Goal: Transaction & Acquisition: Subscribe to service/newsletter

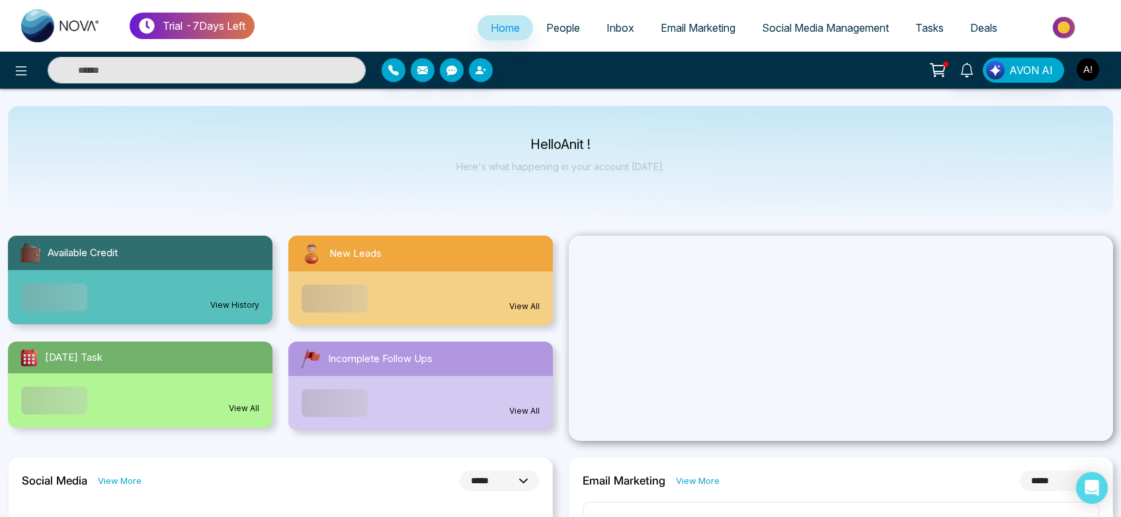
select select "*"
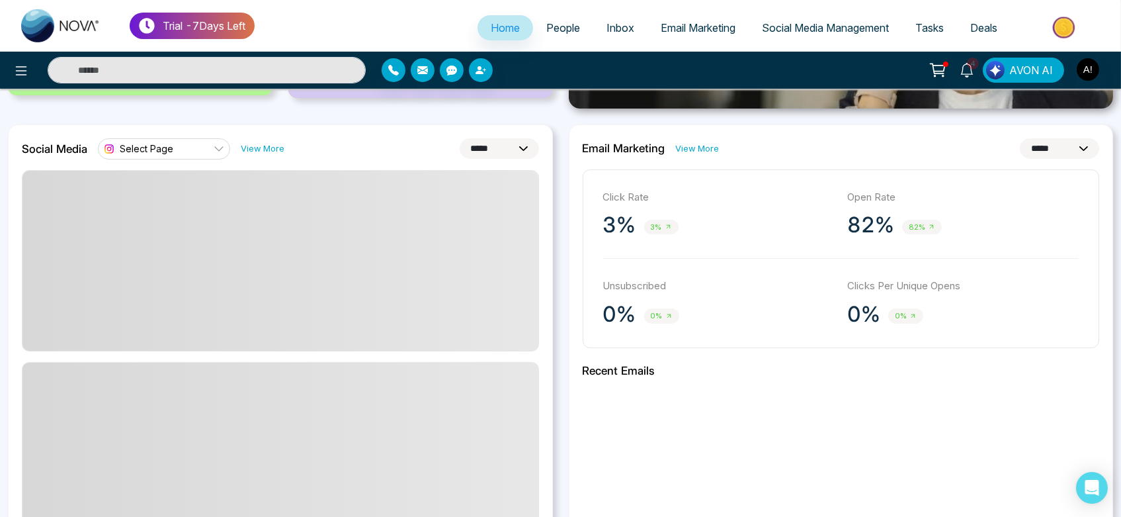
scroll to position [333, 0]
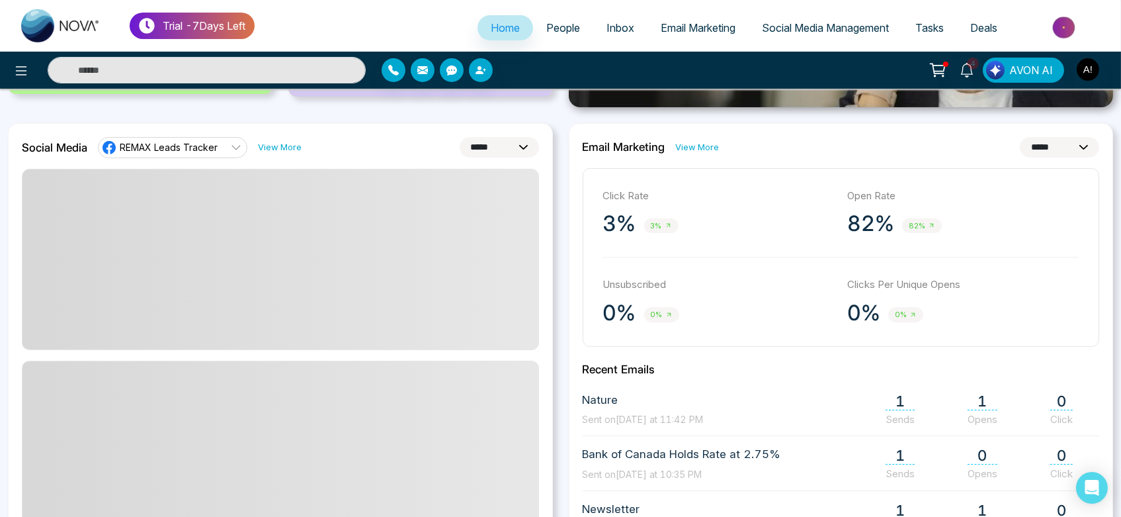
click at [226, 140] on link "REMAX Leads Tracker" at bounding box center [172, 147] width 149 height 21
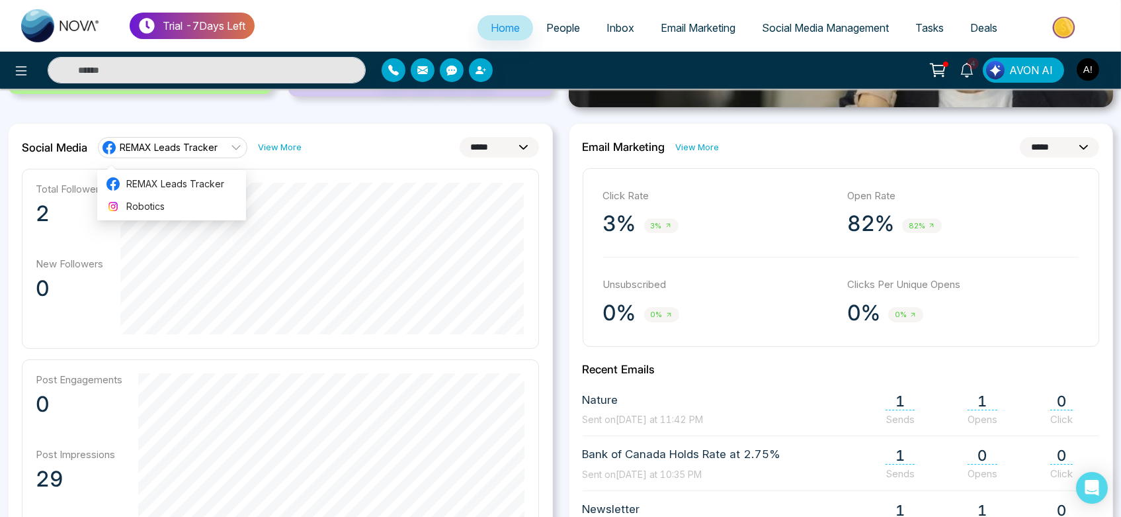
click at [836, 24] on span "Social Media Management" at bounding box center [825, 27] width 127 height 13
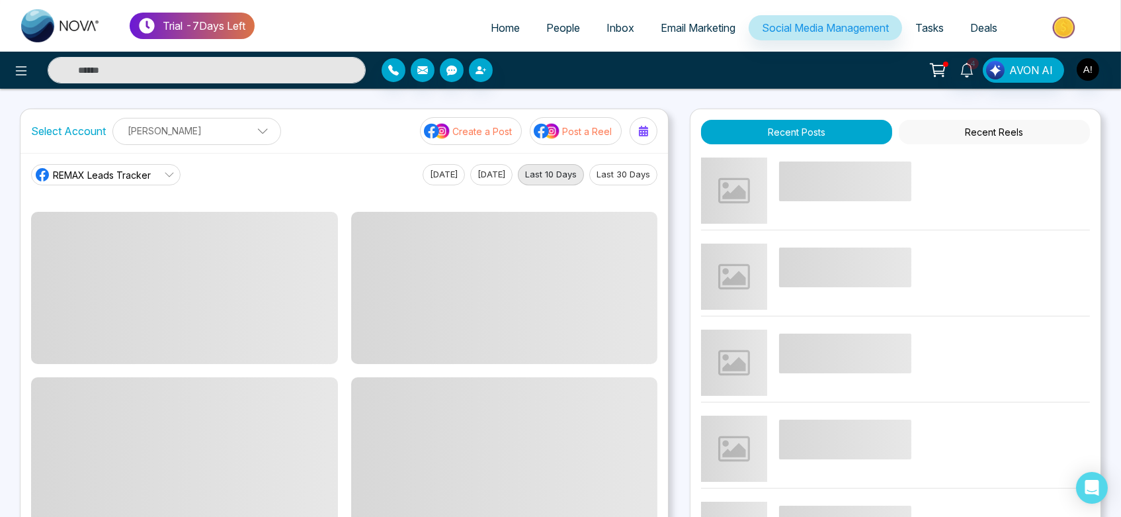
click at [185, 140] on p "[PERSON_NAME]" at bounding box center [196, 131] width 151 height 22
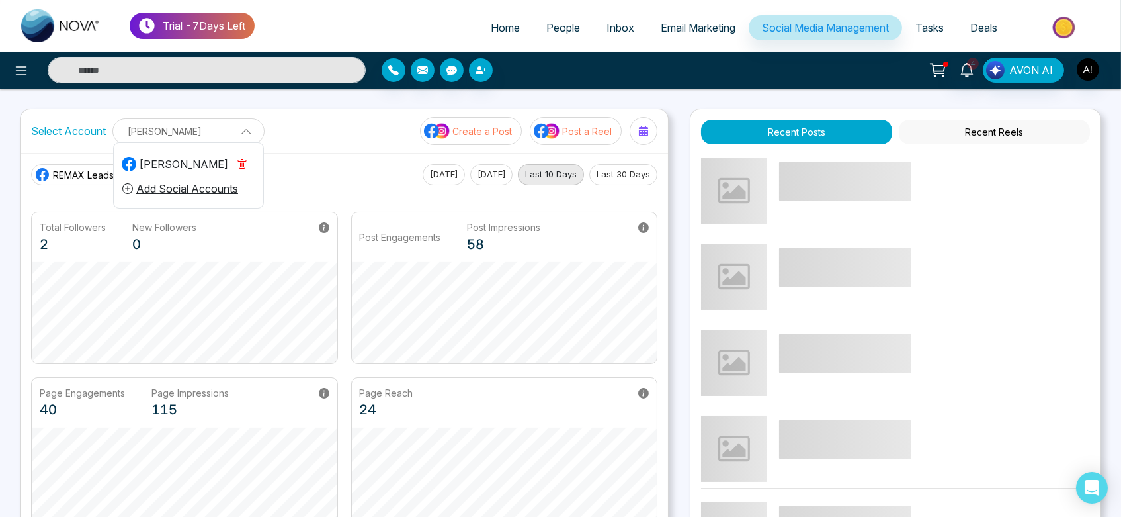
click at [246, 162] on icon "button" at bounding box center [242, 164] width 11 height 11
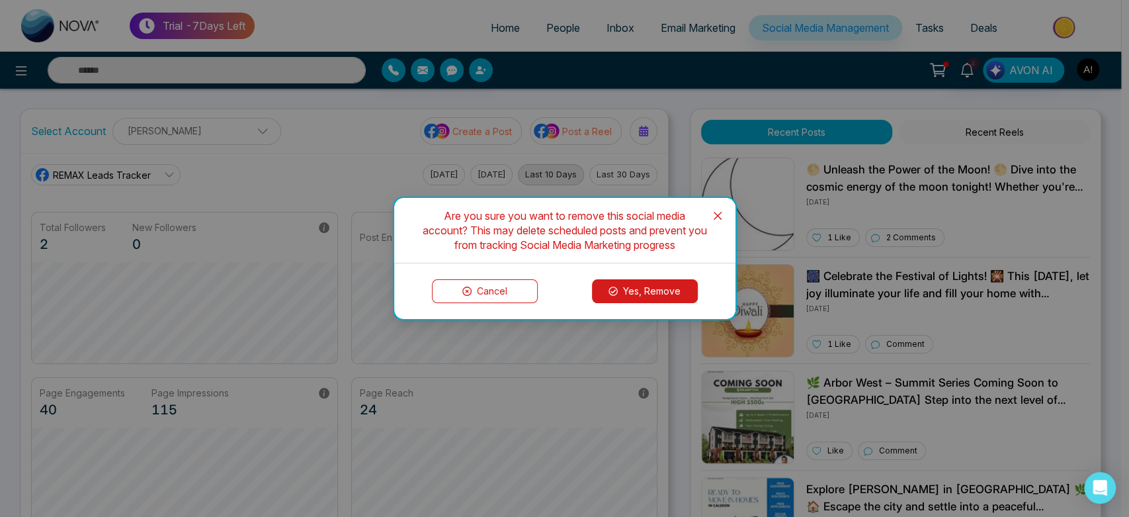
click at [640, 286] on button "Yes, Remove" at bounding box center [645, 291] width 106 height 24
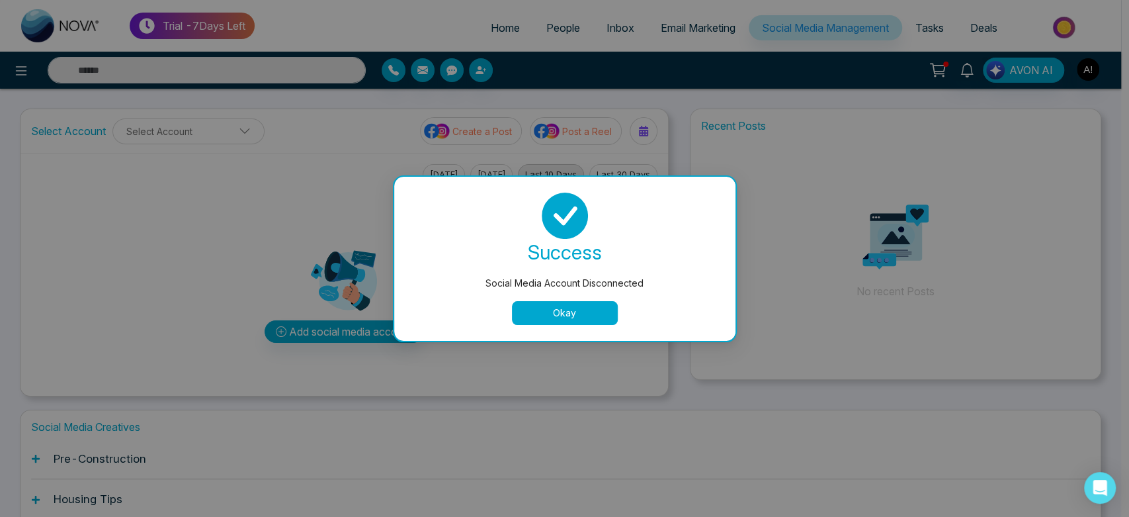
click at [572, 314] on button "Okay" at bounding box center [565, 313] width 106 height 24
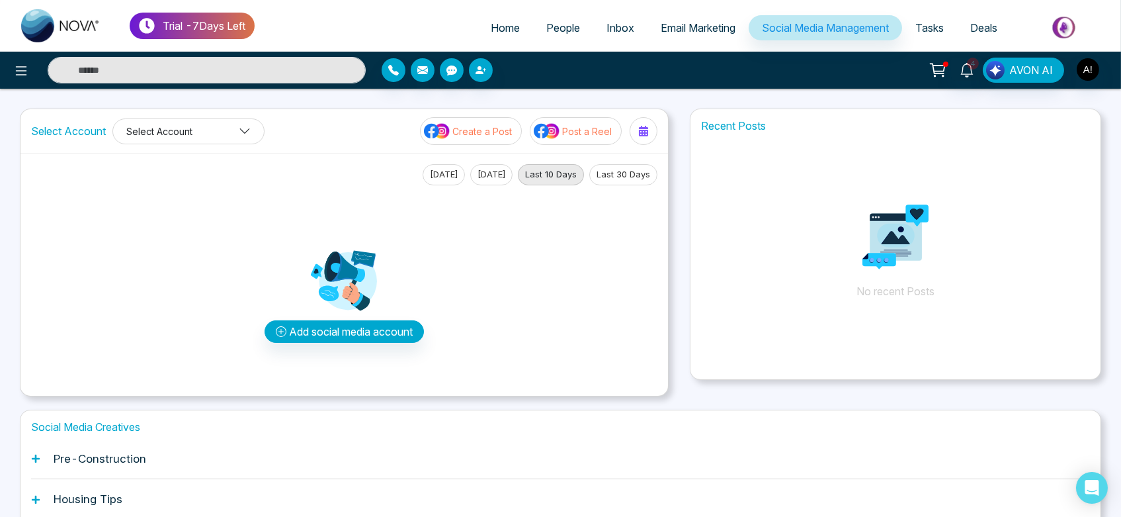
click at [201, 126] on button "Select Account" at bounding box center [188, 131] width 152 height 26
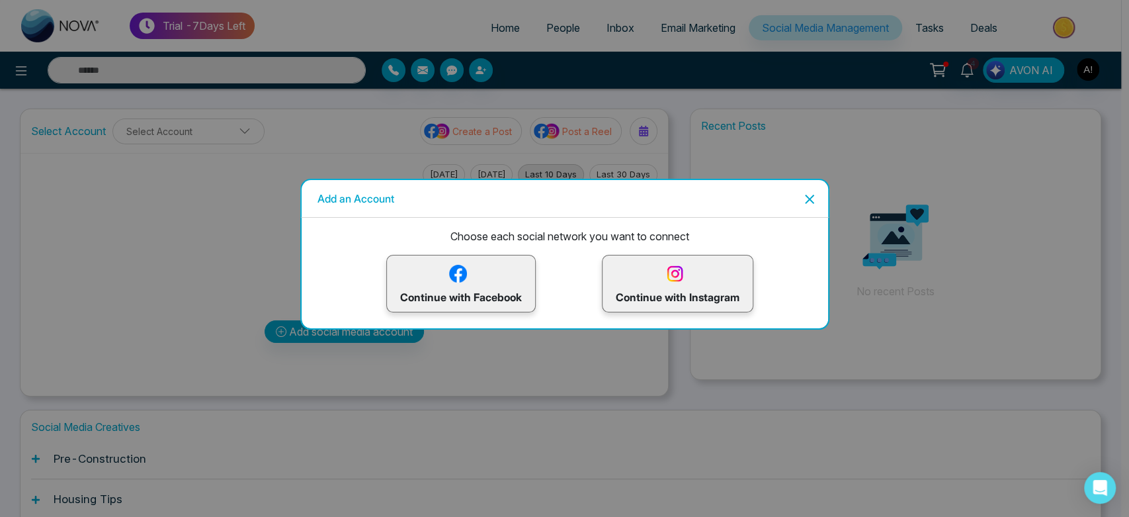
click at [651, 267] on p "Continue with Instagram" at bounding box center [678, 283] width 124 height 43
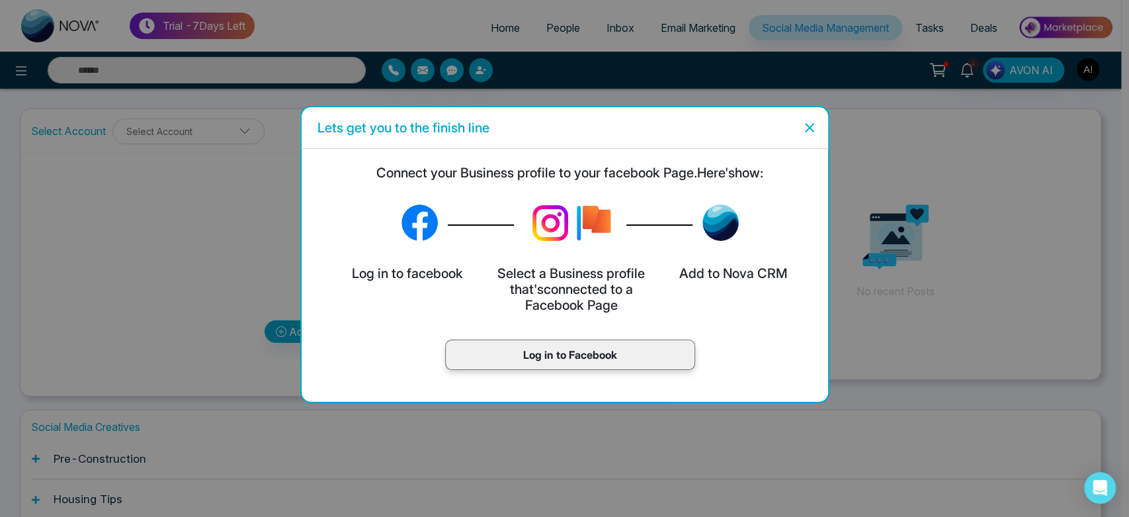
click at [609, 347] on p "Log in to Facebook" at bounding box center [570, 355] width 222 height 16
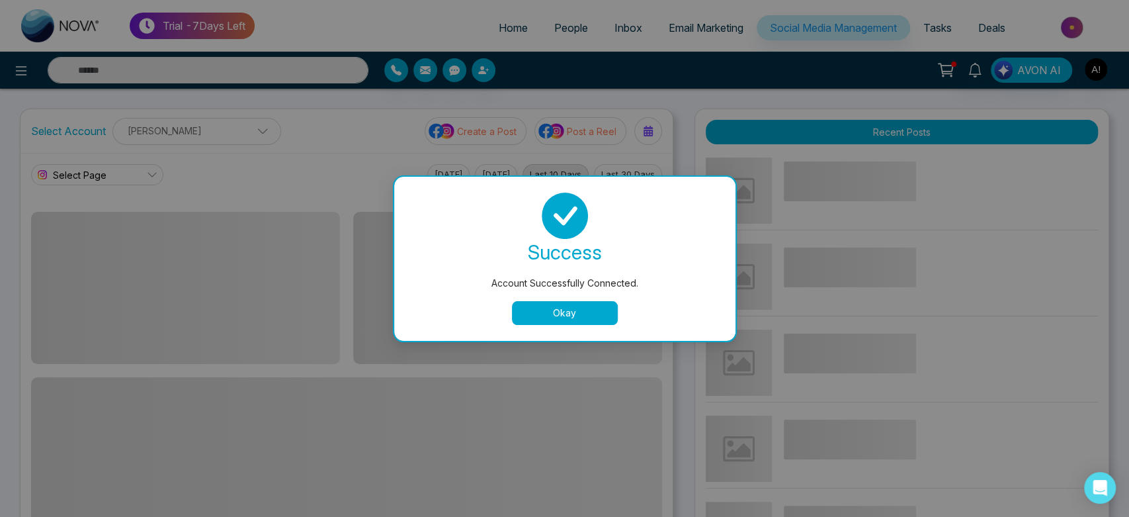
click at [568, 316] on button "Okay" at bounding box center [565, 313] width 106 height 24
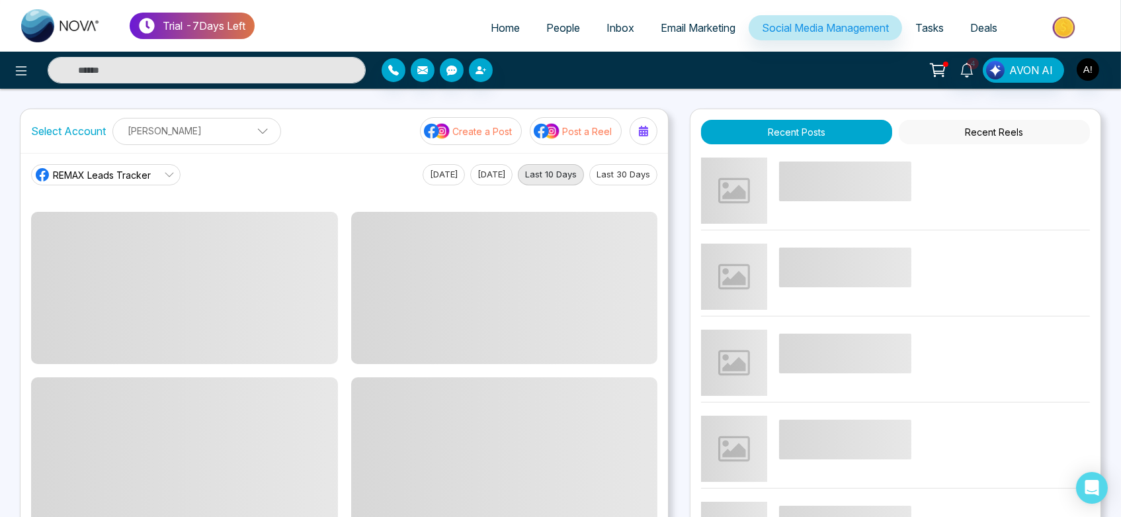
click at [128, 175] on span "REMAX Leads Tracker" at bounding box center [102, 175] width 98 height 14
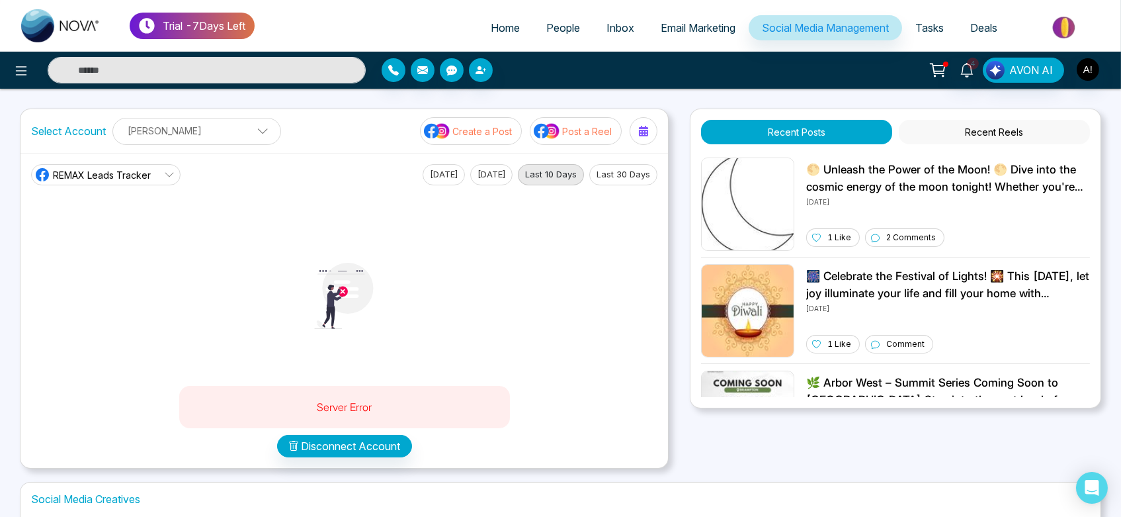
click at [394, 280] on div at bounding box center [344, 295] width 251 height 180
drag, startPoint x: 296, startPoint y: 405, endPoint x: 445, endPoint y: 404, distance: 148.2
click at [445, 404] on p "Server Error" at bounding box center [344, 407] width 304 height 16
click at [337, 298] on img at bounding box center [344, 296] width 66 height 66
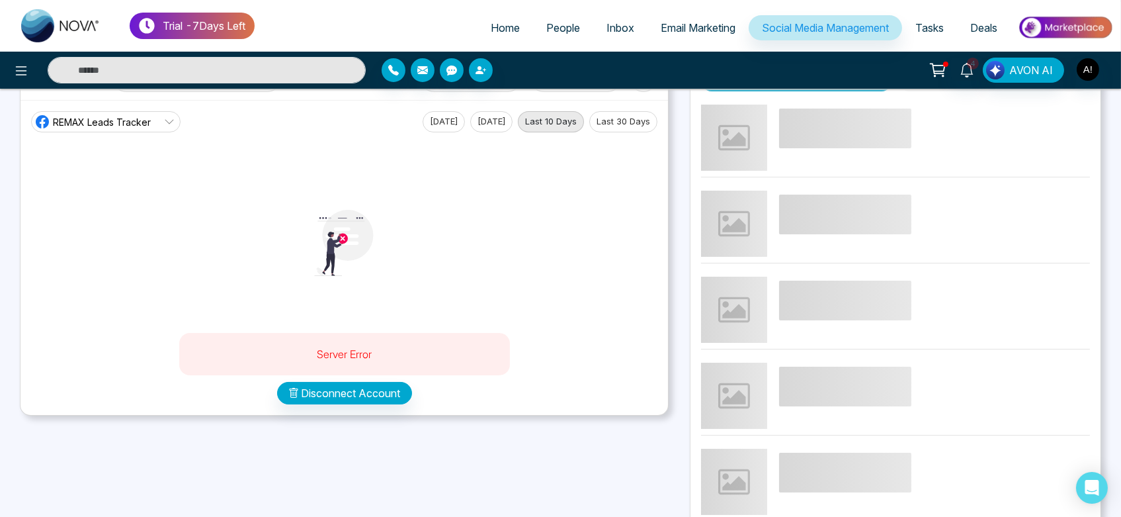
scroll to position [20, 0]
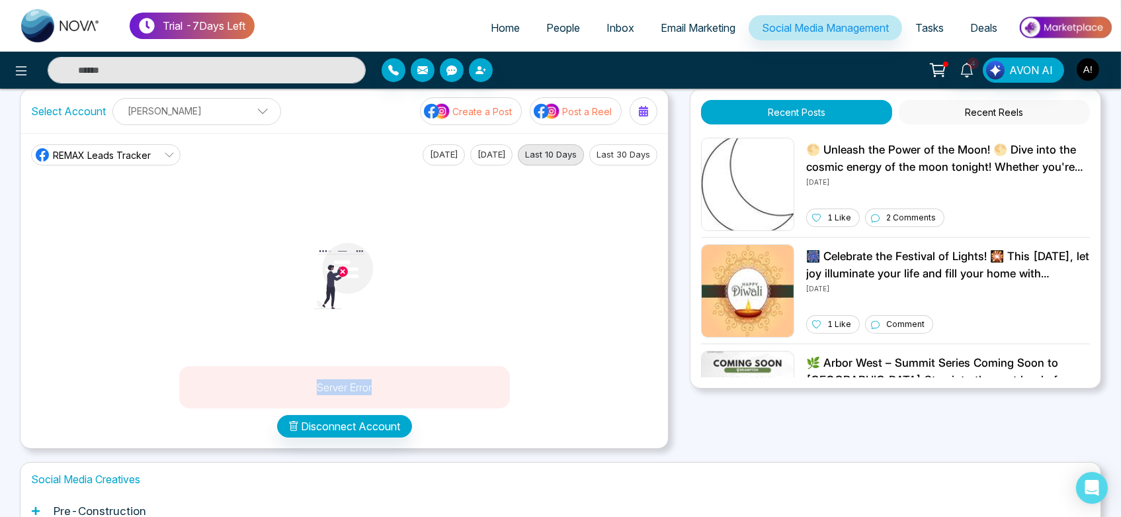
drag, startPoint x: 298, startPoint y: 395, endPoint x: 419, endPoint y: 392, distance: 121.8
click at [419, 392] on div "Server Error" at bounding box center [344, 387] width 331 height 42
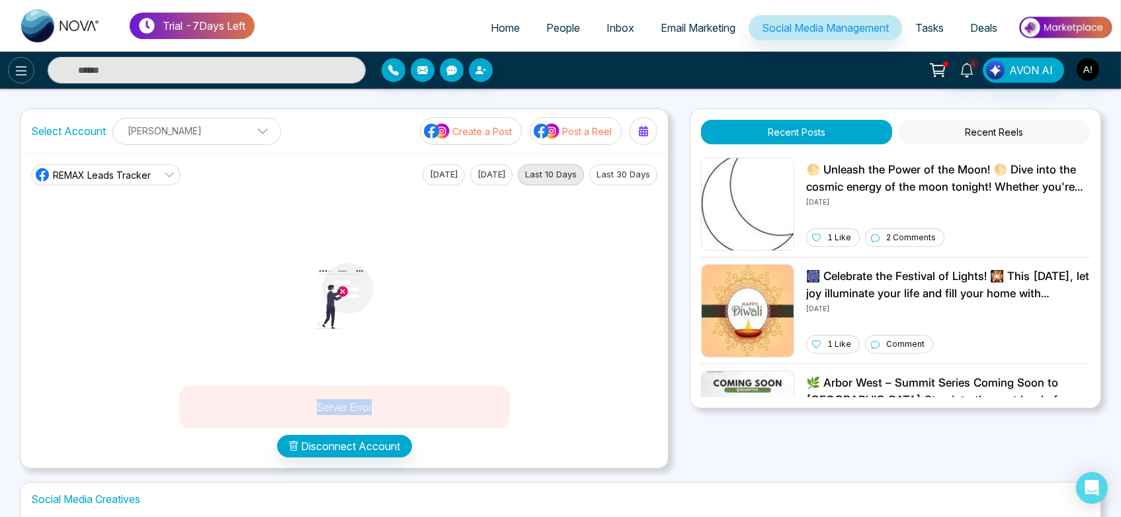
click at [14, 70] on icon at bounding box center [21, 71] width 16 height 16
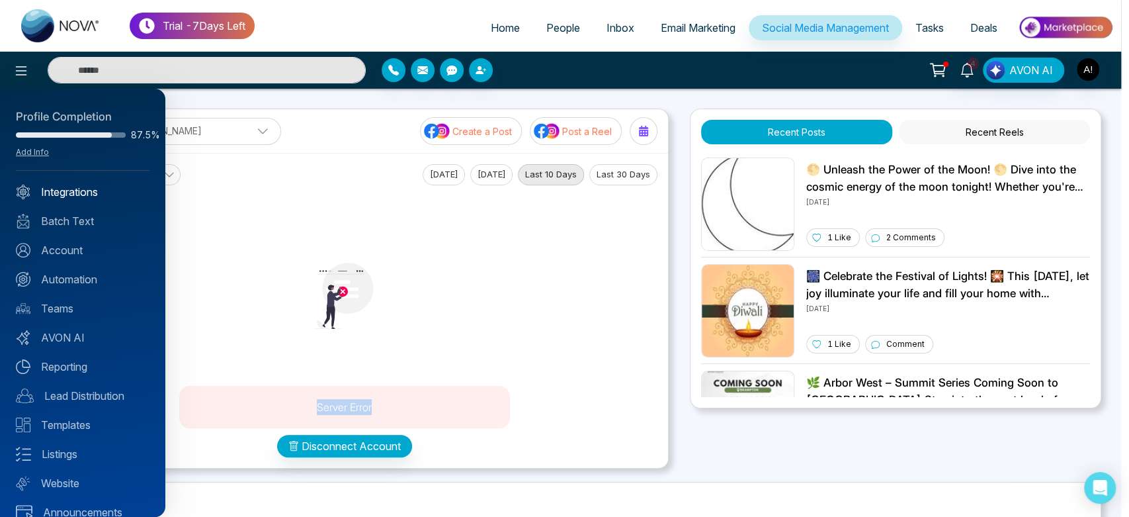
click at [87, 190] on link "Integrations" at bounding box center [83, 192] width 134 height 16
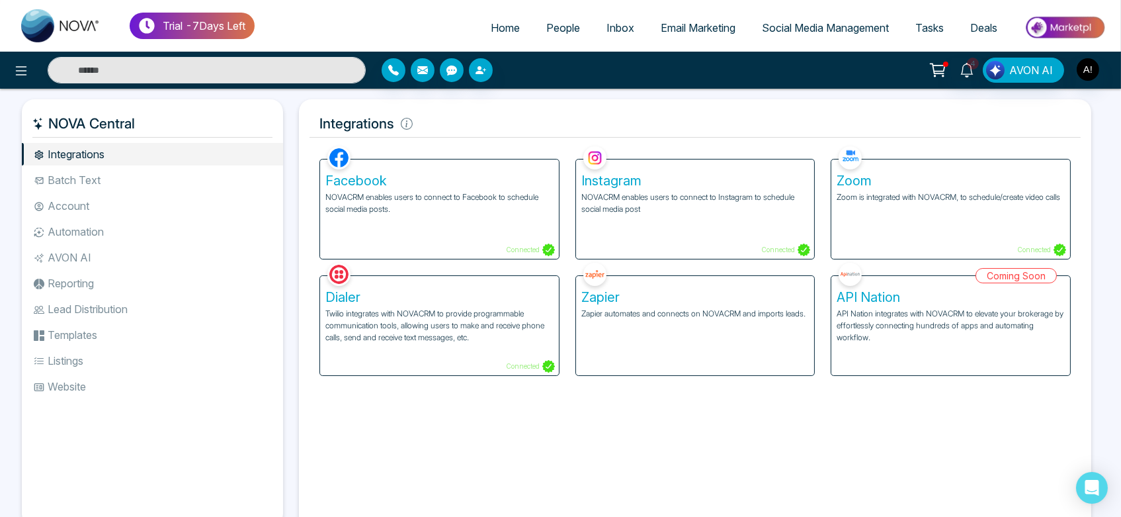
click at [503, 222] on div "Facebook NOVACRM enables users to connect to Facebook to schedule social media …" at bounding box center [439, 208] width 239 height 99
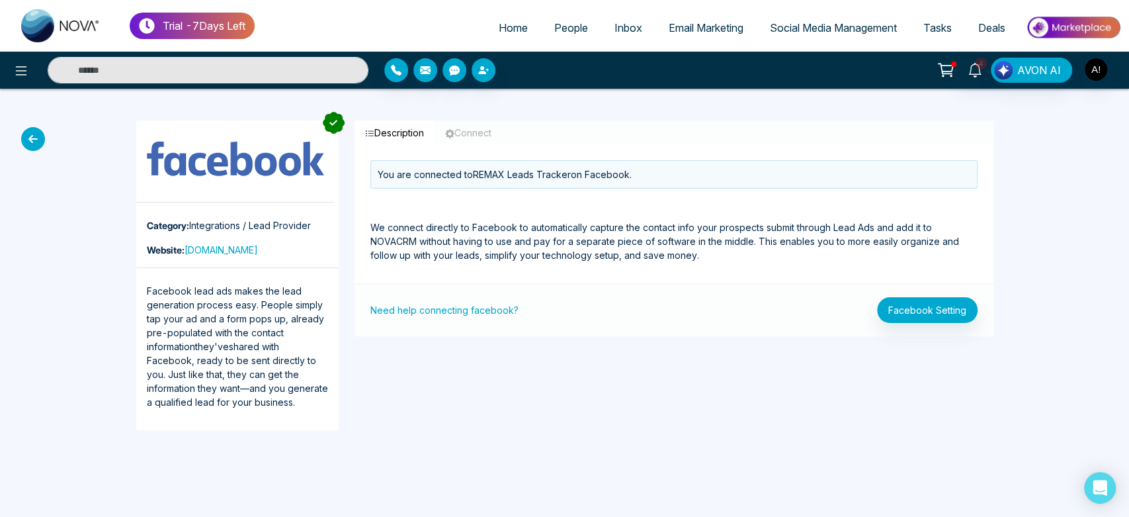
click at [28, 142] on icon at bounding box center [33, 139] width 24 height 24
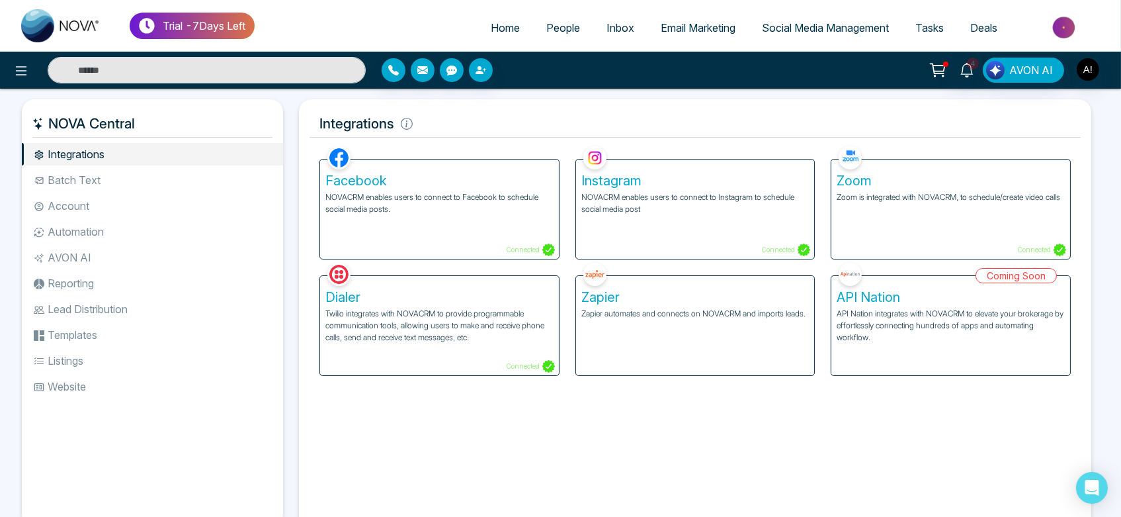
click at [704, 244] on div "Instagram NOVACRM enables users to connect to Instagram to schedule social medi…" at bounding box center [695, 208] width 239 height 99
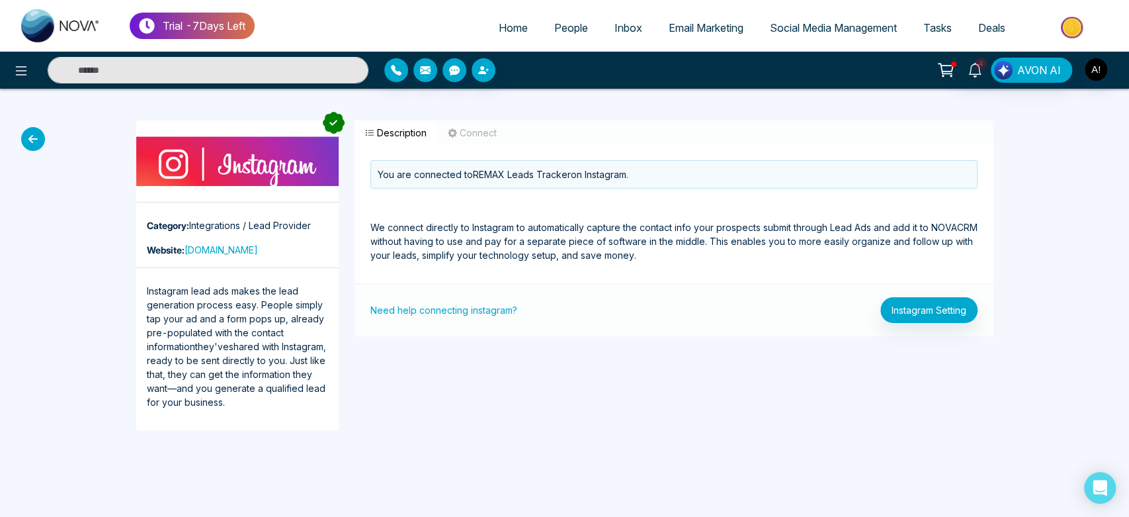
click at [30, 136] on icon at bounding box center [33, 139] width 24 height 24
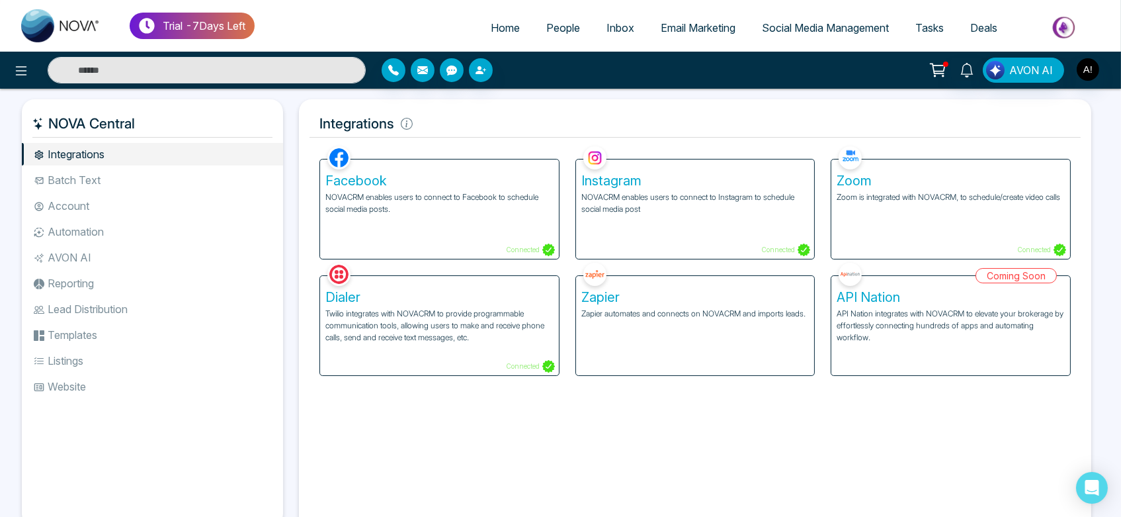
click at [787, 32] on span "Social Media Management" at bounding box center [825, 27] width 127 height 13
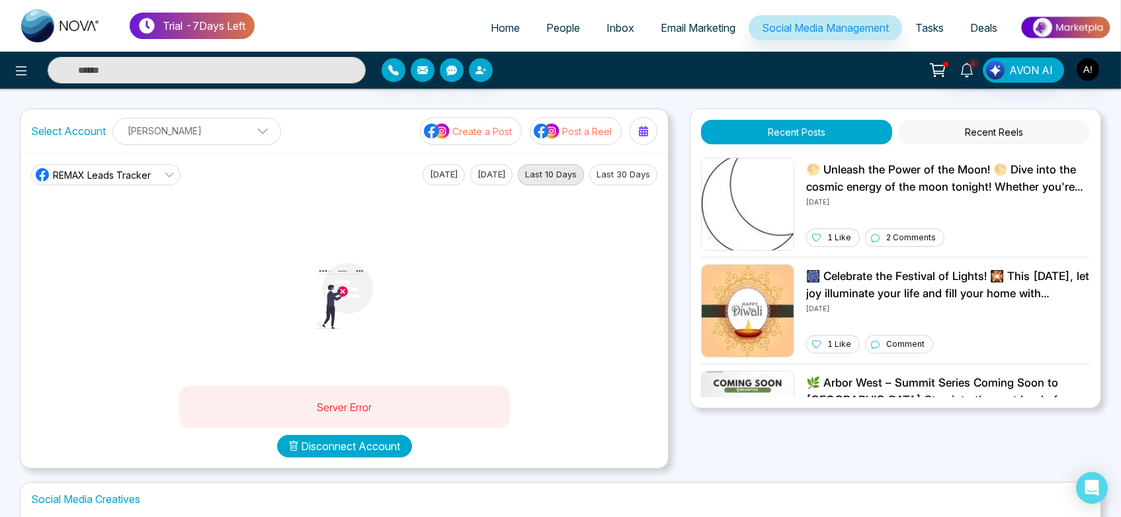
click at [370, 439] on button "Disconnect Account" at bounding box center [344, 446] width 135 height 22
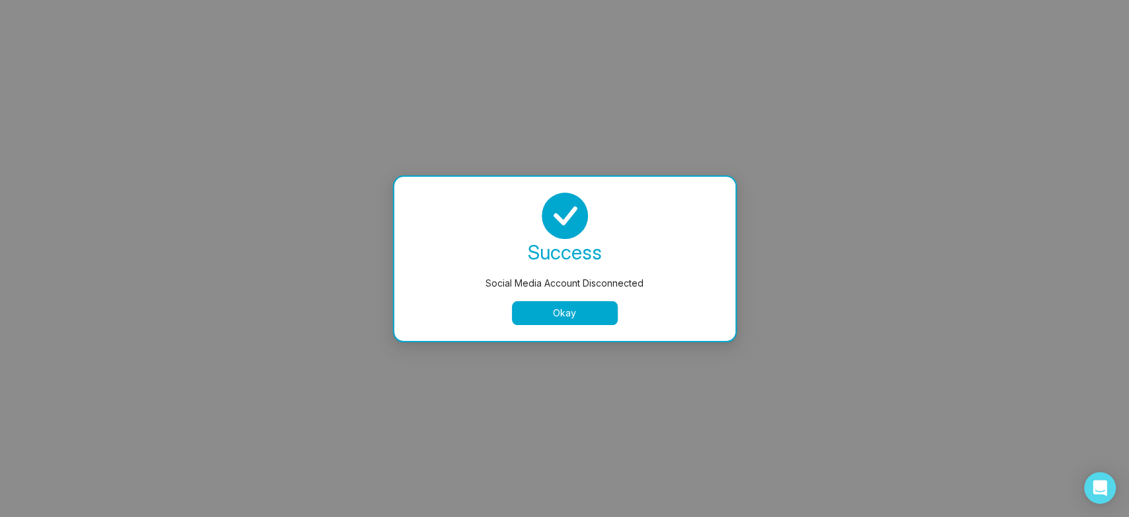
click at [572, 308] on button "Okay" at bounding box center [565, 313] width 106 height 24
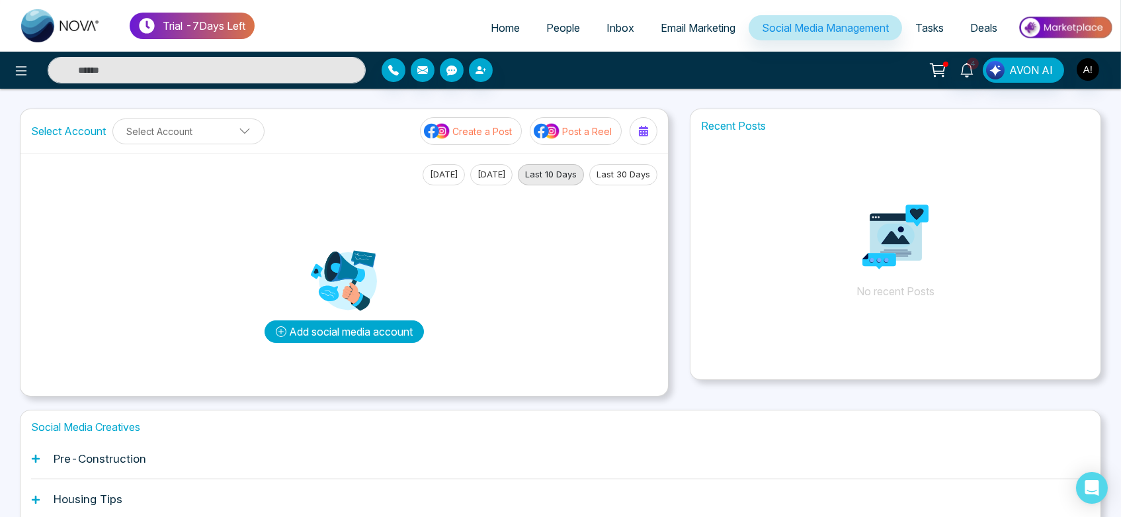
click at [328, 332] on button "Add social media account" at bounding box center [344, 331] width 159 height 22
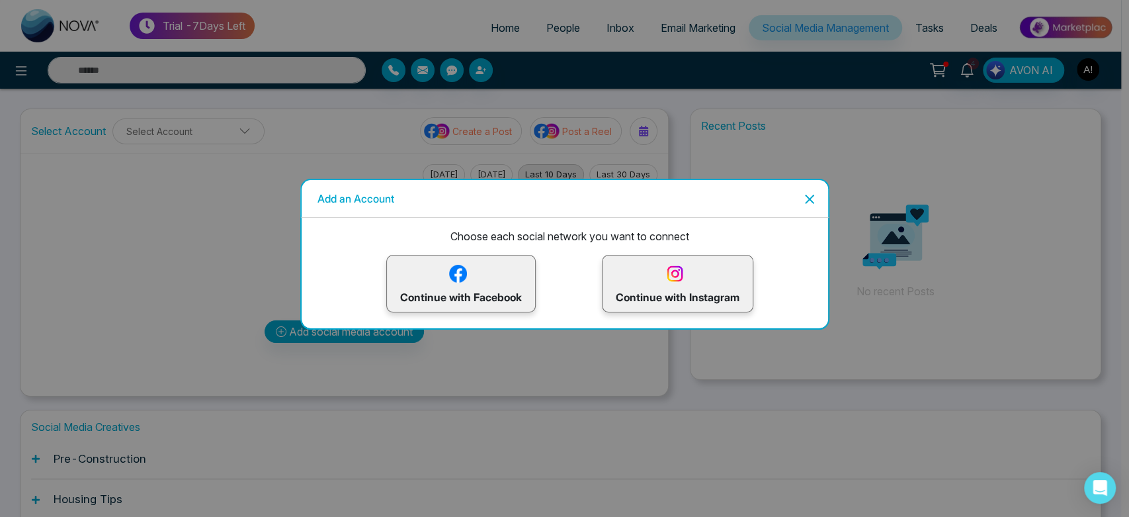
click at [464, 290] on p "Continue with Facebook" at bounding box center [461, 283] width 122 height 43
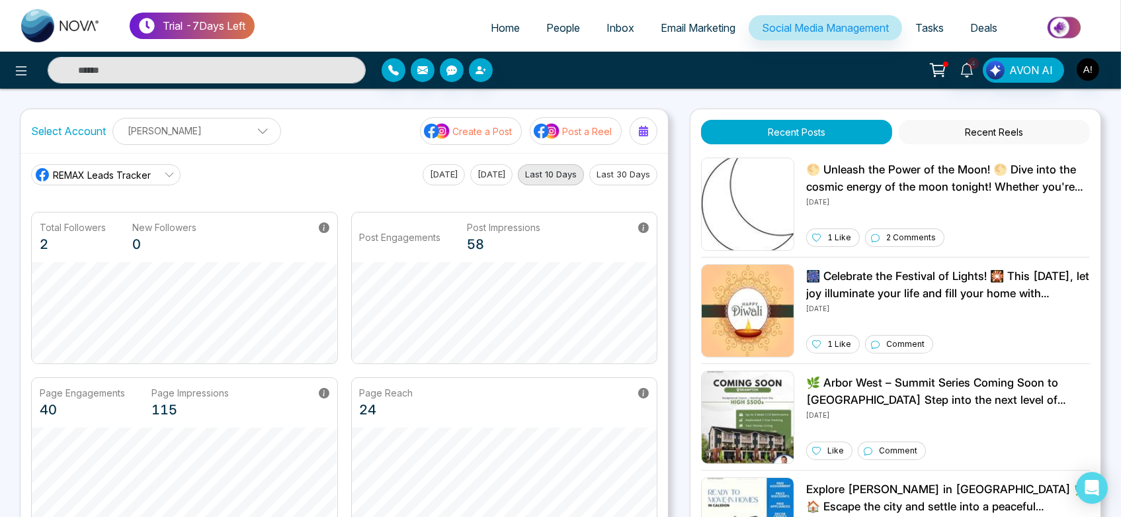
click at [497, 126] on p "Create a Post" at bounding box center [482, 131] width 60 height 14
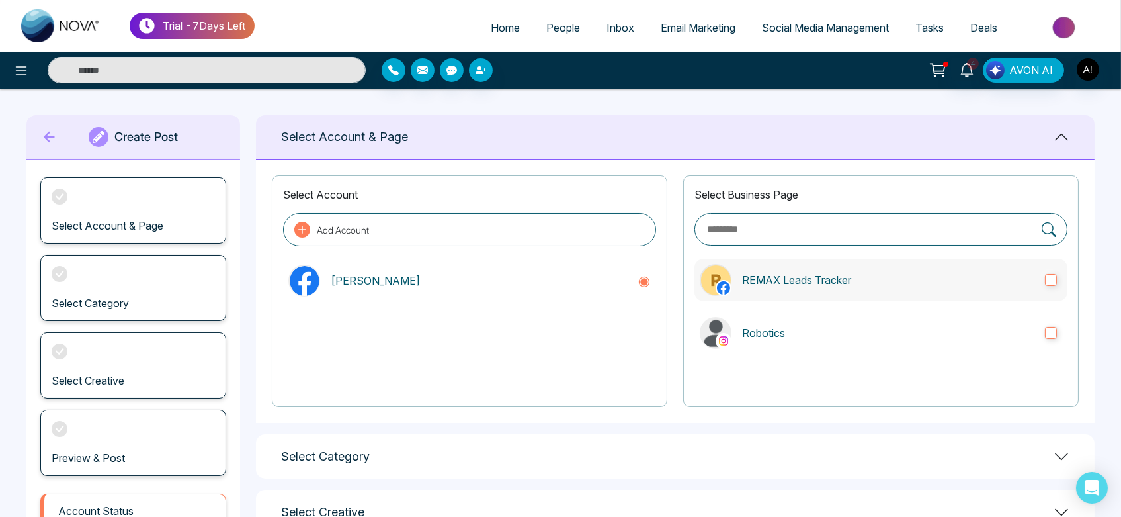
click at [762, 269] on label "REMAX Leads Tracker" at bounding box center [881, 280] width 373 height 42
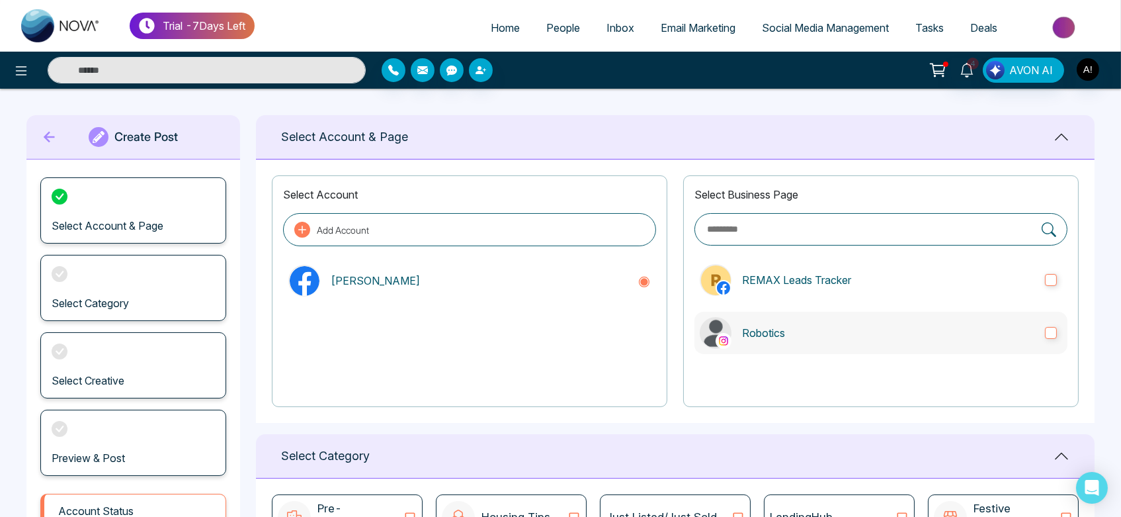
click at [801, 337] on p "Robotics" at bounding box center [888, 333] width 292 height 16
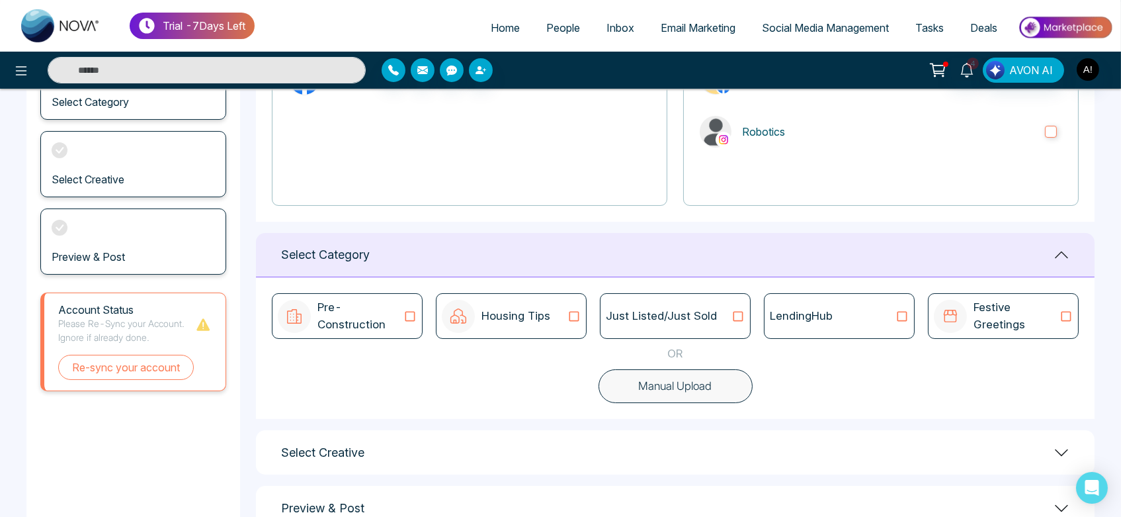
scroll to position [206, 0]
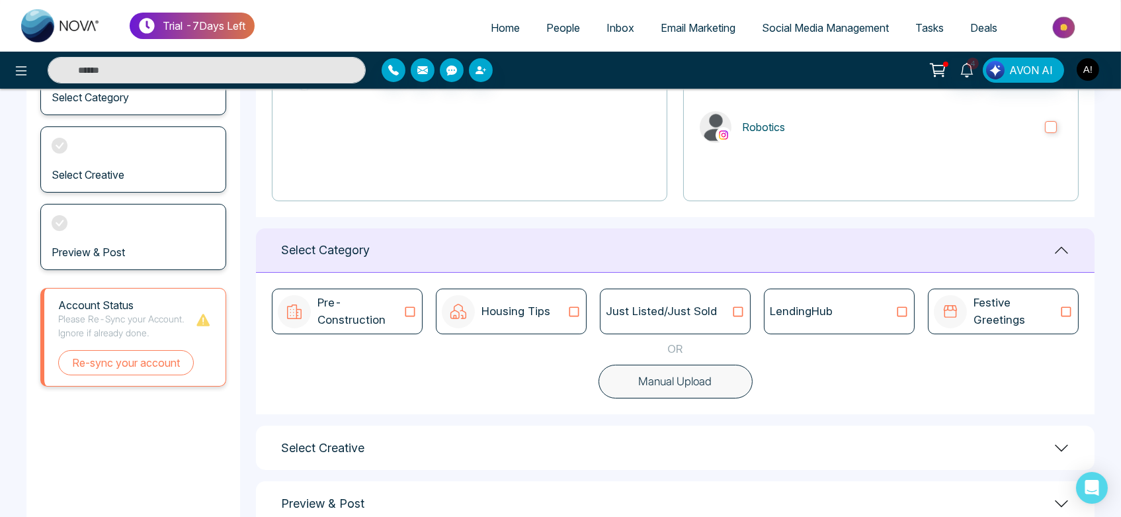
click at [703, 300] on div "Just Listed/Just Sold" at bounding box center [675, 311] width 151 height 46
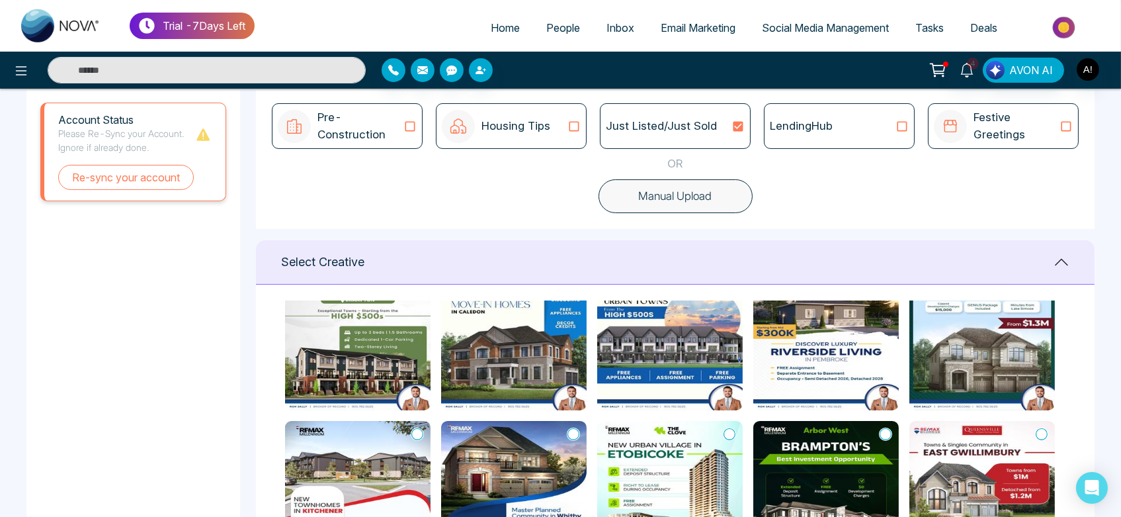
scroll to position [0, 0]
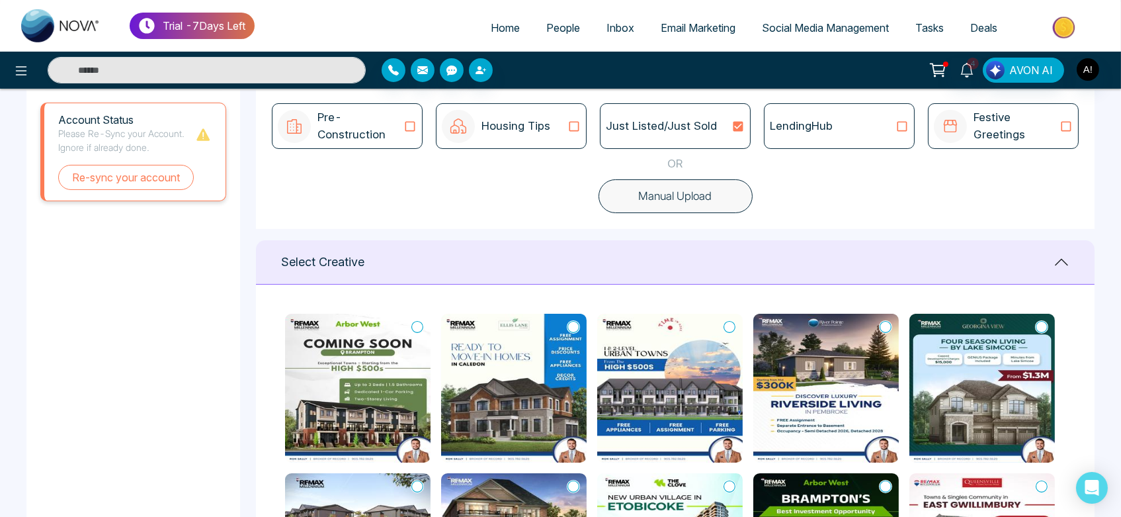
click at [413, 326] on icon at bounding box center [417, 326] width 12 height 13
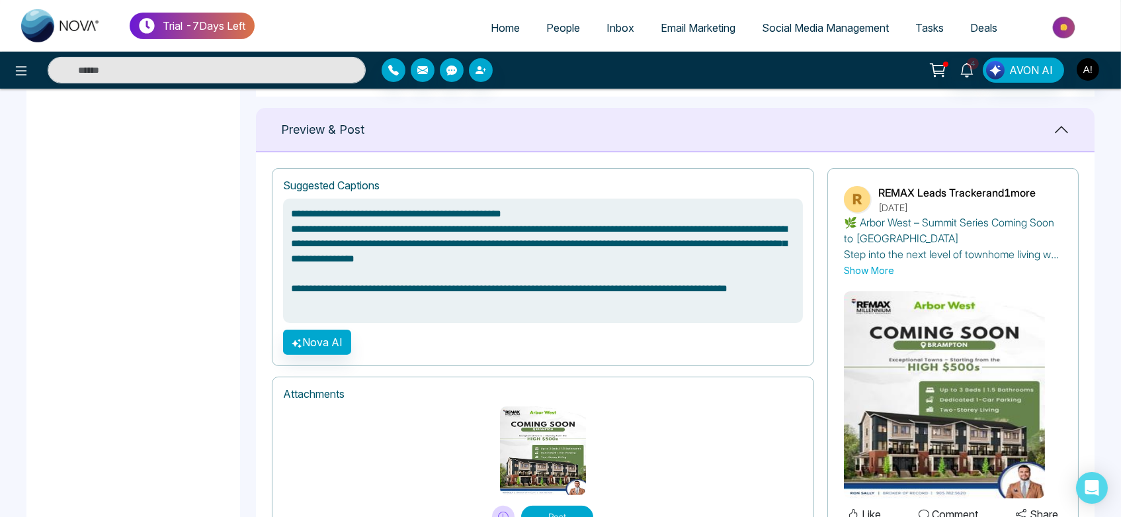
scroll to position [875, 0]
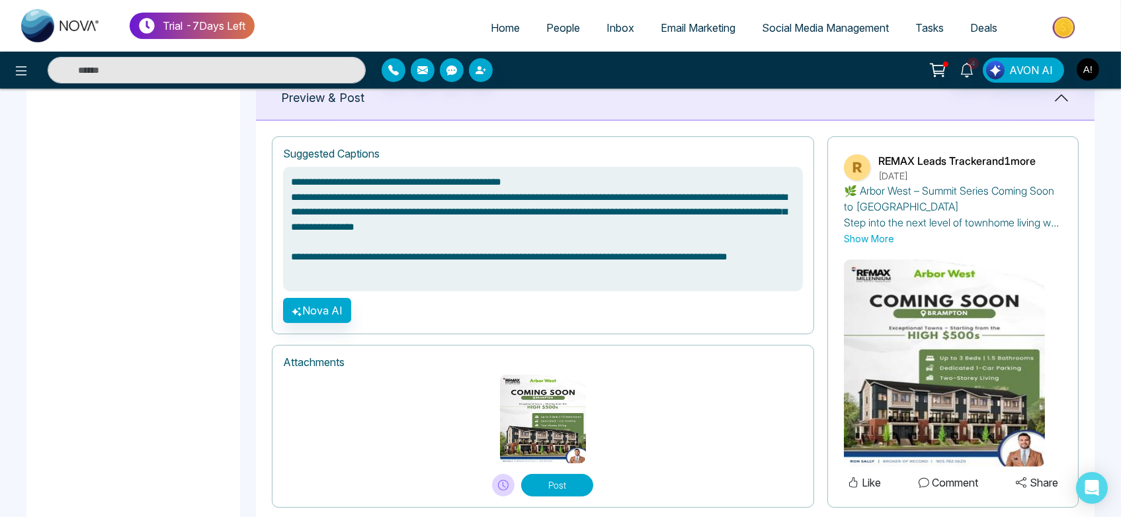
click at [559, 476] on button "Post" at bounding box center [557, 485] width 72 height 22
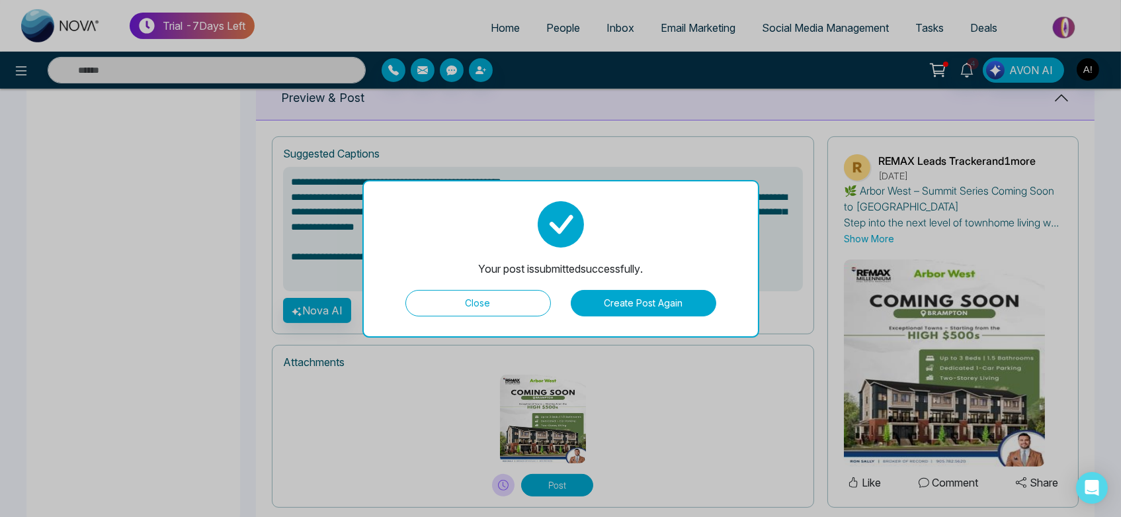
type textarea "**********"
click at [517, 320] on div "Your post is submitted successfully. Close Create Post Again" at bounding box center [561, 258] width 397 height 157
click at [507, 306] on button "Close" at bounding box center [478, 303] width 146 height 26
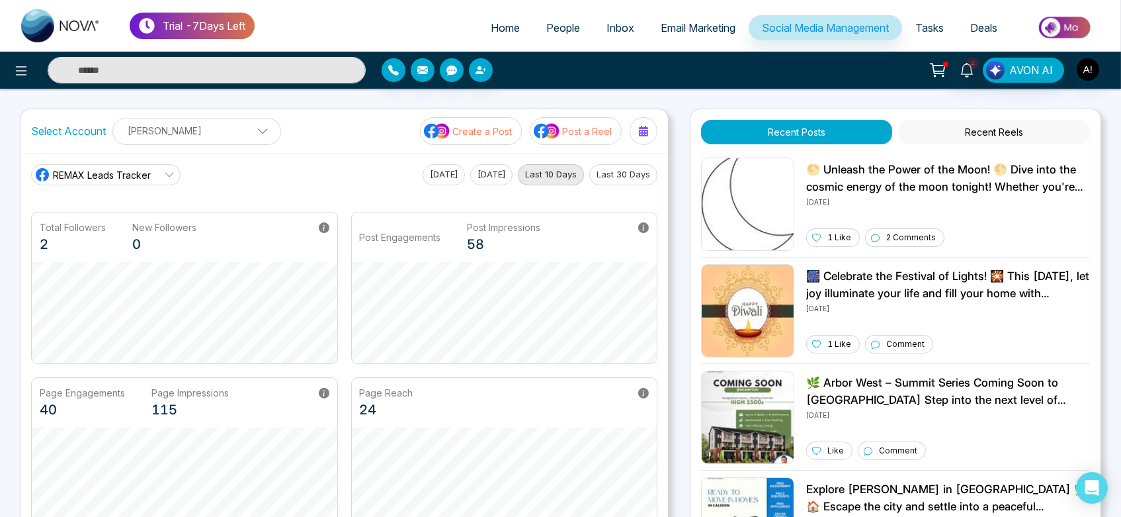
click at [486, 135] on p "Create a Post" at bounding box center [482, 131] width 60 height 14
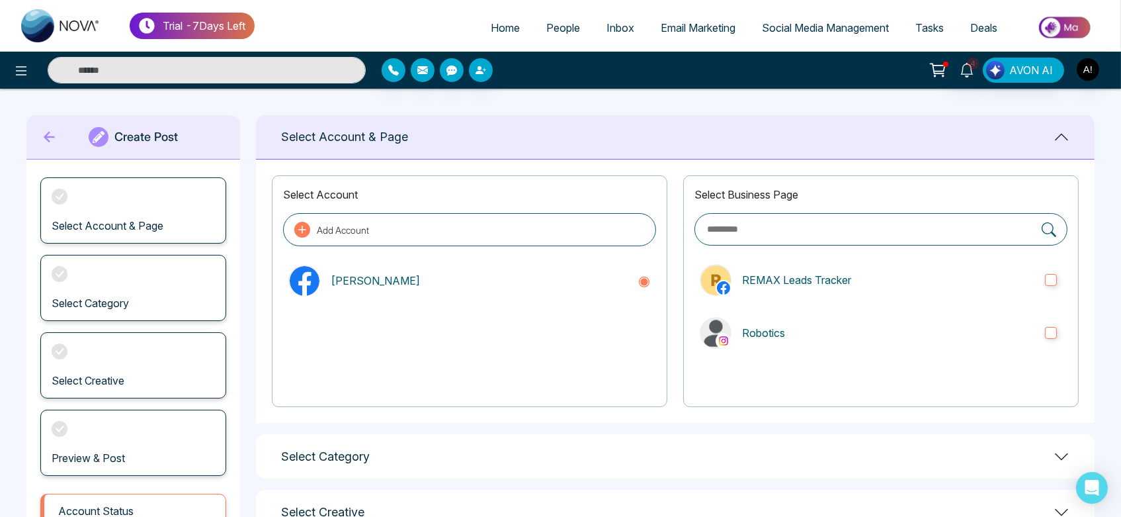
click at [548, 19] on link "People" at bounding box center [563, 27] width 60 height 25
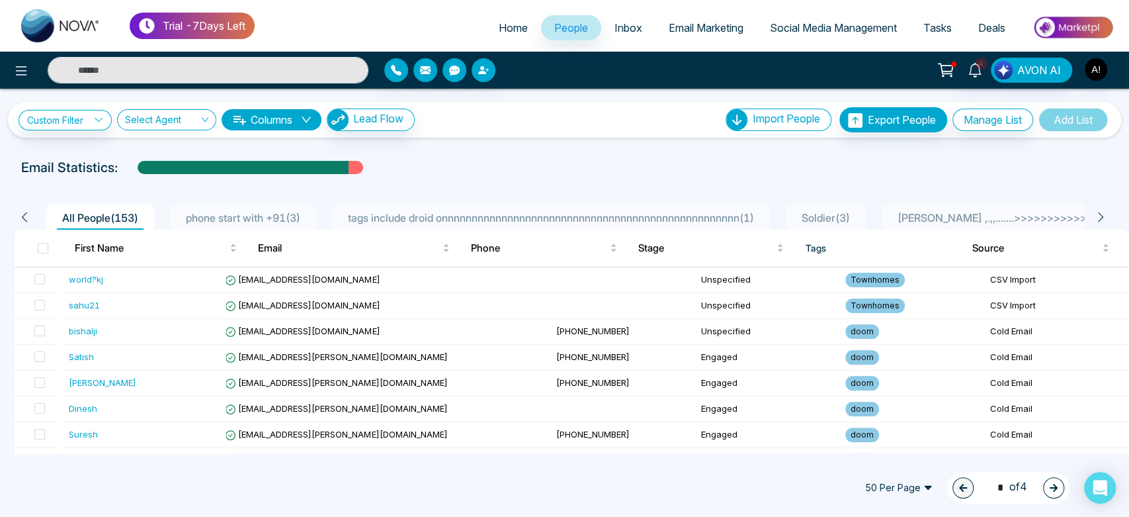
click at [484, 214] on span "tags include droid onnnnnnnnnnnnnnnnnnnnnnnnnnnnnnnnnnnnnnnnnnnnnnnnnn ( 1 )" at bounding box center [551, 217] width 417 height 13
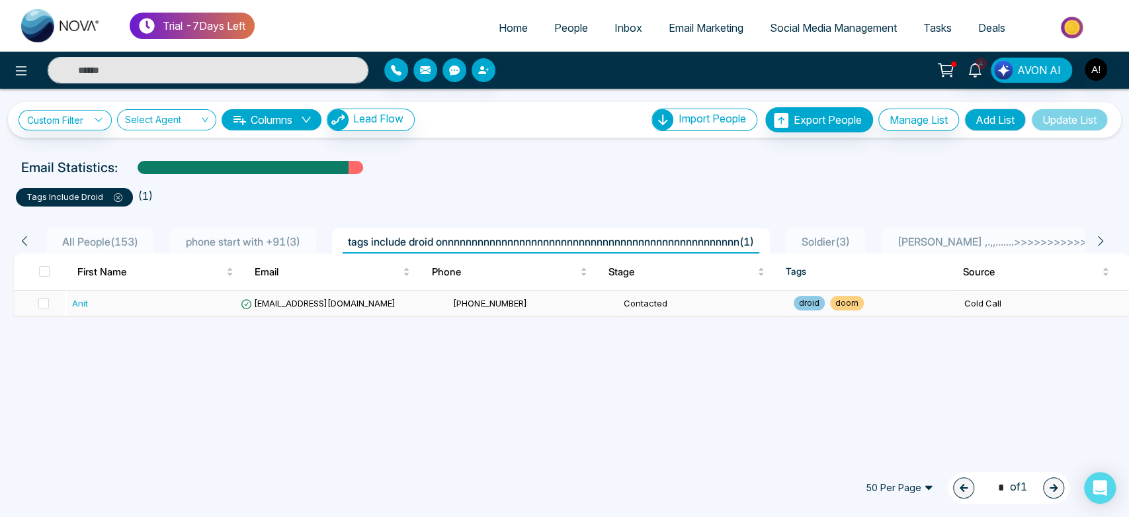
click at [453, 301] on span "+919930053035" at bounding box center [489, 303] width 73 height 11
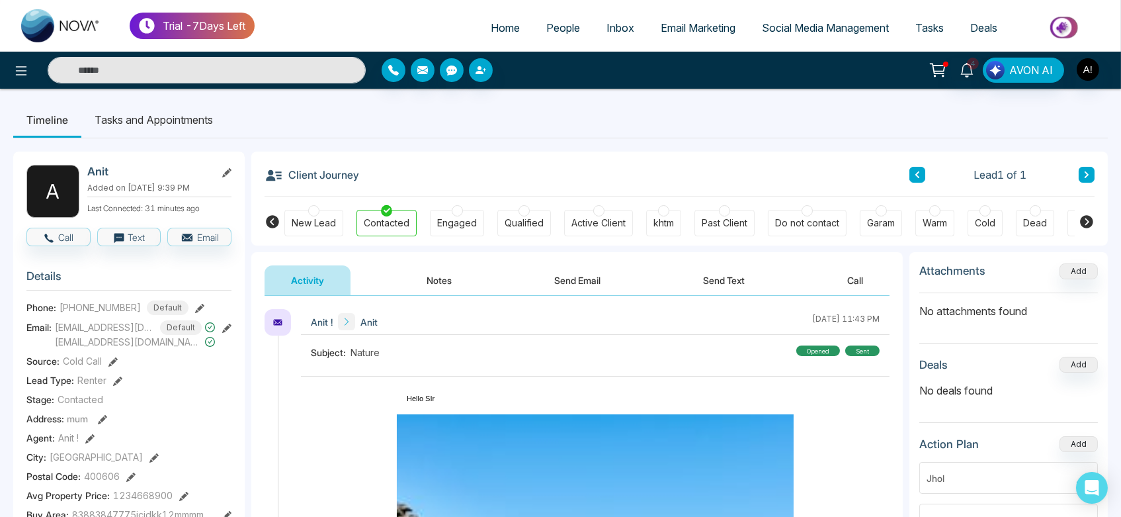
click at [1082, 221] on icon at bounding box center [1086, 221] width 13 height 13
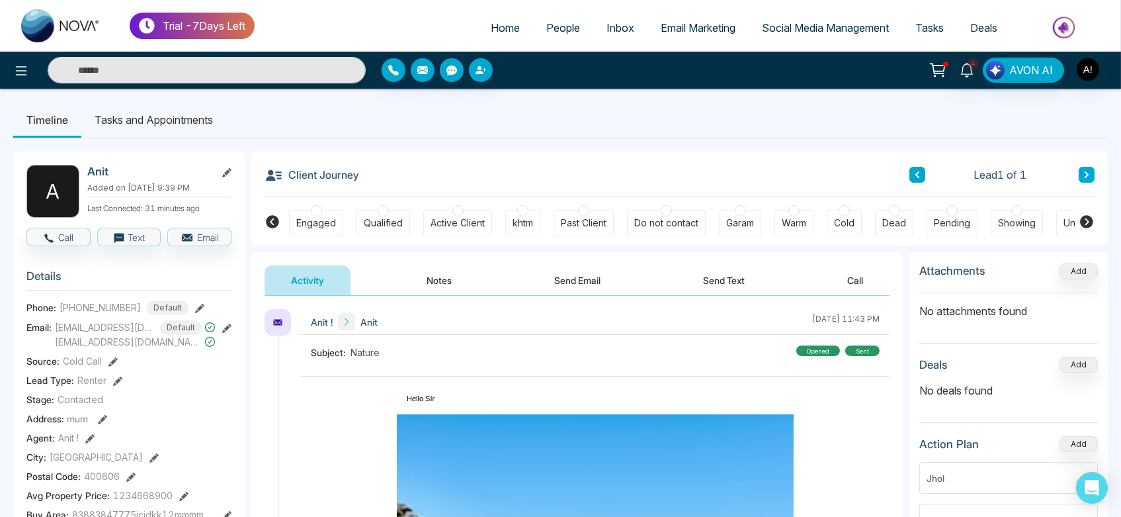
click at [1082, 221] on icon at bounding box center [1086, 221] width 13 height 13
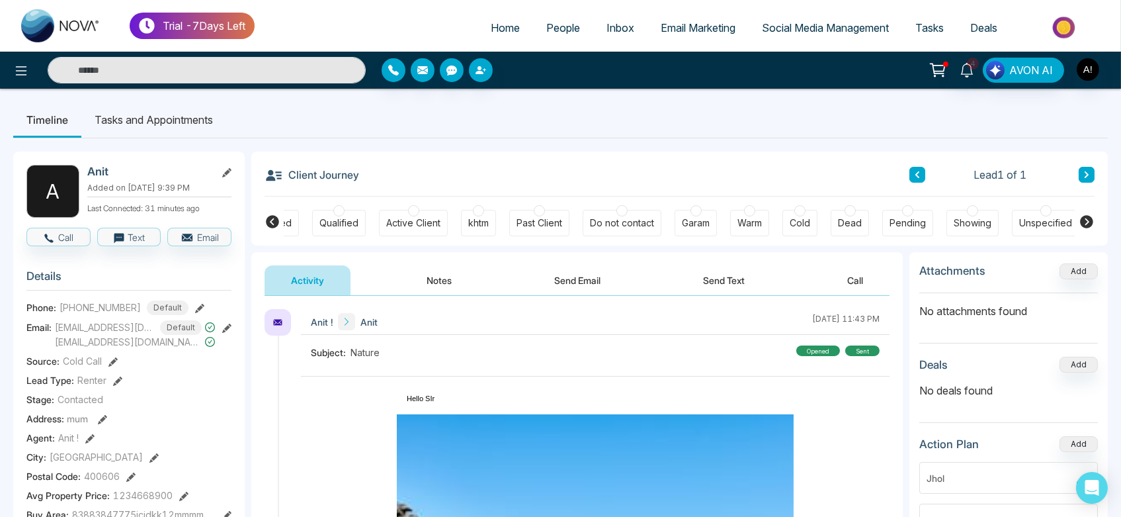
scroll to position [0, 189]
click at [1082, 221] on icon at bounding box center [1086, 221] width 13 height 13
click at [1088, 222] on icon at bounding box center [1087, 222] width 16 height 16
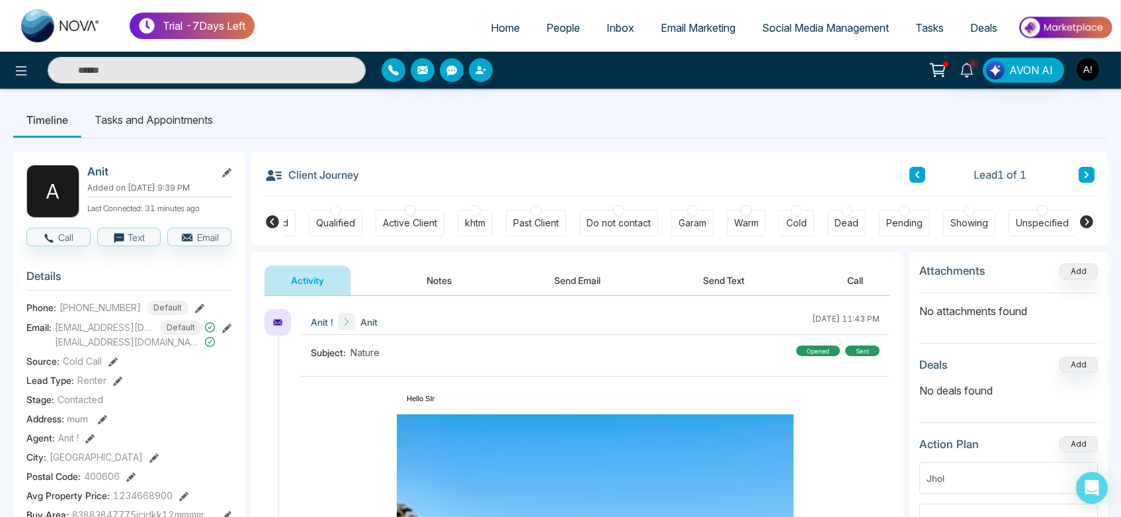
click at [1088, 222] on icon at bounding box center [1087, 222] width 16 height 16
click at [1089, 220] on icon at bounding box center [1087, 222] width 16 height 16
click at [1089, 220] on icon at bounding box center [1086, 221] width 13 height 13
click at [1085, 221] on icon at bounding box center [1086, 221] width 13 height 13
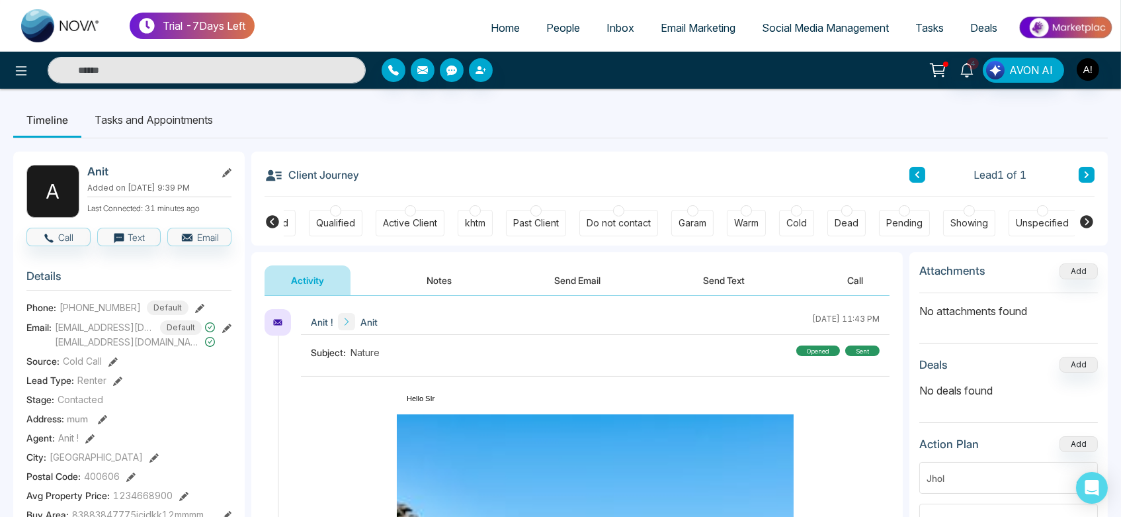
click at [1050, 30] on img at bounding box center [1065, 28] width 96 height 30
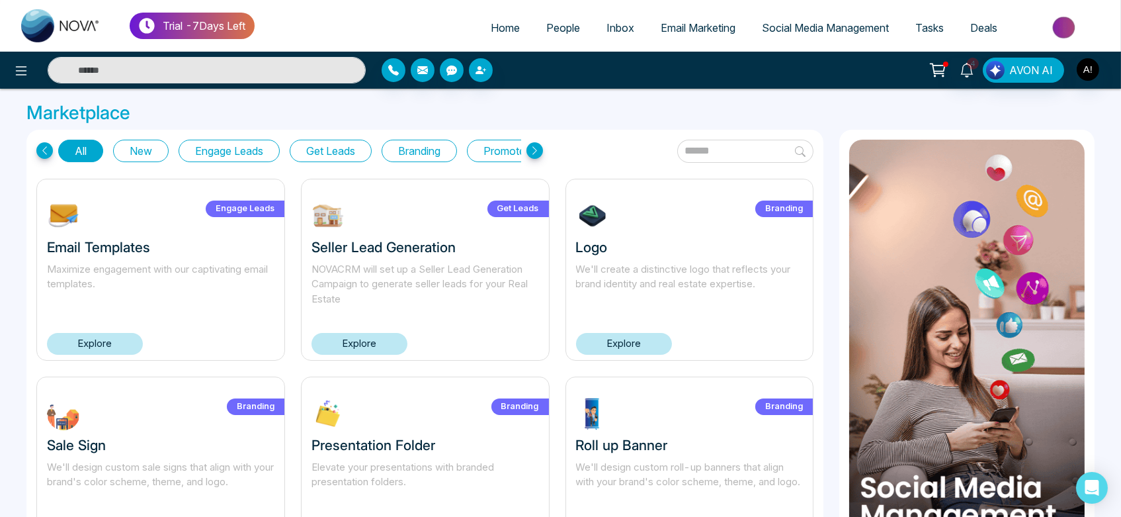
click at [46, 154] on icon at bounding box center [44, 150] width 17 height 17
click at [529, 153] on icon at bounding box center [535, 150] width 17 height 17
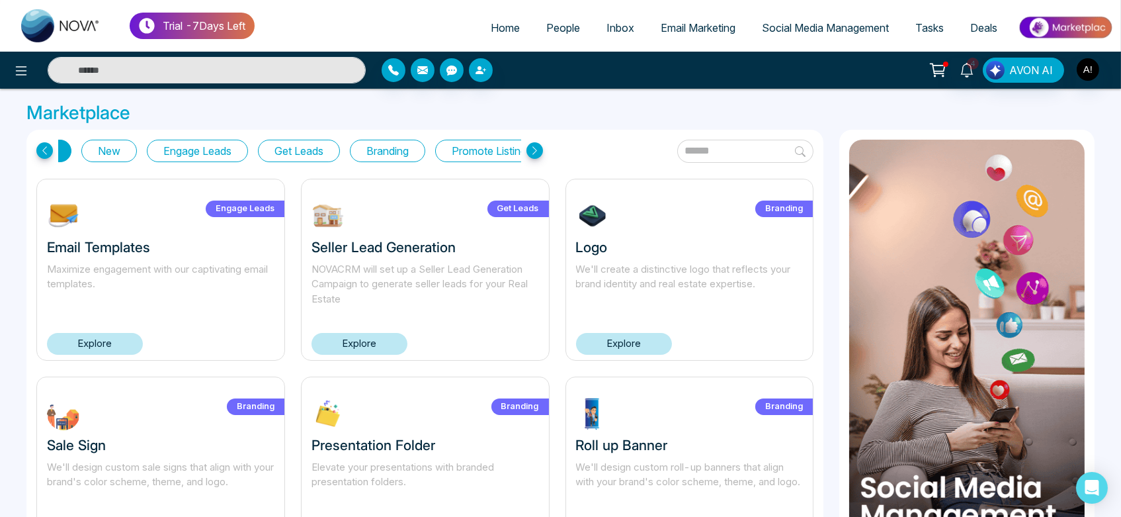
click at [529, 153] on icon at bounding box center [535, 150] width 17 height 17
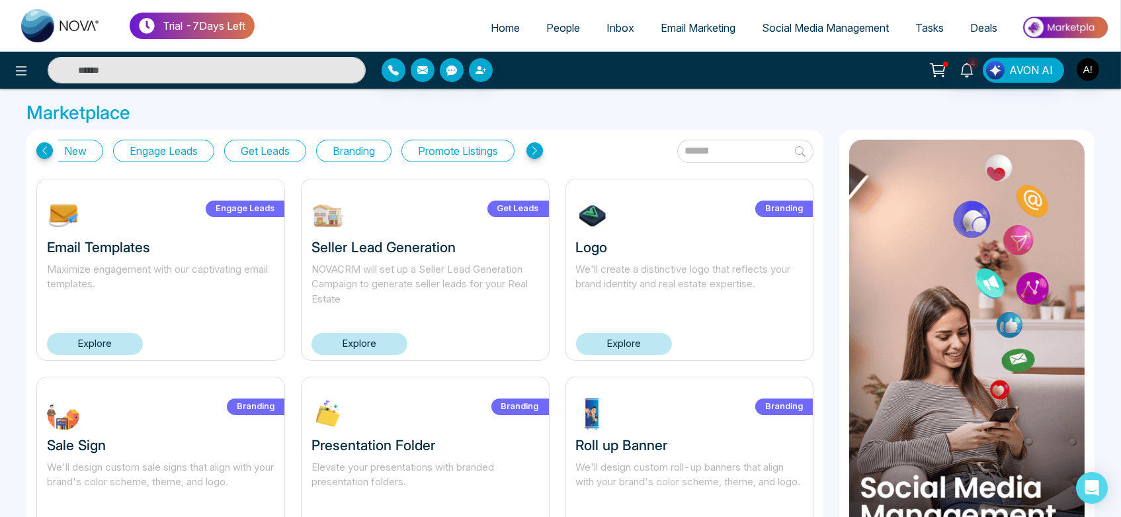
click at [529, 153] on icon at bounding box center [535, 150] width 17 height 17
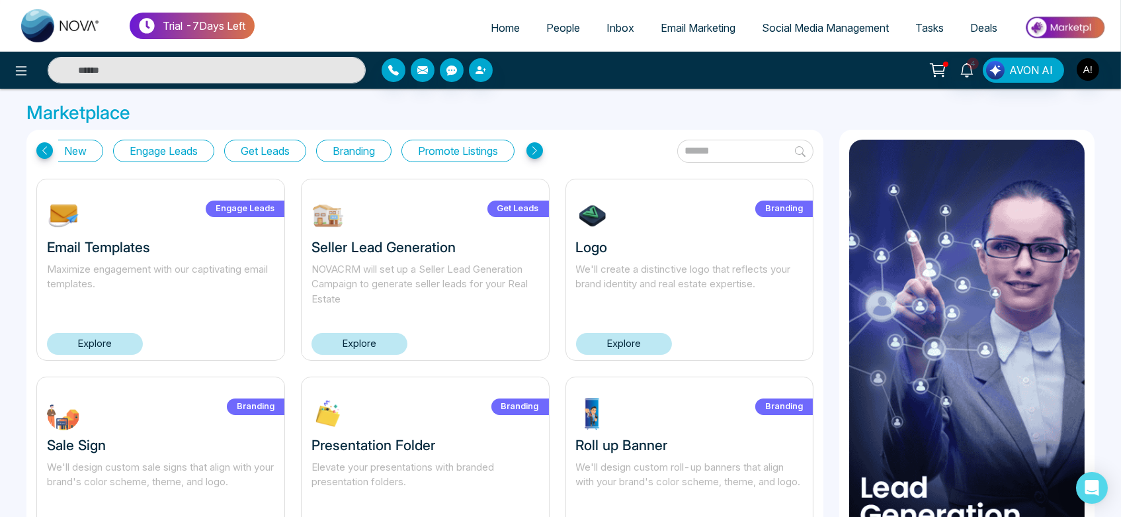
drag, startPoint x: 529, startPoint y: 153, endPoint x: 533, endPoint y: 147, distance: 7.7
click at [533, 147] on icon at bounding box center [535, 150] width 17 height 17
click at [533, 147] on icon at bounding box center [535, 150] width 5 height 8
click at [48, 155] on icon at bounding box center [44, 150] width 17 height 17
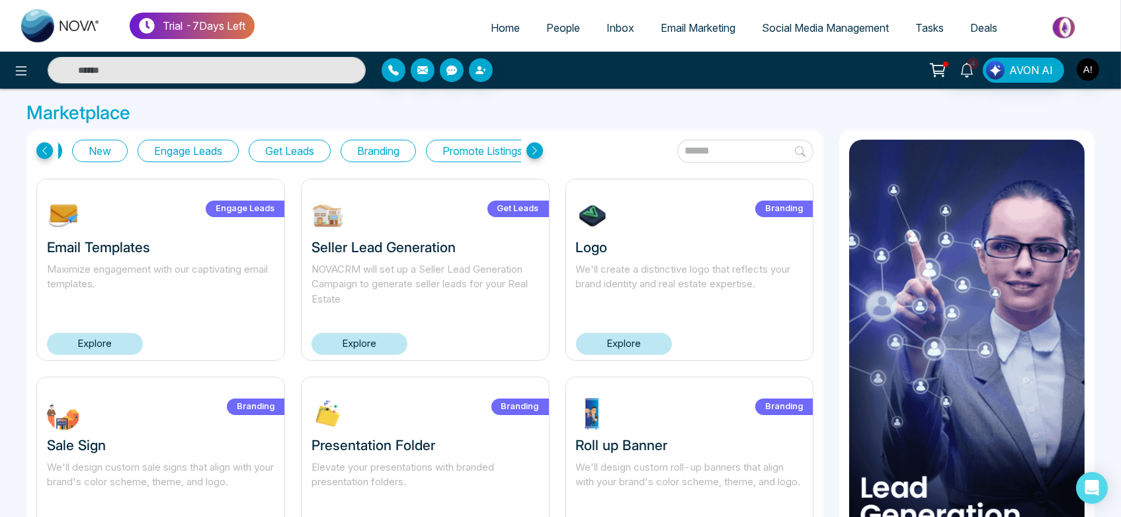
click at [48, 155] on icon at bounding box center [44, 150] width 17 height 17
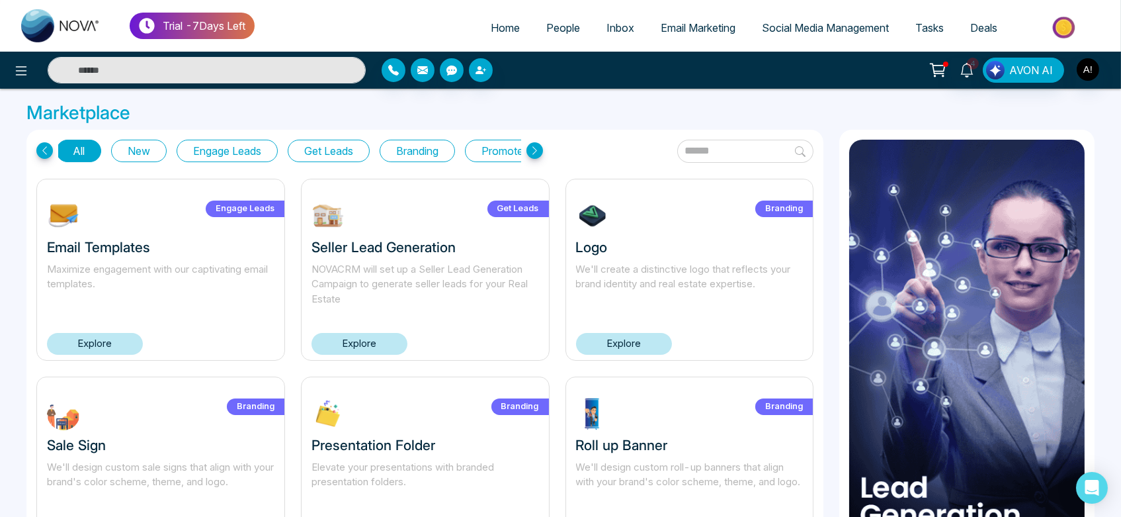
scroll to position [0, 0]
click at [48, 155] on icon at bounding box center [44, 150] width 17 height 17
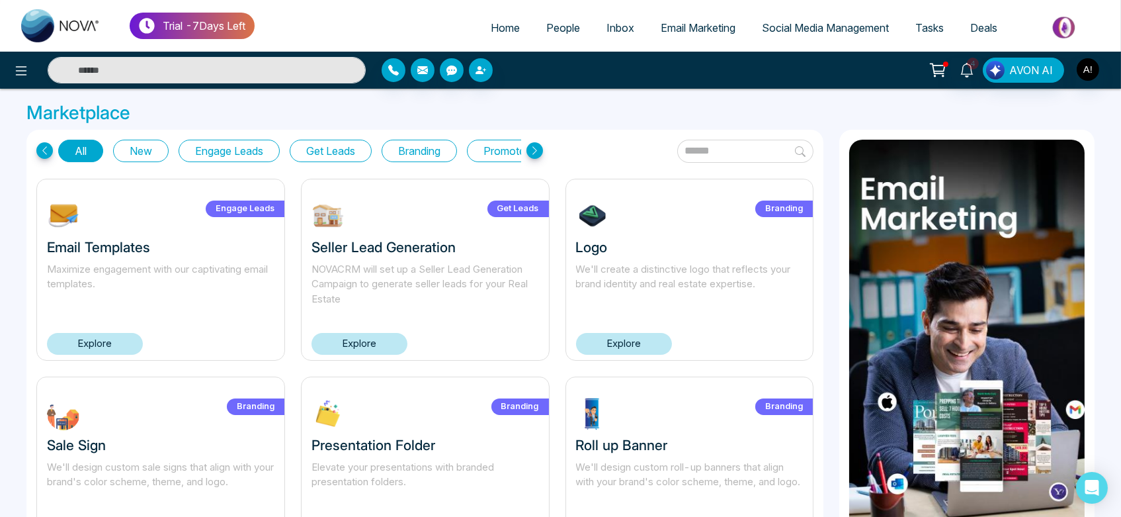
click at [47, 150] on icon at bounding box center [44, 150] width 17 height 17
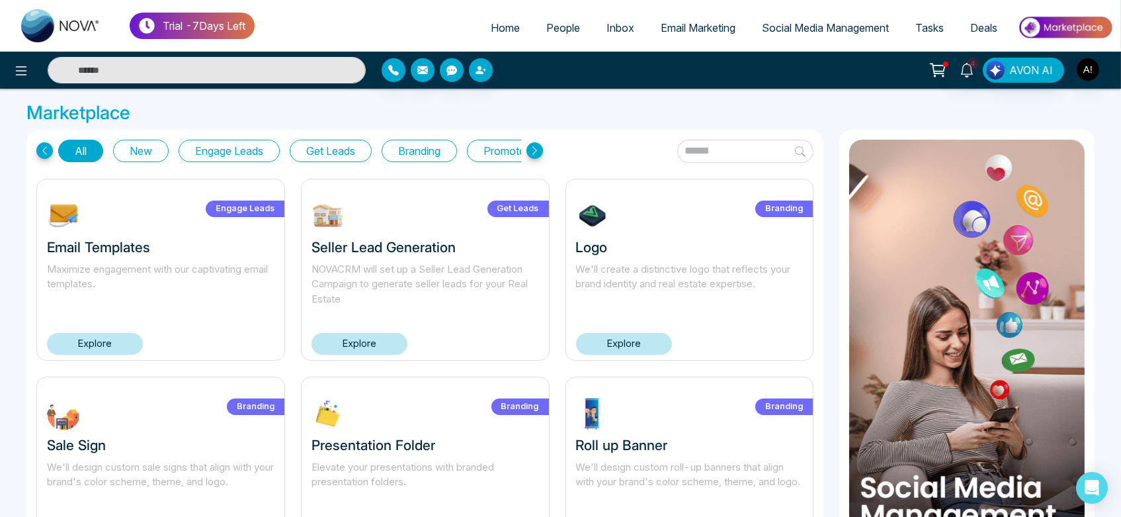
click at [539, 147] on icon at bounding box center [535, 150] width 17 height 17
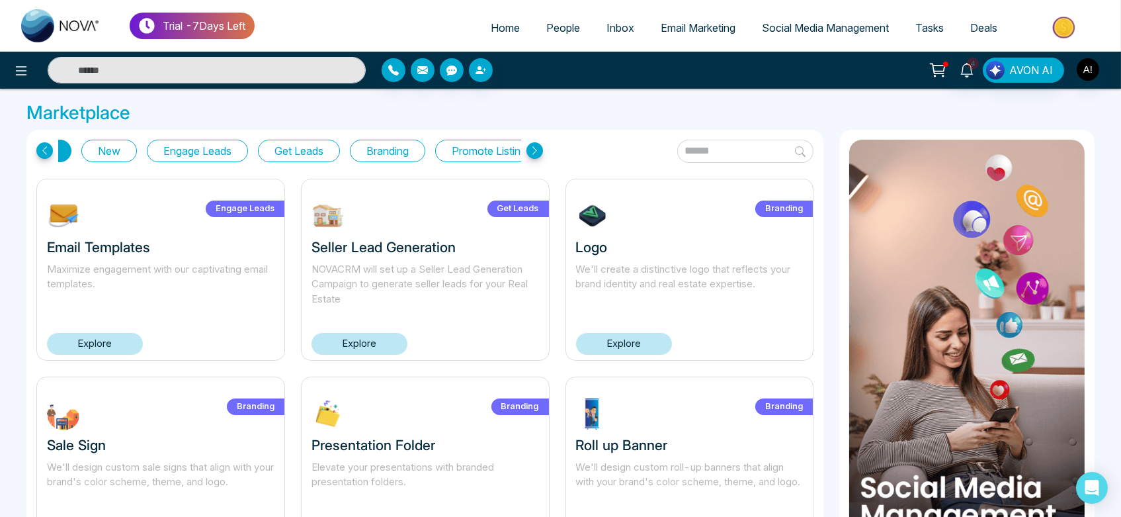
click at [539, 147] on icon at bounding box center [535, 150] width 17 height 17
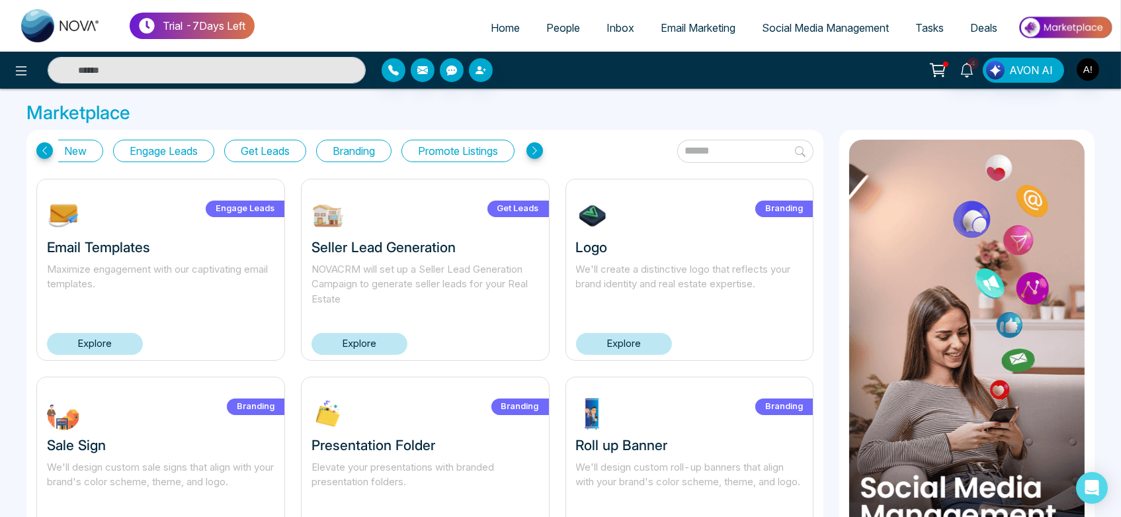
drag, startPoint x: 539, startPoint y: 147, endPoint x: 435, endPoint y: 156, distance: 104.3
click at [435, 156] on div "All New Engage Leads Get Leads Branding Promote Listings" at bounding box center [289, 151] width 507 height 22
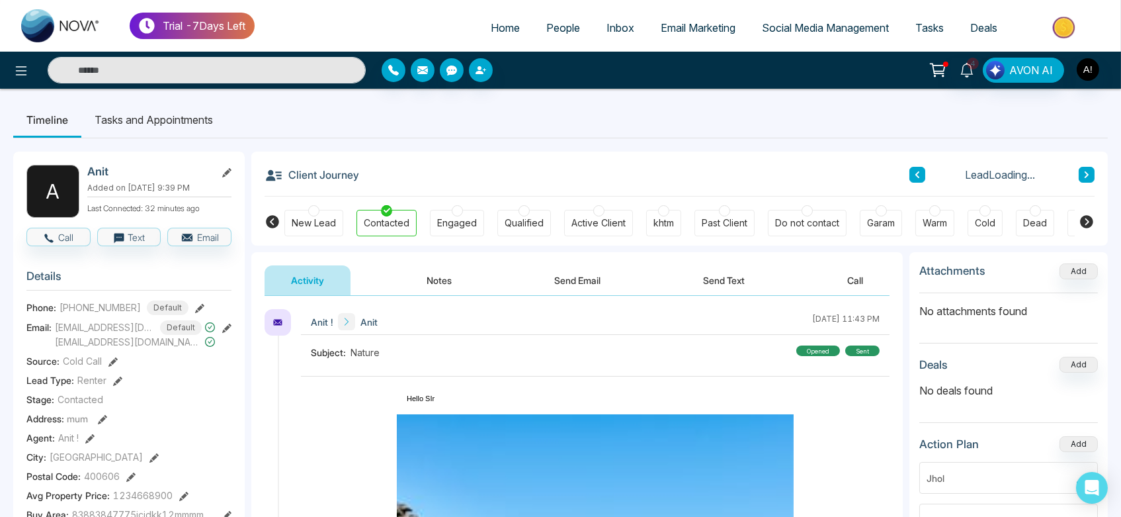
scroll to position [29, 0]
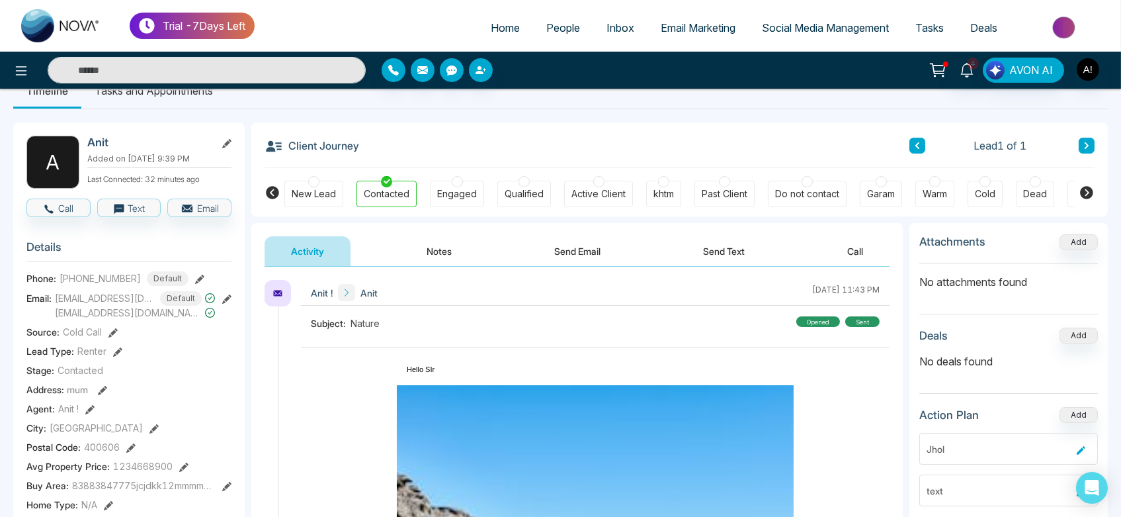
click at [230, 142] on icon at bounding box center [226, 143] width 9 height 9
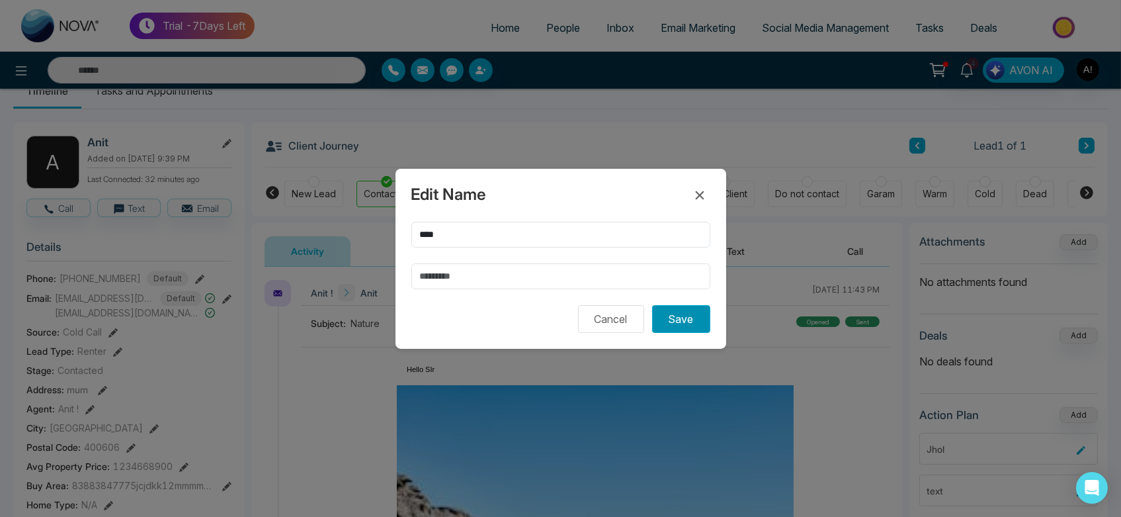
click at [683, 310] on button "Save" at bounding box center [681, 319] width 58 height 28
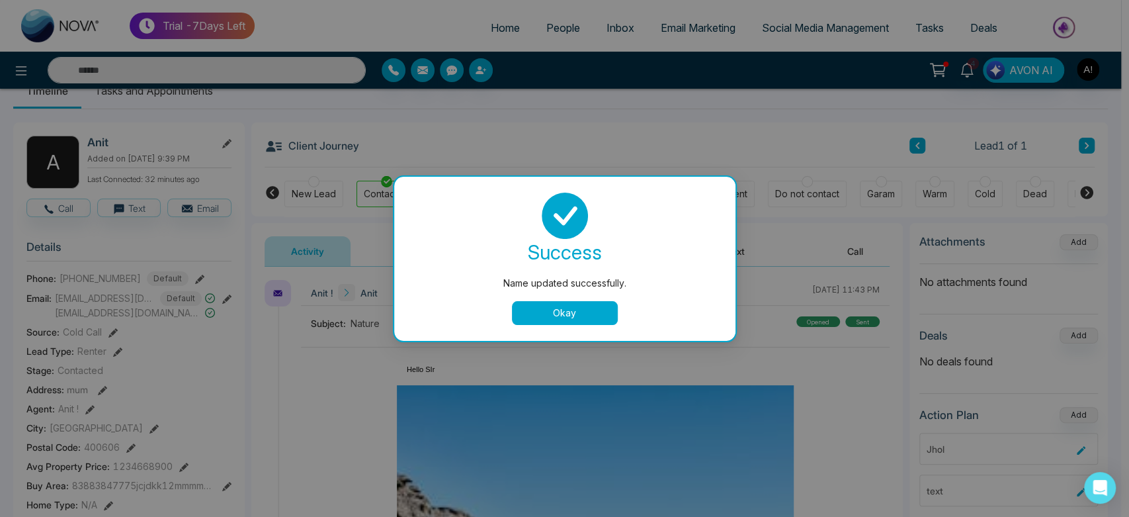
click at [576, 306] on button "Okay" at bounding box center [565, 313] width 106 height 24
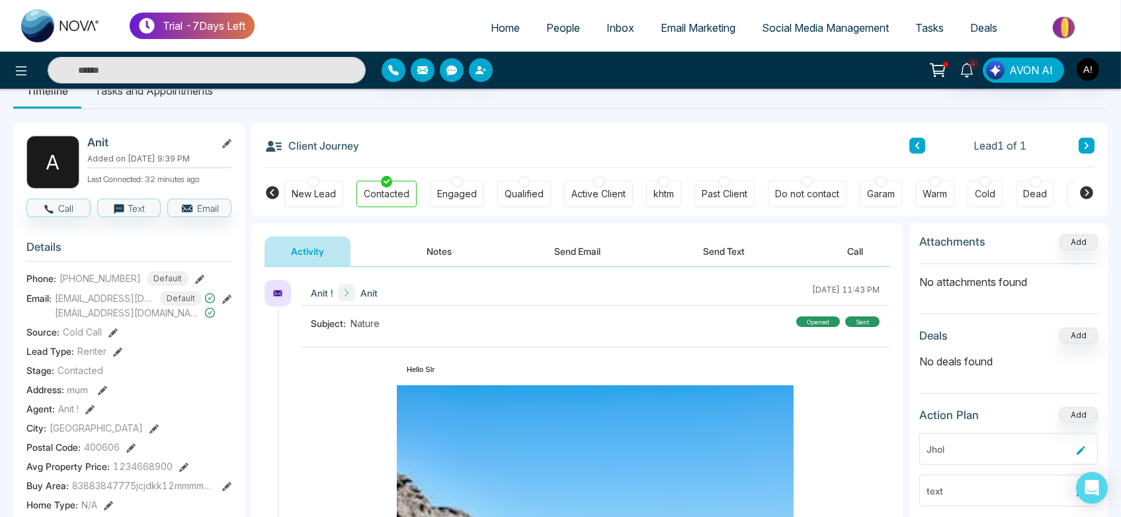
click at [230, 142] on icon at bounding box center [226, 143] width 9 height 9
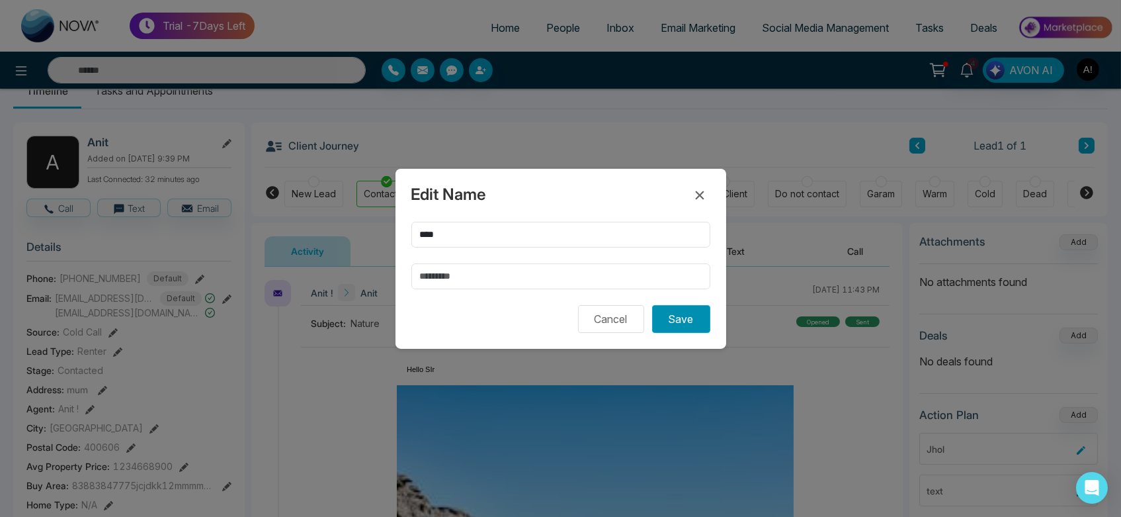
drag, startPoint x: 683, startPoint y: 333, endPoint x: 684, endPoint y: 321, distance: 12.0
click at [684, 321] on div "Edit Name **** Cancel Save" at bounding box center [561, 259] width 331 height 180
click at [684, 321] on button "Save" at bounding box center [681, 319] width 58 height 28
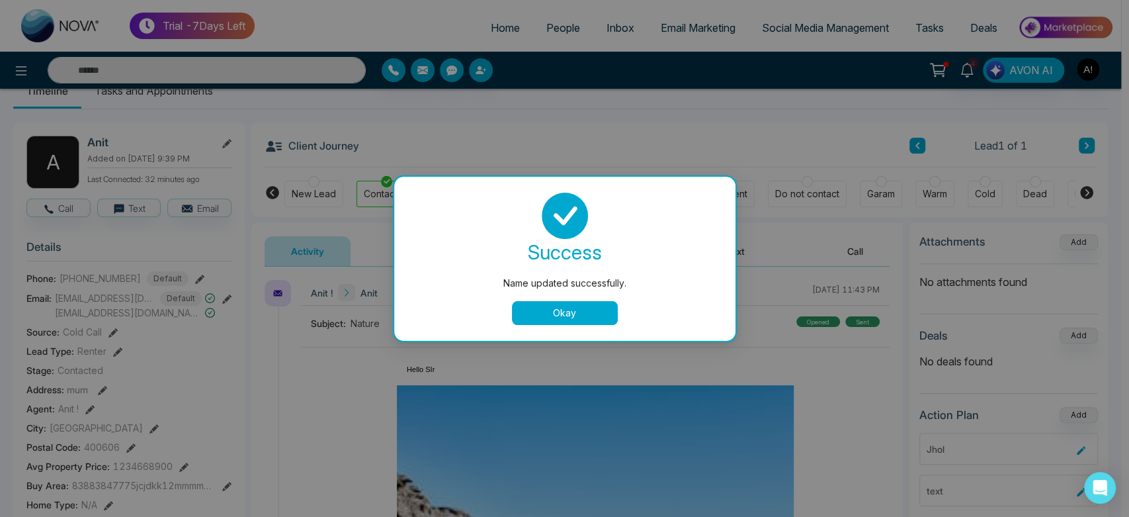
click at [550, 308] on button "Okay" at bounding box center [565, 313] width 106 height 24
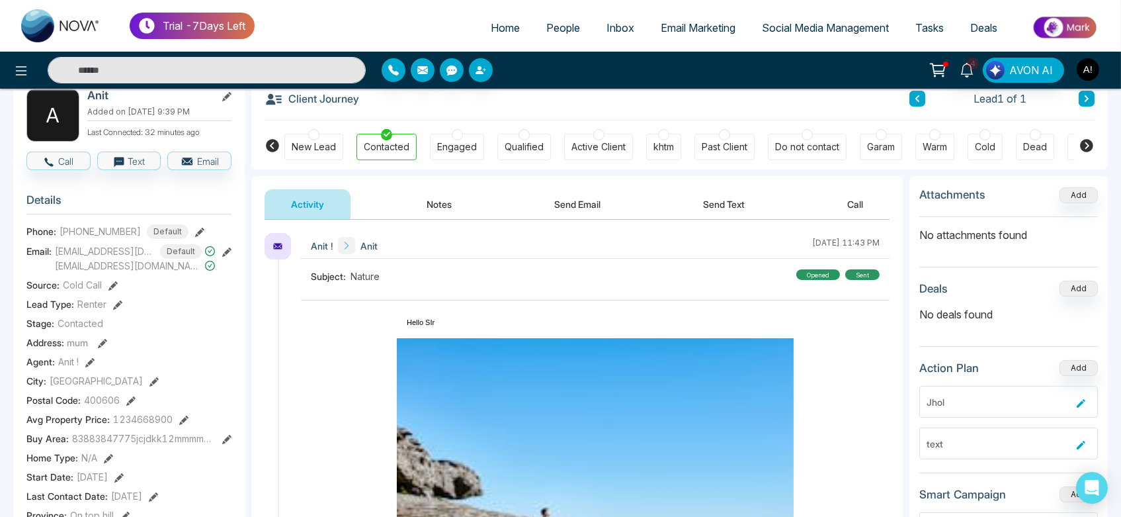
scroll to position [107, 0]
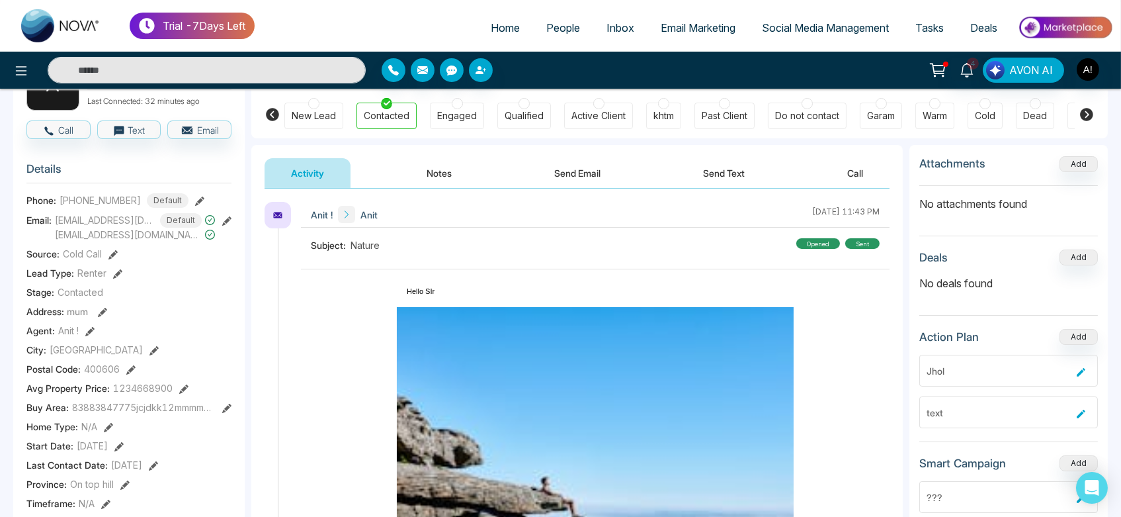
click at [101, 315] on span at bounding box center [102, 311] width 9 height 14
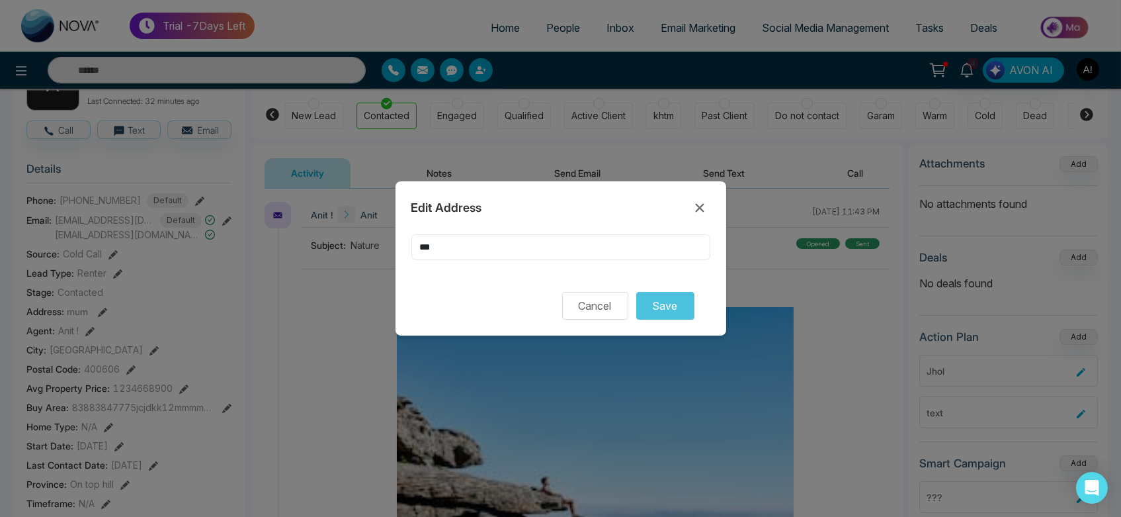
click at [505, 252] on input "***" at bounding box center [560, 247] width 299 height 26
click at [402, 236] on div "Edit Address *** Cancel Save" at bounding box center [561, 258] width 331 height 154
click at [478, 257] on div "***" at bounding box center [560, 255] width 299 height 42
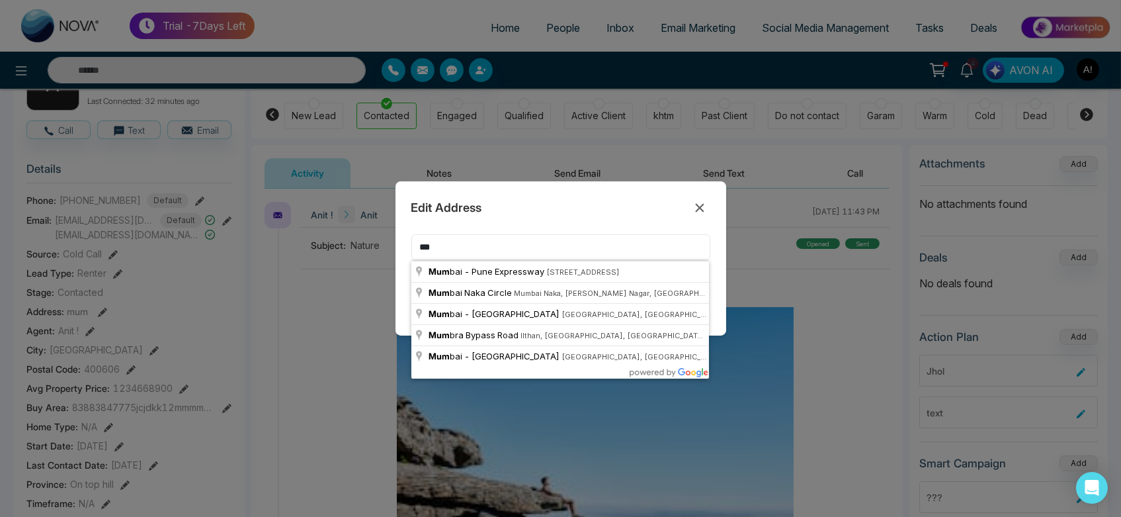
click at [478, 257] on input "***" at bounding box center [560, 247] width 299 height 26
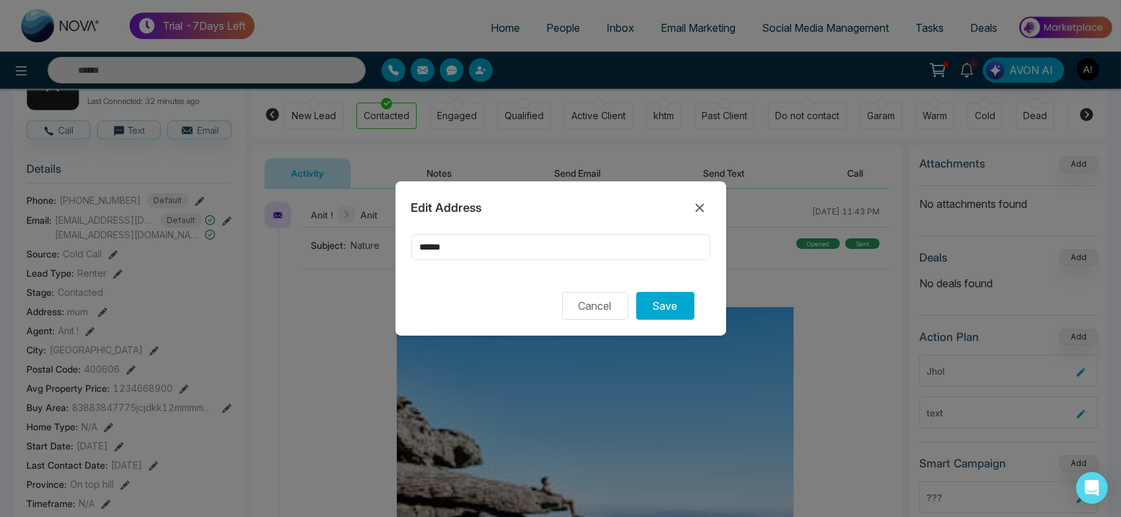
click at [396, 269] on div "Edit Address ****** Cancel Save" at bounding box center [561, 258] width 331 height 154
click at [667, 309] on button "Save" at bounding box center [665, 306] width 58 height 28
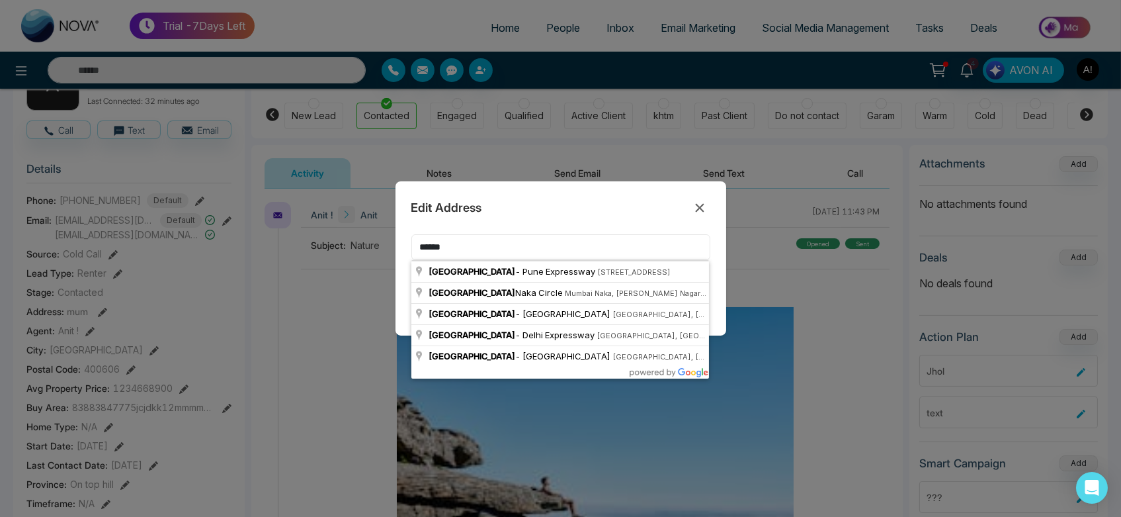
drag, startPoint x: 489, startPoint y: 235, endPoint x: 496, endPoint y: 253, distance: 19.3
click at [496, 253] on input "******" at bounding box center [560, 247] width 299 height 26
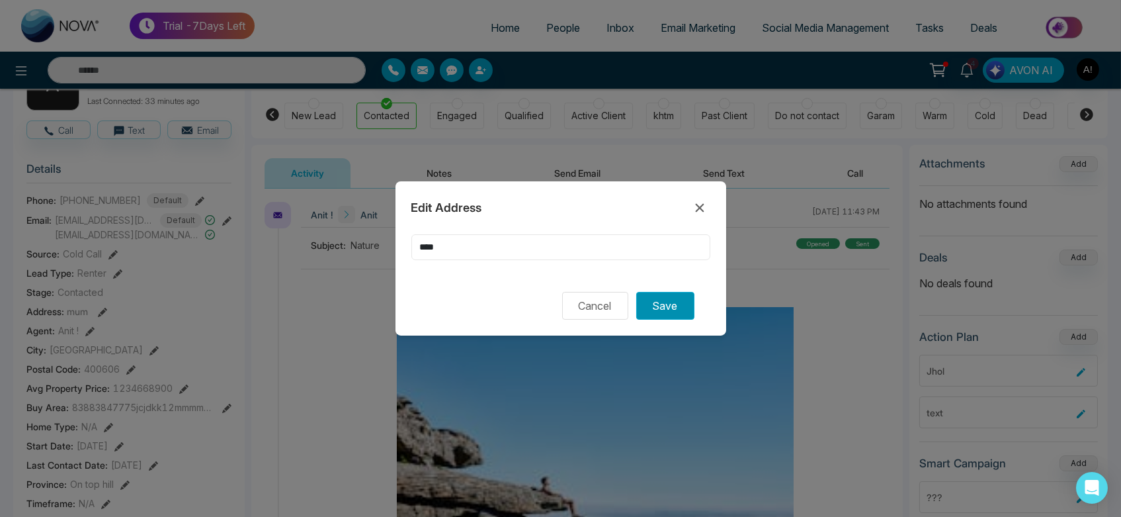
type input "****"
click at [685, 311] on button "Save" at bounding box center [665, 306] width 58 height 28
click at [698, 198] on button at bounding box center [699, 207] width 21 height 21
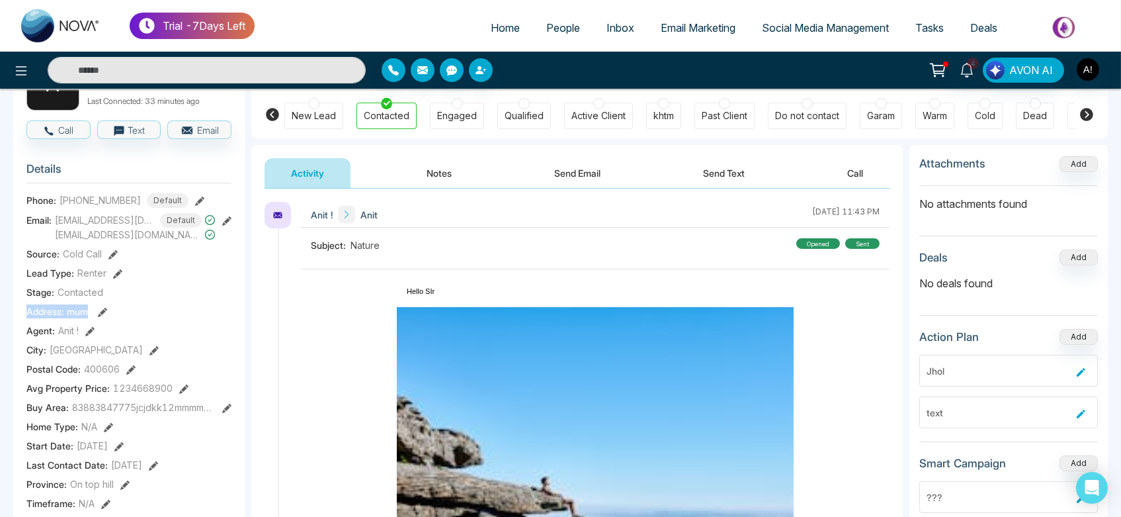
drag, startPoint x: 26, startPoint y: 313, endPoint x: 100, endPoint y: 307, distance: 73.7
click at [100, 307] on div "Address: mum" at bounding box center [128, 311] width 205 height 14
click at [200, 304] on div "Address: mum" at bounding box center [128, 311] width 205 height 14
click at [551, 21] on span "People" at bounding box center [563, 27] width 34 height 13
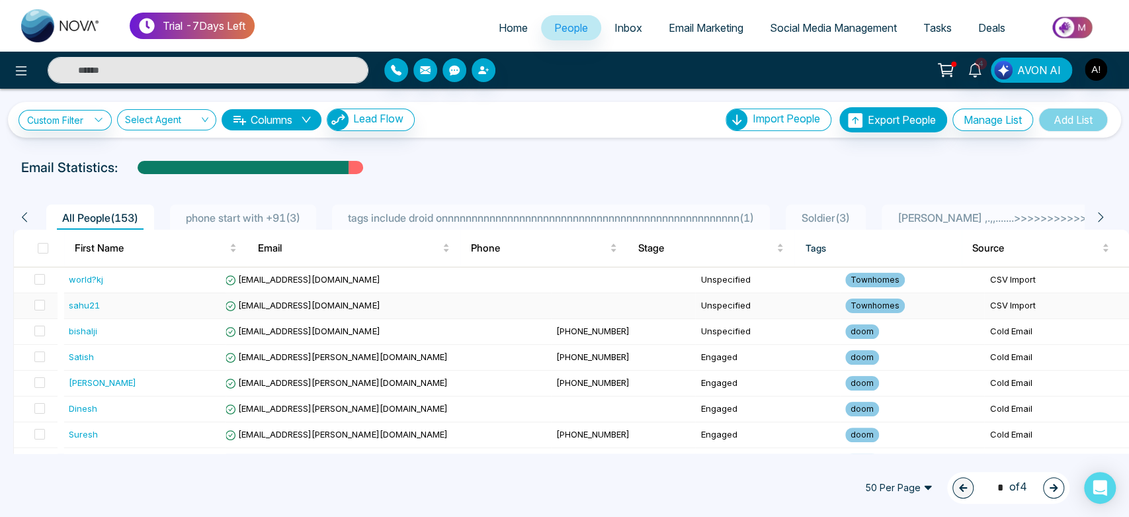
click at [373, 293] on td "[EMAIL_ADDRESS][DOMAIN_NAME]" at bounding box center [385, 306] width 331 height 26
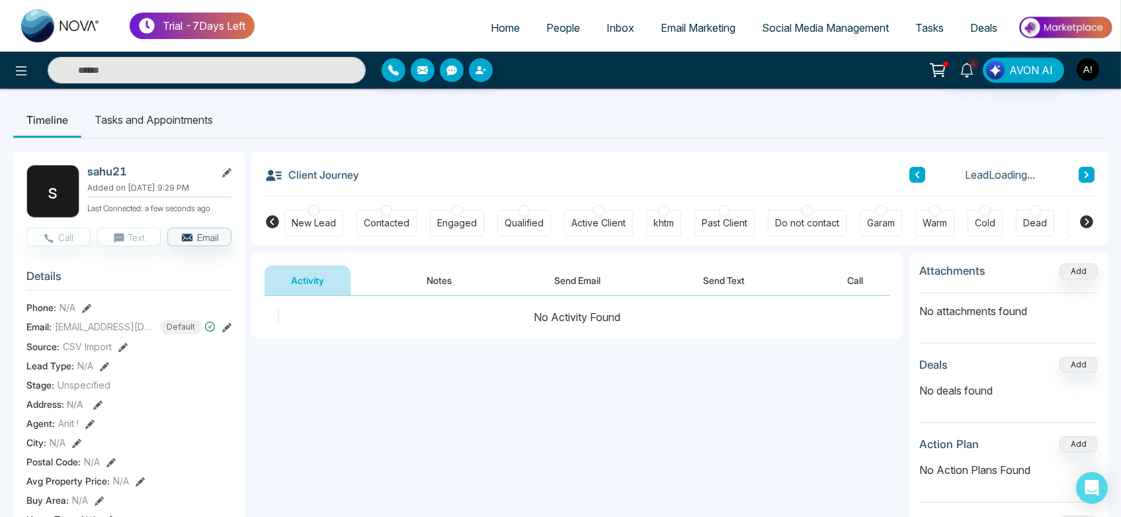
click at [230, 175] on icon at bounding box center [226, 172] width 9 height 9
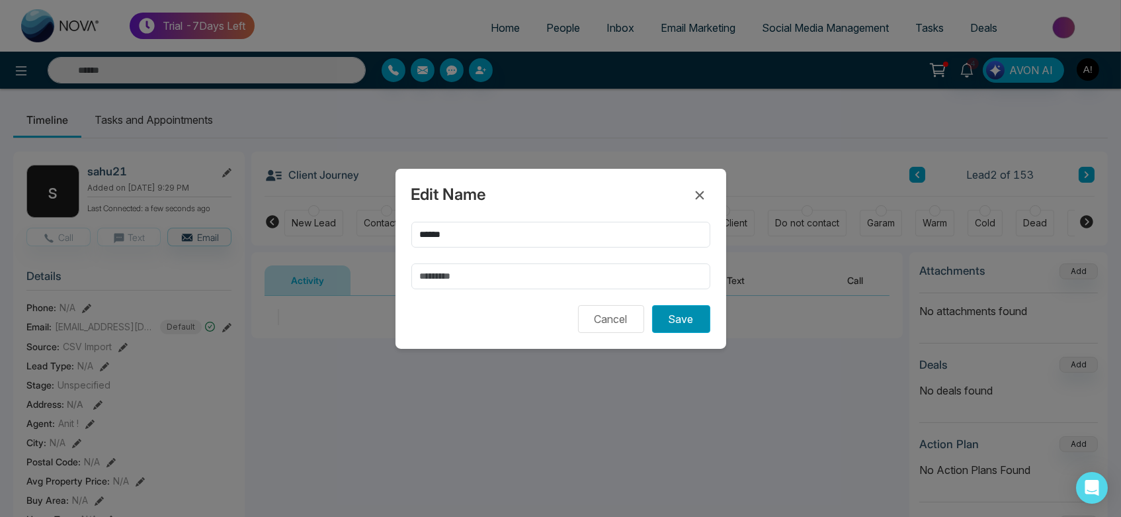
click at [674, 318] on button "Save" at bounding box center [681, 319] width 58 height 28
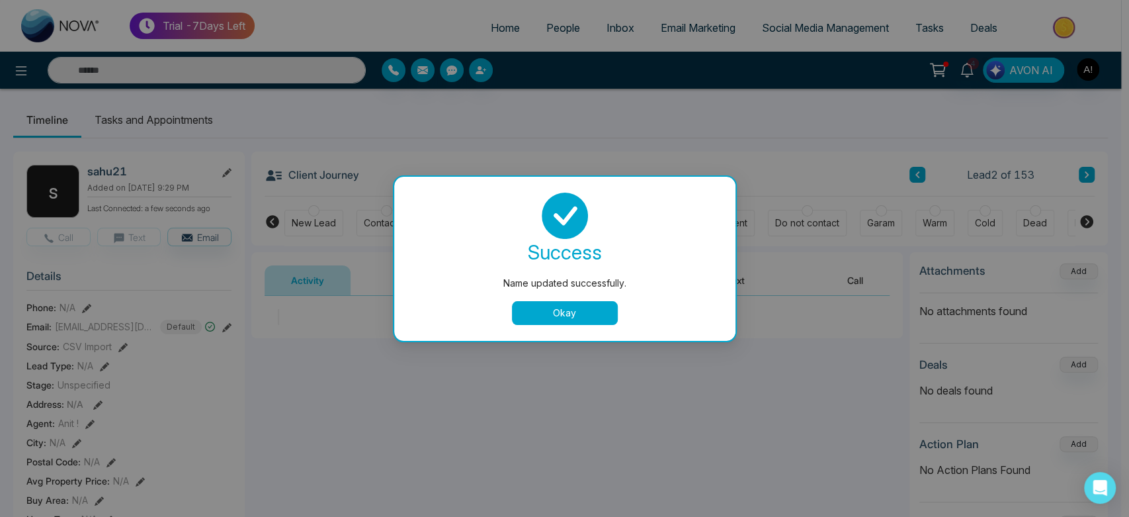
click at [547, 320] on button "Okay" at bounding box center [565, 313] width 106 height 24
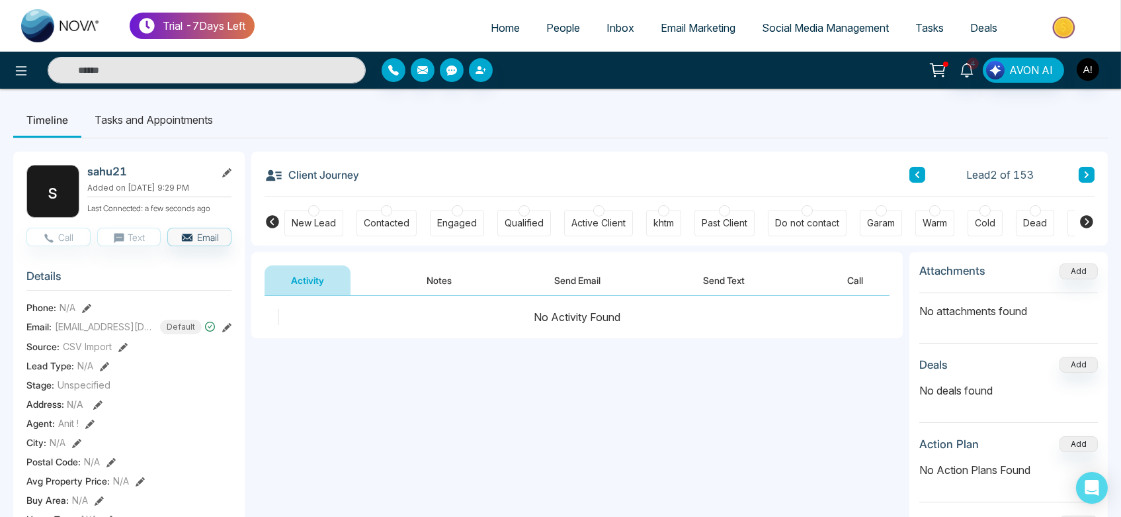
click at [228, 175] on icon at bounding box center [226, 172] width 9 height 9
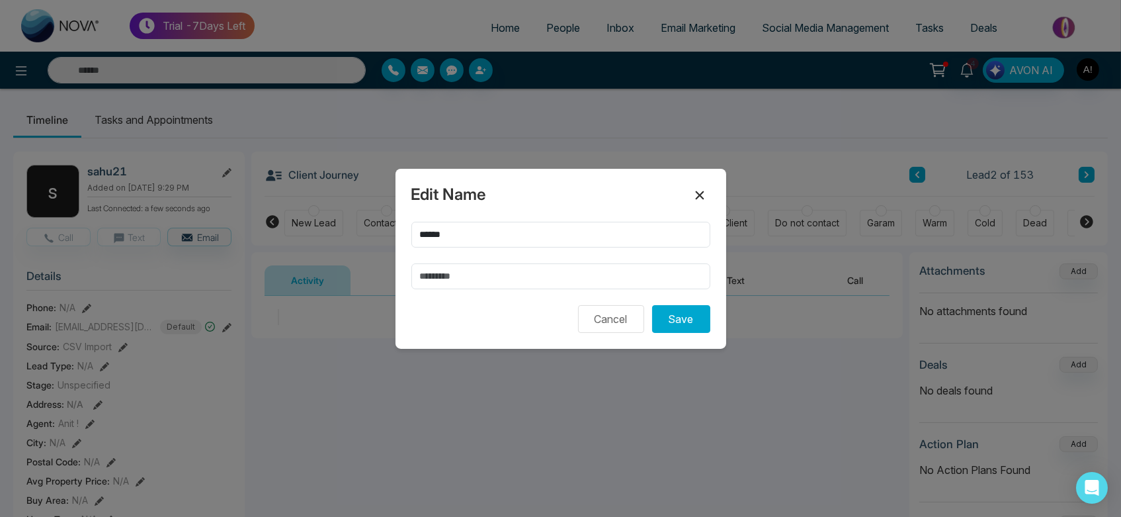
click at [697, 193] on icon at bounding box center [699, 195] width 9 height 9
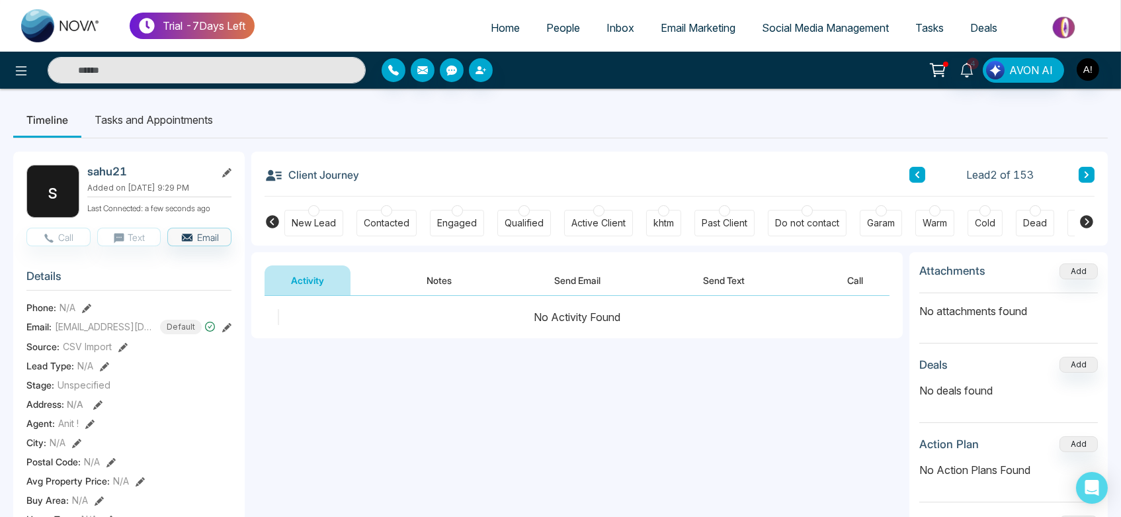
click at [1089, 218] on icon at bounding box center [1086, 221] width 13 height 13
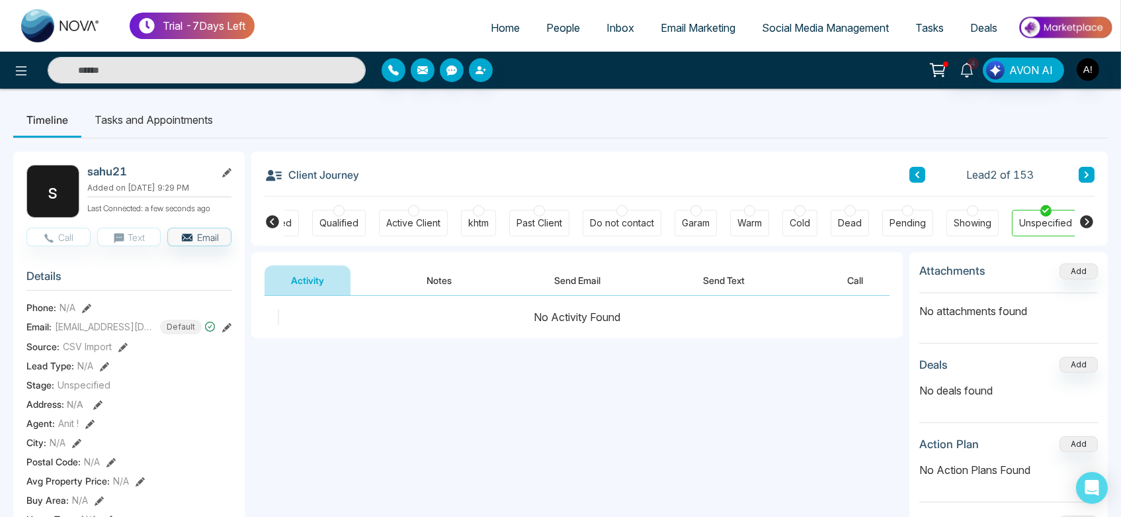
scroll to position [0, 189]
click at [1089, 218] on icon at bounding box center [1086, 221] width 13 height 13
click at [1090, 226] on icon at bounding box center [1086, 221] width 13 height 13
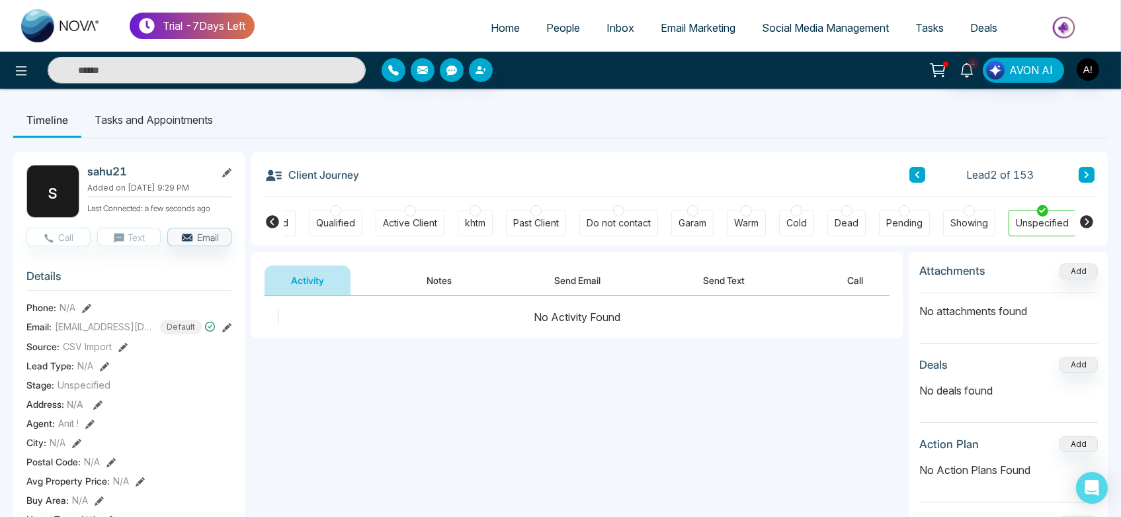
click at [1090, 226] on icon at bounding box center [1086, 221] width 13 height 13
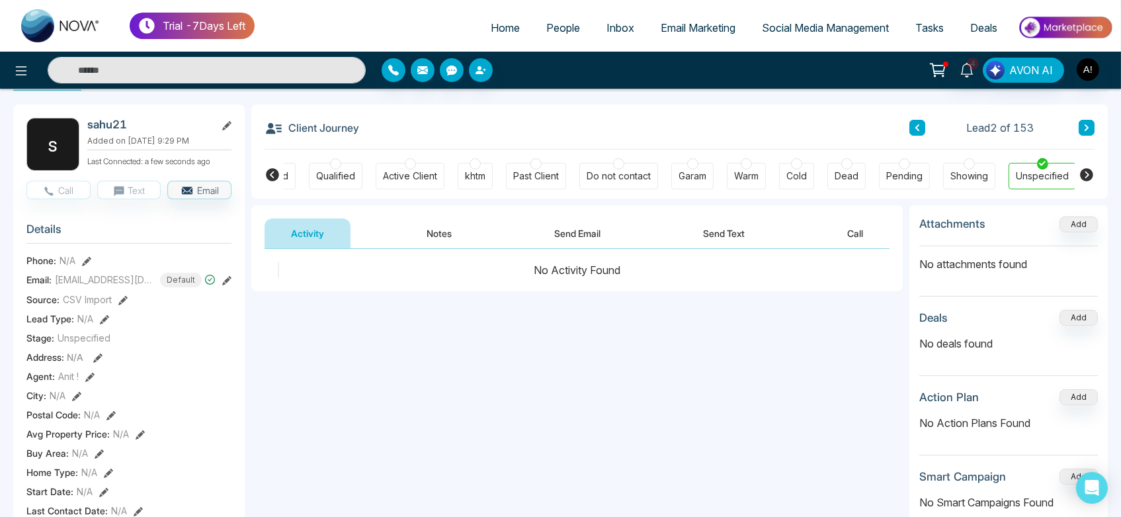
scroll to position [48, 0]
click at [1088, 171] on icon at bounding box center [1086, 173] width 13 height 13
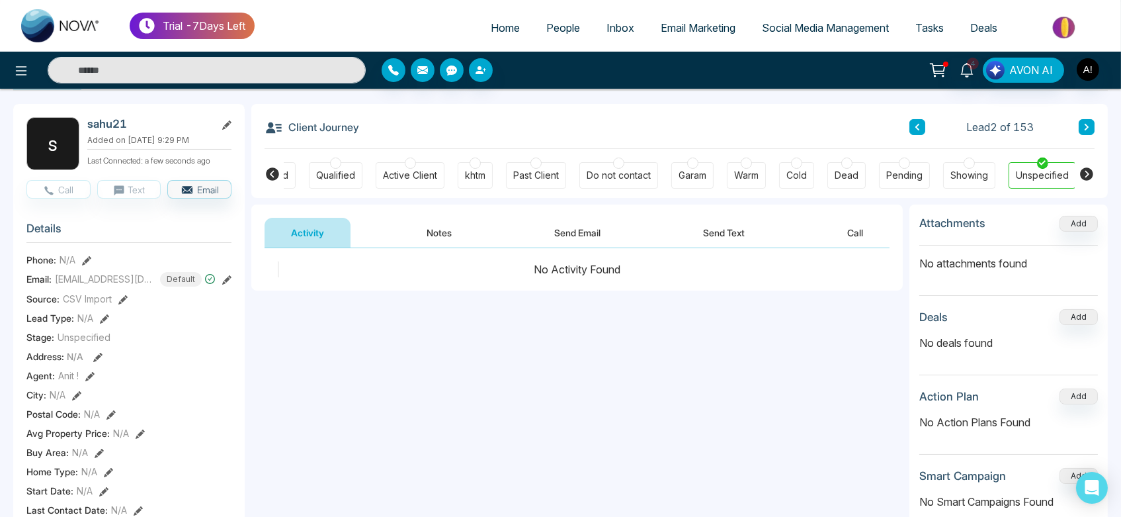
click at [1088, 171] on icon at bounding box center [1086, 173] width 13 height 13
click at [1085, 173] on icon at bounding box center [1086, 173] width 13 height 13
click at [271, 173] on icon at bounding box center [273, 174] width 16 height 16
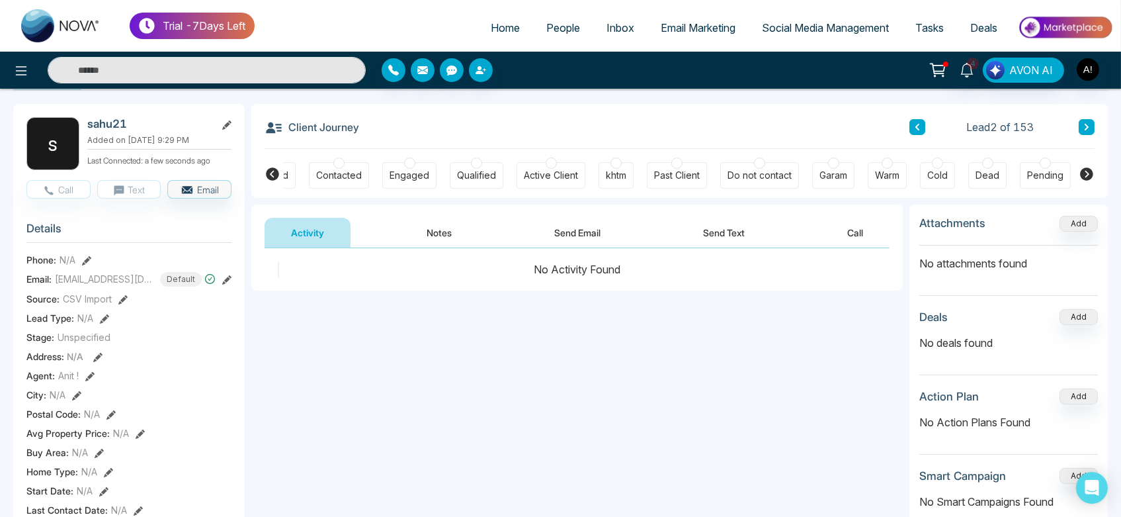
click at [271, 173] on icon at bounding box center [273, 174] width 16 height 16
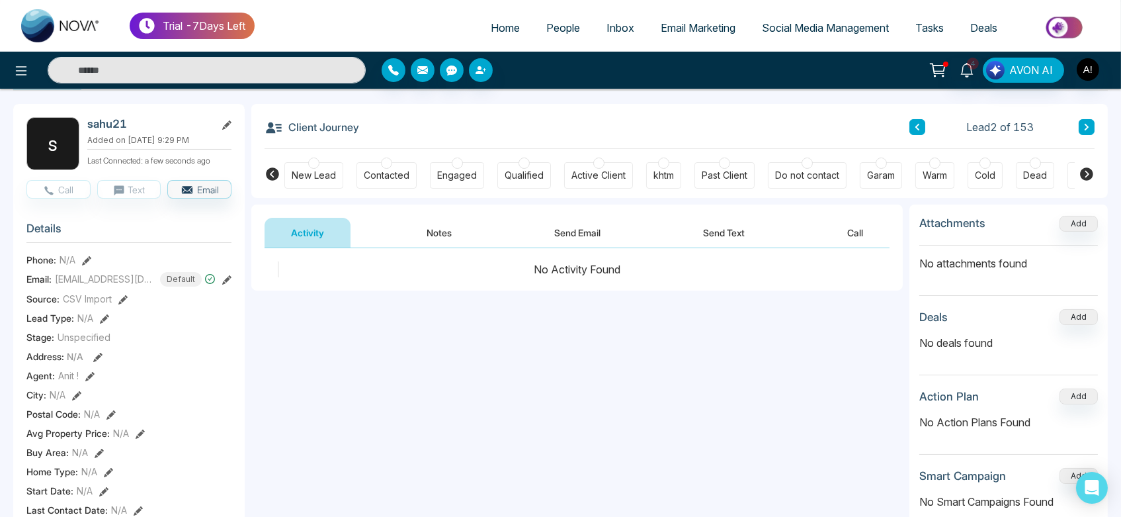
click at [1089, 173] on icon at bounding box center [1086, 173] width 13 height 13
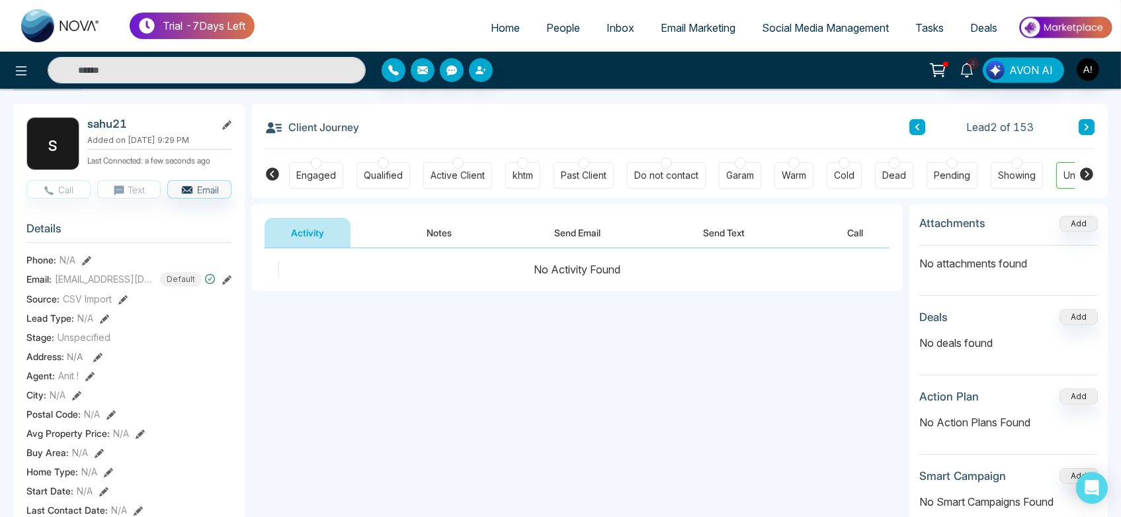
click at [1089, 173] on icon at bounding box center [1086, 173] width 13 height 13
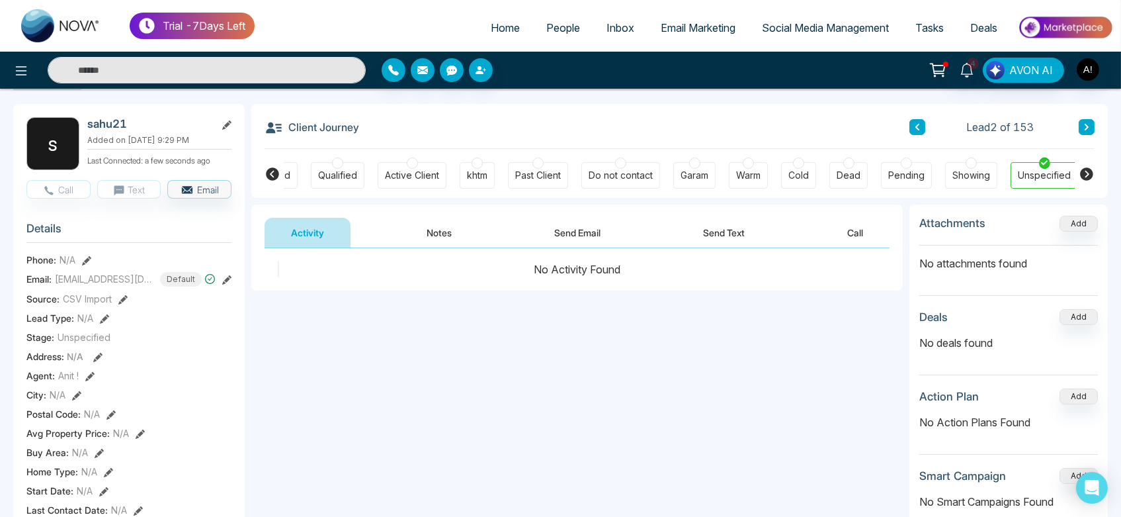
scroll to position [0, 189]
click at [1089, 173] on icon at bounding box center [1086, 173] width 13 height 13
click at [1090, 177] on icon at bounding box center [1086, 173] width 13 height 13
click at [964, 181] on div "Showing" at bounding box center [970, 175] width 38 height 13
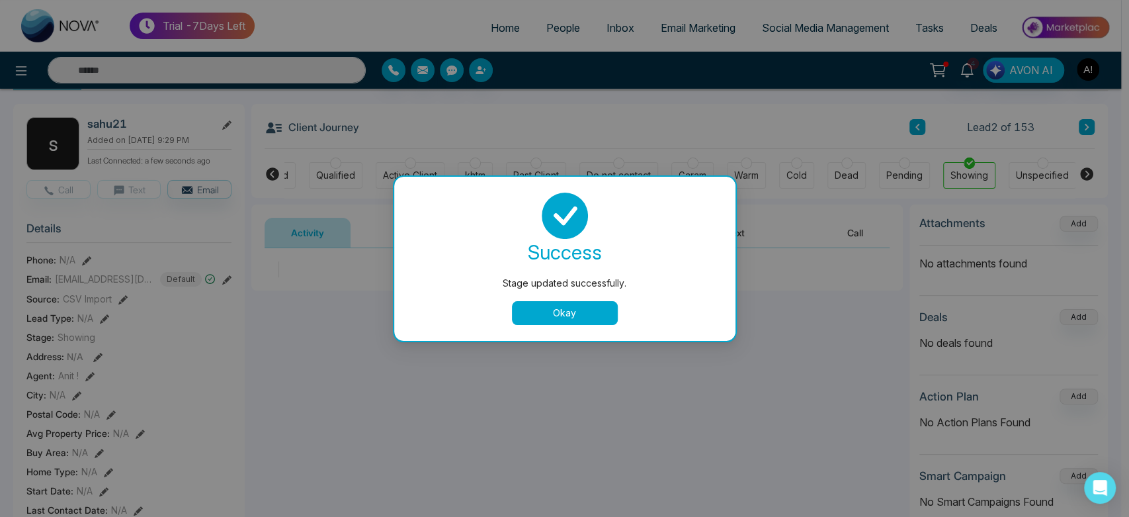
click at [585, 327] on div "success Stage updated successfully. Okay" at bounding box center [564, 259] width 341 height 164
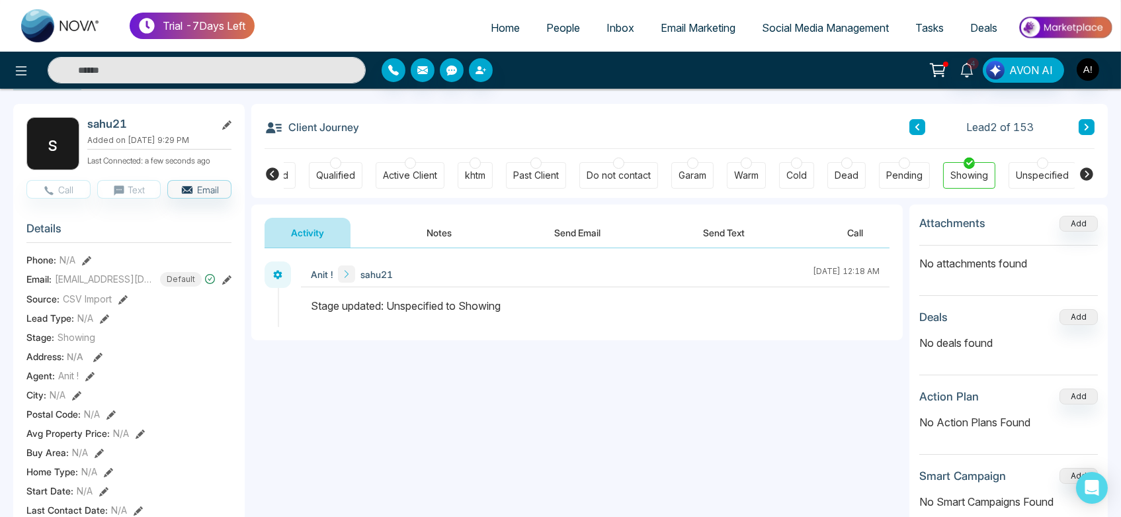
click at [1037, 176] on div "Unspecified" at bounding box center [1042, 175] width 53 height 13
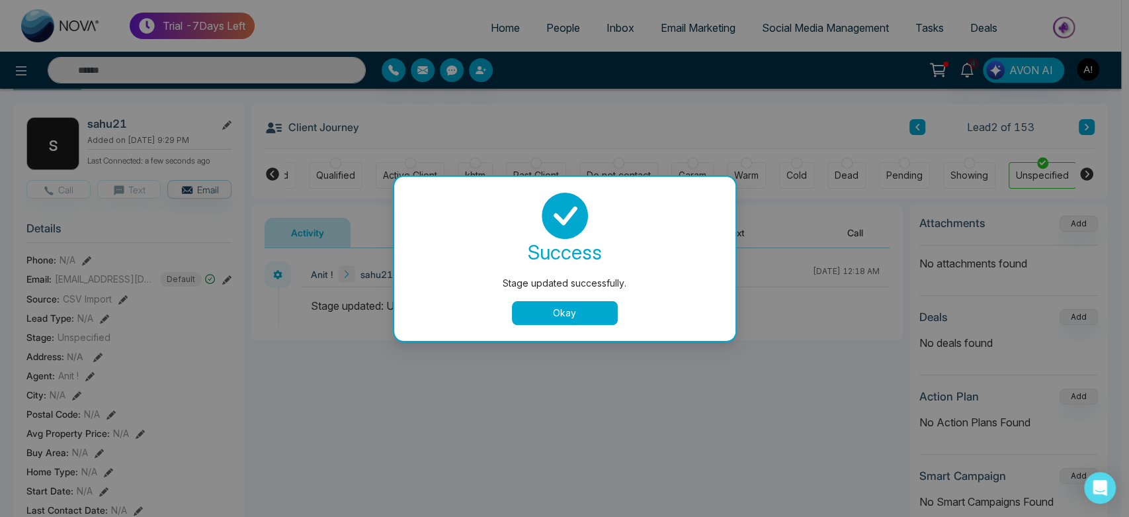
click at [582, 306] on button "Okay" at bounding box center [565, 313] width 106 height 24
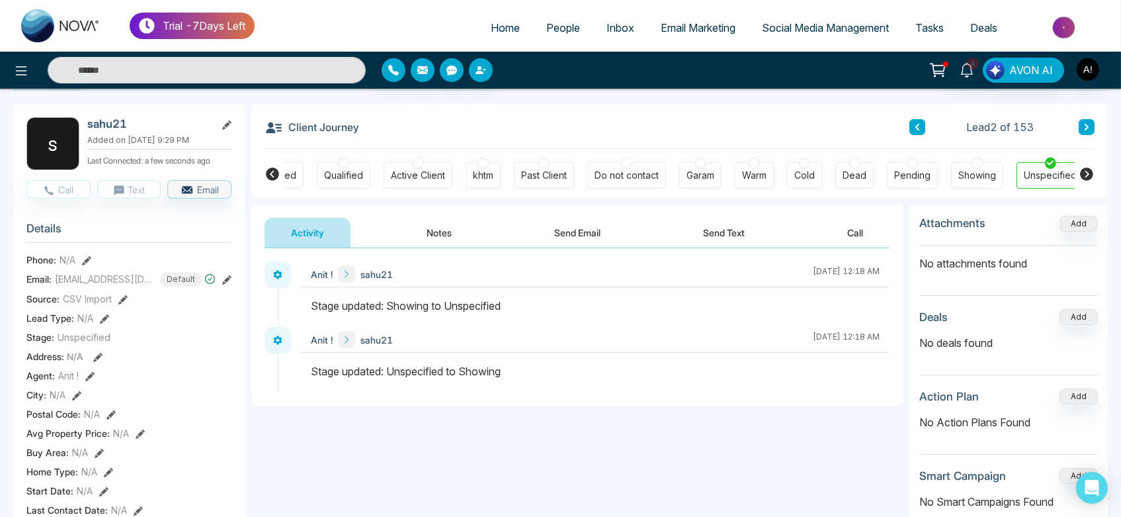
click at [570, 26] on span "People" at bounding box center [563, 27] width 34 height 13
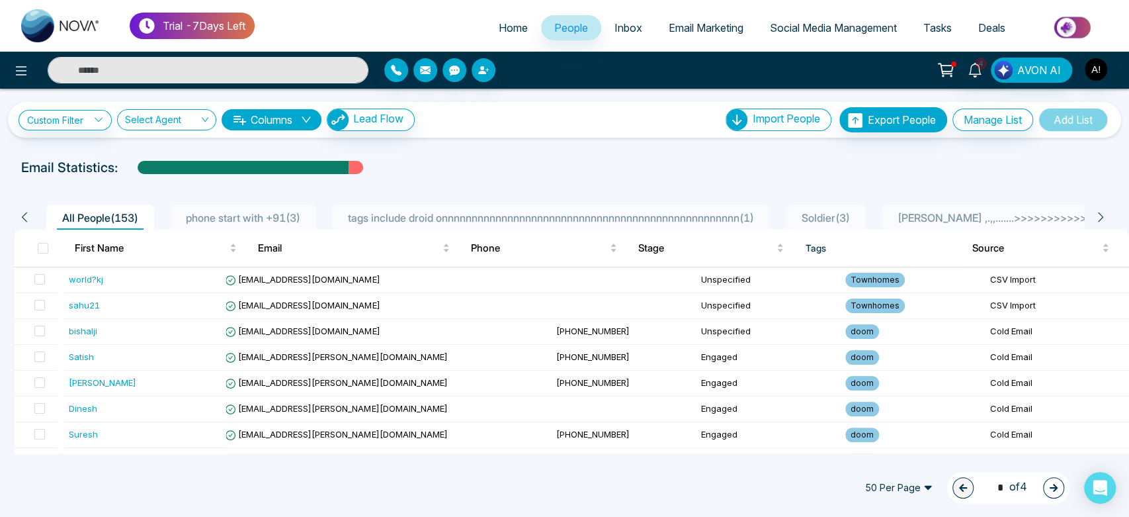
click at [778, 21] on link "Social Media Management" at bounding box center [833, 27] width 153 height 25
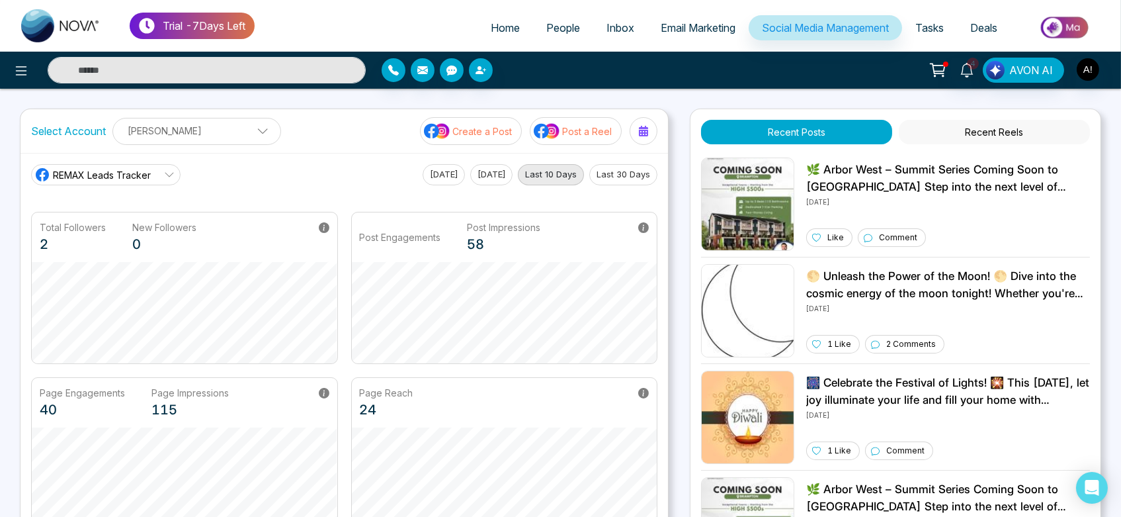
click at [197, 130] on p "[PERSON_NAME]" at bounding box center [196, 131] width 151 height 22
click at [245, 129] on p "[PERSON_NAME]" at bounding box center [196, 131] width 151 height 22
click at [245, 165] on icon "button" at bounding box center [242, 164] width 9 height 10
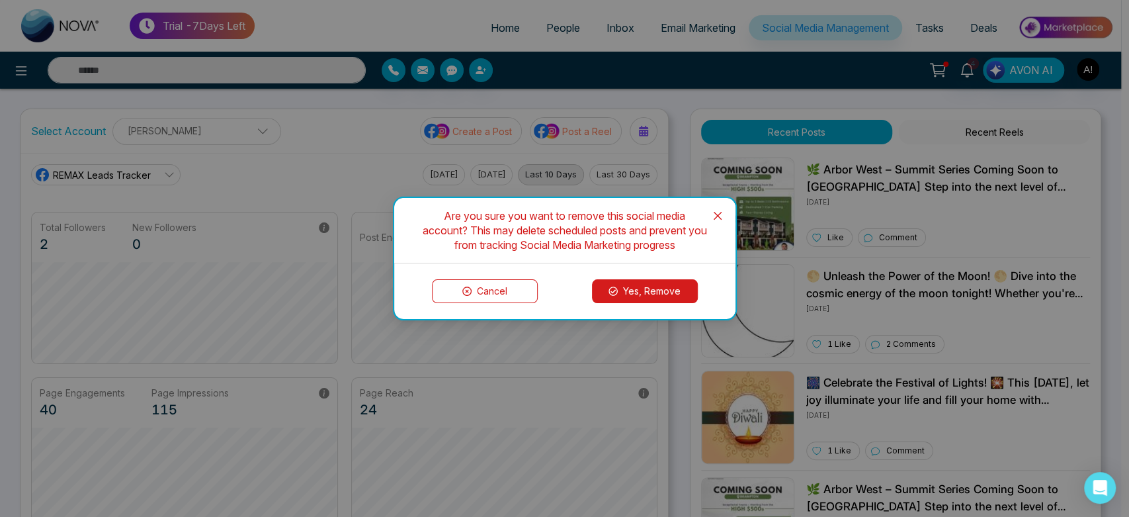
click at [671, 286] on button "Yes, Remove" at bounding box center [645, 291] width 106 height 24
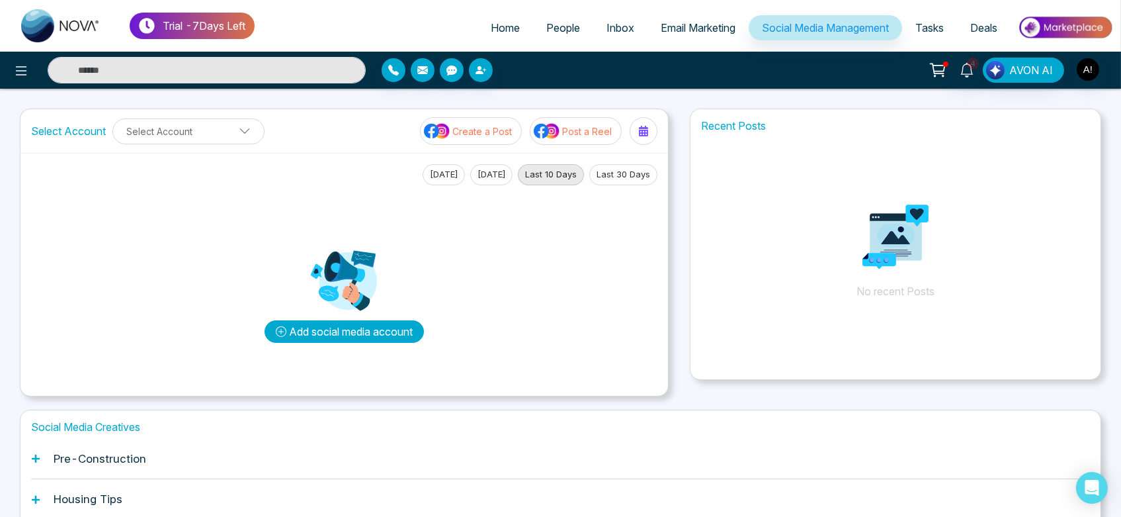
click at [358, 326] on button "Add social media account" at bounding box center [344, 331] width 159 height 22
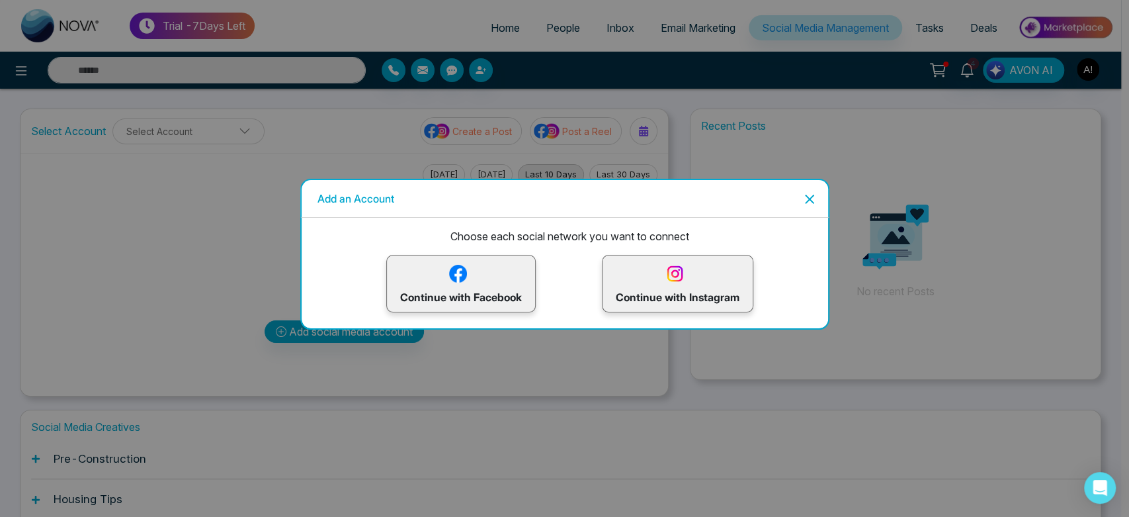
click at [658, 308] on div "Continue with Instagram" at bounding box center [677, 284] width 151 height 58
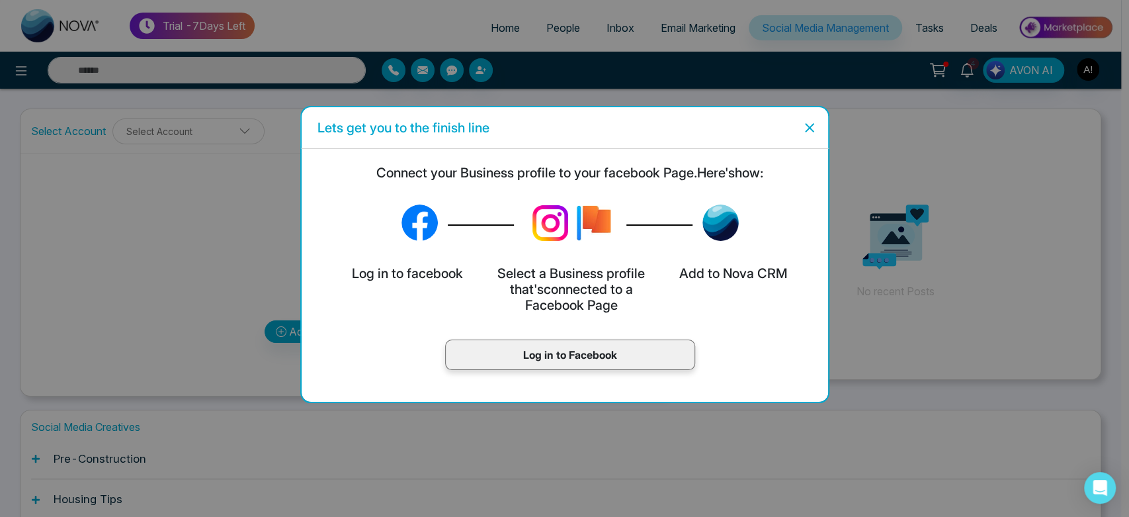
click at [622, 341] on div "Log in to Facebook" at bounding box center [570, 354] width 250 height 30
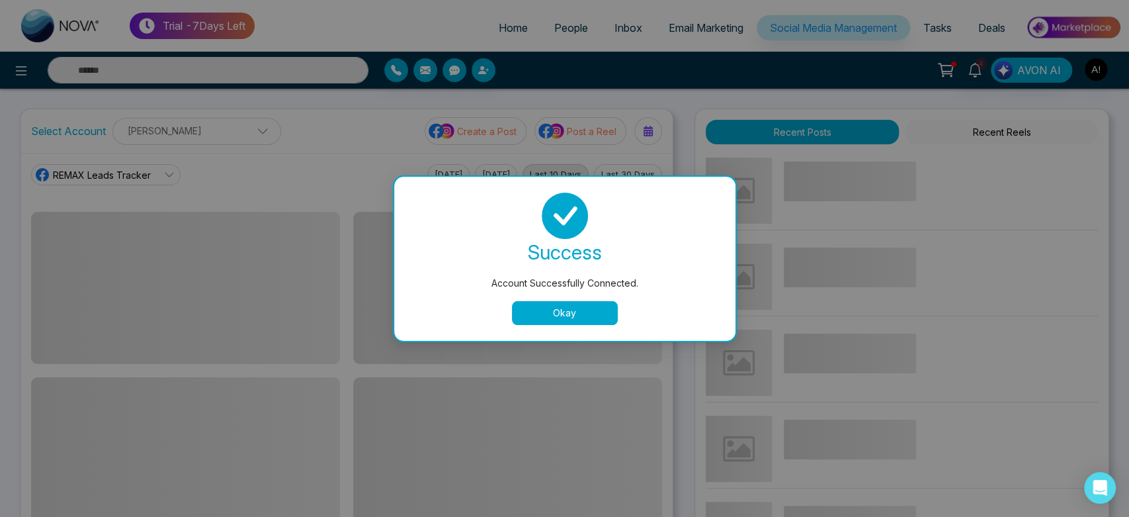
click at [574, 312] on button "Okay" at bounding box center [565, 313] width 106 height 24
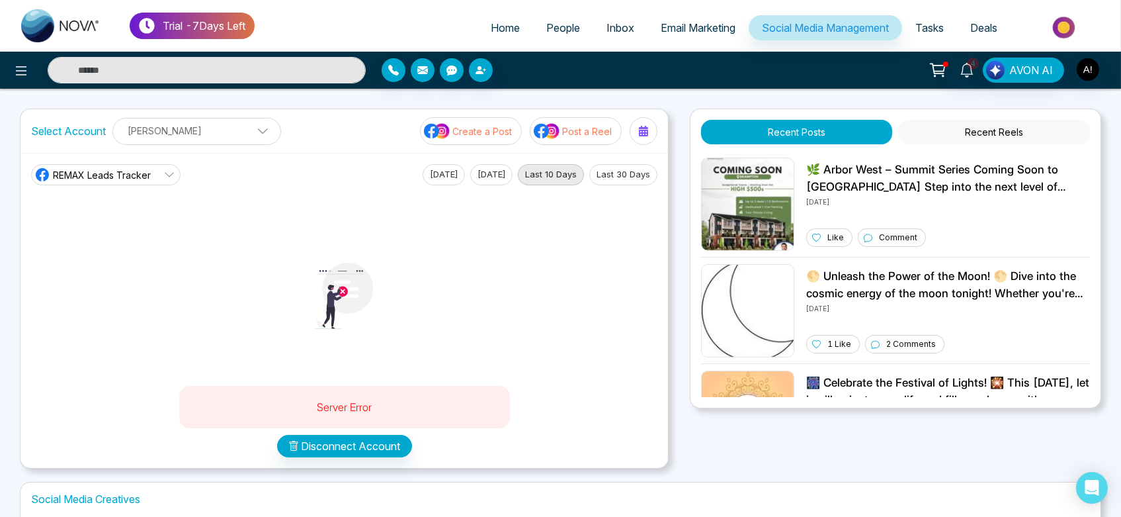
click at [132, 175] on span "REMAX Leads Tracker" at bounding box center [102, 175] width 98 height 14
click at [354, 449] on button "Disconnect Account" at bounding box center [344, 446] width 135 height 22
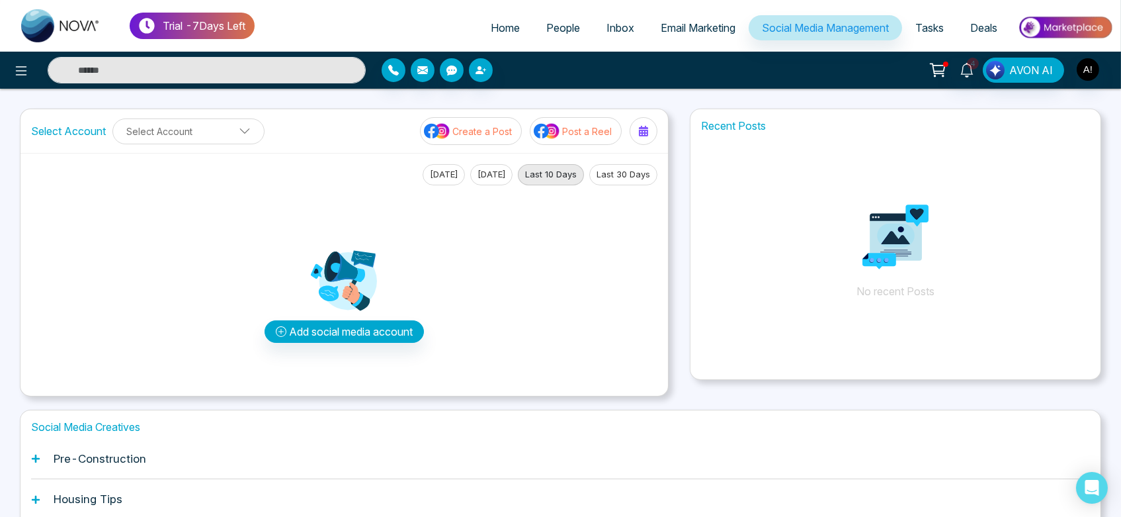
click at [593, 317] on div "Add social media account" at bounding box center [344, 285] width 626 height 200
click at [388, 320] on button "Add social media account" at bounding box center [344, 331] width 159 height 22
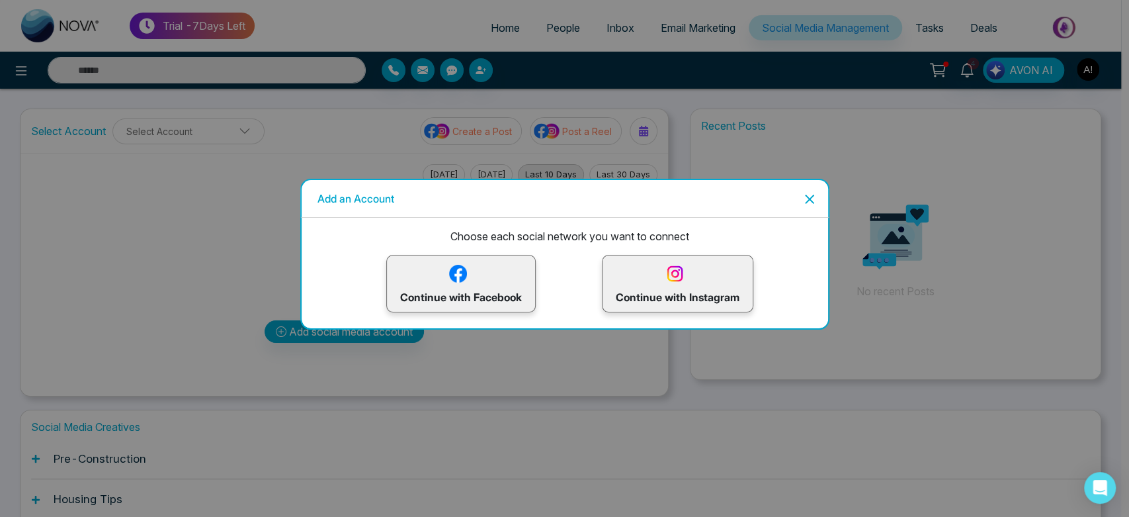
click at [445, 304] on p "Continue with Facebook" at bounding box center [461, 283] width 122 height 43
click at [460, 292] on p "Continue with Facebook" at bounding box center [461, 283] width 122 height 43
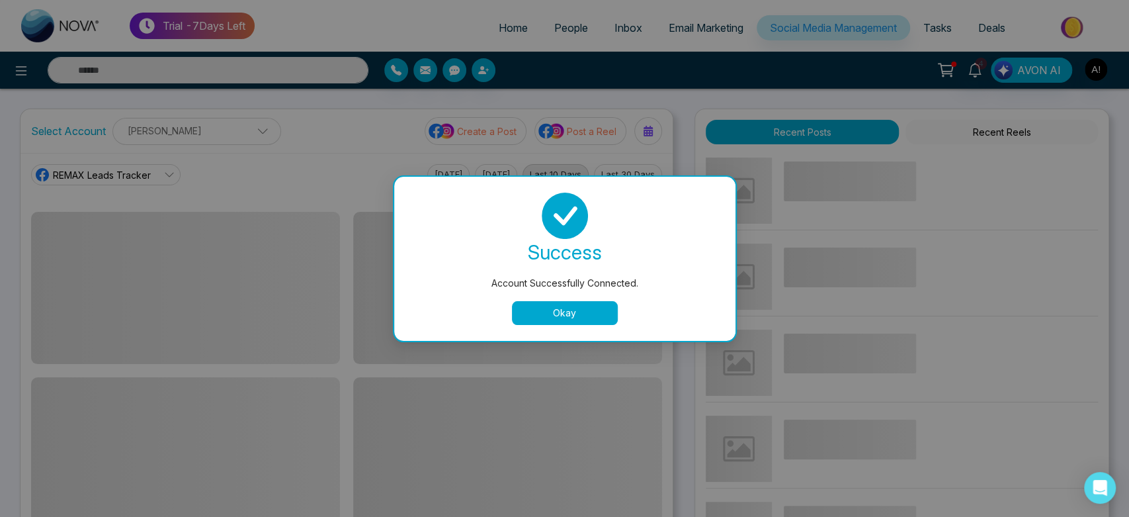
click at [554, 318] on button "Okay" at bounding box center [565, 313] width 106 height 24
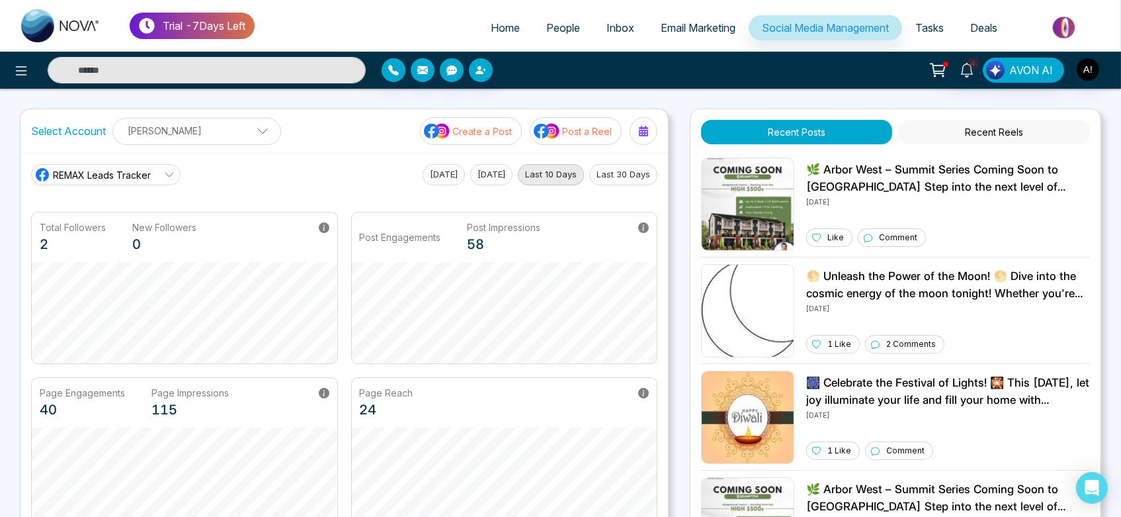
click at [143, 177] on span "REMAX Leads Tracker" at bounding box center [102, 175] width 98 height 14
click at [125, 215] on span "REMAX Leads Tracker" at bounding box center [116, 211] width 112 height 15
click at [132, 169] on span "REMAX Leads Tracker" at bounding box center [102, 175] width 98 height 14
click at [122, 239] on span "Robotics" at bounding box center [116, 233] width 112 height 15
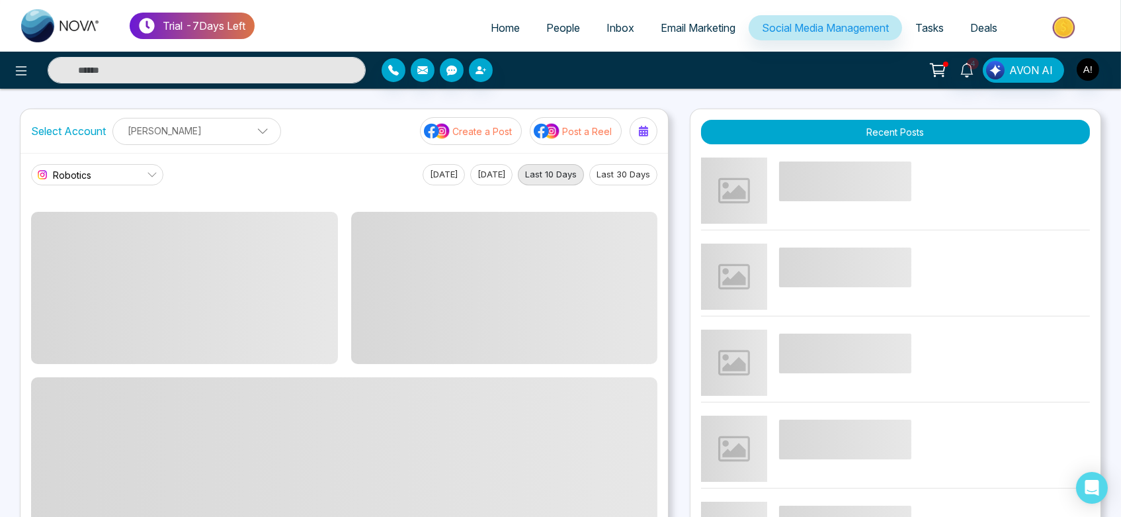
click at [101, 179] on link "Robotics" at bounding box center [97, 174] width 132 height 21
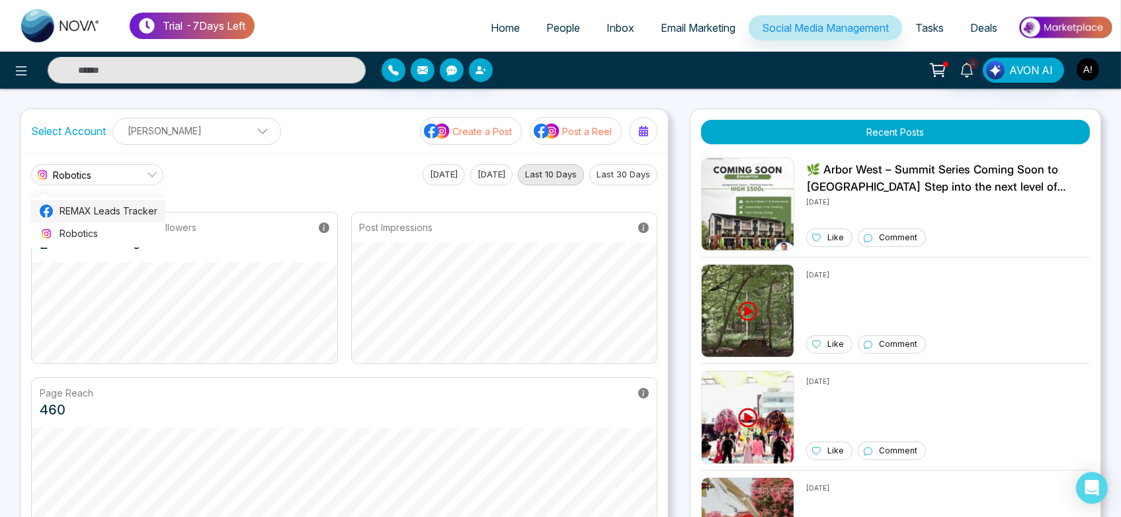
click at [110, 210] on span "REMAX Leads Tracker" at bounding box center [109, 211] width 98 height 15
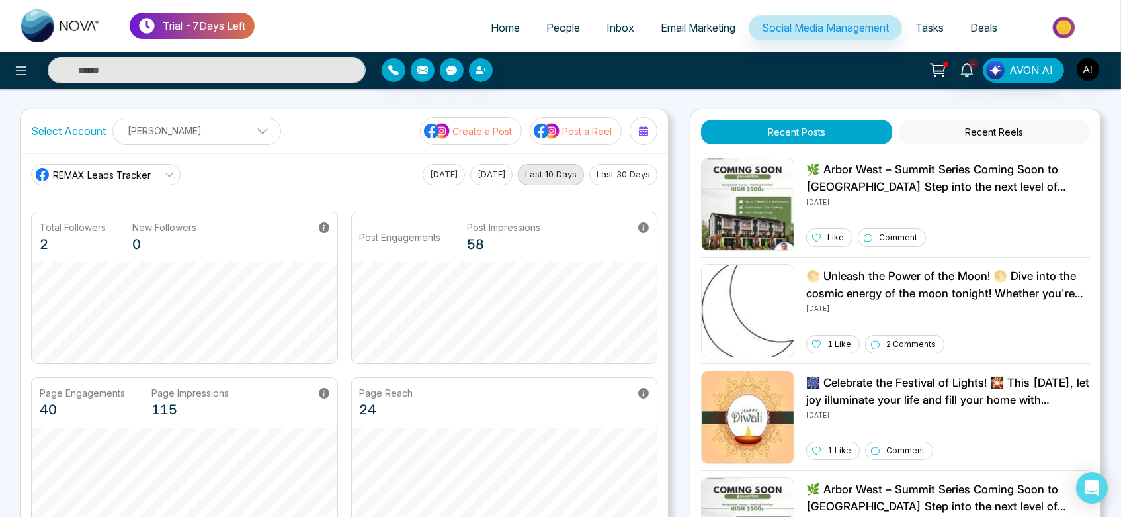
click at [497, 126] on p "Create a Post" at bounding box center [482, 131] width 60 height 14
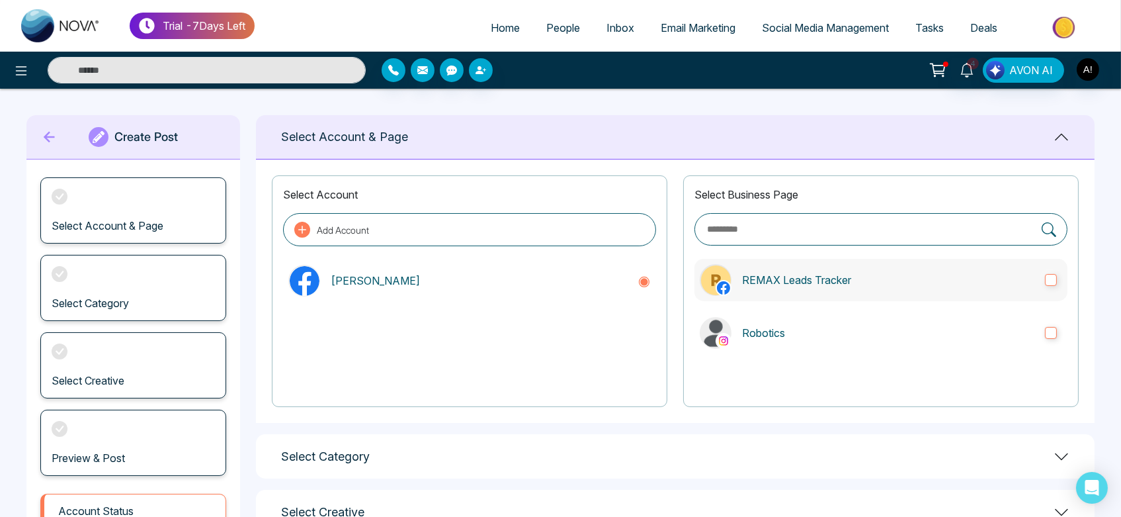
click at [921, 282] on p "REMAX Leads Tracker" at bounding box center [888, 280] width 292 height 16
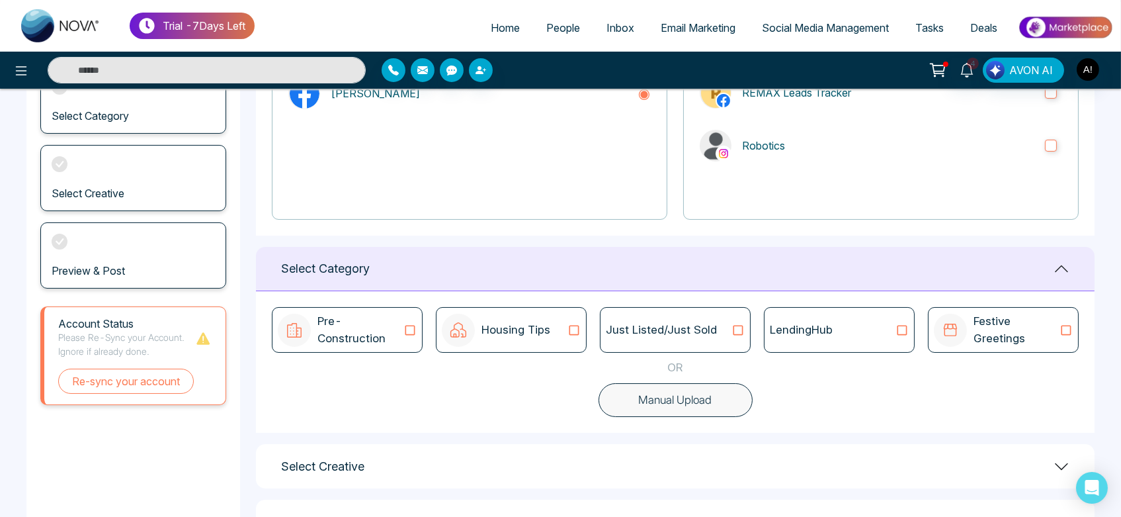
scroll to position [240, 0]
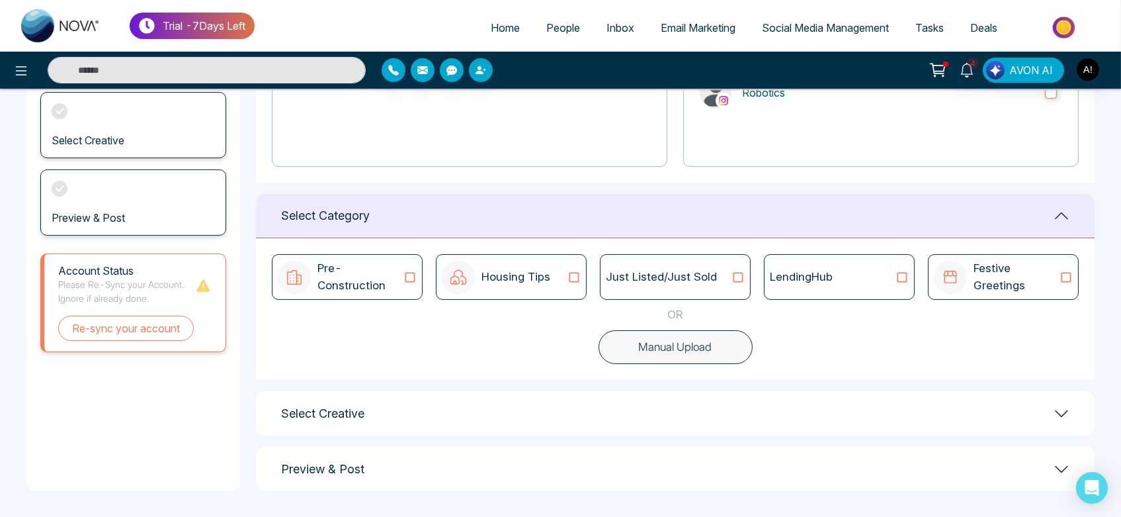
drag, startPoint x: 723, startPoint y: 303, endPoint x: 725, endPoint y: 294, distance: 9.5
click at [725, 294] on div "Pre-Construction Housing Tips Just Listed/Just Sold LendingHub Festive Greeting…" at bounding box center [675, 309] width 839 height 142
click at [725, 294] on div "Just Listed/Just Sold" at bounding box center [675, 277] width 151 height 46
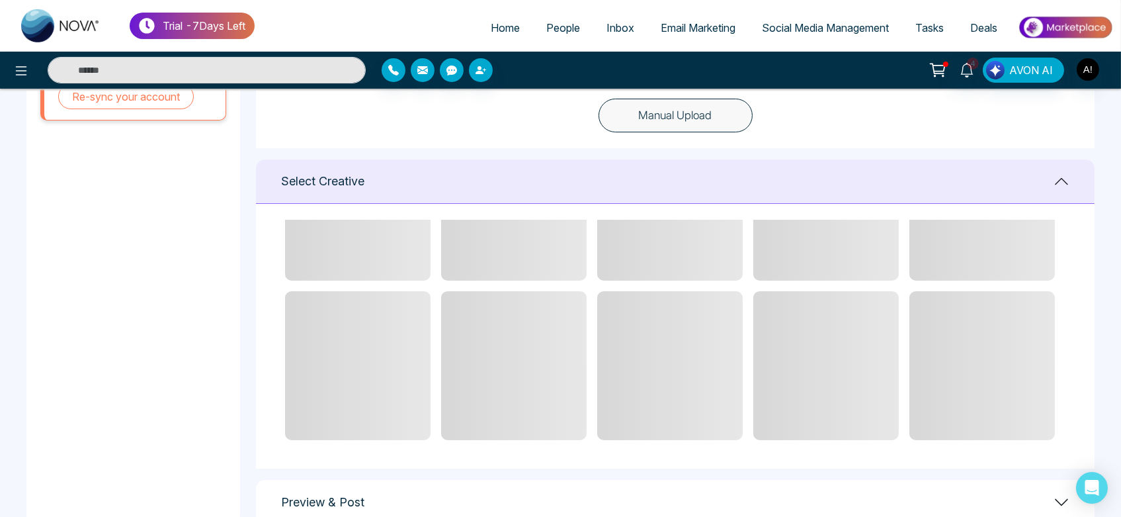
scroll to position [505, 0]
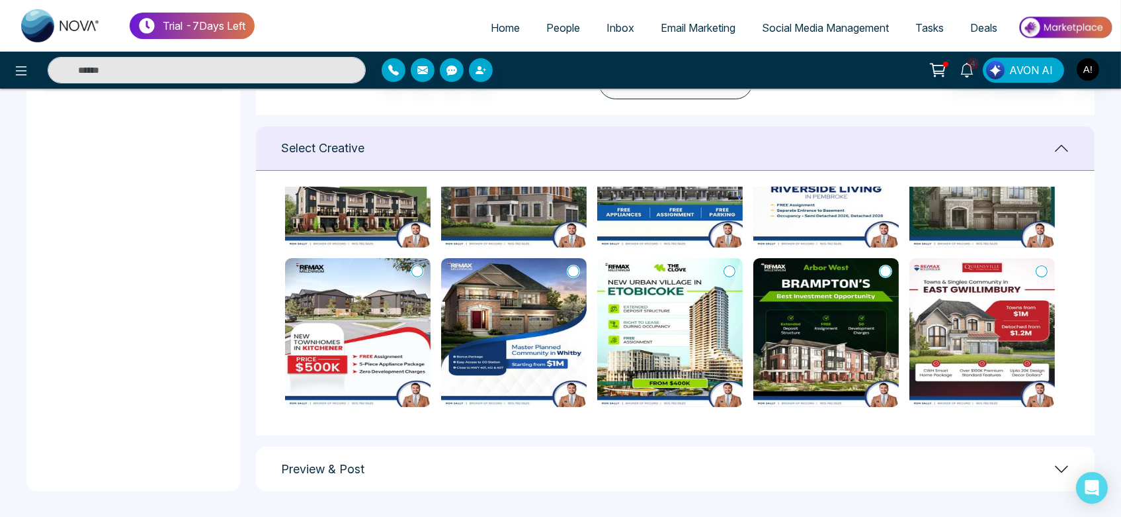
click at [727, 273] on icon at bounding box center [730, 271] width 12 height 13
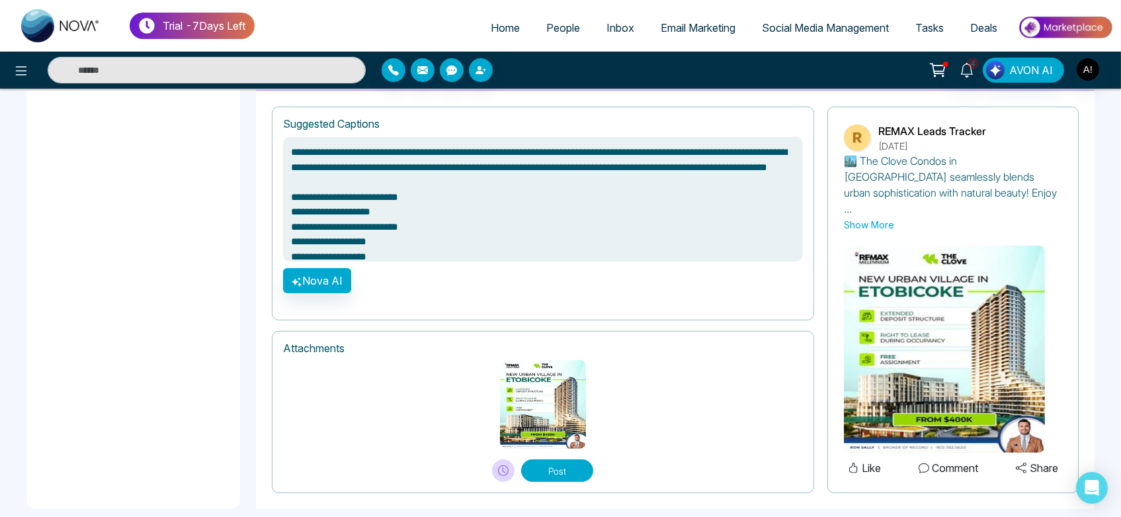
scroll to position [907, 0]
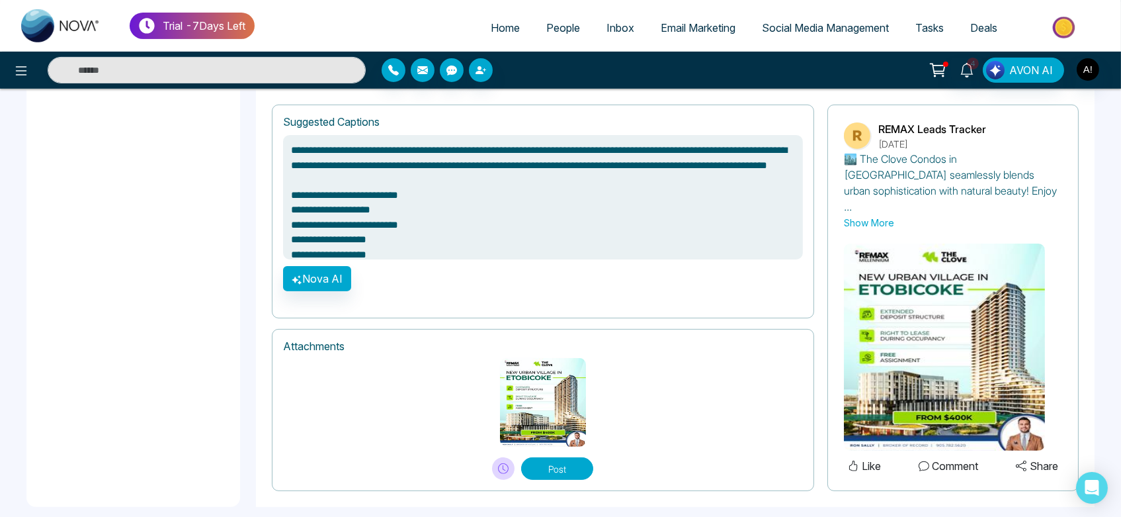
click at [564, 458] on button "Post" at bounding box center [557, 468] width 72 height 22
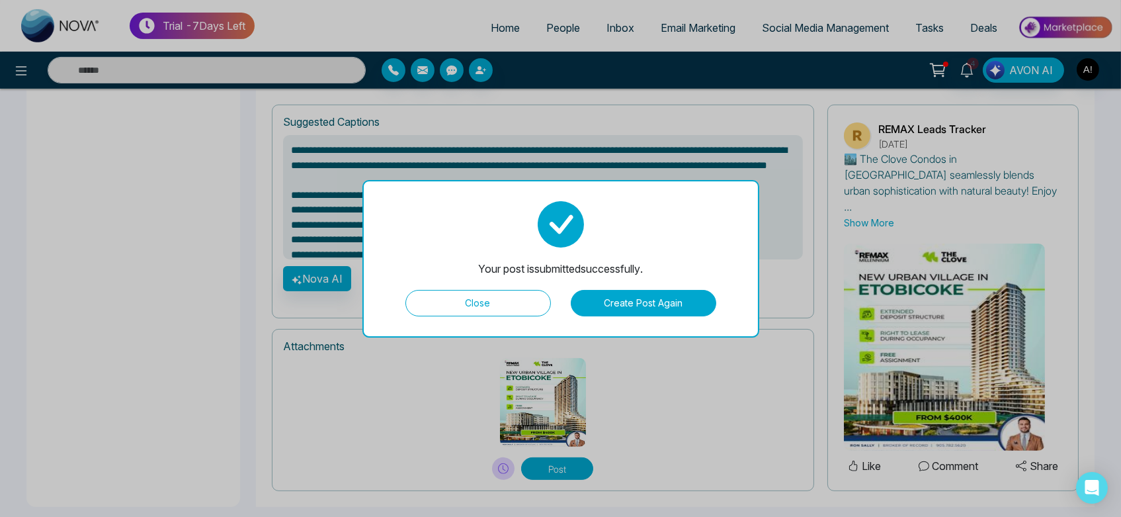
type textarea "**********"
click at [497, 306] on button "Close" at bounding box center [478, 303] width 146 height 26
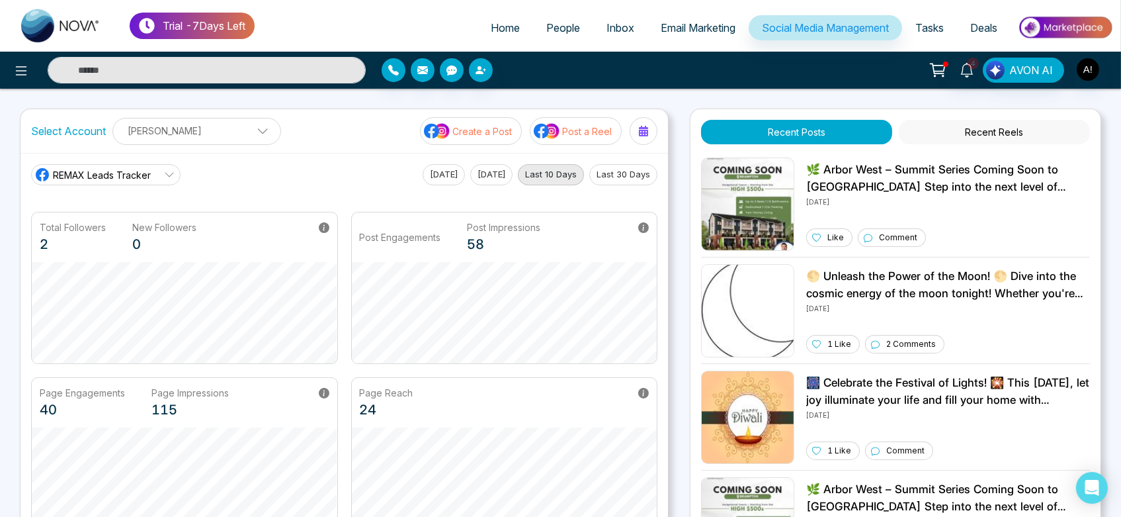
click at [465, 134] on p "Create a Post" at bounding box center [482, 131] width 60 height 14
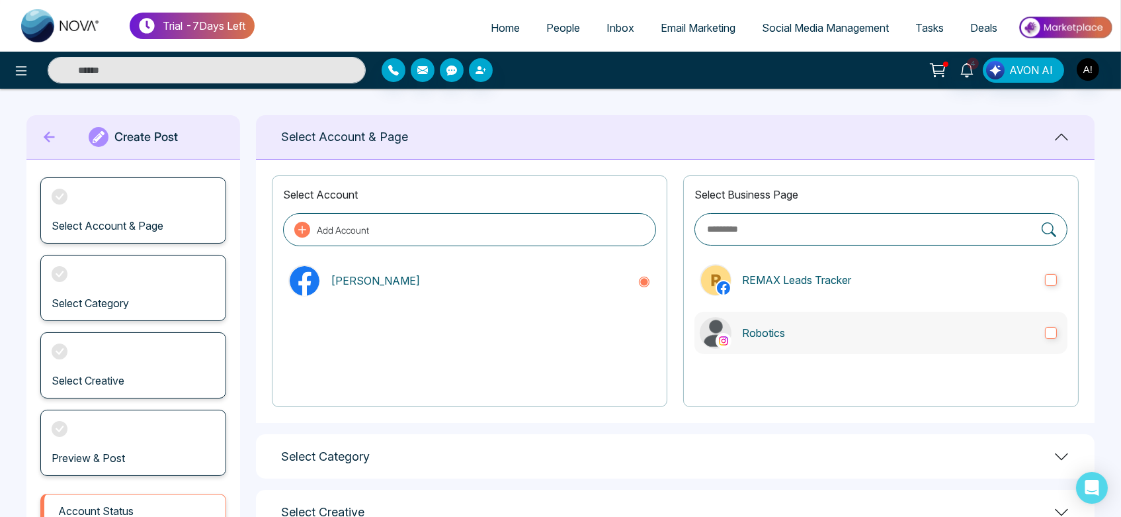
click at [767, 312] on label "Robotics" at bounding box center [881, 333] width 373 height 42
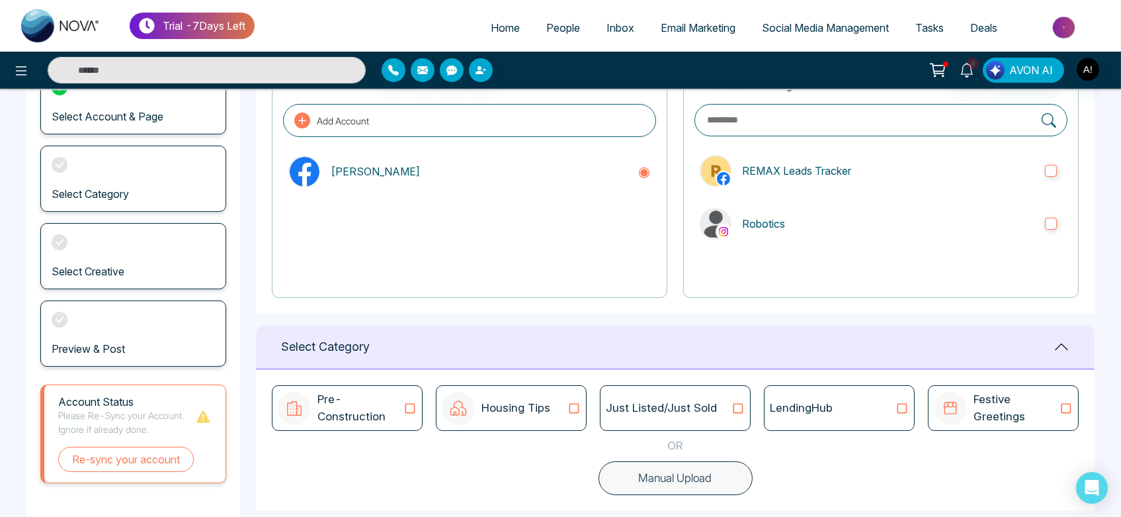
scroll to position [119, 0]
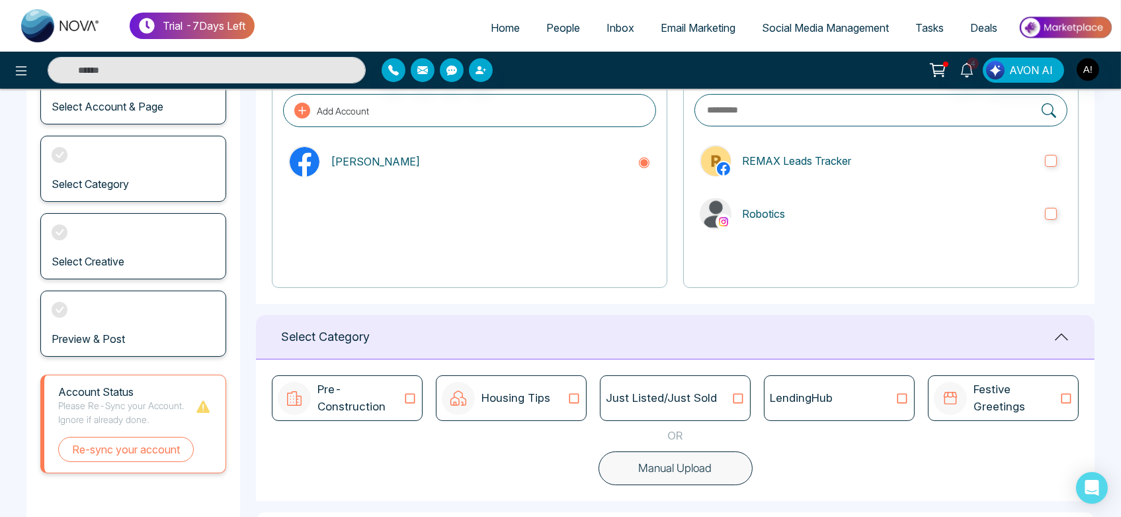
click at [865, 409] on div "LendingHub" at bounding box center [839, 398] width 151 height 46
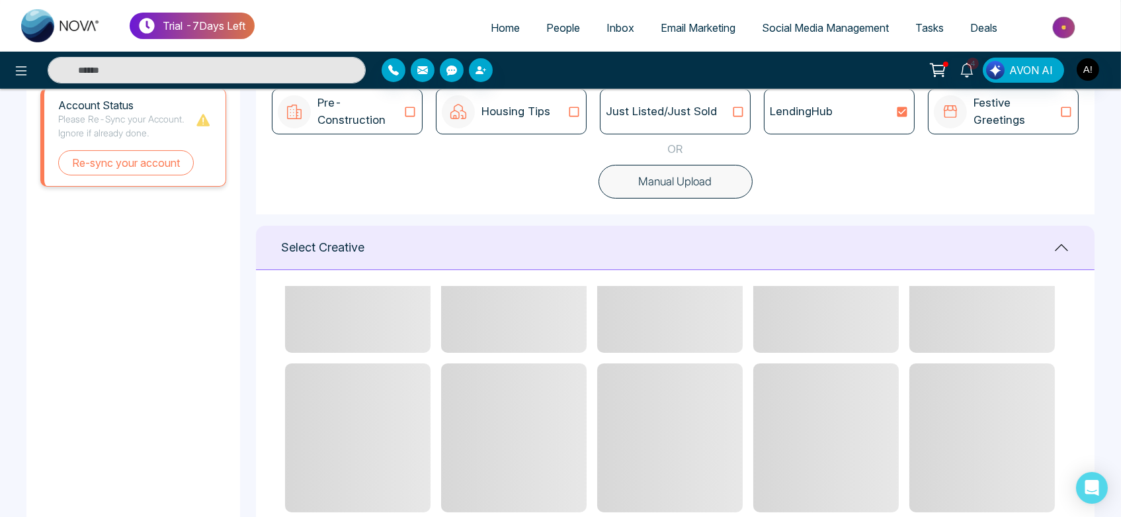
scroll to position [0, 0]
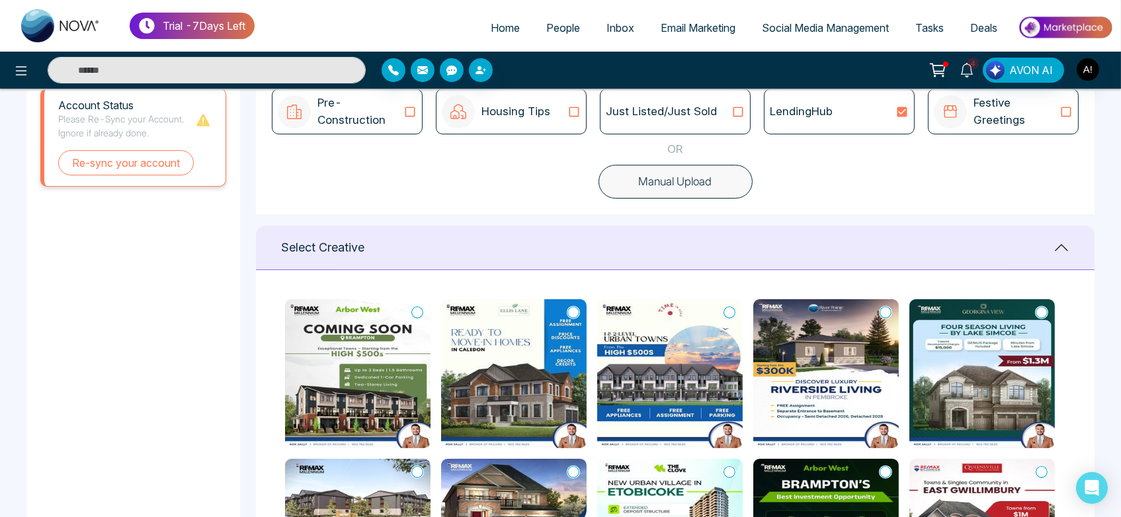
click at [887, 313] on icon at bounding box center [886, 312] width 12 height 13
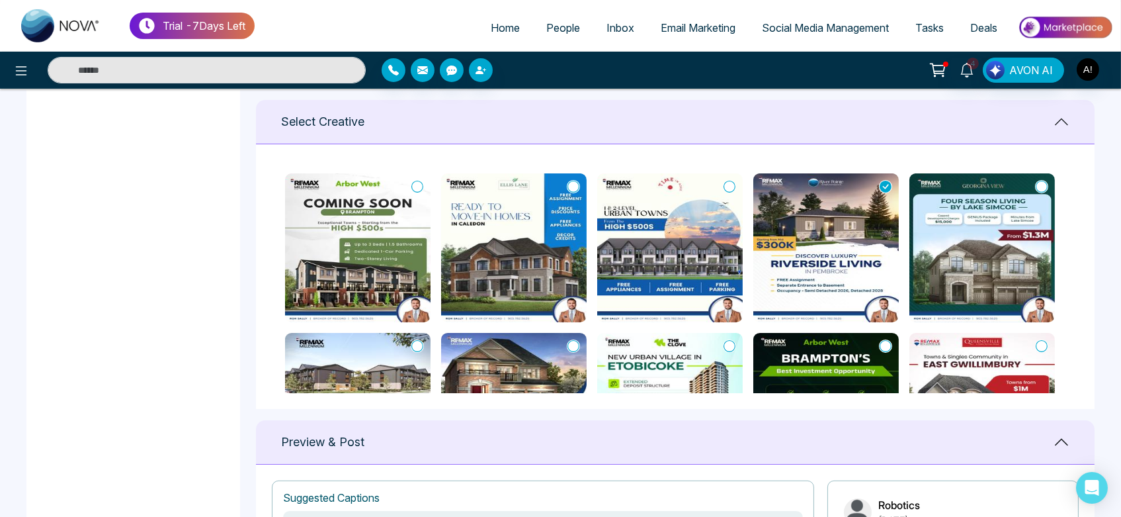
scroll to position [544, 0]
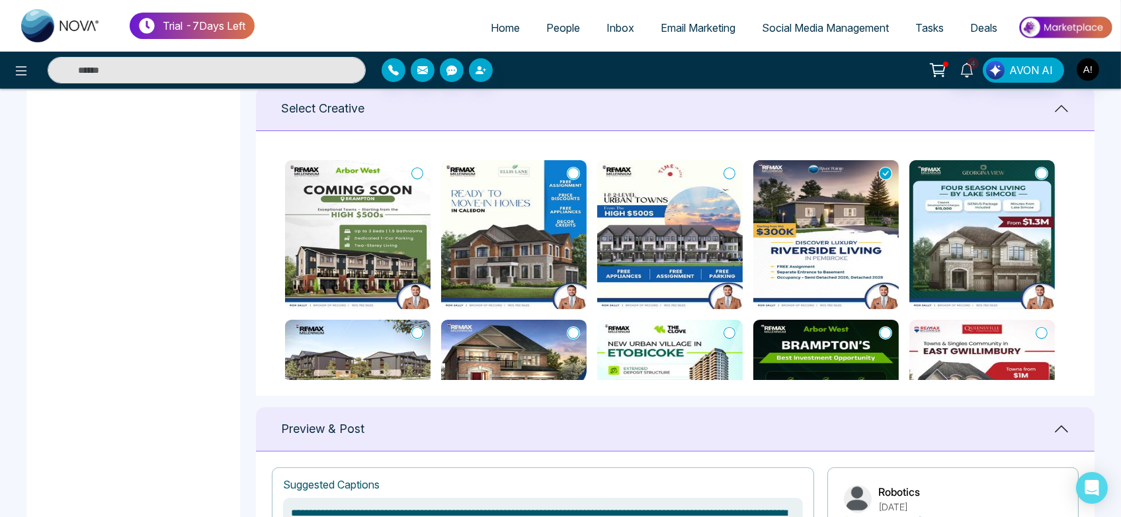
click at [568, 331] on icon at bounding box center [574, 332] width 12 height 13
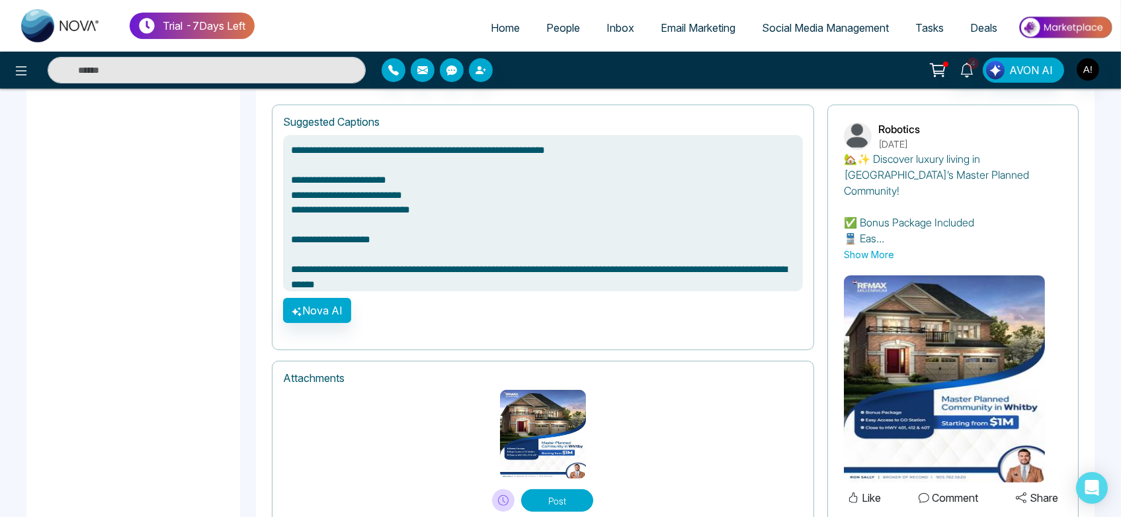
scroll to position [939, 0]
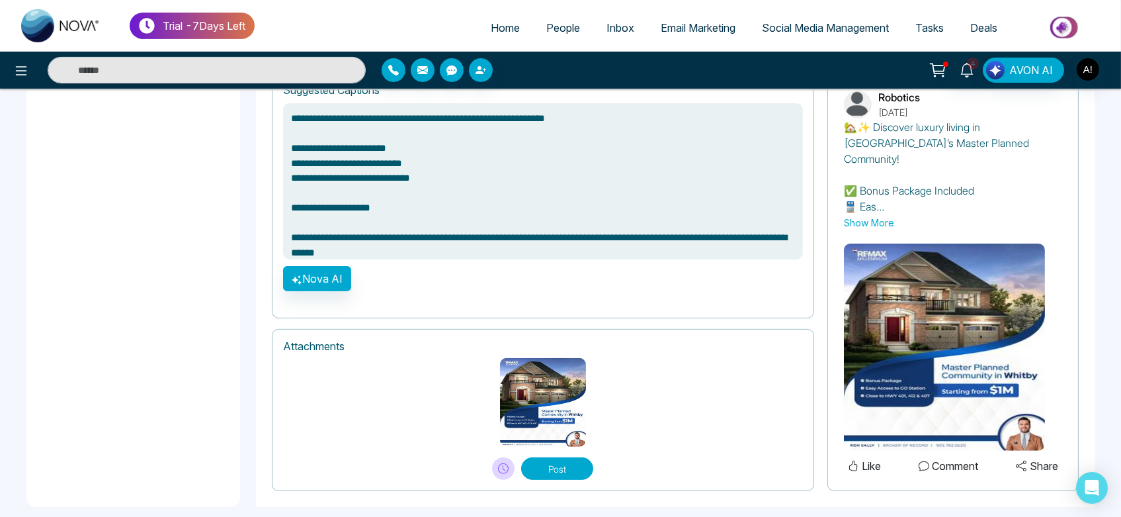
click at [562, 457] on button "Post" at bounding box center [557, 468] width 72 height 22
type textarea "**********"
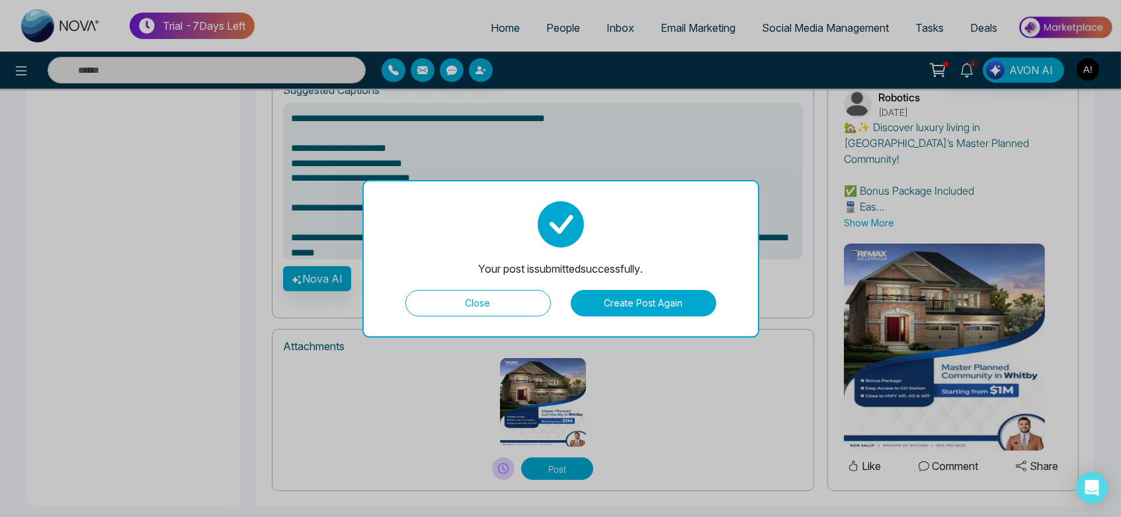
click at [650, 310] on button "Create Post Again" at bounding box center [644, 303] width 146 height 26
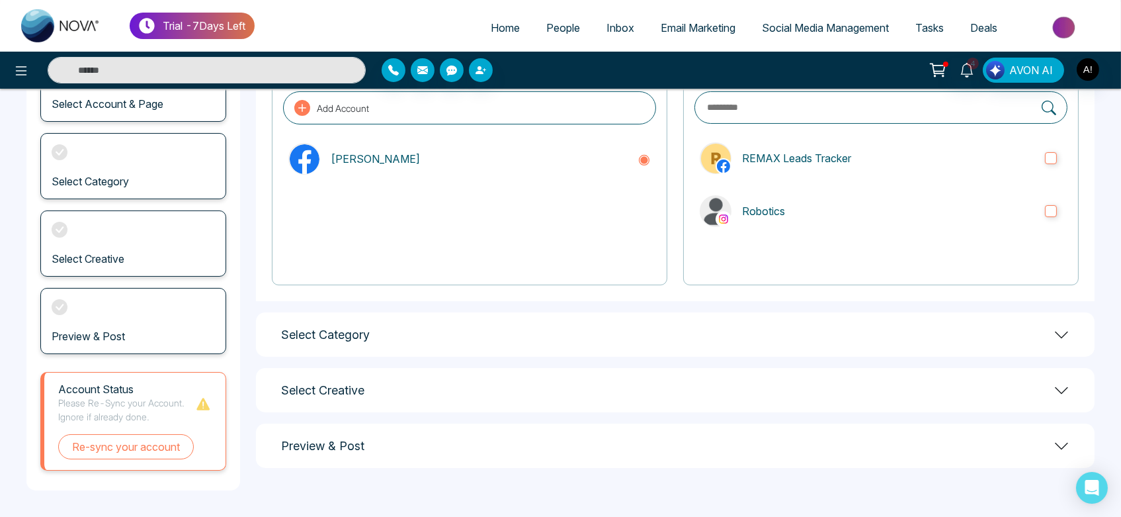
scroll to position [121, 0]
click at [790, 179] on label "REMAX Leads Tracker" at bounding box center [881, 159] width 373 height 42
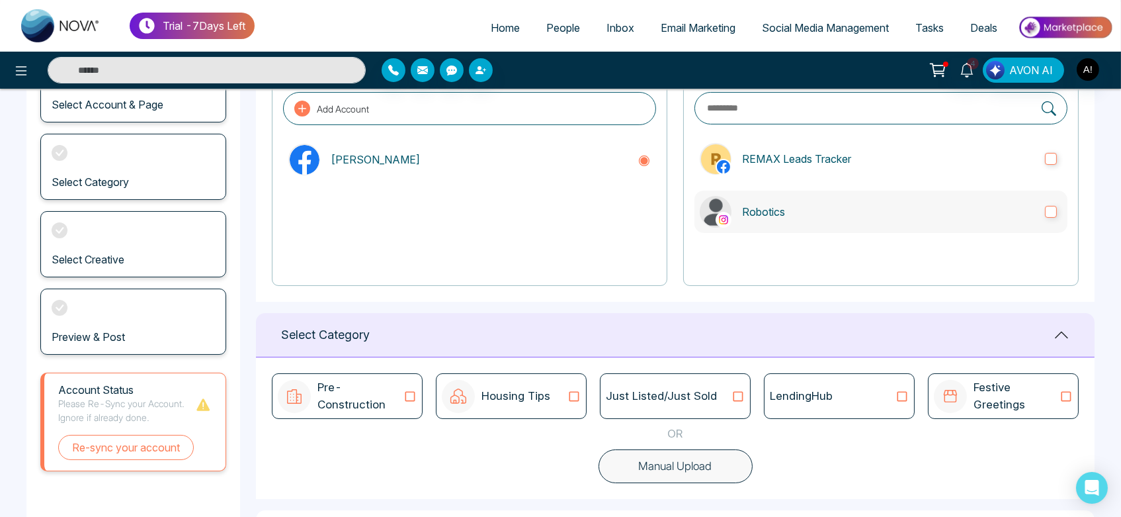
click at [806, 206] on p "Robotics" at bounding box center [888, 212] width 292 height 16
click at [684, 462] on button "Manual Upload" at bounding box center [676, 466] width 154 height 34
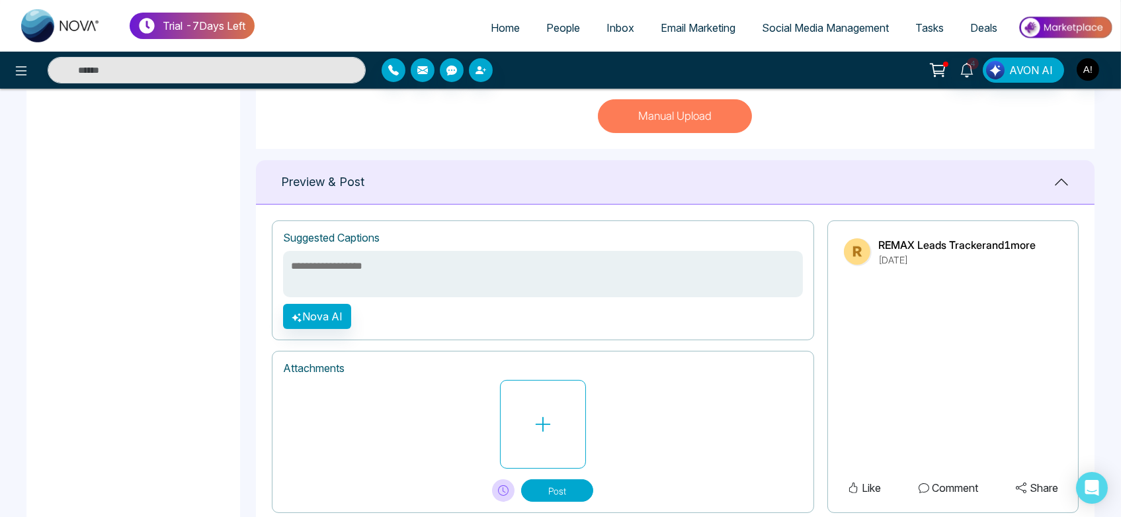
scroll to position [474, 0]
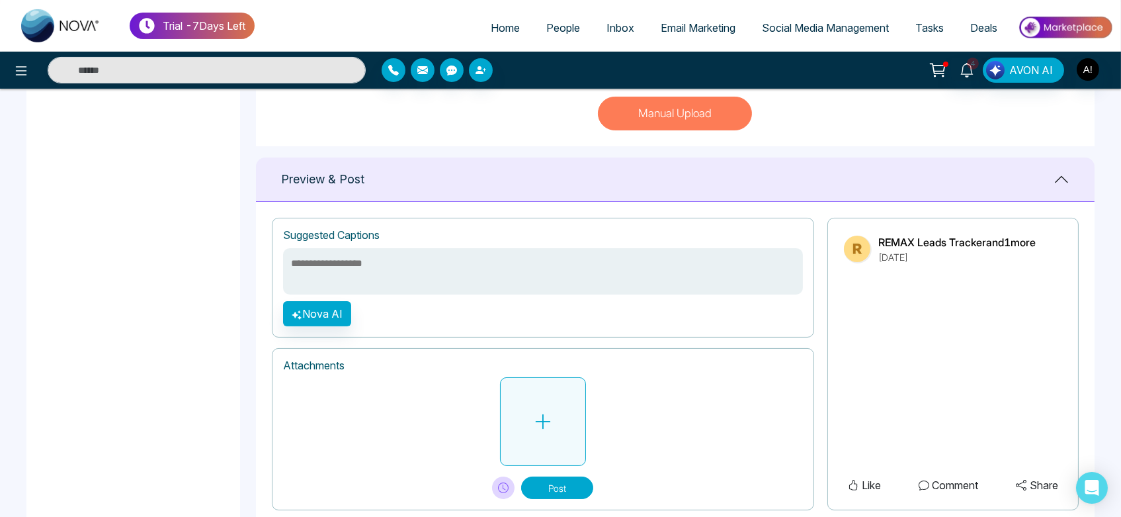
click at [553, 421] on button at bounding box center [543, 421] width 86 height 89
click at [527, 431] on button at bounding box center [543, 421] width 86 height 89
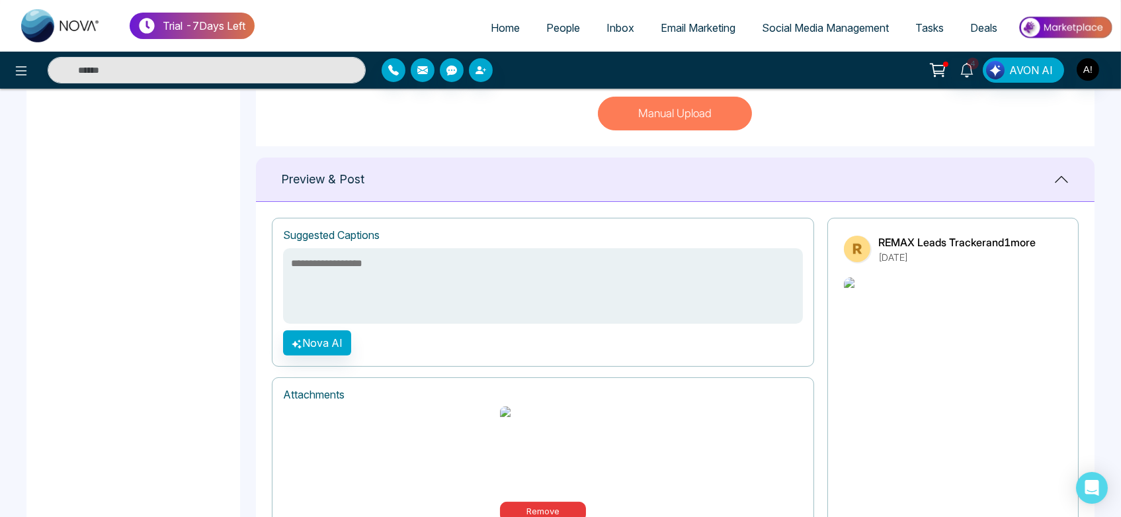
click at [423, 265] on textarea at bounding box center [543, 285] width 520 height 75
click at [304, 346] on button "Nova AI" at bounding box center [317, 342] width 68 height 25
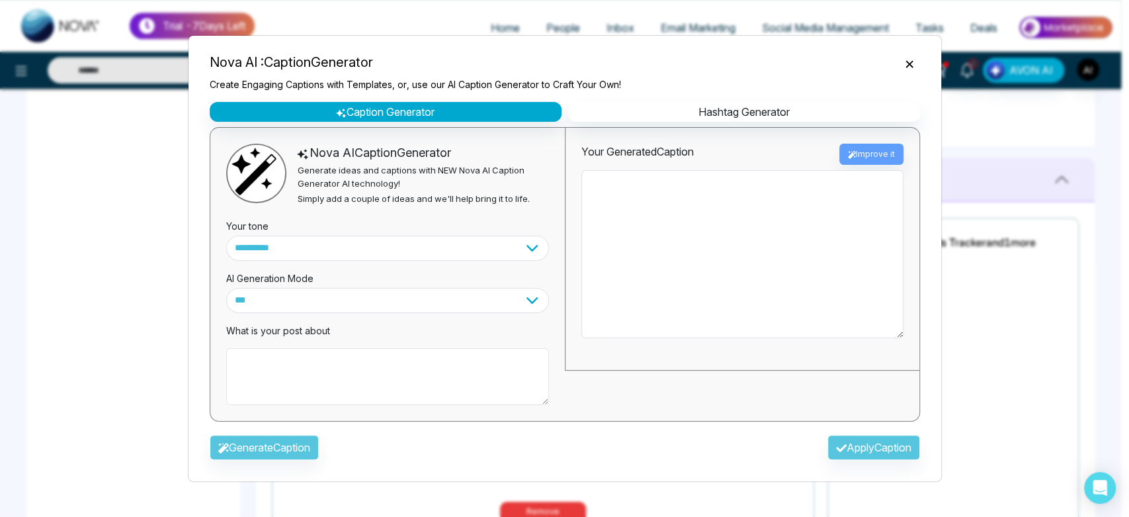
click at [379, 375] on textarea at bounding box center [387, 376] width 323 height 57
type textarea "**********"
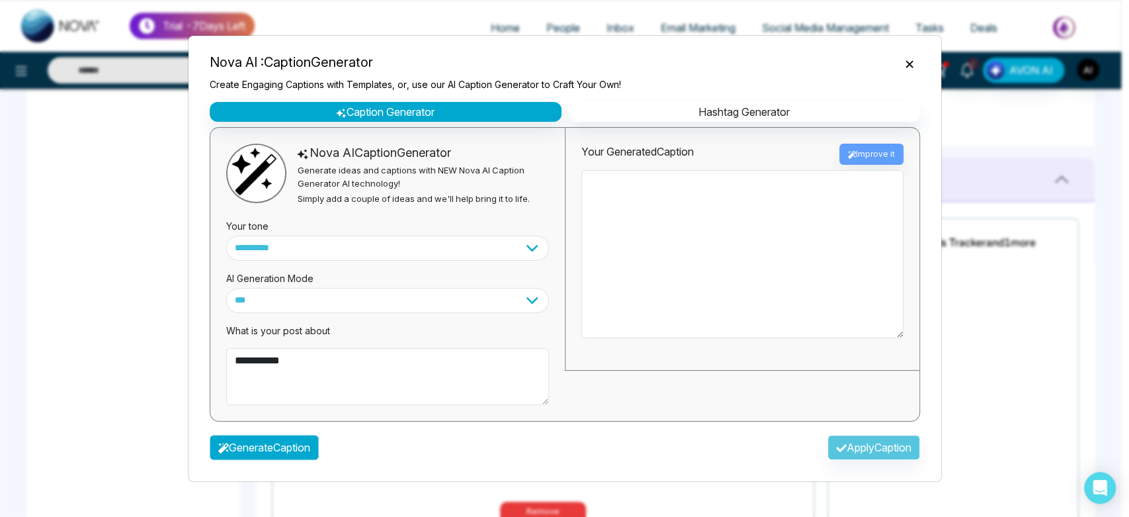
click at [257, 451] on button "Generate Caption" at bounding box center [264, 447] width 109 height 25
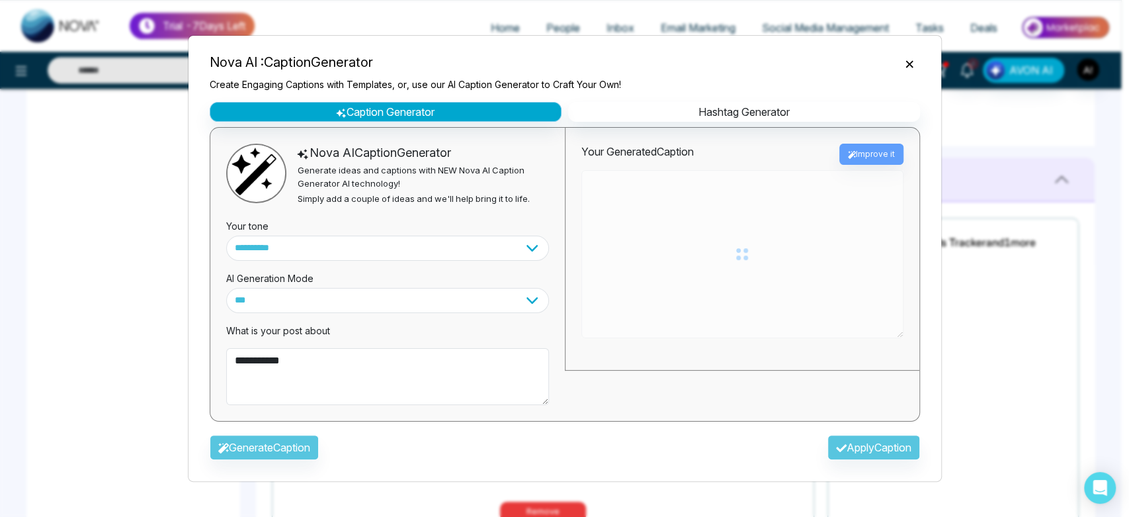
type textarea "**********"
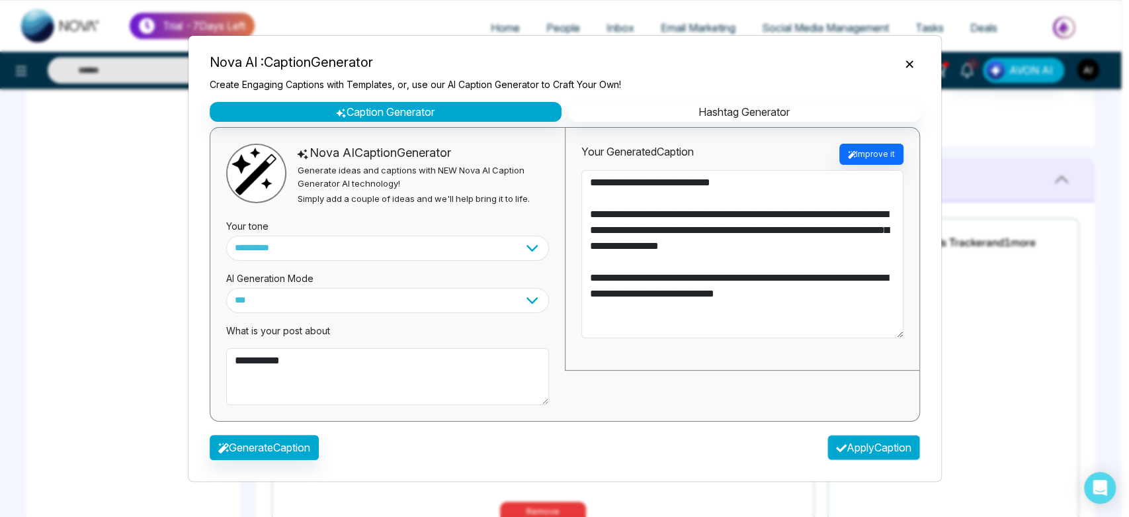
click at [852, 447] on button "Apply Caption" at bounding box center [874, 447] width 93 height 25
type textarea "**********"
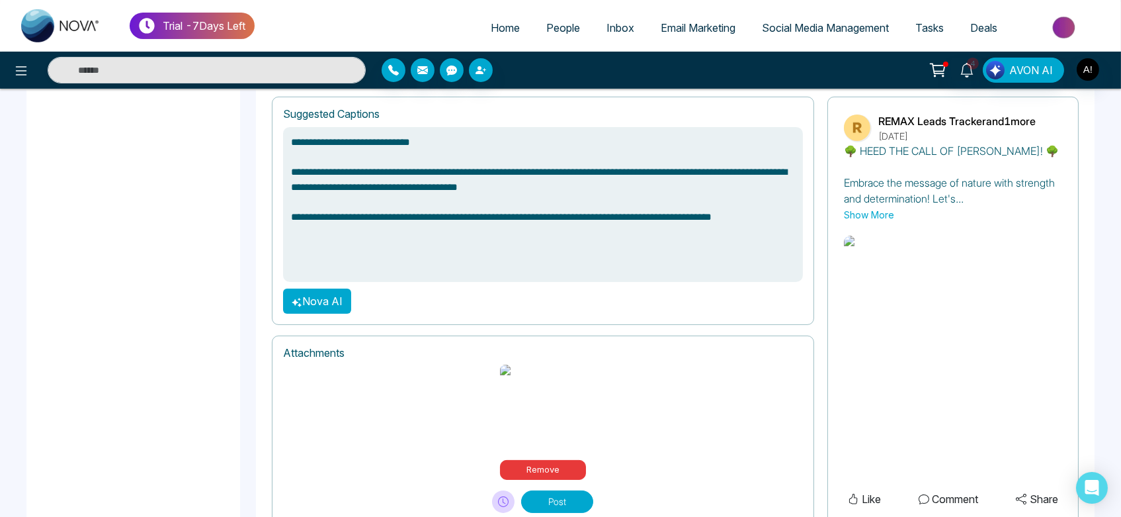
scroll to position [603, 0]
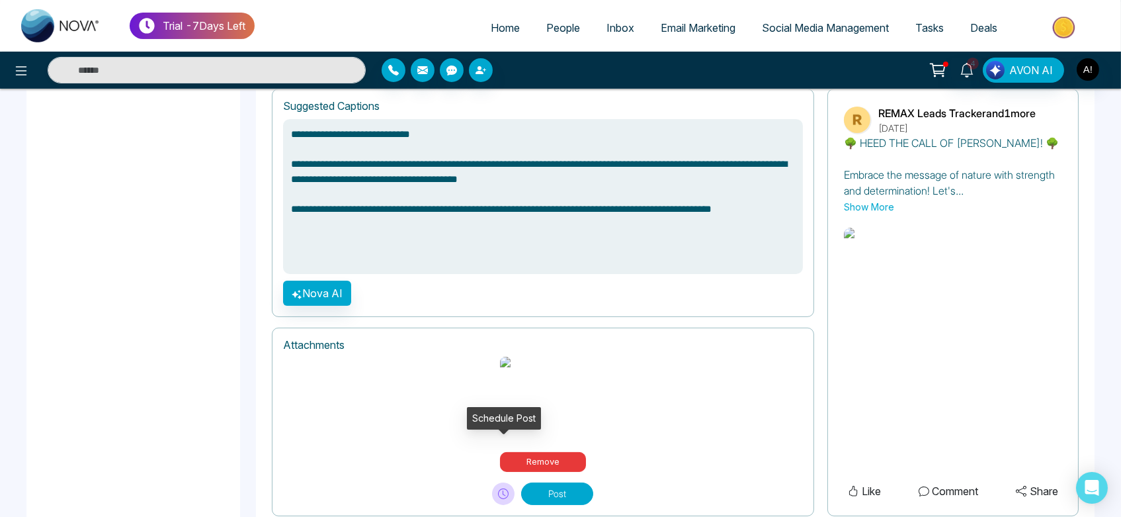
click at [503, 482] on button at bounding box center [503, 493] width 22 height 22
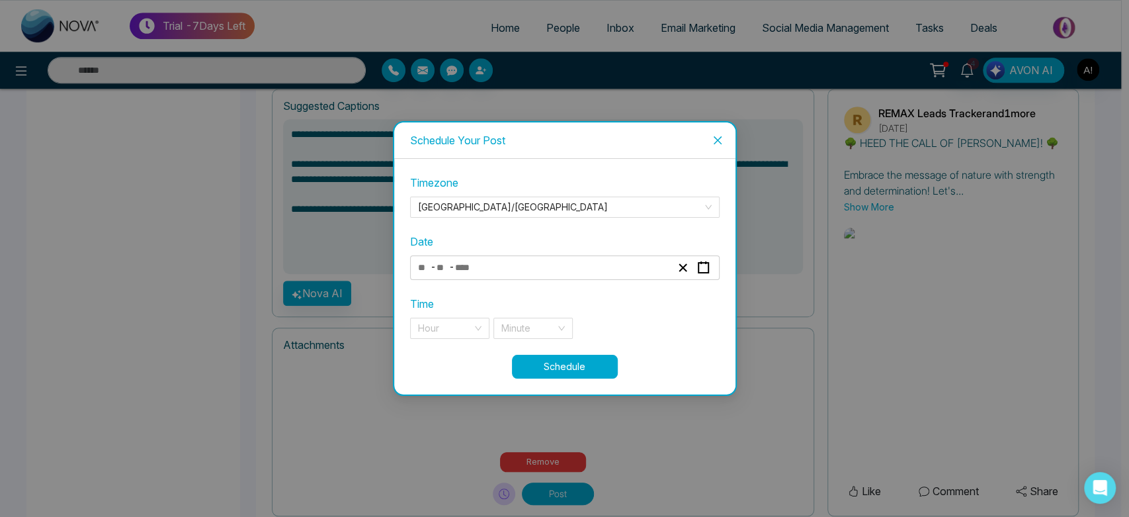
click at [533, 268] on div "- -" at bounding box center [544, 268] width 257 height 18
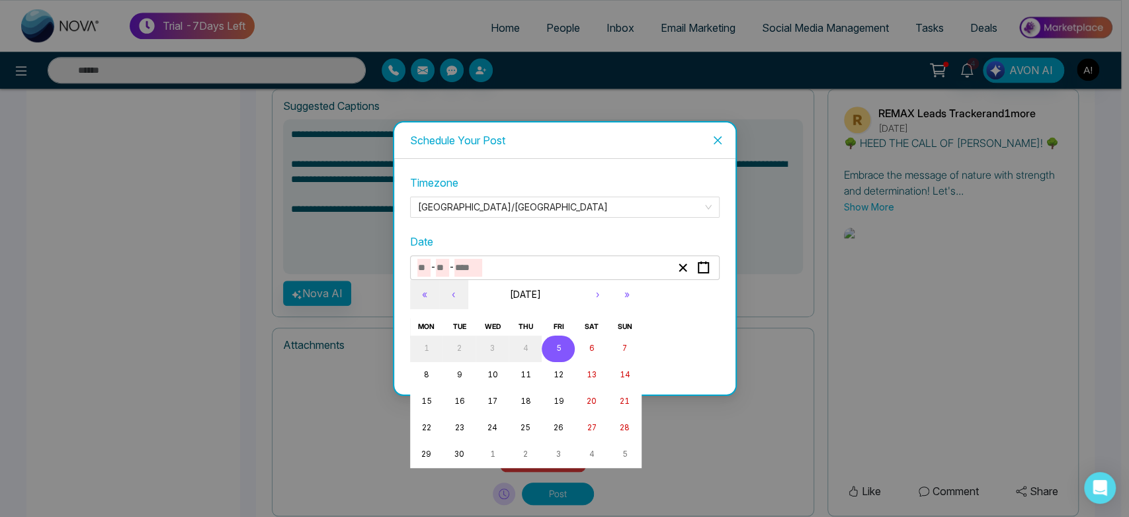
click at [558, 347] on abbr "5" at bounding box center [558, 347] width 5 height 9
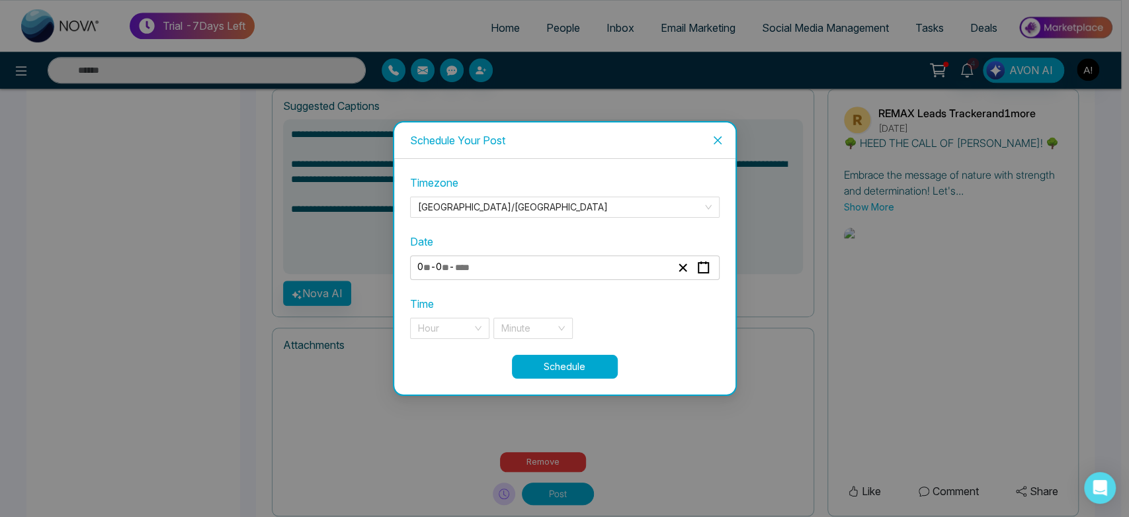
type input "*"
type input "****"
click at [434, 329] on input "search" at bounding box center [445, 328] width 54 height 20
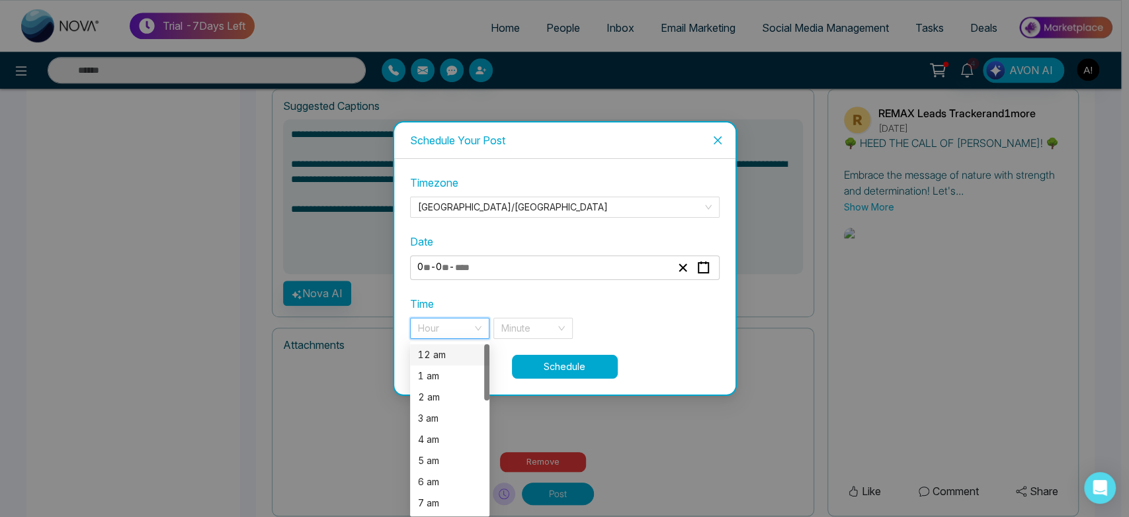
click at [442, 353] on div "12 am" at bounding box center [450, 354] width 64 height 15
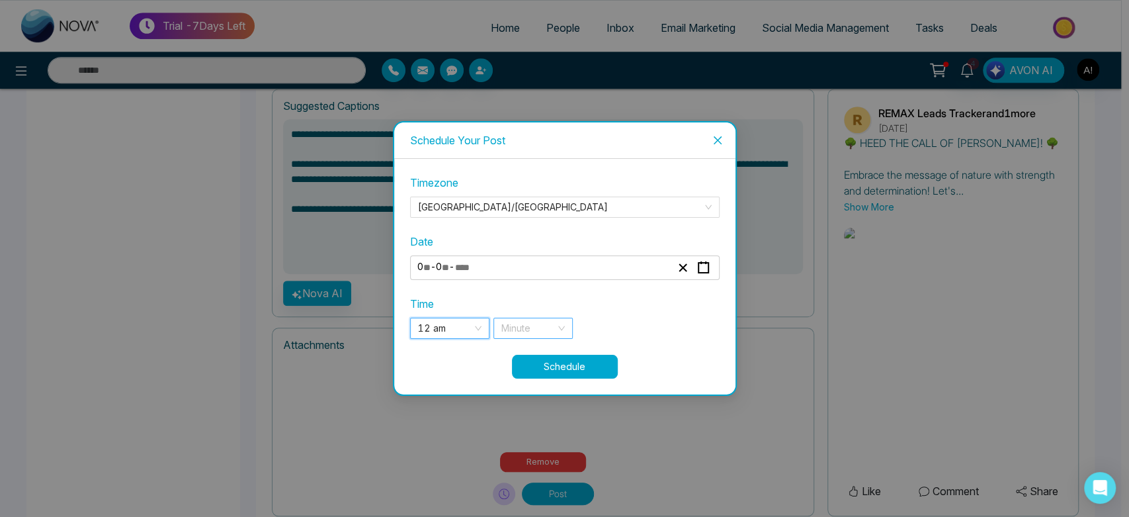
click at [540, 324] on input "search" at bounding box center [528, 328] width 54 height 20
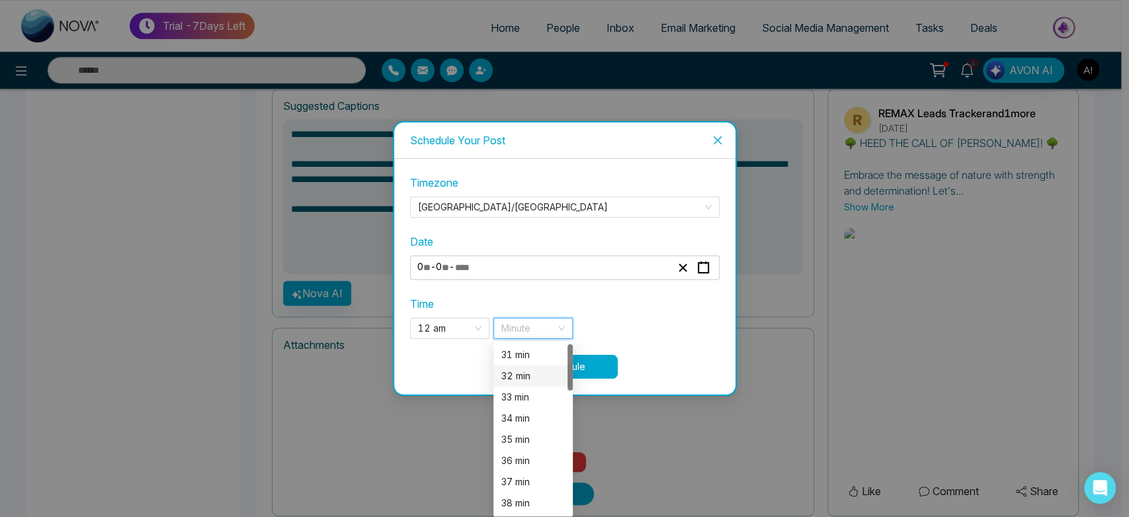
click at [527, 367] on div "32 min" at bounding box center [532, 375] width 79 height 21
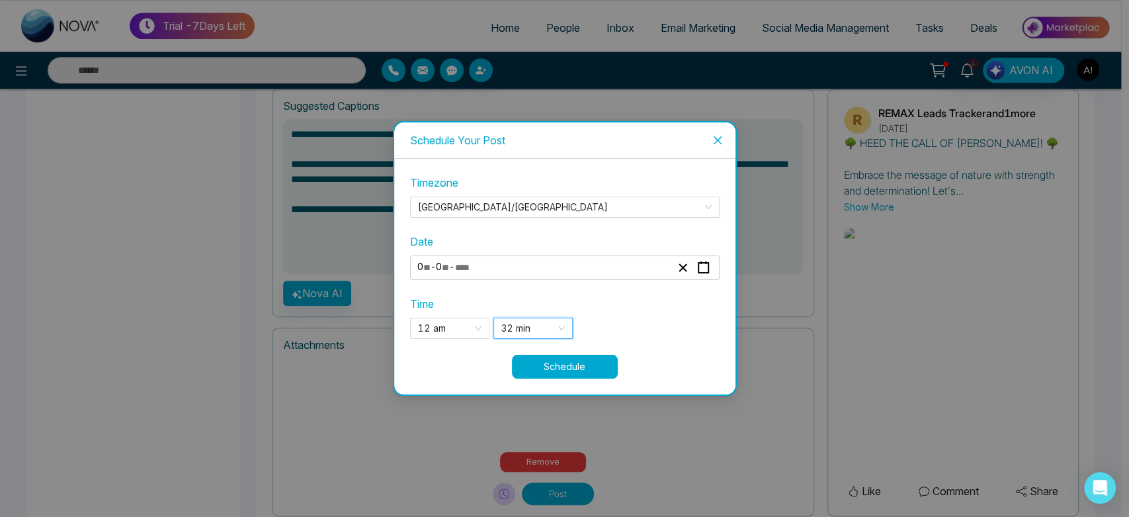
click at [581, 368] on button "Schedule" at bounding box center [565, 367] width 106 height 24
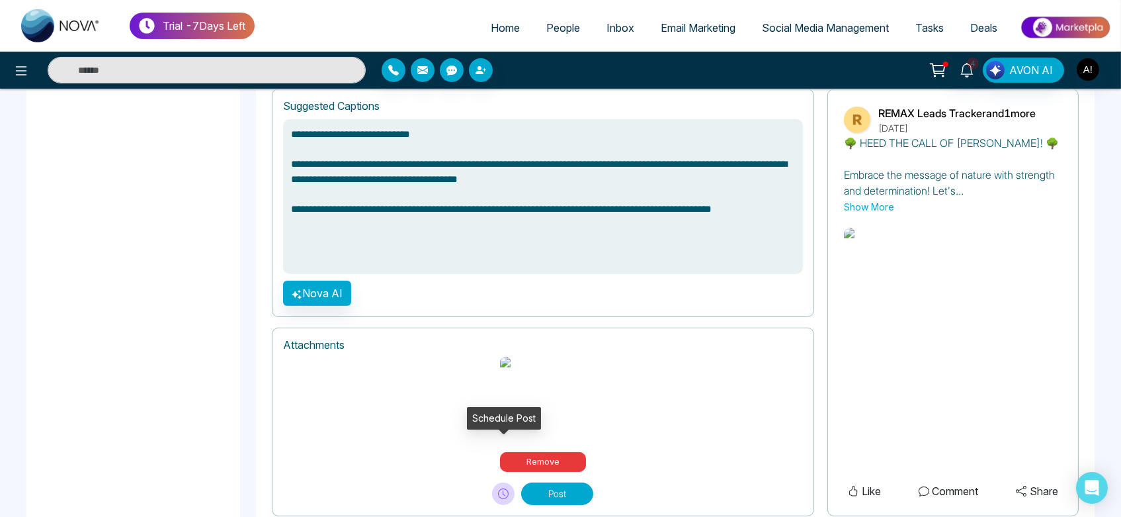
click at [506, 488] on icon at bounding box center [503, 493] width 11 height 11
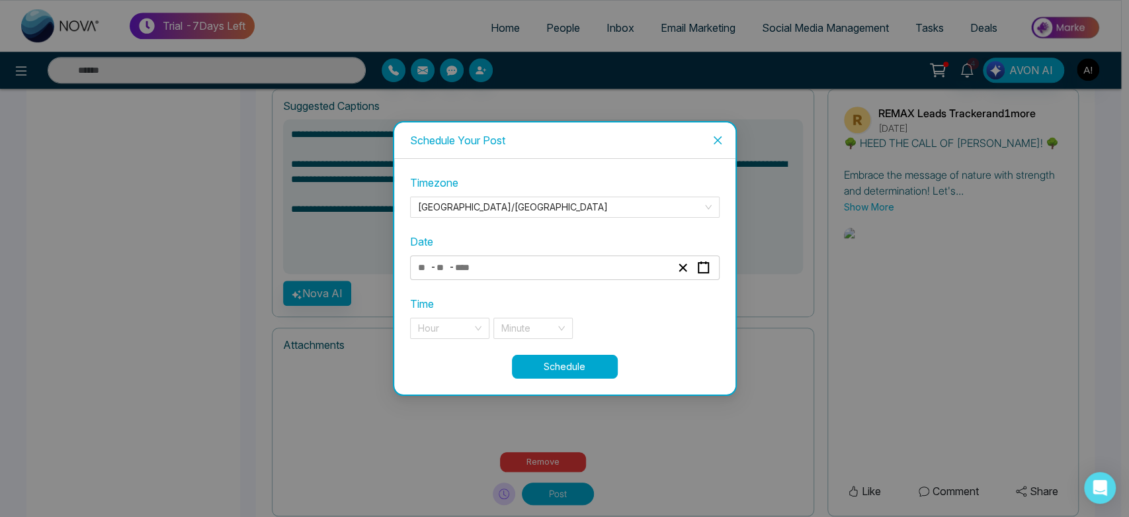
click at [533, 271] on div "- -" at bounding box center [544, 268] width 257 height 18
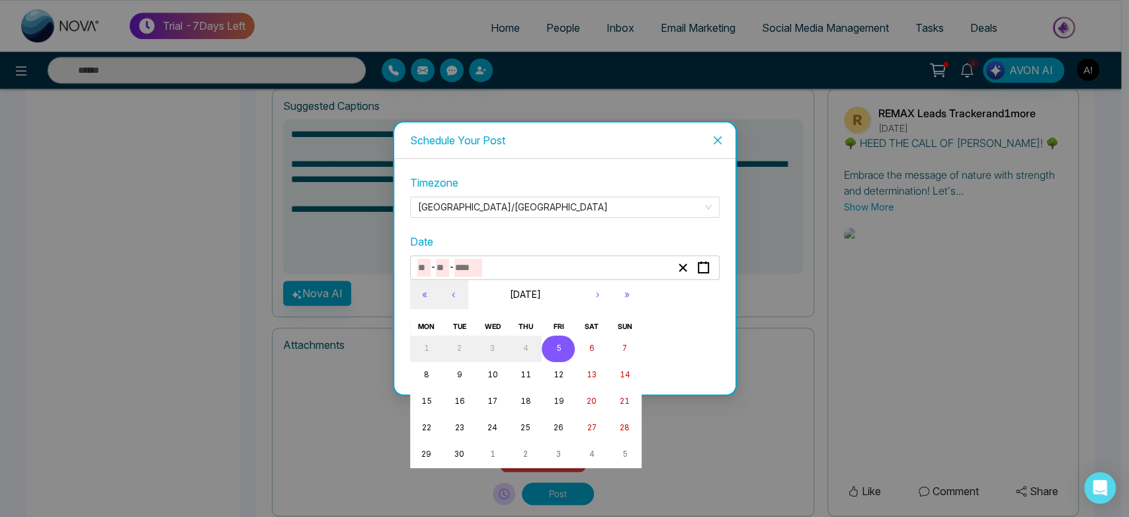
click at [555, 349] on button "5" at bounding box center [558, 348] width 33 height 26
type input "*"
type input "****"
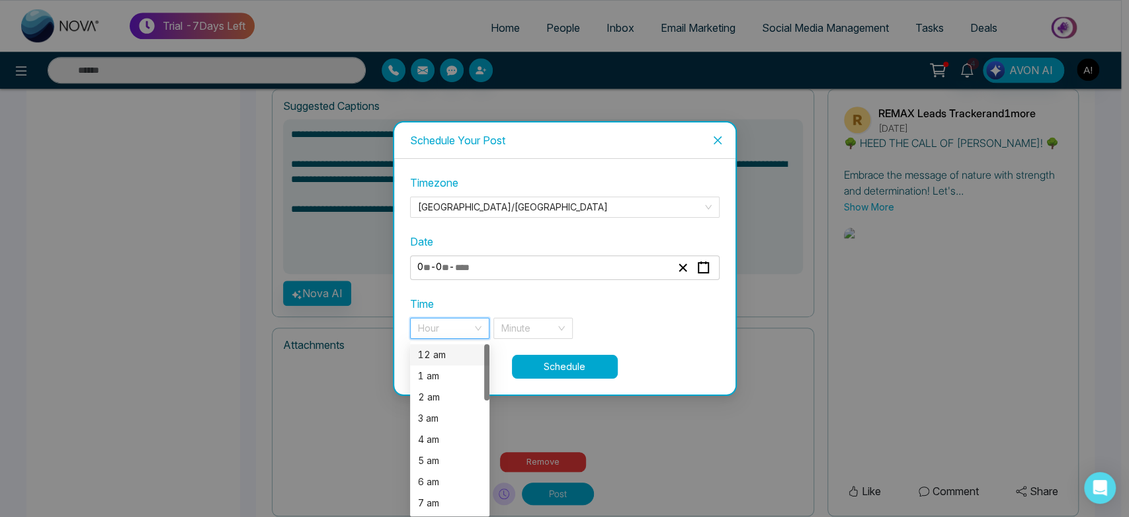
click at [455, 336] on input "search" at bounding box center [445, 328] width 54 height 20
click at [455, 358] on div "12 am" at bounding box center [450, 354] width 64 height 15
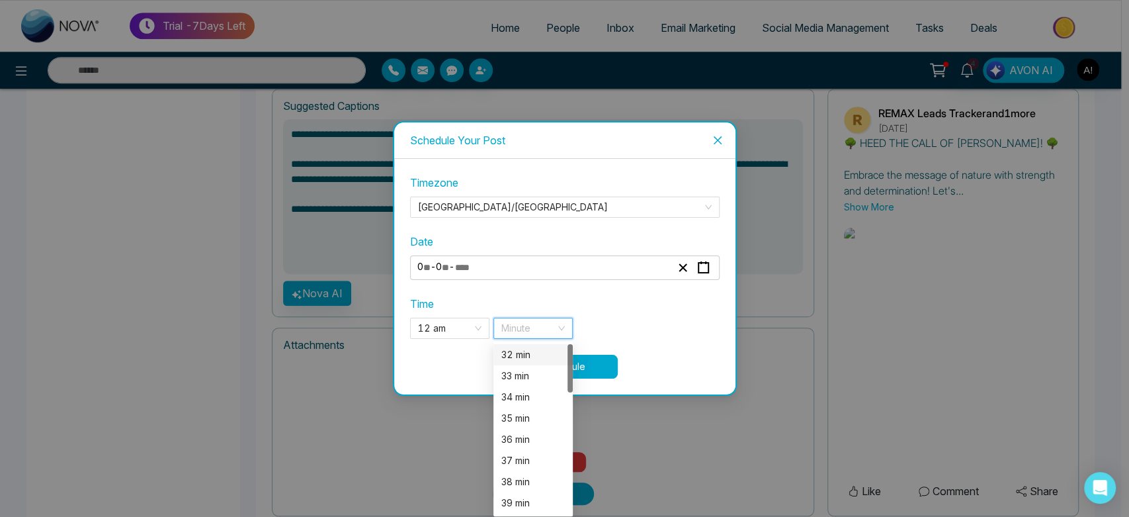
click at [536, 337] on input "search" at bounding box center [528, 328] width 54 height 20
click at [531, 379] on div "33 min" at bounding box center [533, 375] width 64 height 15
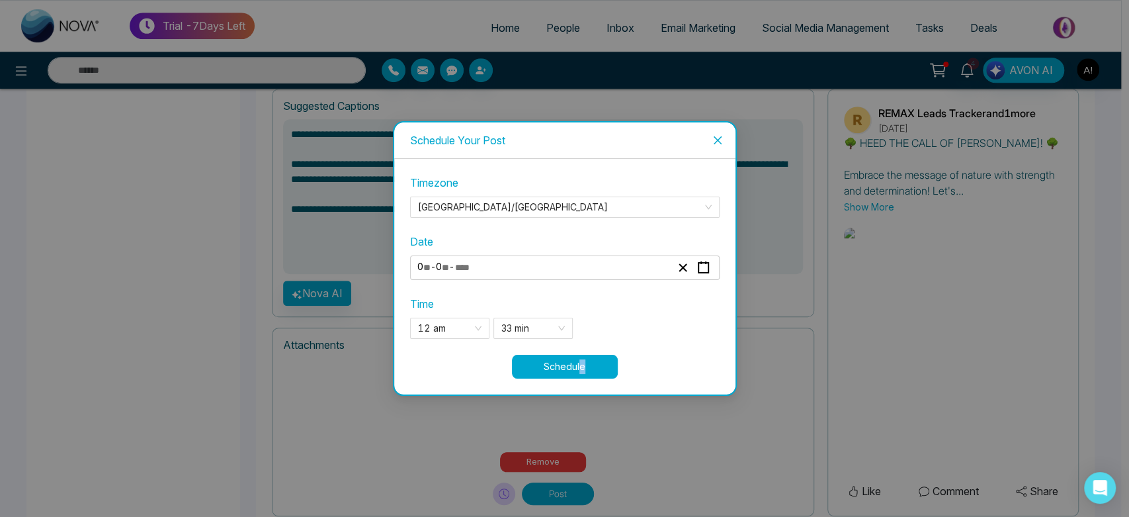
drag, startPoint x: 579, startPoint y: 380, endPoint x: 577, endPoint y: 366, distance: 13.3
click at [577, 366] on div "**********" at bounding box center [564, 276] width 341 height 235
click at [577, 366] on button "Schedule" at bounding box center [565, 367] width 106 height 24
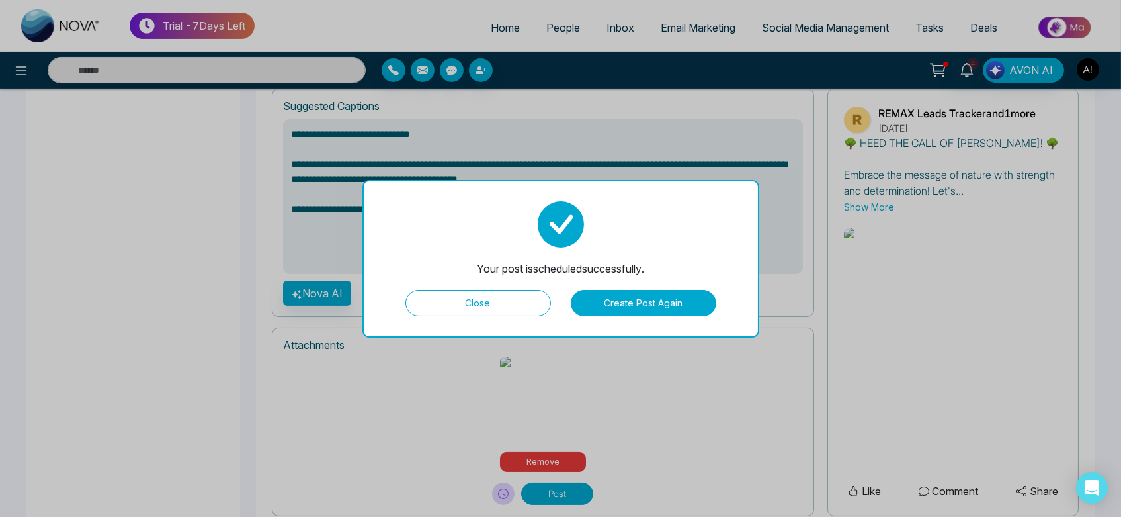
click at [624, 311] on button "Create Post Again" at bounding box center [644, 303] width 146 height 26
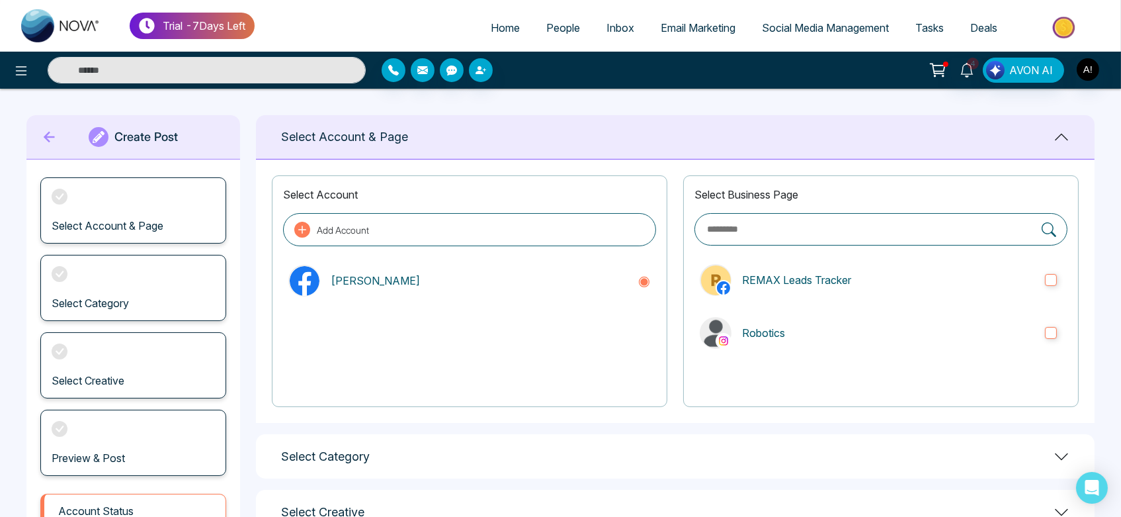
scroll to position [0, 0]
click at [810, 344] on label "Robotics" at bounding box center [881, 333] width 373 height 42
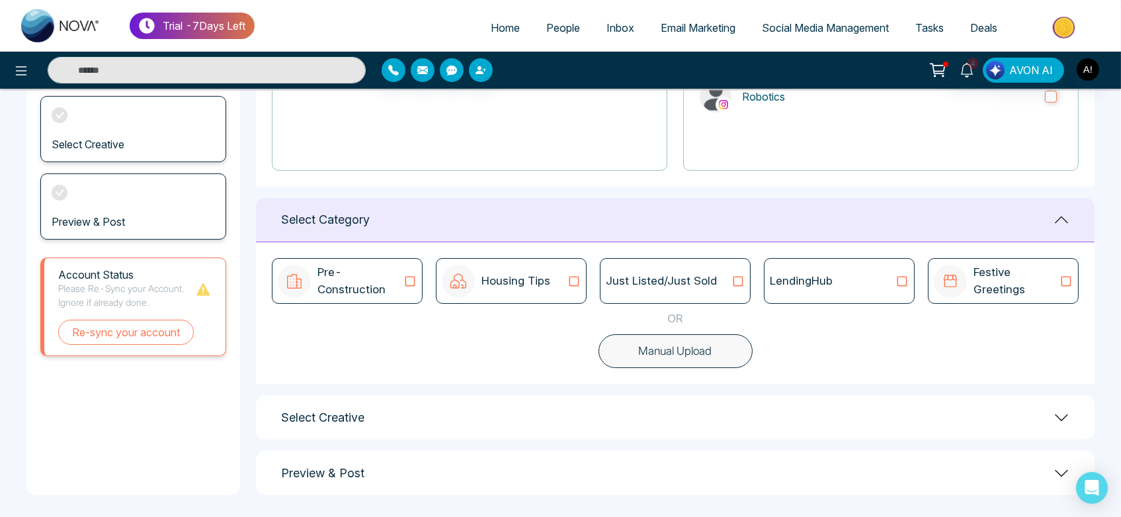
scroll to position [240, 0]
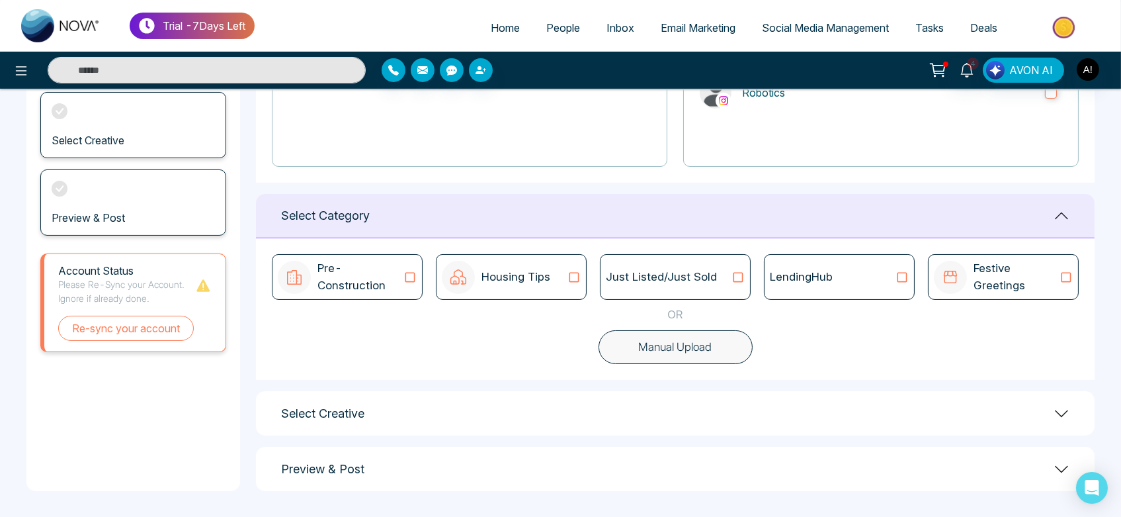
click at [716, 346] on button "Manual Upload" at bounding box center [676, 347] width 154 height 34
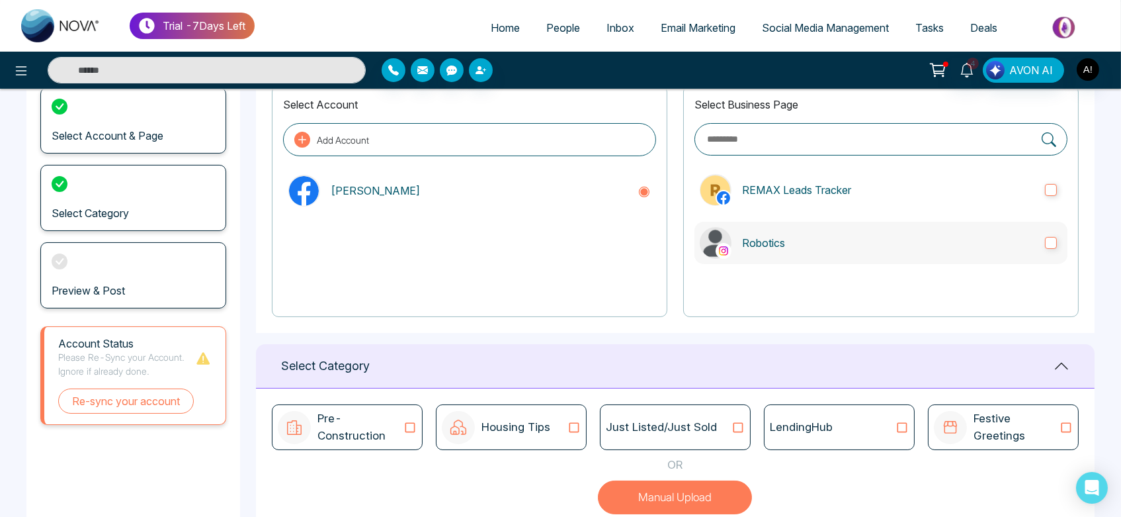
scroll to position [89, 0]
click at [865, 243] on p "Robotics" at bounding box center [888, 243] width 292 height 16
click at [852, 202] on label "REMAX Leads Tracker" at bounding box center [881, 190] width 373 height 42
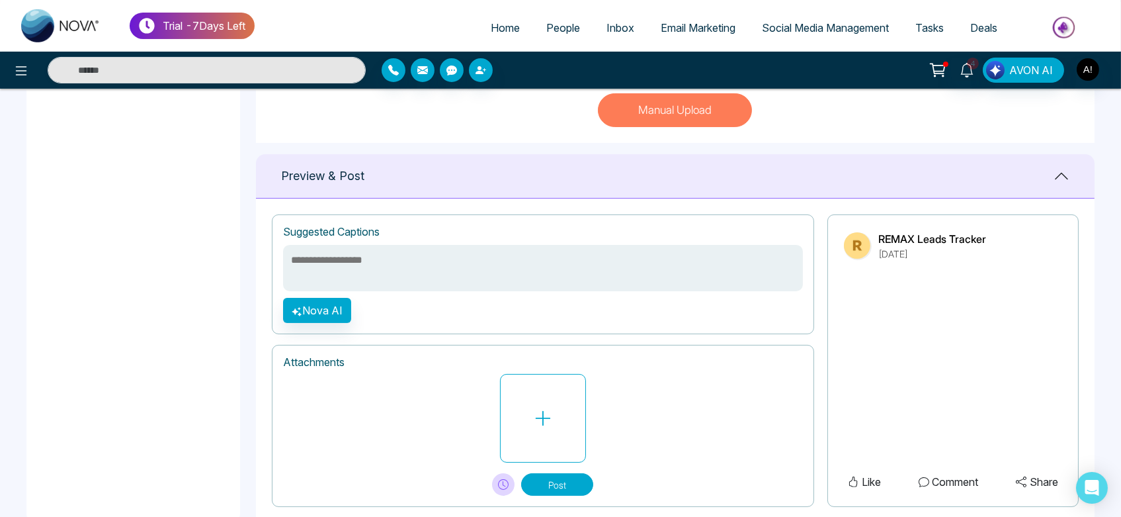
scroll to position [478, 0]
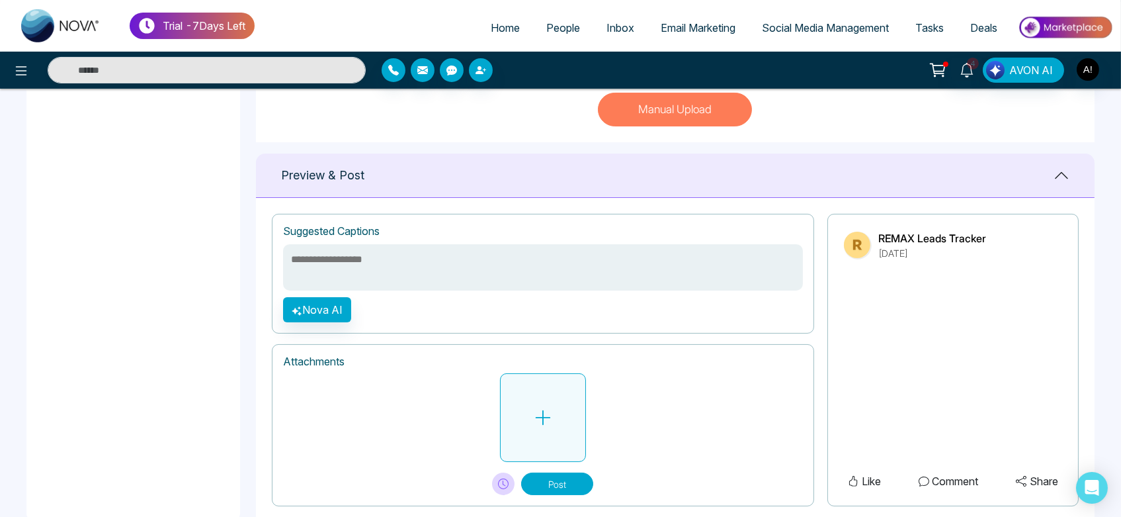
click at [572, 420] on button at bounding box center [543, 417] width 86 height 89
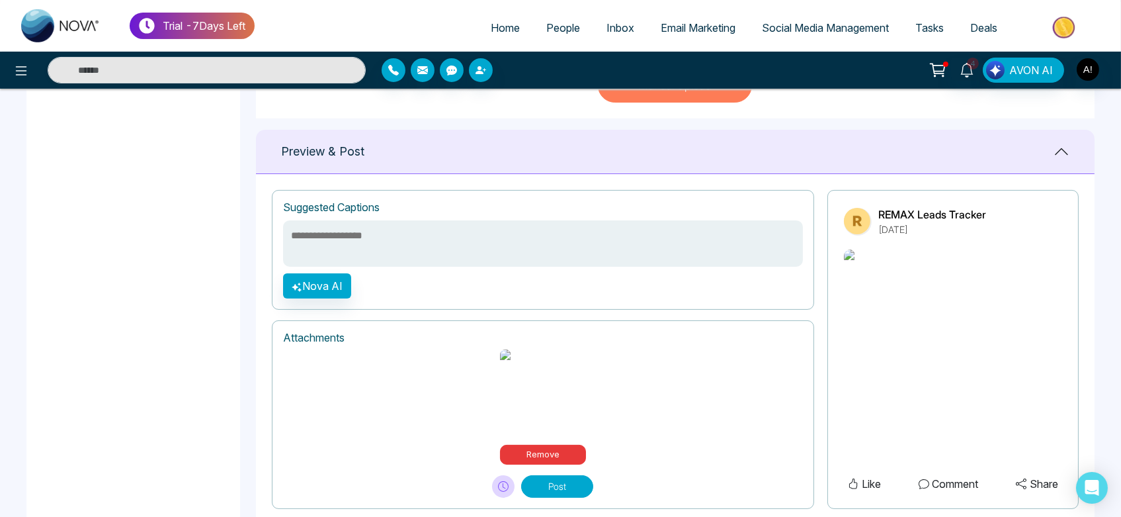
scroll to position [499, 0]
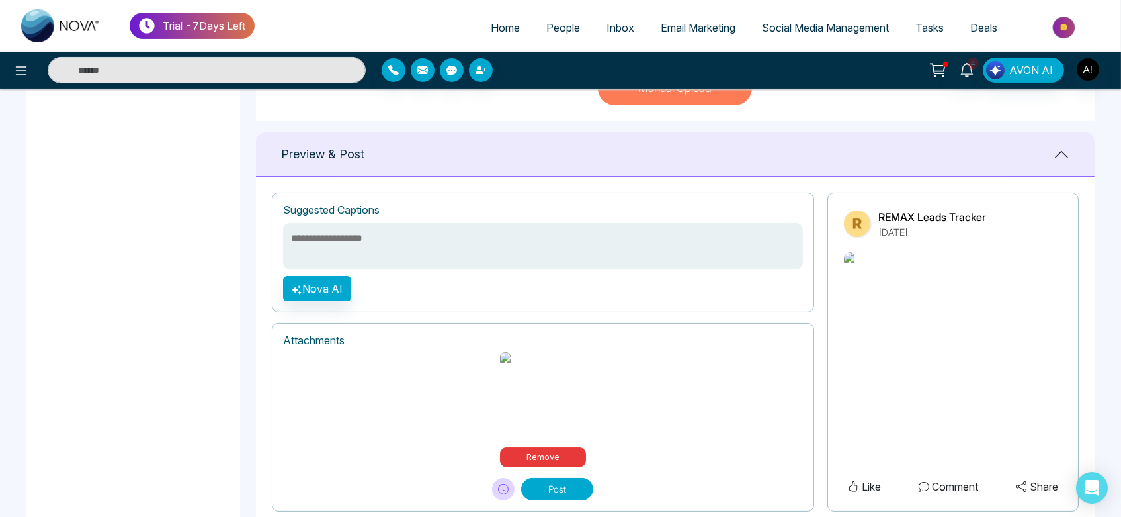
click at [396, 249] on textarea at bounding box center [543, 246] width 520 height 46
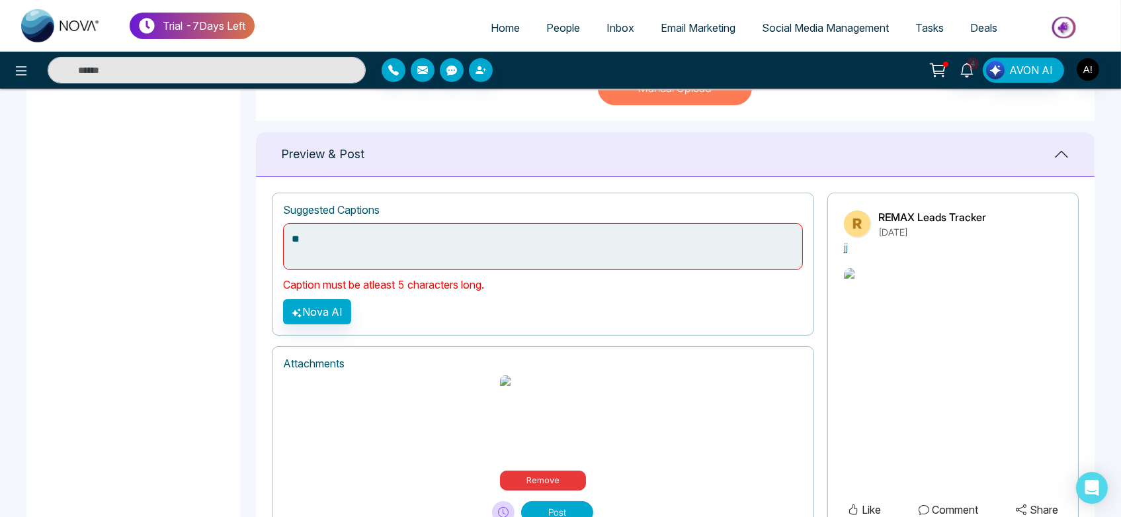
type textarea "*"
click at [331, 309] on button "Nova AI" at bounding box center [317, 311] width 68 height 25
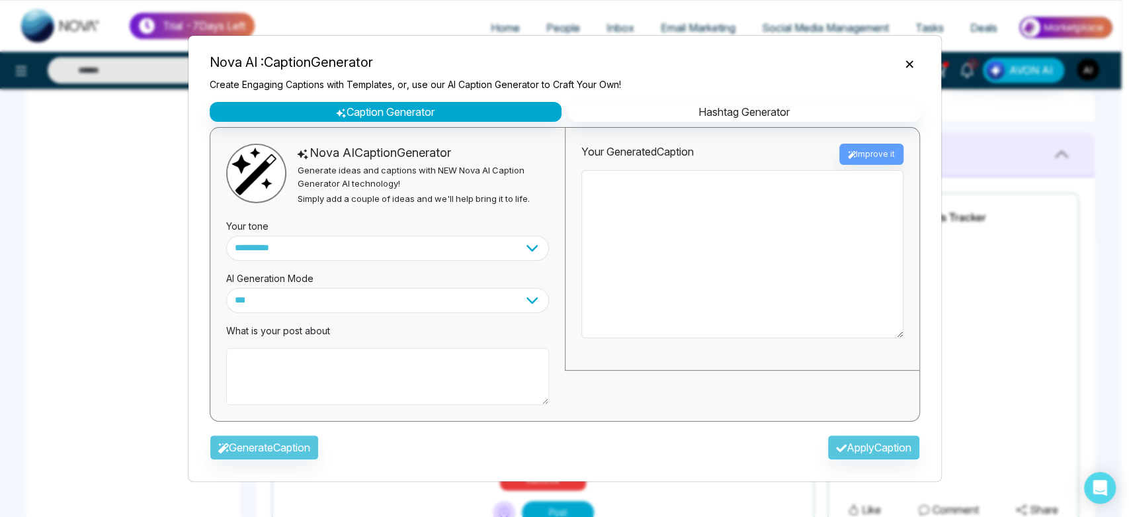
click at [328, 386] on textarea at bounding box center [387, 376] width 323 height 57
type textarea "*"
type textarea "**********"
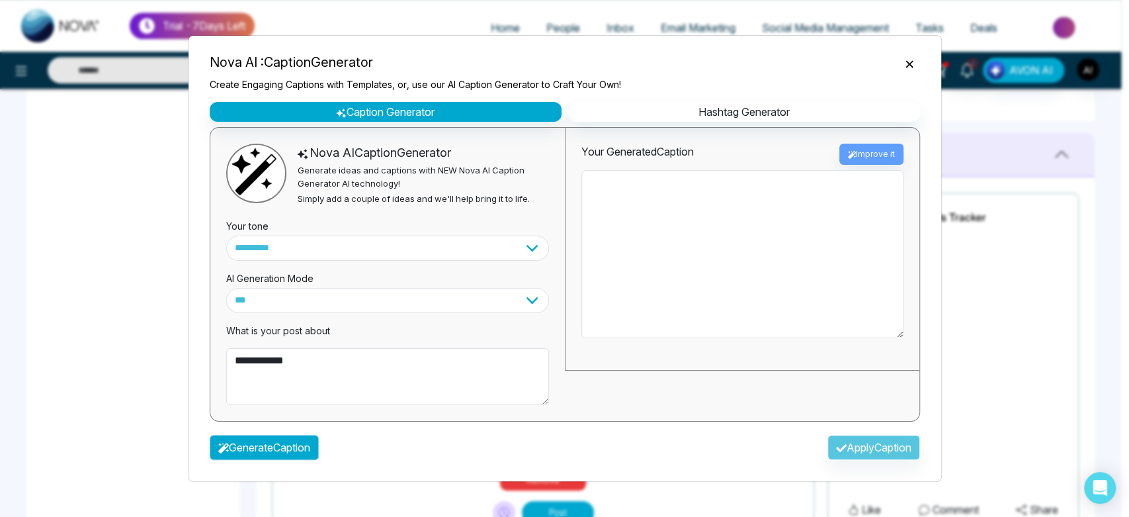
click at [310, 443] on button "Generate Caption" at bounding box center [264, 447] width 109 height 25
type textarea "**********"
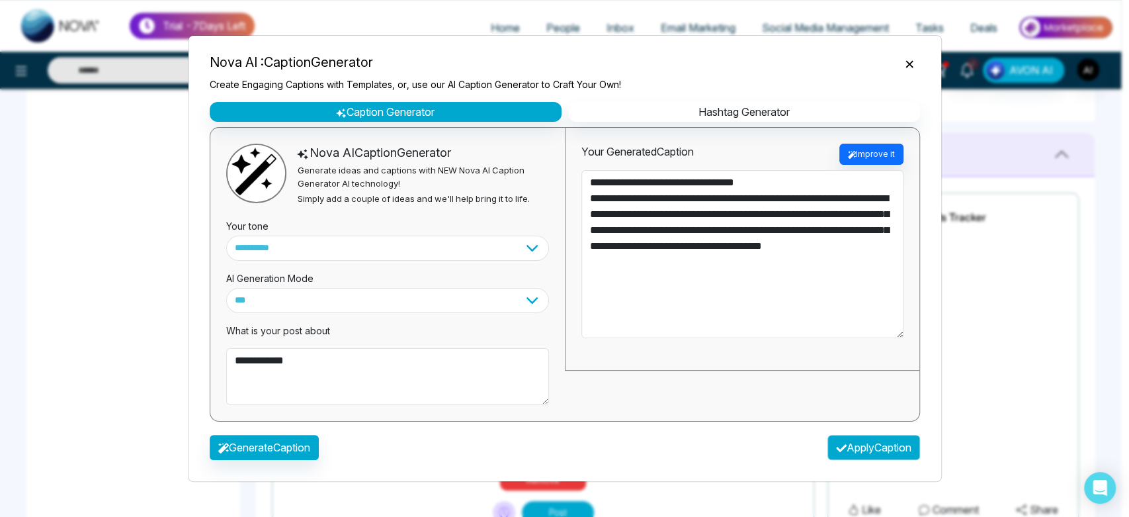
click at [907, 439] on button "Apply Caption" at bounding box center [874, 447] width 93 height 25
type textarea "**********"
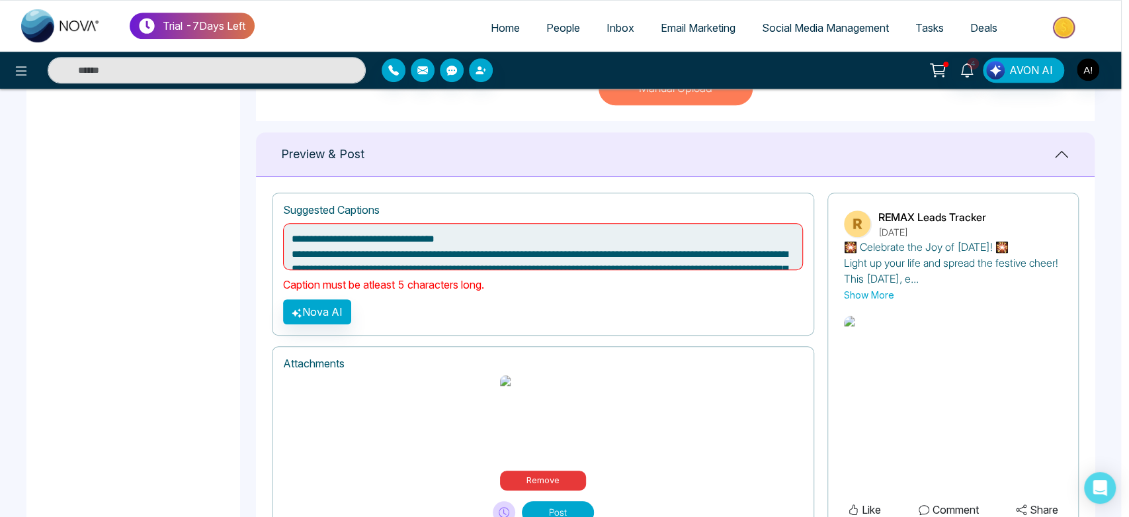
click at [851, 331] on img at bounding box center [876, 324] width 64 height 16
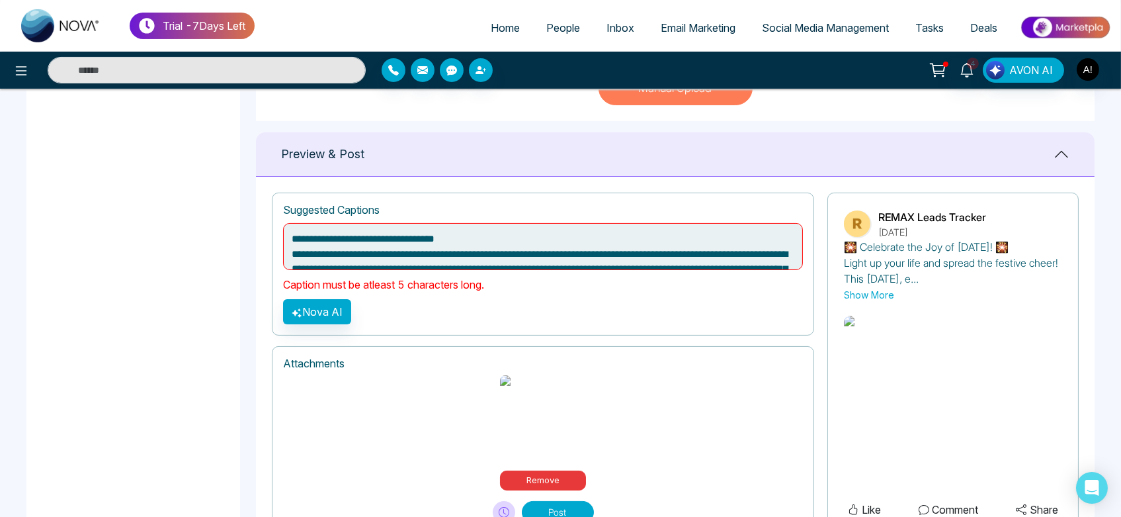
click at [859, 331] on img at bounding box center [876, 324] width 64 height 16
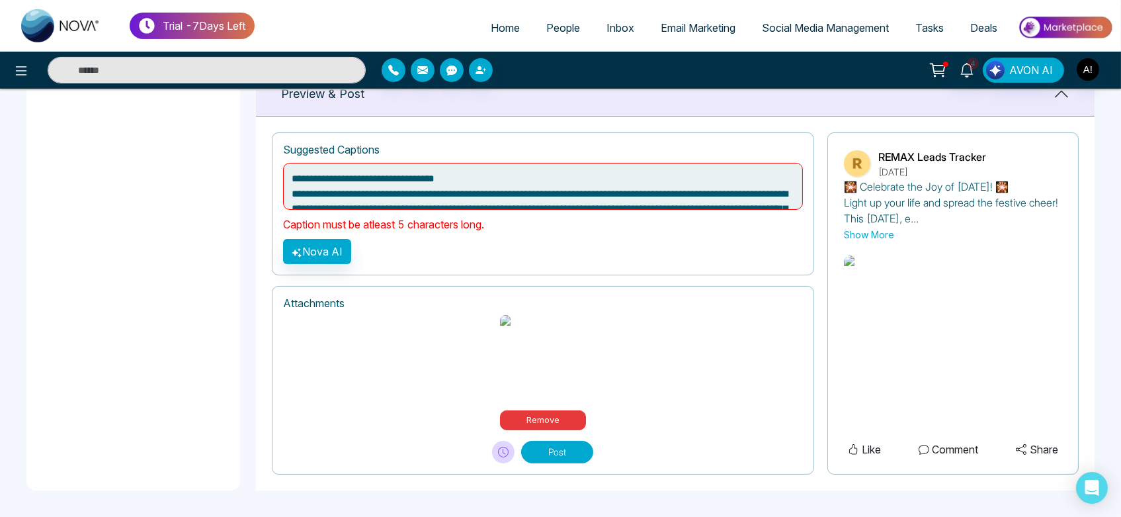
click at [560, 450] on button "Post" at bounding box center [557, 452] width 72 height 22
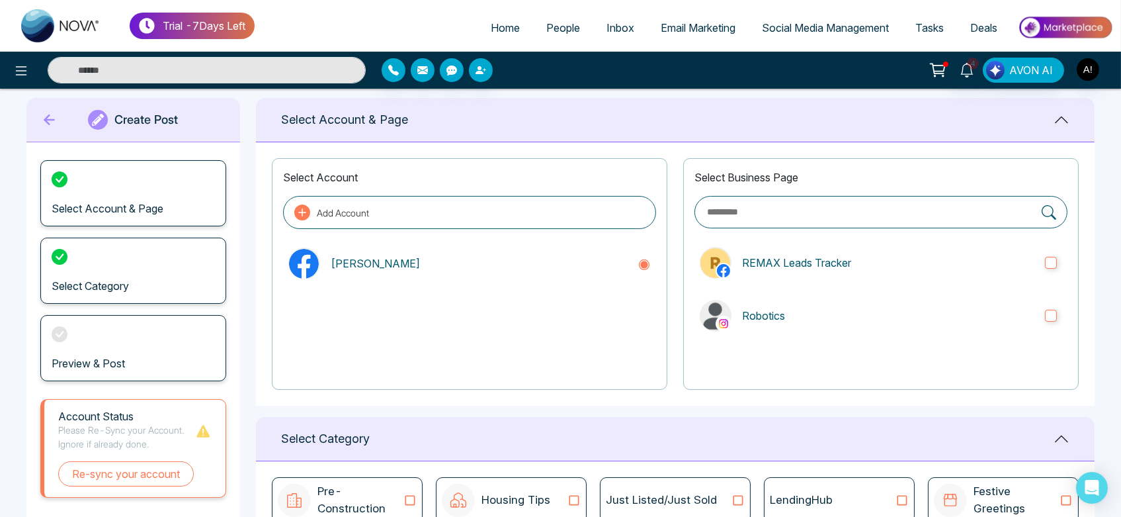
scroll to position [0, 0]
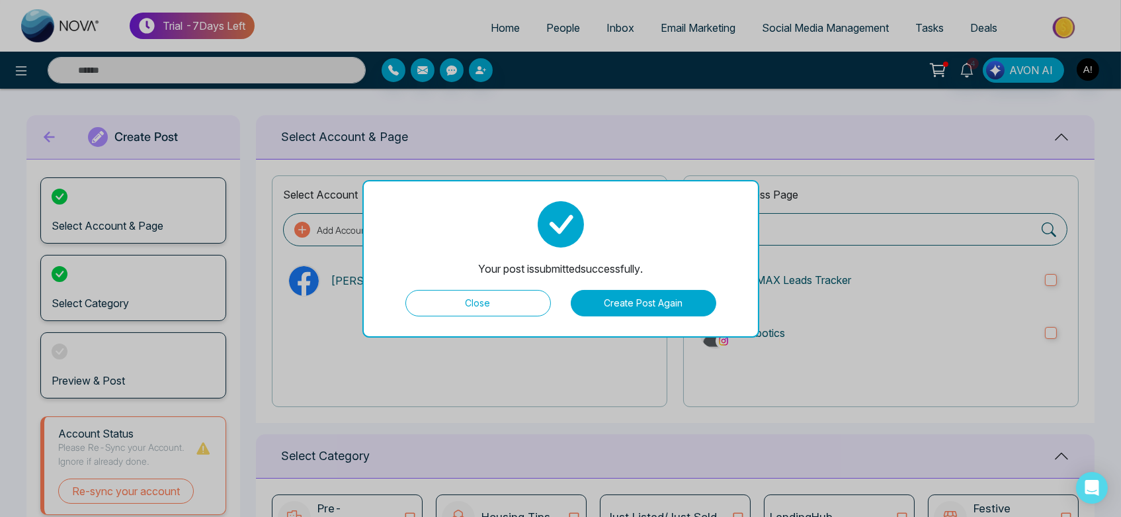
click at [484, 301] on button "Close" at bounding box center [478, 303] width 146 height 26
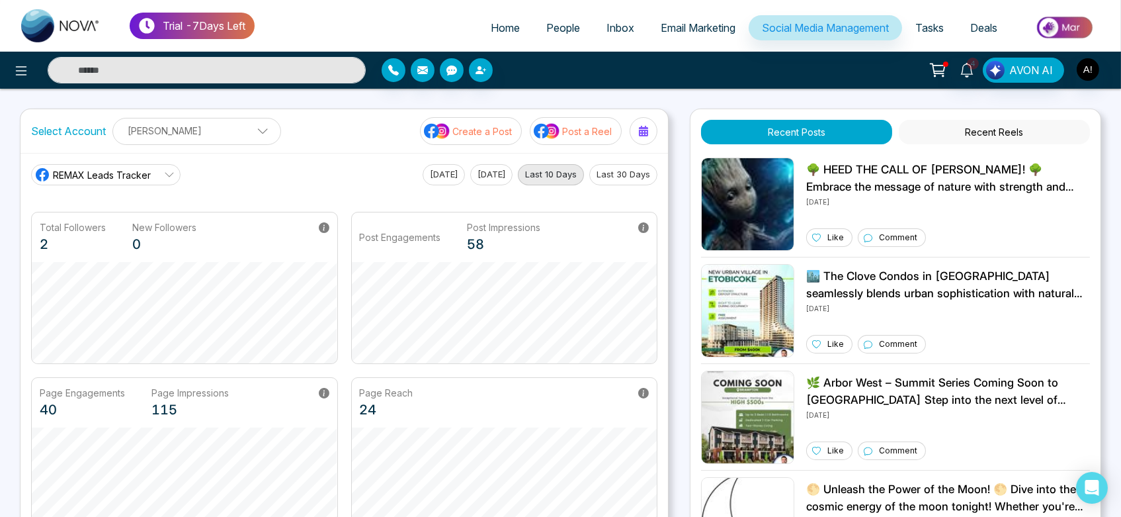
click at [134, 170] on span "REMAX Leads Tracker" at bounding box center [102, 175] width 98 height 14
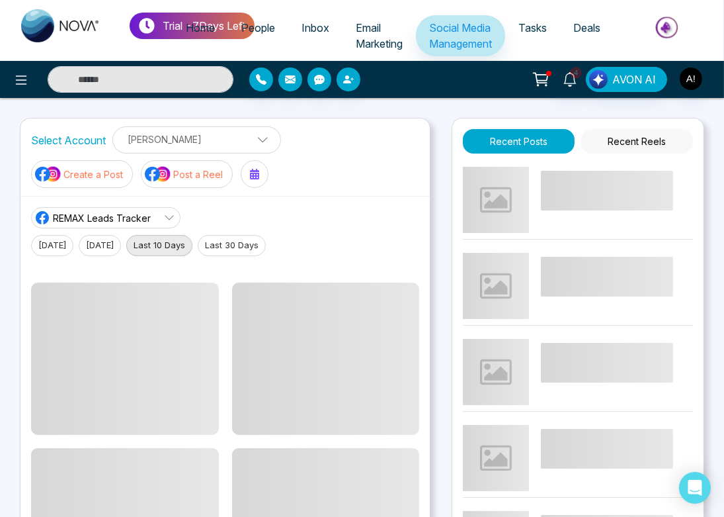
click at [141, 217] on span "REMAX Leads Tracker" at bounding box center [102, 218] width 98 height 14
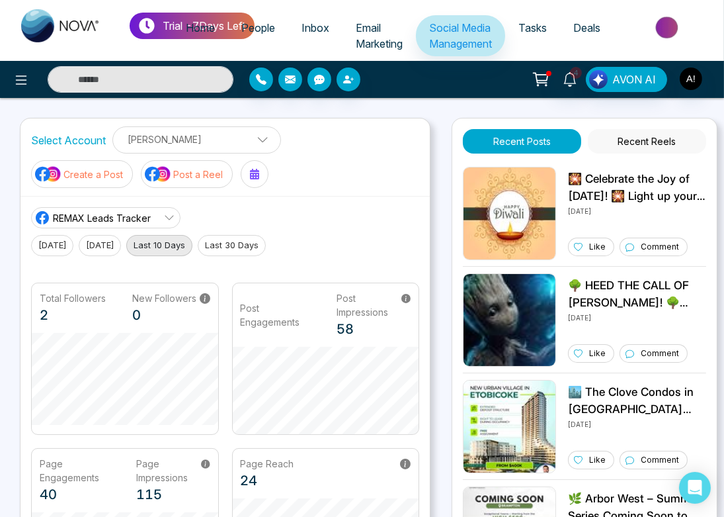
click at [148, 221] on span "REMAX Leads Tracker" at bounding box center [102, 218] width 98 height 14
click at [243, 137] on p "[PERSON_NAME]" at bounding box center [196, 139] width 151 height 22
click at [238, 128] on p "[PERSON_NAME]" at bounding box center [196, 139] width 151 height 22
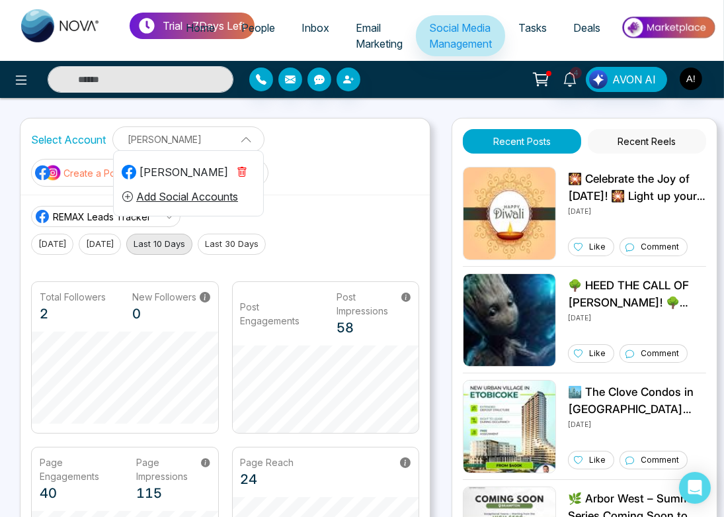
click at [245, 141] on span at bounding box center [241, 138] width 12 height 12
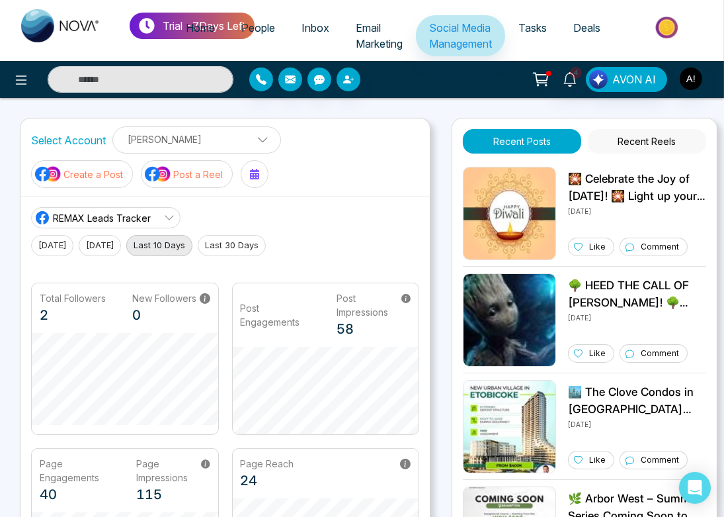
click at [252, 145] on span at bounding box center [258, 143] width 12 height 12
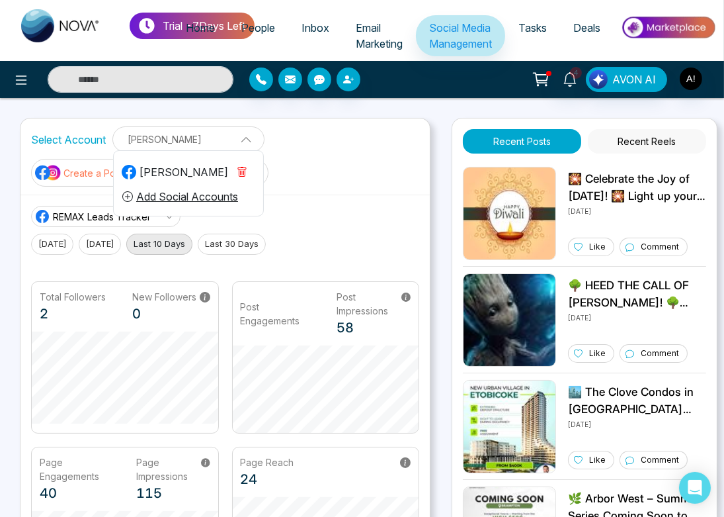
click at [244, 167] on icon "button" at bounding box center [242, 172] width 9 height 10
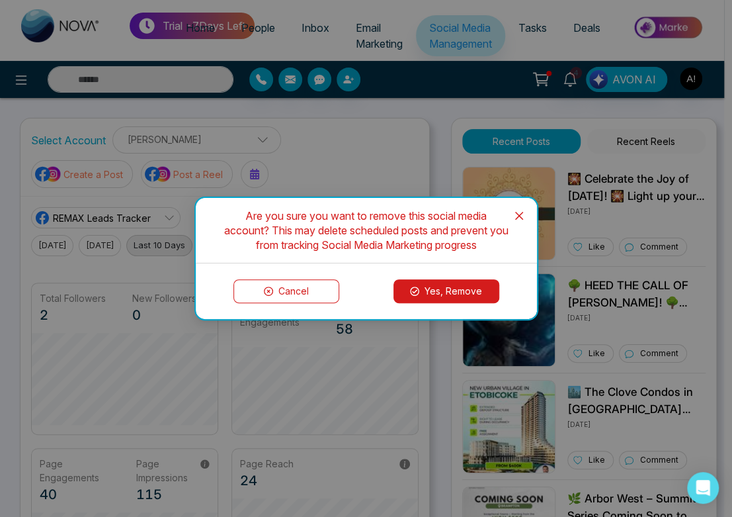
click at [471, 288] on button "Yes, Remove" at bounding box center [447, 291] width 106 height 24
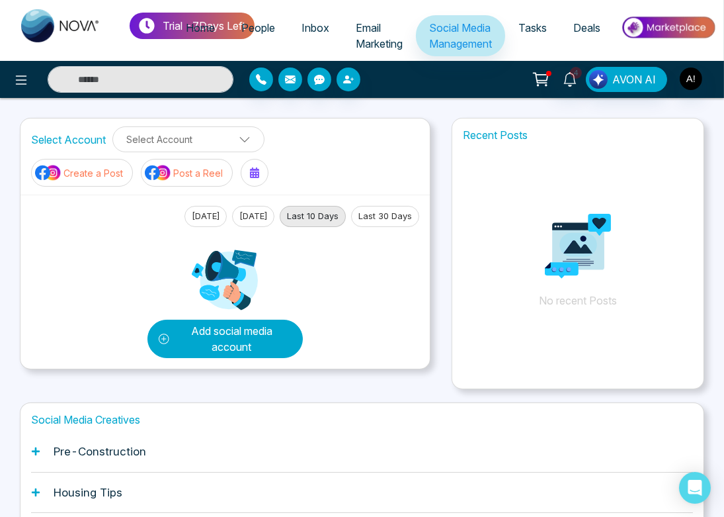
click at [257, 334] on button "Add social media account" at bounding box center [225, 339] width 155 height 38
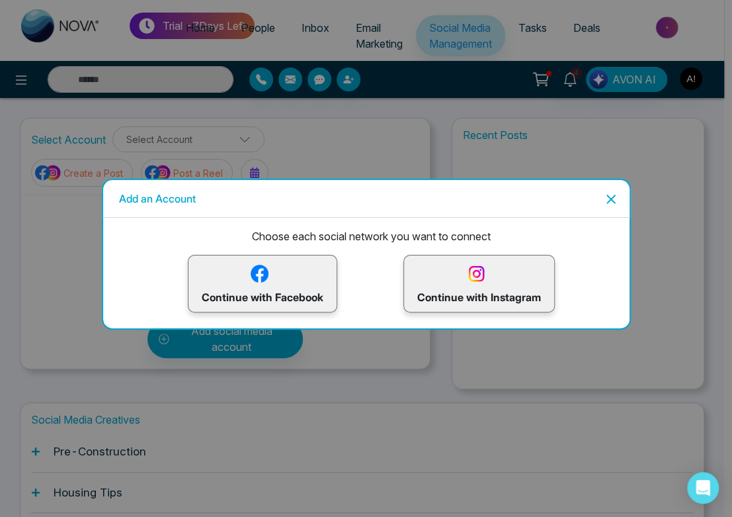
click at [443, 277] on p "Continue with Instagram" at bounding box center [479, 283] width 124 height 43
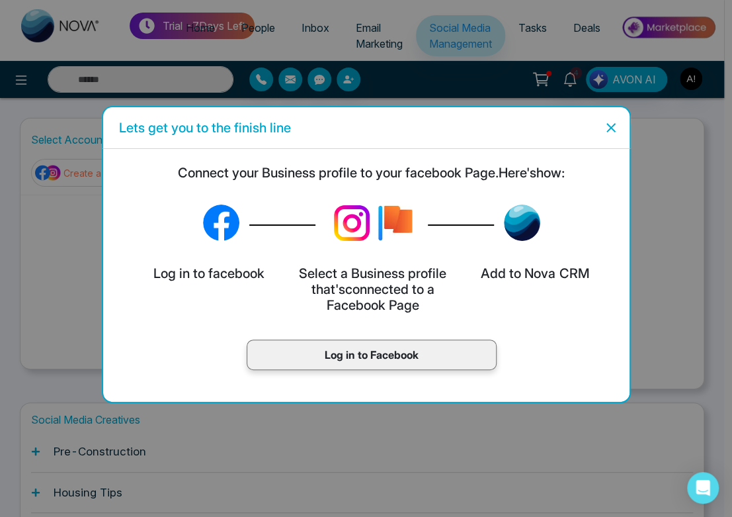
drag, startPoint x: 375, startPoint y: 371, endPoint x: 388, endPoint y: 366, distance: 13.4
click at [388, 366] on div "Log in to Facebook" at bounding box center [372, 357] width 516 height 57
click at [388, 366] on div "Log in to Facebook" at bounding box center [372, 354] width 250 height 30
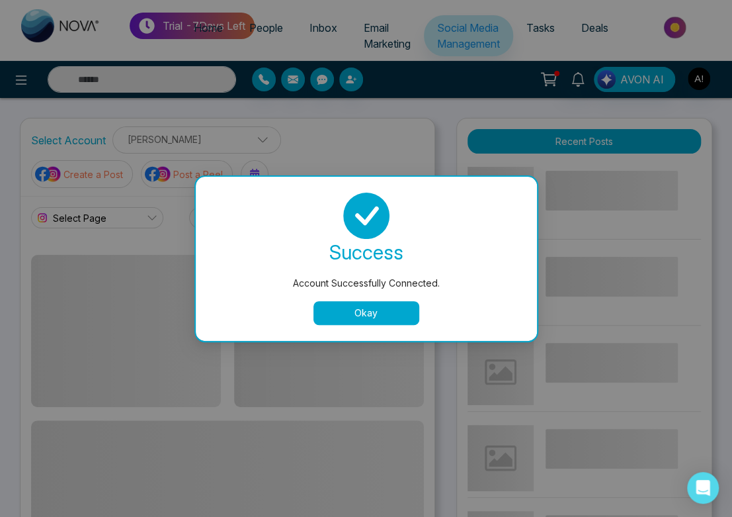
click at [354, 308] on button "Okay" at bounding box center [367, 313] width 106 height 24
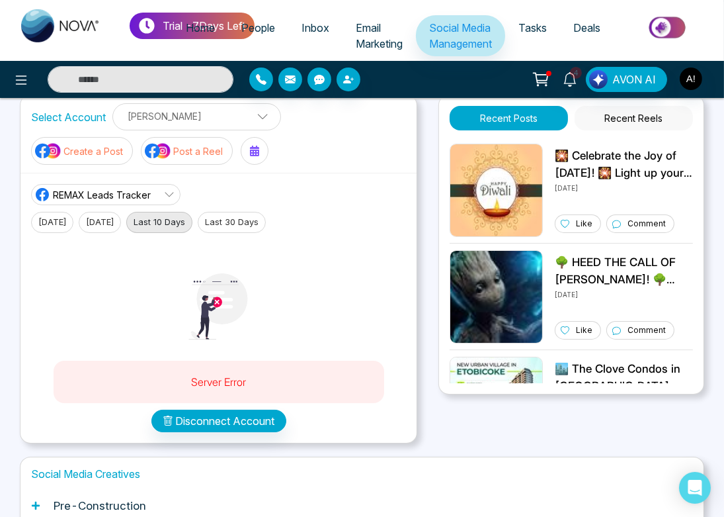
scroll to position [34, 0]
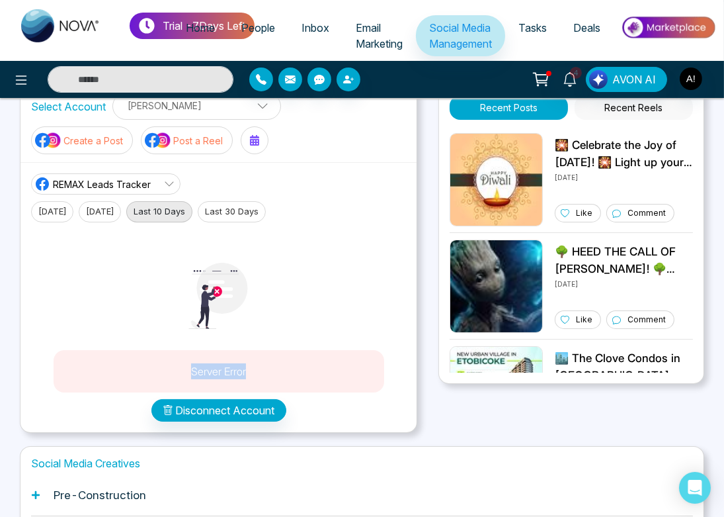
drag, startPoint x: 182, startPoint y: 367, endPoint x: 274, endPoint y: 366, distance: 92.0
click at [274, 366] on p "Server Error" at bounding box center [219, 371] width 304 height 16
click at [285, 343] on div at bounding box center [219, 296] width 150 height 108
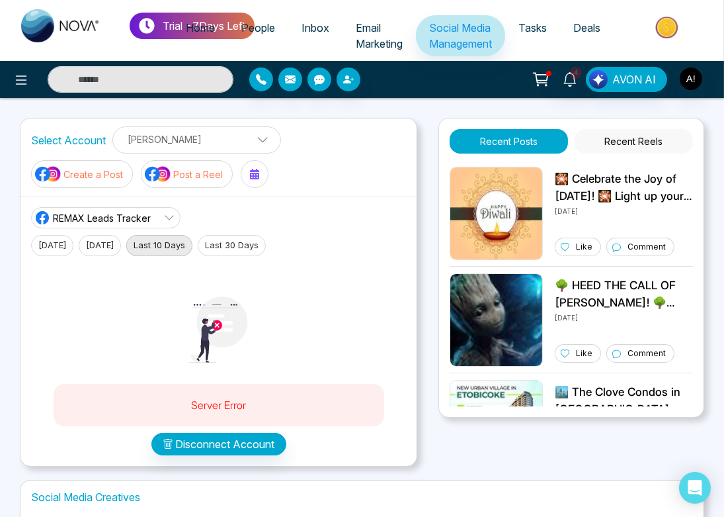
click at [149, 210] on div "REMAX Leads Tracker" at bounding box center [92, 218] width 116 height 16
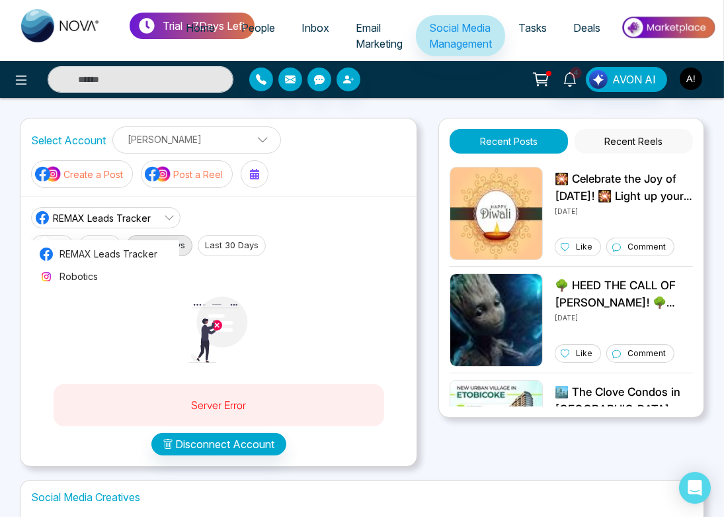
click at [153, 214] on link "REMAX Leads Tracker" at bounding box center [105, 217] width 149 height 21
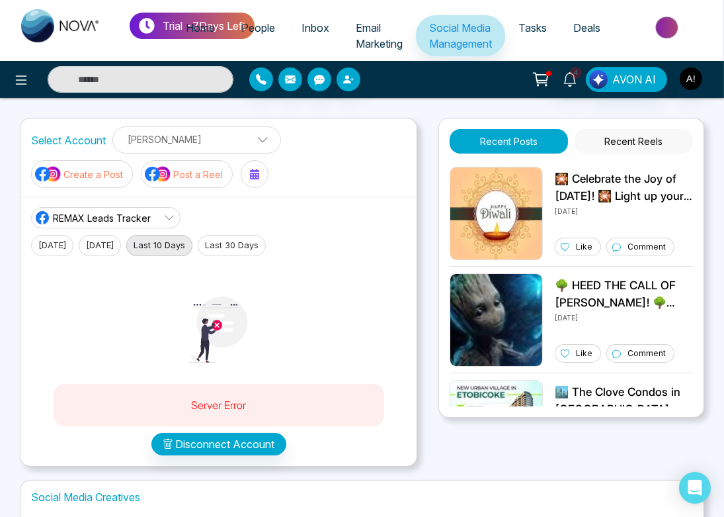
click at [122, 210] on div "REMAX Leads Tracker" at bounding box center [92, 218] width 116 height 16
click at [314, 331] on div "Server Error Disconnect Account" at bounding box center [218, 355] width 375 height 199
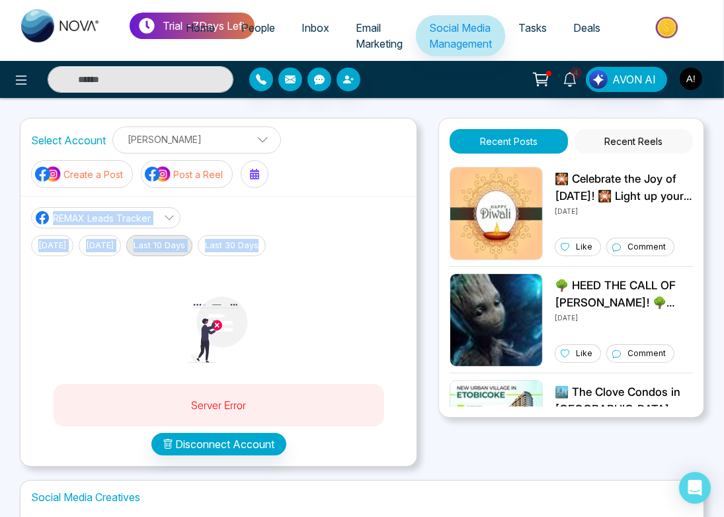
drag, startPoint x: 24, startPoint y: 213, endPoint x: 331, endPoint y: 299, distance: 318.8
click at [331, 299] on div "REMAX Leads Tracker REMAX Leads Tracker Robotics Today Yesterday Last 10 Days L…" at bounding box center [219, 331] width 396 height 270
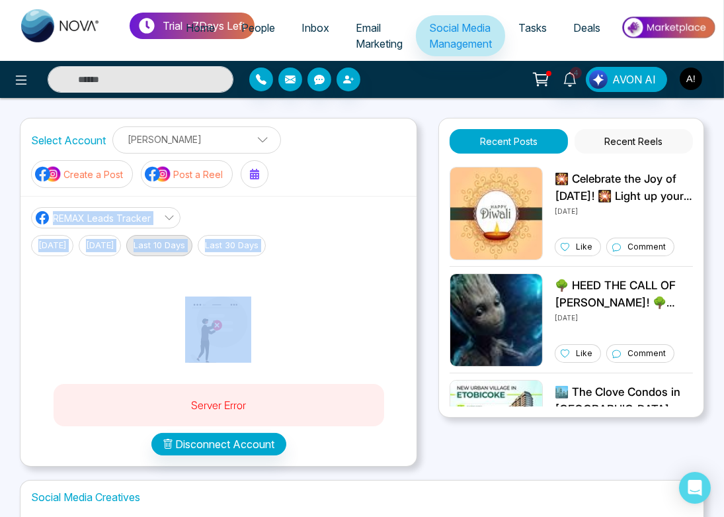
click at [331, 299] on div "Server Error Disconnect Account" at bounding box center [218, 355] width 375 height 199
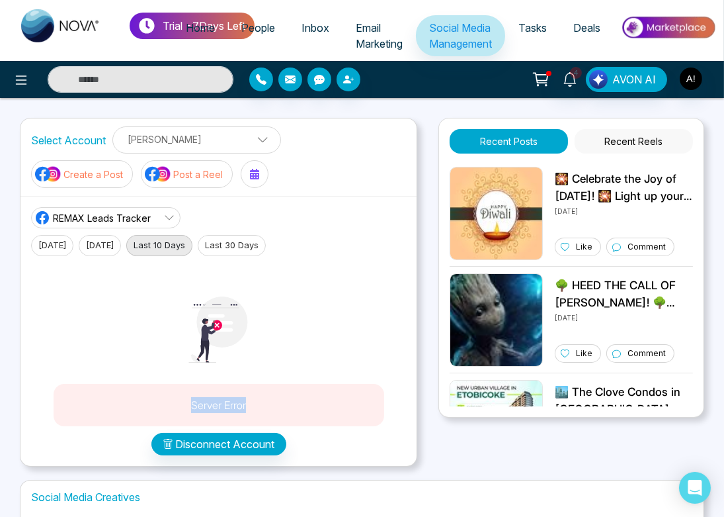
drag, startPoint x: 171, startPoint y: 386, endPoint x: 275, endPoint y: 402, distance: 104.5
click at [275, 402] on div "Server Error" at bounding box center [219, 405] width 331 height 42
click at [275, 402] on p "Server Error" at bounding box center [219, 405] width 304 height 16
drag, startPoint x: 184, startPoint y: 400, endPoint x: 280, endPoint y: 401, distance: 95.9
click at [280, 401] on p "Server Error" at bounding box center [219, 405] width 304 height 16
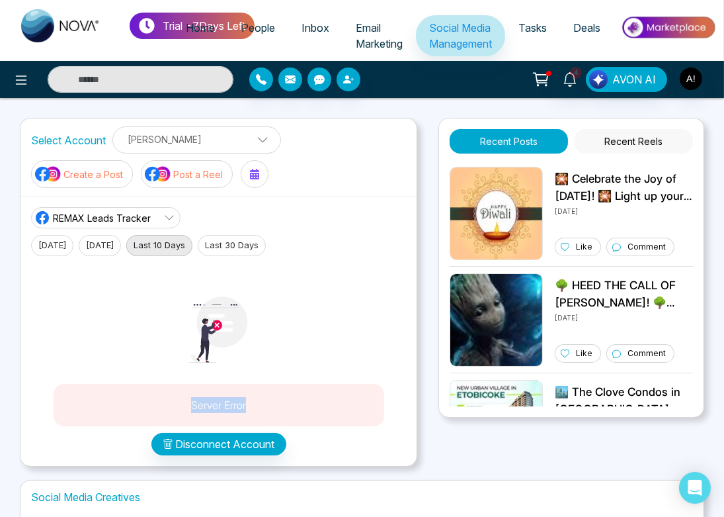
click at [220, 402] on p "Server Error" at bounding box center [219, 405] width 304 height 16
drag, startPoint x: 220, startPoint y: 402, endPoint x: 230, endPoint y: 399, distance: 10.3
click at [230, 399] on p "Server Error" at bounding box center [219, 405] width 304 height 16
click at [316, 402] on p "Server Error" at bounding box center [219, 405] width 304 height 16
drag, startPoint x: 190, startPoint y: 406, endPoint x: 265, endPoint y: 396, distance: 75.4
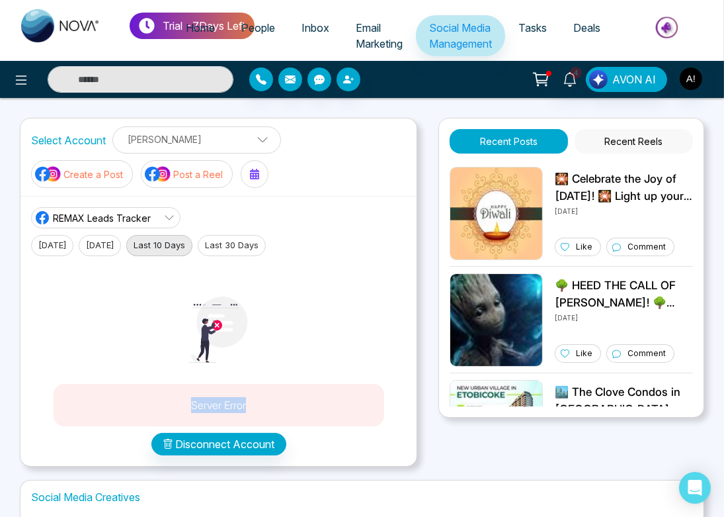
click at [265, 397] on p "Server Error" at bounding box center [219, 405] width 304 height 16
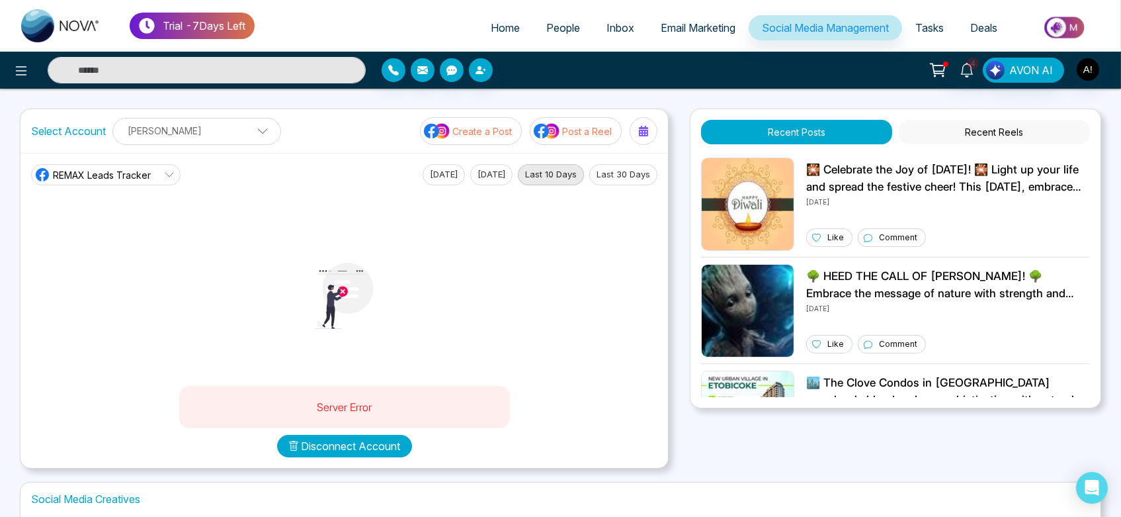
click at [359, 453] on button "Disconnect Account" at bounding box center [344, 446] width 135 height 22
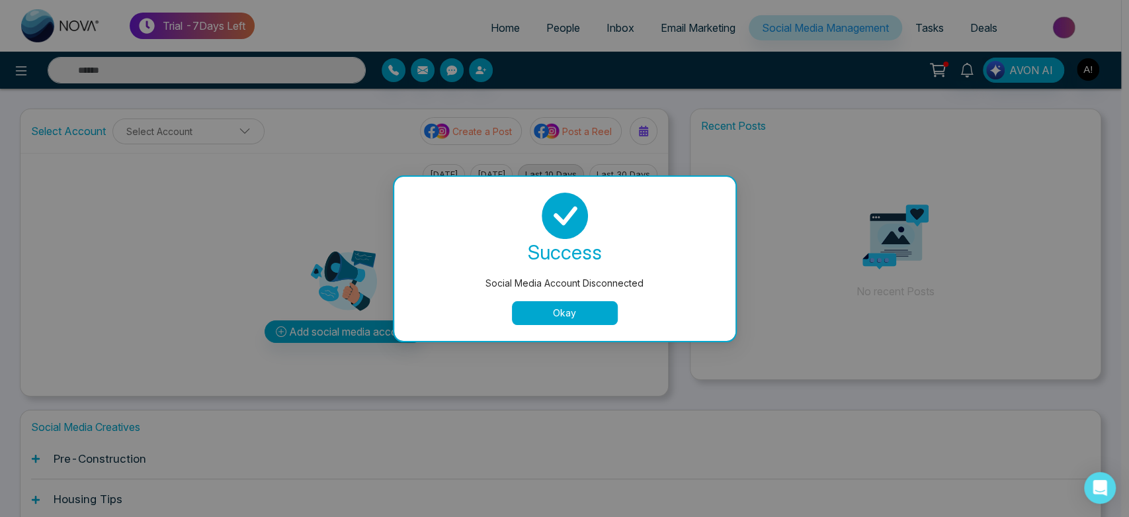
click at [595, 309] on button "Okay" at bounding box center [565, 313] width 106 height 24
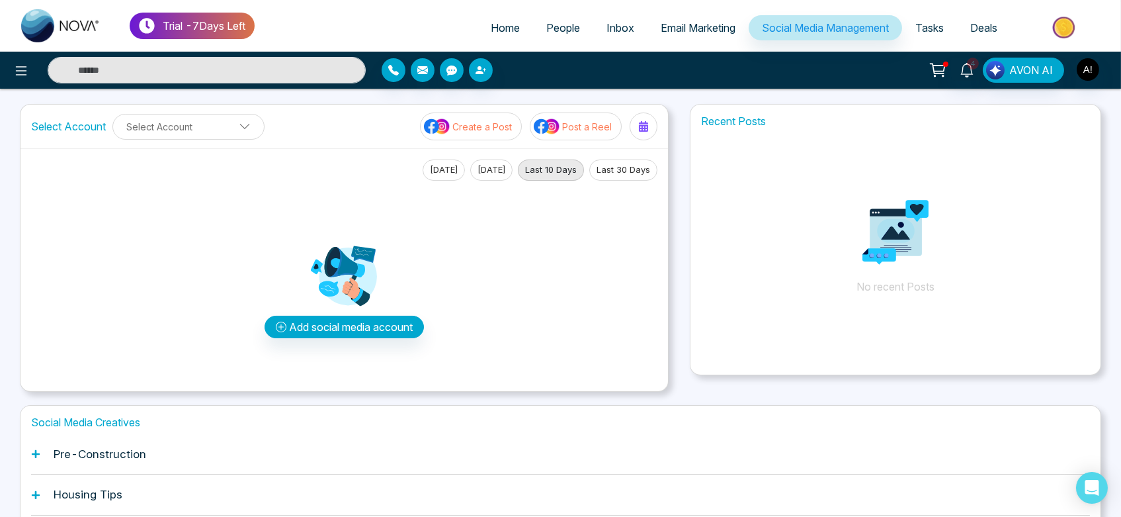
scroll to position [5, 0]
click at [491, 24] on span "Home" at bounding box center [505, 27] width 29 height 13
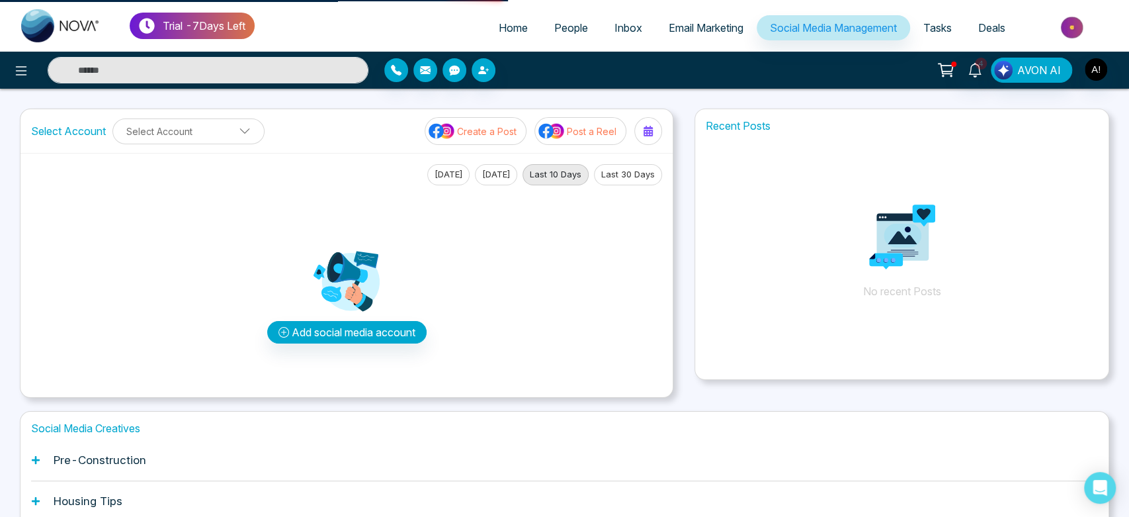
select select "*"
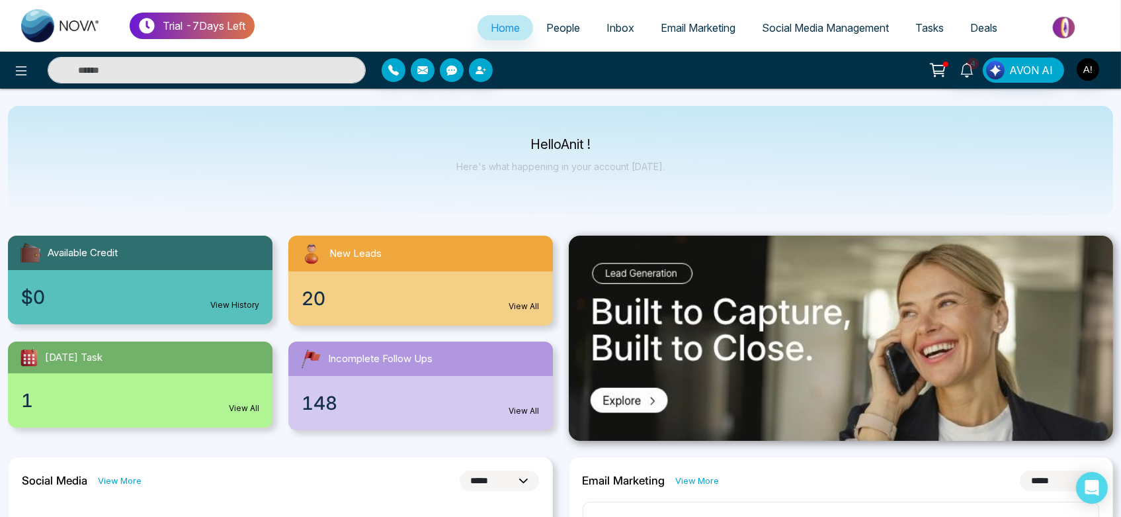
click at [711, 33] on span "Email Marketing" at bounding box center [698, 27] width 75 height 13
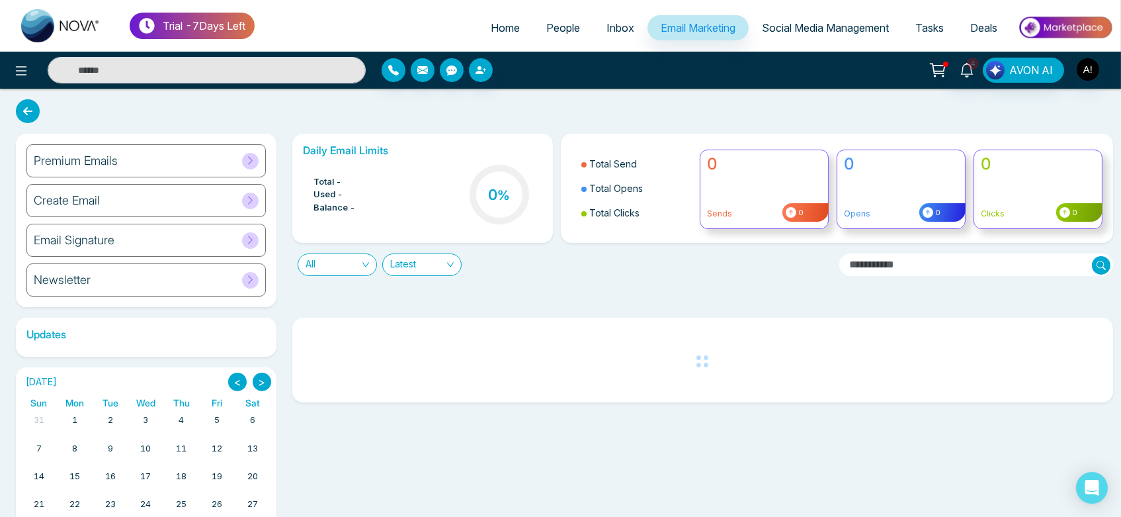
click at [732, 23] on span "Social Media Management" at bounding box center [825, 27] width 127 height 13
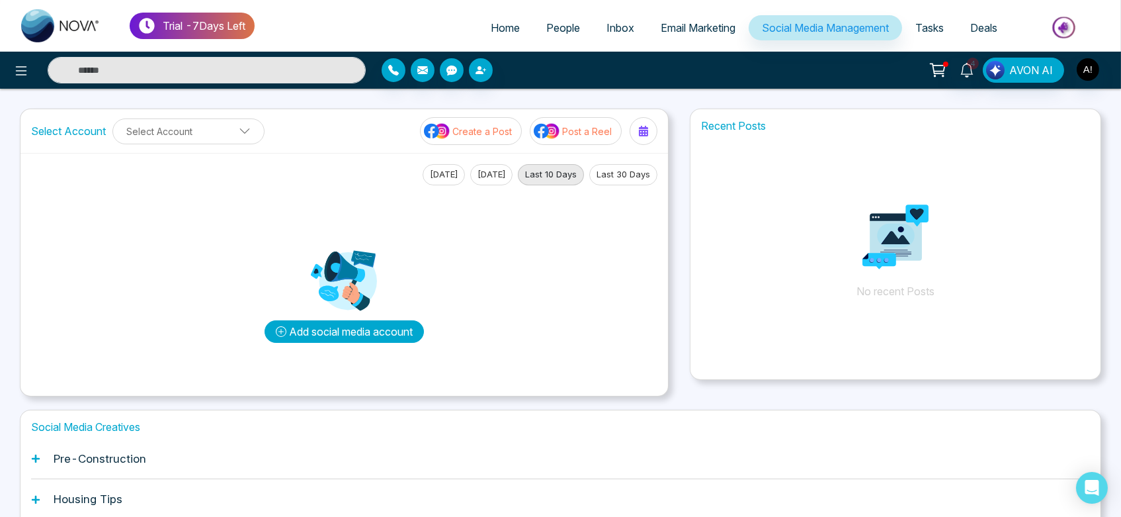
click at [372, 323] on button "Add social media account" at bounding box center [344, 331] width 159 height 22
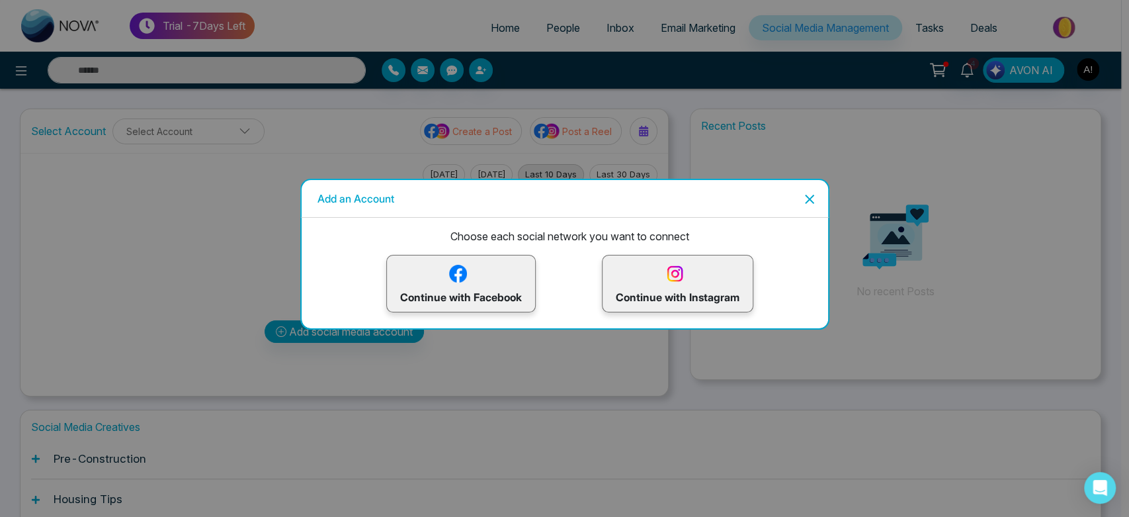
click at [445, 290] on p "Continue with Facebook" at bounding box center [461, 283] width 122 height 43
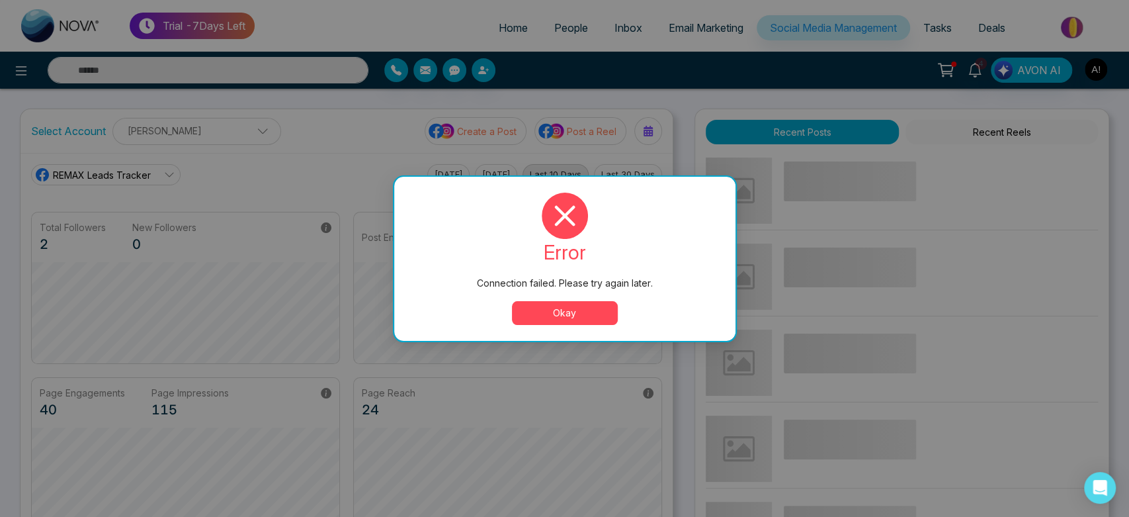
click at [583, 310] on button "Okay" at bounding box center [565, 313] width 106 height 24
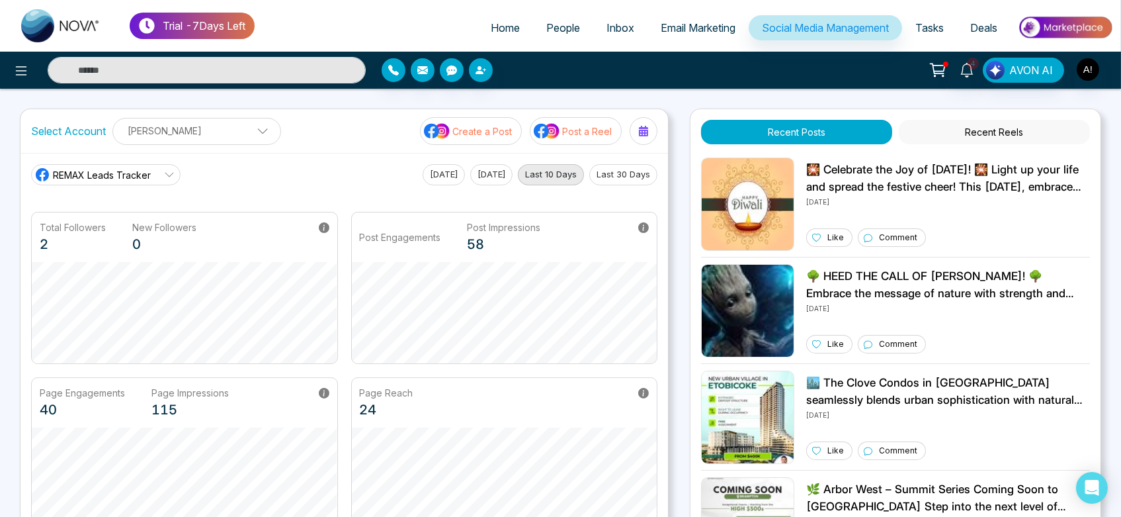
click at [478, 133] on p "Create a Post" at bounding box center [482, 131] width 60 height 14
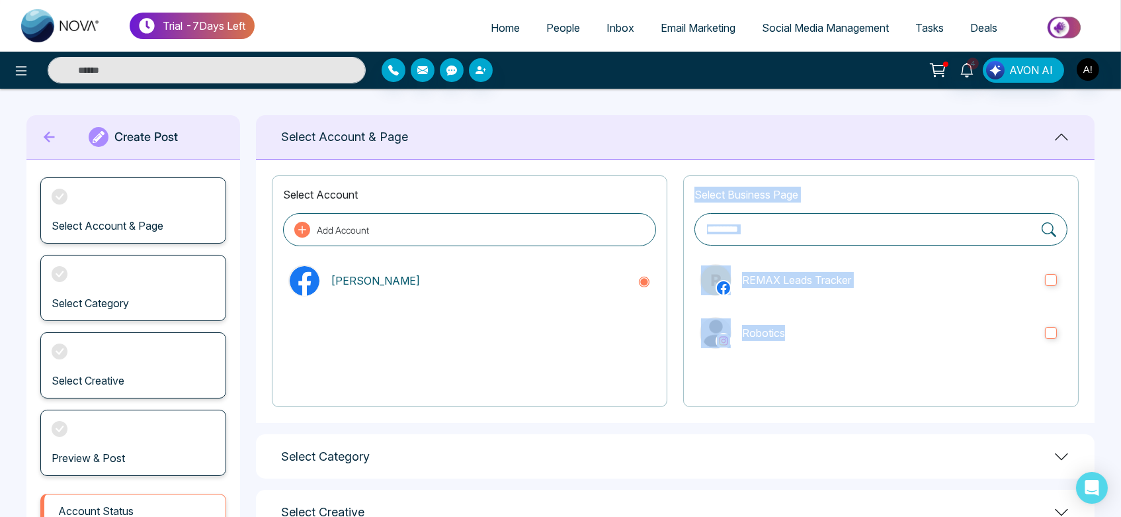
drag, startPoint x: 810, startPoint y: 343, endPoint x: 611, endPoint y: 359, distance: 199.7
click at [611, 359] on div "Select Account Add Account Anit Gupta Select Business Page REMAX Leads Tracker …" at bounding box center [675, 290] width 839 height 263
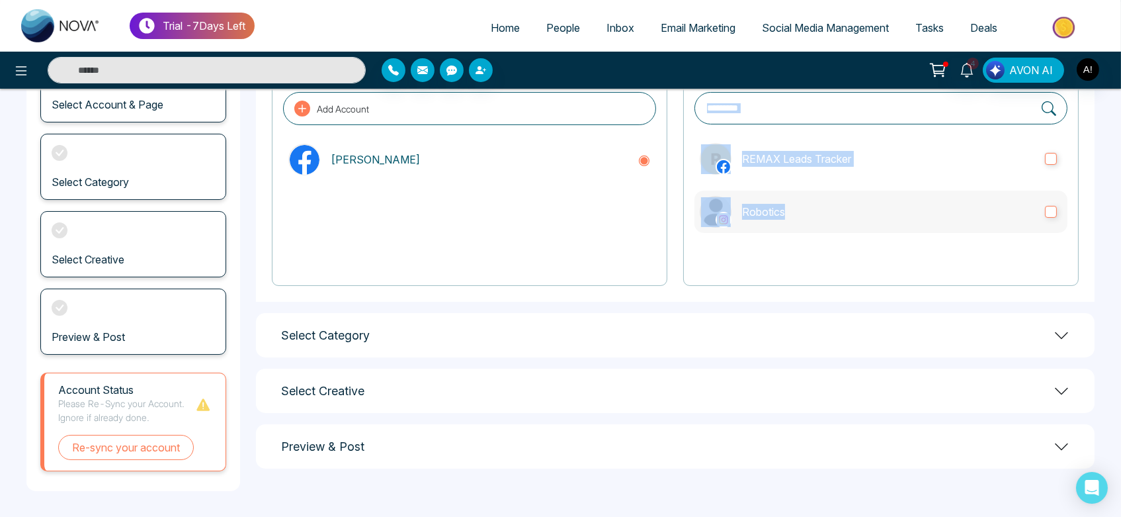
click at [732, 210] on p "Robotics" at bounding box center [888, 212] width 292 height 16
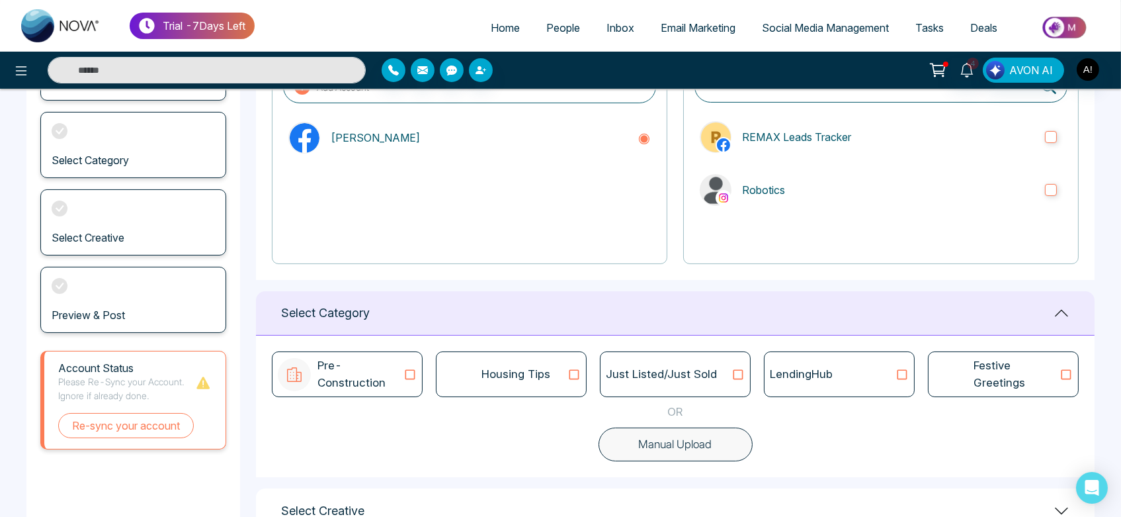
scroll to position [240, 0]
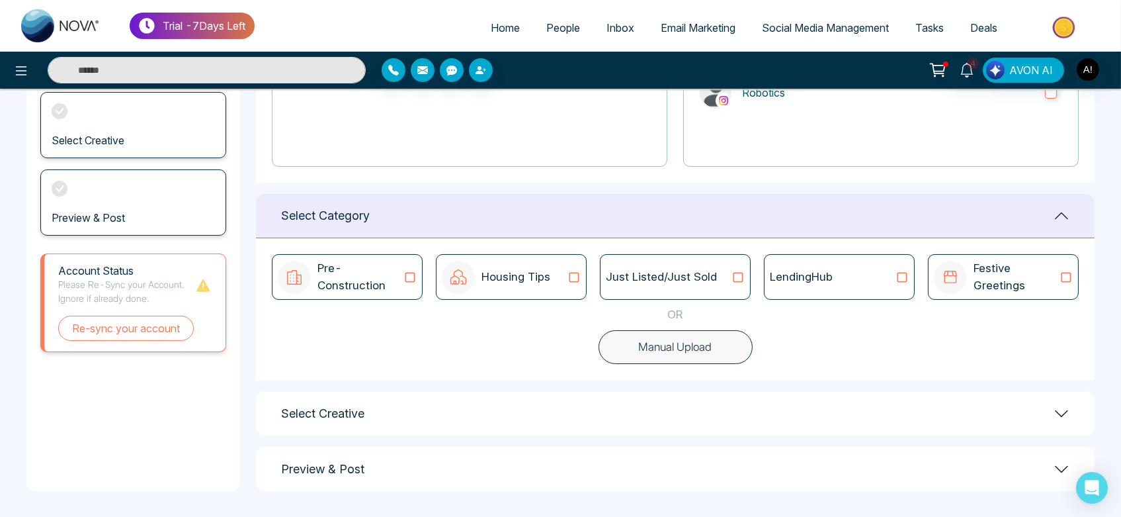
click at [723, 283] on div "Just Listed/Just Sold" at bounding box center [675, 277] width 139 height 17
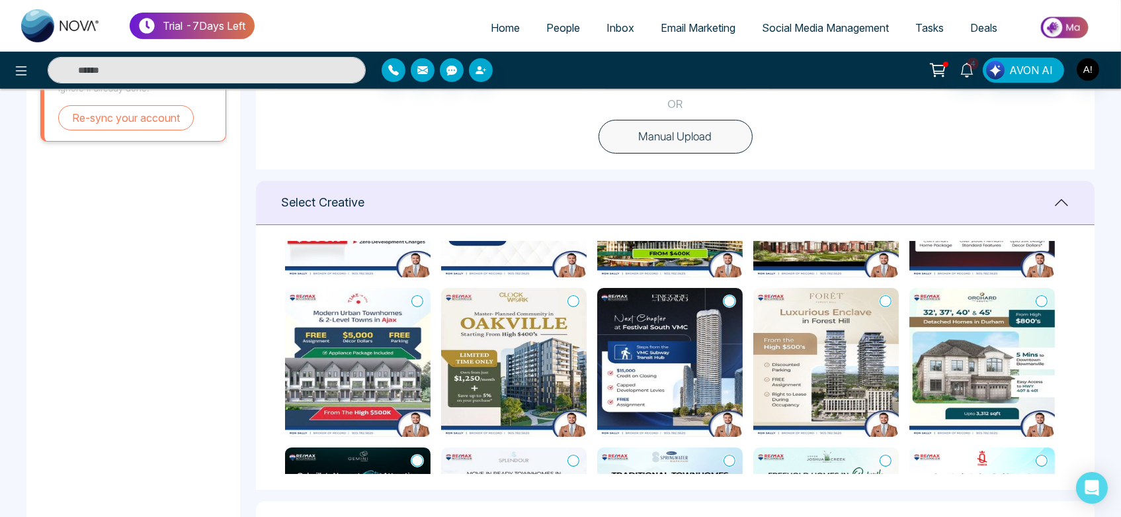
scroll to position [292, 0]
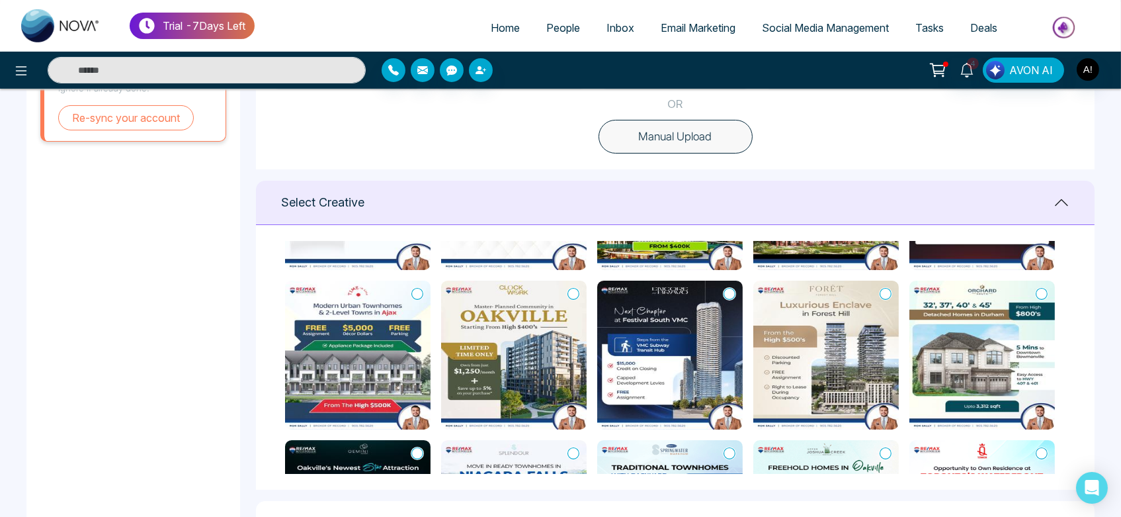
click at [669, 135] on button "Manual Upload" at bounding box center [676, 137] width 154 height 34
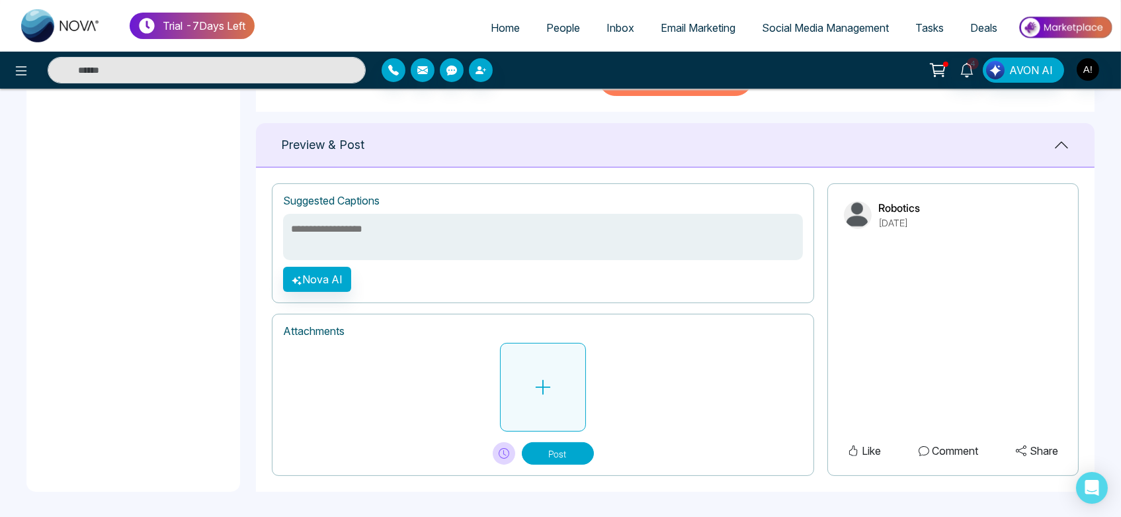
scroll to position [508, 0]
click at [540, 372] on button at bounding box center [543, 387] width 86 height 89
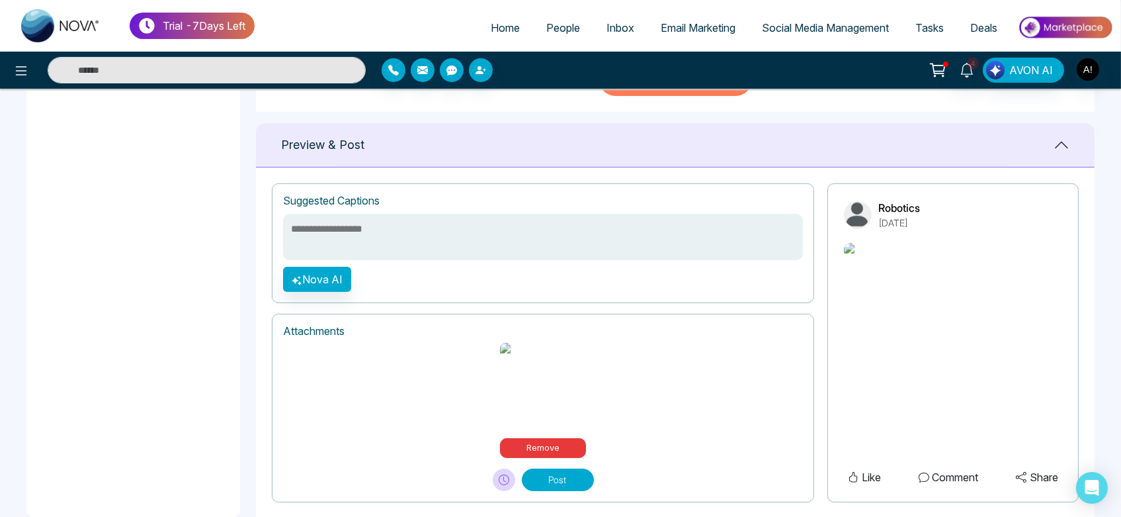
scroll to position [523, 0]
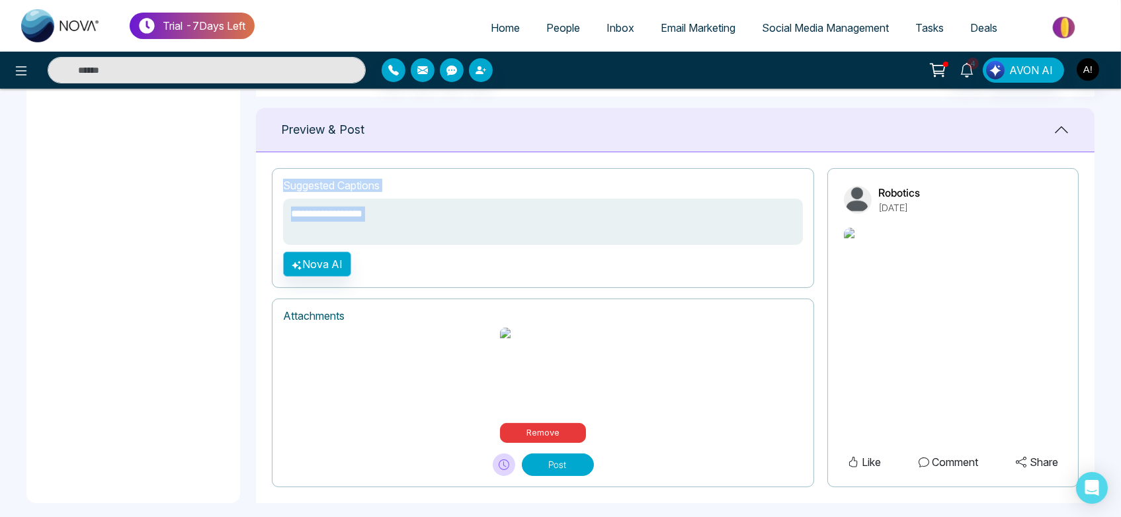
drag, startPoint x: 439, startPoint y: 263, endPoint x: 346, endPoint y: 261, distance: 93.3
click at [346, 261] on div "**********" at bounding box center [543, 228] width 542 height 120
click at [346, 261] on button "Nova AI" at bounding box center [317, 263] width 68 height 25
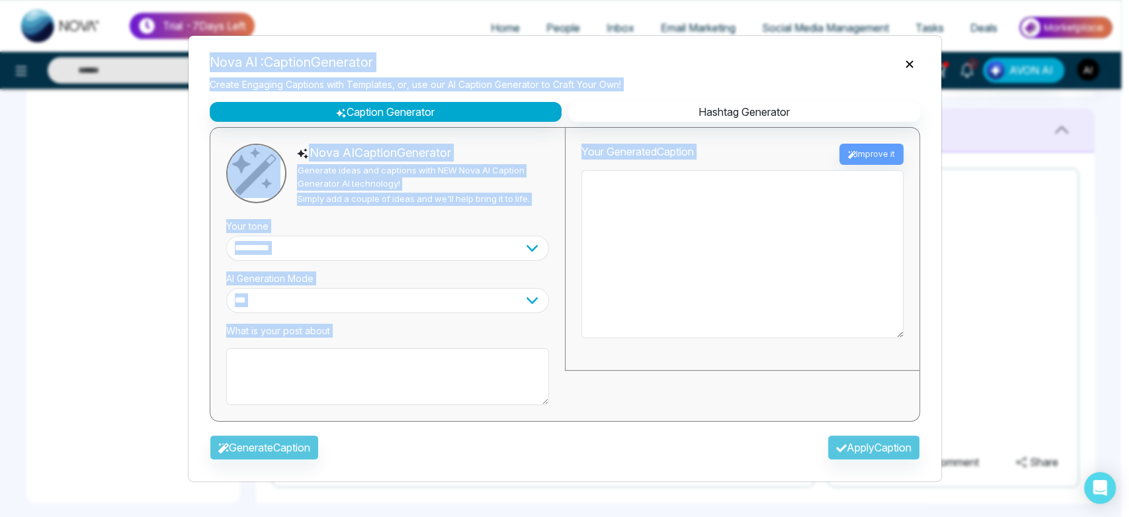
click at [378, 387] on textarea at bounding box center [387, 376] width 323 height 57
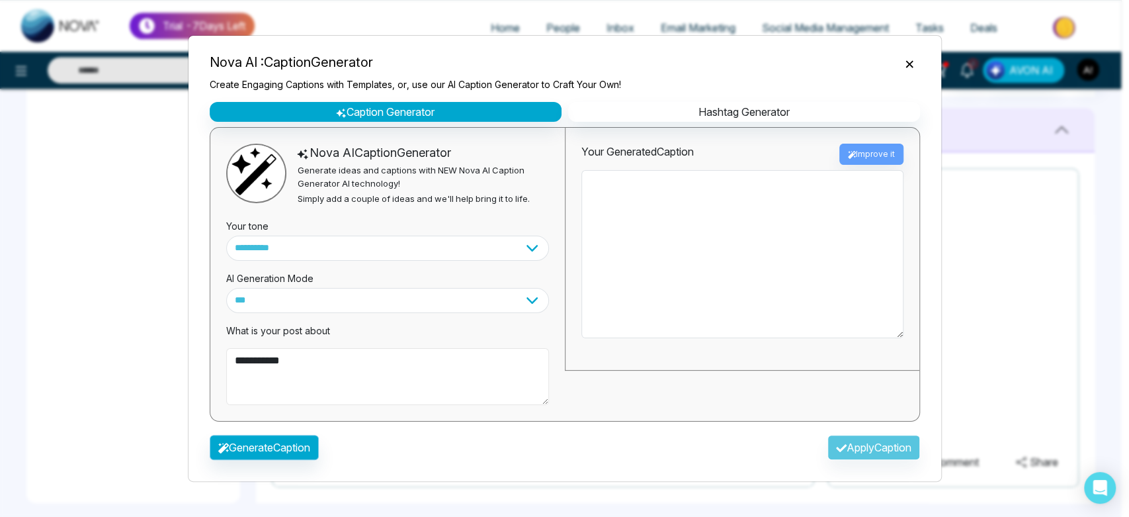
type textarea "**********"
click at [306, 438] on button "Generate Caption" at bounding box center [264, 447] width 109 height 25
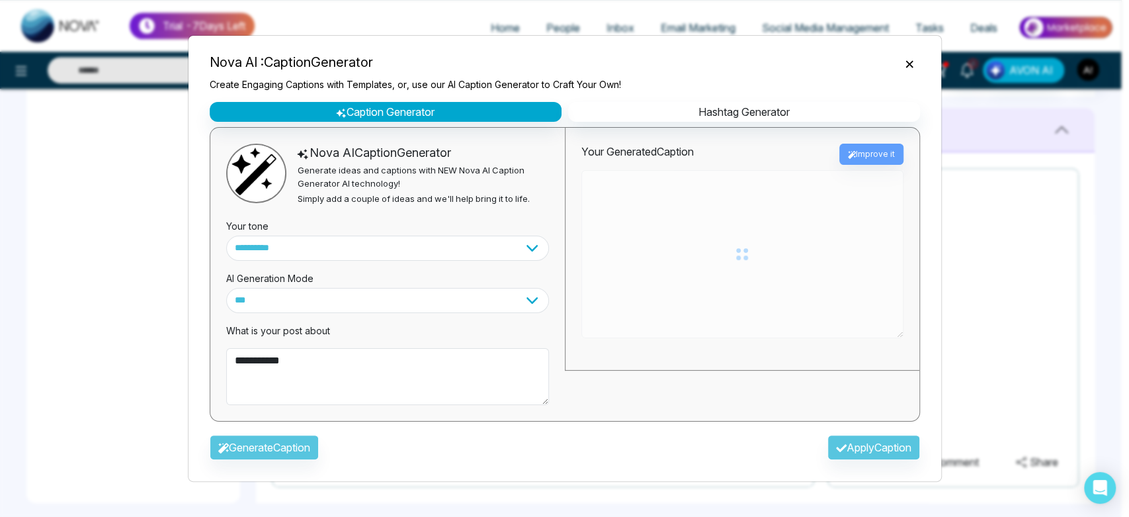
click at [309, 443] on div "Generate Caption Apply Caption" at bounding box center [565, 451] width 732 height 38
type textarea "**********"
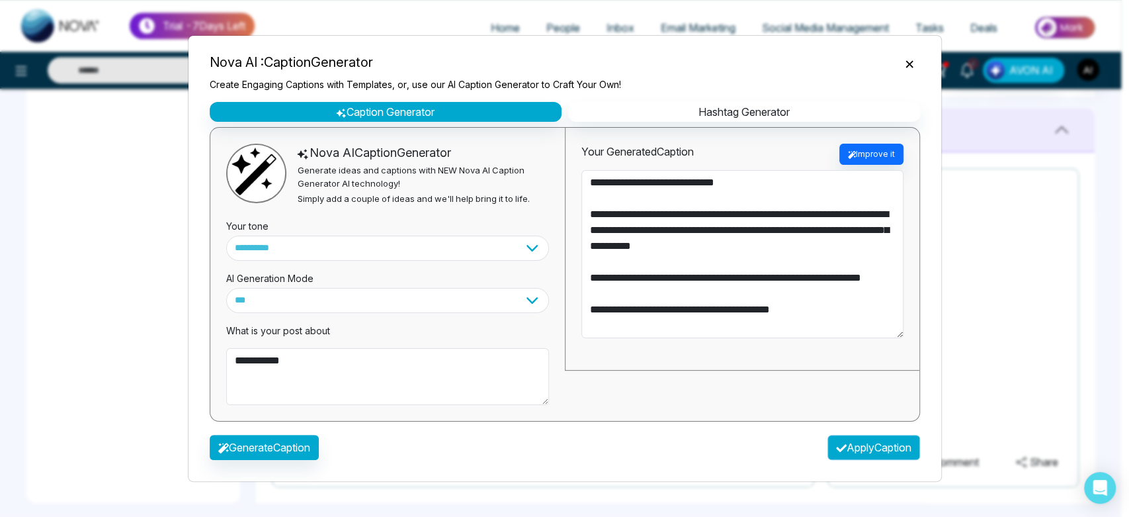
click at [732, 443] on button "Apply Caption" at bounding box center [874, 447] width 93 height 25
type textarea "**********"
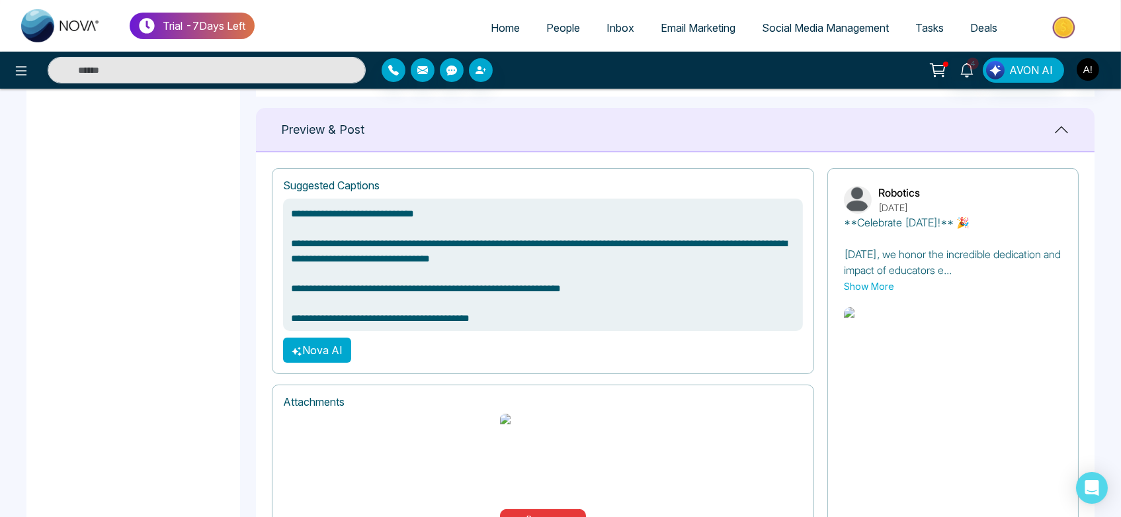
scroll to position [603, 0]
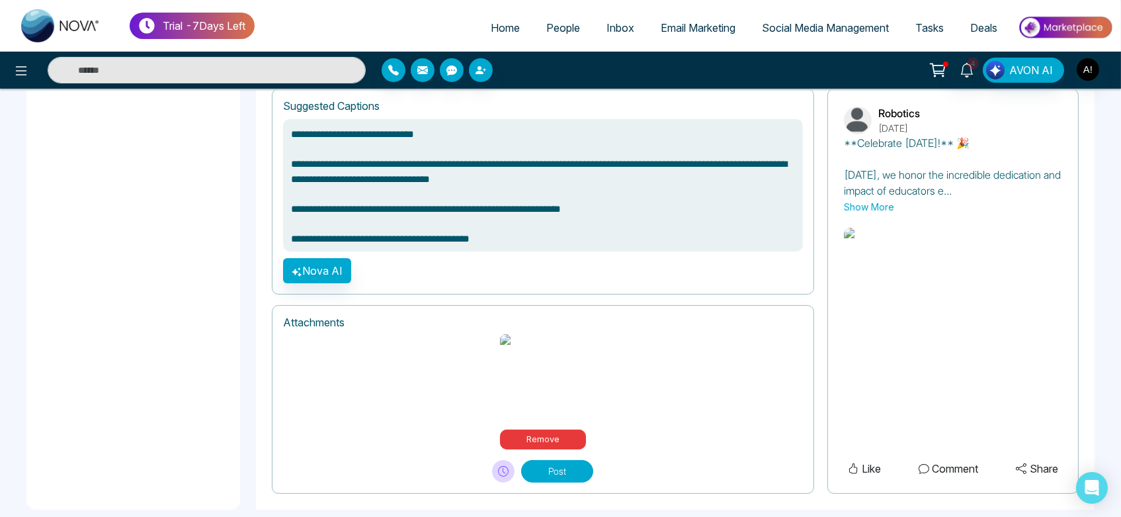
click at [577, 460] on button "Post" at bounding box center [557, 471] width 72 height 22
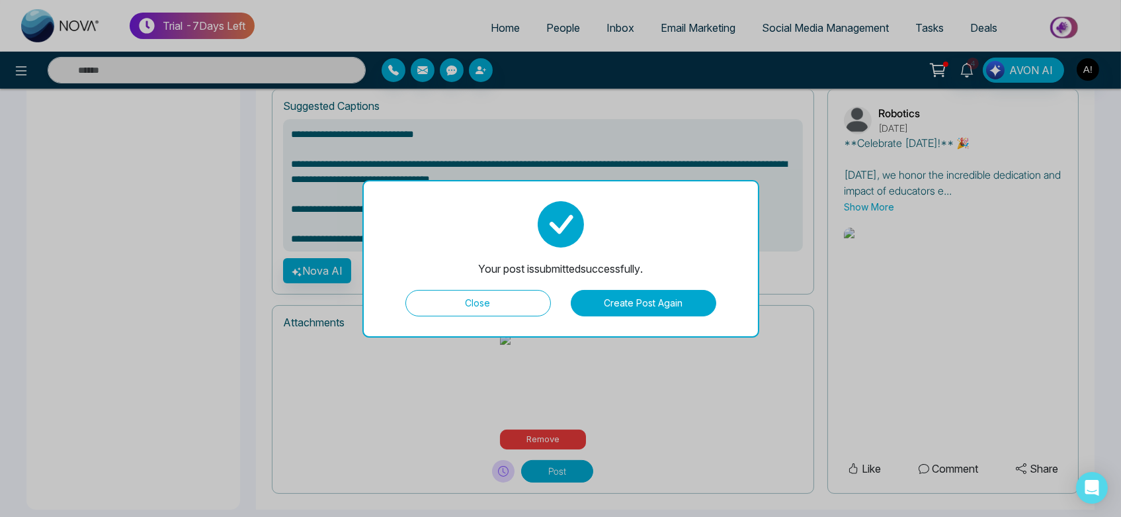
click at [534, 302] on button "Close" at bounding box center [478, 303] width 146 height 26
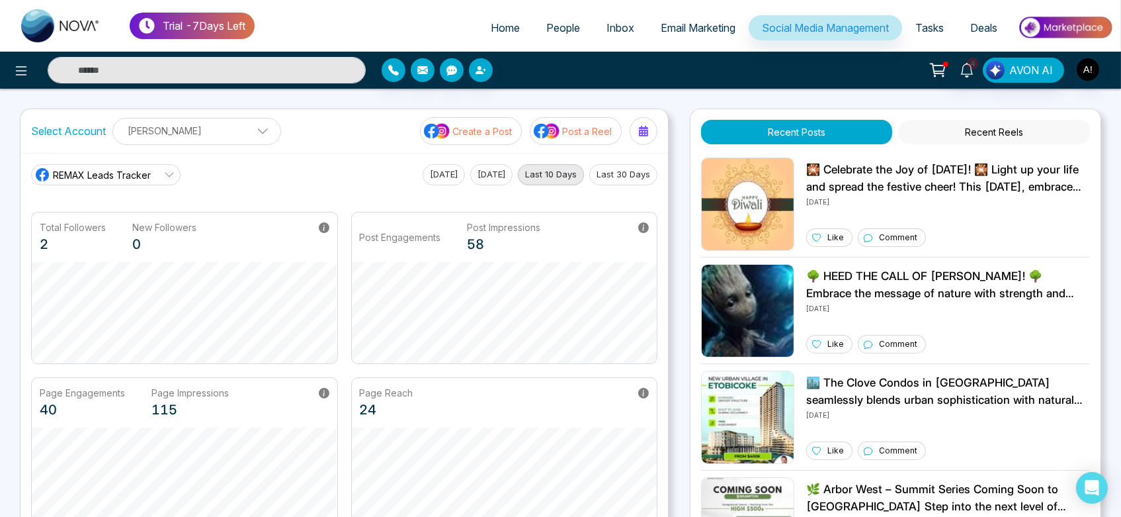
click at [562, 127] on button "Post a Reel" at bounding box center [576, 131] width 92 height 28
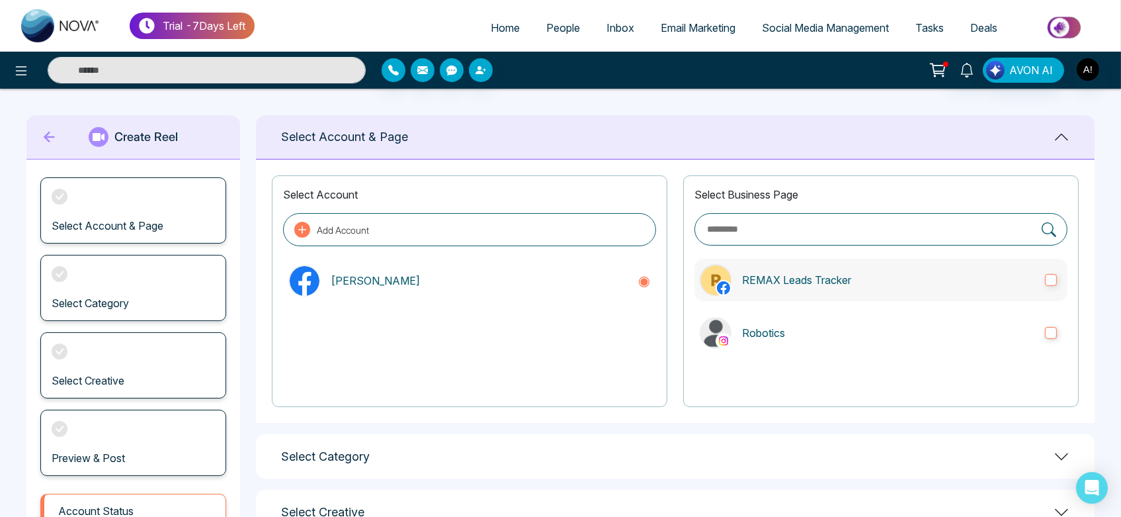
click at [732, 291] on label "REMAX Leads Tracker" at bounding box center [881, 280] width 373 height 42
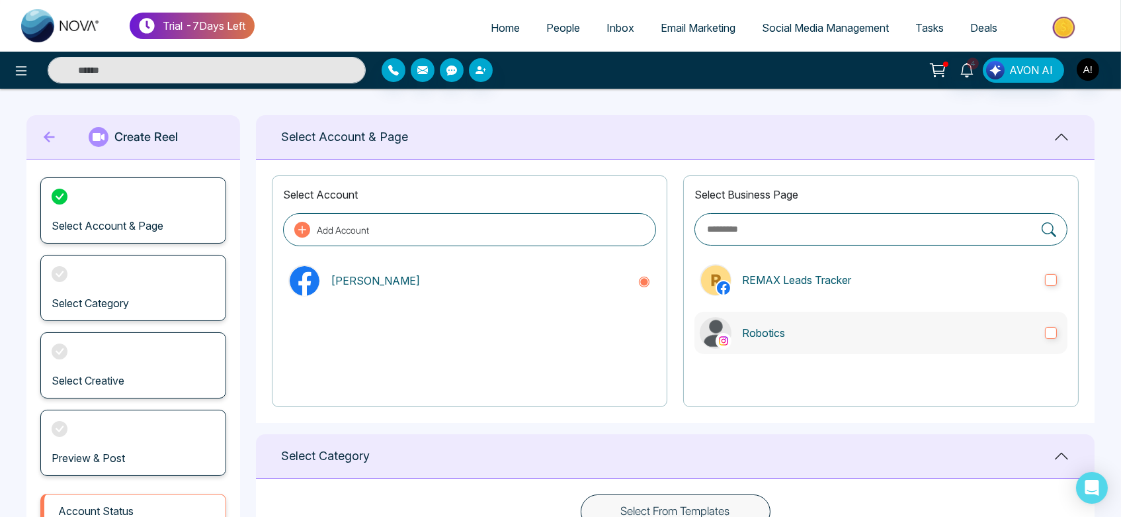
click at [732, 340] on p "Robotics" at bounding box center [888, 333] width 292 height 16
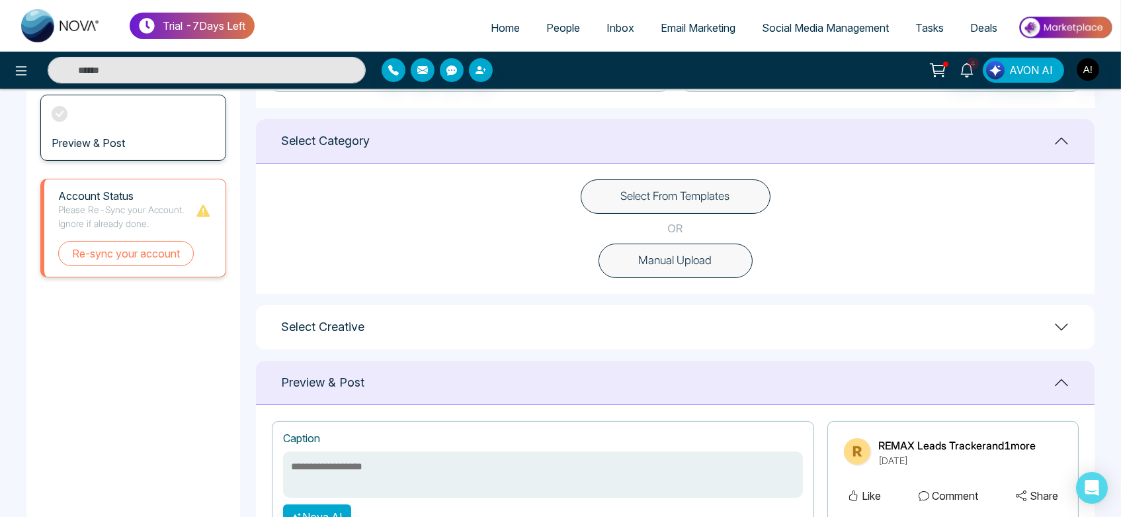
scroll to position [359, 0]
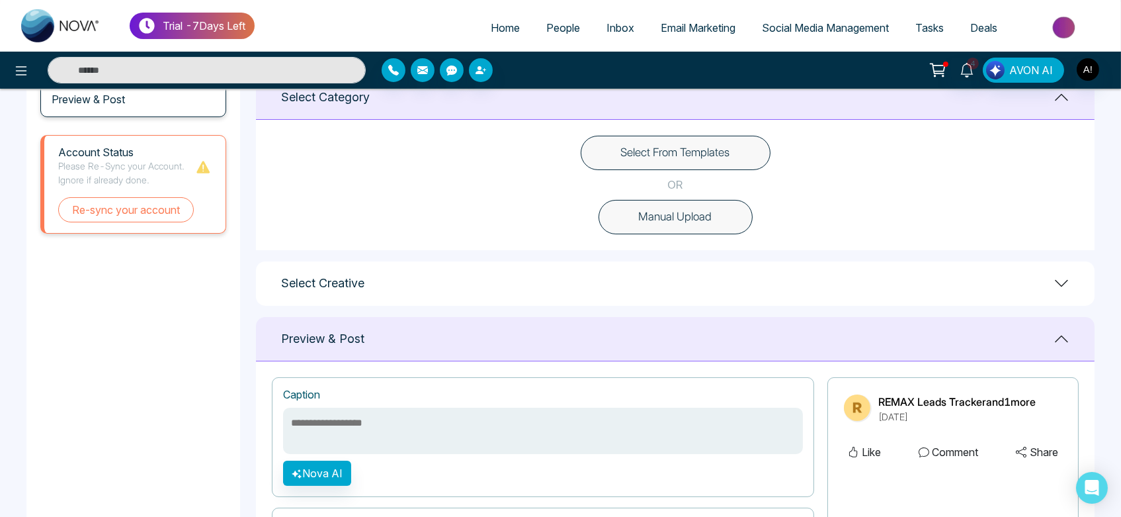
click at [679, 159] on button "Select From Templates" at bounding box center [676, 153] width 190 height 34
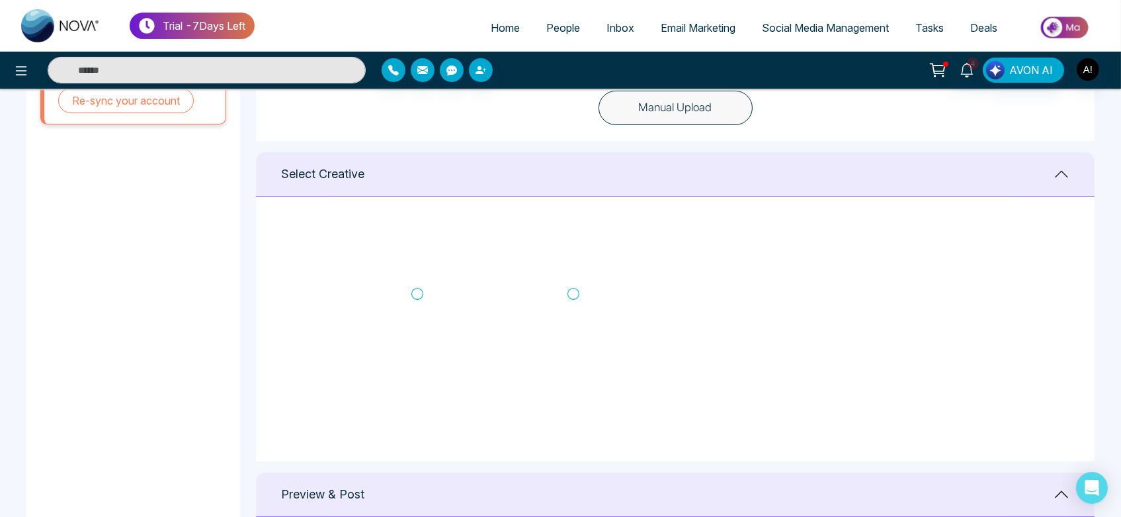
scroll to position [219, 0]
click at [569, 287] on icon at bounding box center [574, 288] width 12 height 13
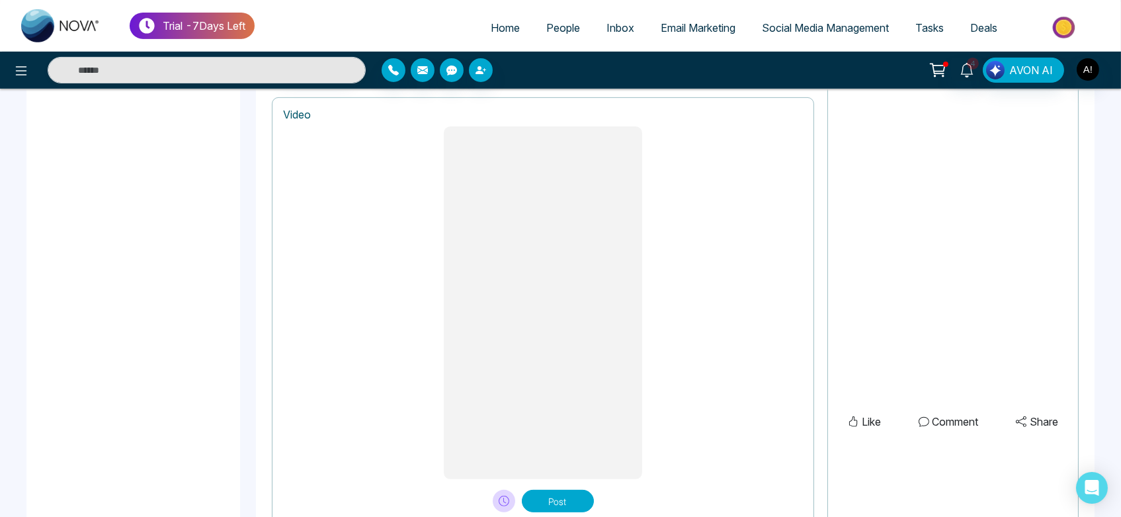
scroll to position [1081, 0]
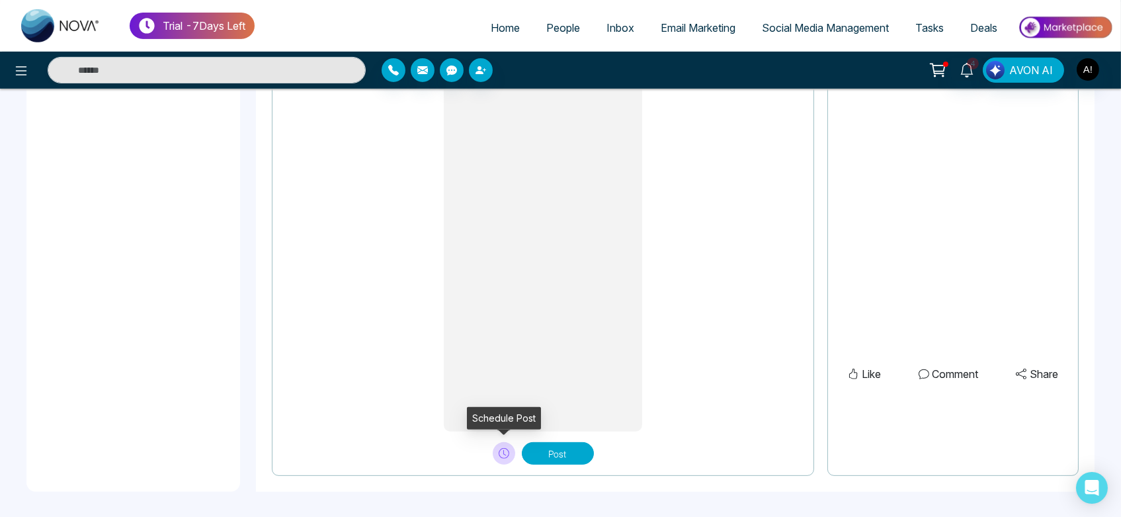
click at [505, 450] on icon at bounding box center [504, 453] width 11 height 11
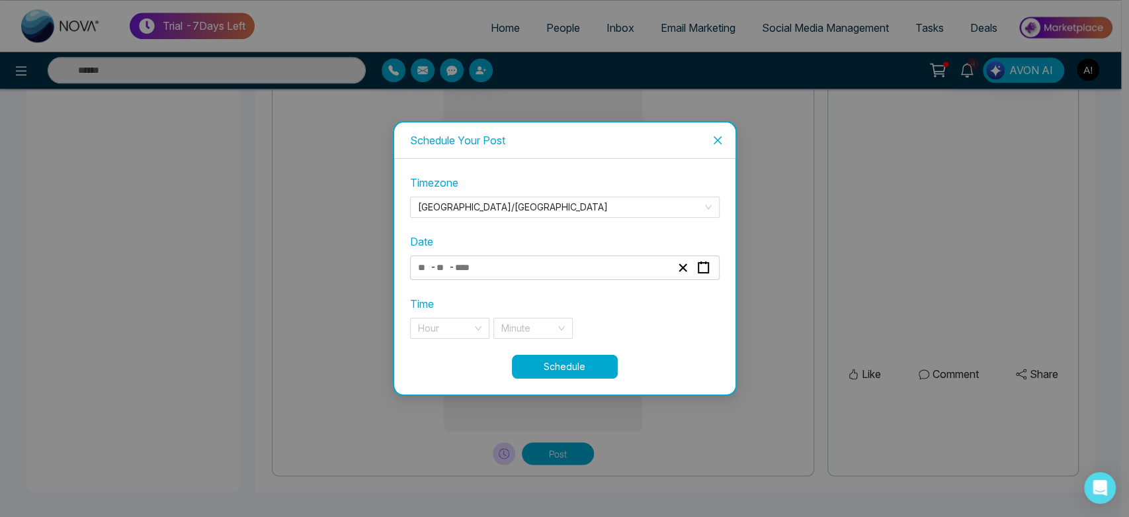
click at [568, 263] on div "- -" at bounding box center [544, 268] width 257 height 18
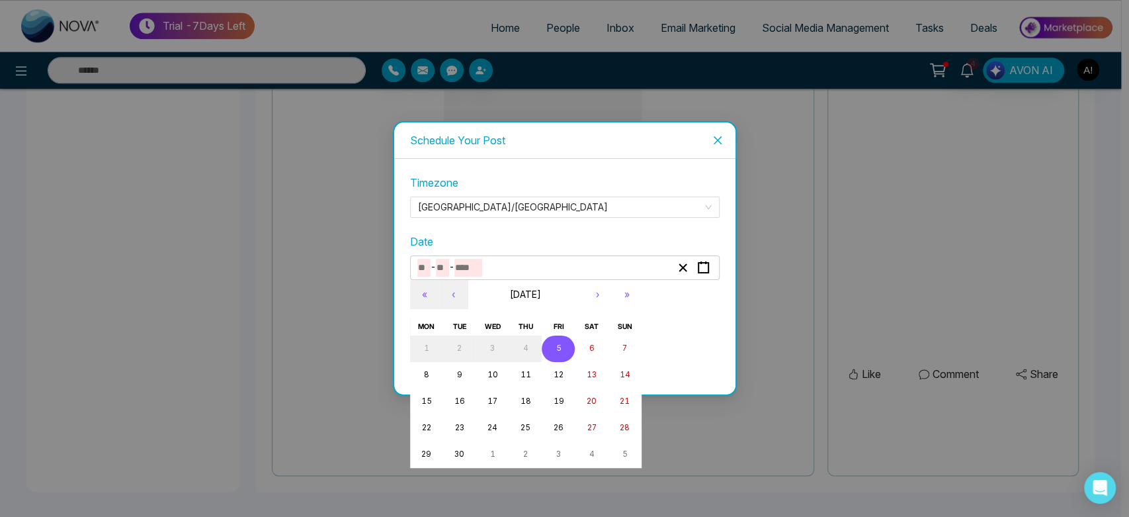
click at [561, 347] on button "5" at bounding box center [558, 348] width 33 height 26
type input "*"
type input "****"
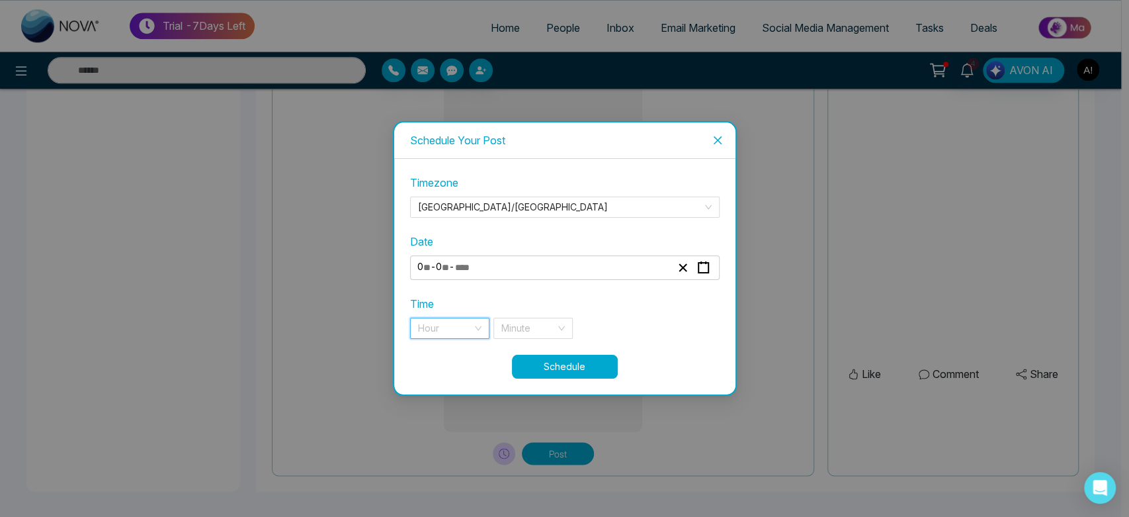
click at [453, 327] on input "search" at bounding box center [445, 328] width 54 height 20
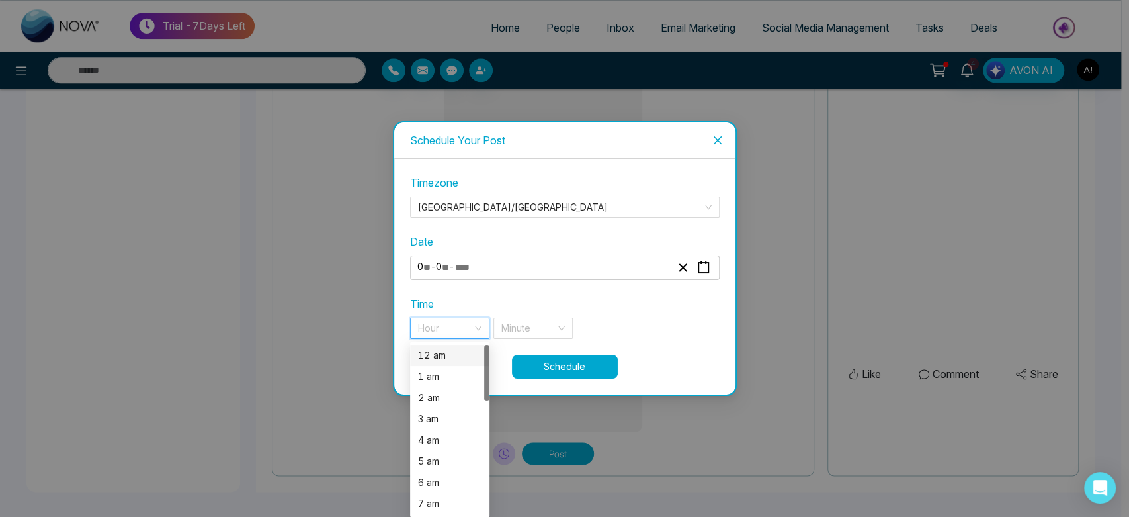
click at [457, 354] on div "12 am" at bounding box center [450, 355] width 64 height 15
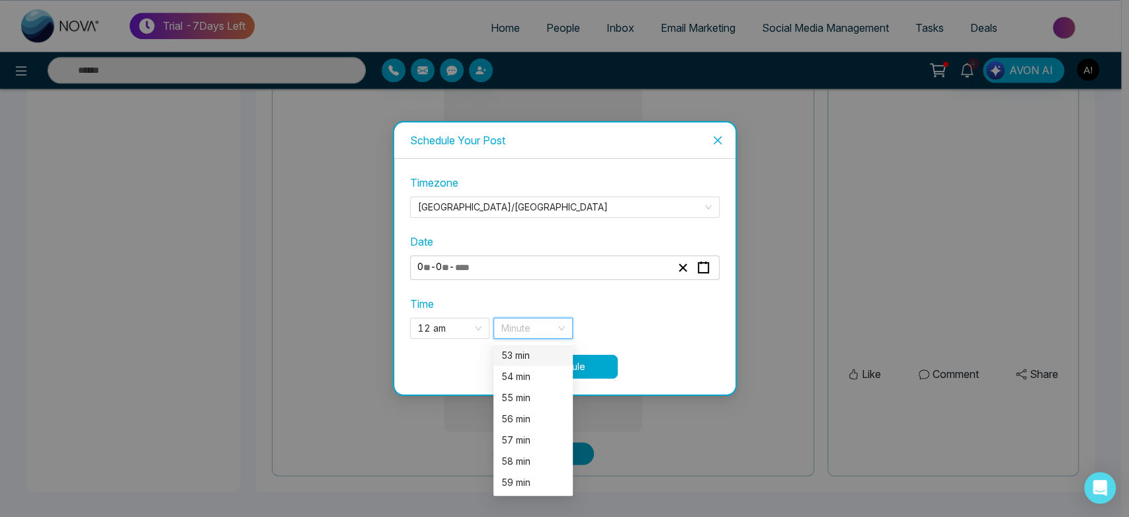
click at [536, 327] on input "search" at bounding box center [528, 328] width 54 height 20
click at [512, 357] on div "53 min" at bounding box center [533, 355] width 64 height 15
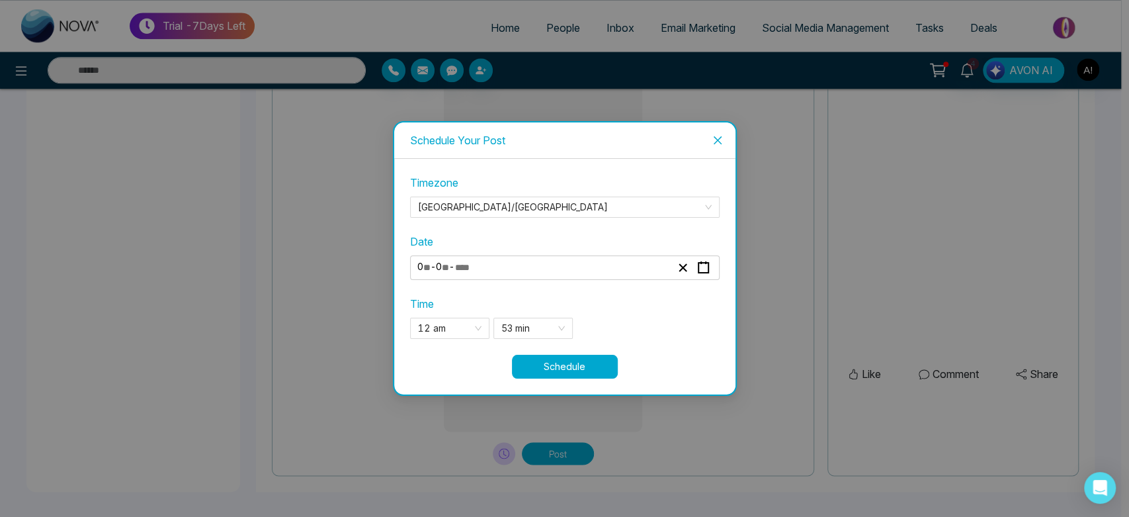
click at [581, 364] on button "Schedule" at bounding box center [565, 367] width 106 height 24
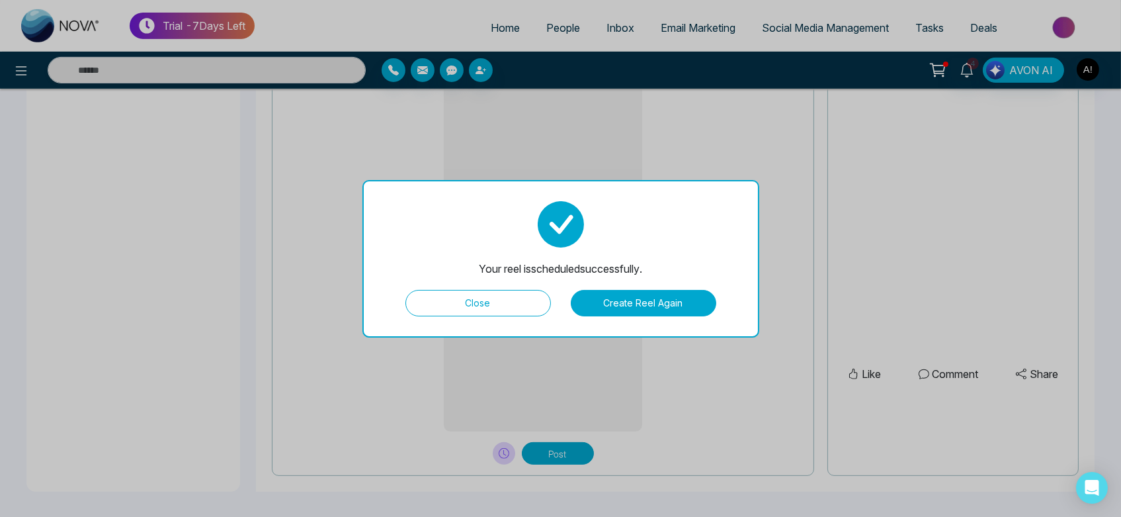
click at [611, 310] on button "Create Reel Again" at bounding box center [644, 303] width 146 height 26
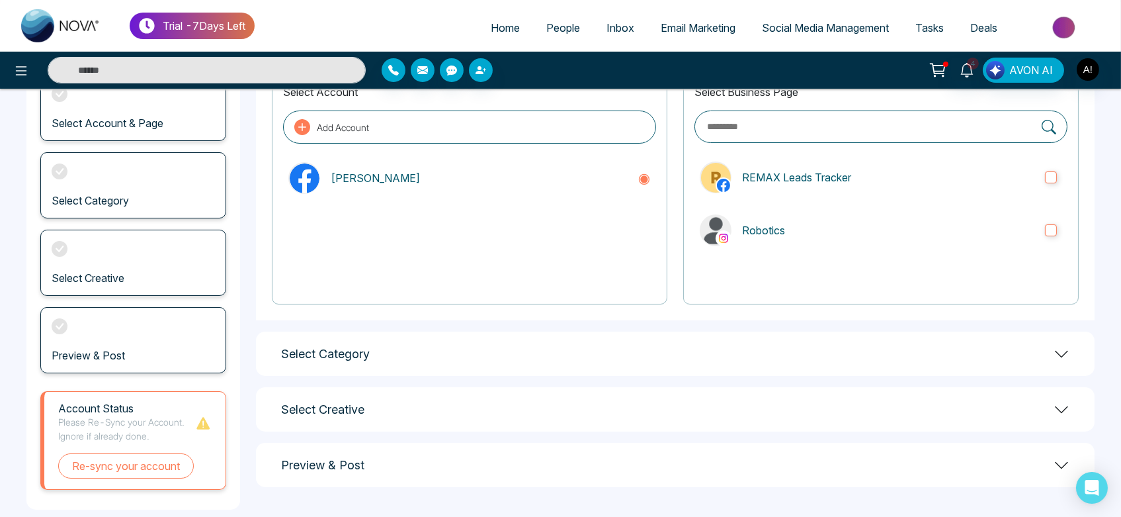
scroll to position [121, 0]
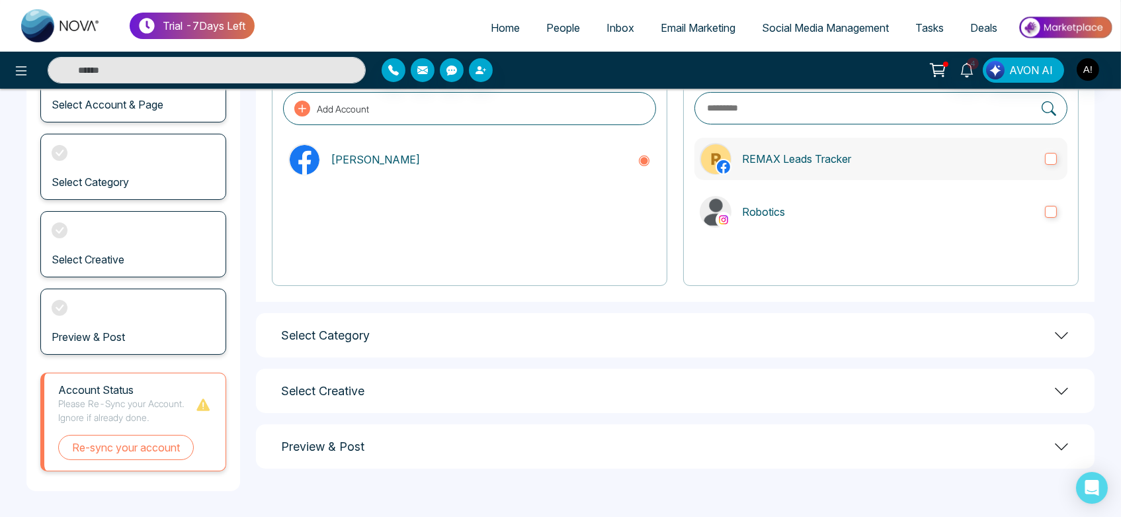
click at [732, 162] on p "REMAX Leads Tracker" at bounding box center [888, 159] width 292 height 16
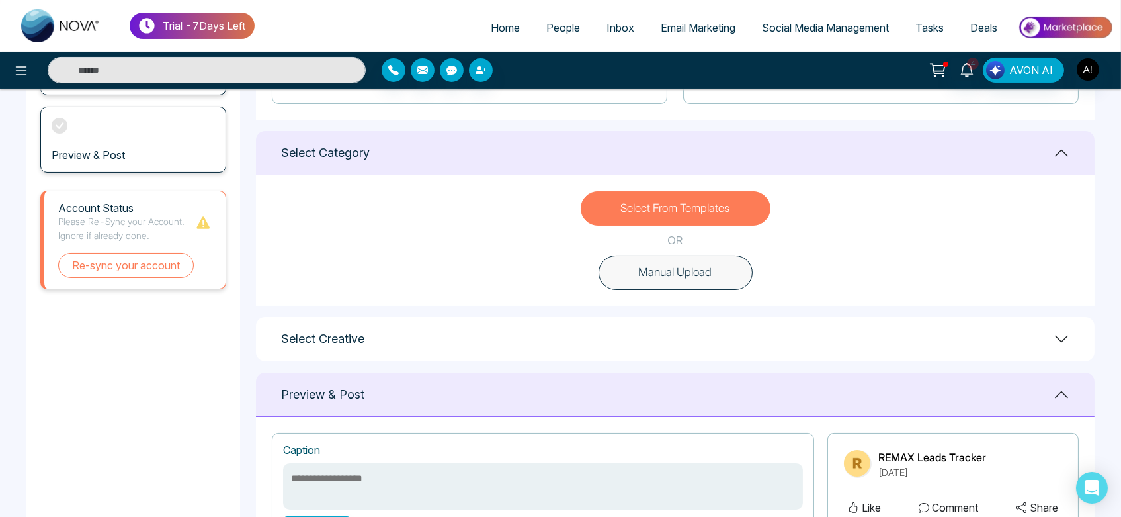
scroll to position [270, 0]
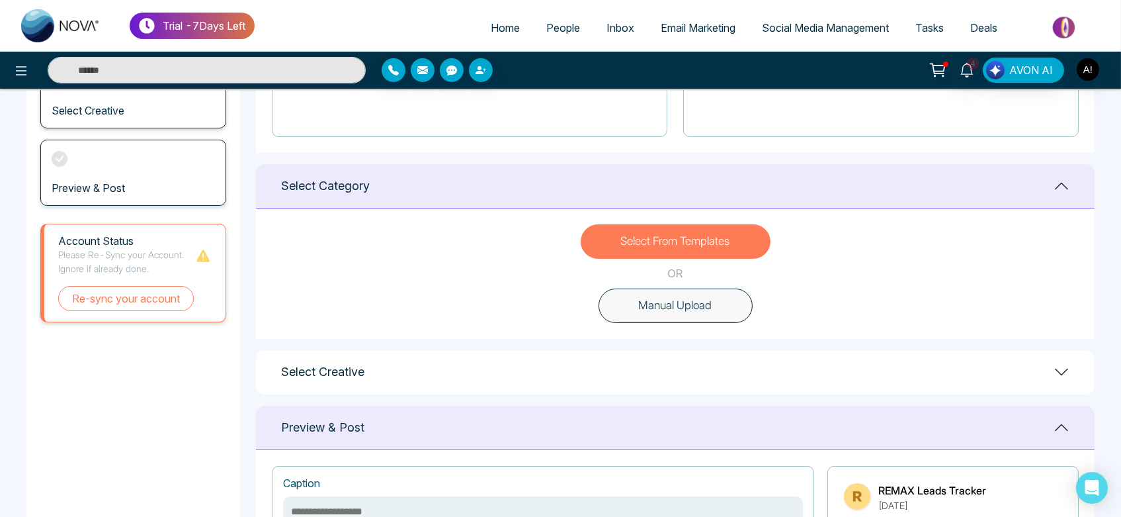
click at [710, 254] on button "Select From Templates" at bounding box center [676, 241] width 190 height 34
click at [732, 179] on div "Select Category" at bounding box center [675, 186] width 839 height 44
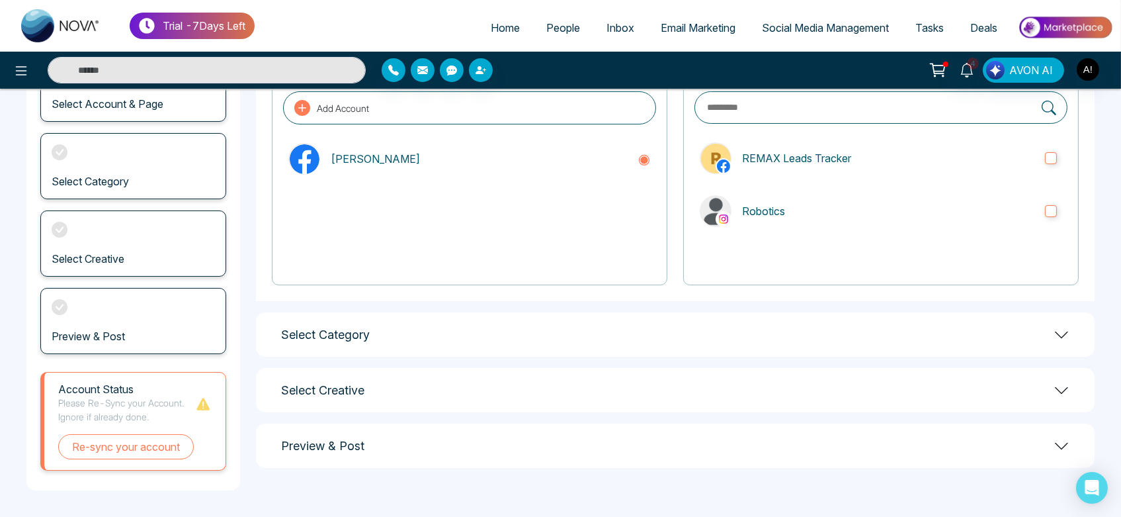
scroll to position [121, 0]
click at [732, 318] on div "Select Category" at bounding box center [675, 335] width 839 height 44
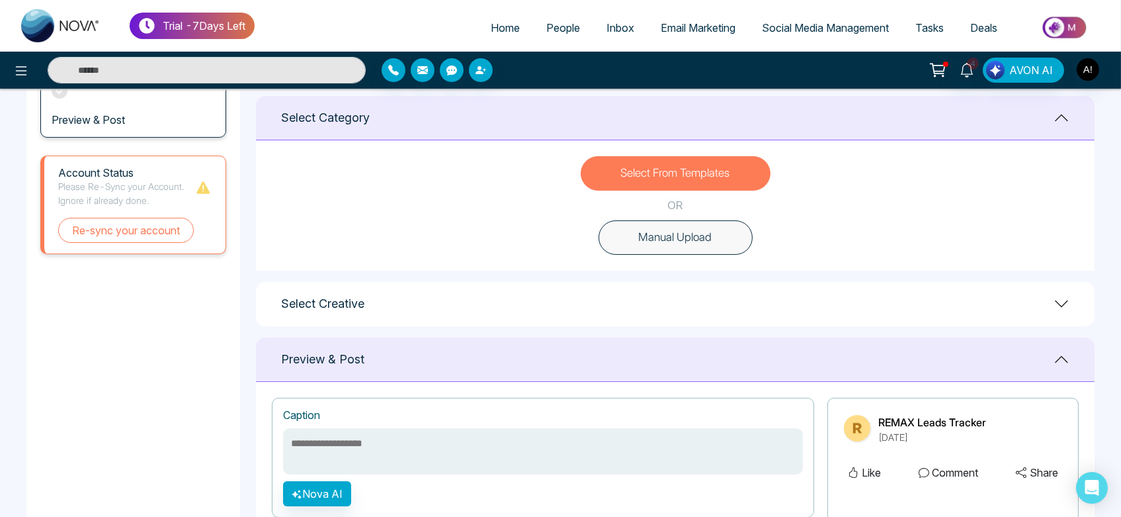
scroll to position [297, 0]
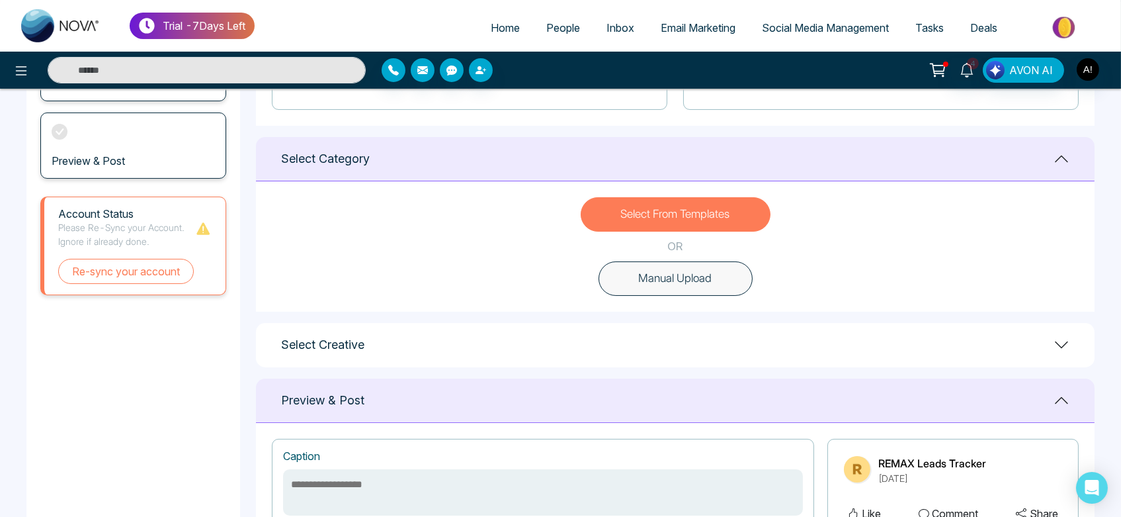
click at [683, 289] on button "Manual Upload" at bounding box center [676, 278] width 154 height 34
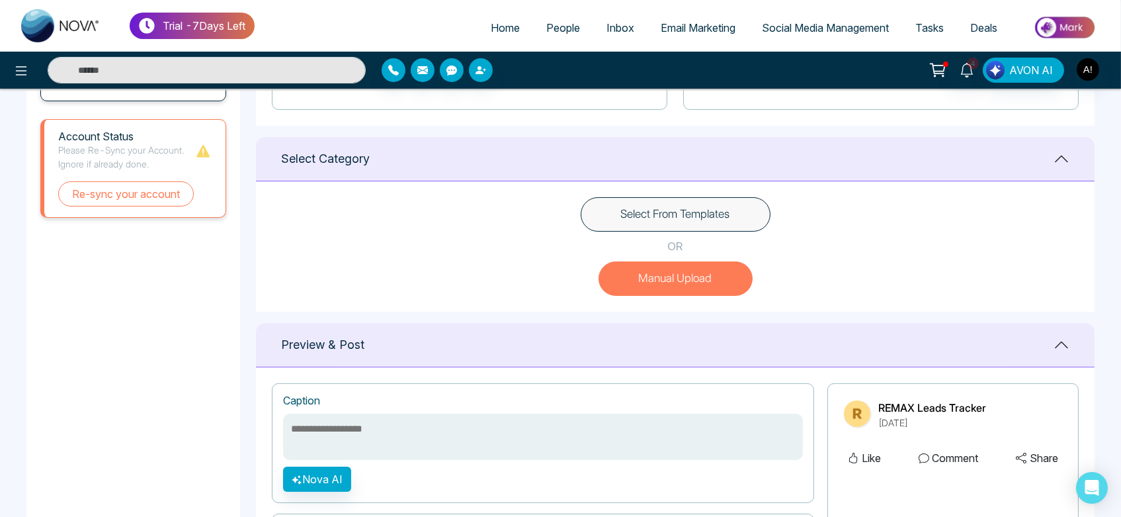
click at [669, 217] on button "Select From Templates" at bounding box center [676, 214] width 190 height 34
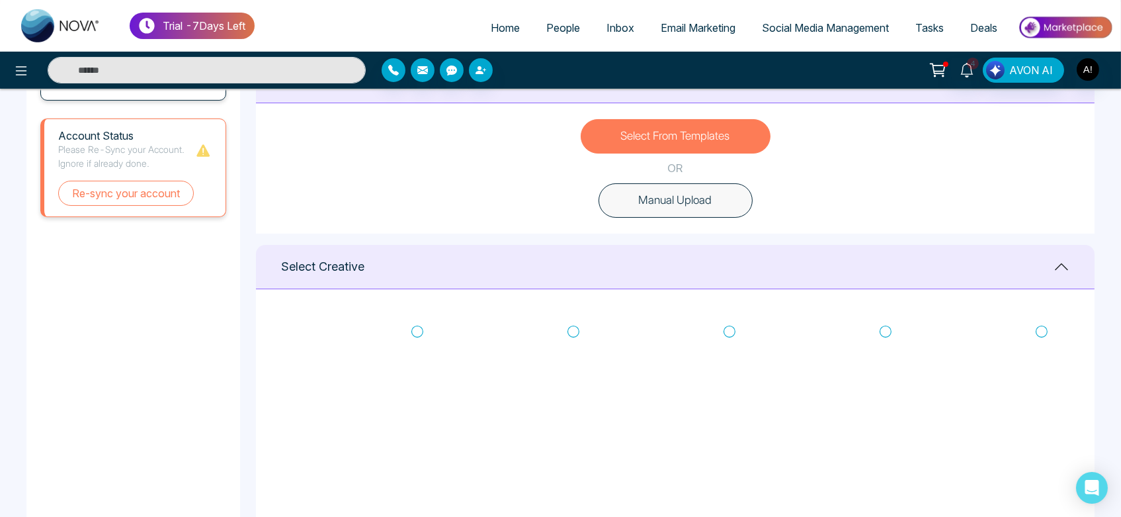
scroll to position [382, 0]
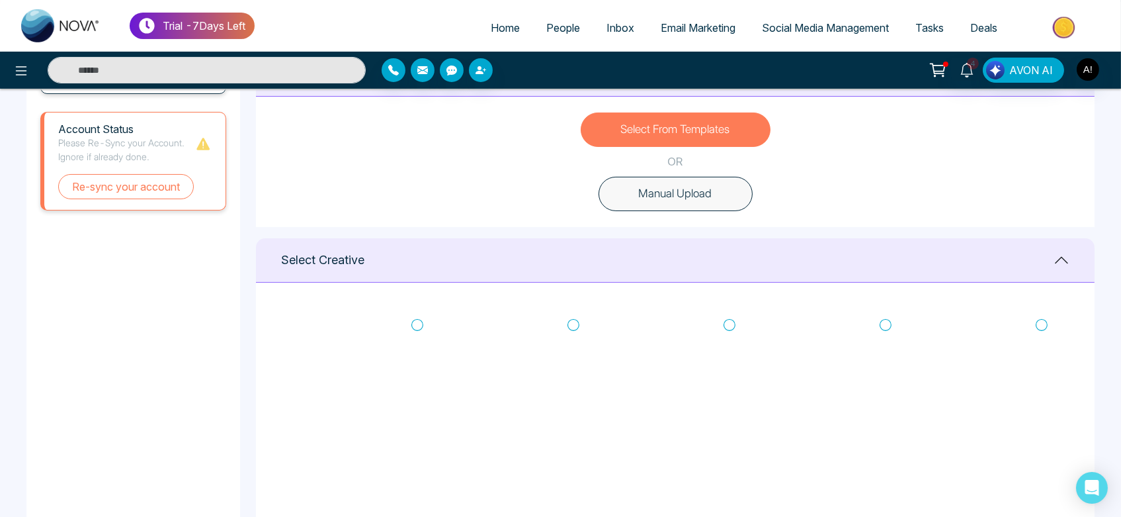
click at [728, 325] on icon at bounding box center [730, 324] width 12 height 13
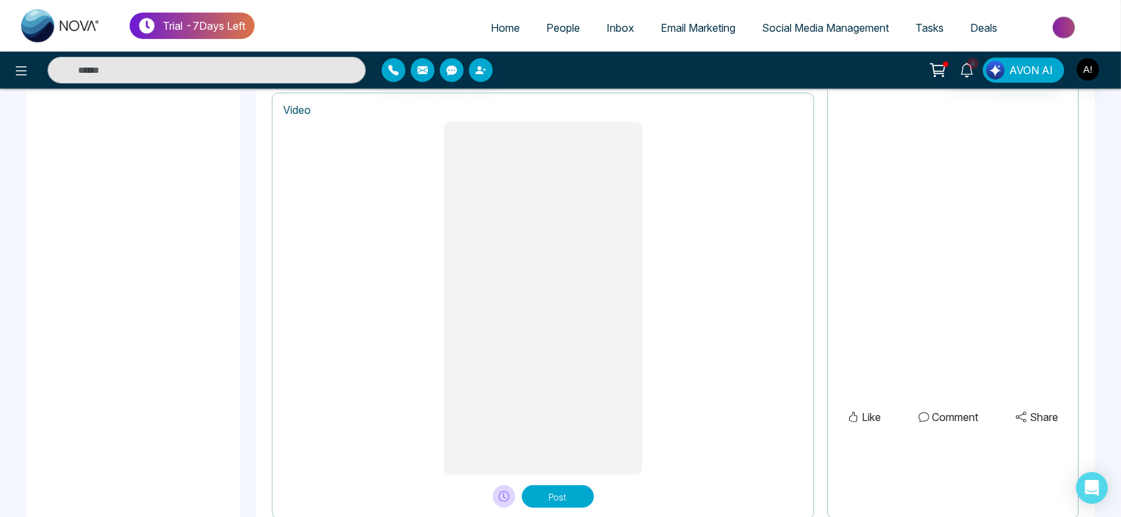
scroll to position [1081, 0]
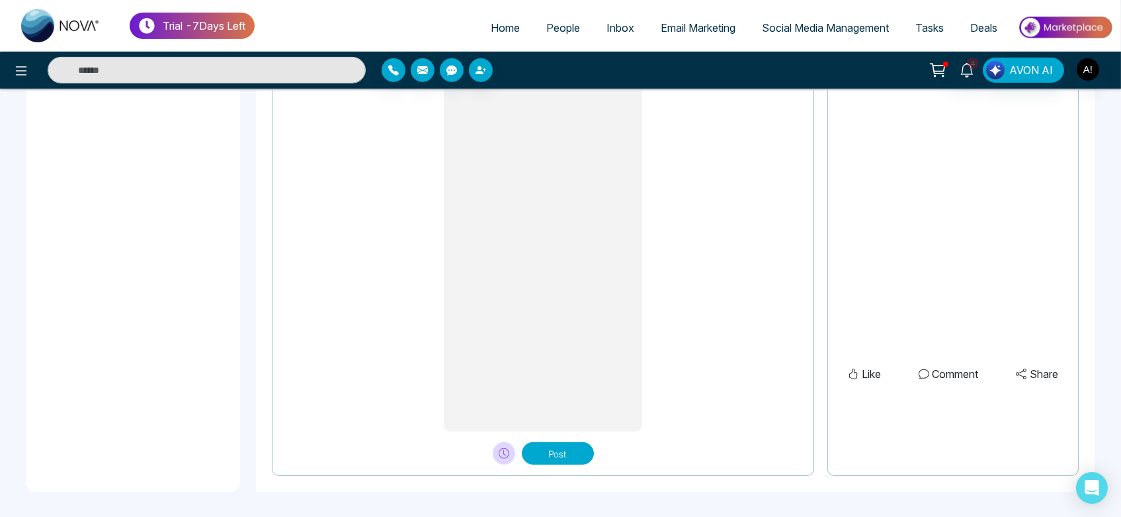
click at [552, 458] on button "Post" at bounding box center [558, 453] width 72 height 22
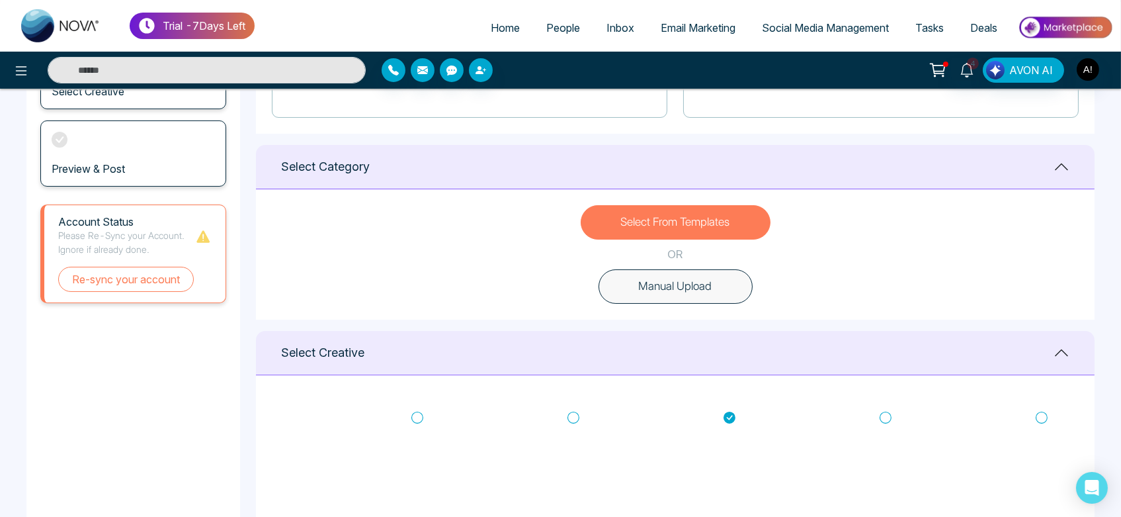
scroll to position [288, 0]
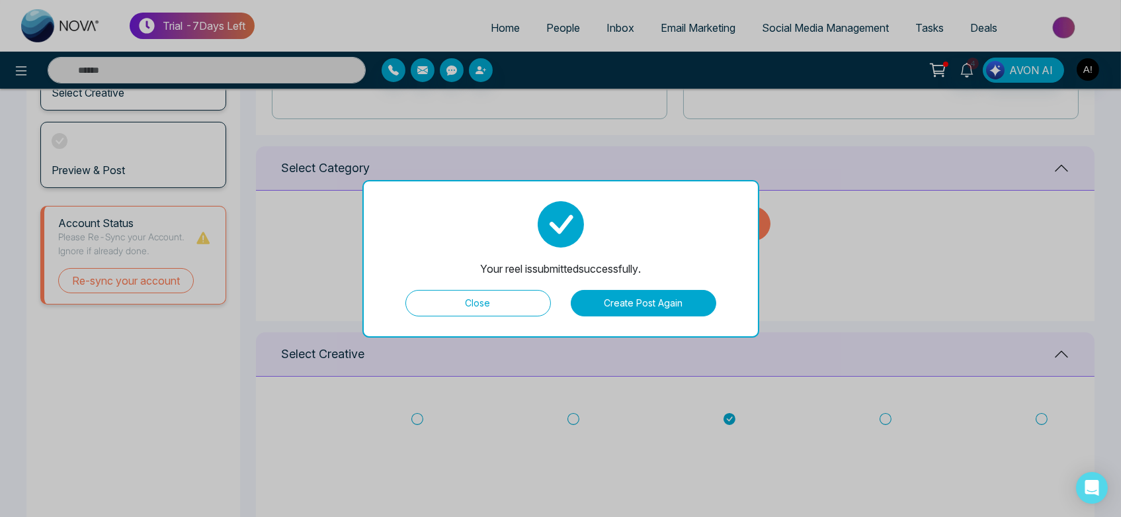
click at [620, 314] on button "Create Post Again" at bounding box center [644, 303] width 146 height 26
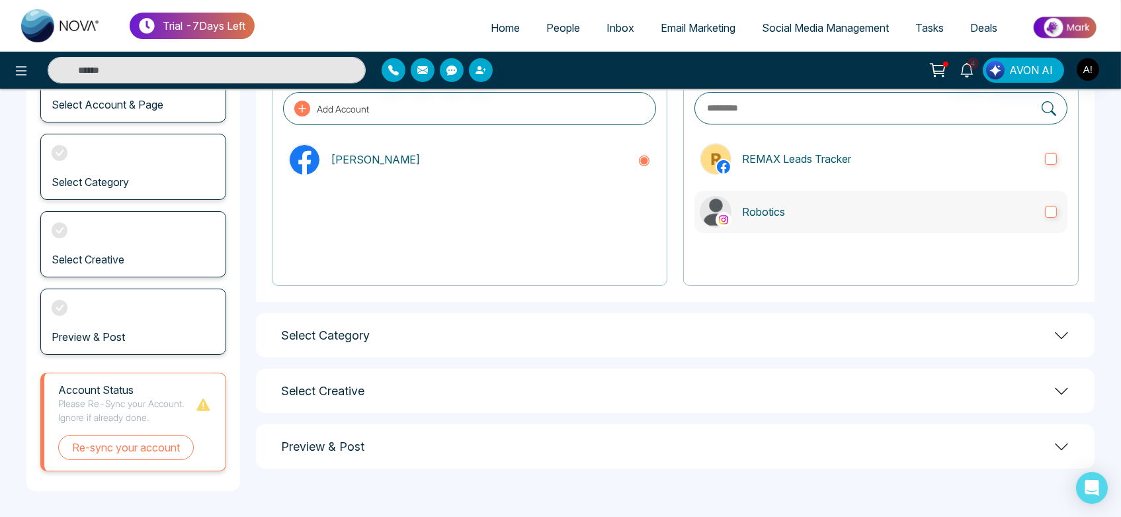
click at [732, 214] on p "Robotics" at bounding box center [888, 212] width 292 height 16
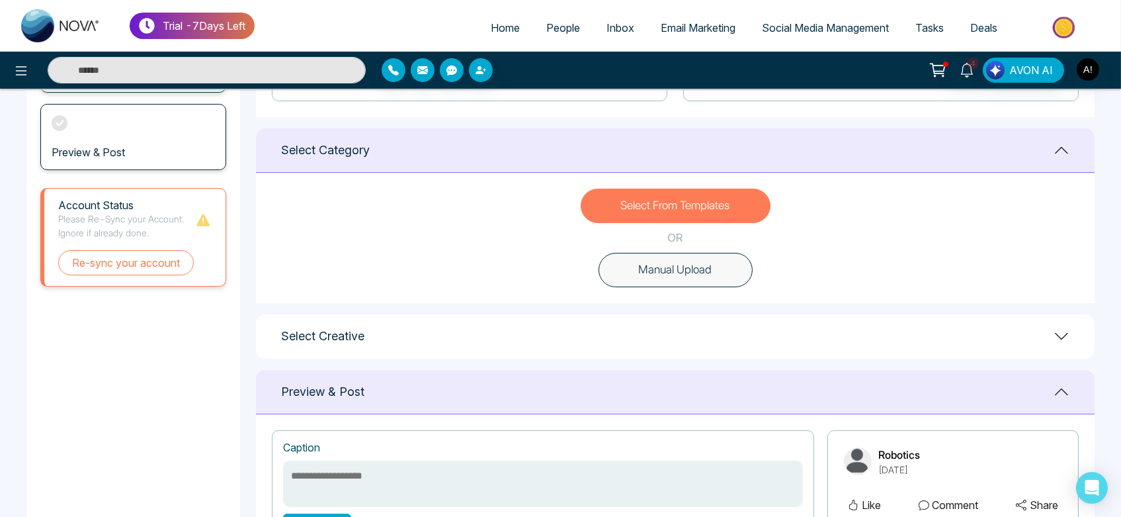
scroll to position [318, 0]
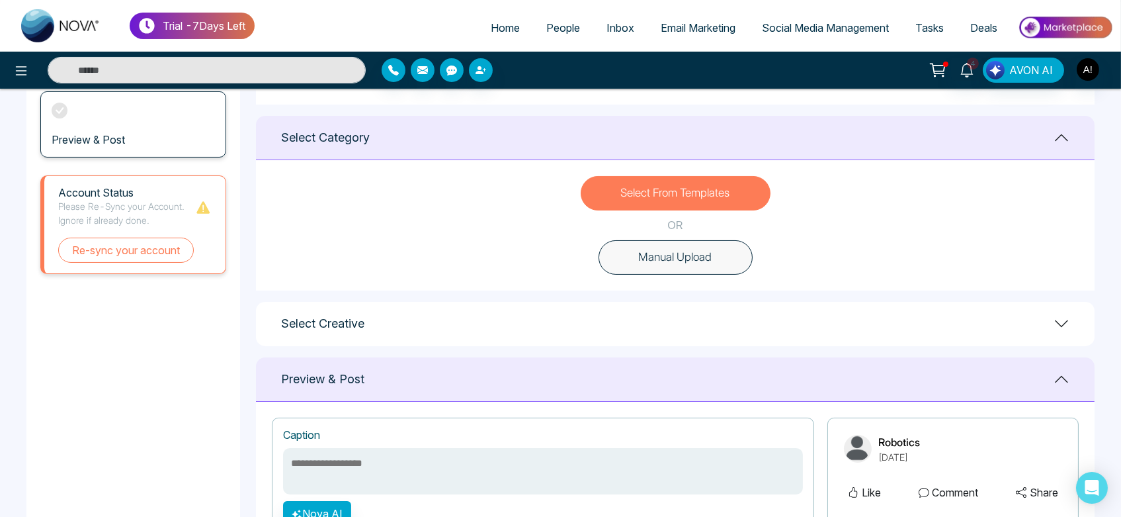
click at [690, 271] on button "Manual Upload" at bounding box center [676, 257] width 154 height 34
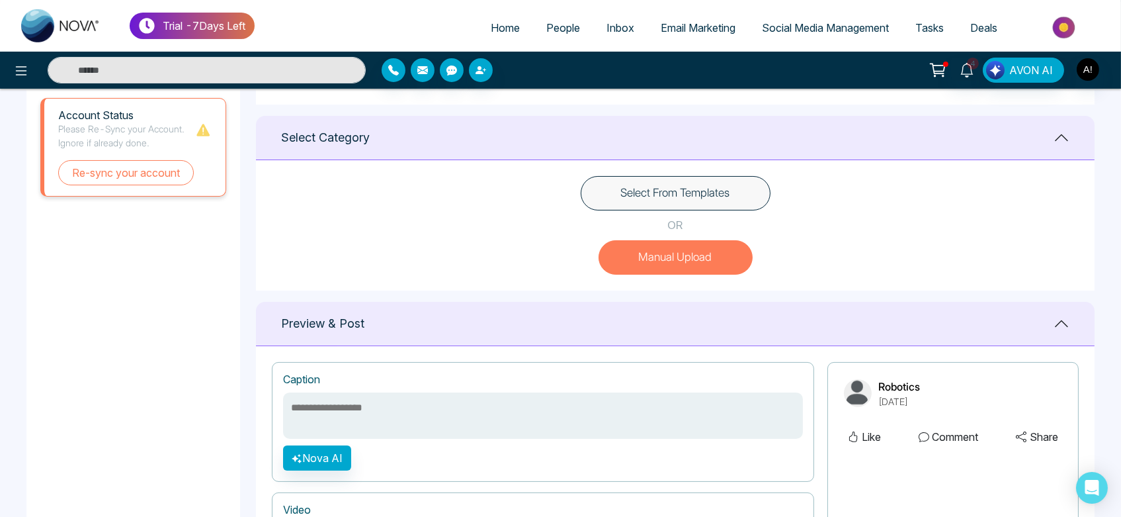
click at [684, 205] on button "Select From Templates" at bounding box center [676, 193] width 190 height 34
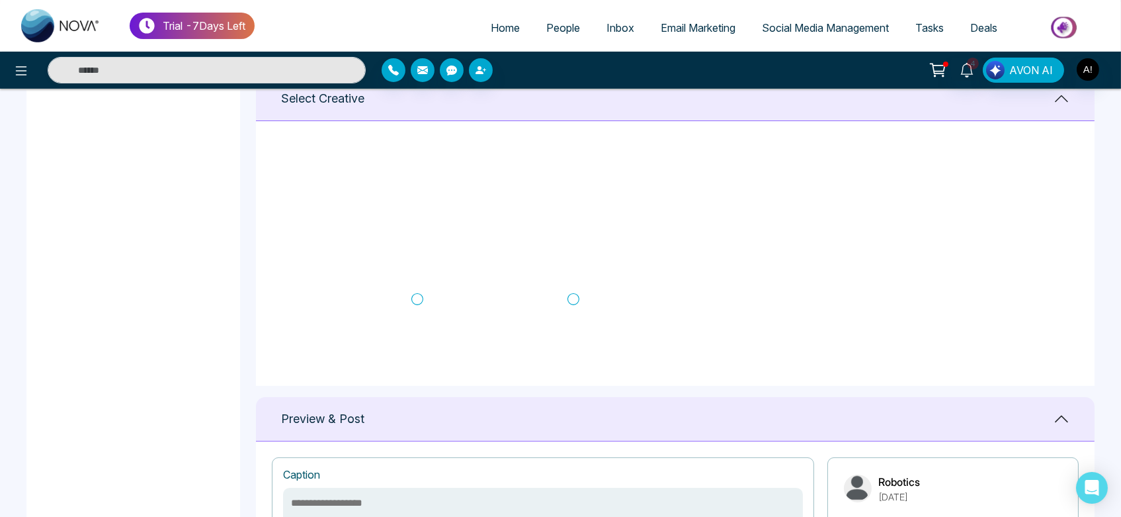
scroll to position [546, 0]
click at [419, 292] on icon at bounding box center [417, 296] width 12 height 13
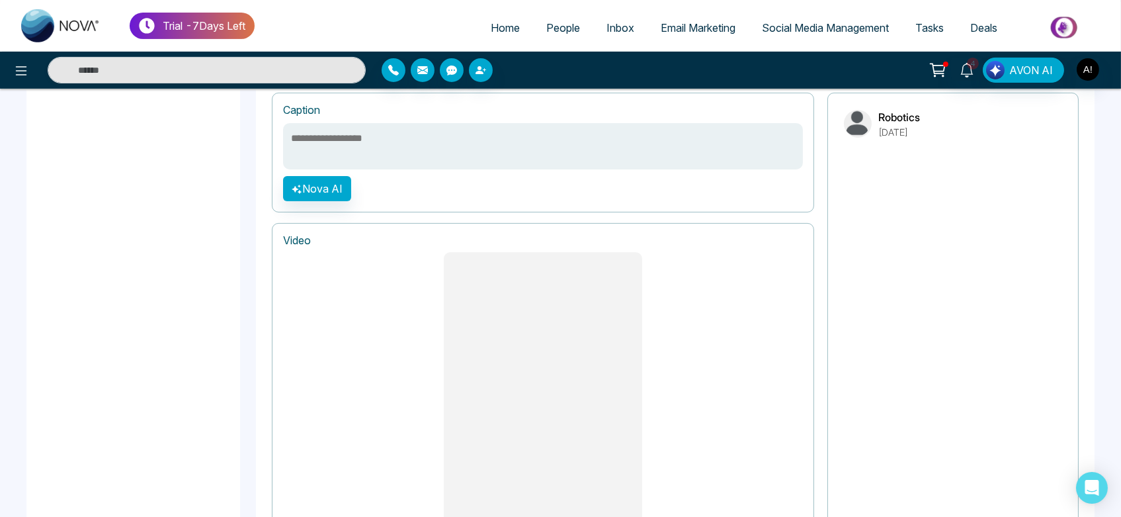
scroll to position [1081, 0]
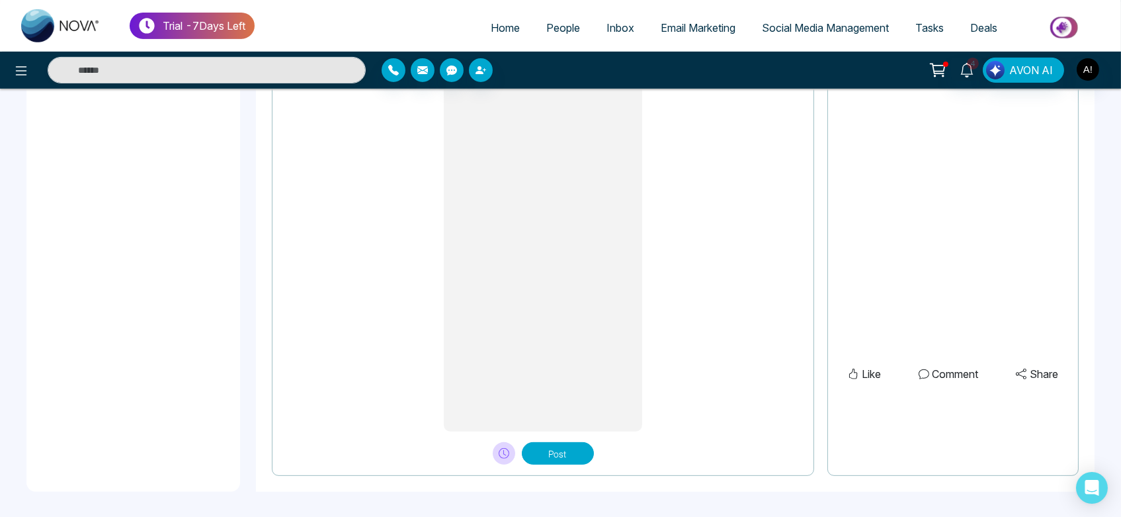
click at [566, 447] on button "Post" at bounding box center [558, 453] width 72 height 22
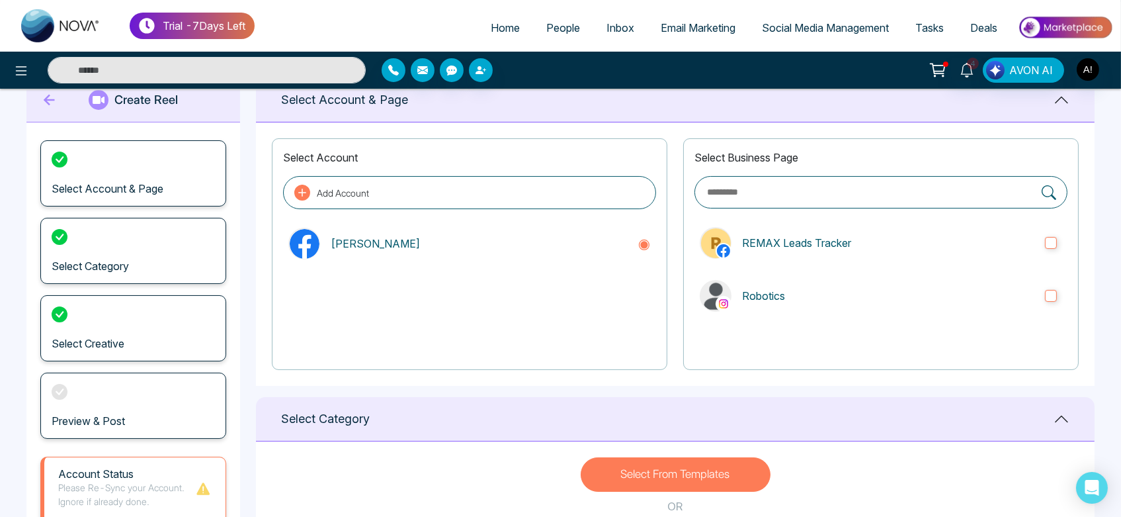
scroll to position [0, 0]
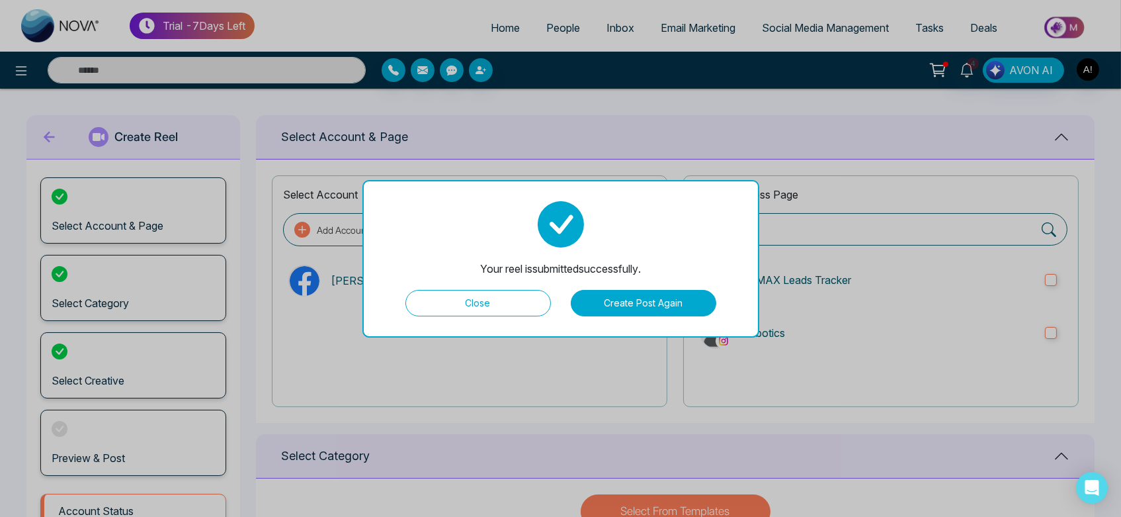
click at [615, 304] on button "Create Post Again" at bounding box center [644, 303] width 146 height 26
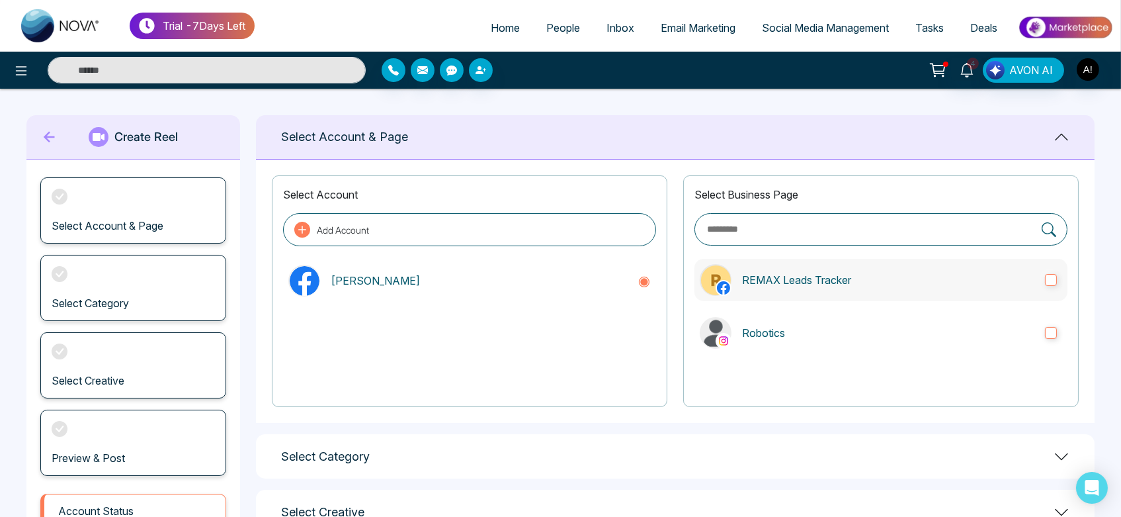
click at [732, 288] on label "REMAX Leads Tracker" at bounding box center [881, 280] width 373 height 42
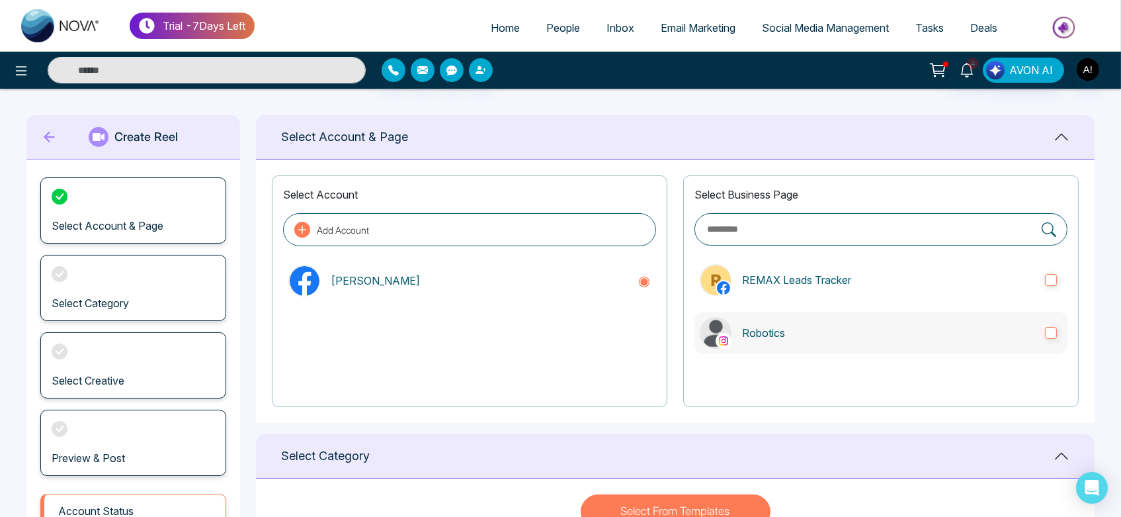
click at [732, 333] on p "Robotics" at bounding box center [888, 333] width 292 height 16
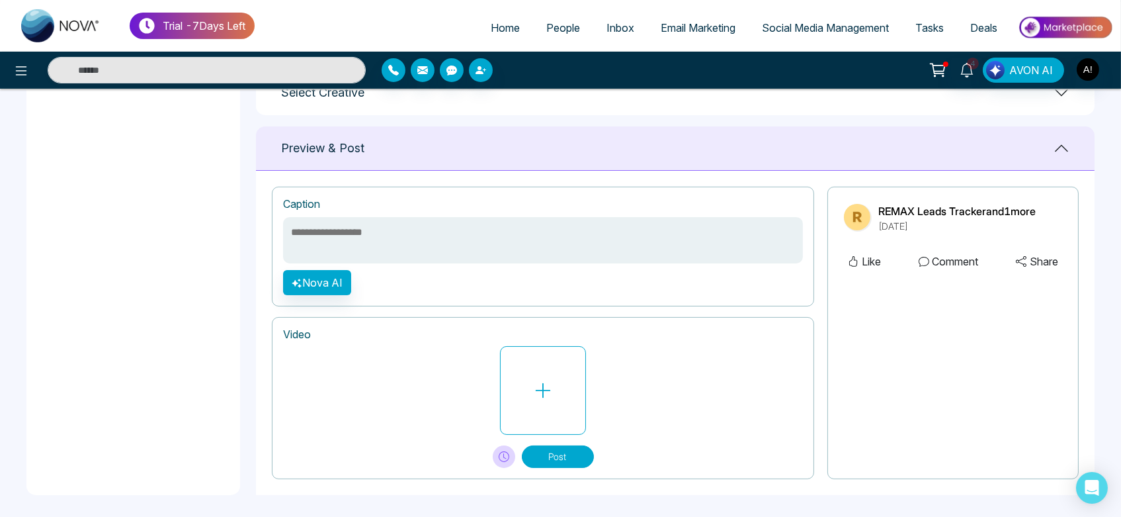
scroll to position [552, 0]
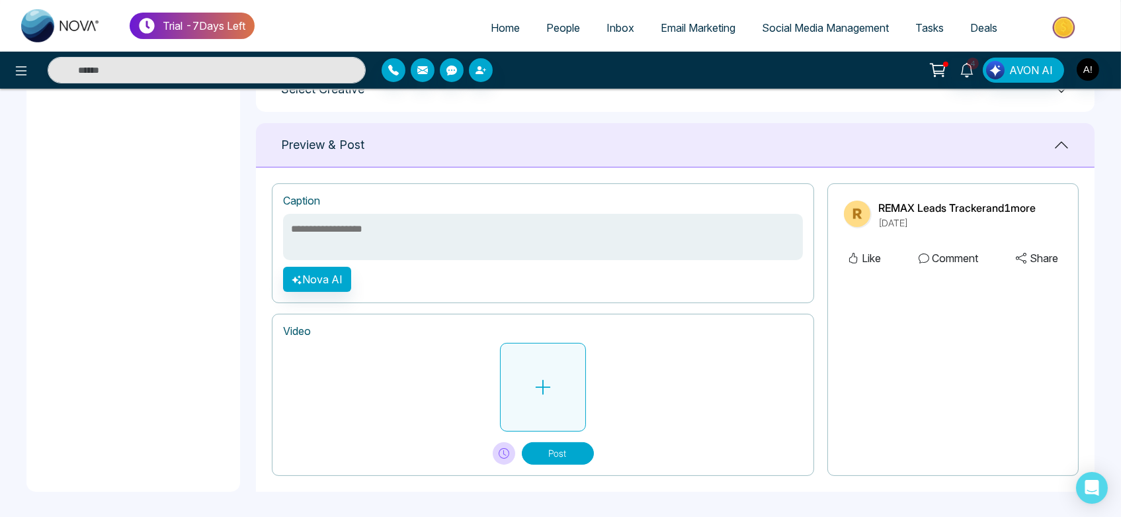
click at [546, 413] on button at bounding box center [543, 387] width 86 height 89
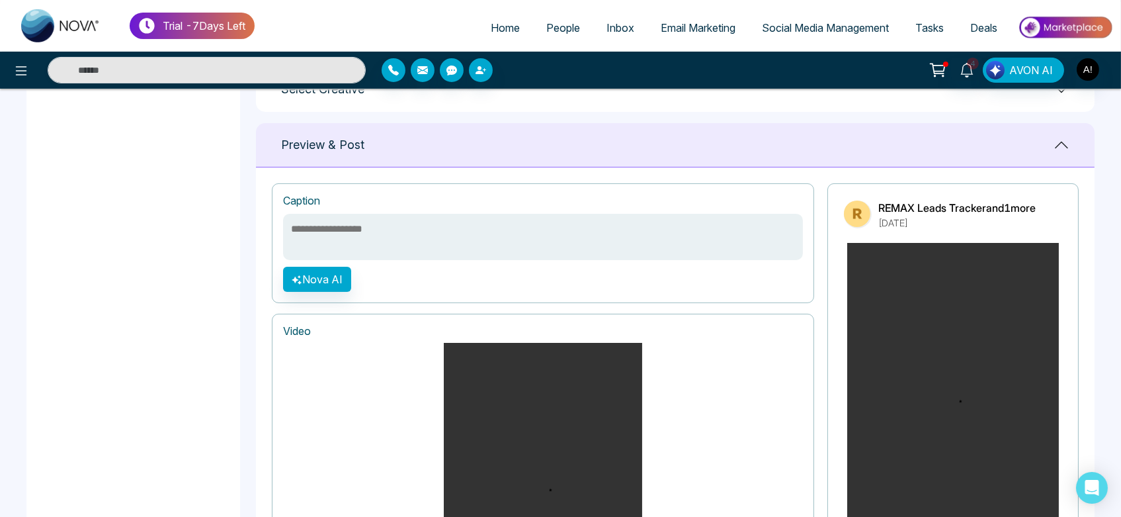
scroll to position [842, 0]
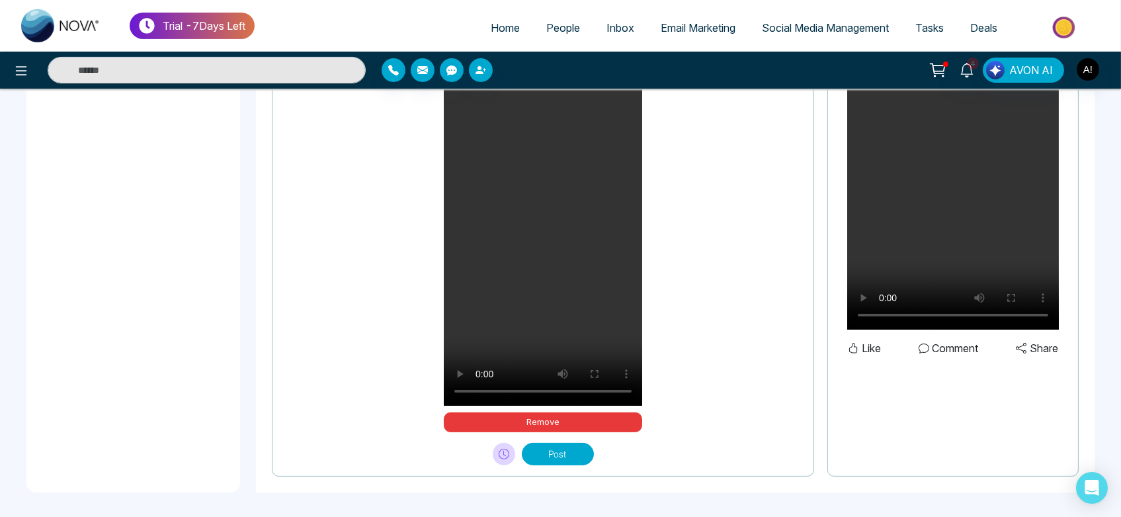
click at [544, 448] on button "Post" at bounding box center [558, 454] width 72 height 22
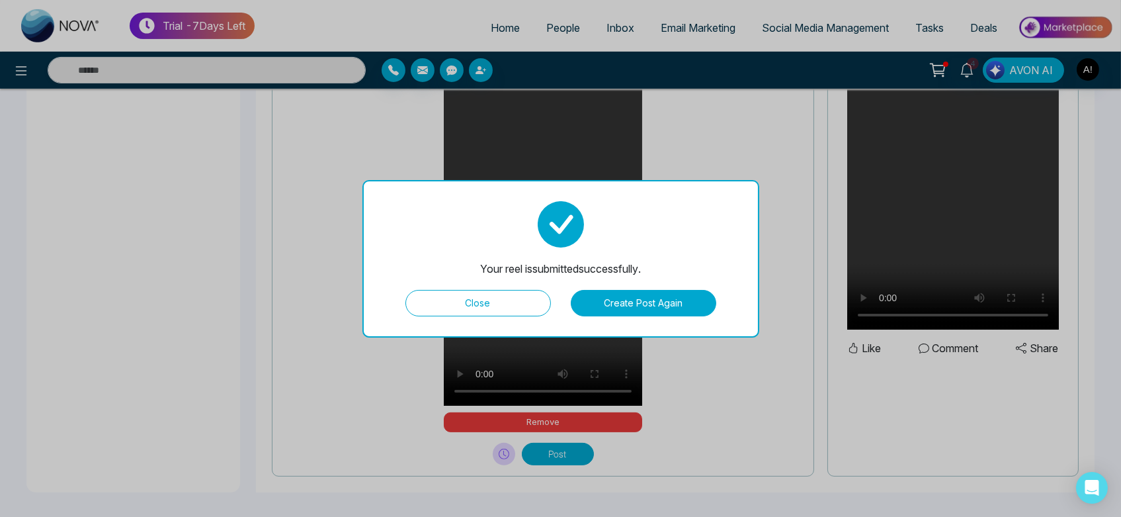
click at [640, 300] on button "Create Post Again" at bounding box center [644, 303] width 146 height 26
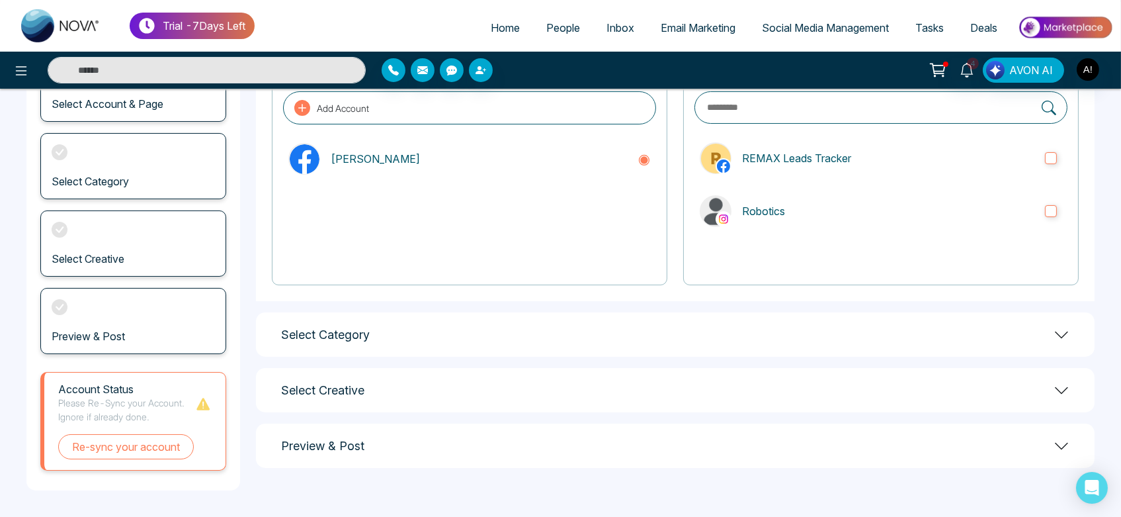
scroll to position [121, 0]
click at [732, 212] on p "Robotics" at bounding box center [888, 212] width 292 height 16
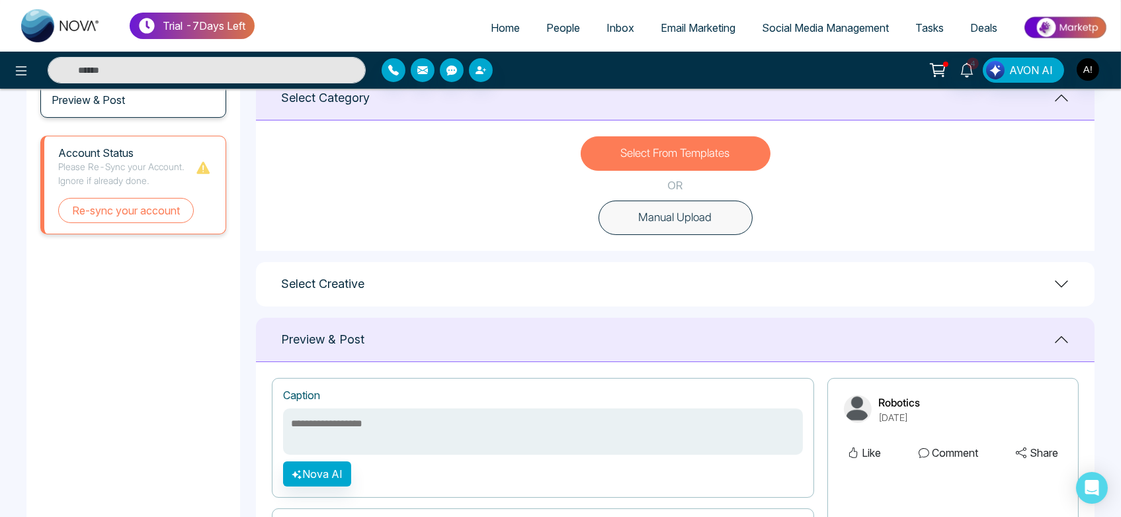
scroll to position [370, 0]
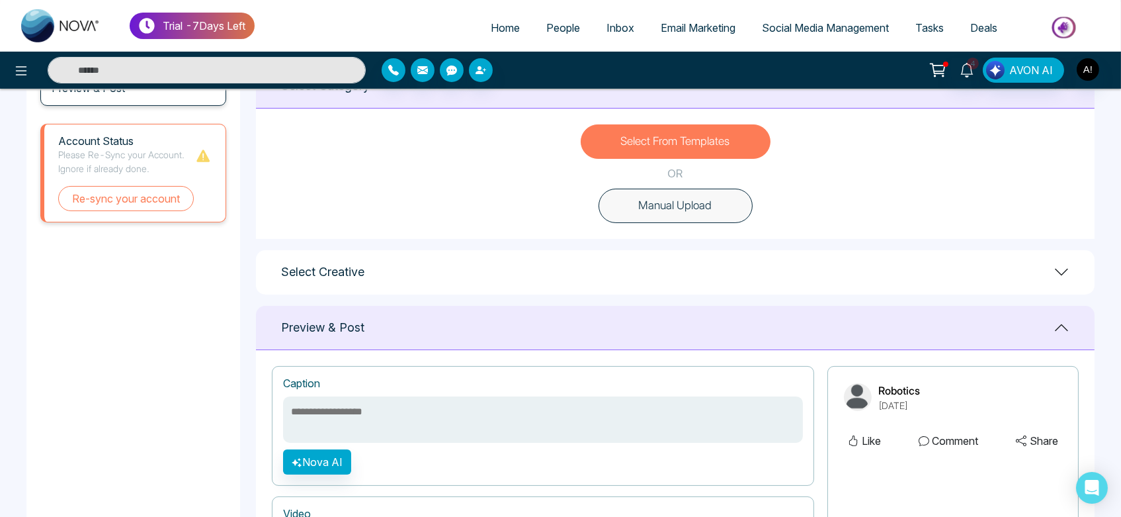
click at [699, 210] on button "Manual Upload" at bounding box center [676, 206] width 154 height 34
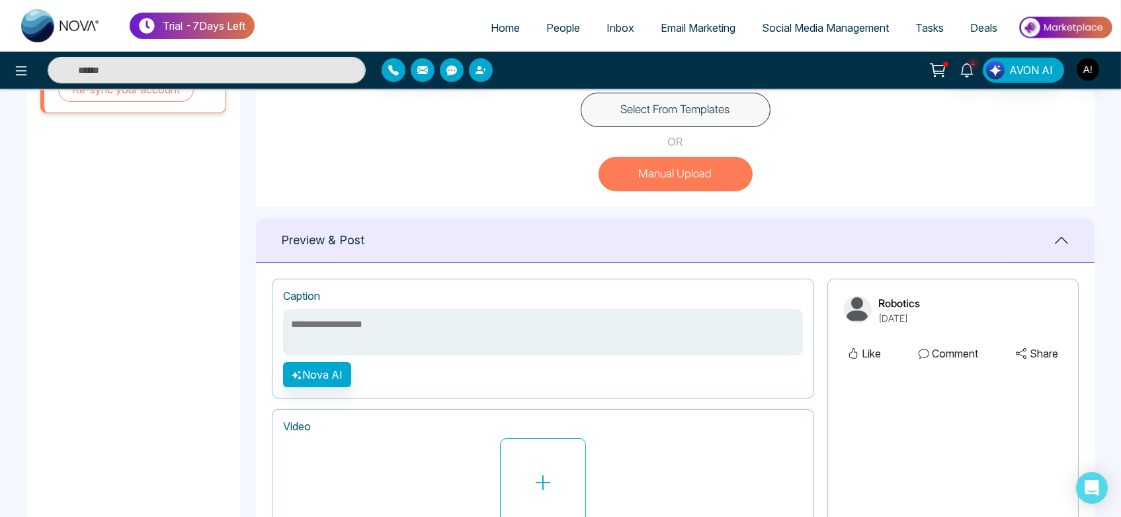
scroll to position [497, 0]
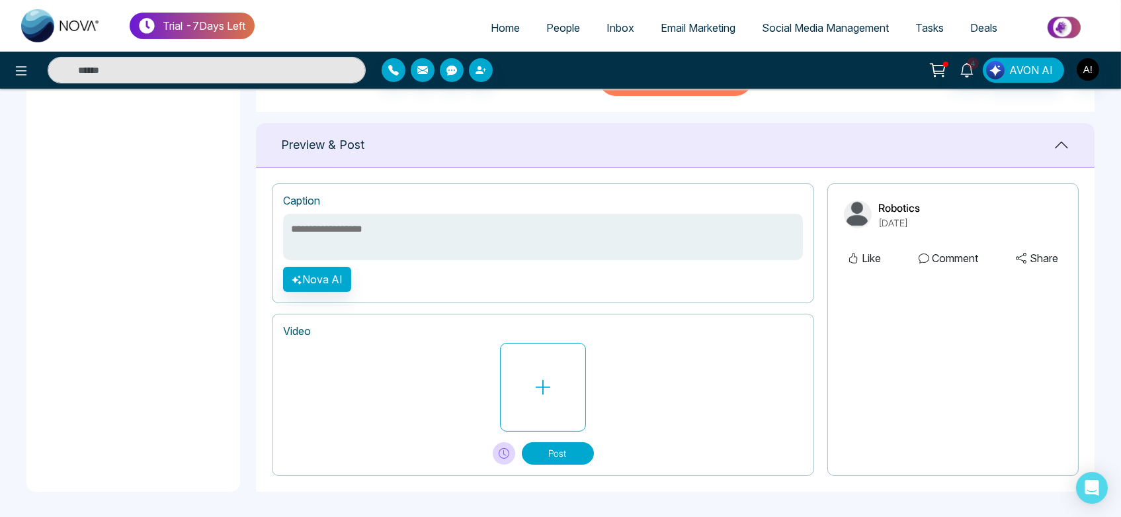
click at [589, 346] on div at bounding box center [543, 387] width 520 height 89
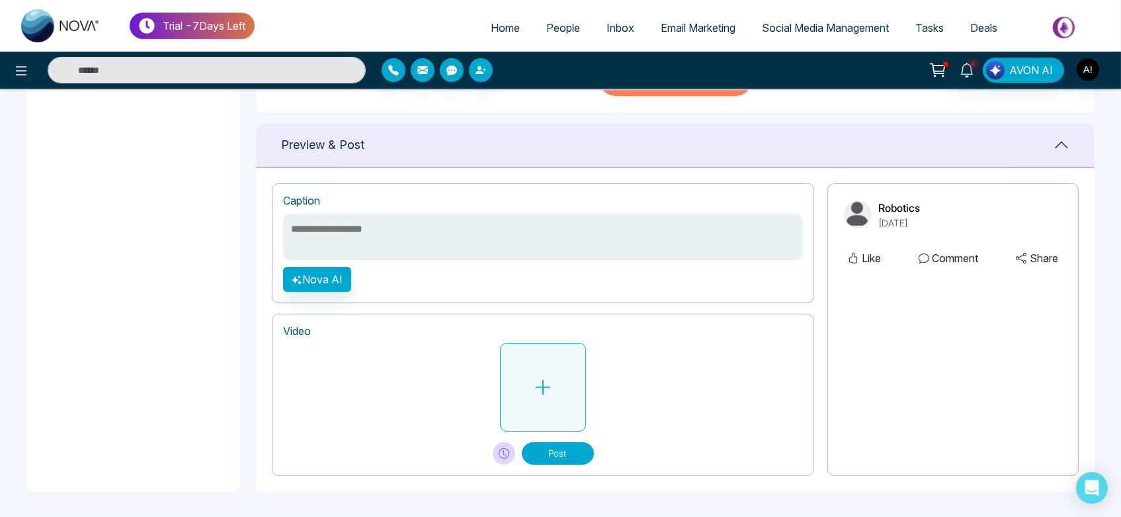
click at [543, 367] on button at bounding box center [543, 387] width 86 height 89
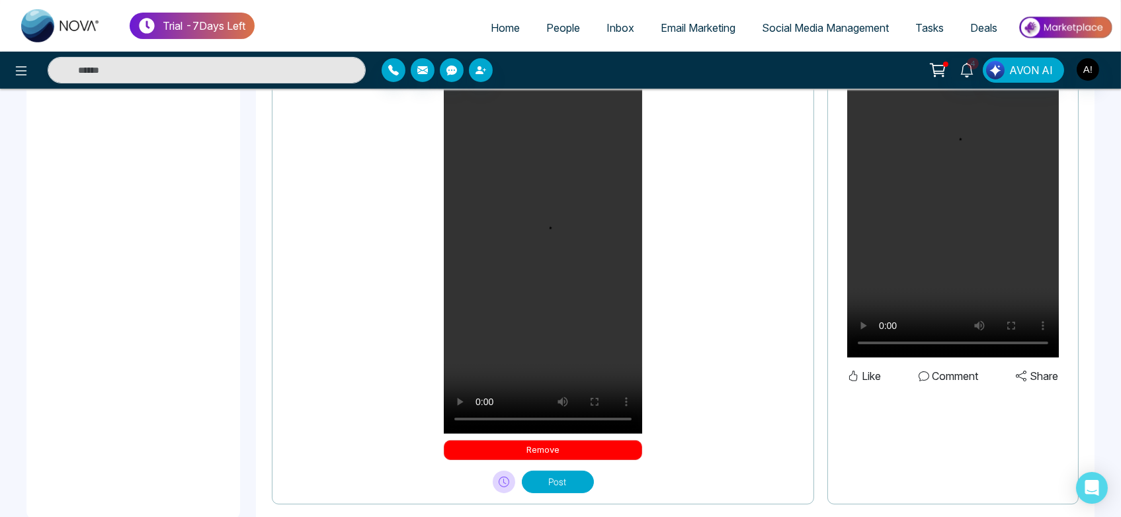
scroll to position [787, 0]
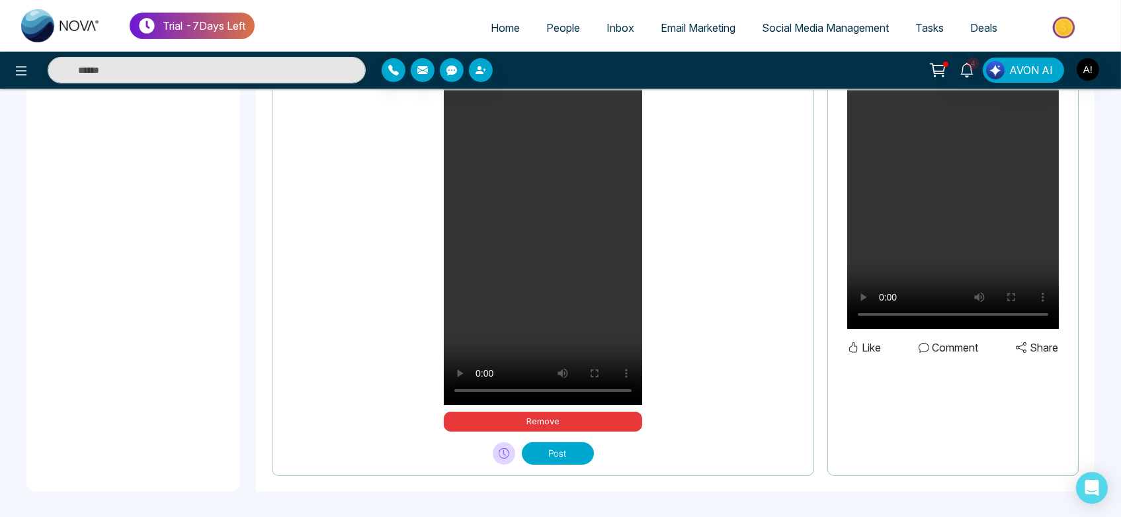
click at [558, 460] on button "Post" at bounding box center [558, 453] width 72 height 22
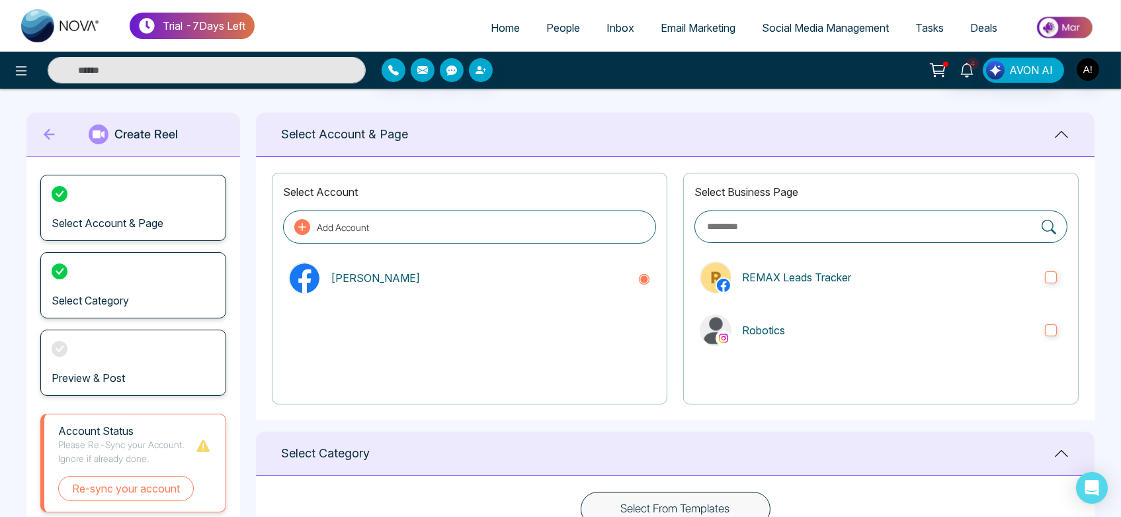
scroll to position [0, 0]
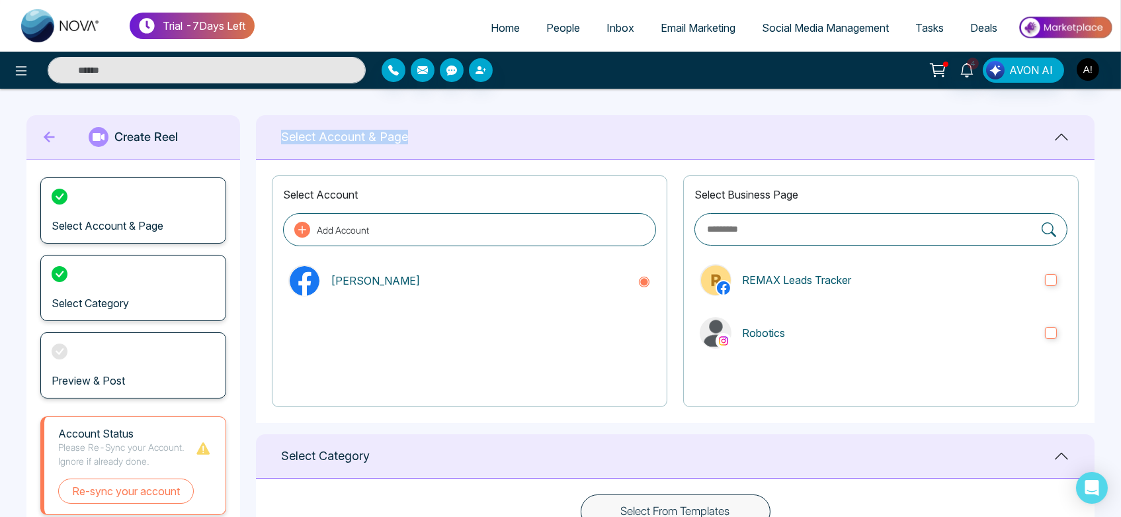
drag, startPoint x: 266, startPoint y: 140, endPoint x: 408, endPoint y: 137, distance: 142.2
click at [408, 137] on div "Select Account & Page" at bounding box center [675, 137] width 839 height 44
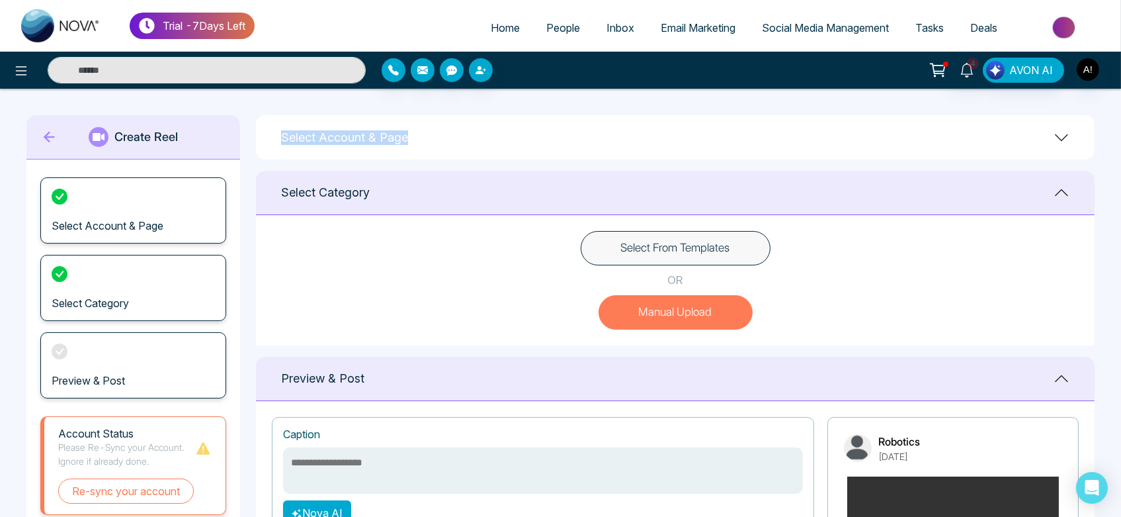
scroll to position [3, 0]
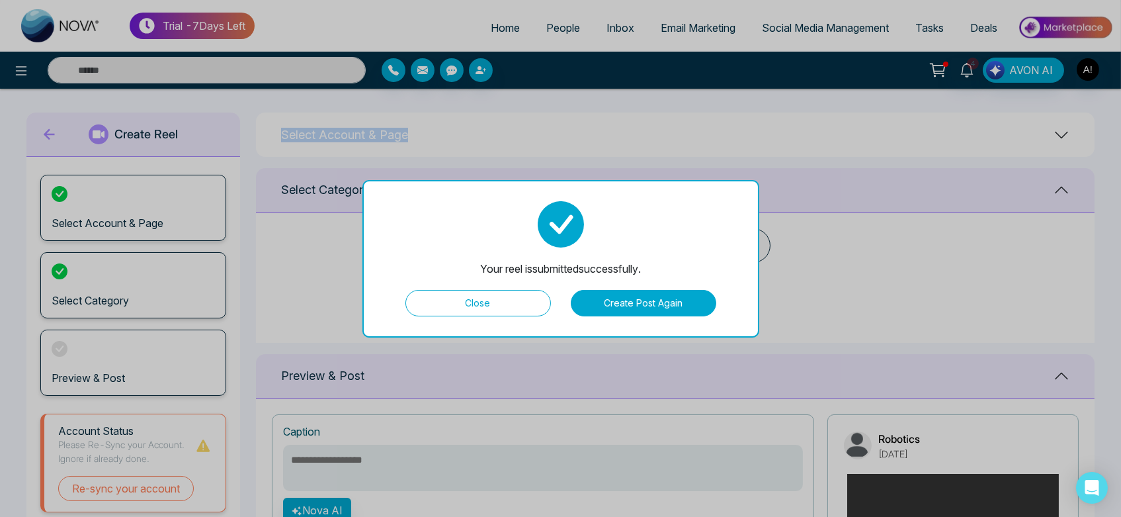
click at [522, 300] on button "Close" at bounding box center [478, 303] width 146 height 26
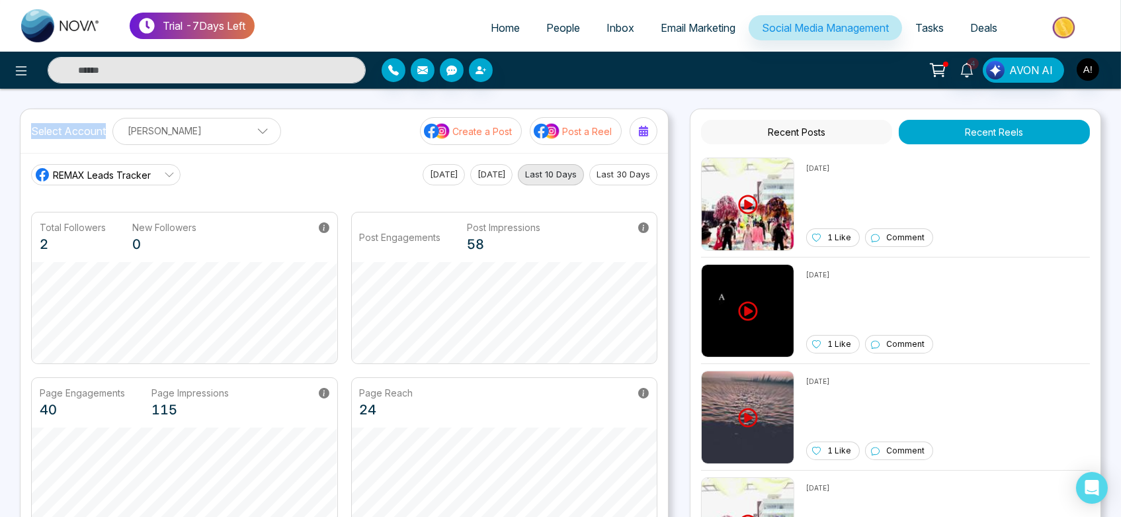
drag, startPoint x: 32, startPoint y: 136, endPoint x: 106, endPoint y: 134, distance: 74.1
click at [106, 134] on div "Select Account Anit Gupta Anit Gupta Add Social Accounts" at bounding box center [156, 131] width 250 height 27
click at [234, 132] on p "[PERSON_NAME]" at bounding box center [196, 131] width 151 height 22
click at [289, 135] on div "Select Account Anit Gupta Anit Gupta Add Social Accounts Create a Post Post a R…" at bounding box center [345, 131] width 648 height 44
drag, startPoint x: 26, startPoint y: 128, endPoint x: 106, endPoint y: 133, distance: 79.5
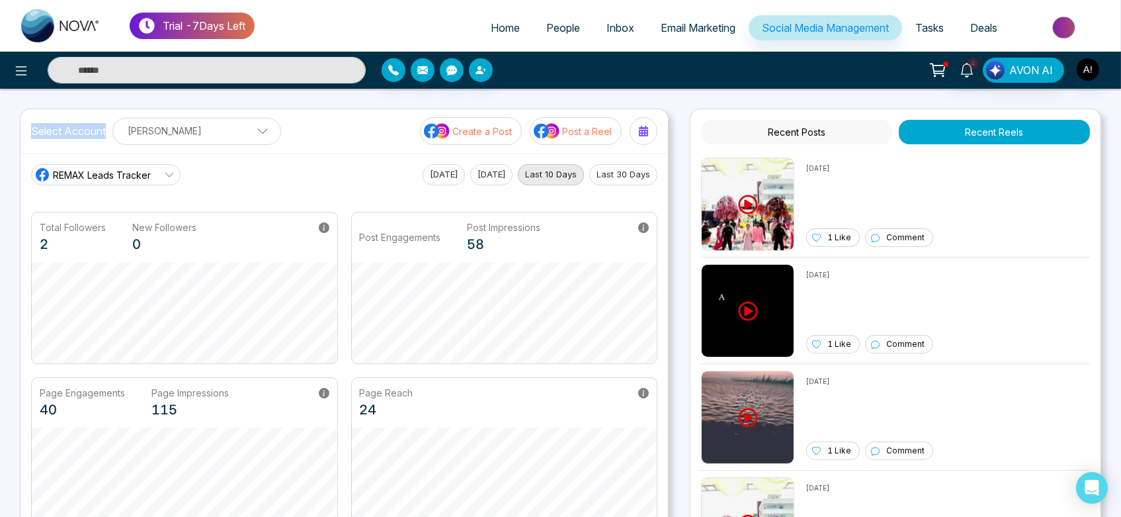
click at [106, 133] on div "Select Account Anit Gupta Anit Gupta Add Social Accounts Create a Post Post a R…" at bounding box center [345, 131] width 648 height 44
click at [280, 142] on div "Select Account Anit Gupta Anit Gupta Add Social Accounts Create a Post Post a R…" at bounding box center [345, 131] width 648 height 44
drag, startPoint x: 31, startPoint y: 136, endPoint x: 106, endPoint y: 135, distance: 74.8
click at [106, 135] on div "Select Account Anit Gupta Anit Gupta Add Social Accounts" at bounding box center [156, 131] width 250 height 27
click at [319, 130] on div "Select Account Anit Gupta Anit Gupta Add Social Accounts Create a Post Post a R…" at bounding box center [345, 131] width 648 height 44
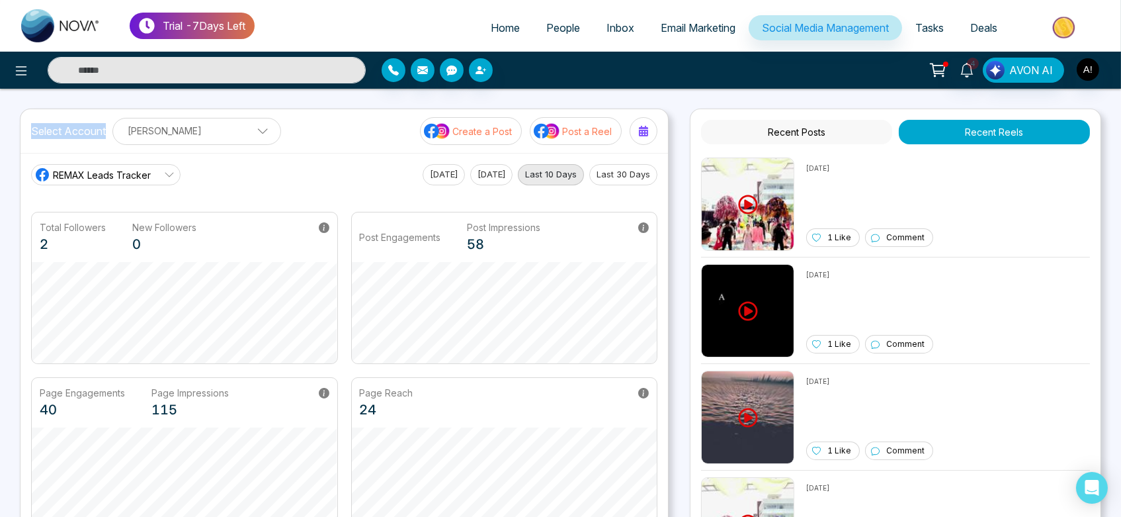
drag, startPoint x: 26, startPoint y: 134, endPoint x: 106, endPoint y: 129, distance: 80.2
click at [106, 129] on div "Select Account Anit Gupta Anit Gupta Add Social Accounts Create a Post Post a R…" at bounding box center [345, 131] width 648 height 44
click at [331, 130] on div "Select Account Anit Gupta Anit Gupta Add Social Accounts Create a Post Post a R…" at bounding box center [345, 131] width 648 height 44
drag, startPoint x: 28, startPoint y: 130, endPoint x: 107, endPoint y: 129, distance: 78.1
click at [107, 129] on div "Select Account Anit Gupta Anit Gupta Add Social Accounts Create a Post Post a R…" at bounding box center [345, 131] width 648 height 44
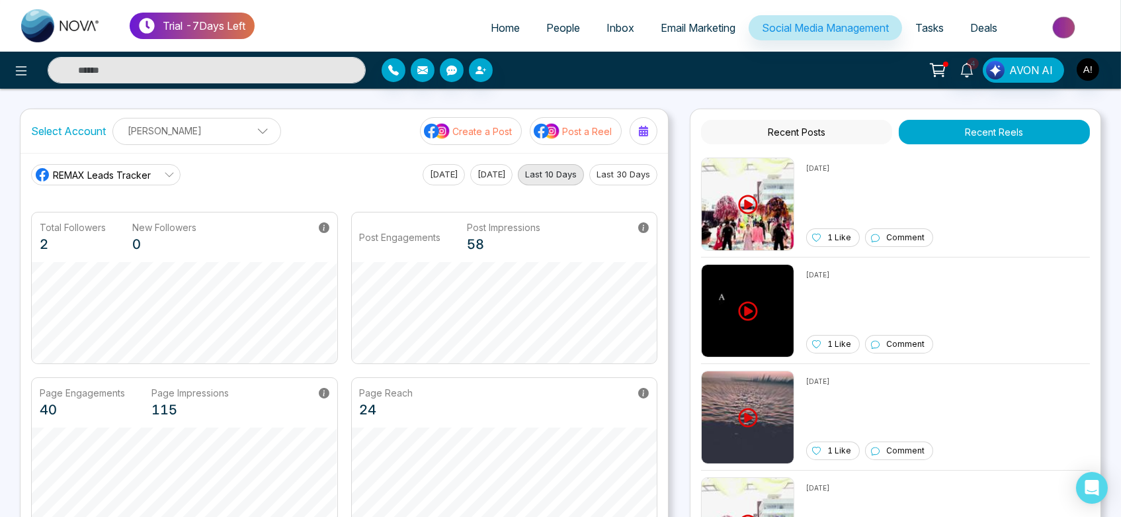
click at [327, 142] on div "Select Account Anit Gupta Anit Gupta Add Social Accounts Create a Post Post a R…" at bounding box center [345, 131] width 648 height 44
drag, startPoint x: 23, startPoint y: 126, endPoint x: 111, endPoint y: 132, distance: 88.2
click at [111, 132] on div "Select Account Anit Gupta Anit Gupta Add Social Accounts Create a Post Post a R…" at bounding box center [345, 131] width 648 height 44
click at [306, 147] on div "Select Account Anit Gupta Anit Gupta Add Social Accounts Create a Post Post a R…" at bounding box center [345, 131] width 648 height 44
click at [495, 28] on span "Home" at bounding box center [505, 27] width 29 height 13
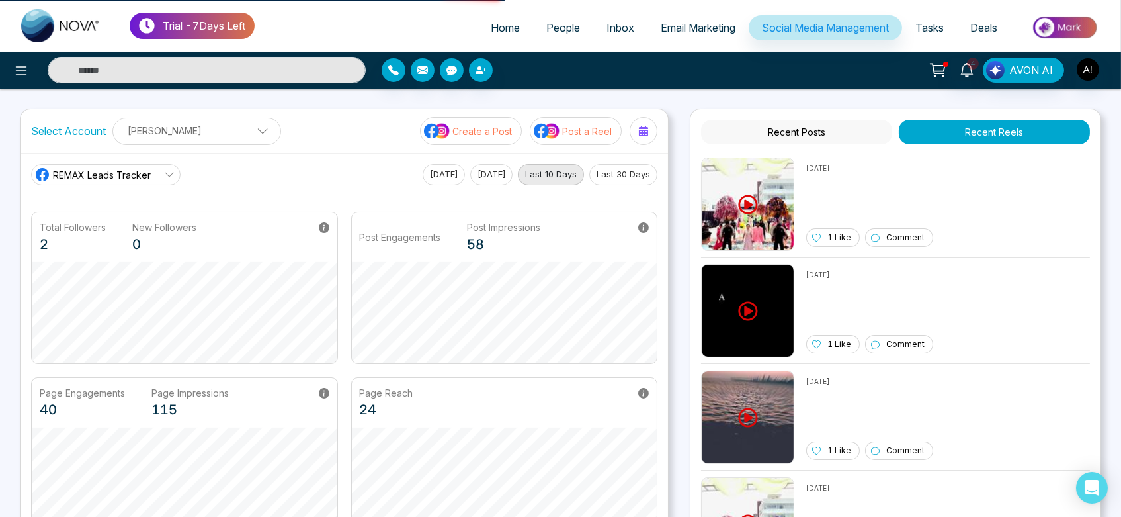
select select "*"
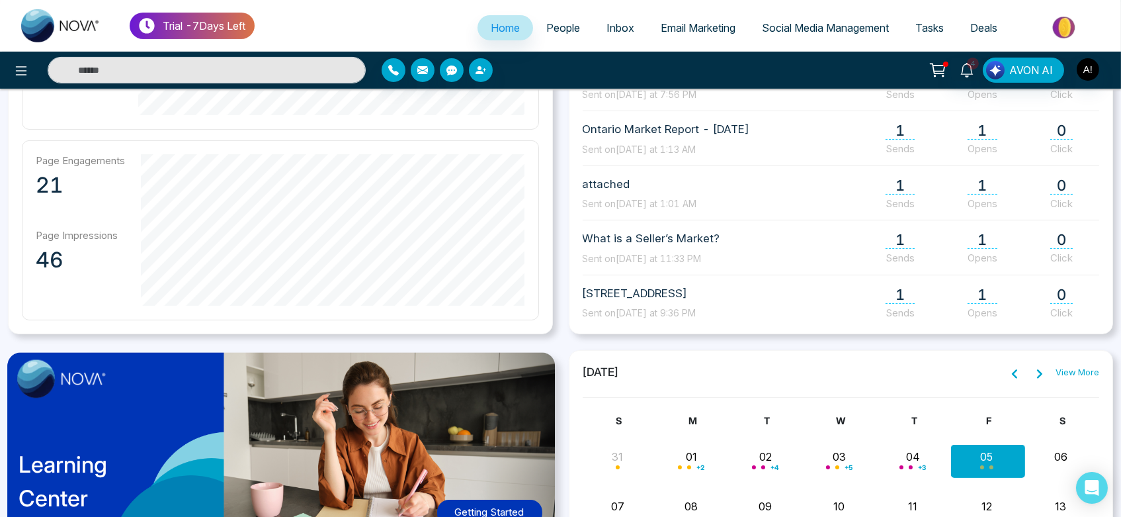
scroll to position [736, 0]
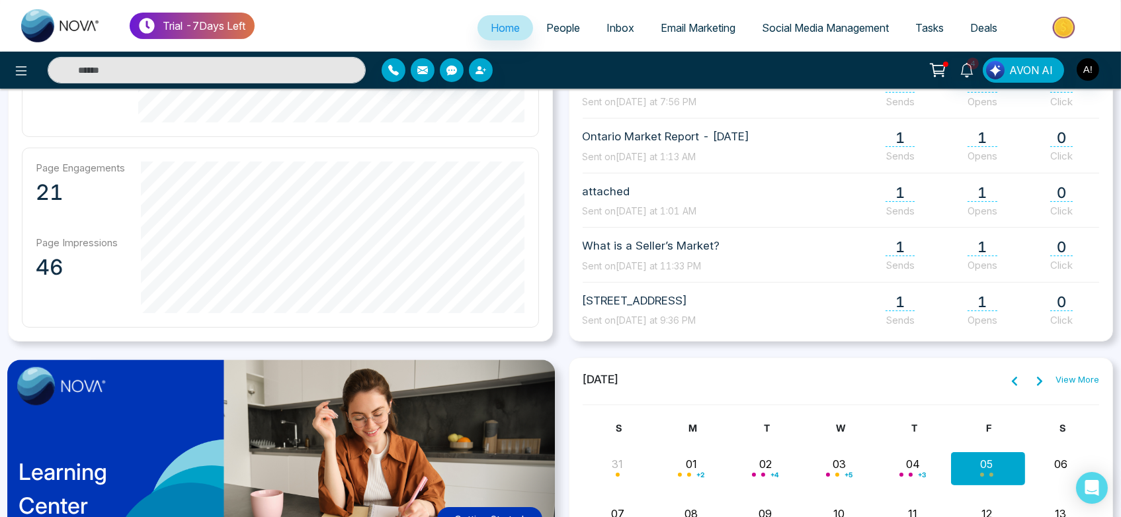
click at [671, 374] on div "September 2025 View More" at bounding box center [841, 379] width 517 height 17
drag, startPoint x: 581, startPoint y: 379, endPoint x: 678, endPoint y: 370, distance: 97.7
click at [678, 371] on div "September 2025 View More" at bounding box center [841, 379] width 517 height 17
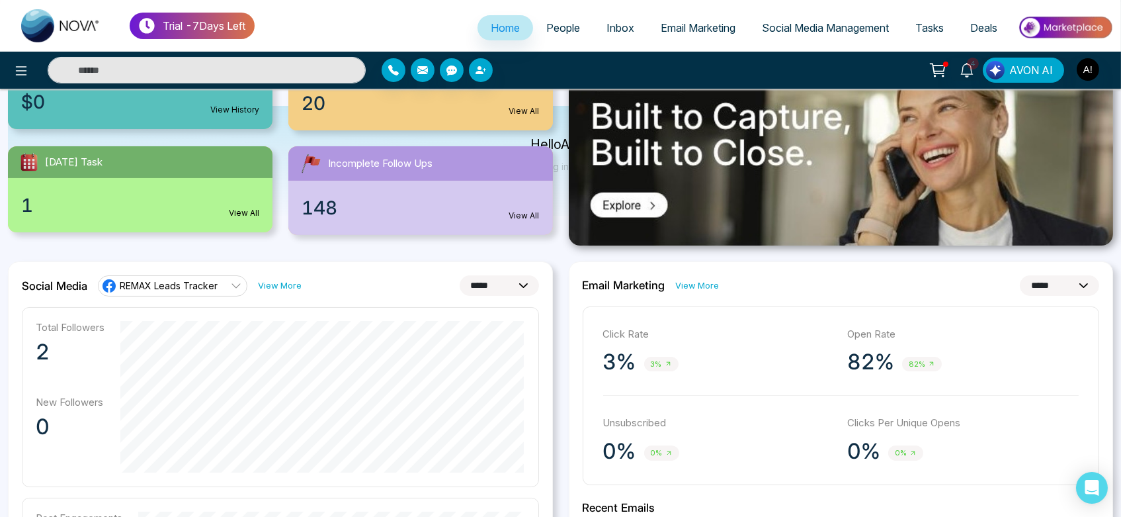
scroll to position [0, 0]
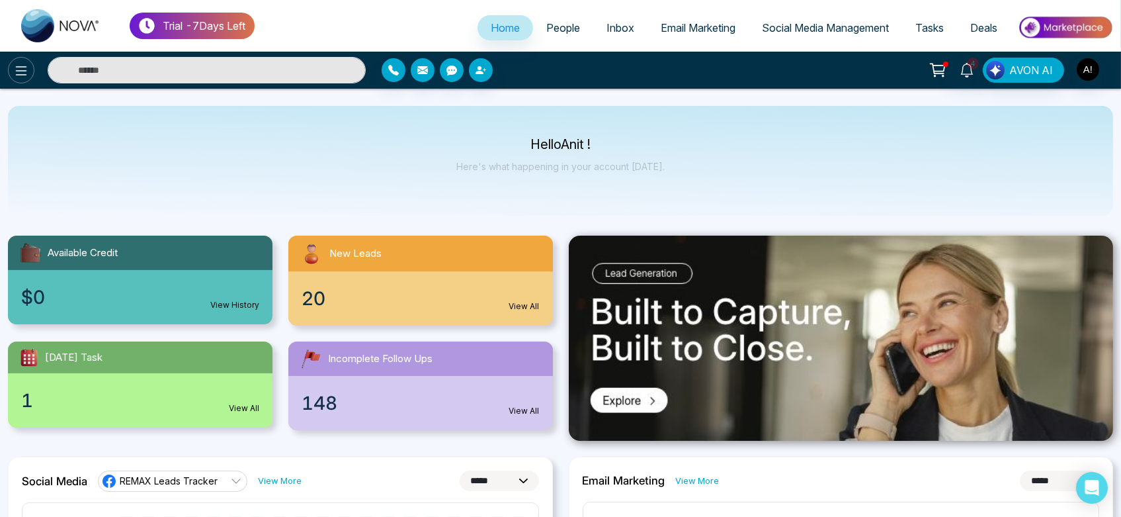
click at [15, 75] on icon at bounding box center [21, 71] width 16 height 16
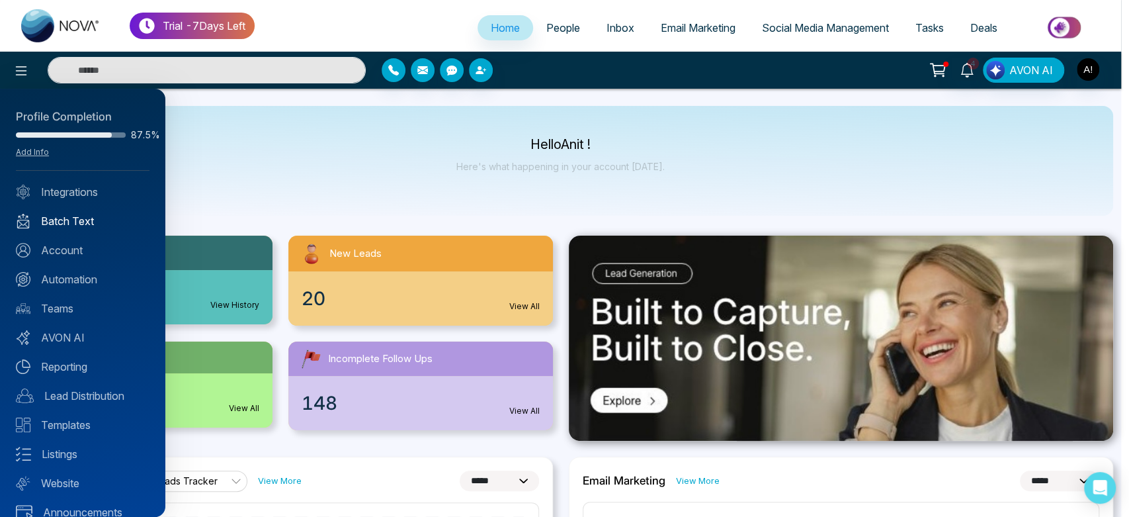
click at [68, 224] on link "Batch Text" at bounding box center [83, 221] width 134 height 16
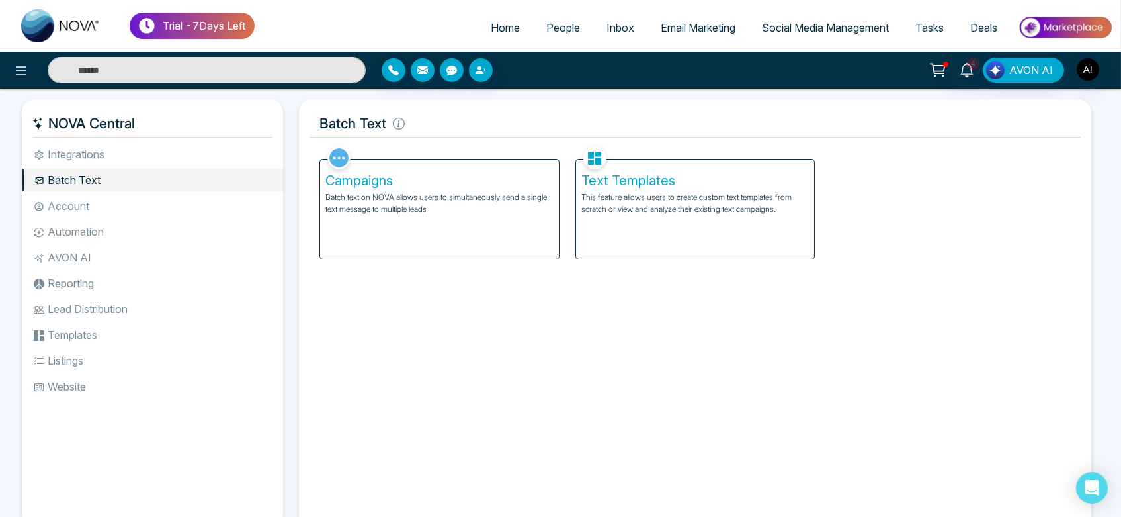
click at [558, 34] on link "People" at bounding box center [563, 27] width 60 height 25
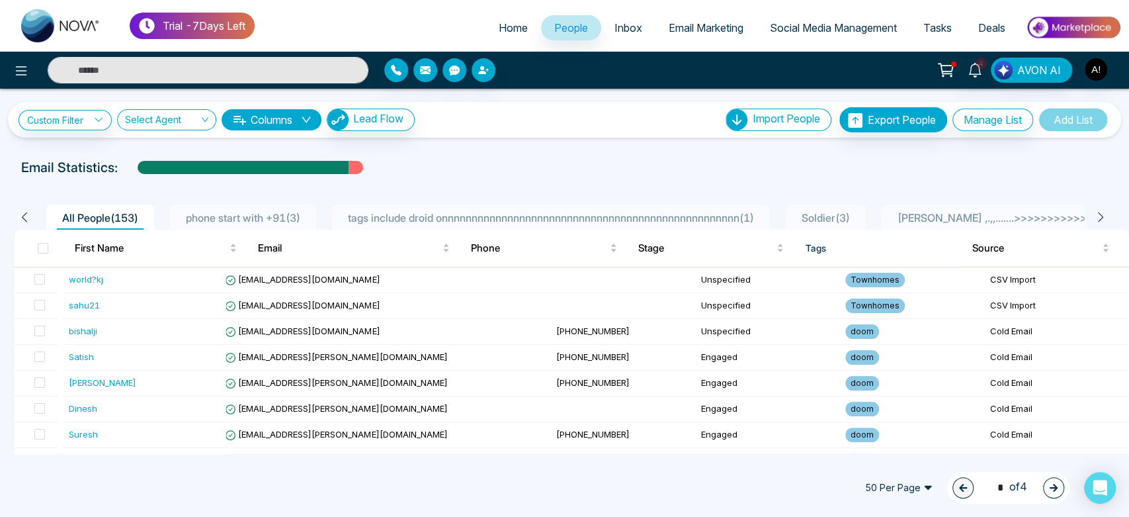
click at [708, 31] on span "Email Marketing" at bounding box center [706, 27] width 75 height 13
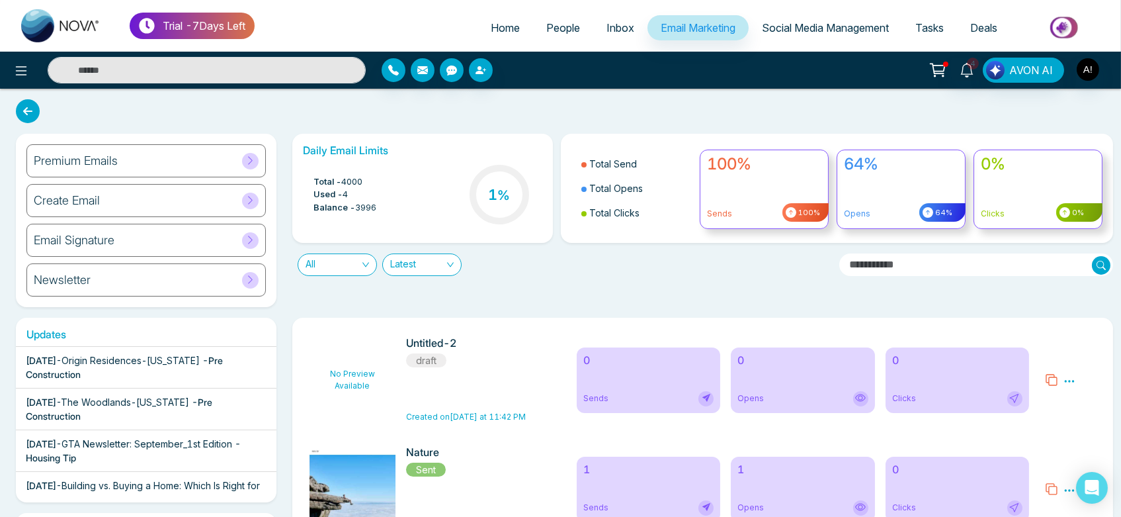
click at [567, 37] on link "People" at bounding box center [563, 27] width 60 height 25
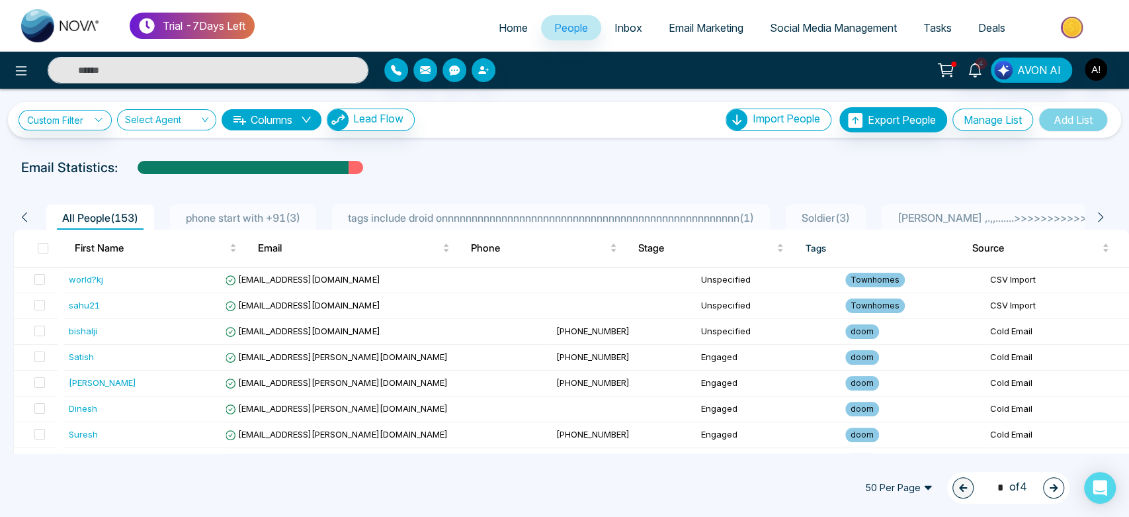
click at [732, 30] on span "Social Media Management" at bounding box center [833, 27] width 127 height 13
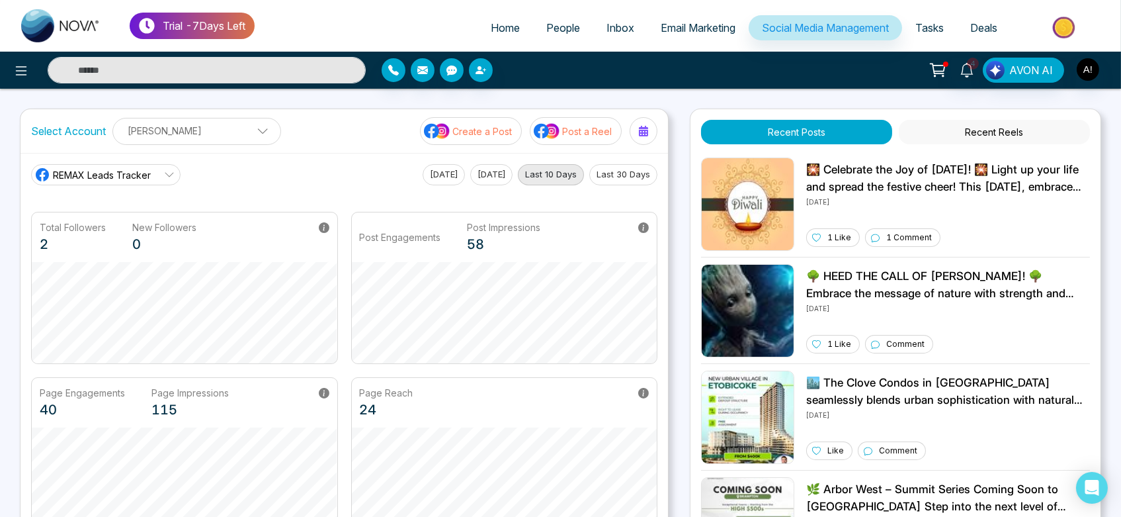
click at [141, 168] on span "REMAX Leads Tracker" at bounding box center [102, 175] width 98 height 14
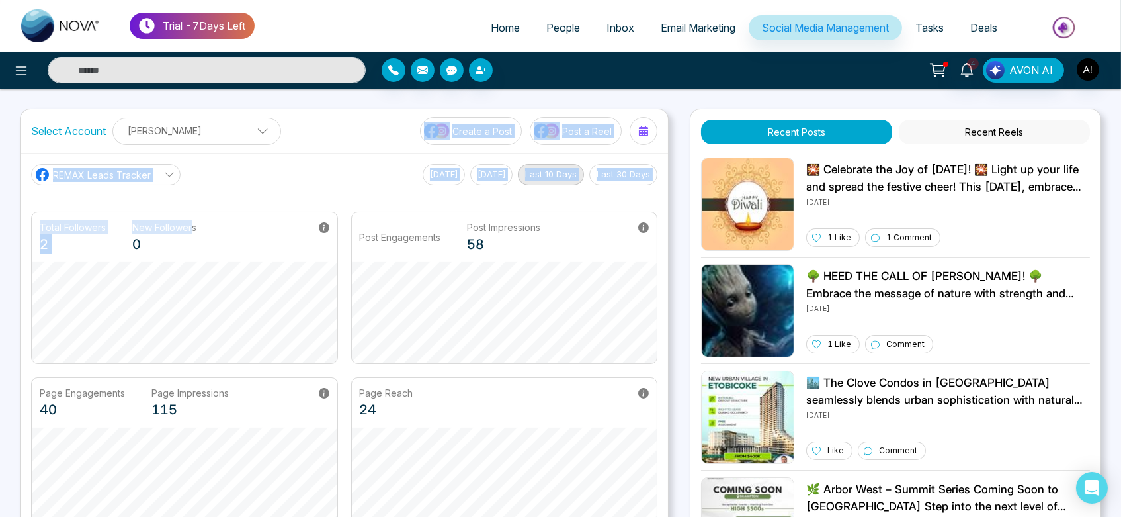
drag, startPoint x: 191, startPoint y: 189, endPoint x: 204, endPoint y: 142, distance: 49.4
click at [204, 142] on div "Select Account Anit Gupta Anit Gupta Add Social Accounts Create a Post Post a R…" at bounding box center [344, 324] width 649 height 432
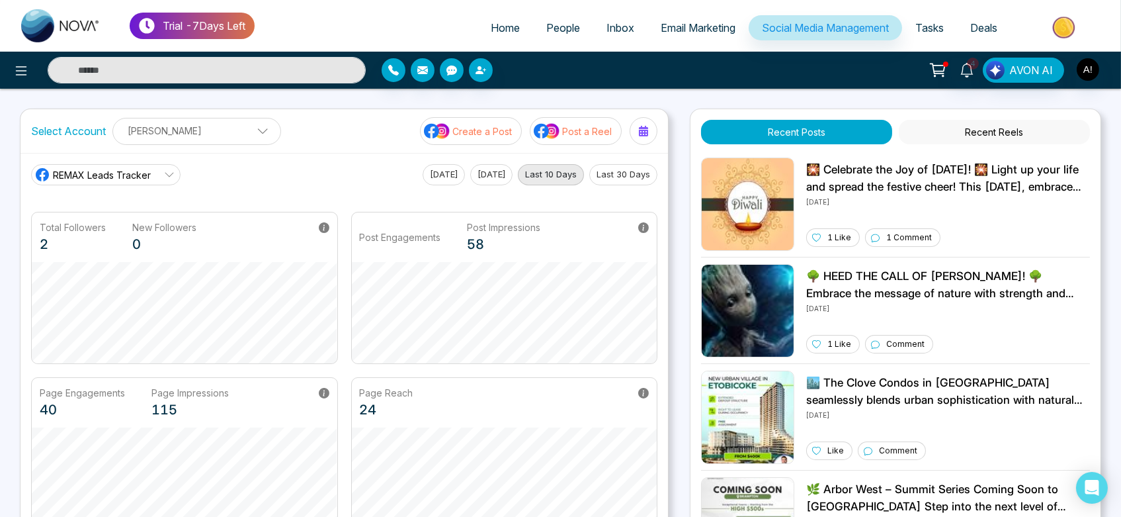
click at [318, 194] on main "REMAX Leads Tracker REMAX Leads Tracker Robotics Today Yesterday Last 10 Days L…" at bounding box center [344, 346] width 626 height 365
click at [220, 122] on p "[PERSON_NAME]" at bounding box center [196, 131] width 151 height 22
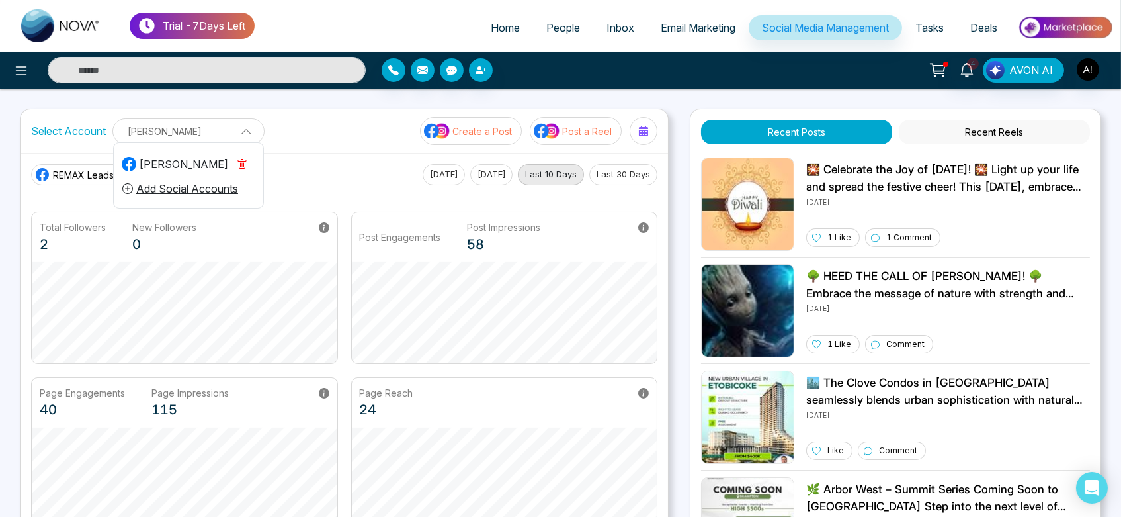
click at [243, 163] on icon "button" at bounding box center [242, 164] width 4 height 5
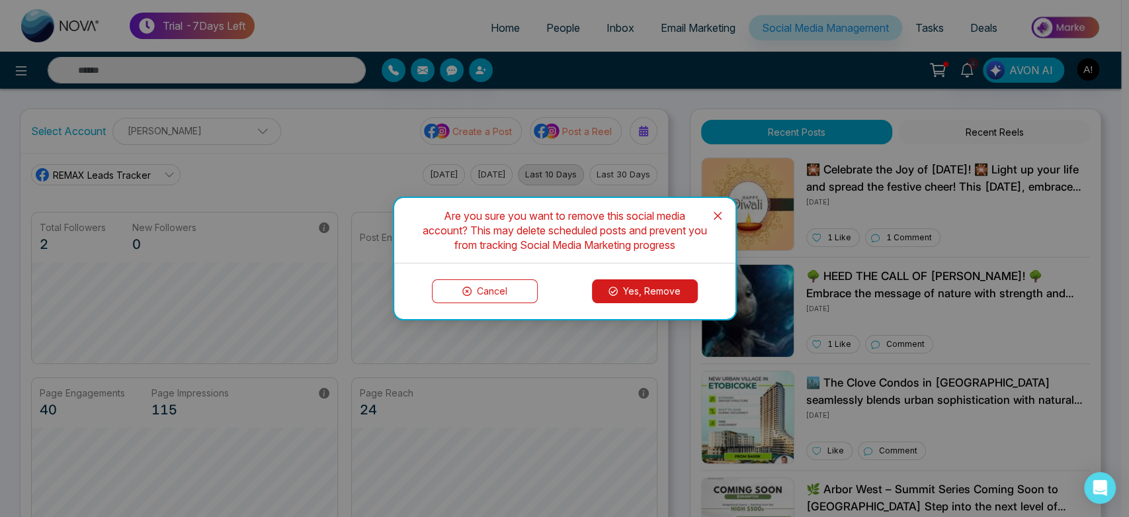
click at [649, 286] on button "Yes, Remove" at bounding box center [645, 291] width 106 height 24
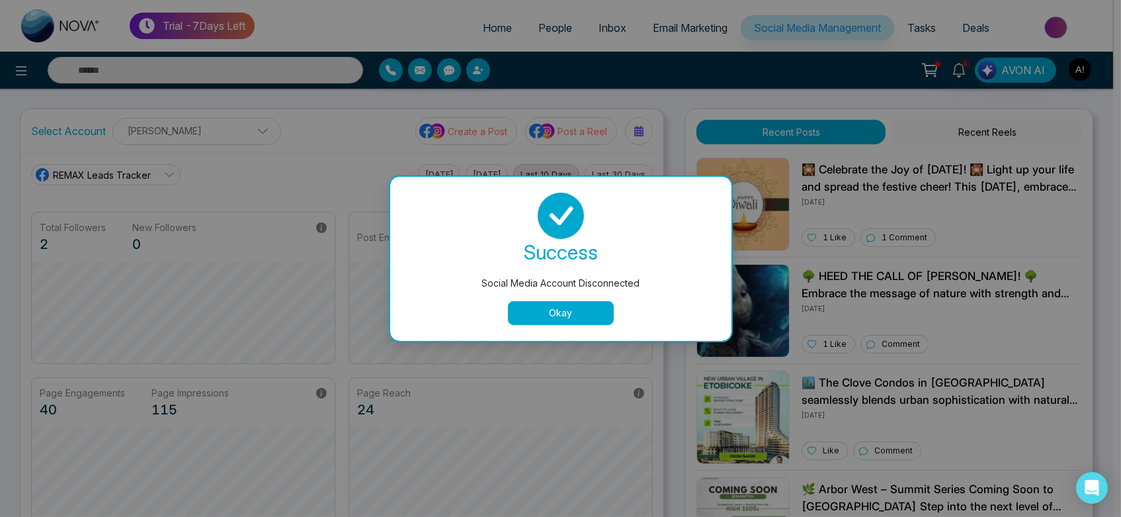
click at [235, 128] on body "Trial - 7 Days Left Home People Inbox Email Marketing Social Media Management T…" at bounding box center [556, 258] width 1113 height 517
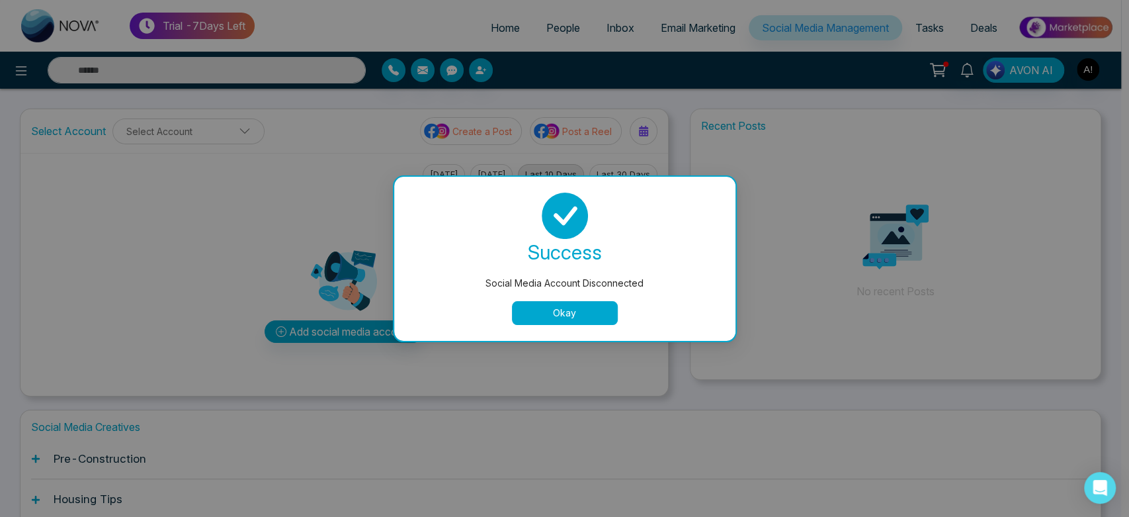
click at [534, 307] on button "Okay" at bounding box center [565, 313] width 106 height 24
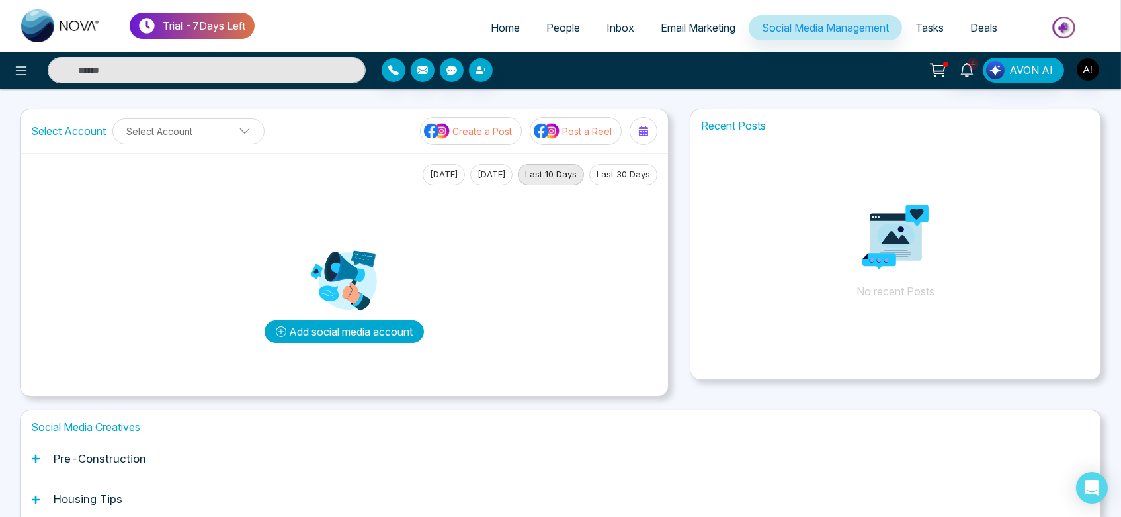
click at [355, 333] on button "Add social media account" at bounding box center [344, 331] width 159 height 22
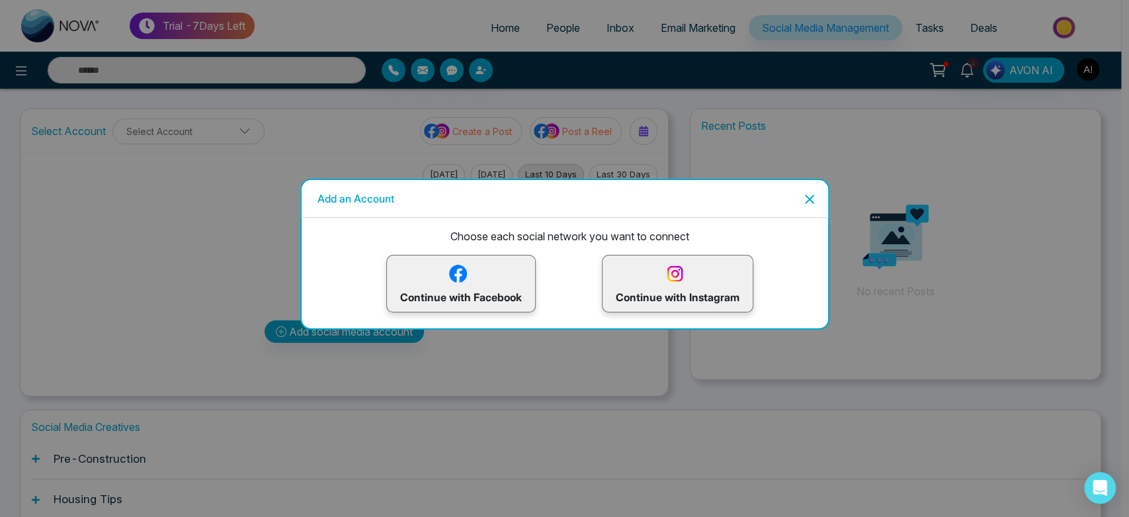
click at [492, 265] on p "Continue with Facebook" at bounding box center [461, 283] width 122 height 43
click at [699, 280] on p "Continue with Instagram" at bounding box center [678, 283] width 124 height 43
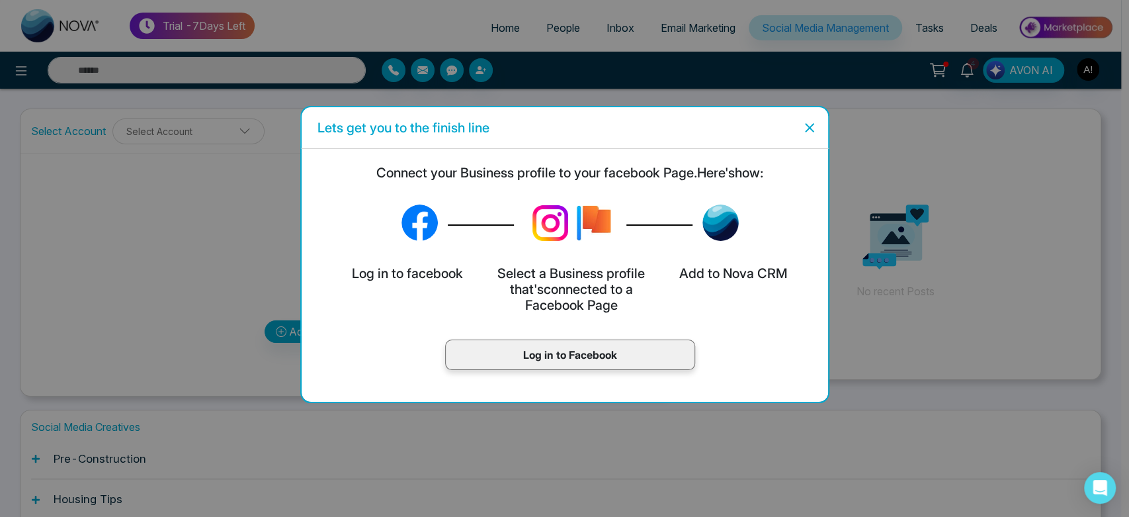
click at [574, 356] on p "Log in to Facebook" at bounding box center [570, 355] width 222 height 16
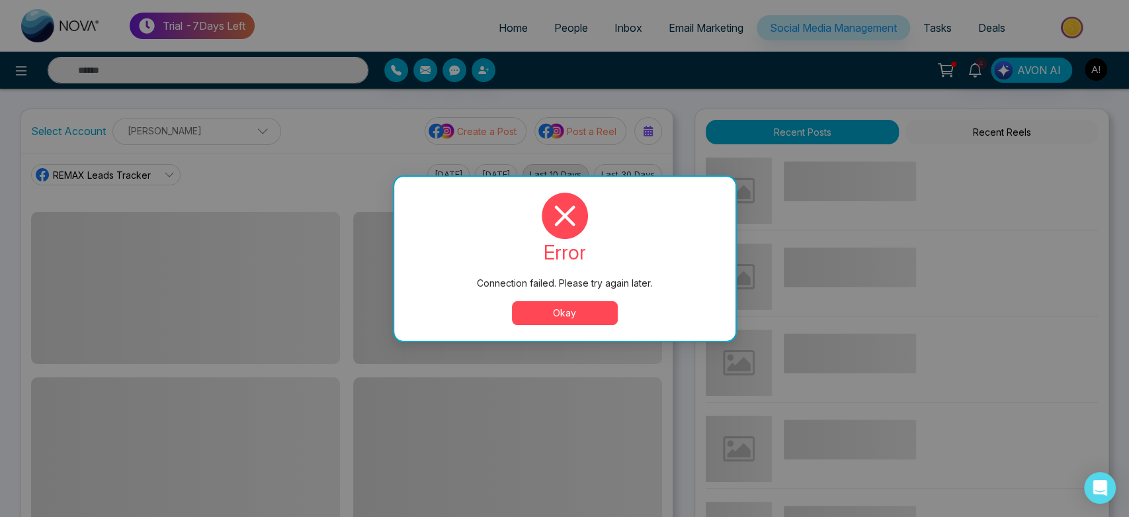
click at [563, 310] on button "Okay" at bounding box center [565, 313] width 106 height 24
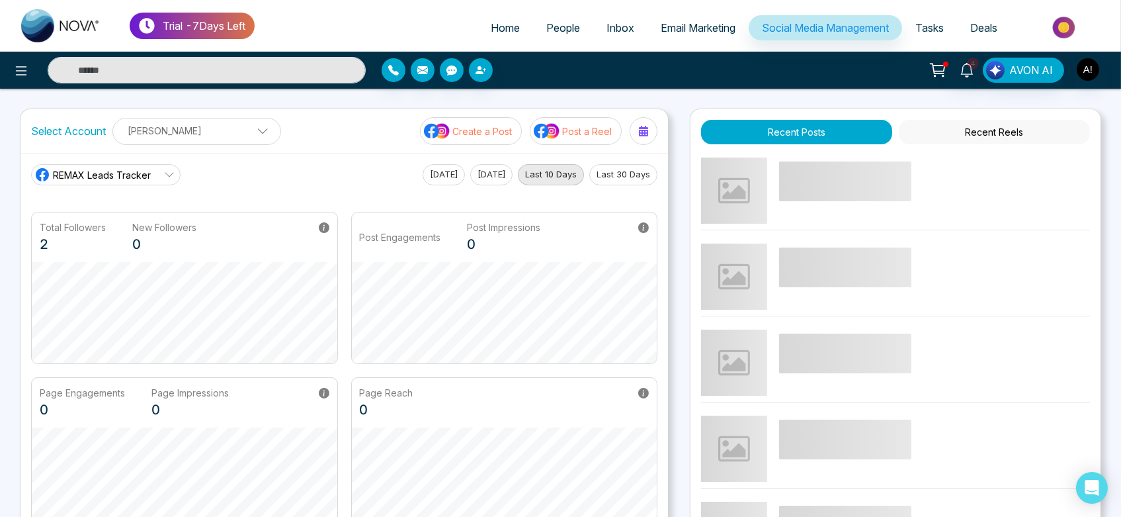
scroll to position [9, 0]
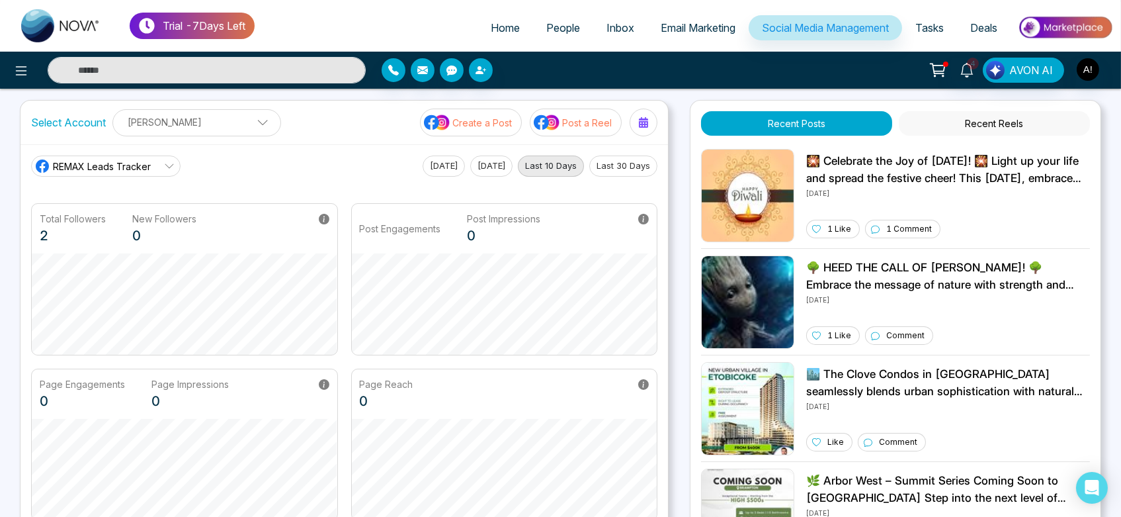
click at [131, 163] on span "REMAX Leads Tracker" at bounding box center [102, 166] width 98 height 14
click at [113, 230] on span "Robotics" at bounding box center [116, 225] width 112 height 15
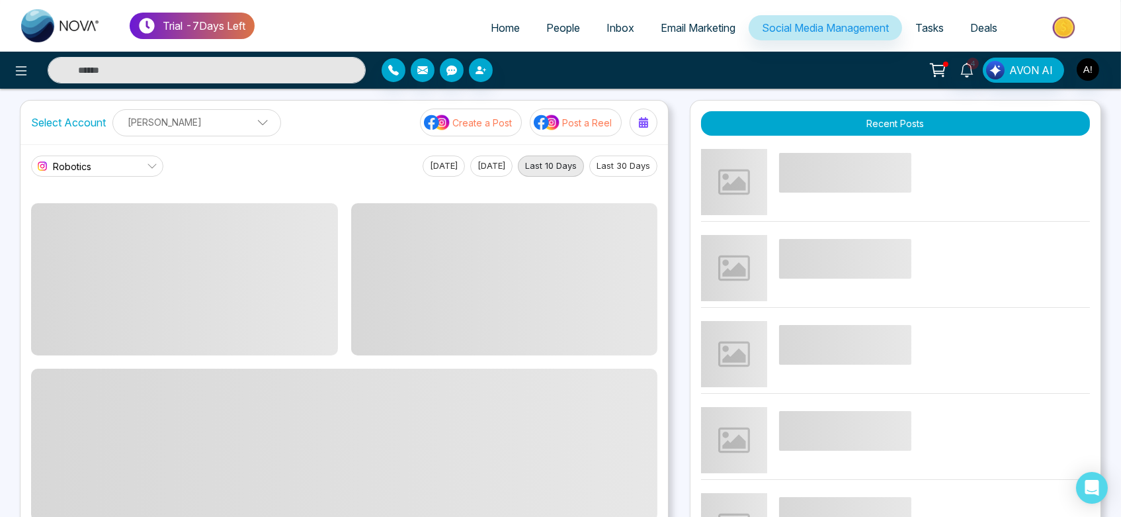
click at [123, 173] on link "Robotics" at bounding box center [97, 165] width 132 height 21
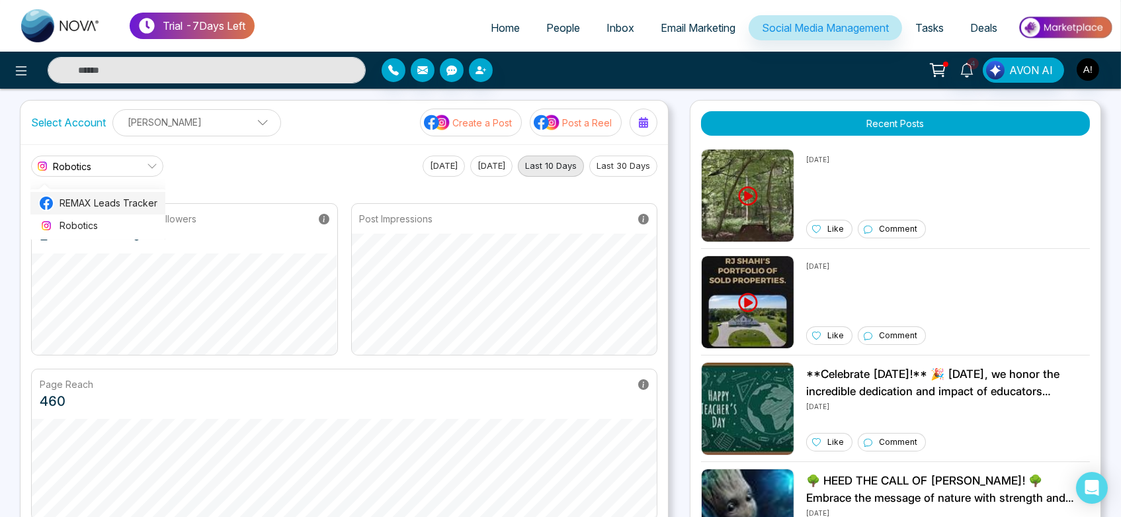
click at [132, 202] on span "REMAX Leads Tracker" at bounding box center [109, 203] width 98 height 15
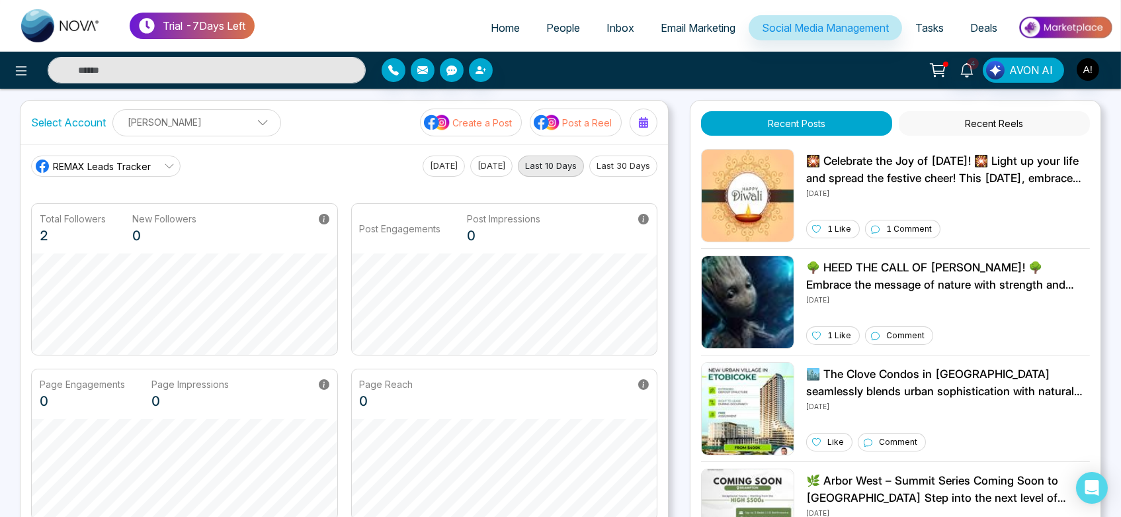
click at [554, 171] on button "Last 10 Days" at bounding box center [551, 165] width 66 height 21
click at [424, 167] on button "[DATE]" at bounding box center [444, 165] width 42 height 21
click at [493, 163] on button "[DATE]" at bounding box center [491, 165] width 42 height 21
click at [631, 161] on button "Last 30 Days" at bounding box center [623, 165] width 68 height 21
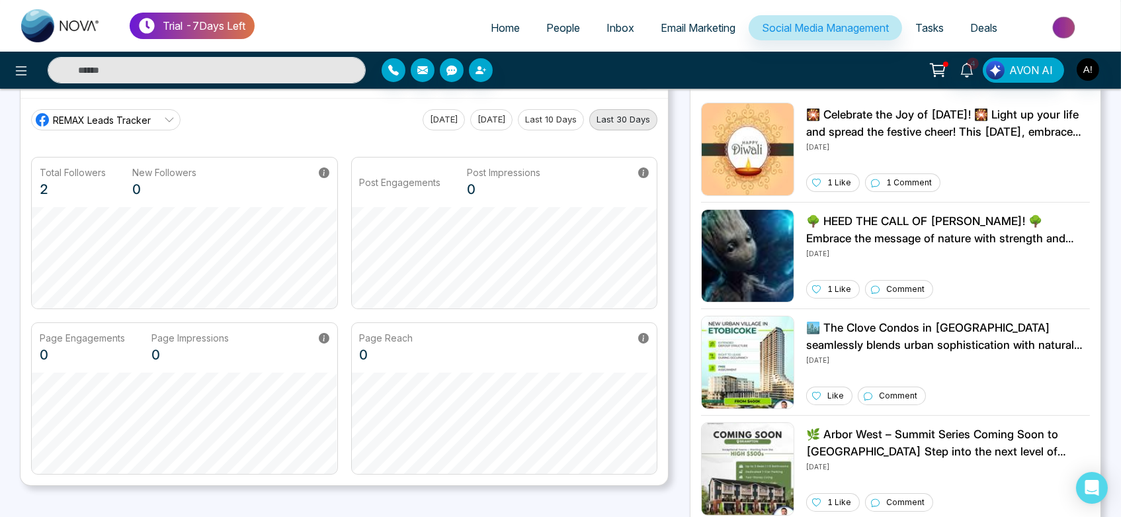
scroll to position [56, 0]
click at [443, 117] on button "Today" at bounding box center [444, 118] width 42 height 21
click at [432, 120] on button "Today" at bounding box center [444, 118] width 42 height 21
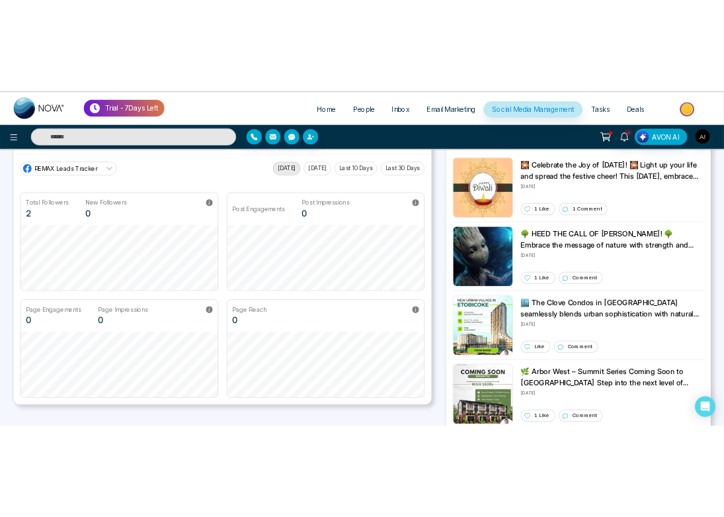
scroll to position [0, 0]
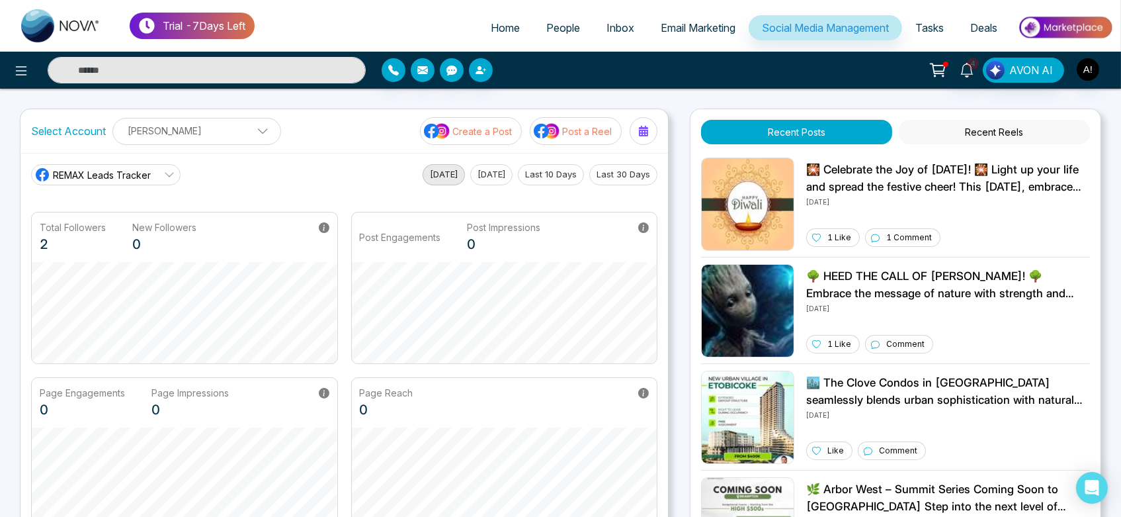
click at [470, 168] on button "Yesterday" at bounding box center [491, 174] width 42 height 21
click at [548, 174] on button "Last 10 Days" at bounding box center [551, 174] width 66 height 21
click at [631, 169] on button "Last 30 Days" at bounding box center [623, 174] width 68 height 21
click at [405, 164] on div "REMAX Leads Tracker REMAX Leads Tracker Robotics Today Yesterday Last 10 Days L…" at bounding box center [344, 174] width 626 height 21
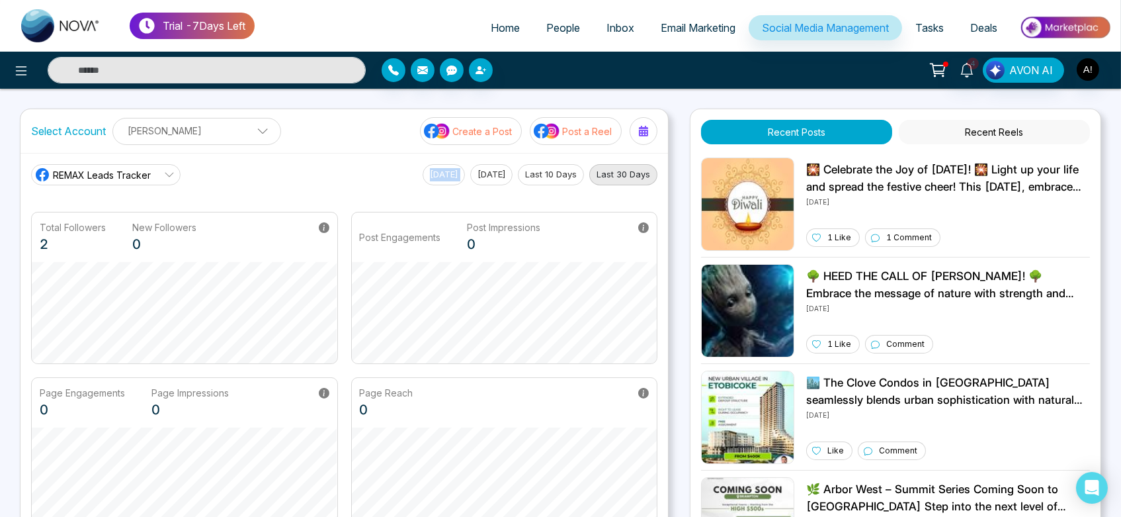
click at [405, 164] on div "REMAX Leads Tracker REMAX Leads Tracker Robotics Today Yesterday Last 10 Days L…" at bounding box center [344, 174] width 626 height 21
click at [428, 171] on button "Today" at bounding box center [444, 174] width 42 height 21
click at [495, 171] on button "Yesterday" at bounding box center [491, 174] width 42 height 21
click at [418, 185] on main "REMAX Leads Tracker REMAX Leads Tracker Robotics Today Yesterday Last 10 Days L…" at bounding box center [344, 346] width 626 height 365
click at [440, 173] on button "Today" at bounding box center [444, 174] width 42 height 21
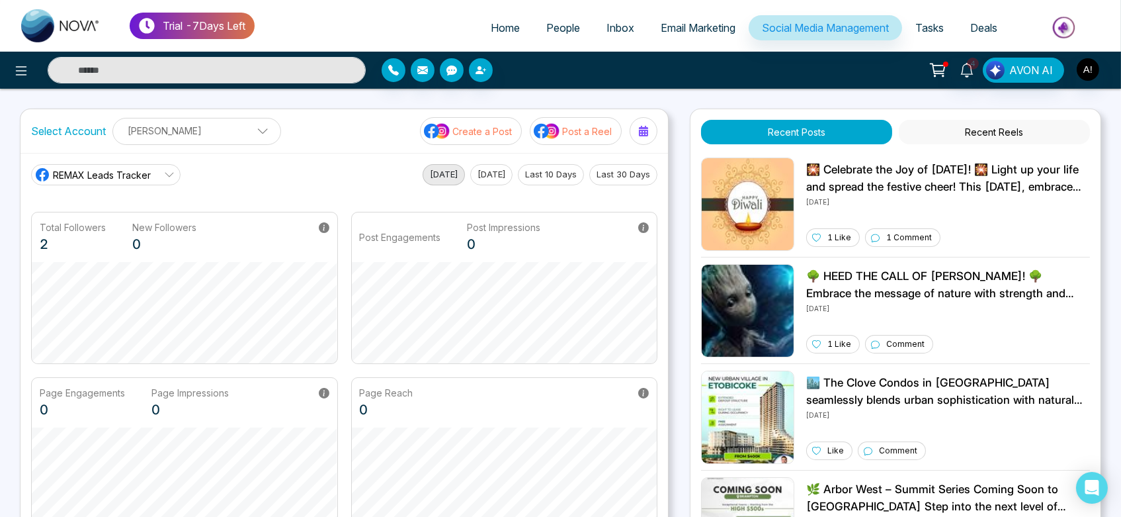
click at [470, 175] on button "Yesterday" at bounding box center [491, 174] width 42 height 21
click at [565, 175] on button "Last 10 Days" at bounding box center [551, 174] width 66 height 21
click at [622, 173] on button "Last 30 Days" at bounding box center [623, 174] width 68 height 21
click at [435, 176] on button "Today" at bounding box center [444, 174] width 42 height 21
click at [26, 137] on div "Select Account Anit Gupta Anit Gupta Add Social Accounts Create a Post Post a R…" at bounding box center [345, 131] width 648 height 44
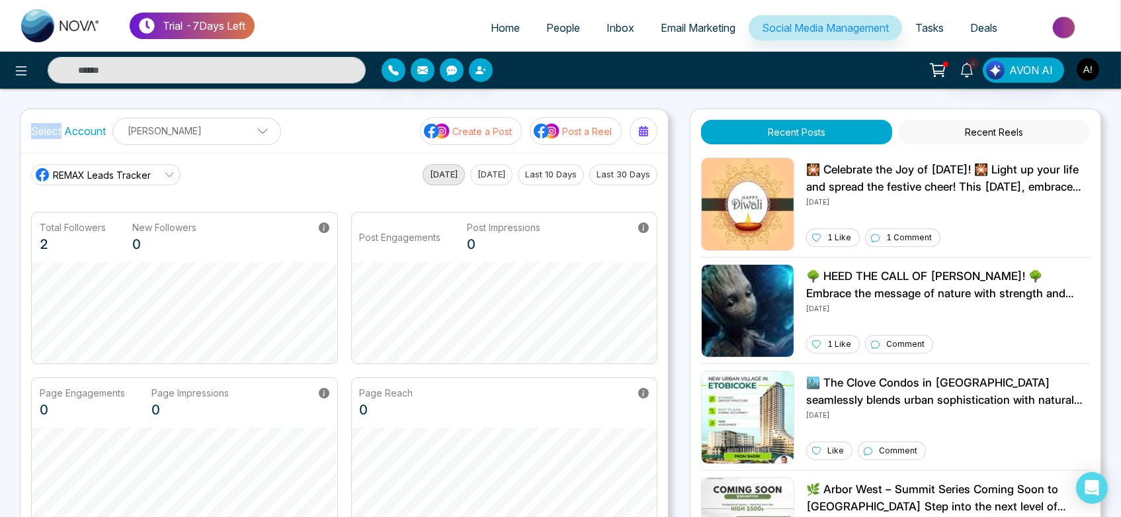
click at [26, 137] on div "Select Account Anit Gupta Anit Gupta Add Social Accounts Create a Post Post a R…" at bounding box center [345, 131] width 648 height 44
click at [275, 228] on div "Total Followers 2 New Followers 0" at bounding box center [185, 237] width 306 height 50
drag, startPoint x: 26, startPoint y: 136, endPoint x: 298, endPoint y: 149, distance: 272.2
click at [298, 149] on div "Select Account Anit Gupta Anit Gupta Add Social Accounts Create a Post Post a R…" at bounding box center [345, 131] width 648 height 44
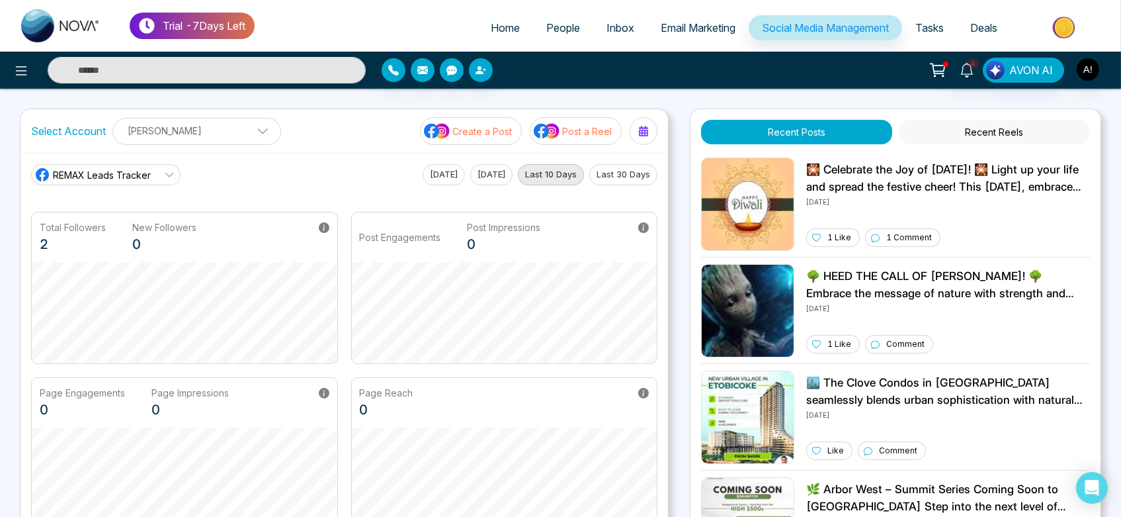
click at [206, 135] on p "[PERSON_NAME]" at bounding box center [196, 131] width 151 height 22
click at [444, 170] on button "[DATE]" at bounding box center [444, 174] width 42 height 21
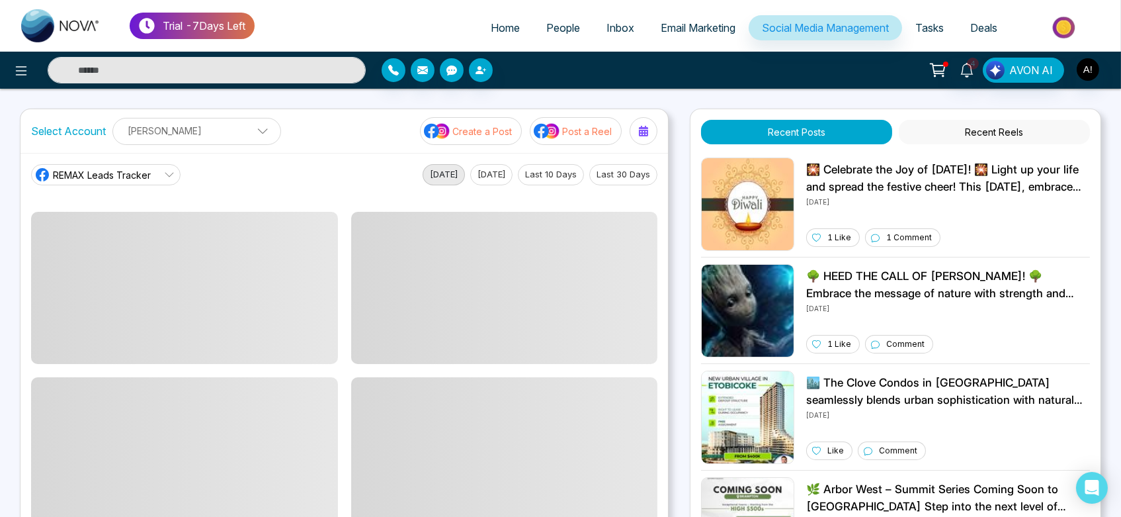
click at [501, 171] on button "[DATE]" at bounding box center [491, 174] width 42 height 21
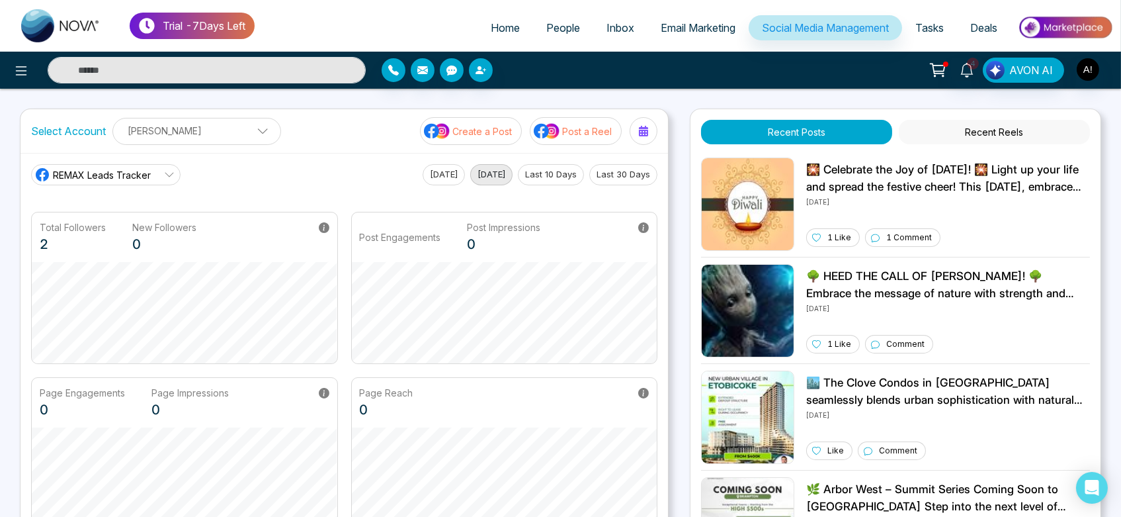
click at [630, 177] on button "Last 30 Days" at bounding box center [623, 174] width 68 height 21
click at [228, 133] on p "[PERSON_NAME]" at bounding box center [196, 131] width 151 height 22
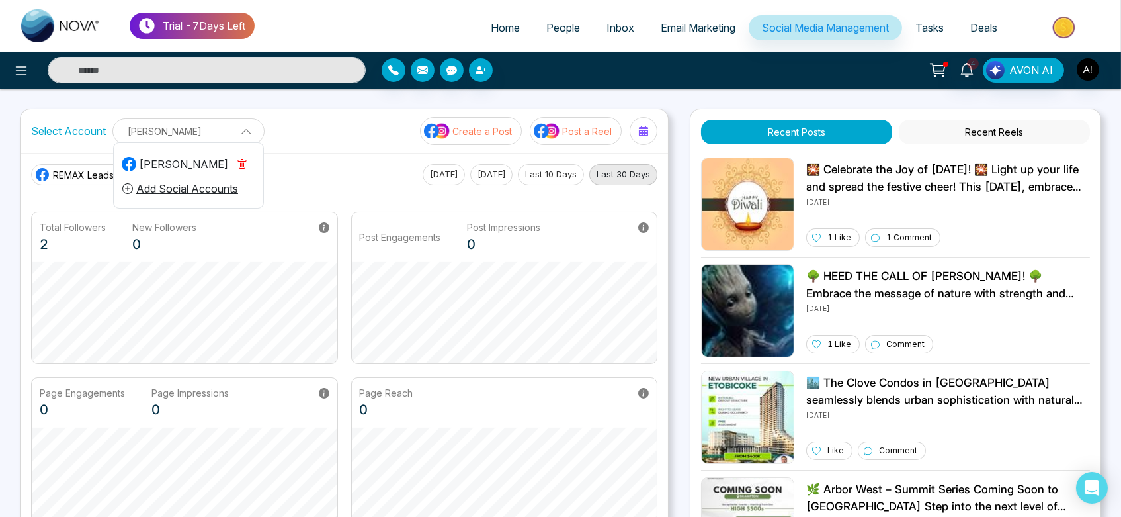
click at [237, 164] on icon "button" at bounding box center [242, 164] width 11 height 11
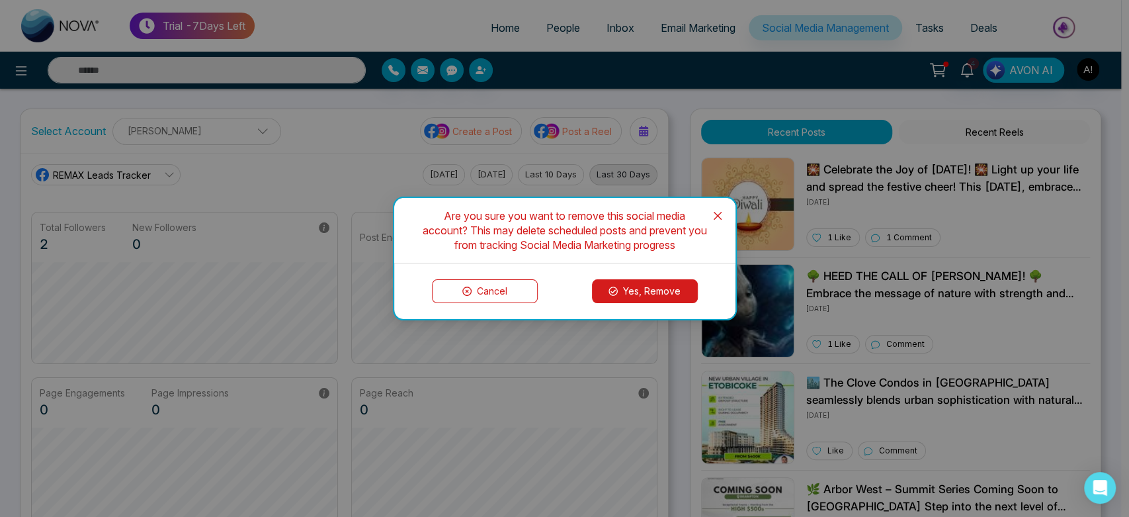
click at [666, 288] on button "Yes, Remove" at bounding box center [645, 291] width 106 height 24
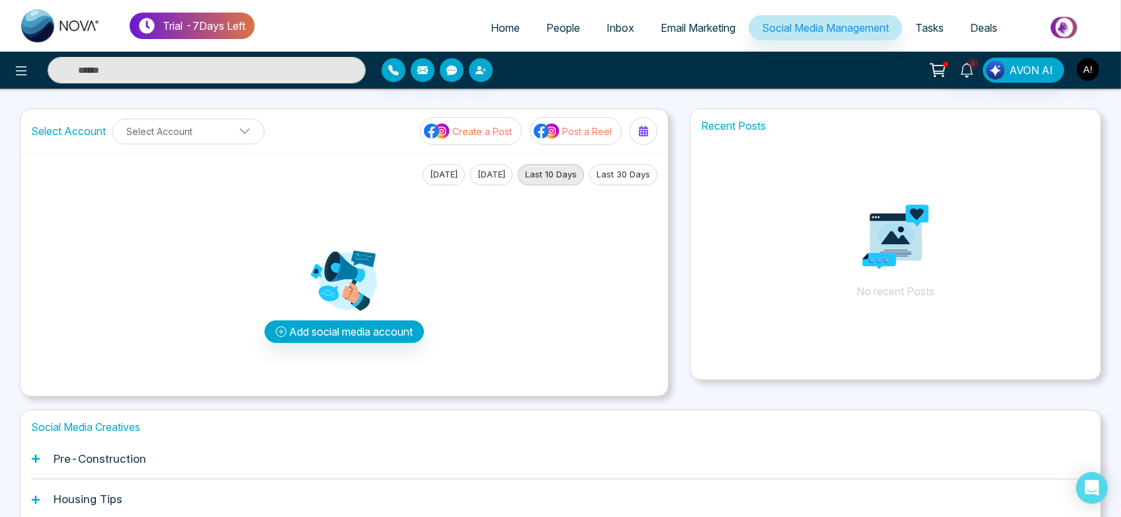
click at [579, 327] on div "Add social media account" at bounding box center [344, 285] width 626 height 200
click at [381, 327] on button "Add social media account" at bounding box center [344, 331] width 159 height 22
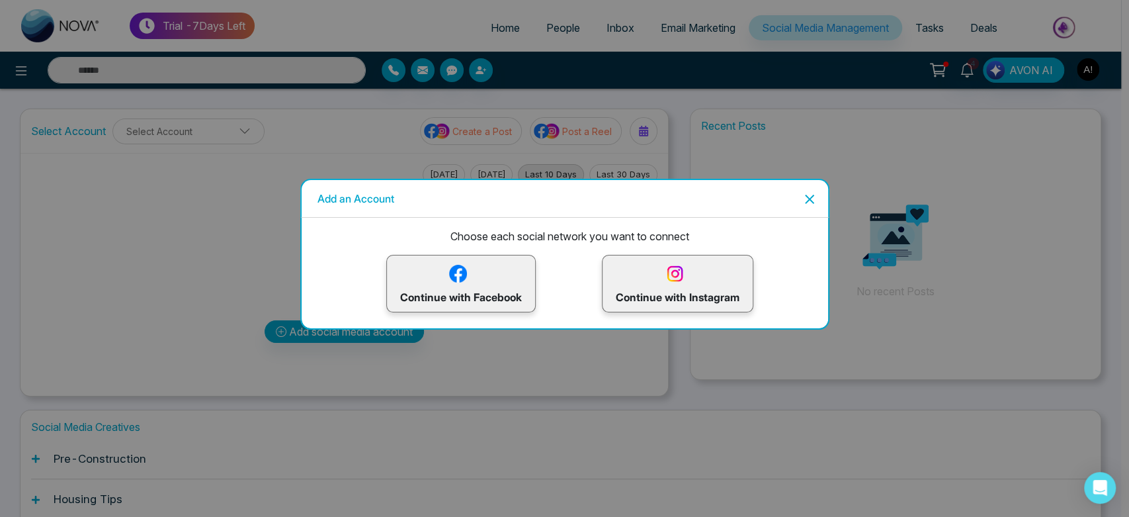
click at [505, 280] on p "Continue with Facebook" at bounding box center [461, 283] width 122 height 43
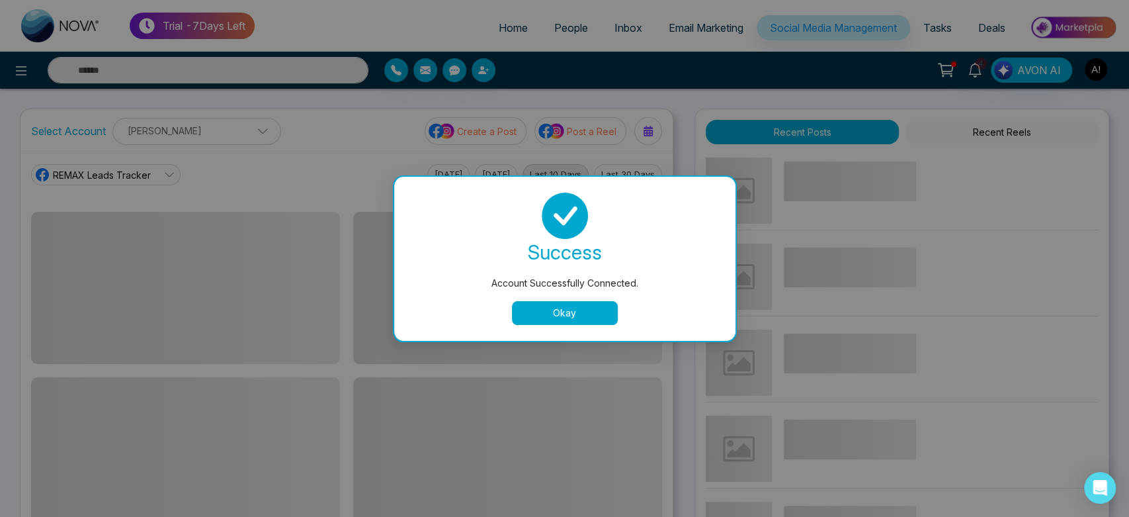
click at [547, 306] on button "Okay" at bounding box center [565, 313] width 106 height 24
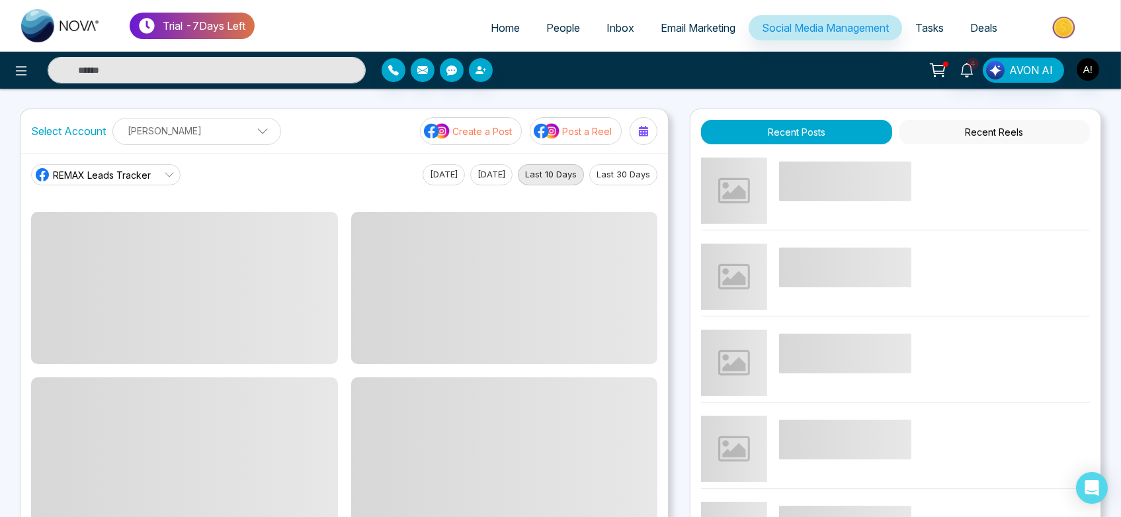
click at [547, 306] on span at bounding box center [504, 288] width 307 height 152
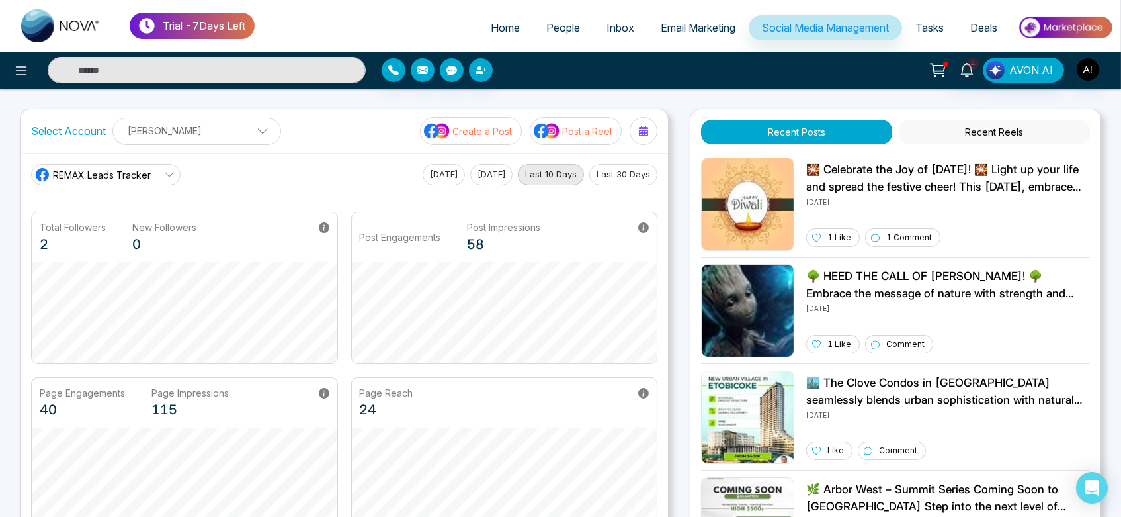
drag, startPoint x: 486, startPoint y: 157, endPoint x: 486, endPoint y: 167, distance: 9.9
click at [486, 167] on div "REMAX Leads Tracker Today Yesterday Last 10 Days Last 30 Days Total Followers 2…" at bounding box center [345, 346] width 648 height 387
click at [486, 167] on button "[DATE]" at bounding box center [491, 174] width 42 height 21
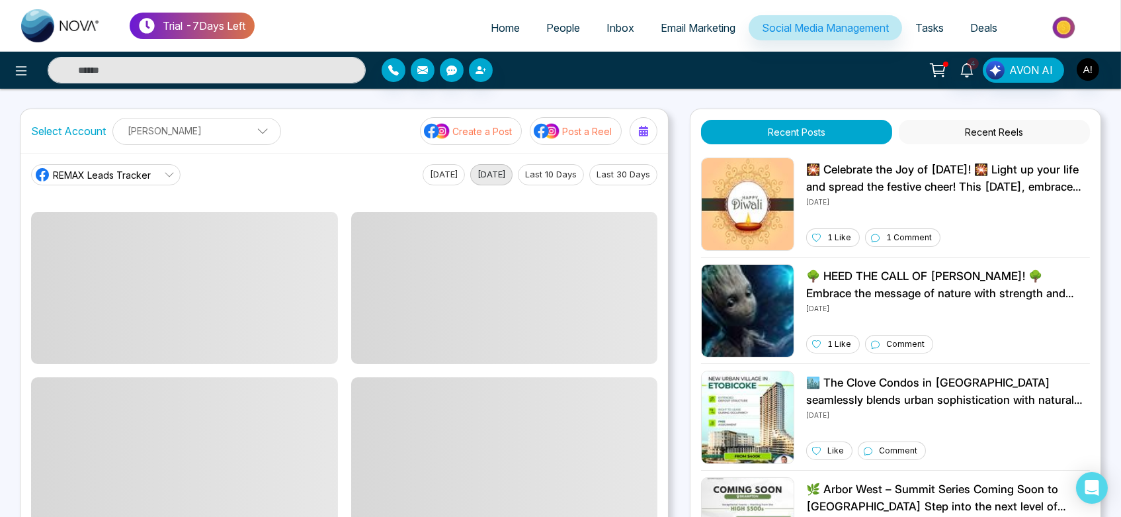
click at [437, 179] on button "[DATE]" at bounding box center [444, 174] width 42 height 21
click at [631, 174] on button "Last 30 Days" at bounding box center [623, 174] width 68 height 21
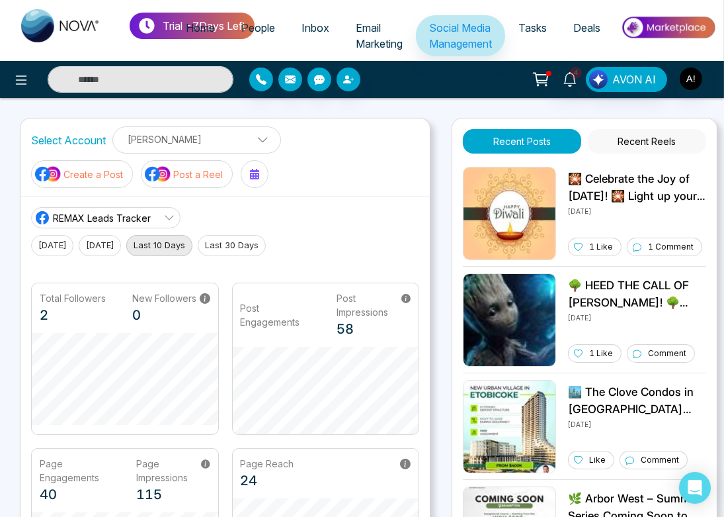
click at [176, 142] on p "[PERSON_NAME]" at bounding box center [196, 139] width 151 height 22
click at [107, 218] on span "REMAX Leads Tracker" at bounding box center [102, 218] width 98 height 14
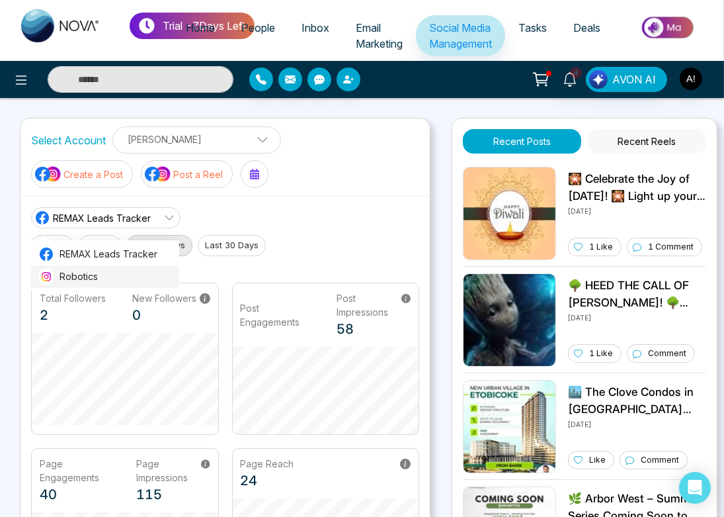
click at [139, 280] on span "Robotics" at bounding box center [116, 276] width 112 height 15
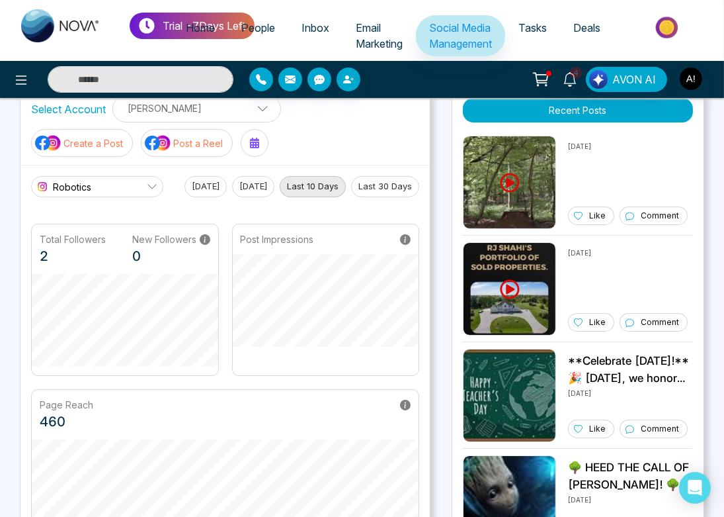
scroll to position [22, 0]
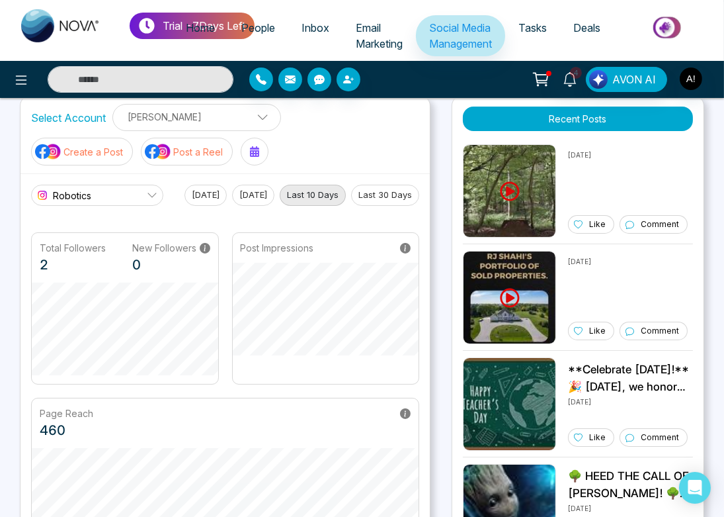
click at [118, 198] on link "Robotics" at bounding box center [97, 195] width 132 height 21
click at [128, 230] on span "REMAX Leads Tracker" at bounding box center [109, 232] width 98 height 15
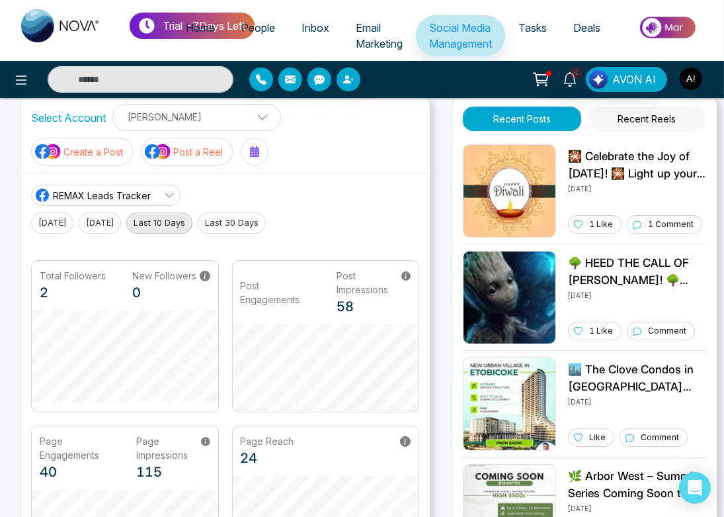
click at [131, 189] on span "REMAX Leads Tracker" at bounding box center [102, 196] width 98 height 14
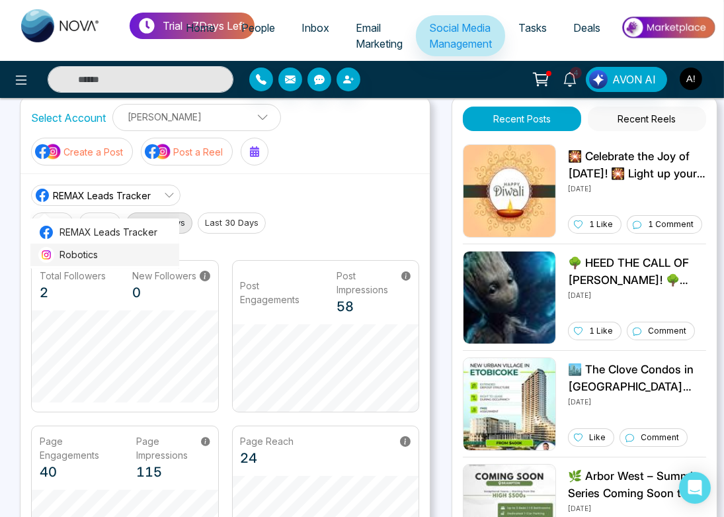
click at [142, 258] on span "Robotics" at bounding box center [116, 254] width 112 height 15
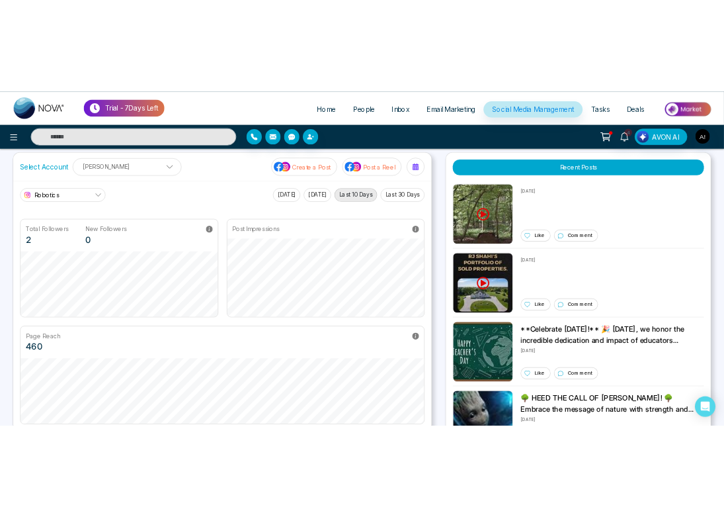
scroll to position [0, 0]
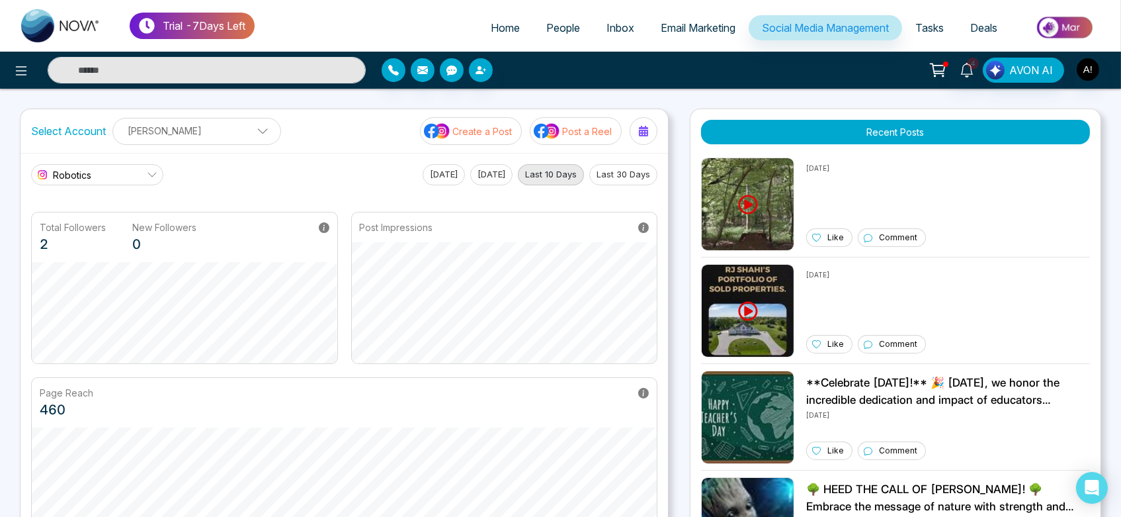
click at [91, 171] on link "Robotics" at bounding box center [97, 174] width 132 height 21
click at [214, 126] on p "[PERSON_NAME]" at bounding box center [196, 131] width 151 height 22
click at [79, 168] on span "Robotics" at bounding box center [72, 175] width 38 height 14
click at [267, 200] on main "Robotics REMAX Leads Tracker Robotics [DATE] [DATE] Last 10 Days Last 30 Days T…" at bounding box center [344, 346] width 626 height 365
click at [141, 175] on link "Robotics" at bounding box center [97, 174] width 132 height 21
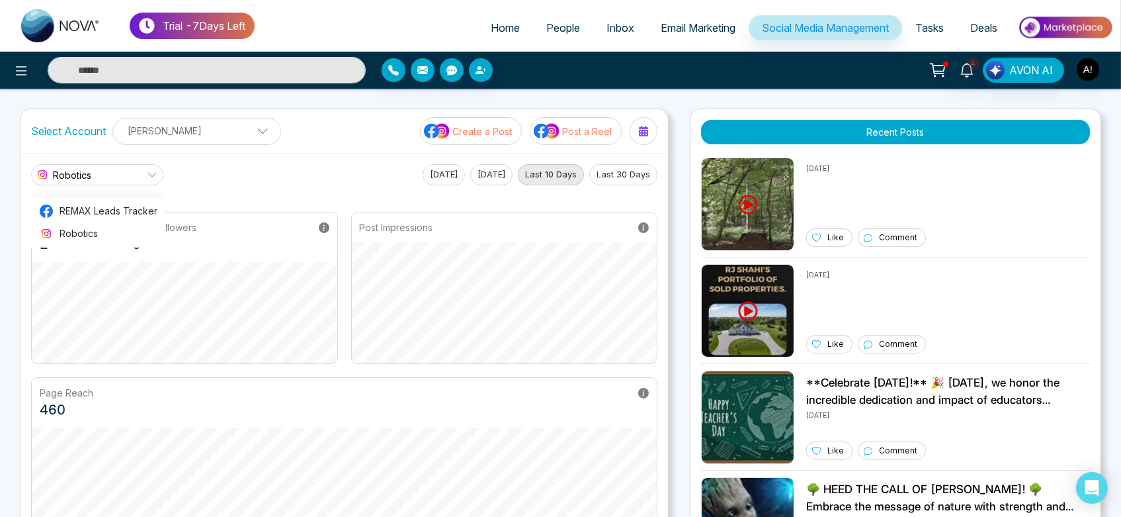
click at [141, 175] on link "Robotics" at bounding box center [97, 174] width 132 height 21
click at [206, 136] on p "[PERSON_NAME]" at bounding box center [196, 131] width 151 height 22
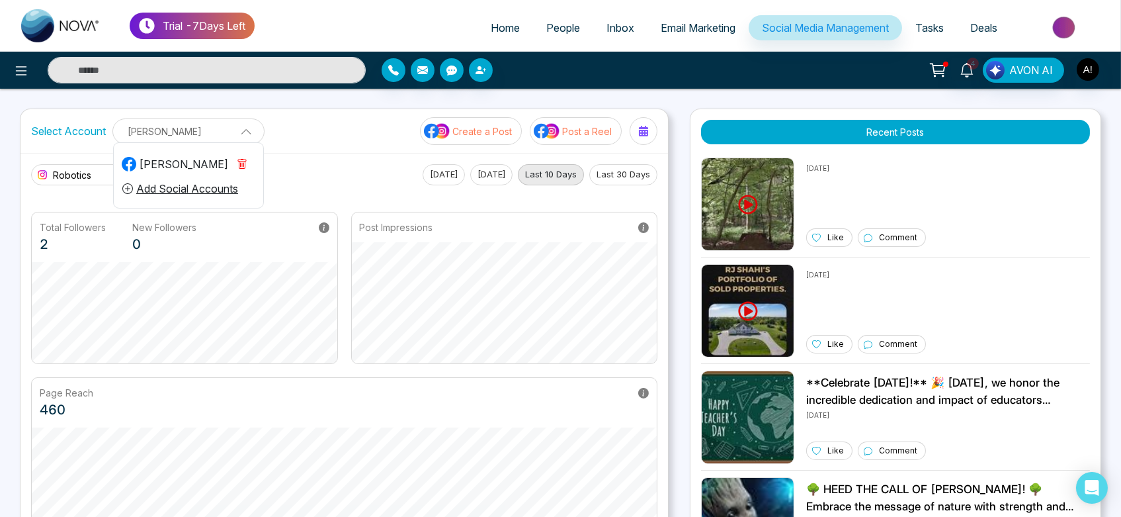
click at [243, 165] on icon "button" at bounding box center [242, 164] width 4 height 5
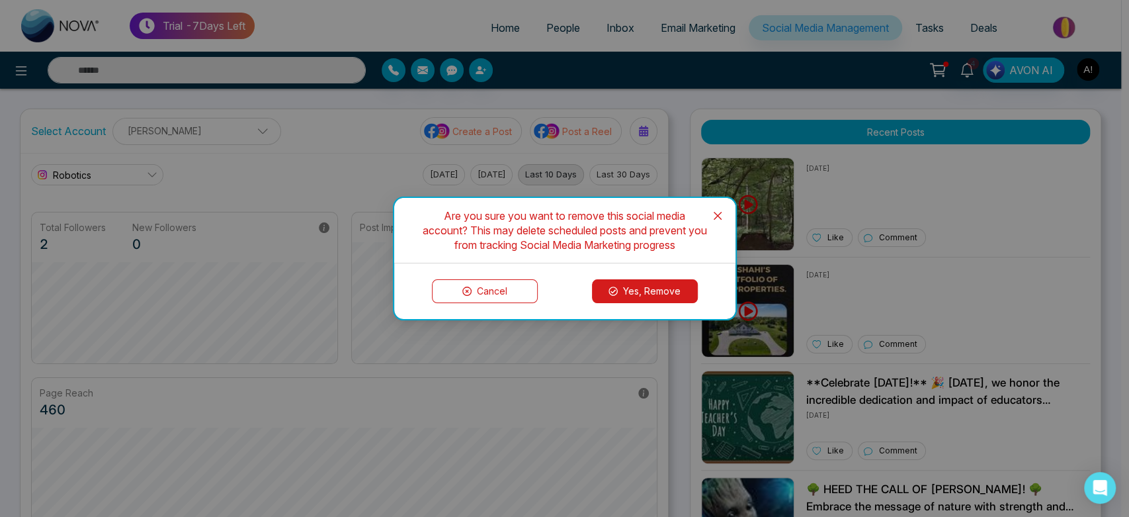
click at [616, 284] on button "Yes, Remove" at bounding box center [645, 291] width 106 height 24
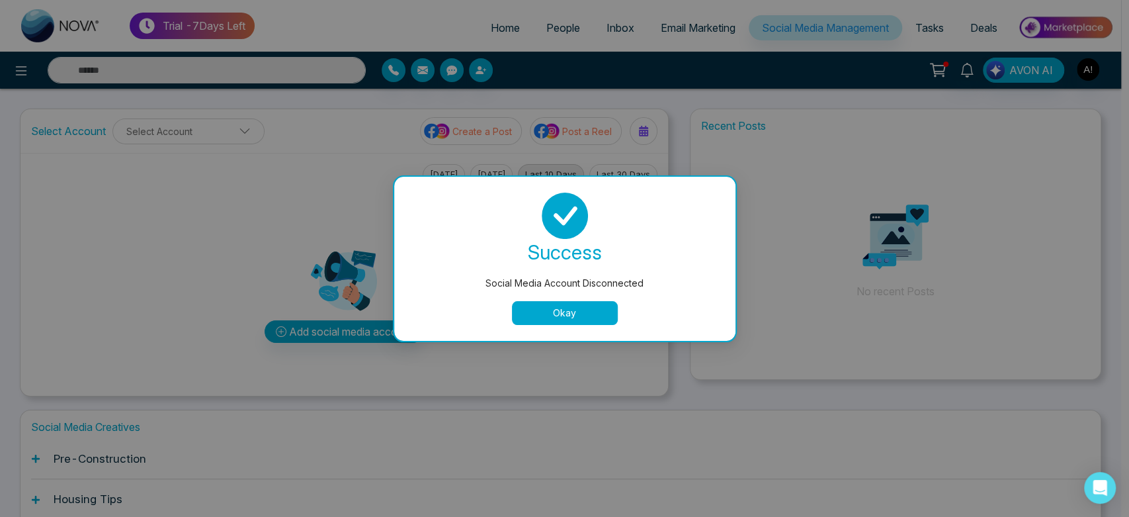
click at [555, 305] on button "Okay" at bounding box center [565, 313] width 106 height 24
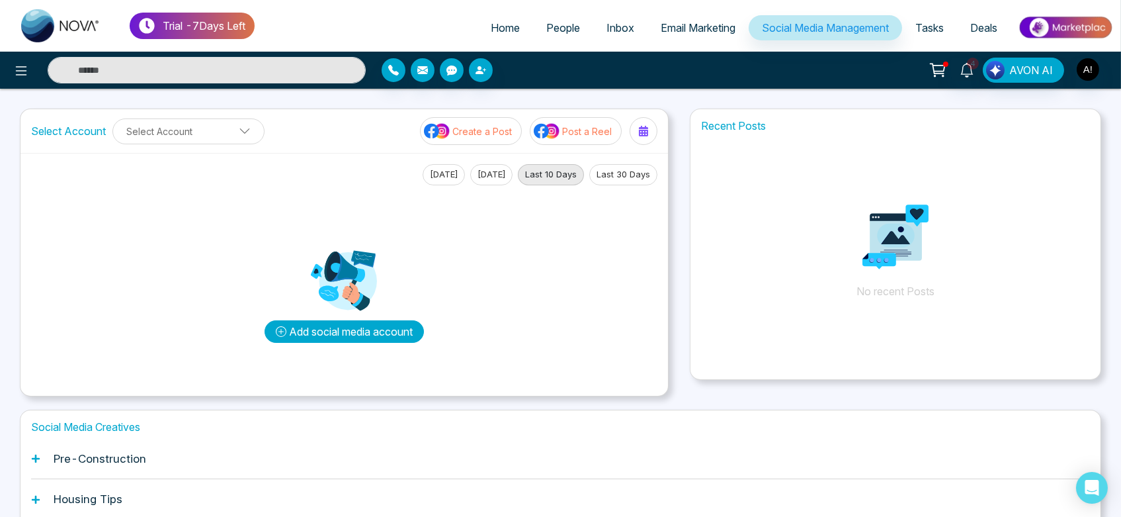
click at [342, 328] on button "Add social media account" at bounding box center [344, 331] width 159 height 22
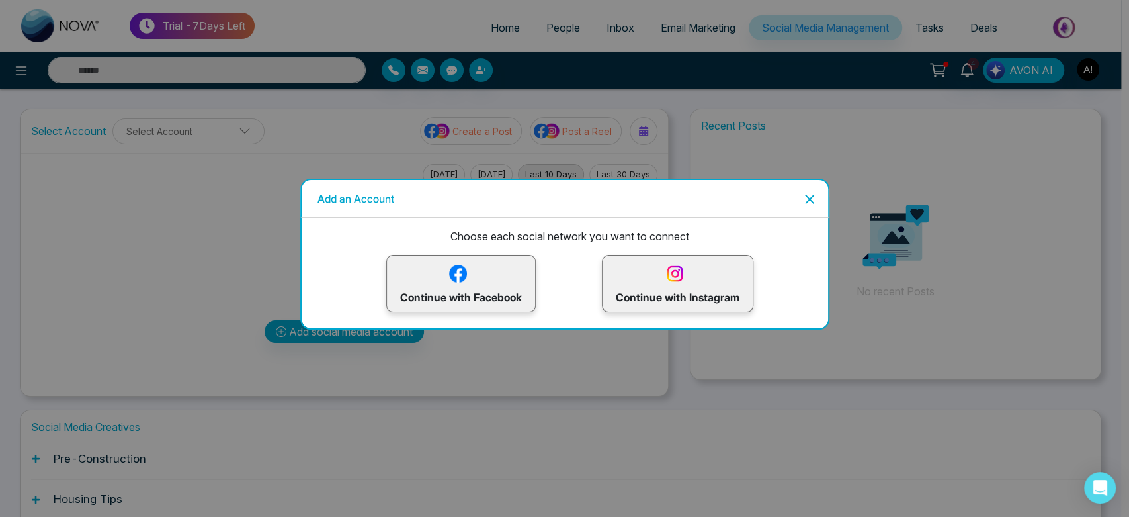
click at [691, 282] on p "Continue with Instagram" at bounding box center [678, 283] width 124 height 43
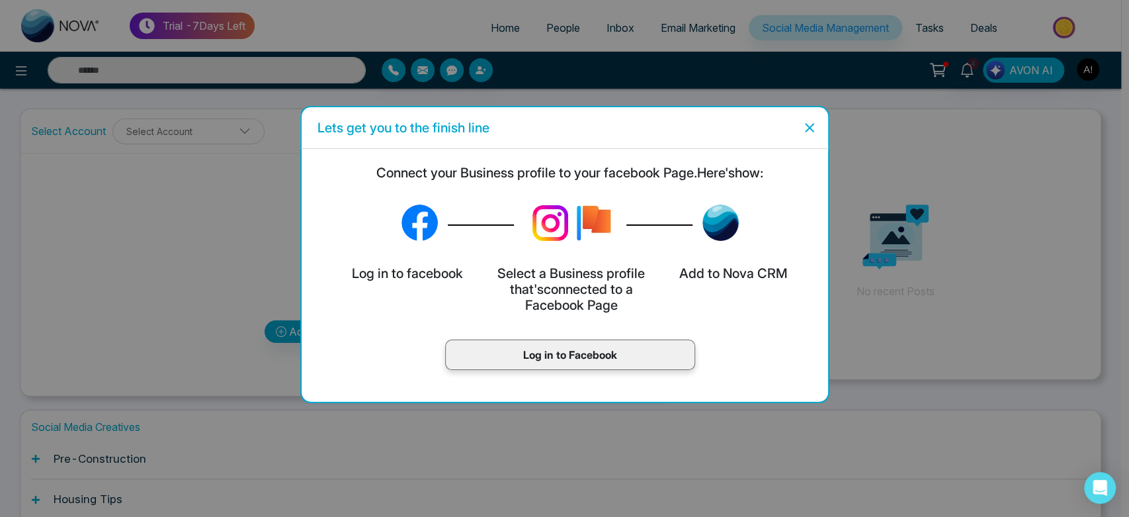
click at [595, 343] on div "Log in to Facebook" at bounding box center [570, 354] width 250 height 30
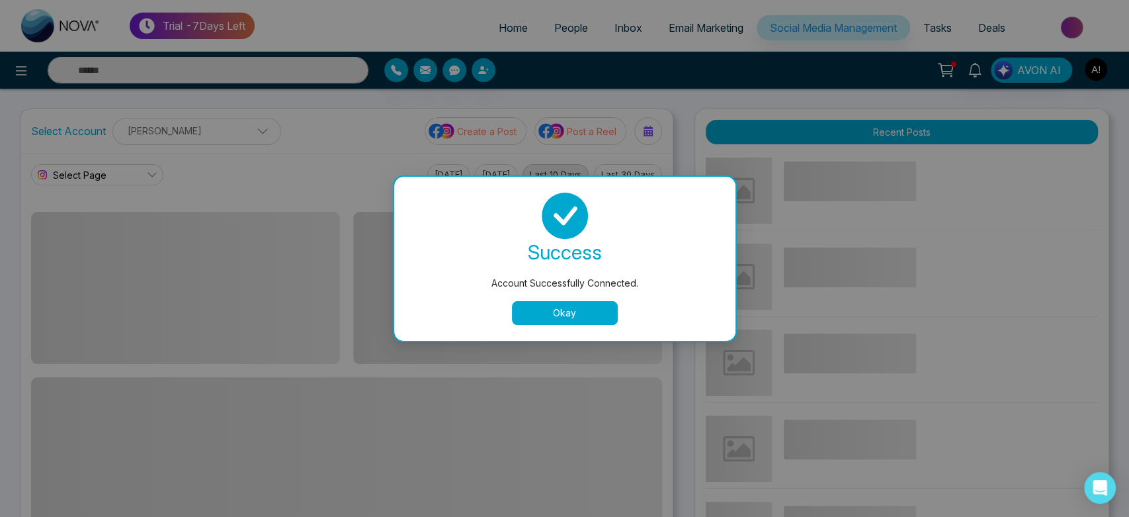
click at [567, 311] on button "Okay" at bounding box center [565, 313] width 106 height 24
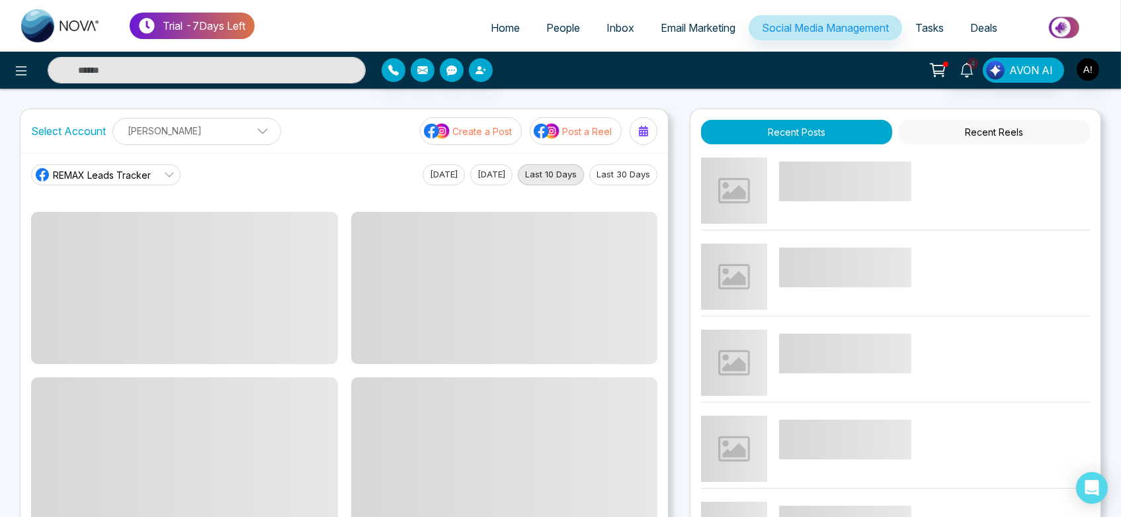
click at [132, 174] on span "REMAX Leads Tracker" at bounding box center [102, 175] width 98 height 14
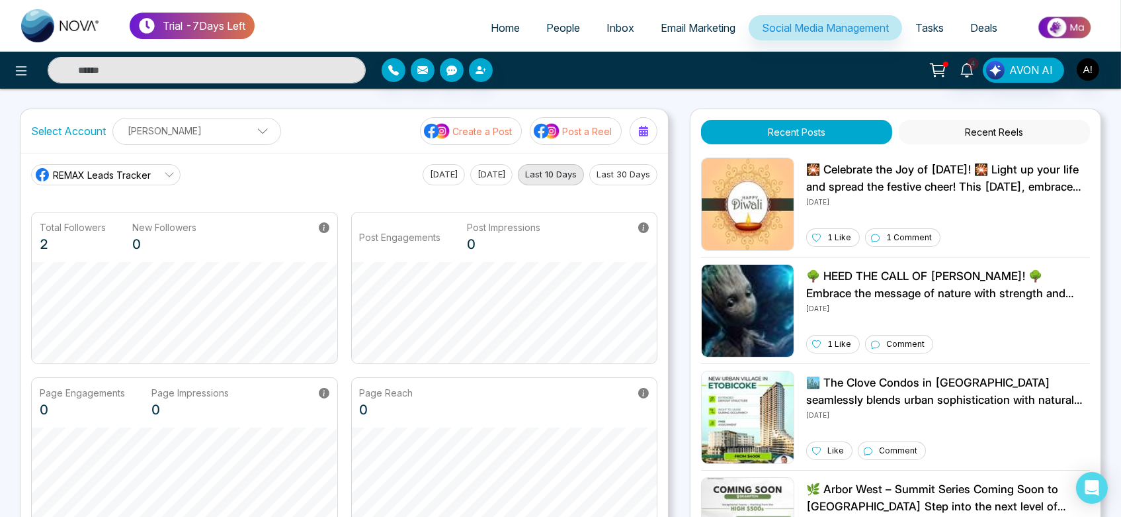
click at [284, 168] on div "REMAX Leads Tracker REMAX Leads Tracker Robotics Today Yesterday Last 10 Days L…" at bounding box center [344, 174] width 626 height 21
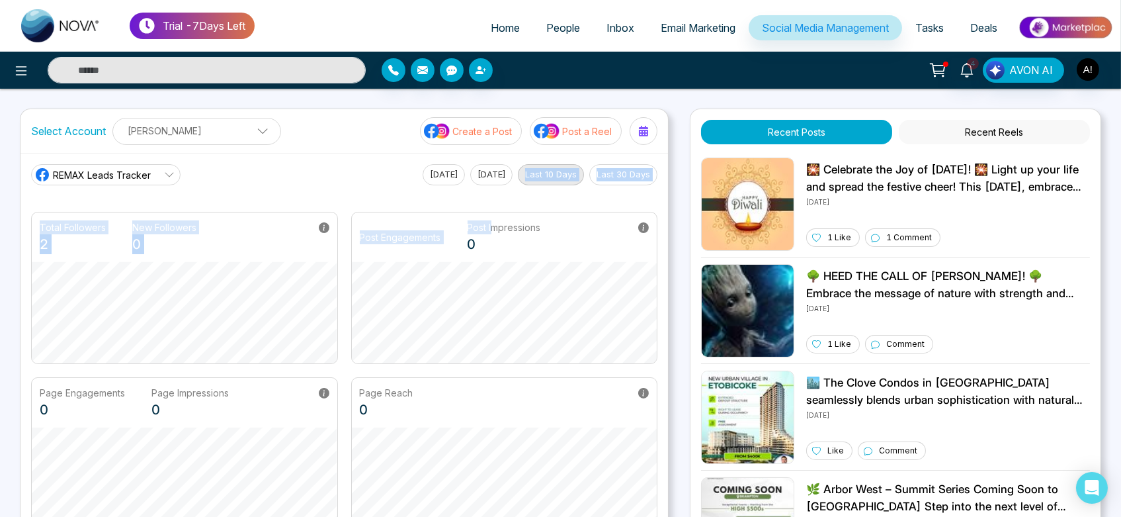
click at [492, 183] on main "REMAX Leads Tracker REMAX Leads Tracker Robotics Today Yesterday Last 10 Days L…" at bounding box center [344, 346] width 626 height 365
click at [492, 183] on button "[DATE]" at bounding box center [491, 174] width 42 height 21
click at [424, 179] on button "[DATE]" at bounding box center [444, 174] width 42 height 21
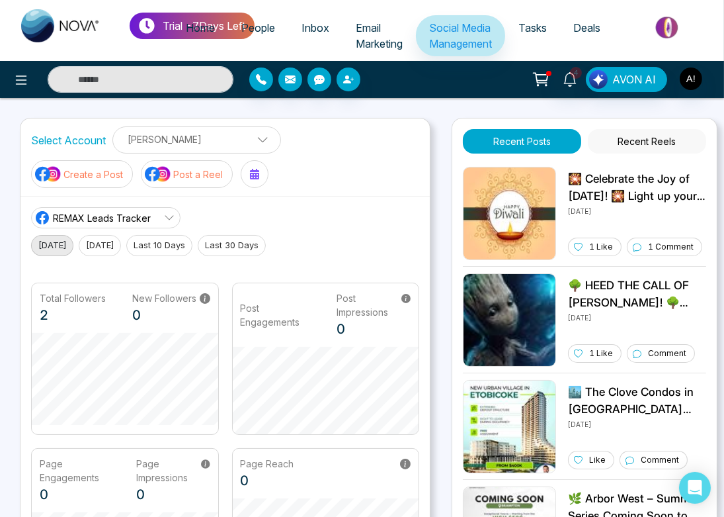
click at [117, 212] on span "REMAX Leads Tracker" at bounding box center [102, 218] width 98 height 14
click at [128, 266] on li "Robotics" at bounding box center [104, 276] width 149 height 22
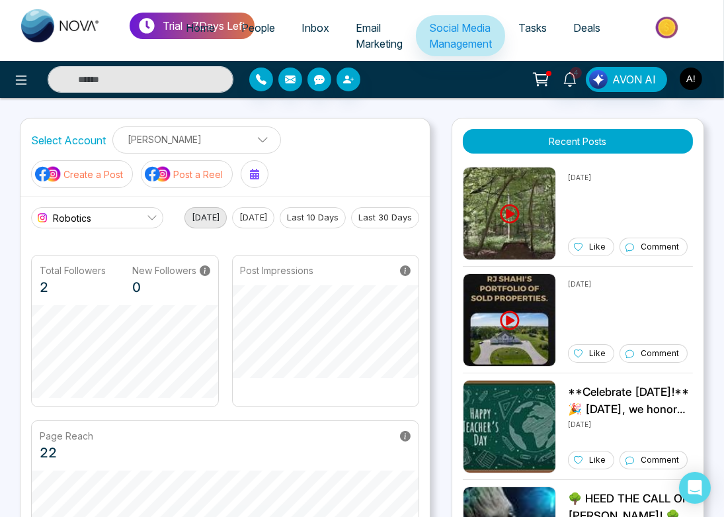
click at [114, 215] on link "Robotics" at bounding box center [97, 217] width 132 height 21
click at [127, 253] on span "REMAX Leads Tracker" at bounding box center [109, 254] width 98 height 15
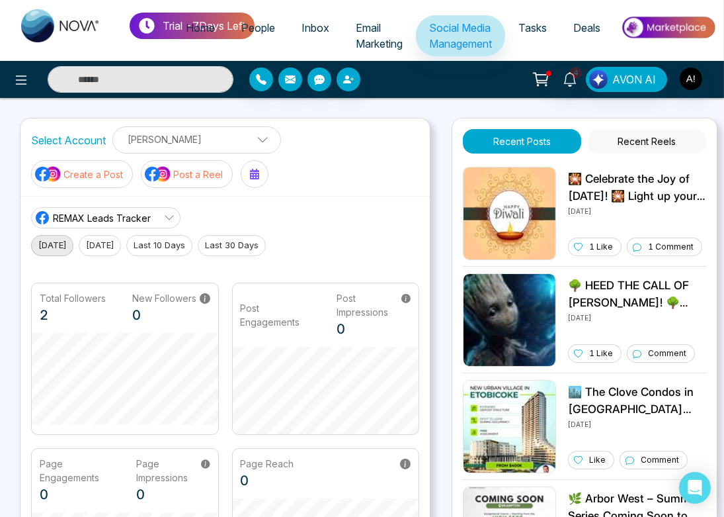
click at [256, 242] on button "Last 30 Days" at bounding box center [232, 245] width 68 height 21
click at [169, 214] on icon at bounding box center [169, 217] width 11 height 11
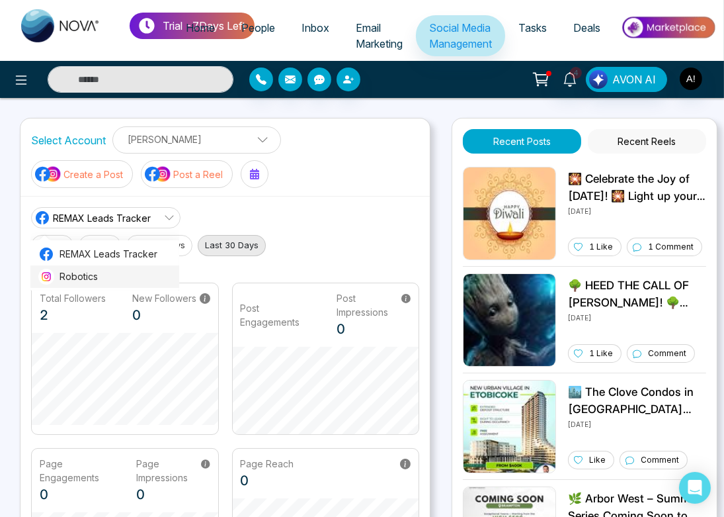
click at [153, 280] on span "Robotics" at bounding box center [116, 276] width 112 height 15
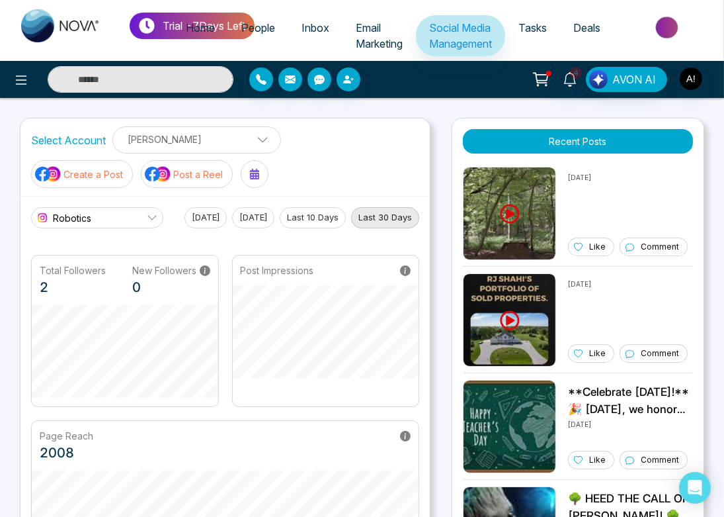
click at [292, 213] on button "Last 10 Days" at bounding box center [313, 217] width 66 height 21
click at [120, 216] on link "Robotics" at bounding box center [97, 217] width 132 height 21
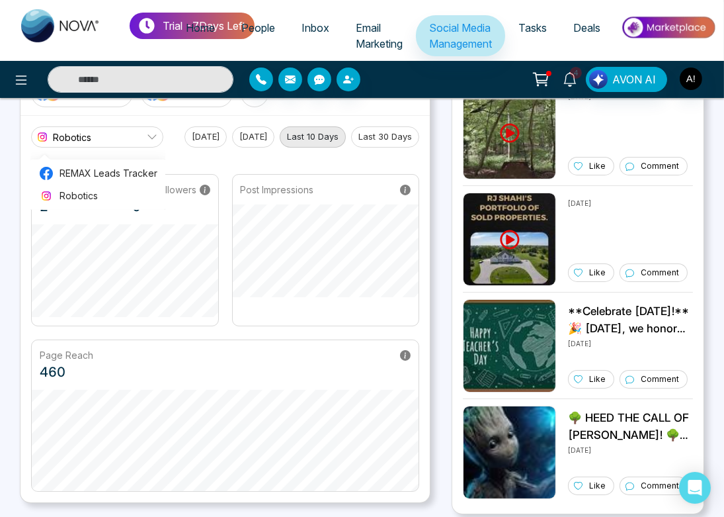
scroll to position [50, 0]
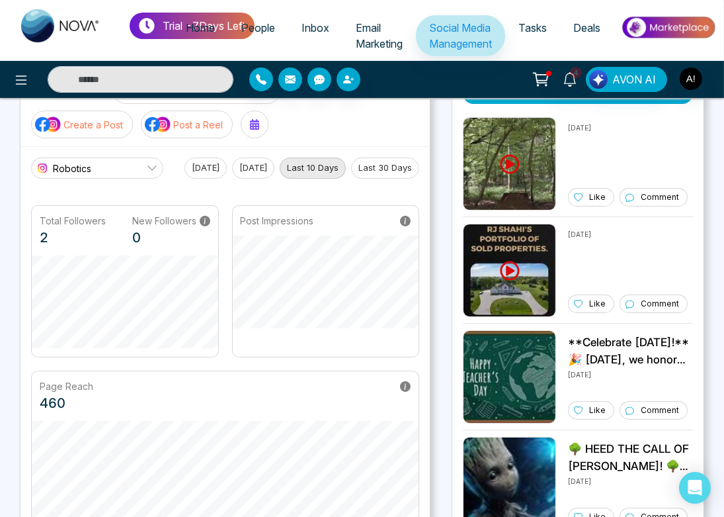
click at [256, 163] on button "[DATE]" at bounding box center [253, 167] width 42 height 21
click at [300, 161] on button "Last 10 Days" at bounding box center [313, 167] width 66 height 21
click at [117, 168] on link "Robotics" at bounding box center [97, 167] width 132 height 21
click at [129, 206] on span "REMAX Leads Tracker" at bounding box center [109, 205] width 98 height 15
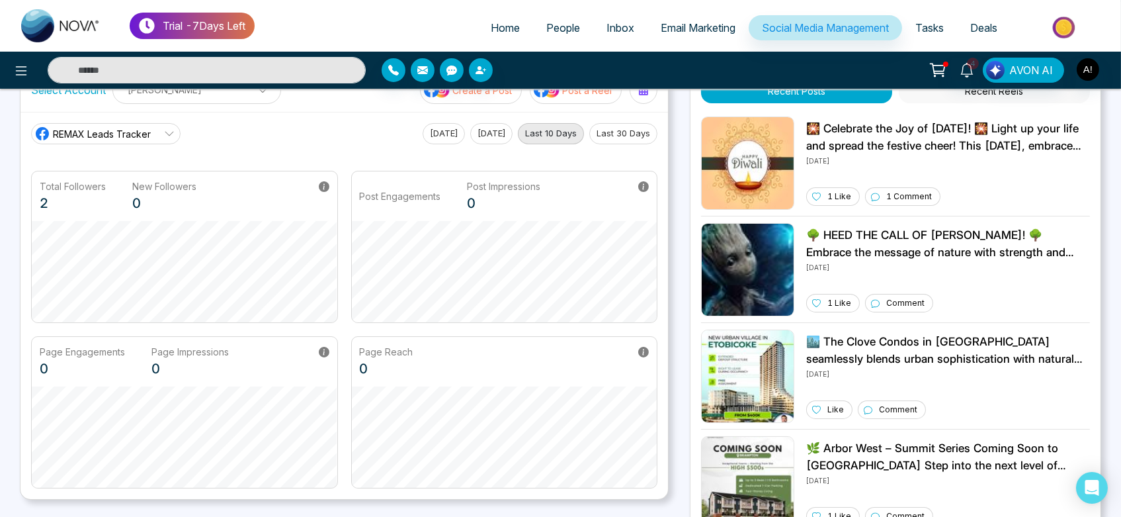
scroll to position [0, 0]
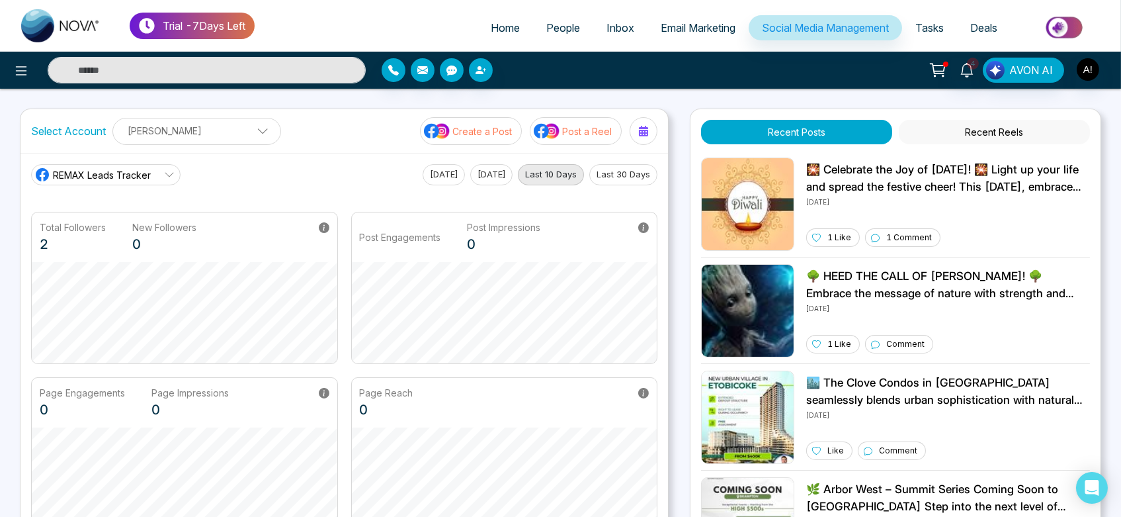
click at [117, 170] on span "REMAX Leads Tracker" at bounding box center [102, 175] width 98 height 14
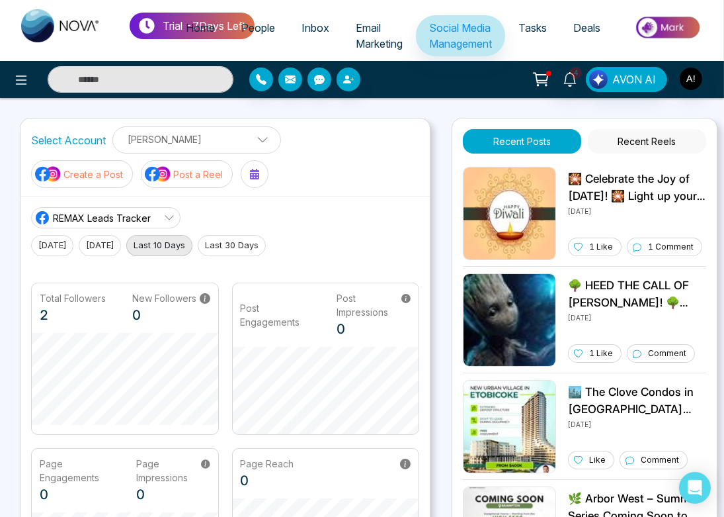
click at [156, 210] on link "REMAX Leads Tracker" at bounding box center [105, 217] width 149 height 21
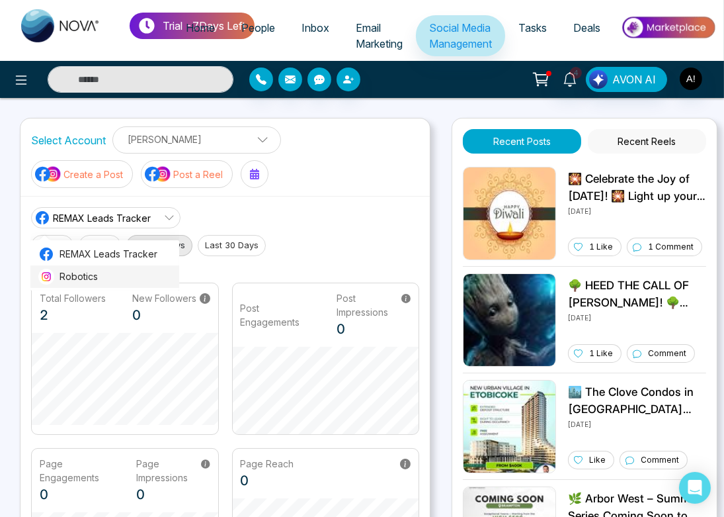
click at [126, 278] on span "Robotics" at bounding box center [116, 276] width 112 height 15
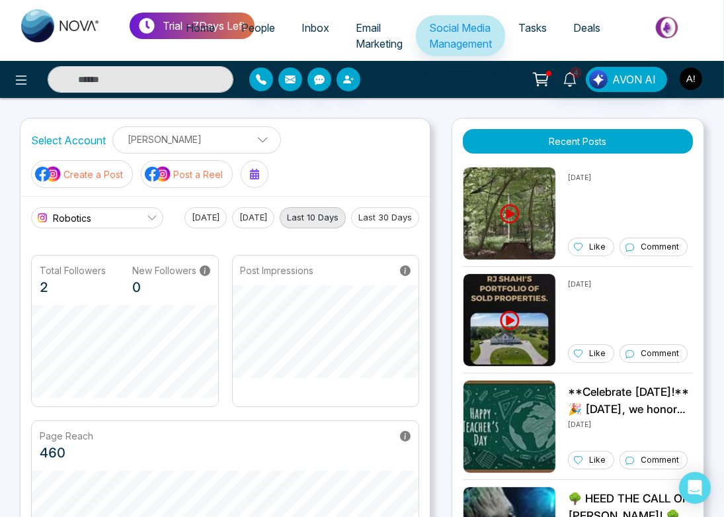
click at [129, 213] on link "Robotics" at bounding box center [97, 217] width 132 height 21
click at [140, 252] on span "REMAX Leads Tracker" at bounding box center [109, 254] width 98 height 15
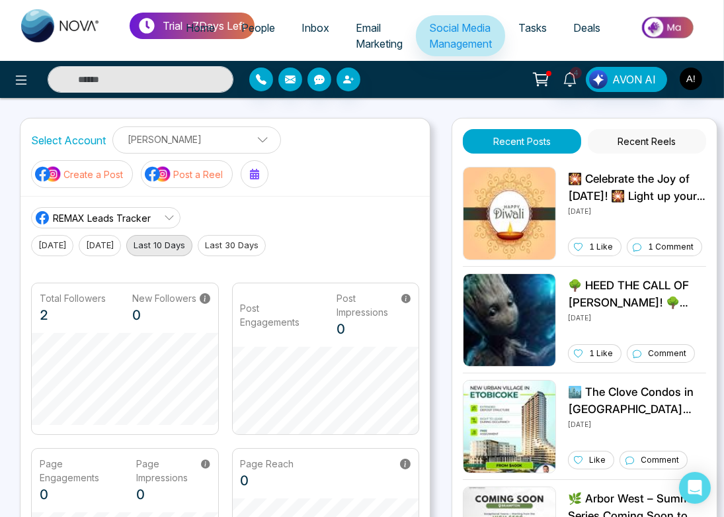
click at [128, 214] on span "REMAX Leads Tracker" at bounding box center [102, 218] width 98 height 14
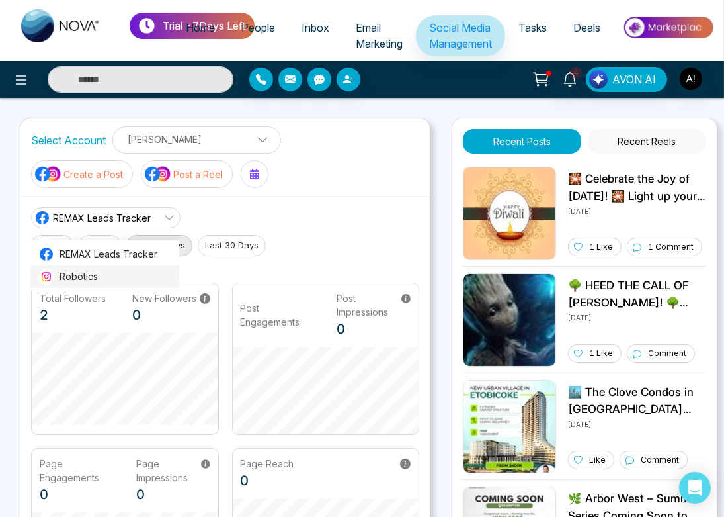
click at [130, 275] on span "Robotics" at bounding box center [116, 276] width 112 height 15
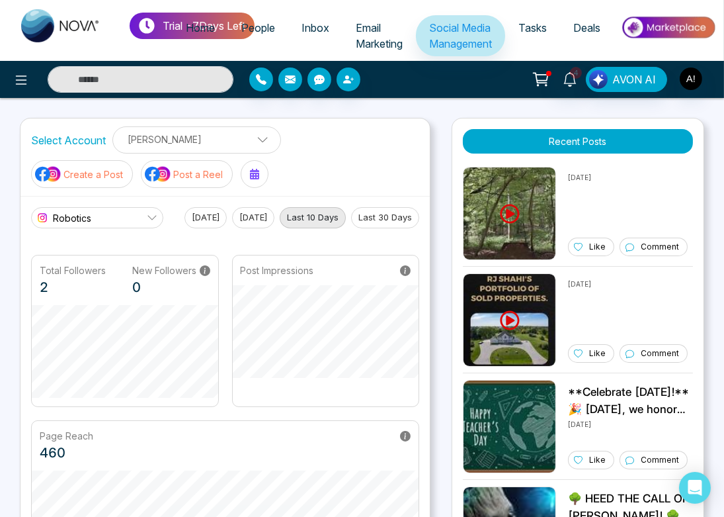
click at [136, 220] on link "Robotics" at bounding box center [97, 217] width 132 height 21
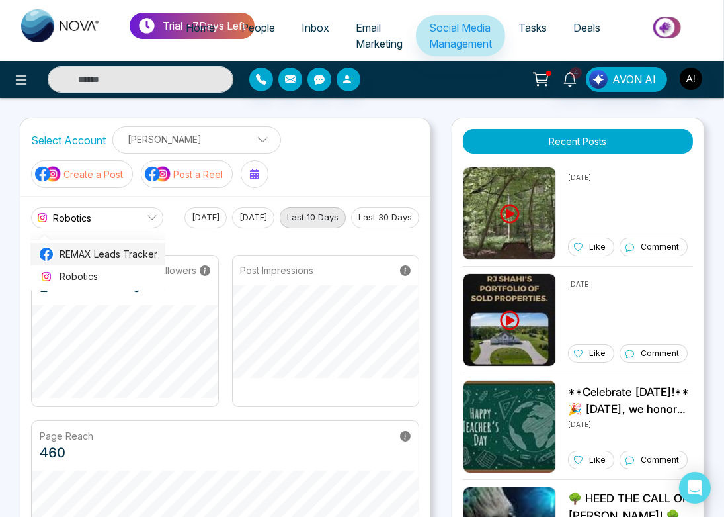
click at [144, 258] on span "REMAX Leads Tracker" at bounding box center [109, 254] width 98 height 15
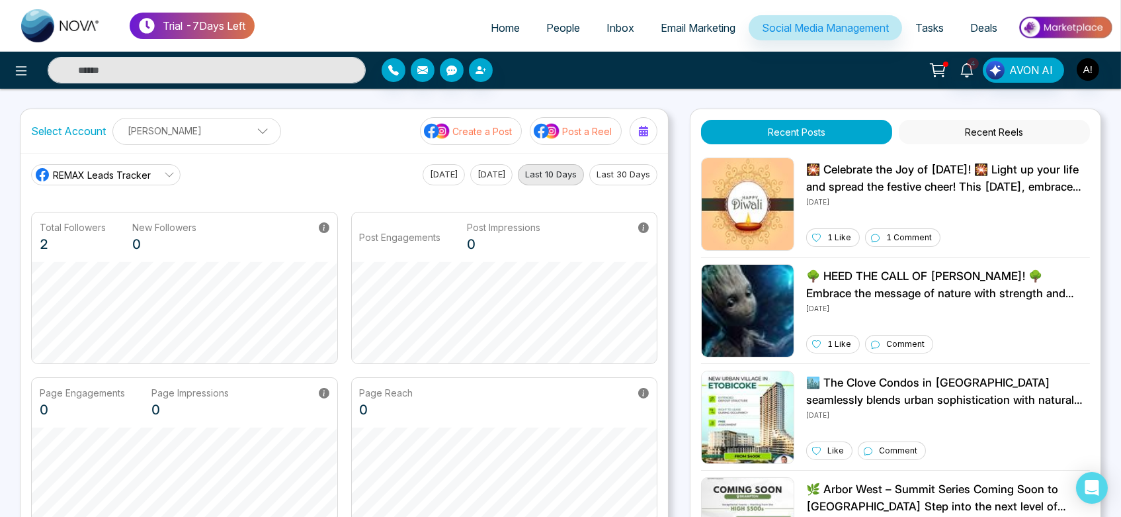
click at [151, 178] on link "REMAX Leads Tracker" at bounding box center [105, 174] width 149 height 21
click at [148, 236] on span "Robotics" at bounding box center [116, 233] width 112 height 15
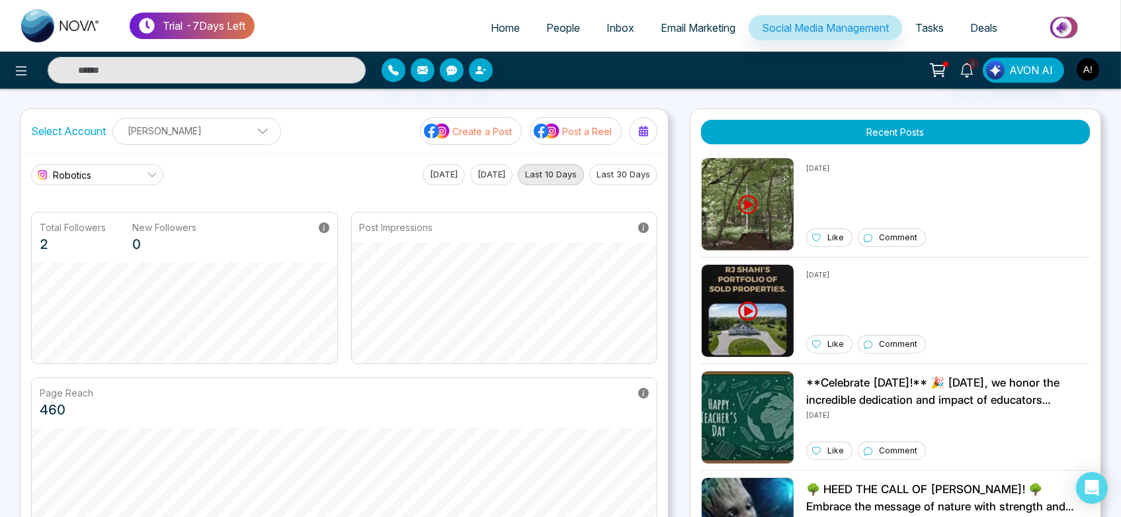
click at [708, 21] on span "Email Marketing" at bounding box center [698, 27] width 75 height 13
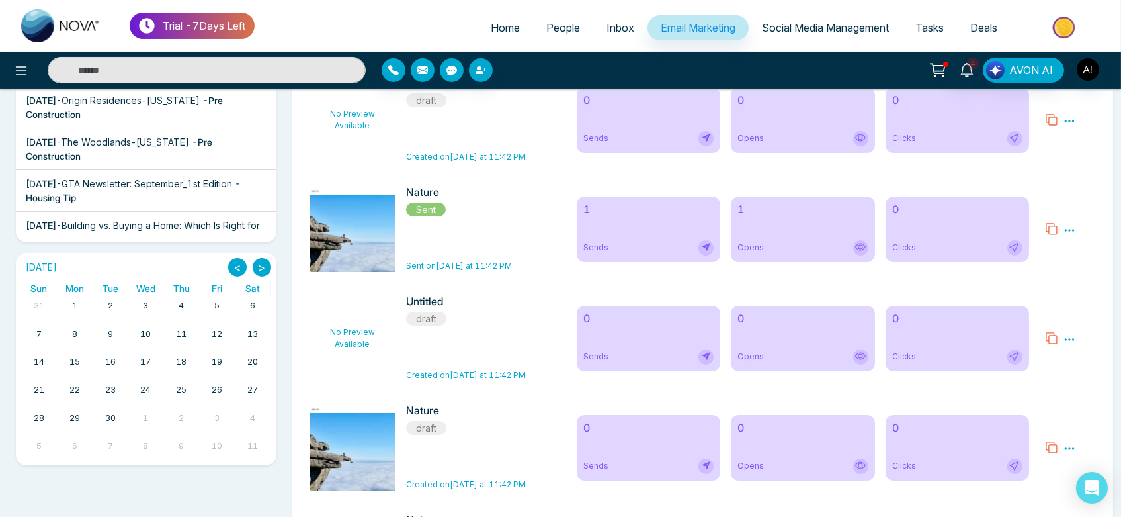
scroll to position [261, 0]
click at [378, 339] on p "No Preview Available" at bounding box center [353, 337] width 86 height 86
click at [355, 343] on p "No Preview Available" at bounding box center [353, 337] width 86 height 86
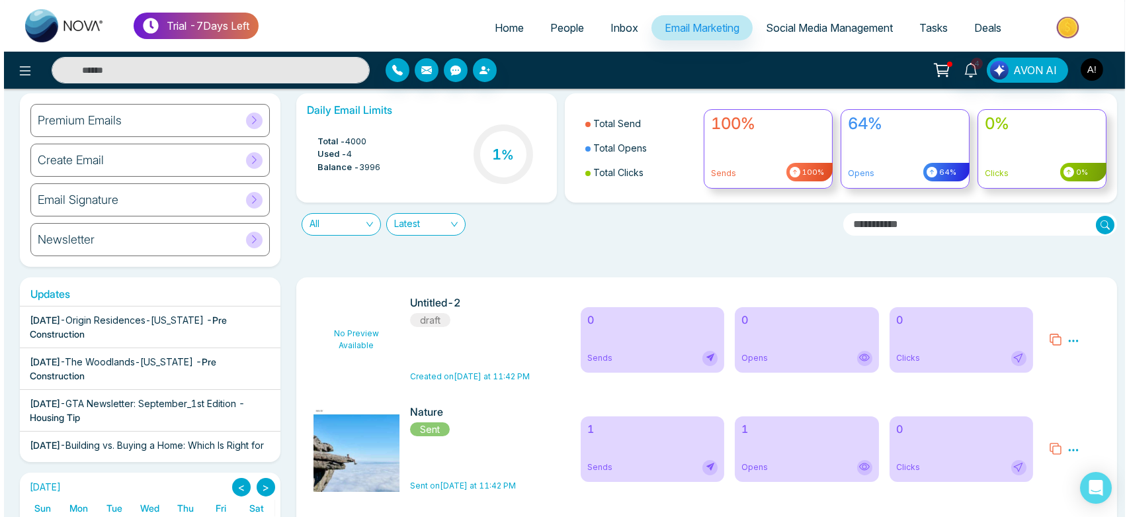
scroll to position [0, 0]
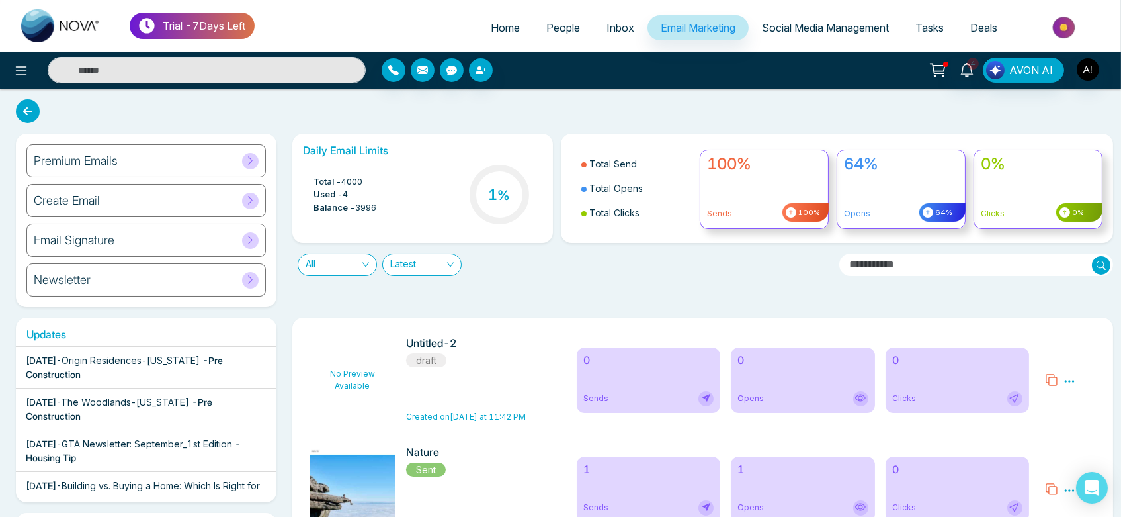
click at [732, 20] on link "Tasks" at bounding box center [929, 27] width 55 height 25
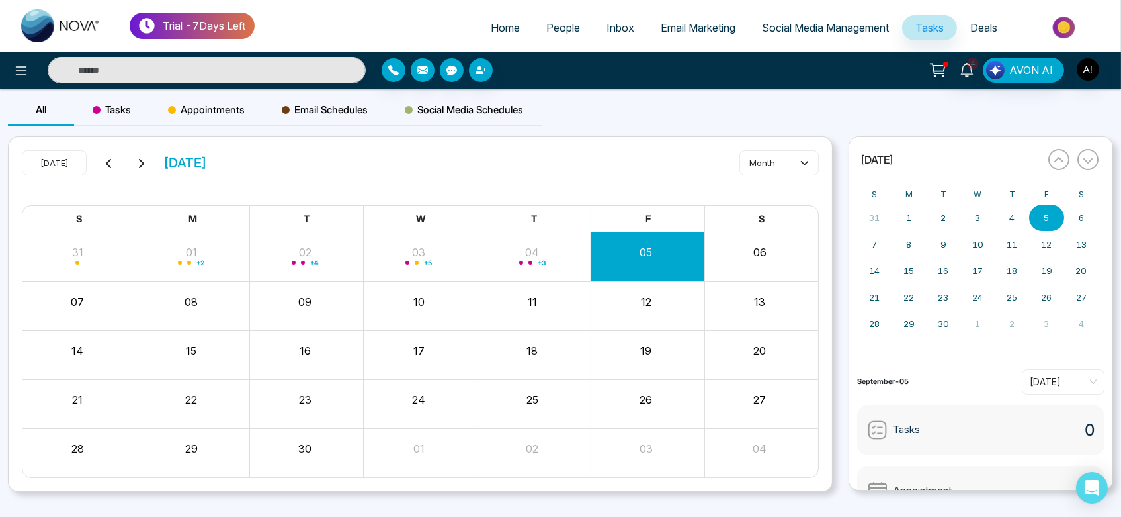
click at [607, 26] on span "Inbox" at bounding box center [621, 27] width 28 height 13
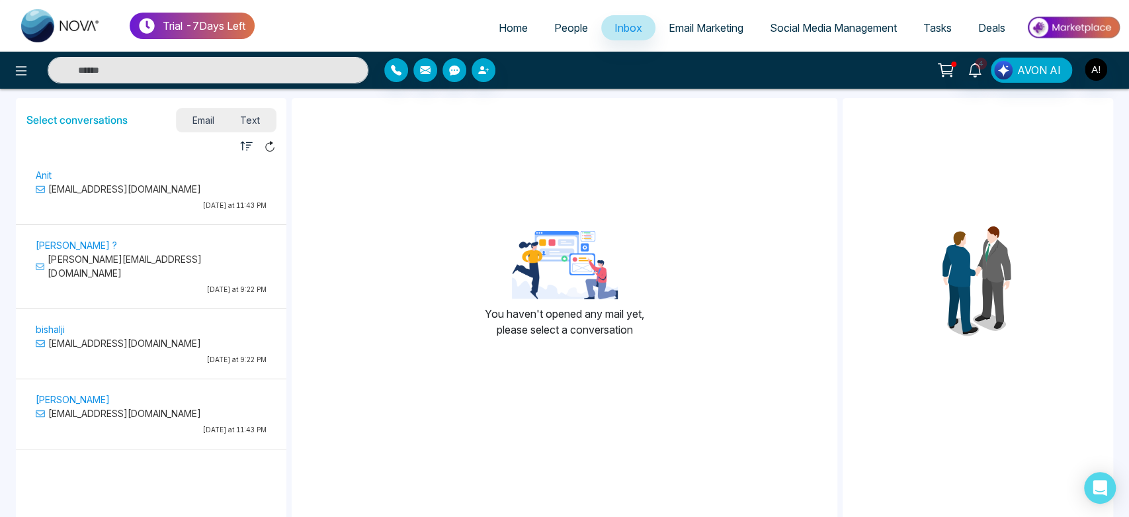
click at [178, 195] on p "[EMAIL_ADDRESS][DOMAIN_NAME]" at bounding box center [151, 189] width 231 height 14
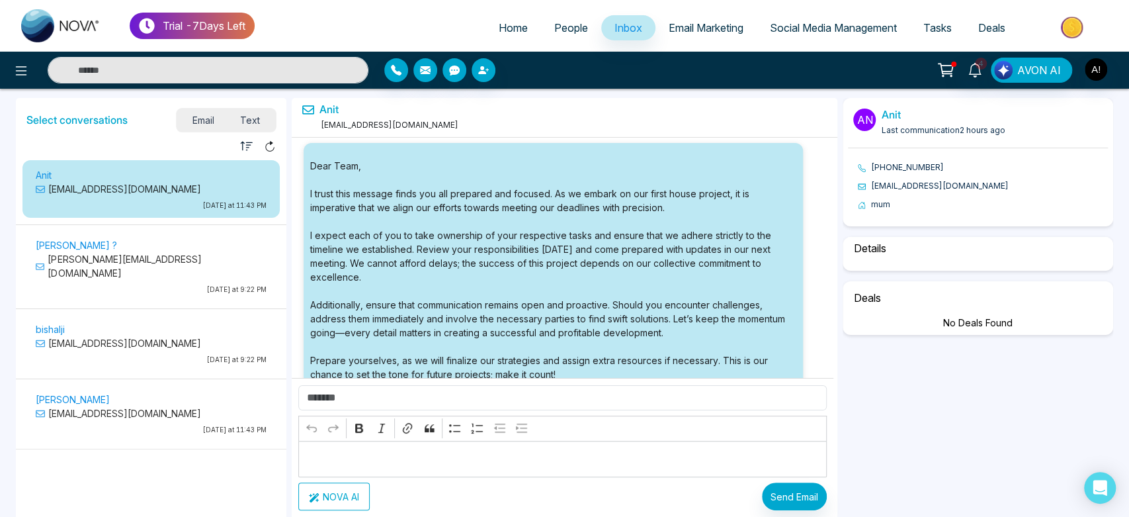
click at [501, 26] on span "Home" at bounding box center [513, 27] width 29 height 13
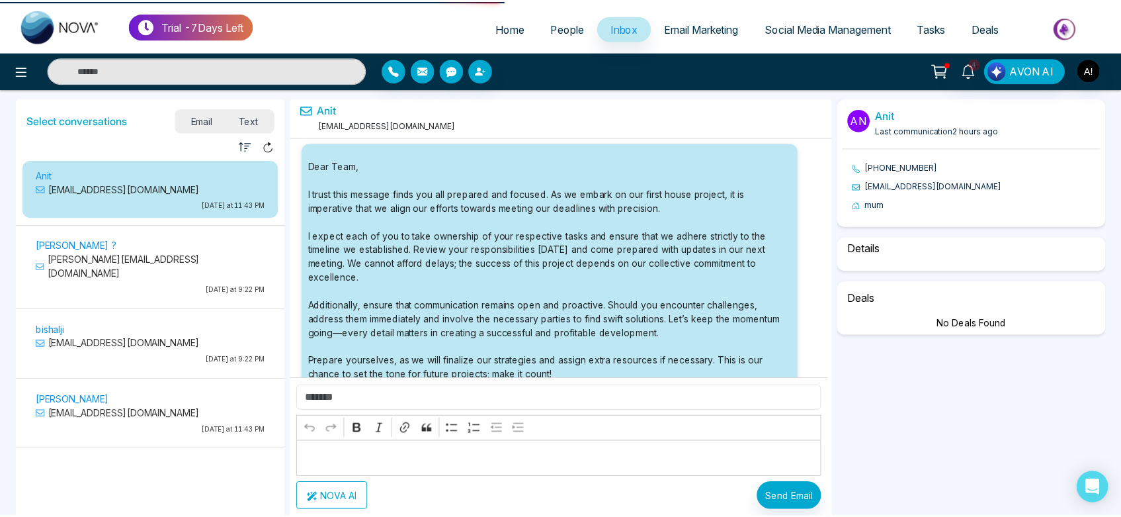
scroll to position [60288, 0]
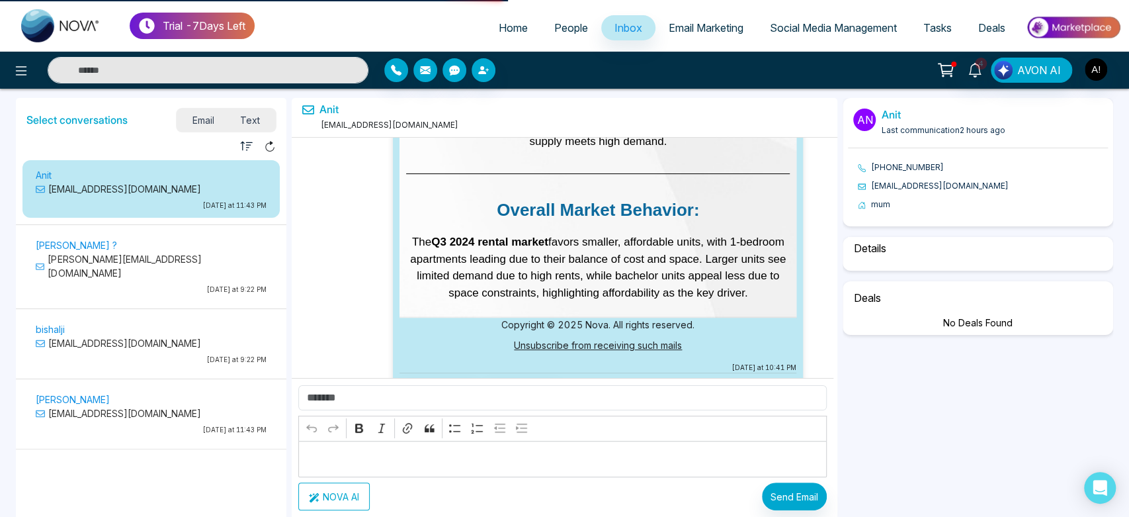
select select "****"
select select "*********"
select select "******"
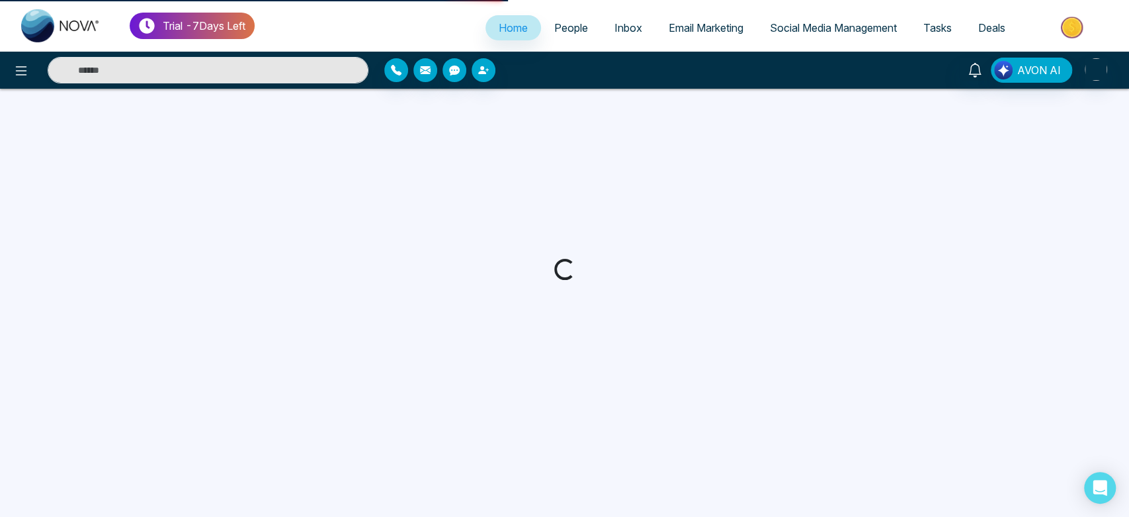
select select "*"
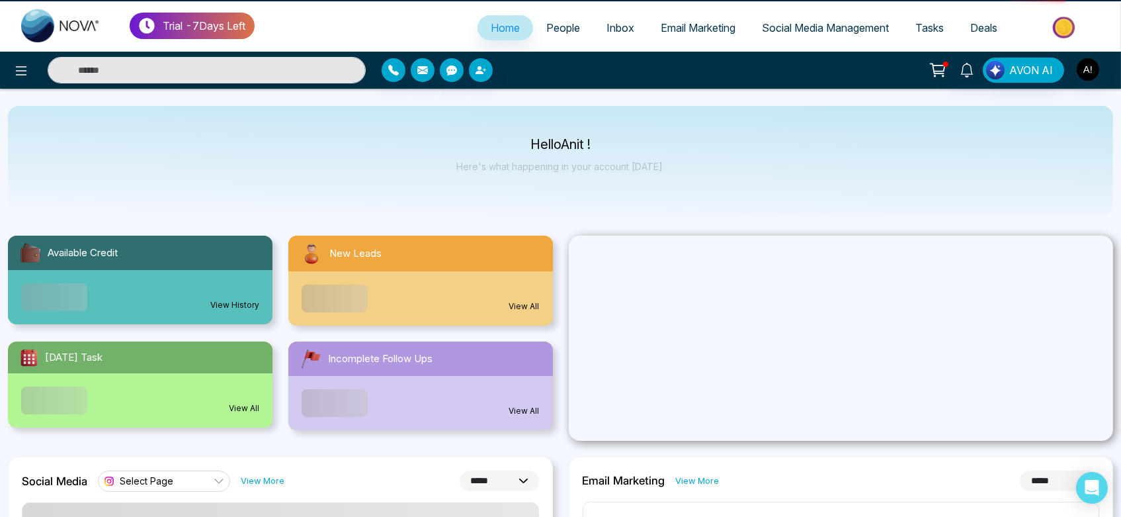
click at [732, 23] on span "Social Media Management" at bounding box center [825, 27] width 127 height 13
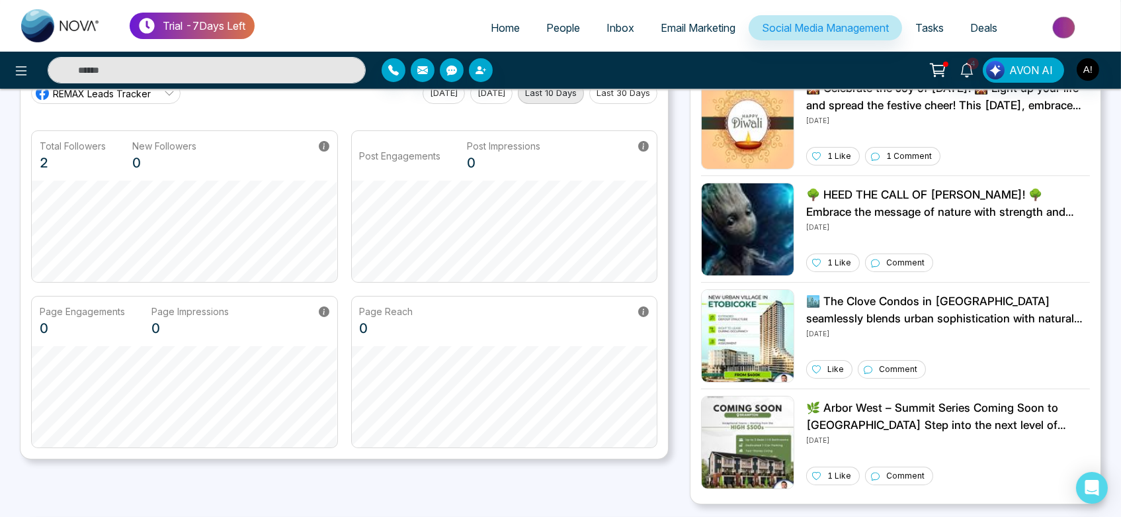
click at [329, 337] on div "Page Engagements 0 Page Impressions 0" at bounding box center [185, 321] width 306 height 50
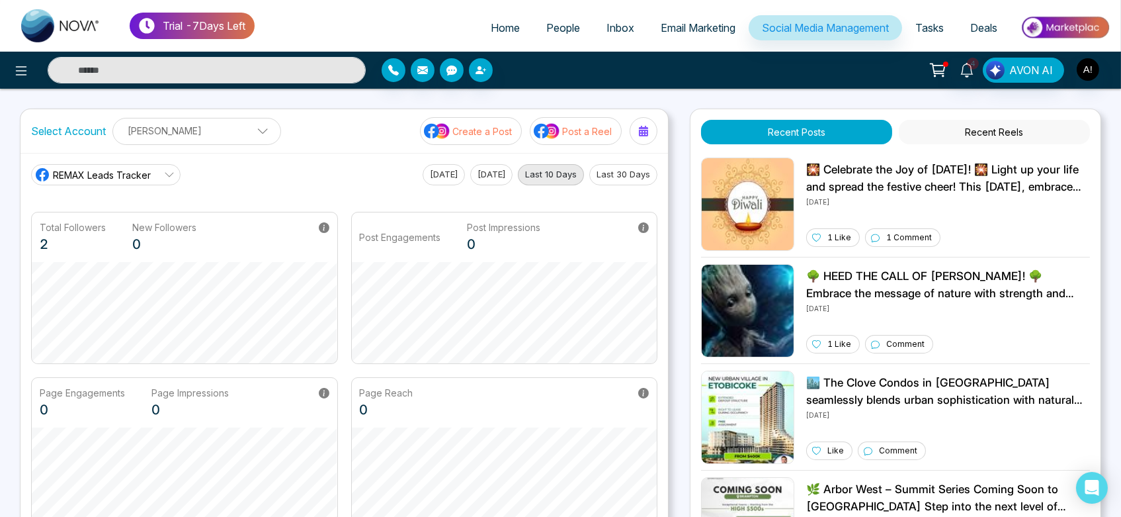
click at [148, 173] on span "REMAX Leads Tracker" at bounding box center [102, 175] width 98 height 14
click at [147, 227] on span "Robotics" at bounding box center [116, 233] width 112 height 15
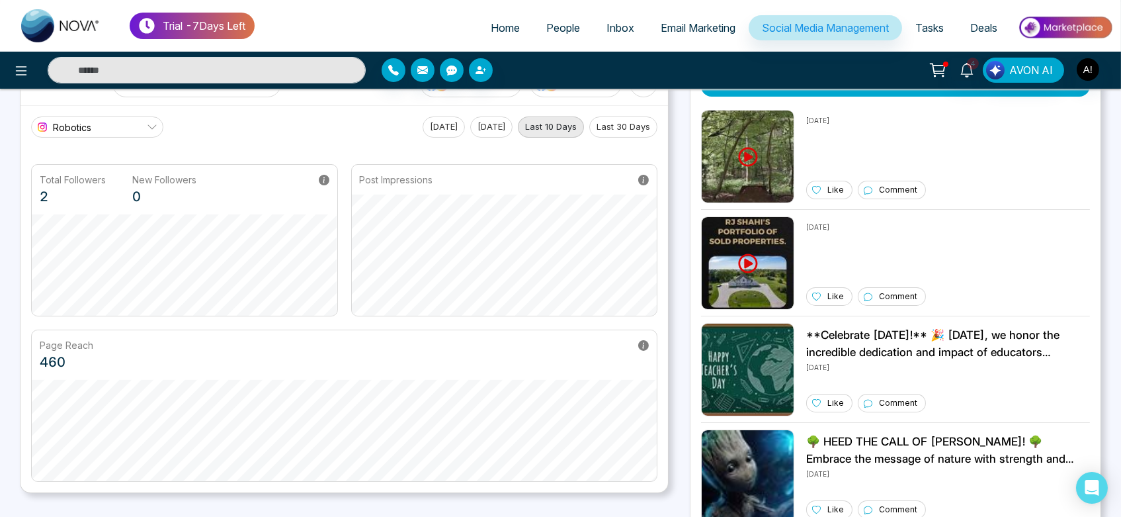
scroll to position [50, 0]
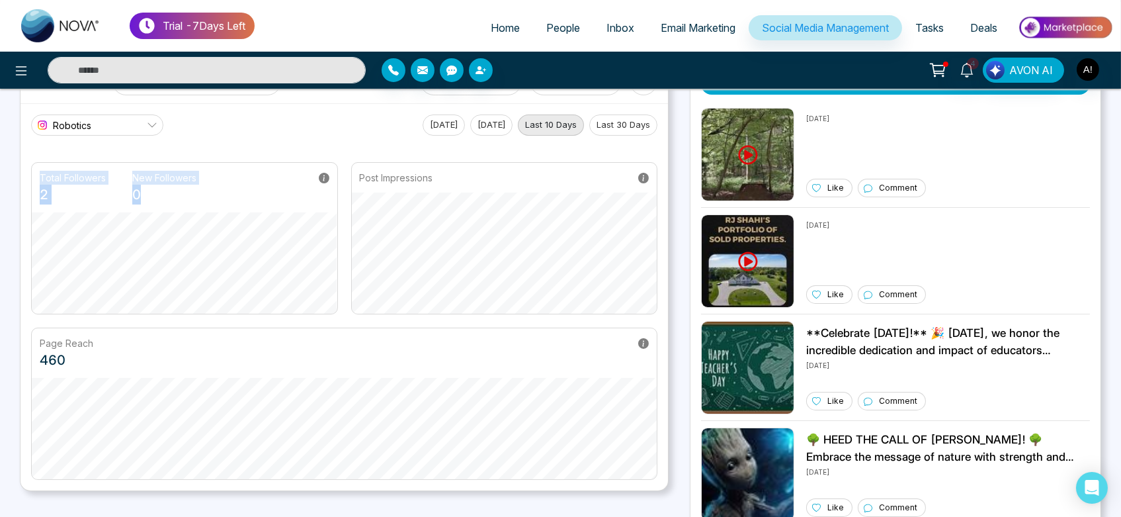
click at [358, 210] on div "Total Followers 2 New Followers 0 Post Impressions" at bounding box center [344, 238] width 626 height 152
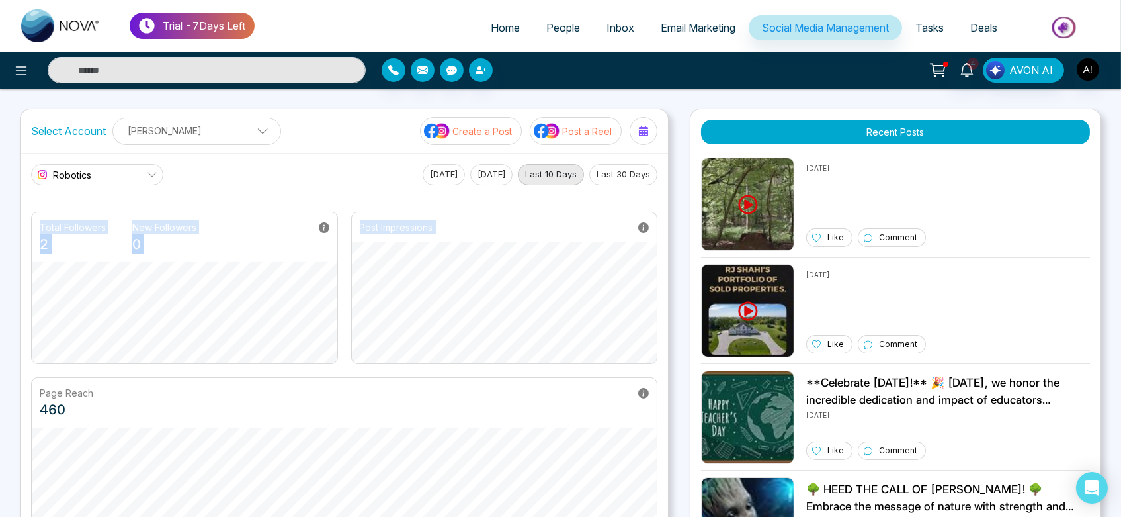
click at [476, 170] on button "Yesterday" at bounding box center [491, 174] width 42 height 21
click at [437, 176] on button "Today" at bounding box center [444, 174] width 42 height 21
click at [638, 179] on button "Last 30 Days" at bounding box center [623, 174] width 68 height 21
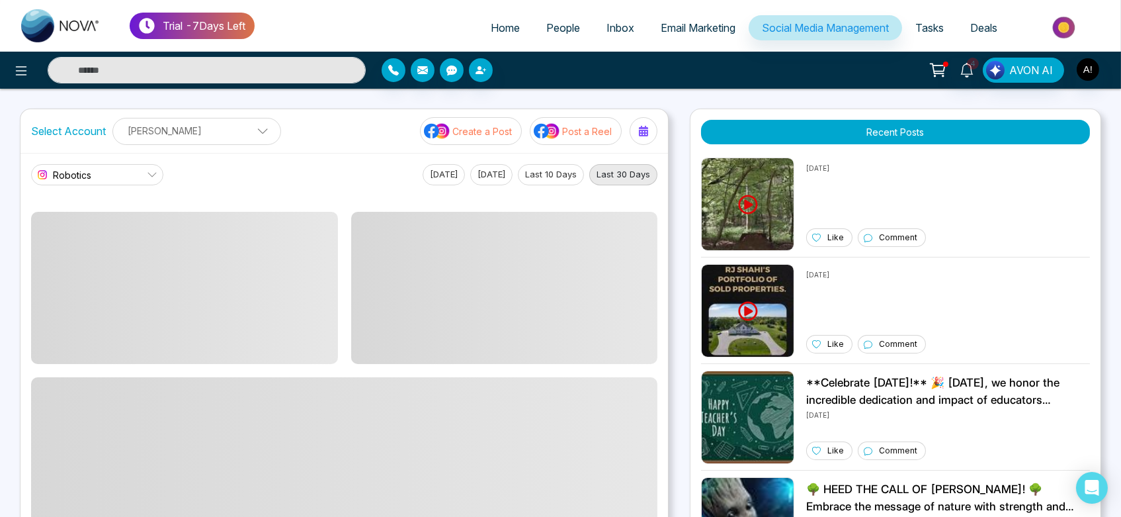
click at [122, 172] on link "Robotics" at bounding box center [97, 174] width 132 height 21
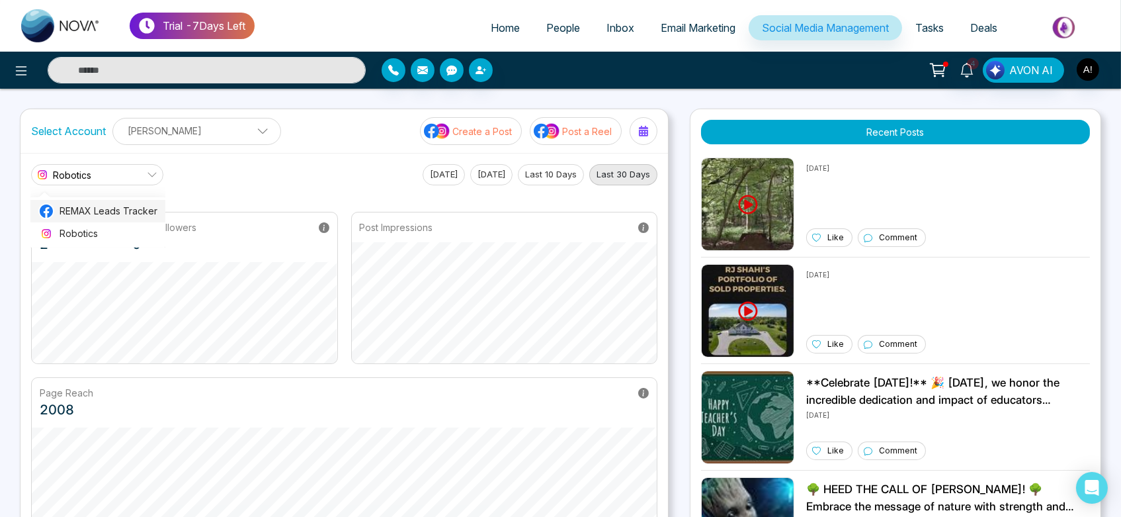
click at [131, 213] on span "REMAX Leads Tracker" at bounding box center [109, 211] width 98 height 15
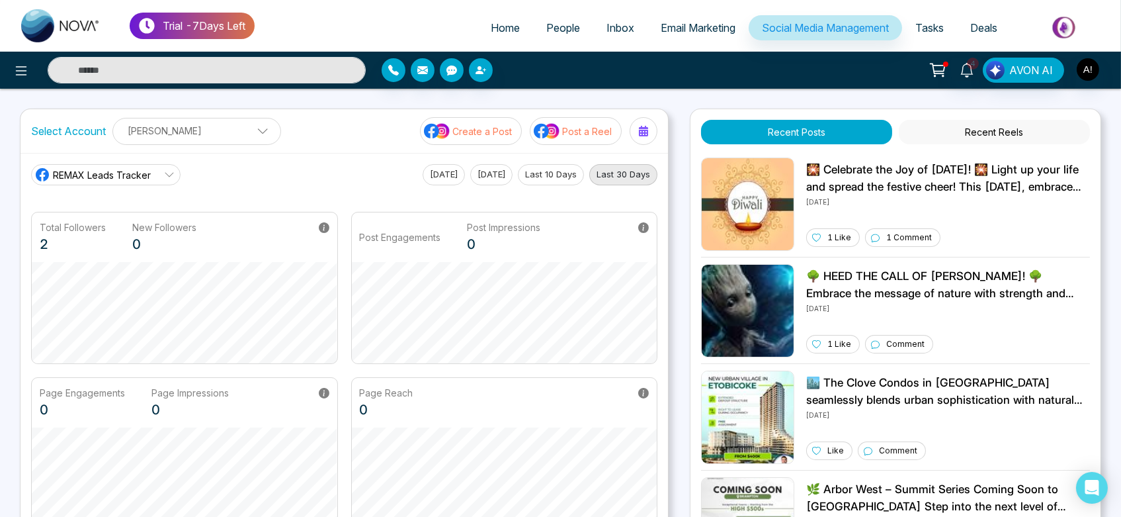
click at [147, 187] on main "REMAX Leads Tracker REMAX Leads Tracker Robotics Today Yesterday Last 10 Days L…" at bounding box center [344, 346] width 626 height 365
click at [164, 171] on icon at bounding box center [169, 174] width 11 height 11
click at [252, 136] on span at bounding box center [258, 134] width 12 height 12
click at [252, 135] on span at bounding box center [258, 134] width 12 height 12
click at [353, 157] on div "REMAX Leads Tracker REMAX Leads Tracker Robotics Today Yesterday Last 10 Days L…" at bounding box center [345, 346] width 648 height 387
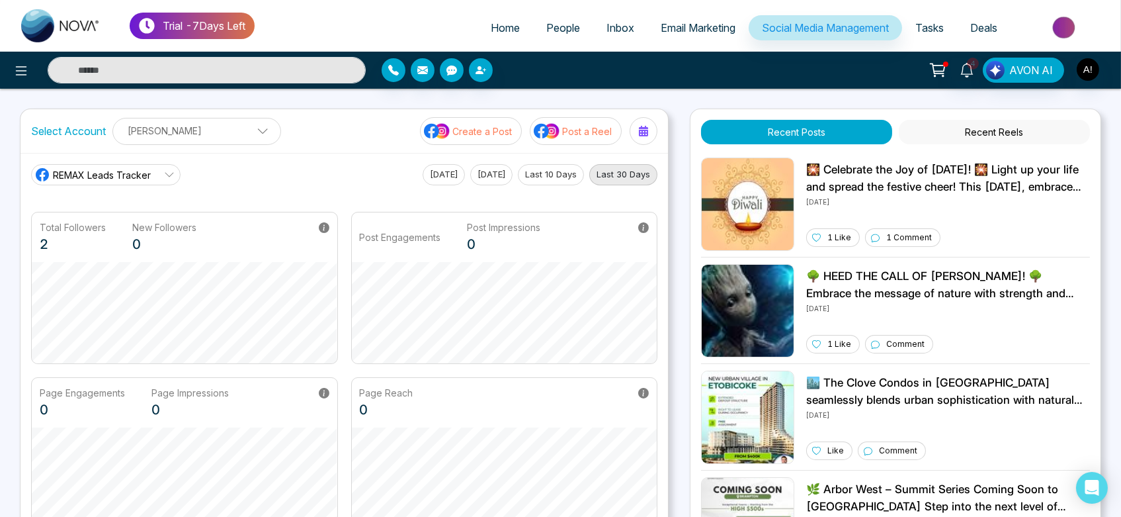
click at [732, 31] on link "Tasks" at bounding box center [929, 27] width 55 height 25
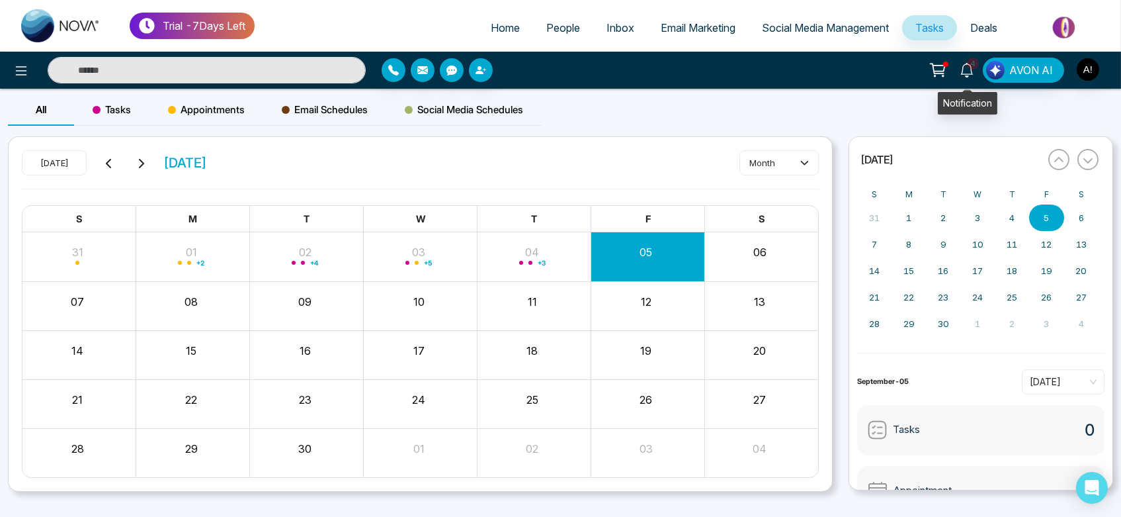
click at [732, 73] on icon at bounding box center [967, 70] width 15 height 15
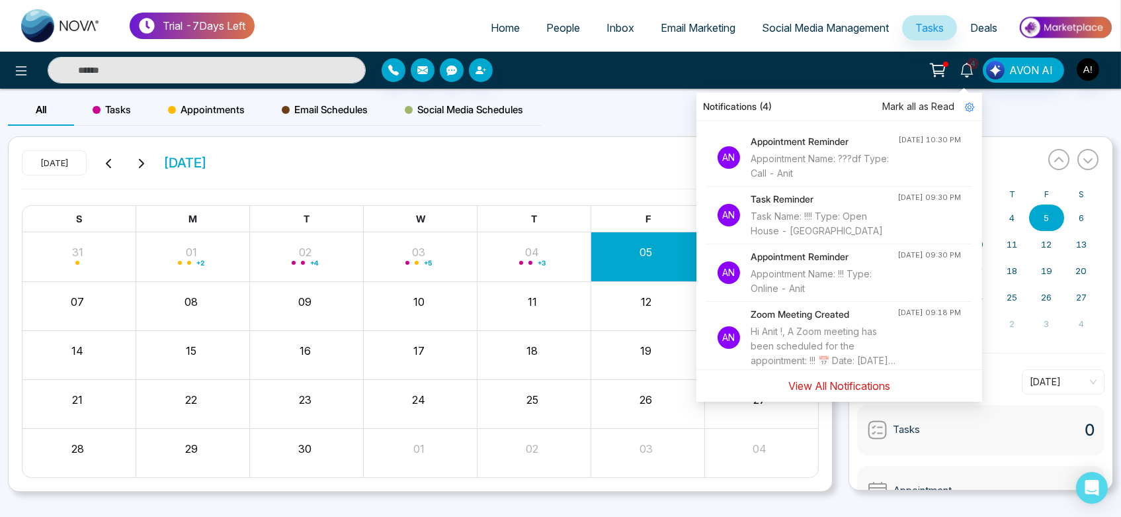
click at [732, 393] on button "View All Notifications" at bounding box center [839, 385] width 119 height 25
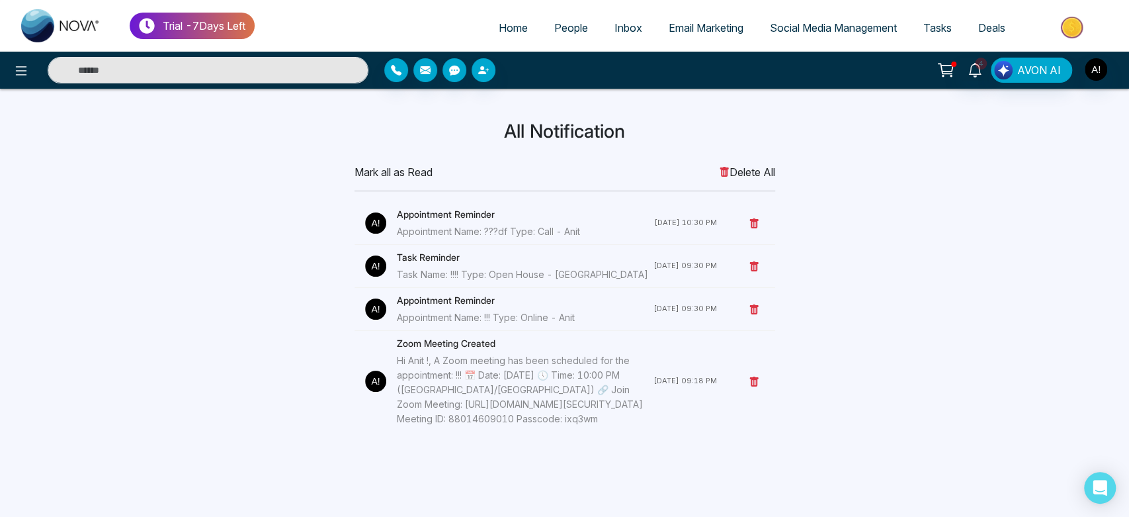
click at [732, 169] on span "Delete All" at bounding box center [747, 172] width 56 height 16
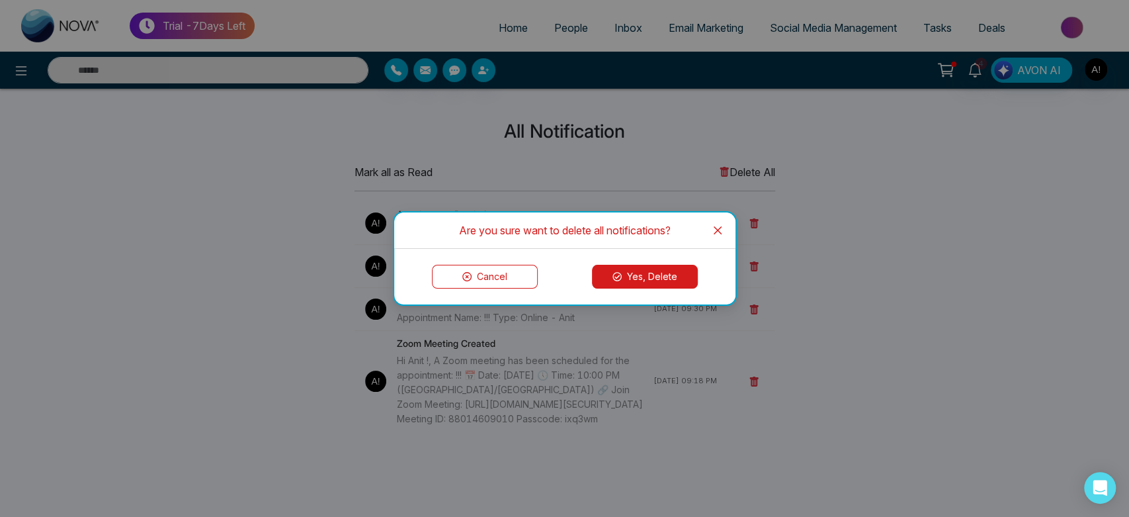
click at [656, 277] on button "Yes, Delete" at bounding box center [645, 277] width 106 height 24
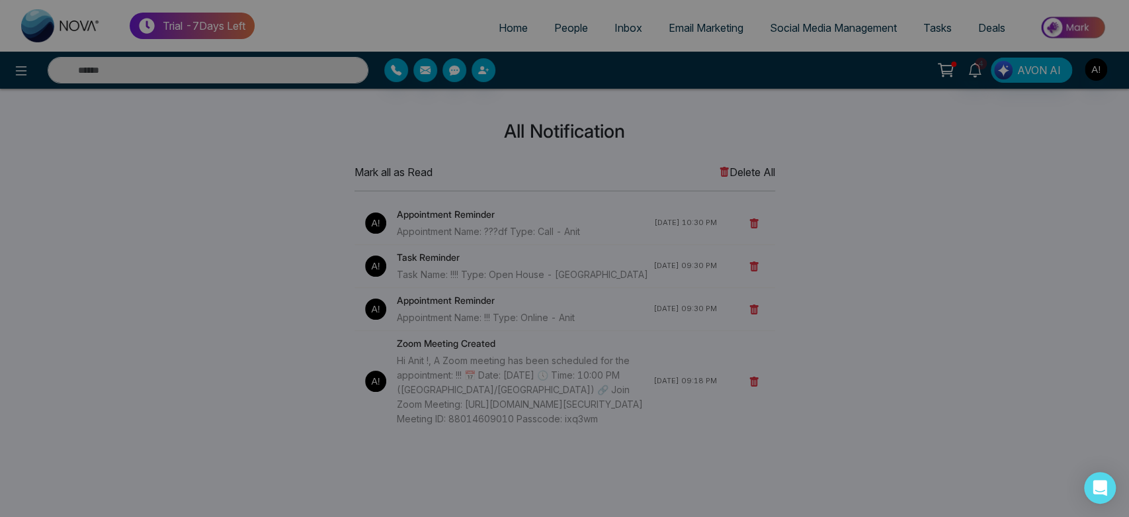
click at [656, 277] on div "Deleted successfully" at bounding box center [565, 283] width 288 height 15
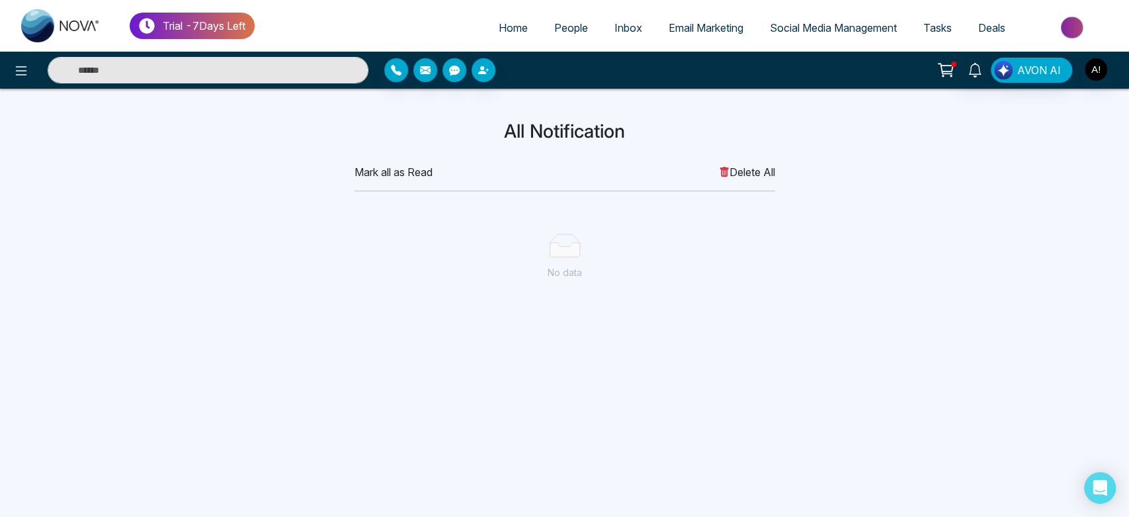
click at [732, 32] on span "Tasks" at bounding box center [937, 27] width 28 height 13
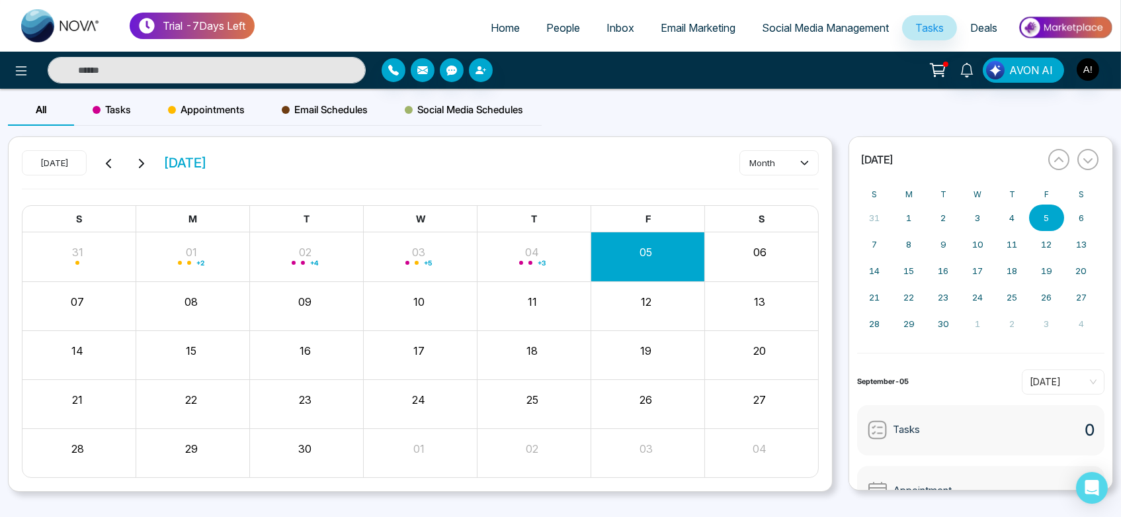
click at [127, 119] on div "Tasks" at bounding box center [111, 110] width 75 height 32
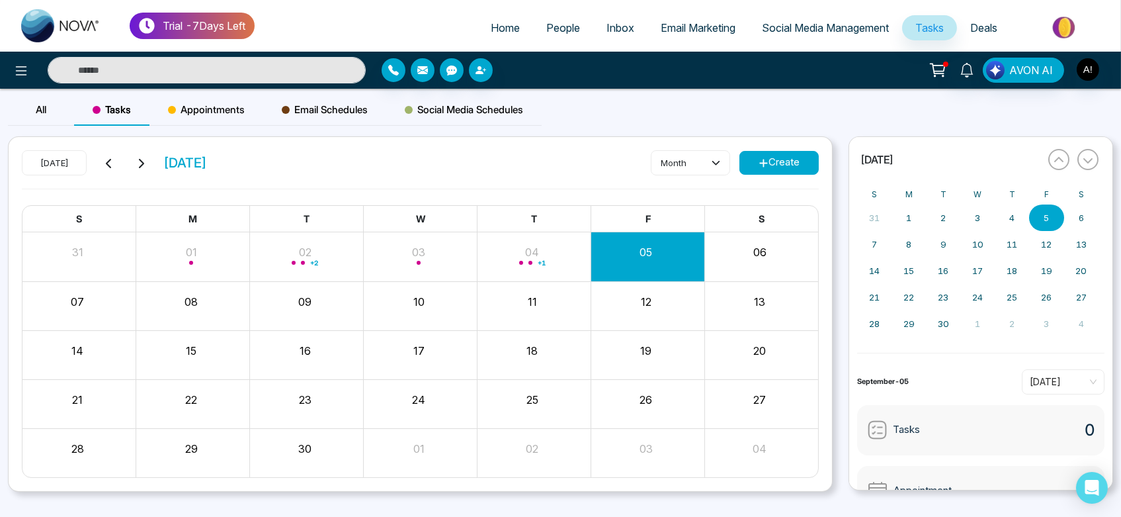
click at [732, 163] on button "Create" at bounding box center [779, 163] width 79 height 24
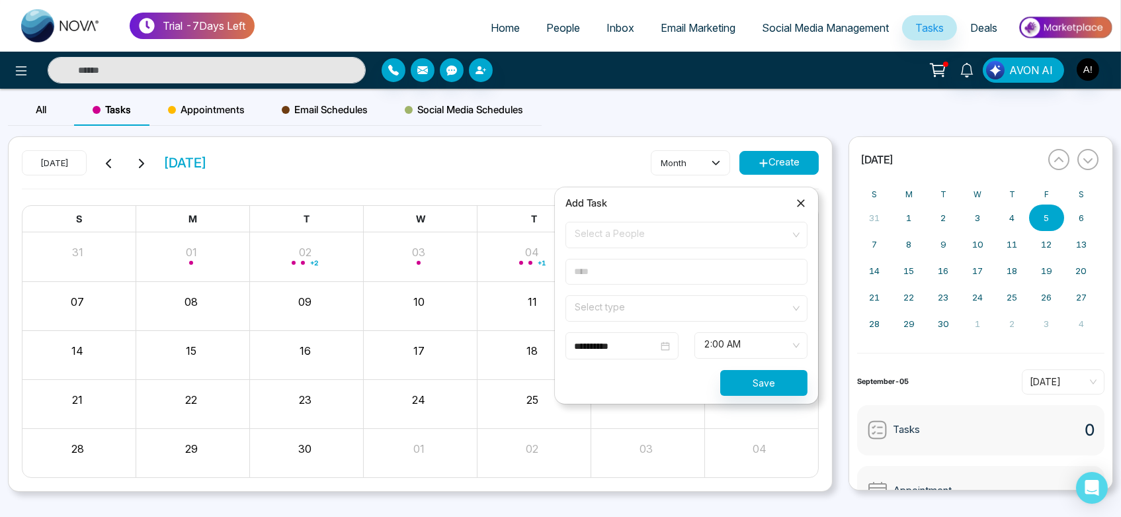
click at [603, 237] on span "Select a People" at bounding box center [687, 235] width 224 height 22
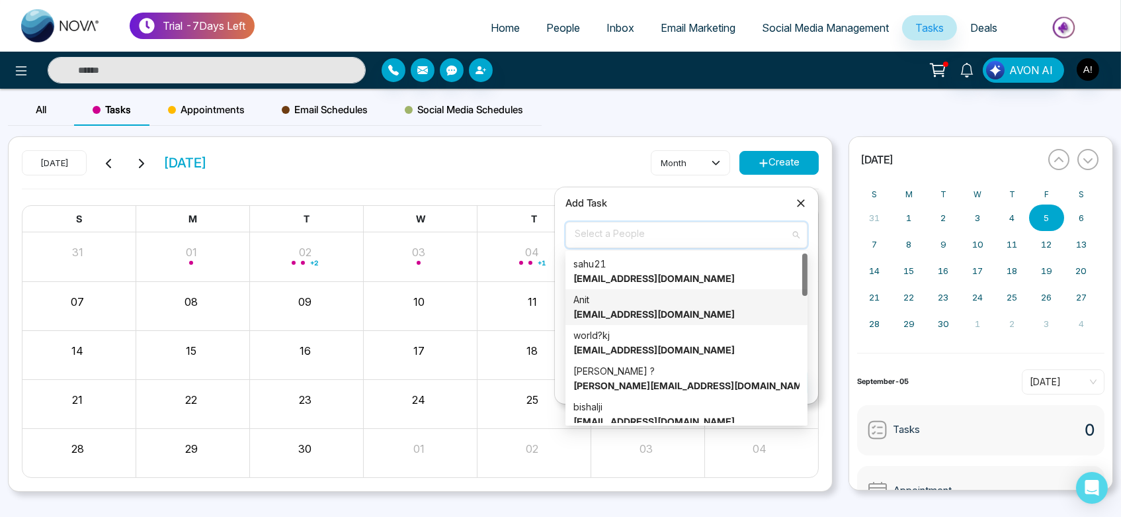
click at [614, 301] on div "Anit anit@mmnovatech.com" at bounding box center [687, 306] width 226 height 29
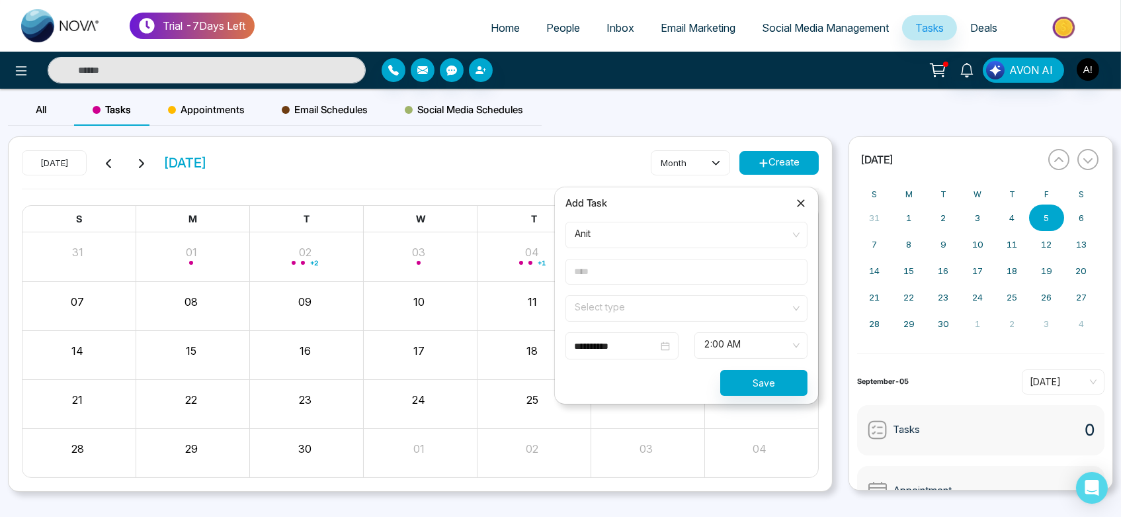
click at [614, 271] on input "text" at bounding box center [687, 272] width 242 height 26
click at [656, 280] on input "text" at bounding box center [687, 272] width 242 height 26
click at [583, 265] on input "text" at bounding box center [687, 272] width 242 height 26
type input "*"
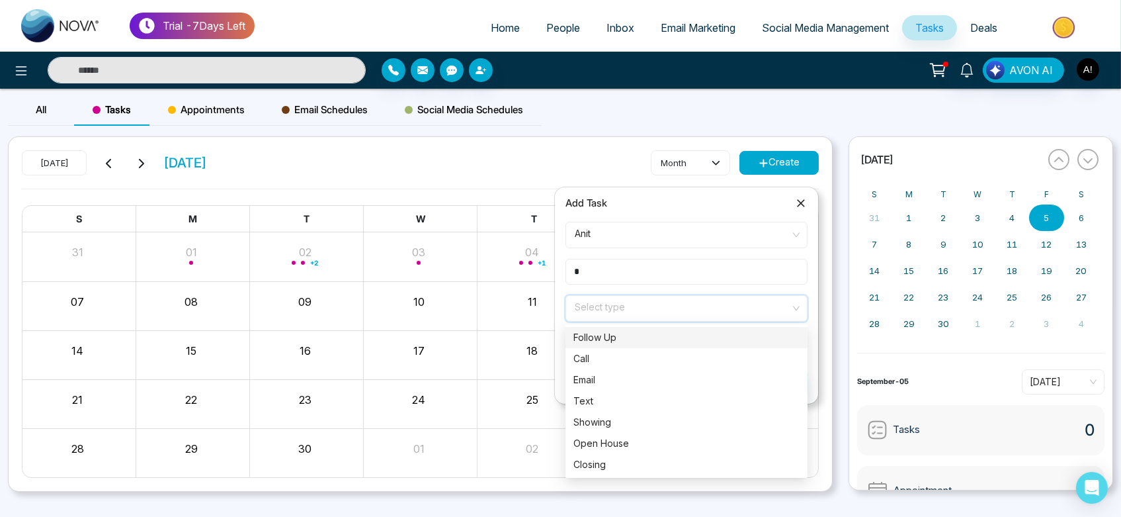
click at [694, 308] on input "search" at bounding box center [682, 306] width 217 height 20
click at [697, 370] on div "Email" at bounding box center [687, 379] width 242 height 21
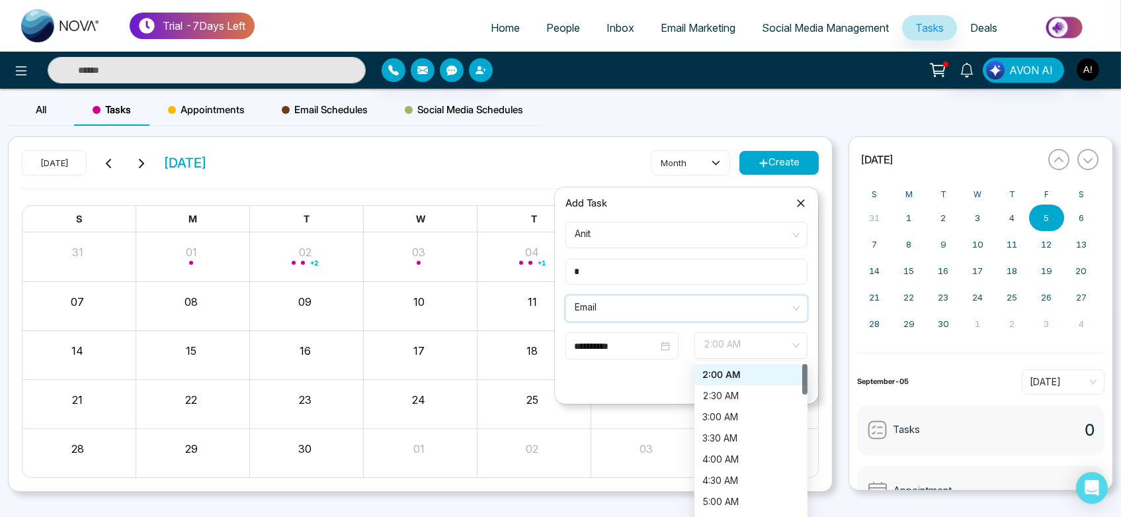
click at [732, 347] on span "2:00 AM" at bounding box center [751, 345] width 95 height 22
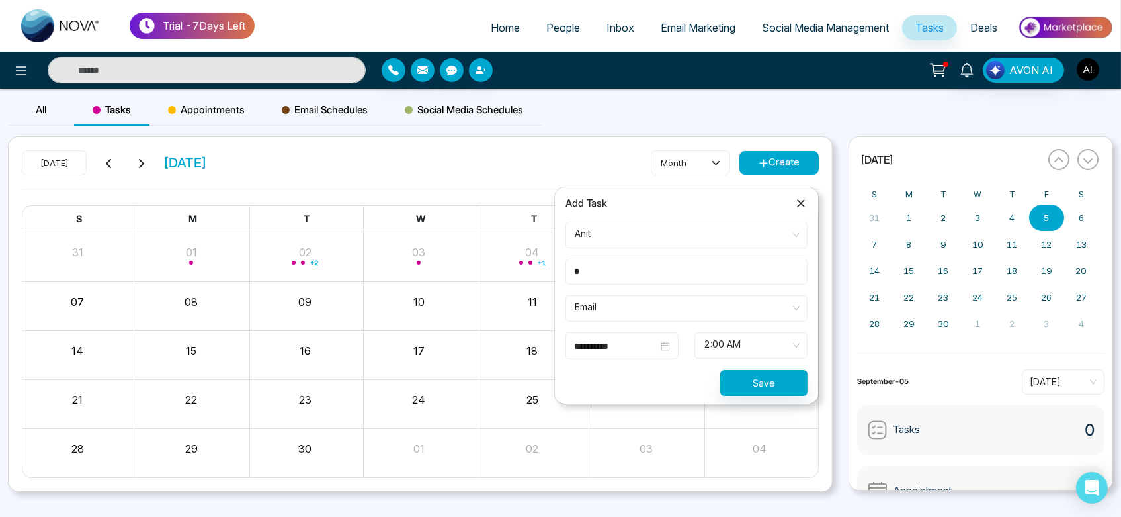
click at [655, 366] on form "**********" at bounding box center [687, 309] width 258 height 174
click at [732, 375] on button "Save" at bounding box center [763, 383] width 87 height 26
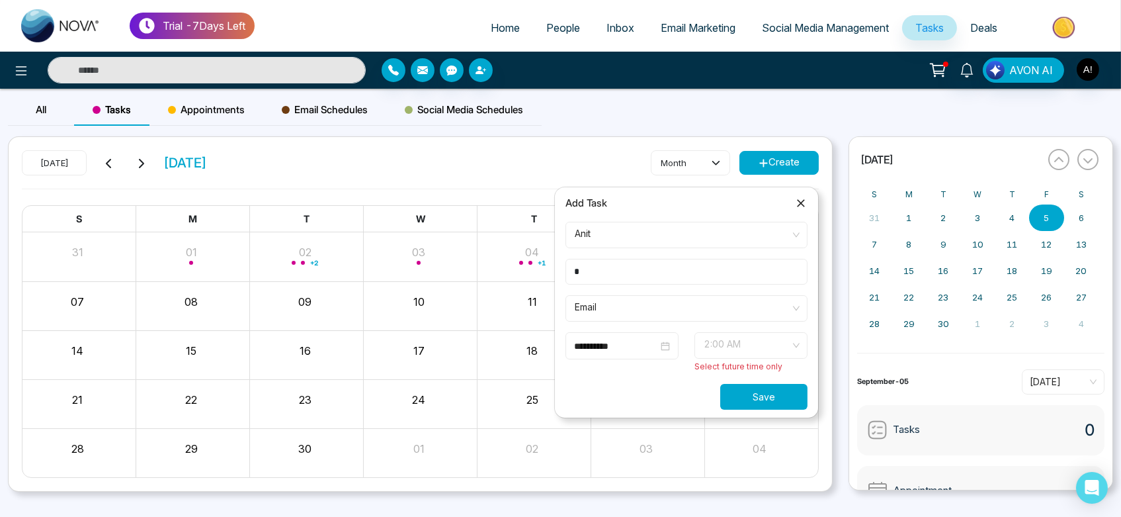
click at [732, 342] on span "2:00 AM" at bounding box center [751, 345] width 95 height 22
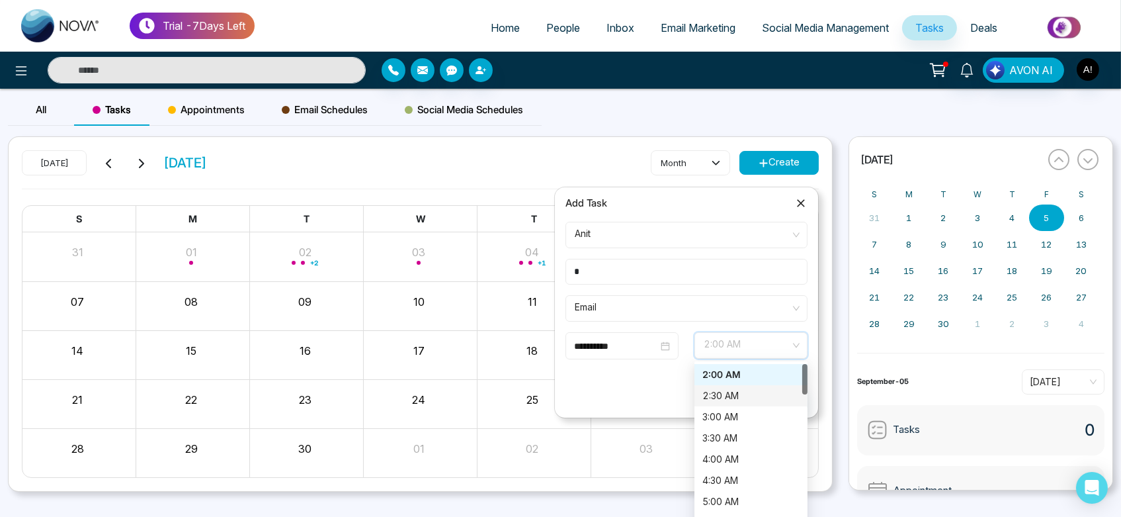
click at [732, 398] on div "2:30 AM" at bounding box center [751, 395] width 97 height 15
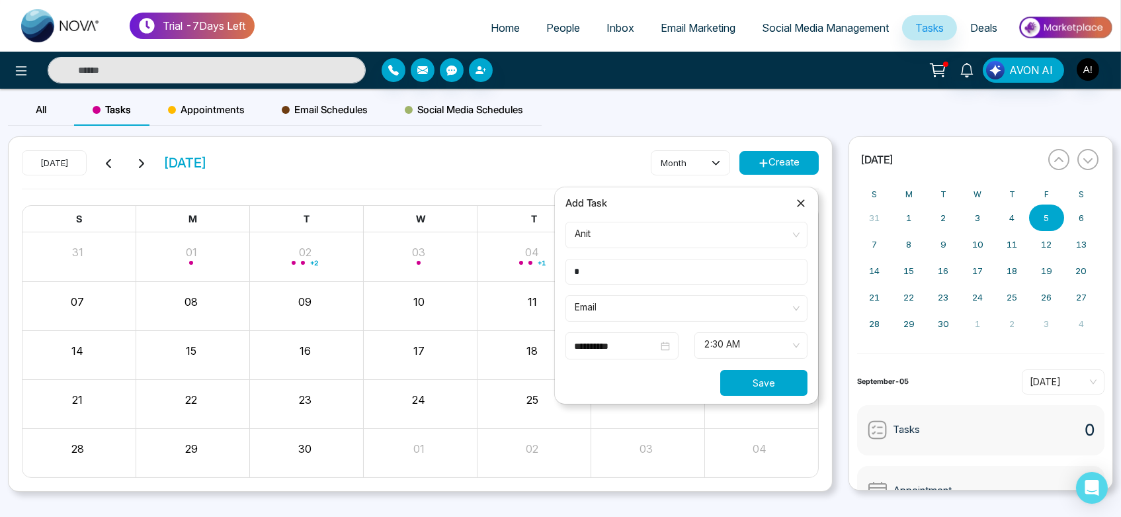
click at [732, 380] on button "Save" at bounding box center [763, 383] width 87 height 26
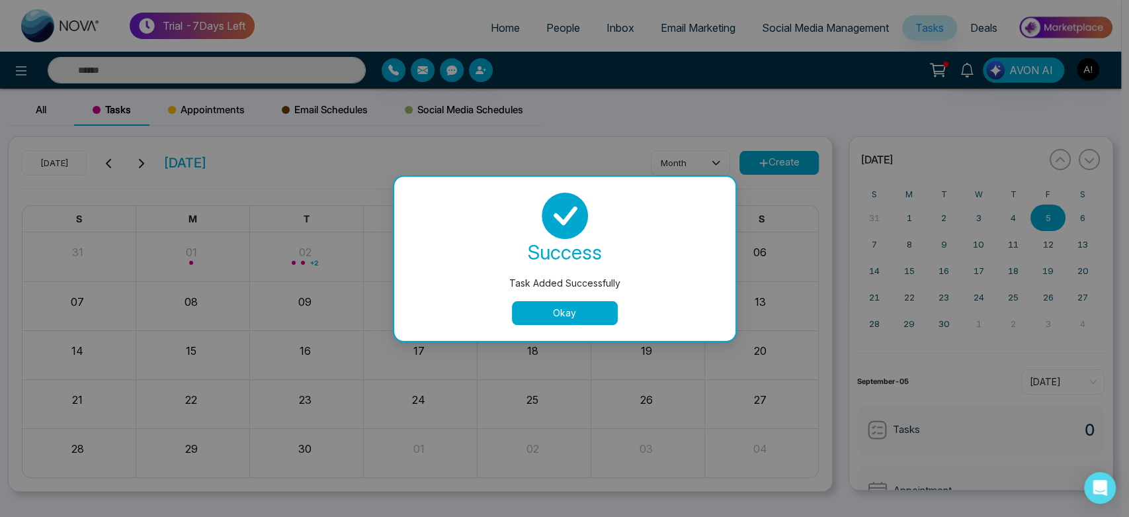
click at [575, 306] on button "Okay" at bounding box center [565, 313] width 106 height 24
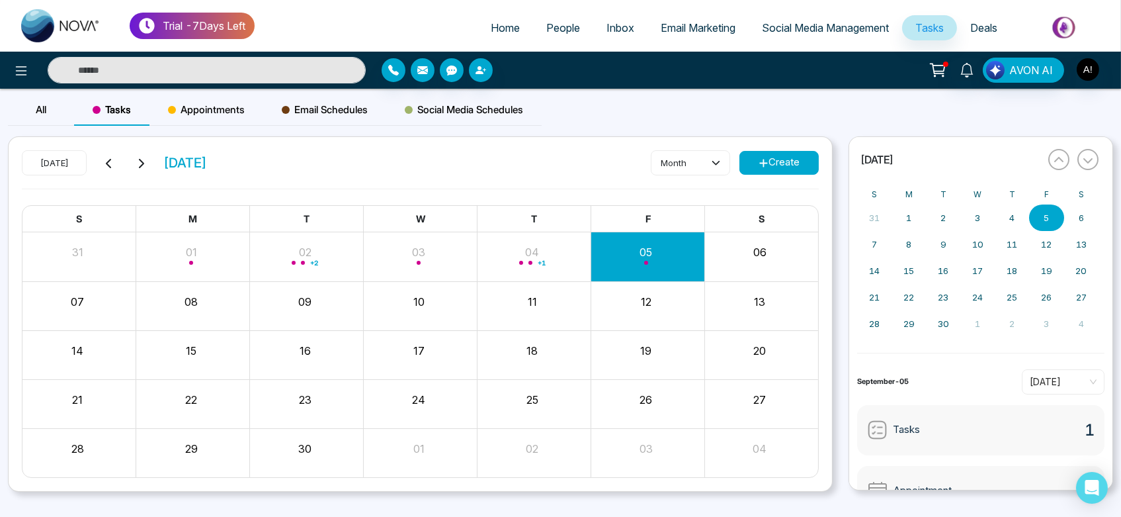
click at [227, 120] on div "Appointments" at bounding box center [206, 110] width 114 height 32
click at [732, 157] on button "Create" at bounding box center [779, 163] width 79 height 24
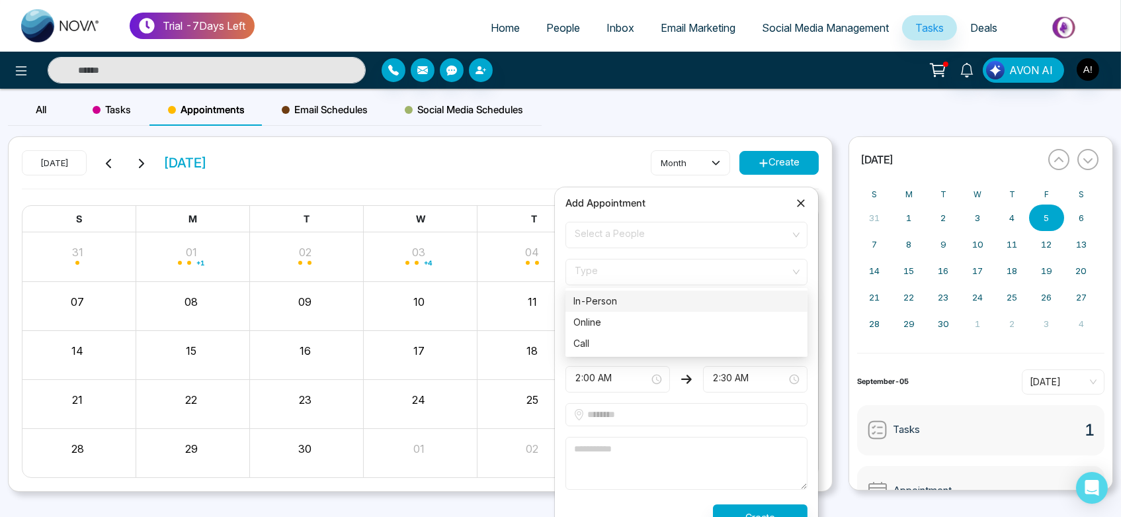
drag, startPoint x: 655, startPoint y: 278, endPoint x: 681, endPoint y: 241, distance: 44.6
click at [681, 241] on form "**********" at bounding box center [687, 376] width 258 height 308
click at [681, 241] on span "Select a People" at bounding box center [687, 235] width 224 height 22
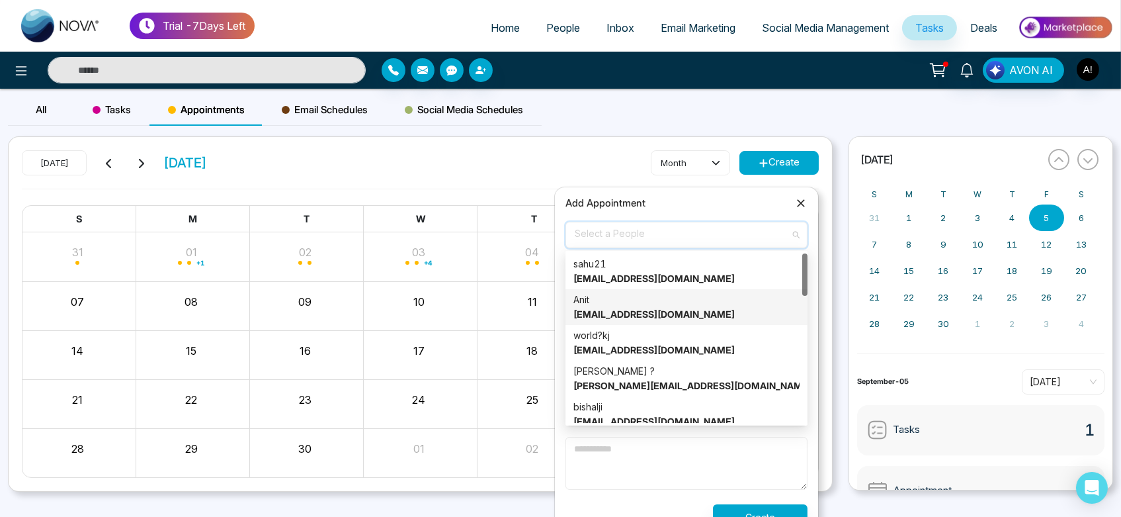
click at [667, 294] on div "Anit anit@mmnovatech.com" at bounding box center [687, 306] width 226 height 29
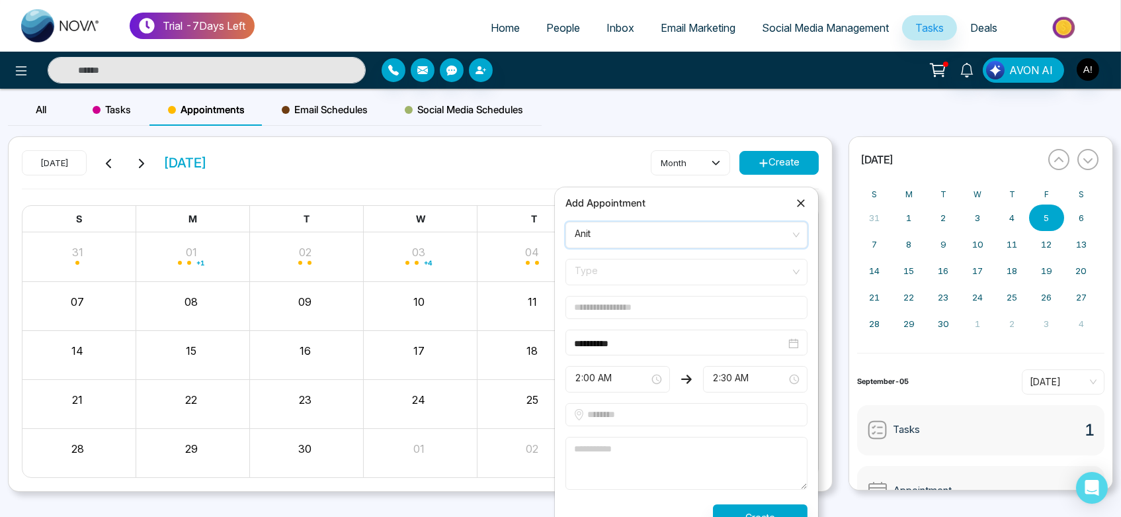
click at [670, 279] on span "Type" at bounding box center [687, 272] width 224 height 22
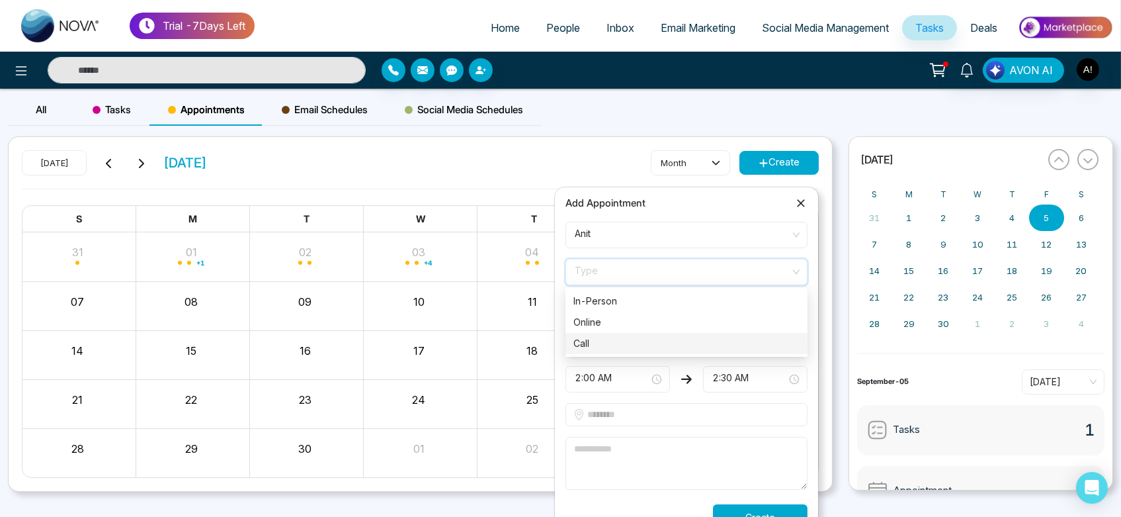
click at [672, 343] on div "Call" at bounding box center [687, 343] width 226 height 15
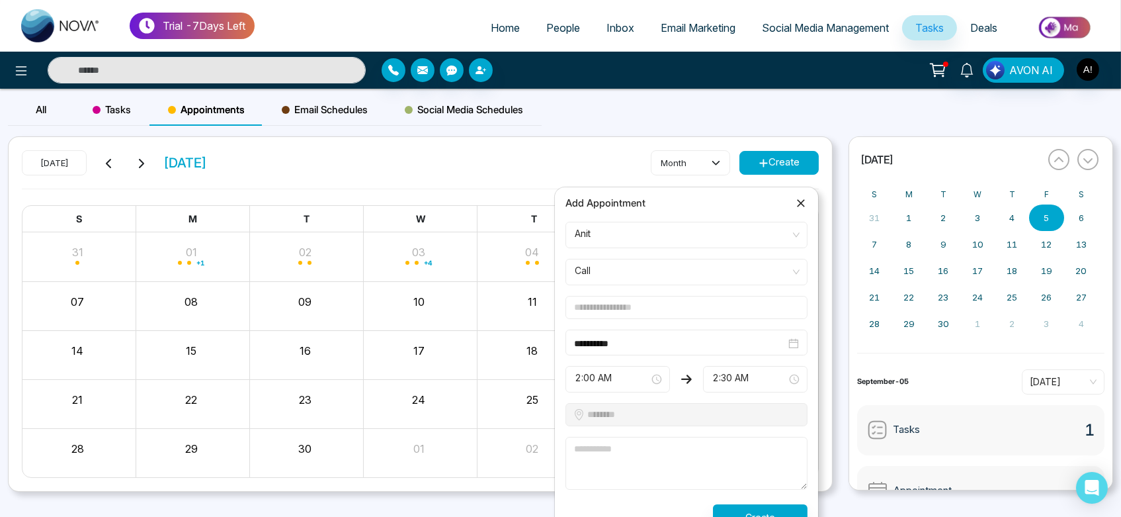
click at [669, 303] on input "text" at bounding box center [687, 307] width 242 height 23
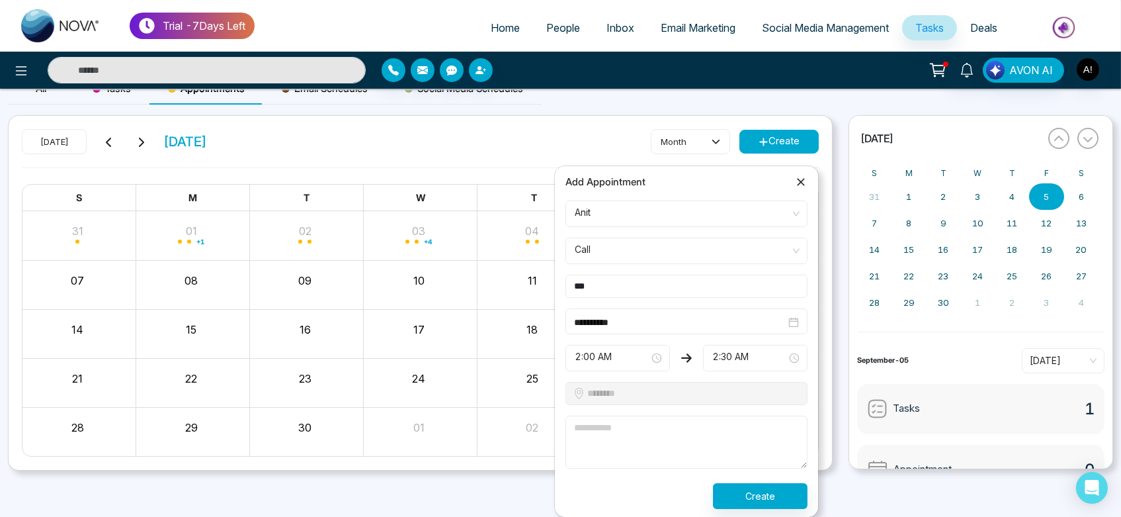
type input "***"
click at [732, 427] on textarea at bounding box center [687, 441] width 242 height 53
type textarea "**"
click at [732, 493] on button "Create" at bounding box center [760, 496] width 95 height 26
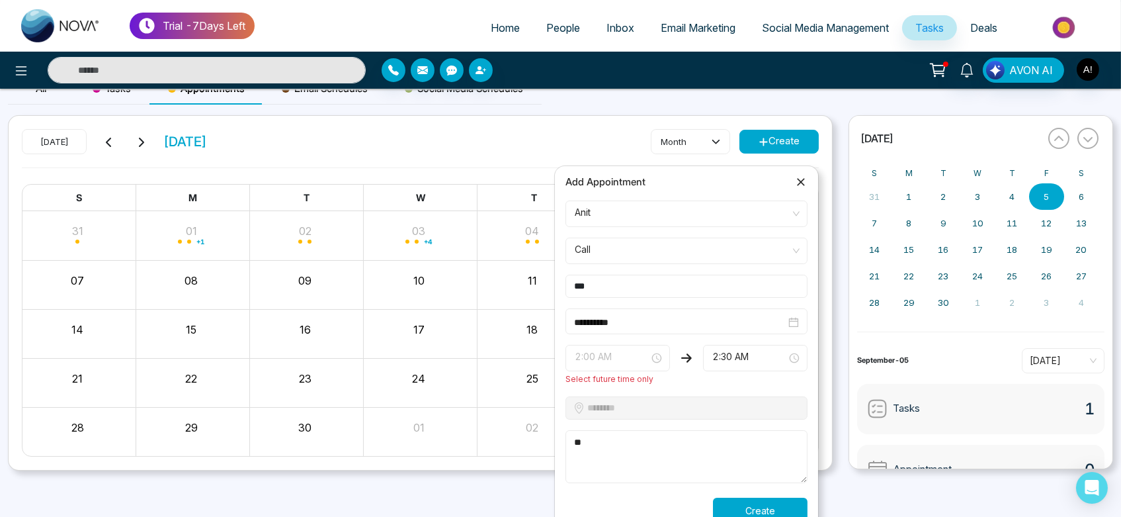
click at [615, 347] on span "2:00 AM" at bounding box center [618, 358] width 86 height 22
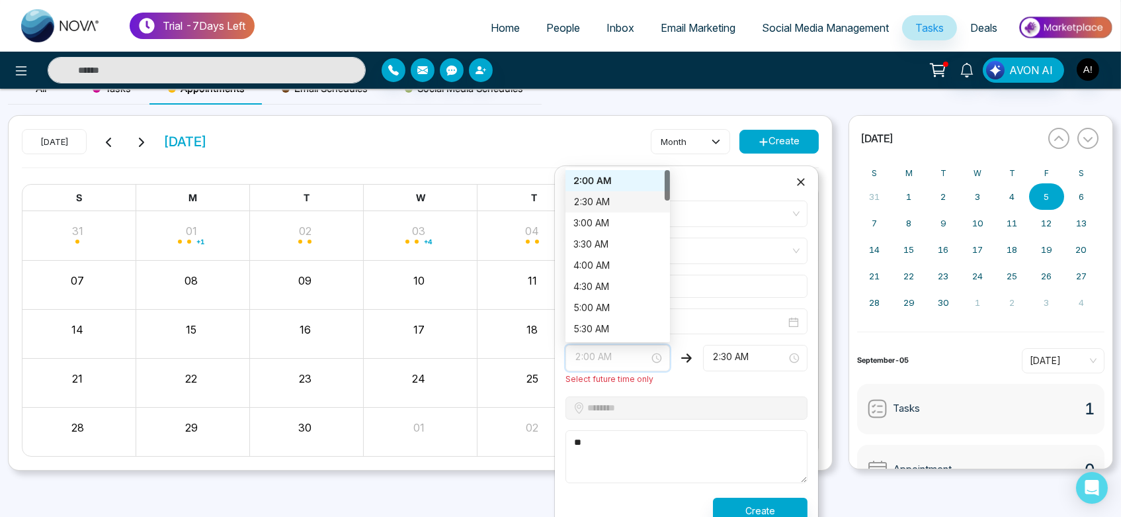
click at [595, 206] on div "2:30 AM" at bounding box center [618, 201] width 89 height 15
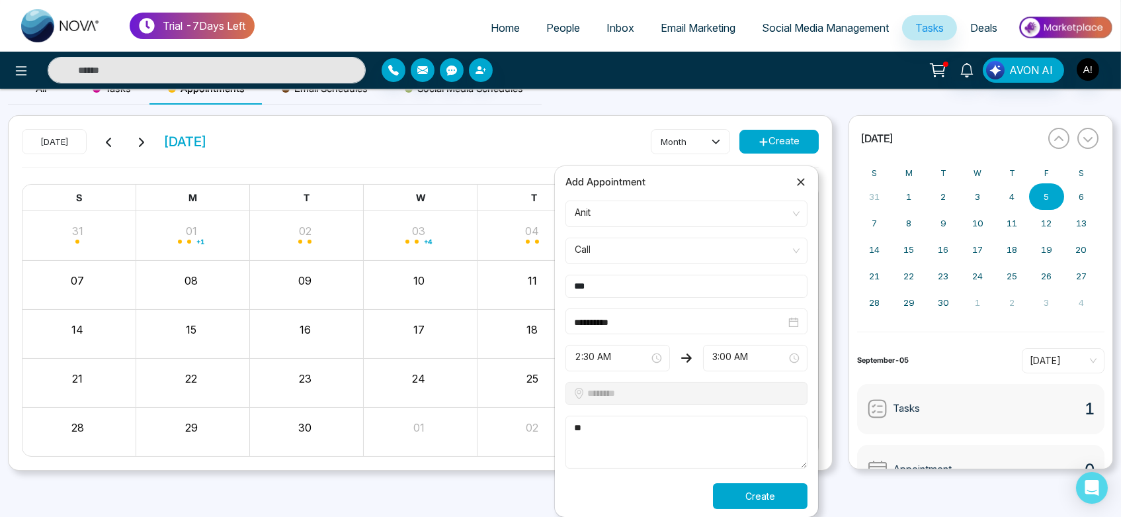
click at [732, 493] on button "Create" at bounding box center [760, 496] width 95 height 26
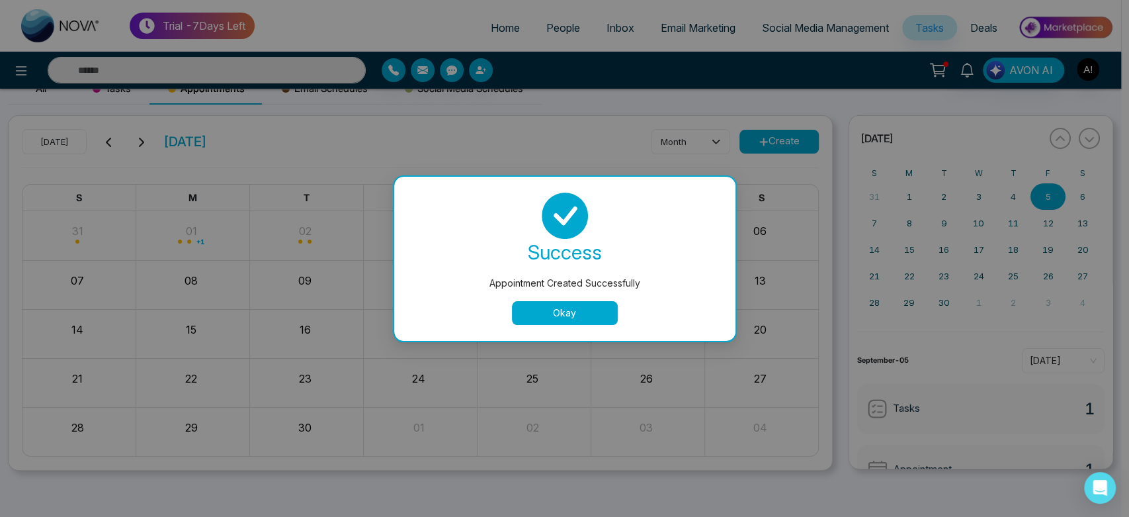
click at [578, 321] on button "Okay" at bounding box center [565, 313] width 106 height 24
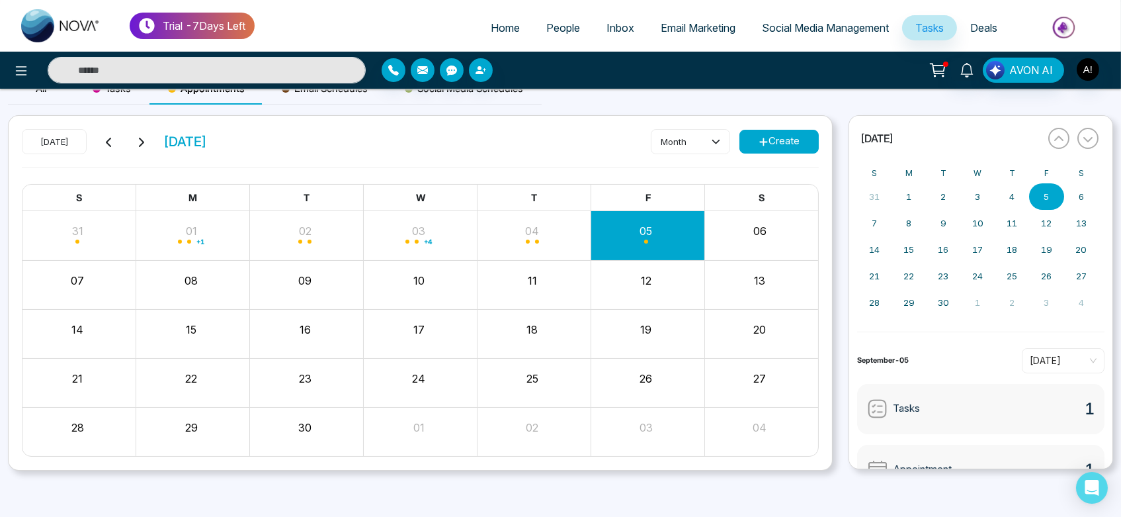
click at [732, 142] on button "Create" at bounding box center [779, 142] width 79 height 24
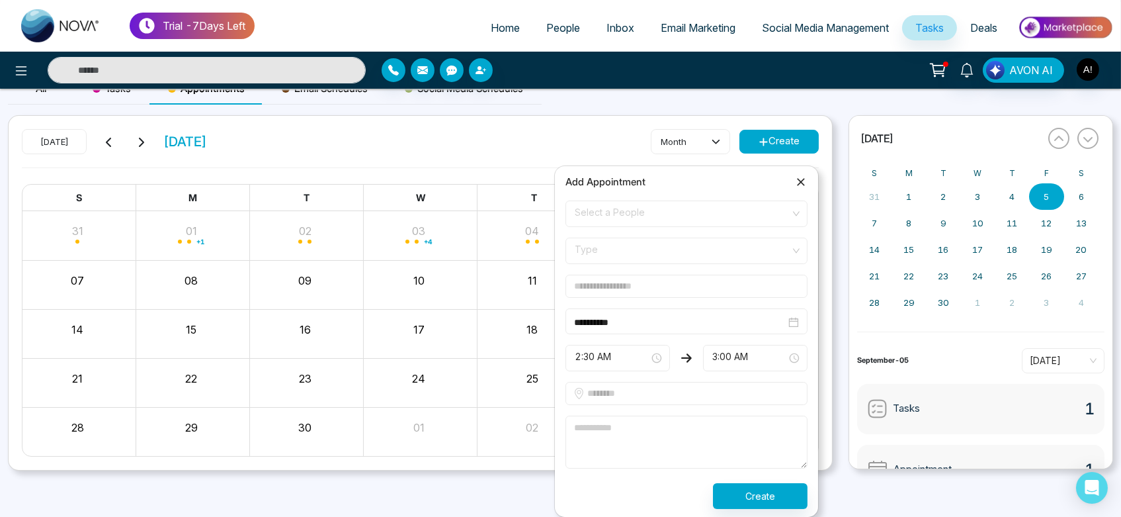
click at [732, 179] on icon at bounding box center [800, 181] width 13 height 13
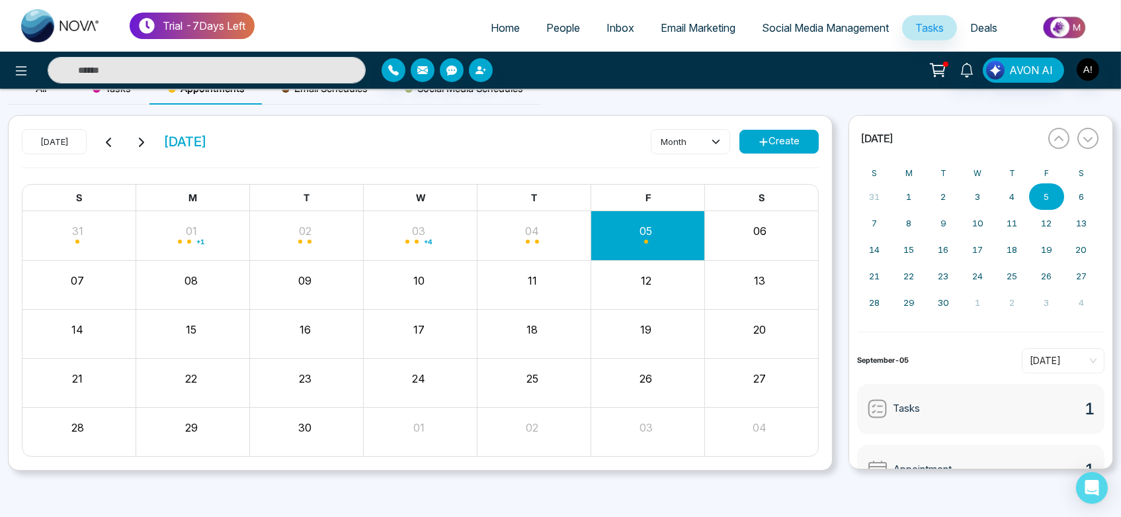
click at [551, 24] on span "People" at bounding box center [563, 27] width 34 height 13
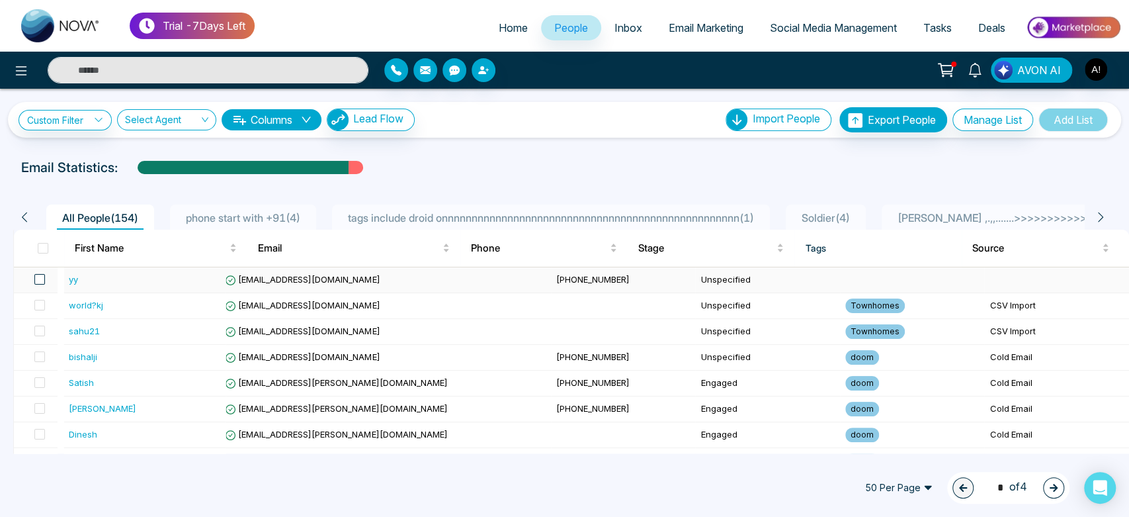
click at [42, 278] on span at bounding box center [39, 279] width 11 height 11
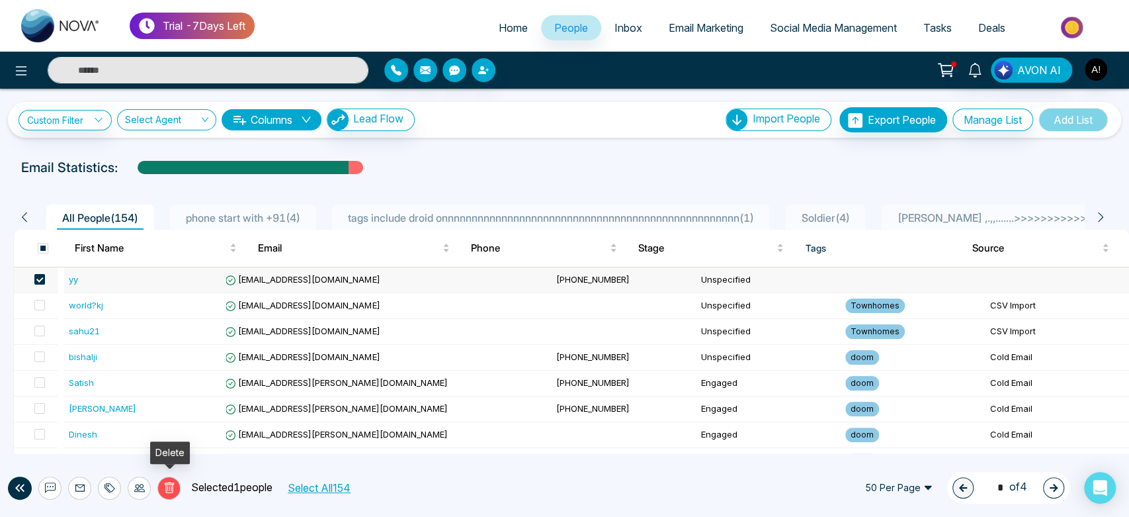
click at [165, 491] on icon at bounding box center [169, 488] width 12 height 12
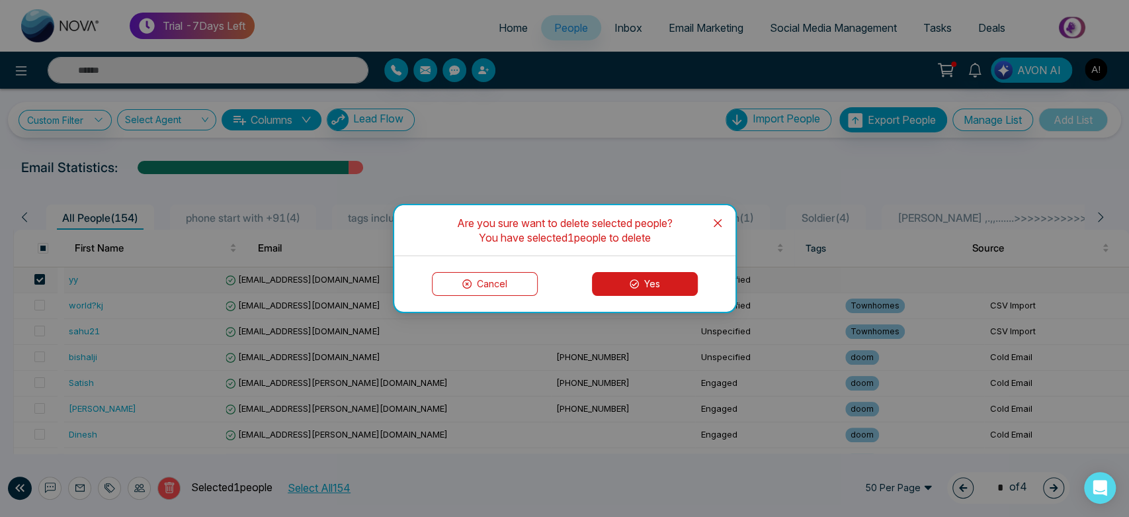
click at [675, 288] on button "Yes" at bounding box center [645, 284] width 106 height 24
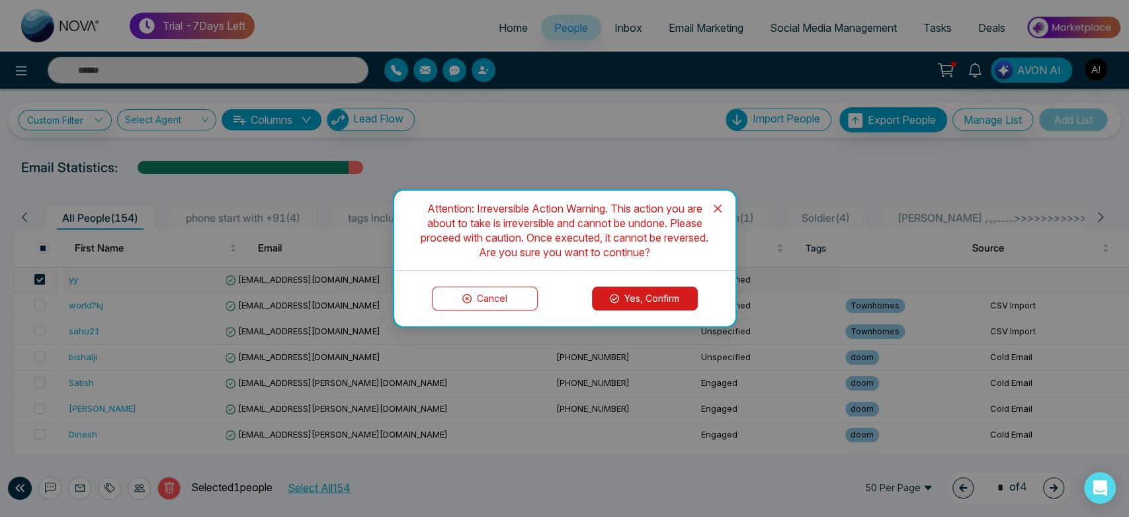
click at [634, 292] on button "Yes, Confirm" at bounding box center [645, 298] width 106 height 24
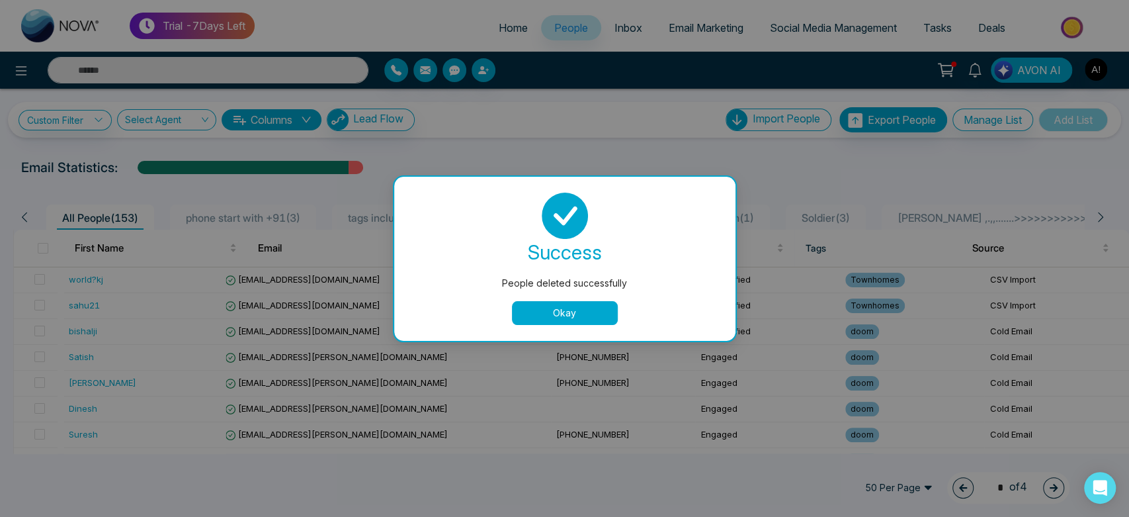
click at [570, 306] on button "Okay" at bounding box center [565, 313] width 106 height 24
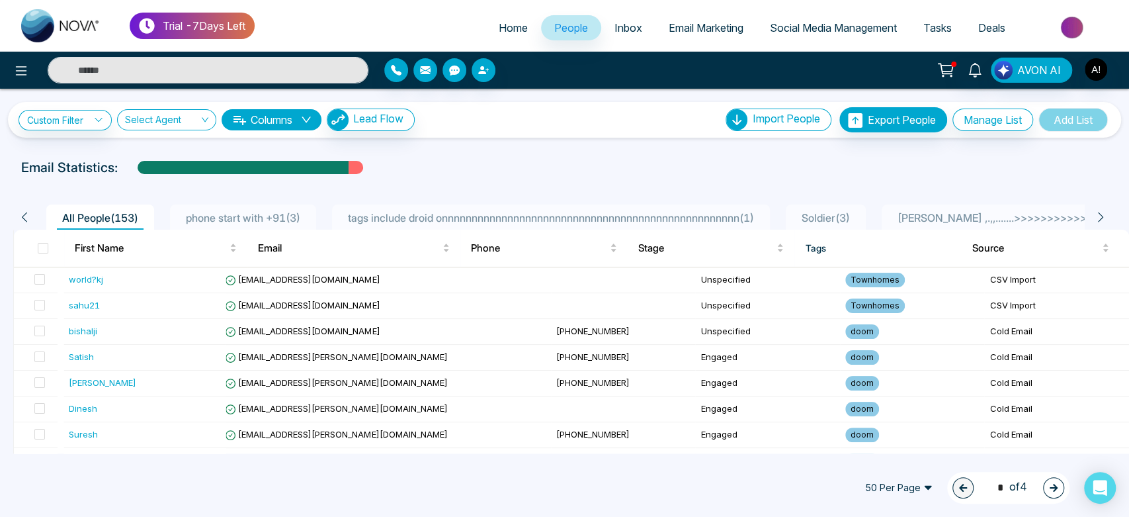
click at [501, 22] on span "Home" at bounding box center [513, 27] width 29 height 13
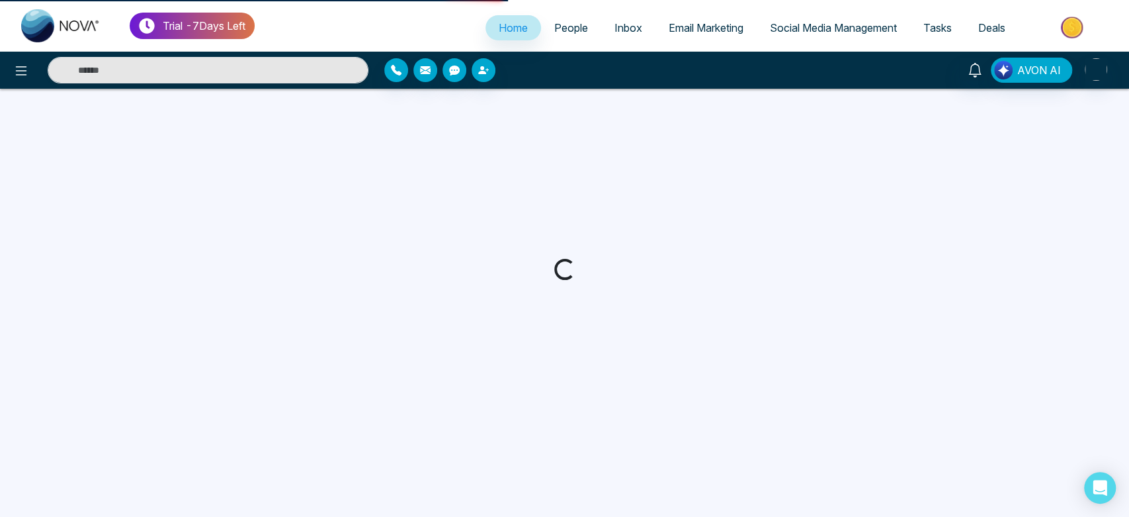
select select "*"
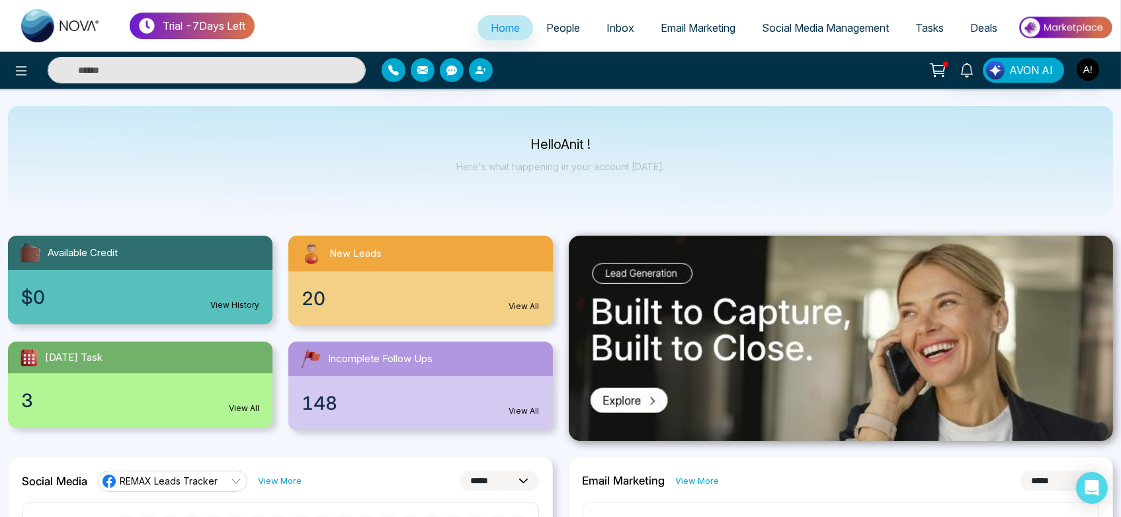
click at [514, 308] on link "View All" at bounding box center [524, 306] width 30 height 12
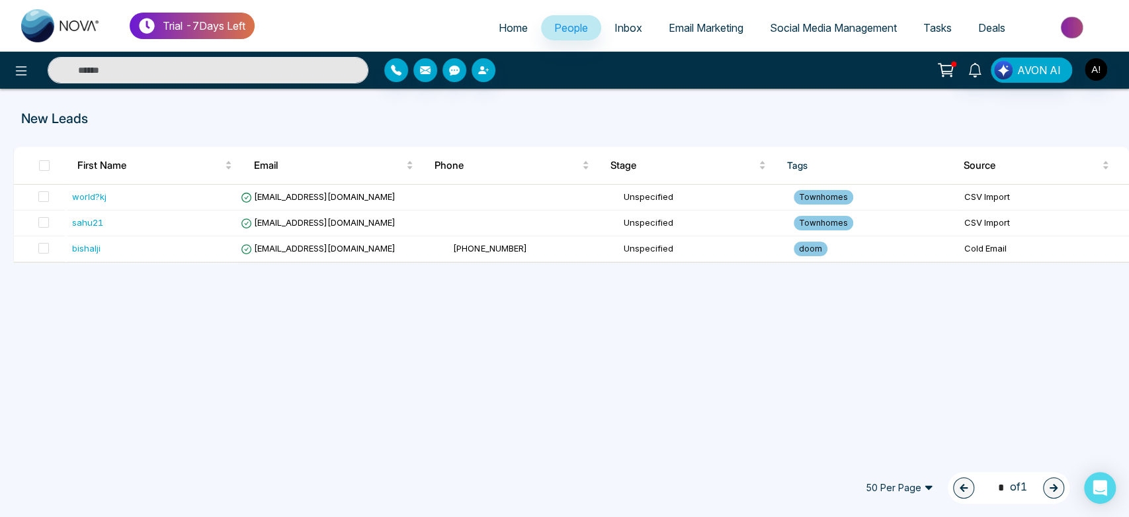
click at [509, 21] on span "Home" at bounding box center [513, 27] width 29 height 13
select select "*"
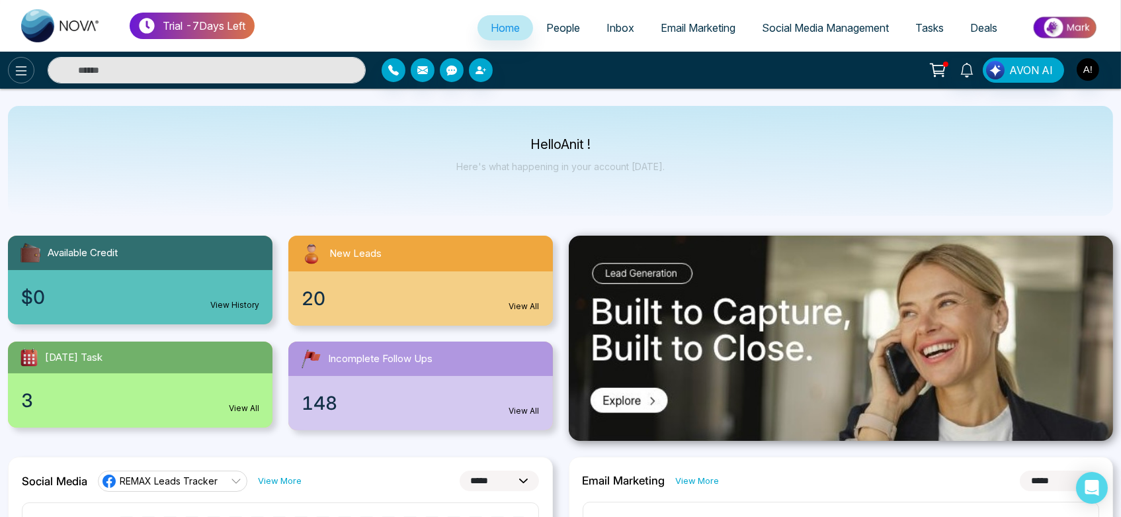
click at [19, 67] on icon at bounding box center [21, 71] width 16 height 16
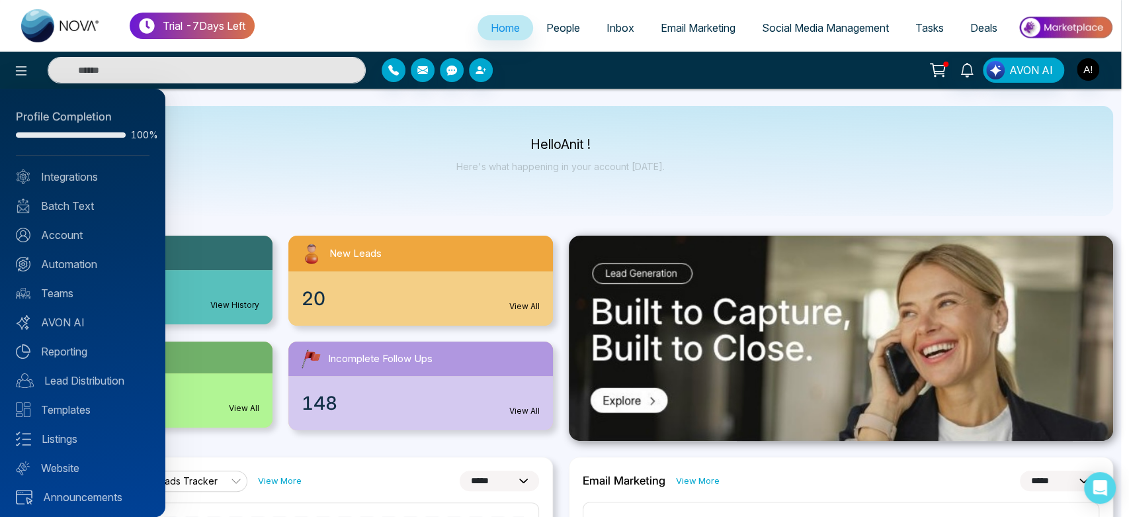
drag, startPoint x: 1095, startPoint y: 62, endPoint x: 1088, endPoint y: 65, distance: 8.0
click at [732, 65] on div at bounding box center [564, 258] width 1129 height 517
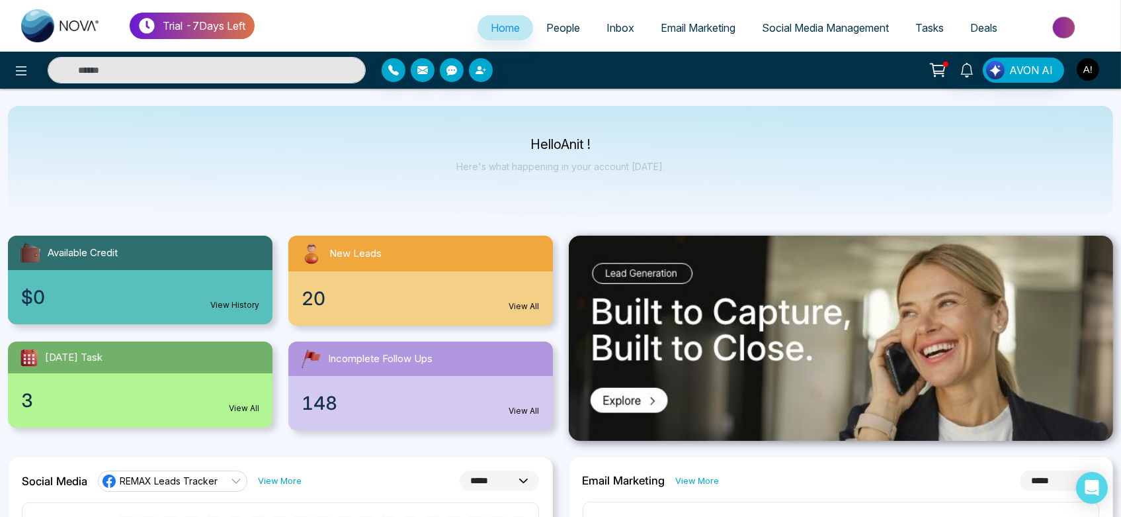
click at [732, 65] on img "button" at bounding box center [1088, 69] width 22 height 22
click at [732, 80] on div "AVON AI" at bounding box center [887, 70] width 451 height 25
click at [732, 73] on img "button" at bounding box center [1088, 69] width 22 height 22
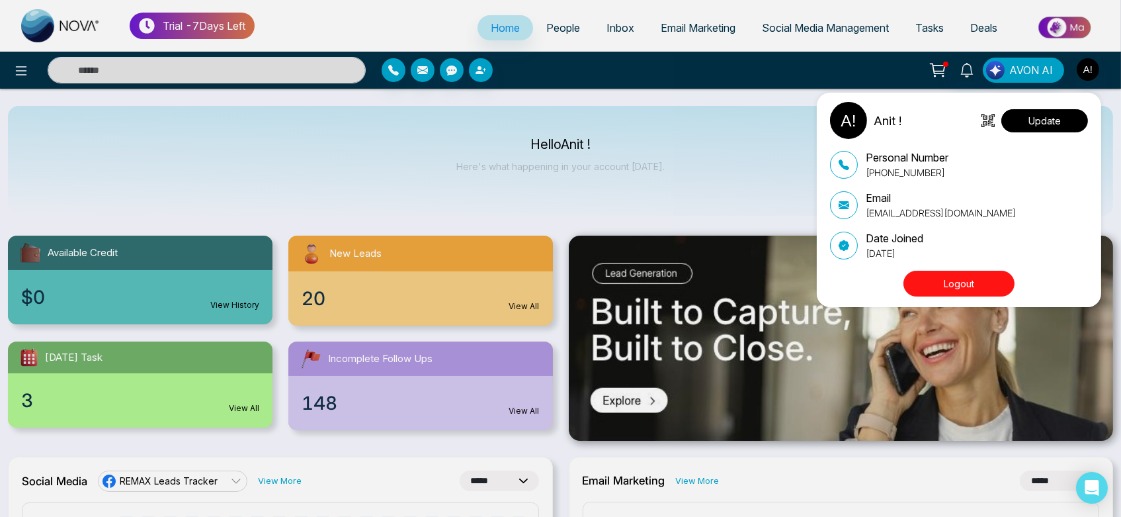
click at [732, 126] on button "Update" at bounding box center [1045, 120] width 87 height 23
select select
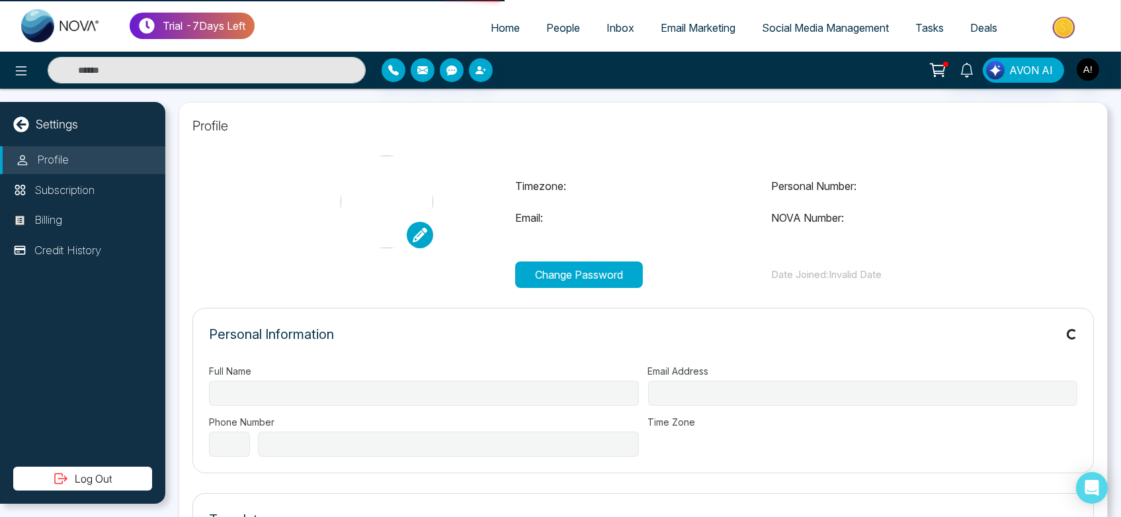
type input "******"
type input "**********"
select select "***"
type input "**********"
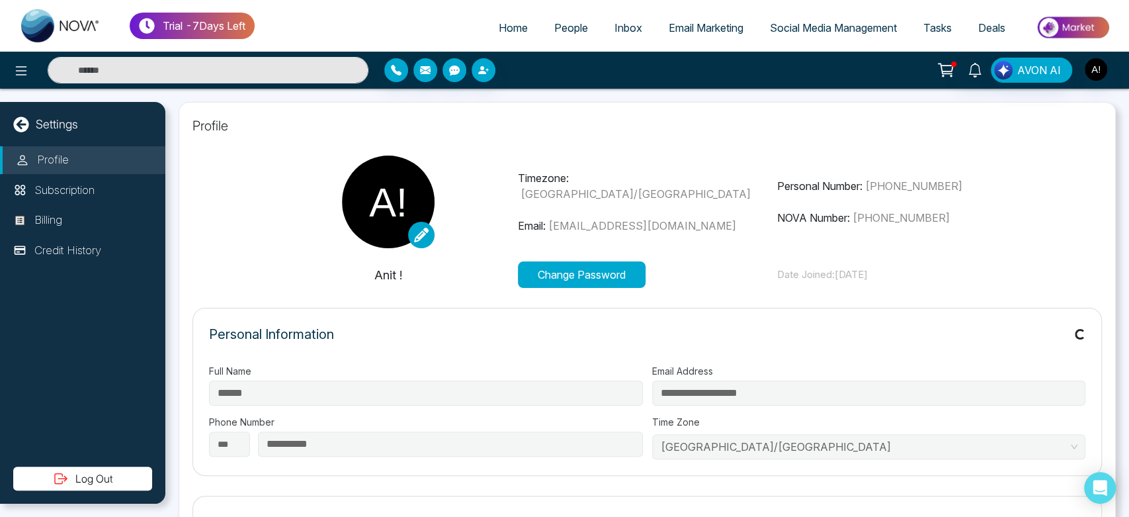
type input "*********"
type input "**********"
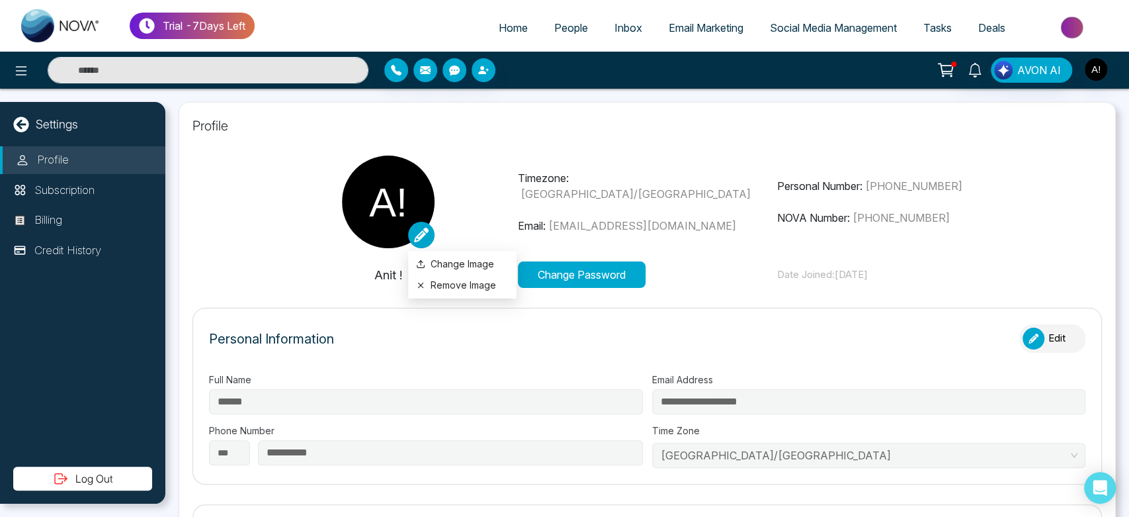
click at [423, 233] on icon at bounding box center [421, 235] width 15 height 15
click at [505, 19] on link "Home" at bounding box center [514, 27] width 56 height 25
select select "*"
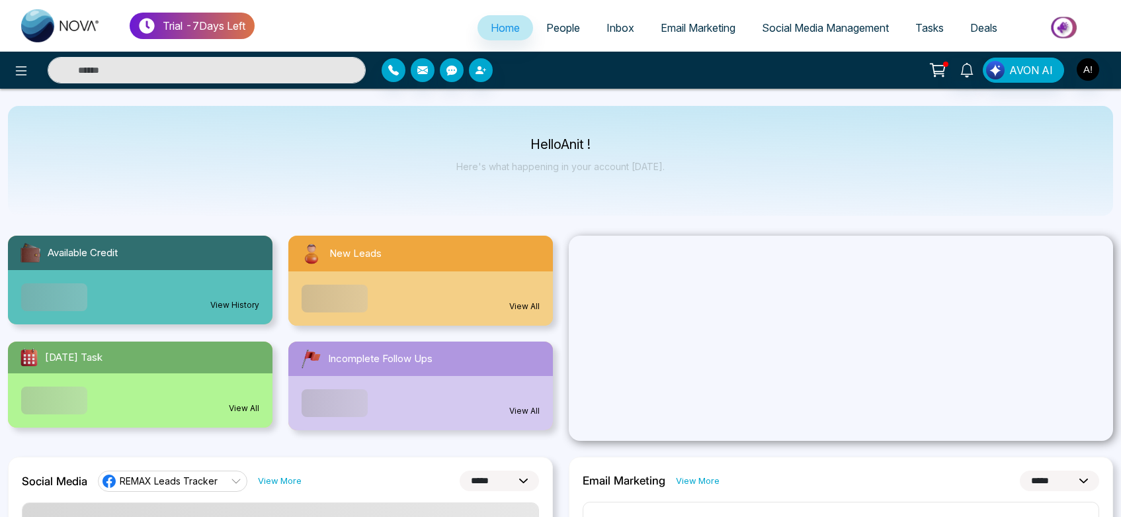
select select "*"
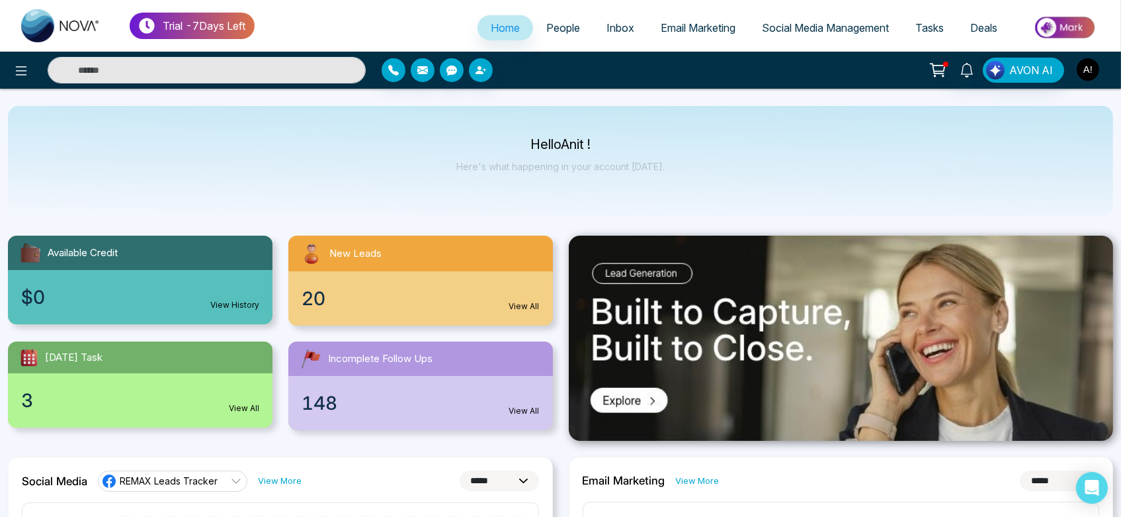
click at [1085, 60] on img "button" at bounding box center [1088, 69] width 22 height 22
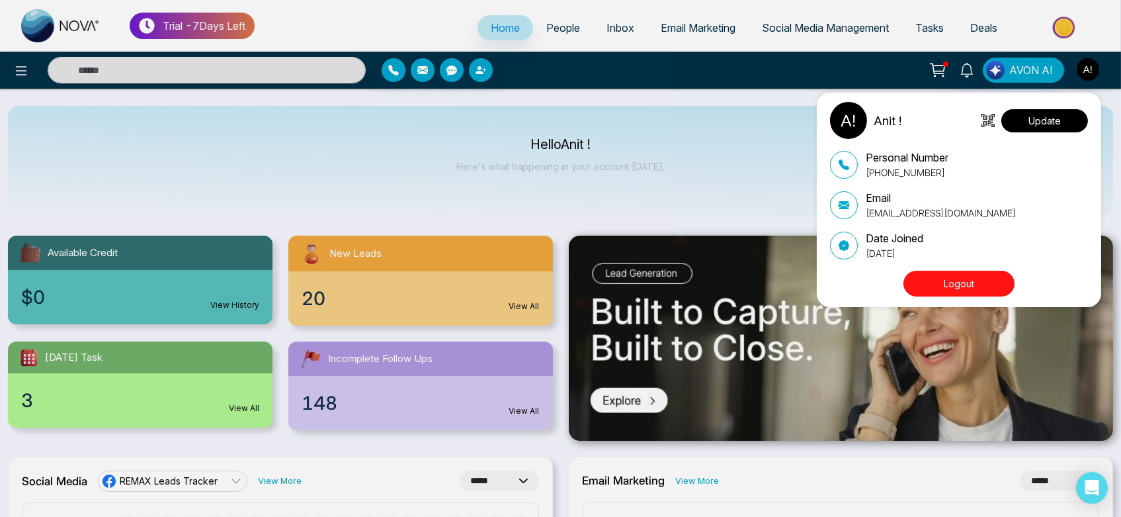
click at [1065, 119] on button "Update" at bounding box center [1045, 120] width 87 height 23
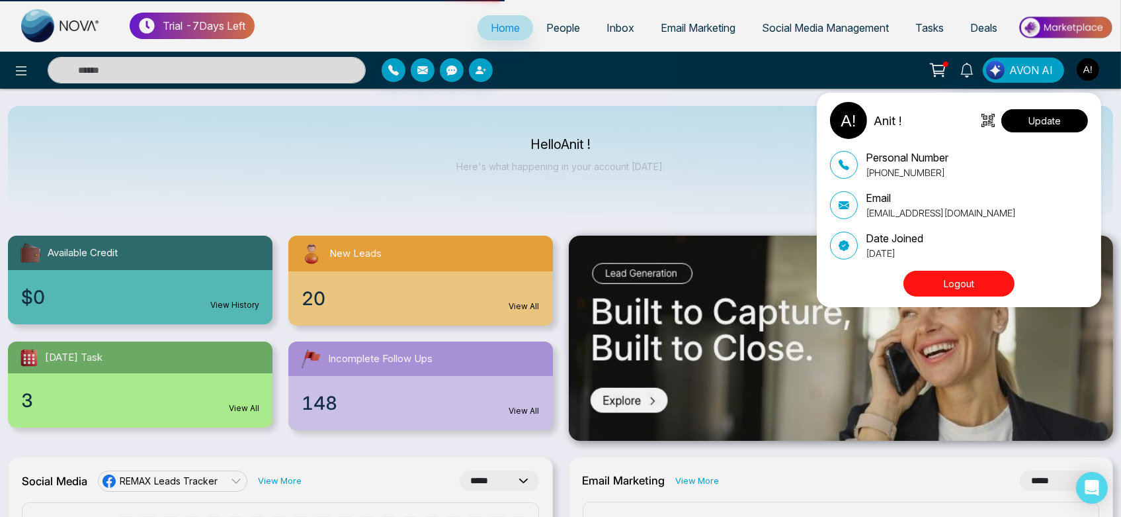
select select
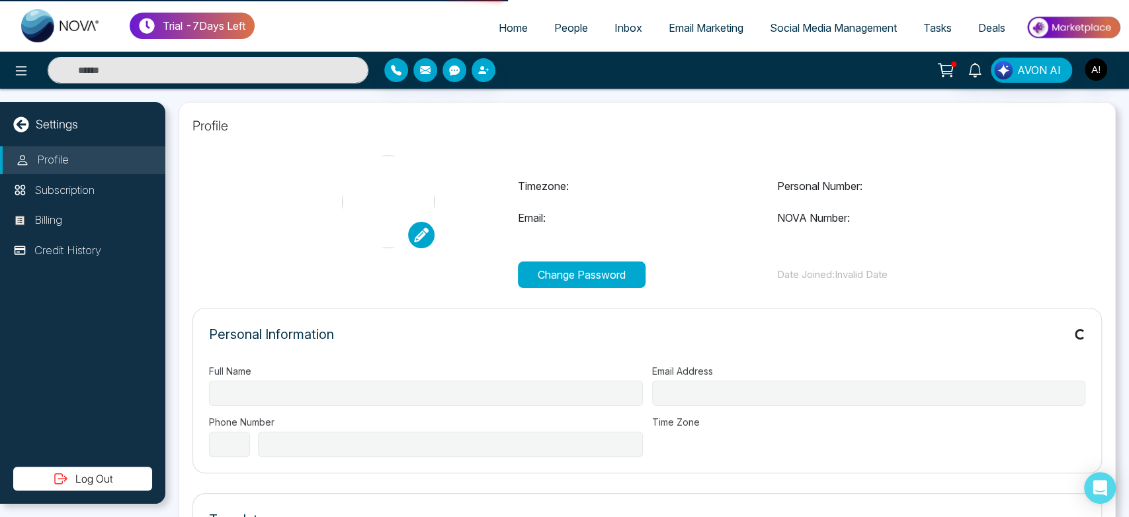
type input "******"
type input "**********"
select select "***"
type input "**********"
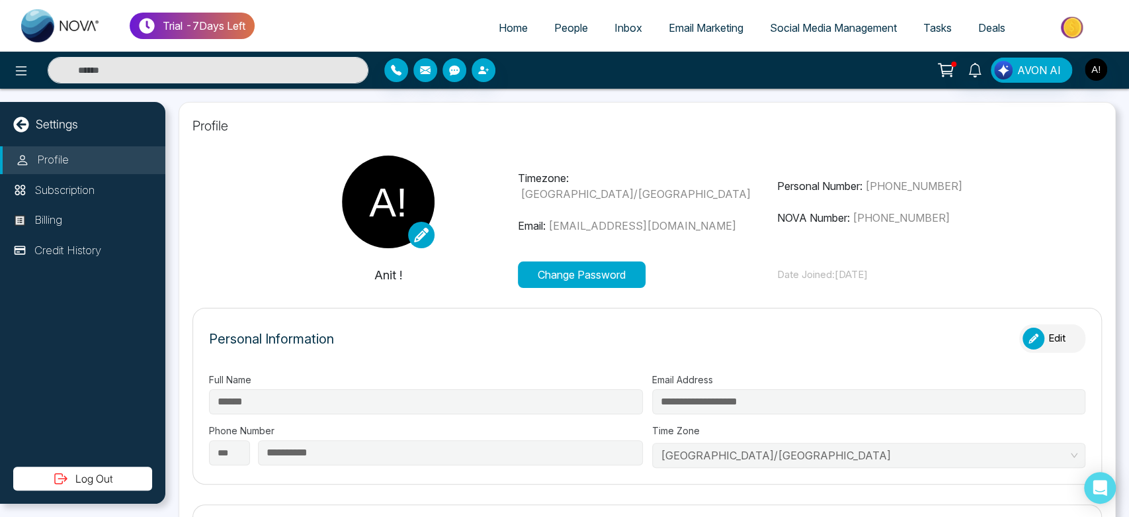
type input "*********"
type input "**********"
click at [427, 239] on link at bounding box center [421, 235] width 26 height 26
click at [448, 279] on button "Remove Image" at bounding box center [462, 285] width 93 height 15
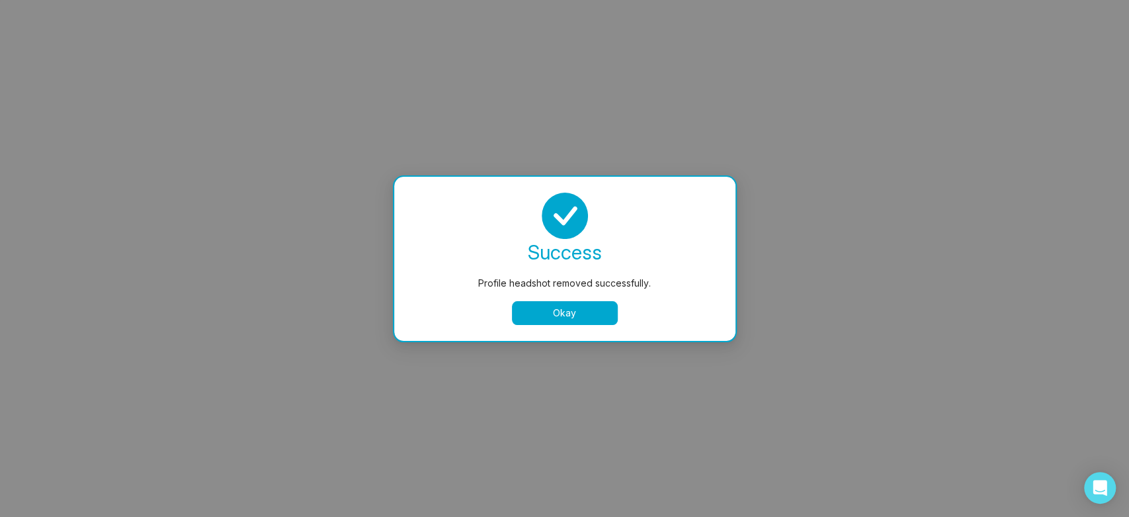
click at [550, 316] on button "Okay" at bounding box center [565, 313] width 106 height 24
select select
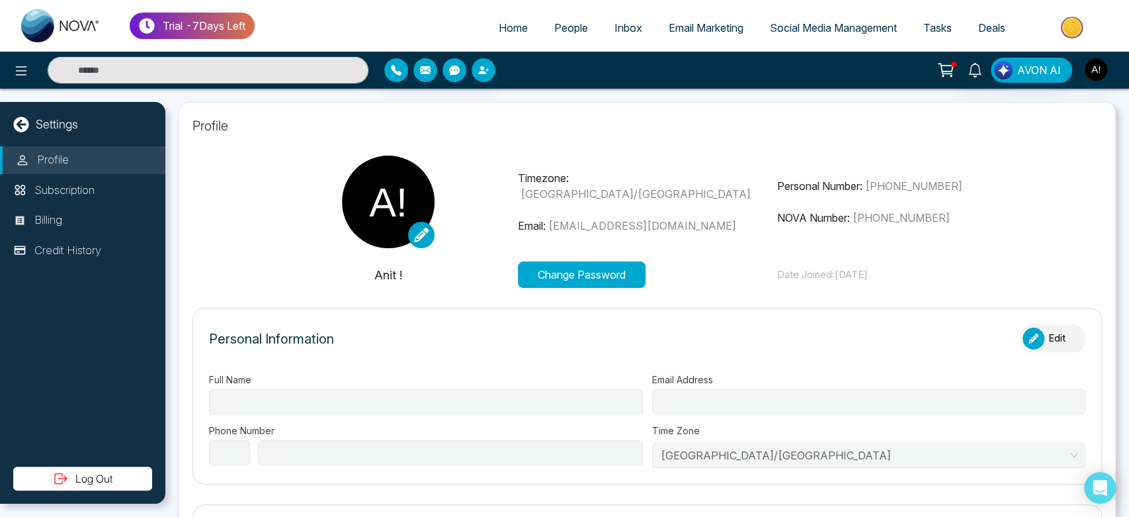
type input "******"
type input "**********"
select select "***"
type input "**********"
type input "*********"
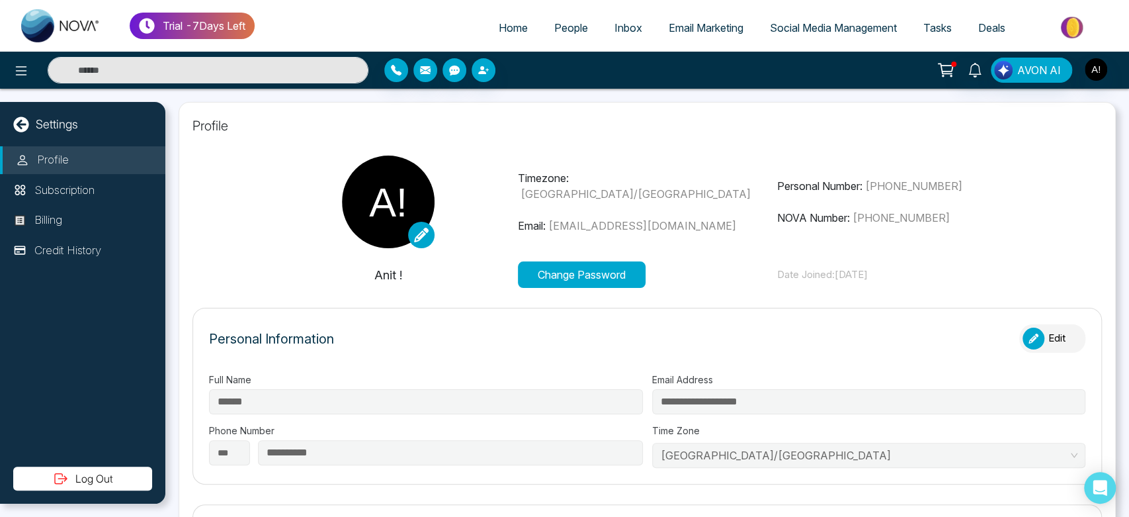
type input "**********"
click at [499, 26] on span "Home" at bounding box center [513, 27] width 29 height 13
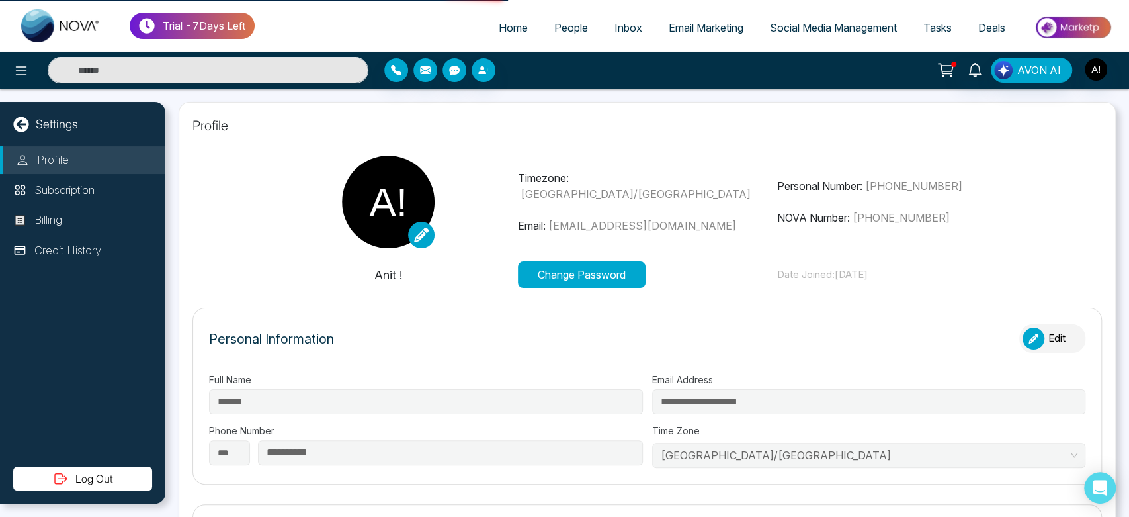
select select "*"
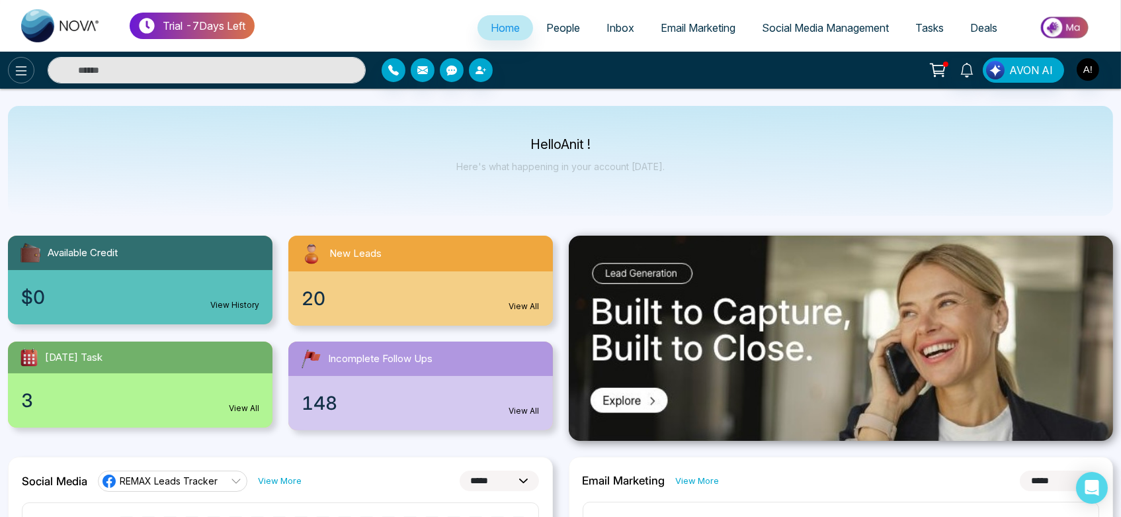
click at [22, 68] on icon at bounding box center [21, 71] width 16 height 16
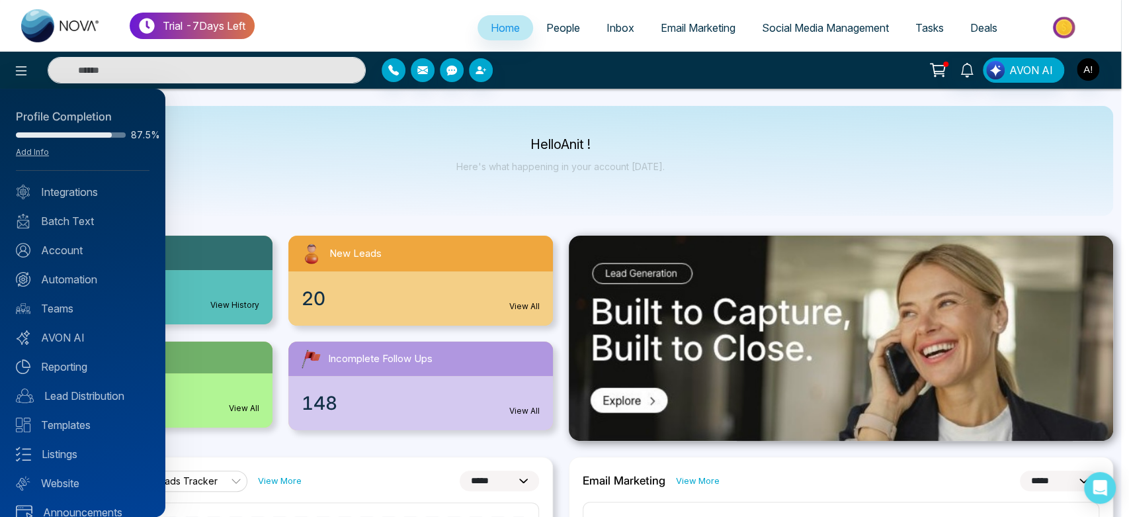
click at [208, 140] on div at bounding box center [564, 258] width 1129 height 517
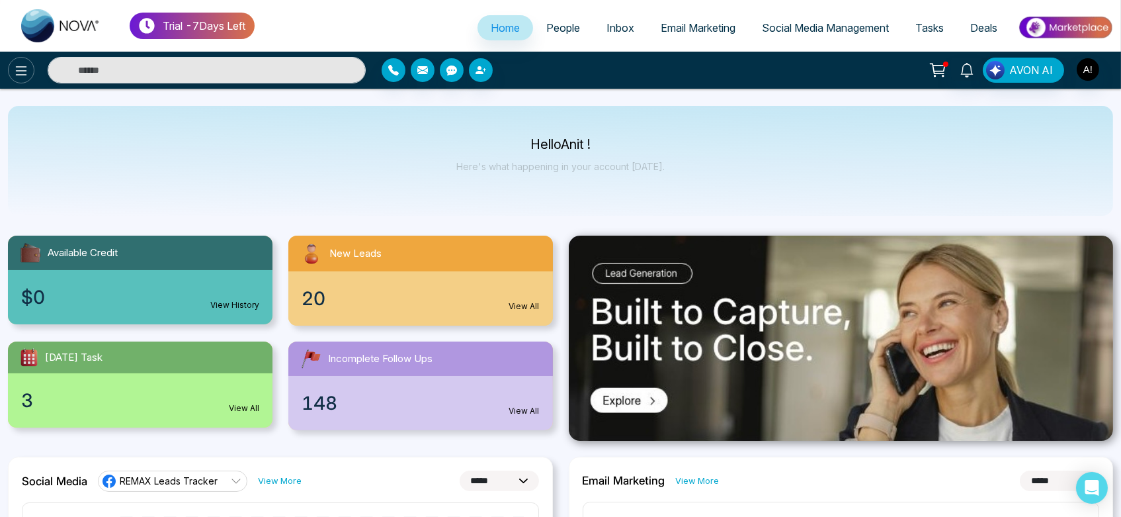
click at [21, 71] on icon at bounding box center [21, 70] width 11 height 9
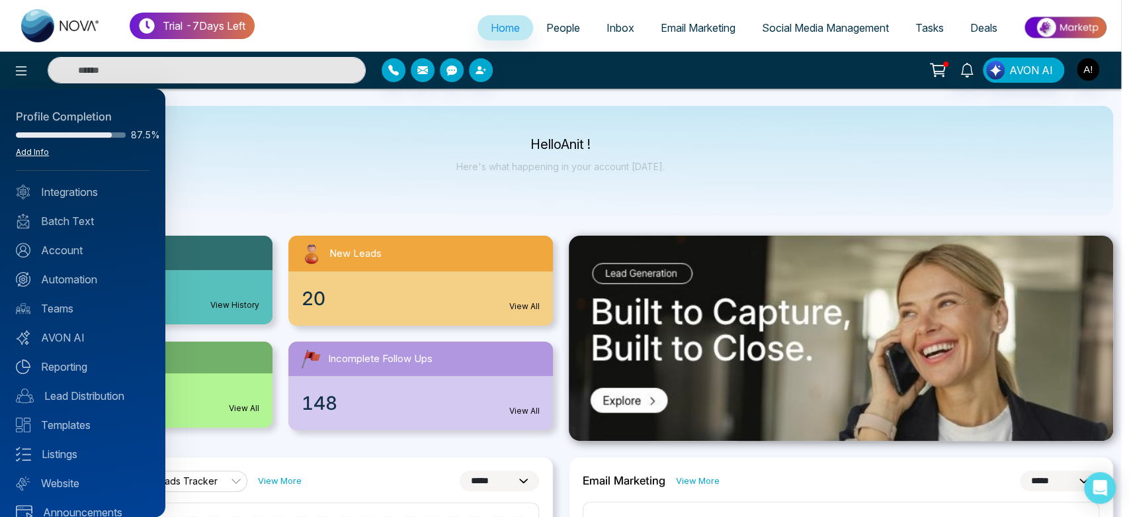
click at [30, 153] on link "Add Info" at bounding box center [32, 152] width 33 height 10
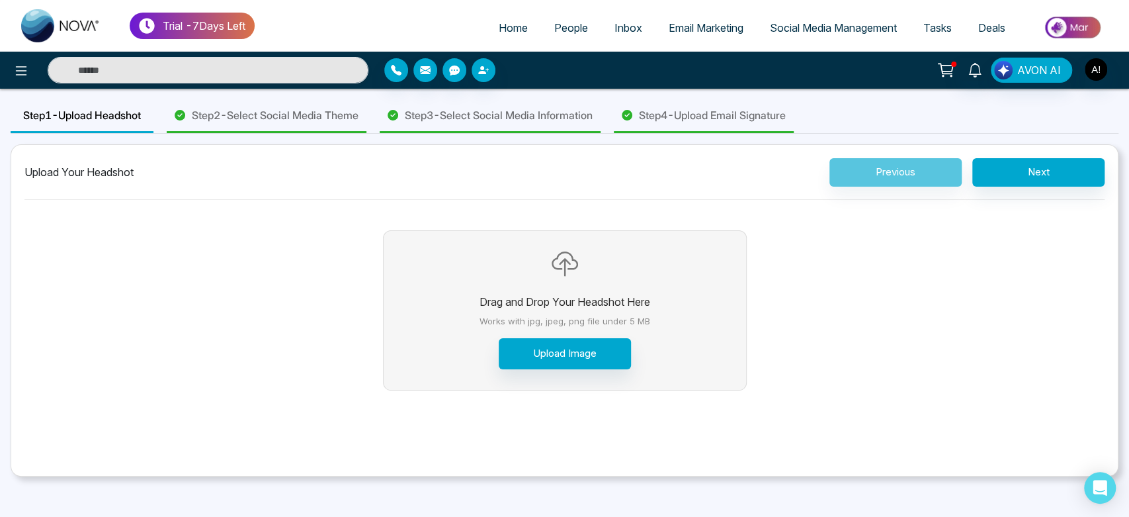
click at [308, 120] on span "Step 2 - Select Social Media Theme" at bounding box center [275, 115] width 167 height 16
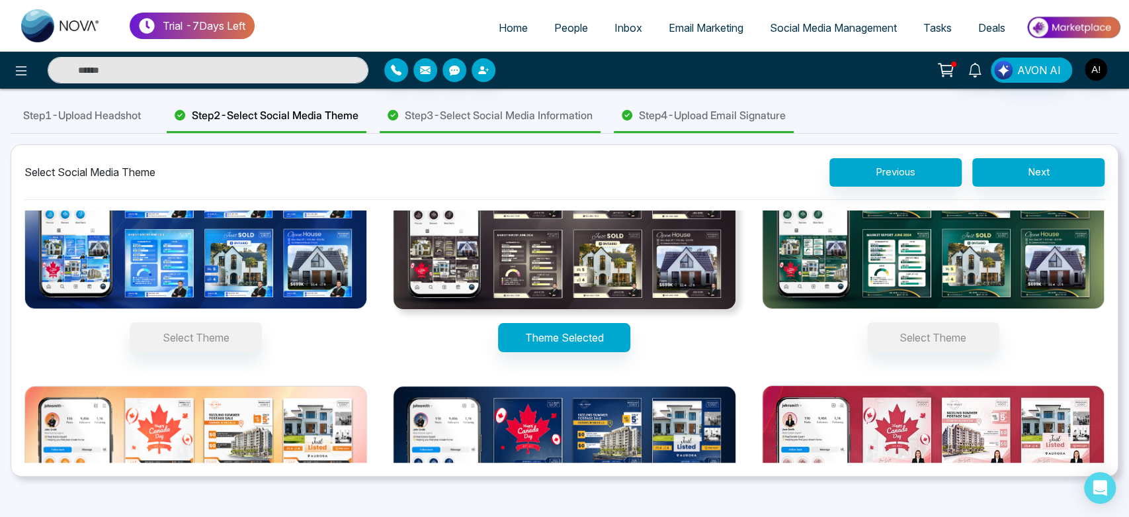
scroll to position [77, 0]
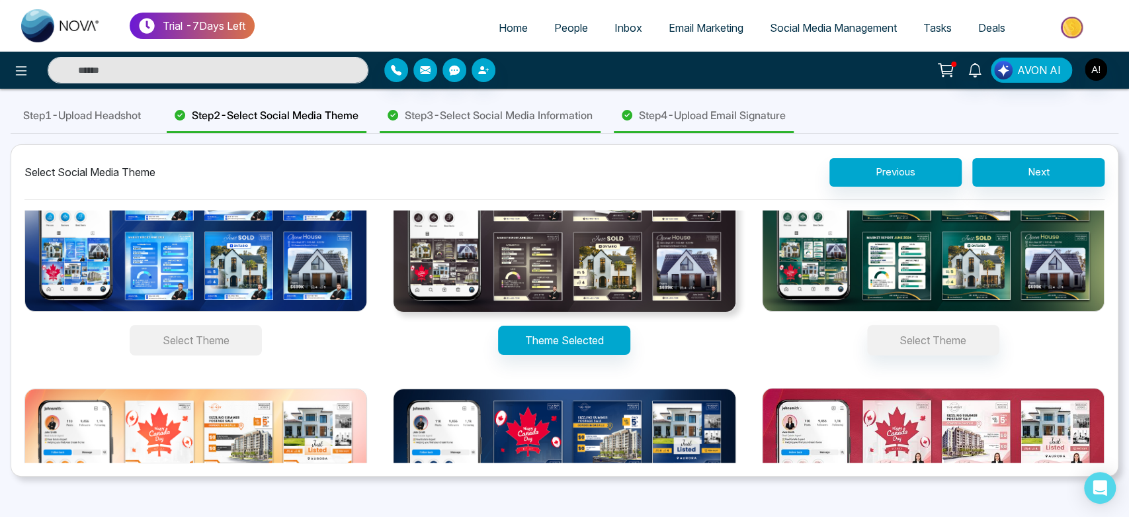
click at [226, 328] on button "Select Theme" at bounding box center [196, 340] width 132 height 30
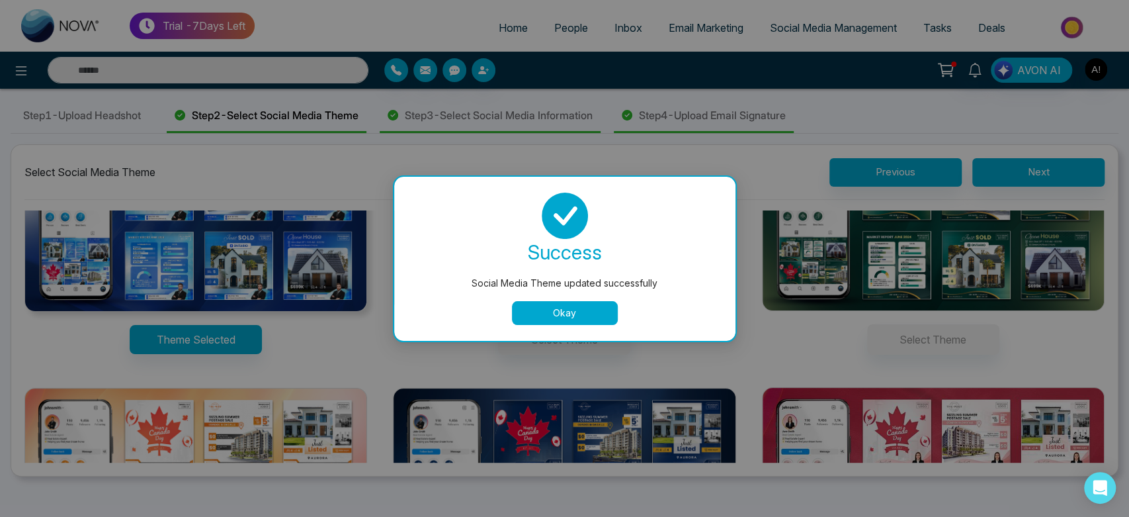
click at [603, 321] on button "Okay" at bounding box center [565, 313] width 106 height 24
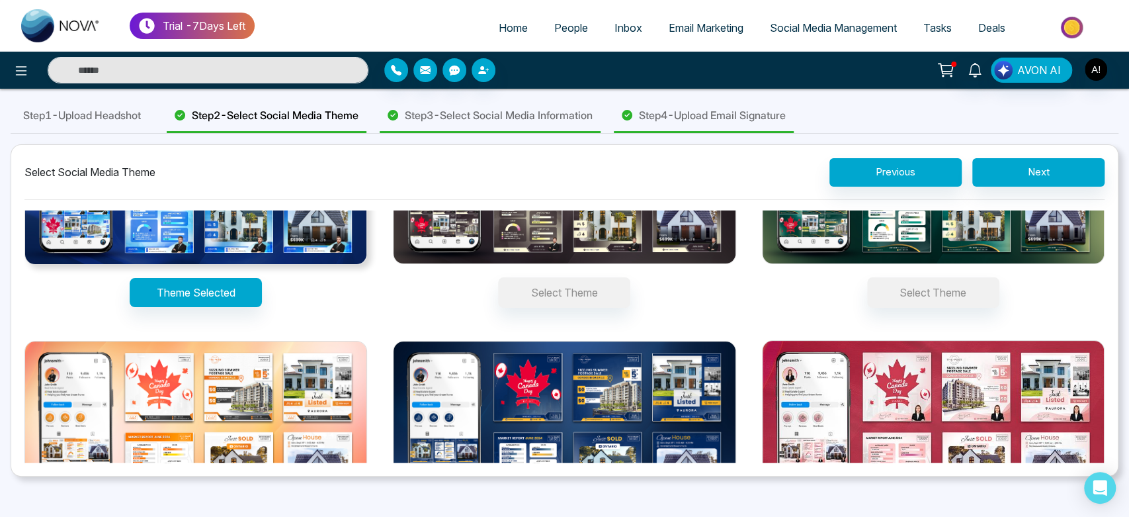
scroll to position [124, 0]
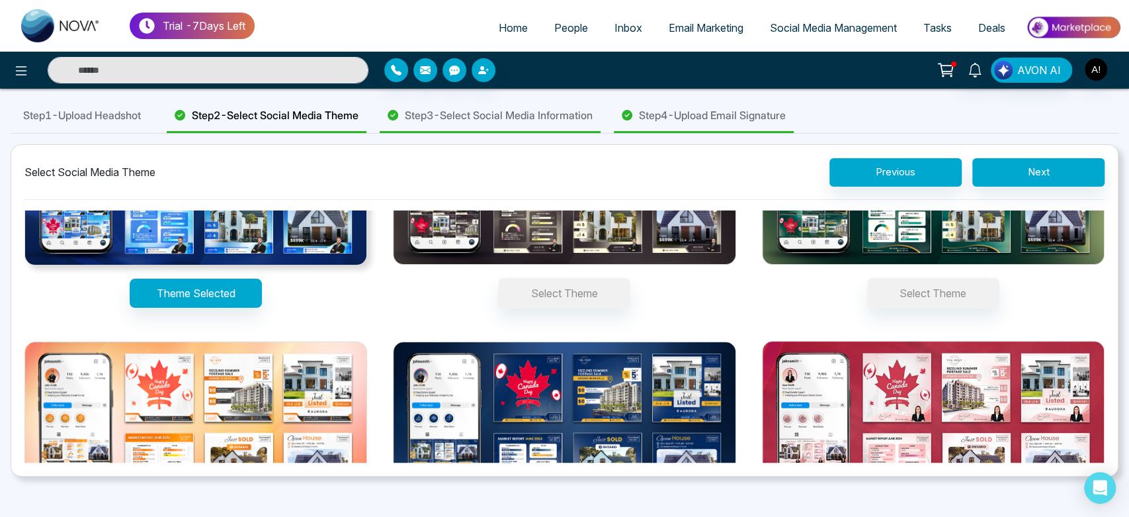
click at [540, 101] on div "Step 3 - Select Social Media Information" at bounding box center [490, 116] width 221 height 34
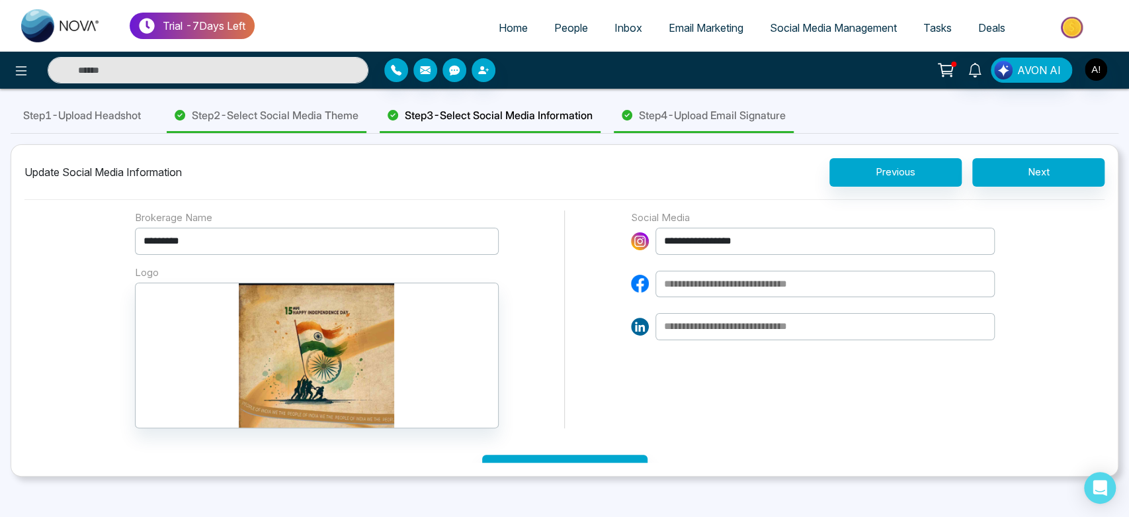
scroll to position [30, 0]
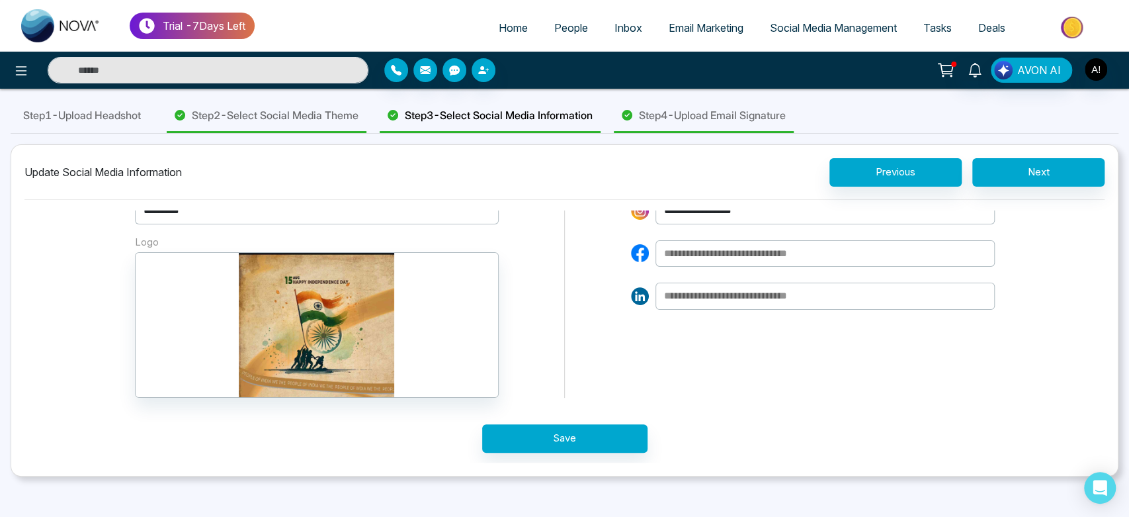
click at [729, 119] on span "Step 4 - Upload Email Signature" at bounding box center [712, 115] width 147 height 16
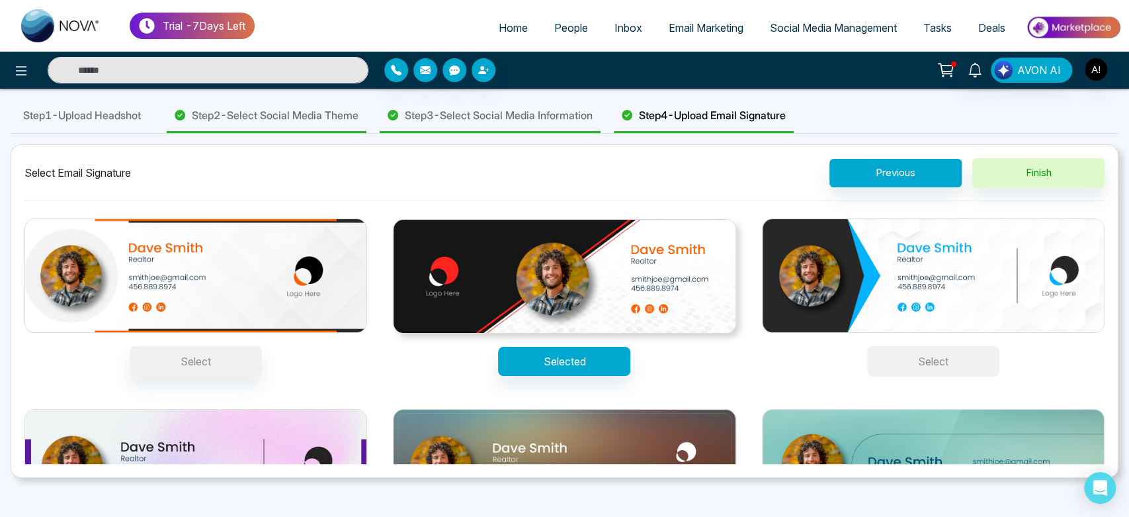
click at [917, 359] on button "Select" at bounding box center [933, 361] width 132 height 30
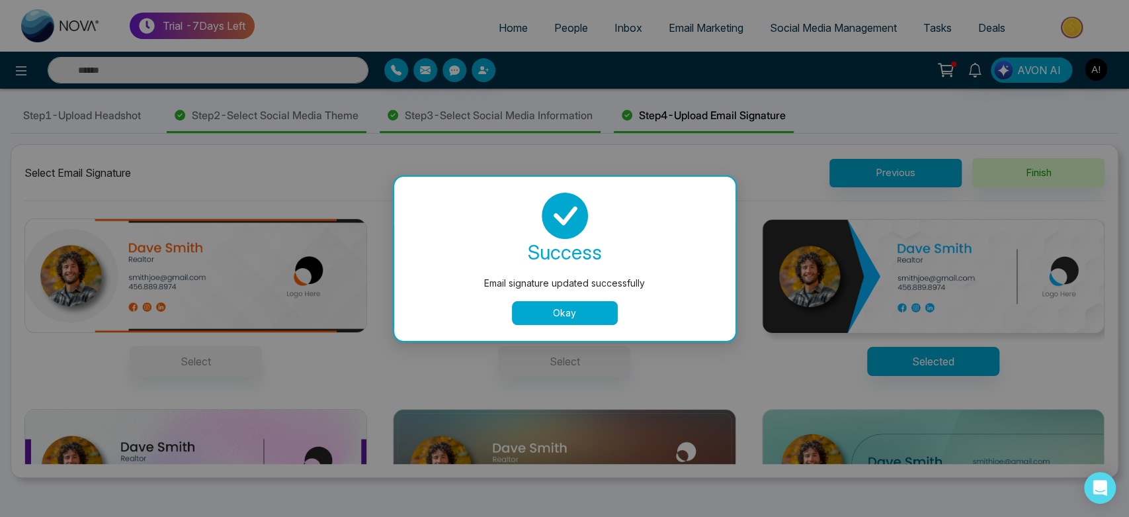
click at [554, 312] on button "Okay" at bounding box center [565, 313] width 106 height 24
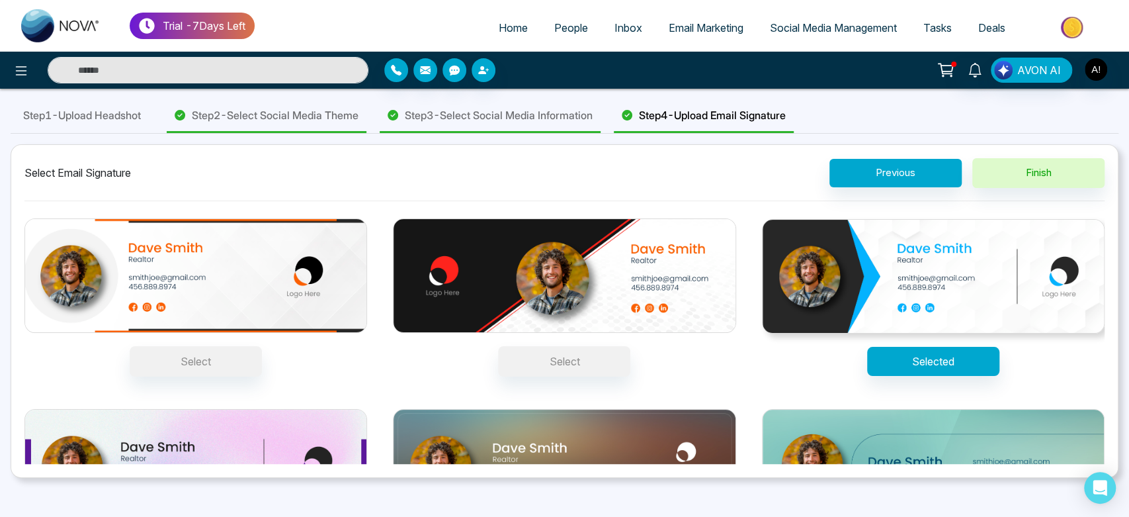
click at [499, 26] on span "Home" at bounding box center [513, 27] width 29 height 13
select select "*"
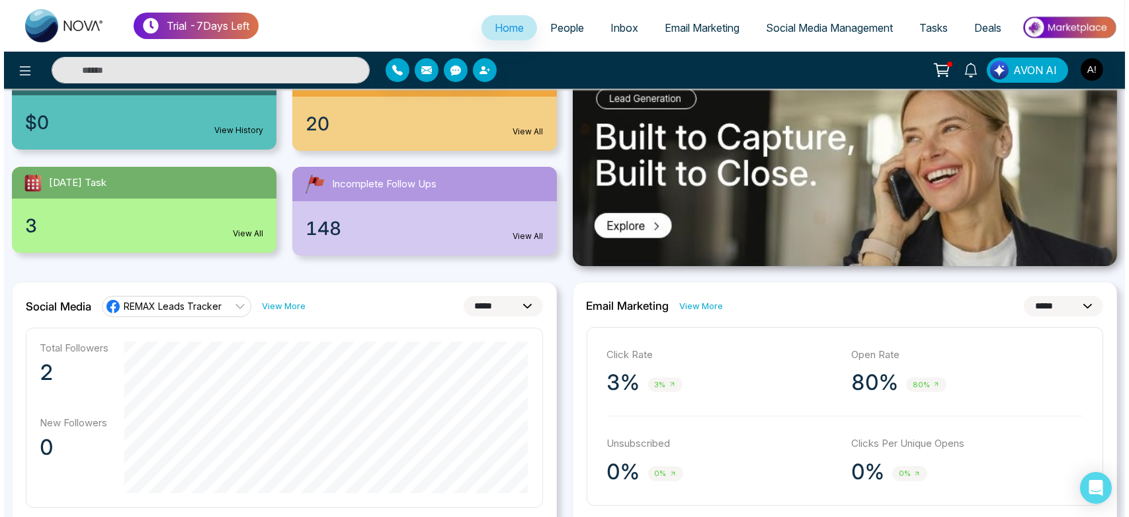
scroll to position [335, 0]
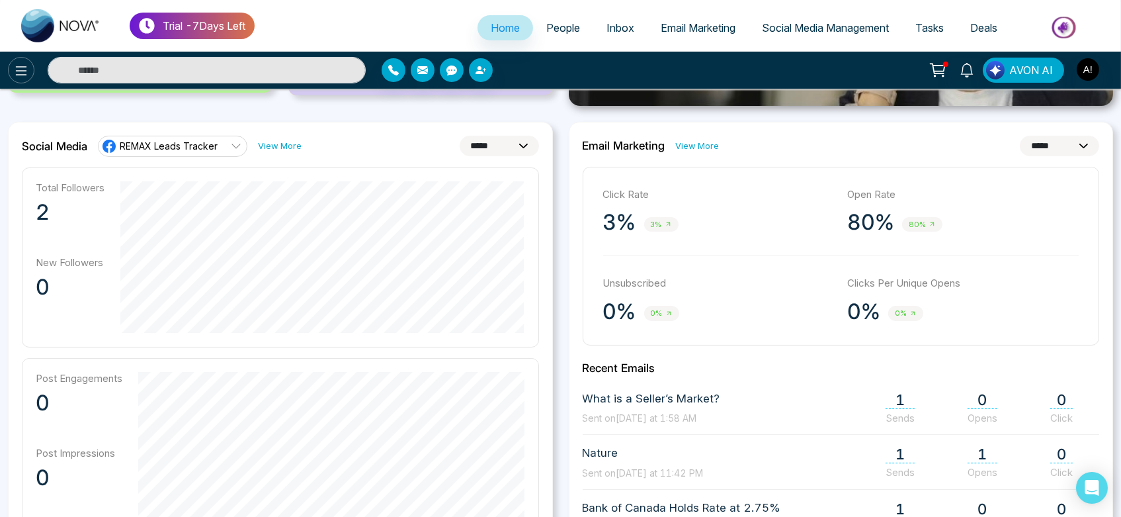
click at [19, 75] on icon at bounding box center [21, 71] width 16 height 16
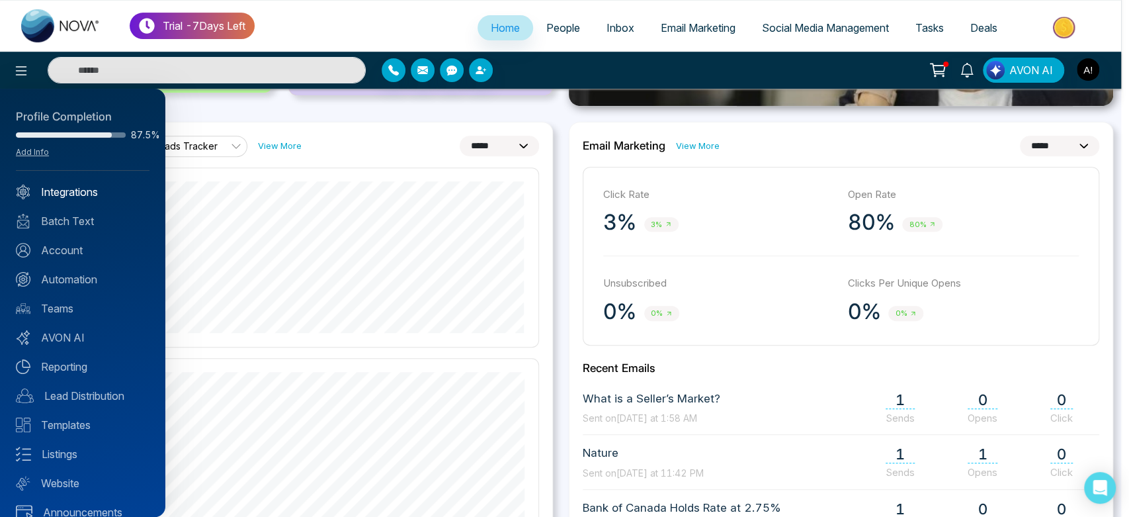
click at [99, 194] on link "Integrations" at bounding box center [83, 192] width 134 height 16
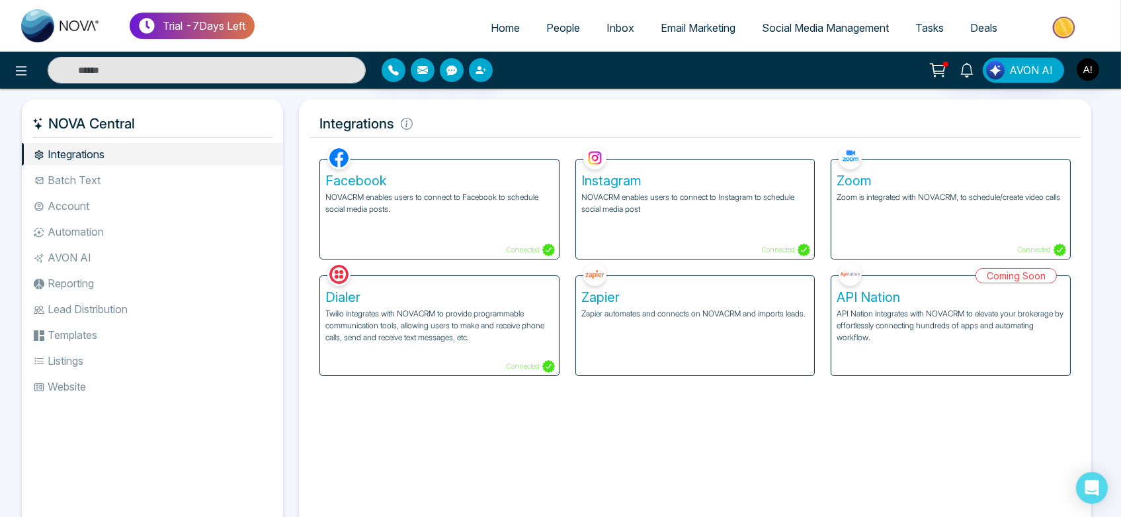
click at [450, 222] on div "Facebook NOVACRM enables users to connect to Facebook to schedule social media …" at bounding box center [439, 208] width 239 height 99
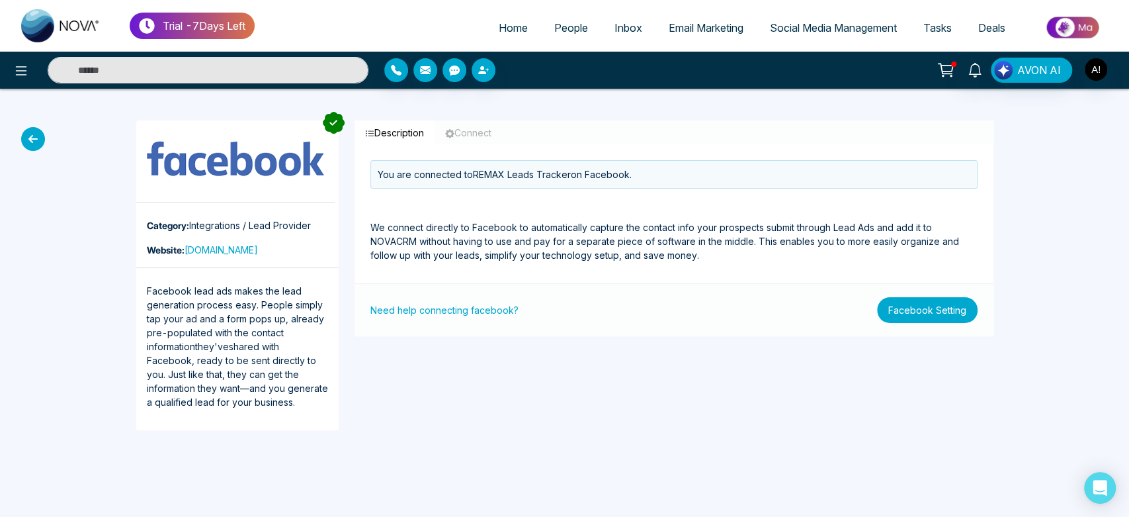
click at [927, 304] on button "Facebook Setting" at bounding box center [927, 310] width 101 height 26
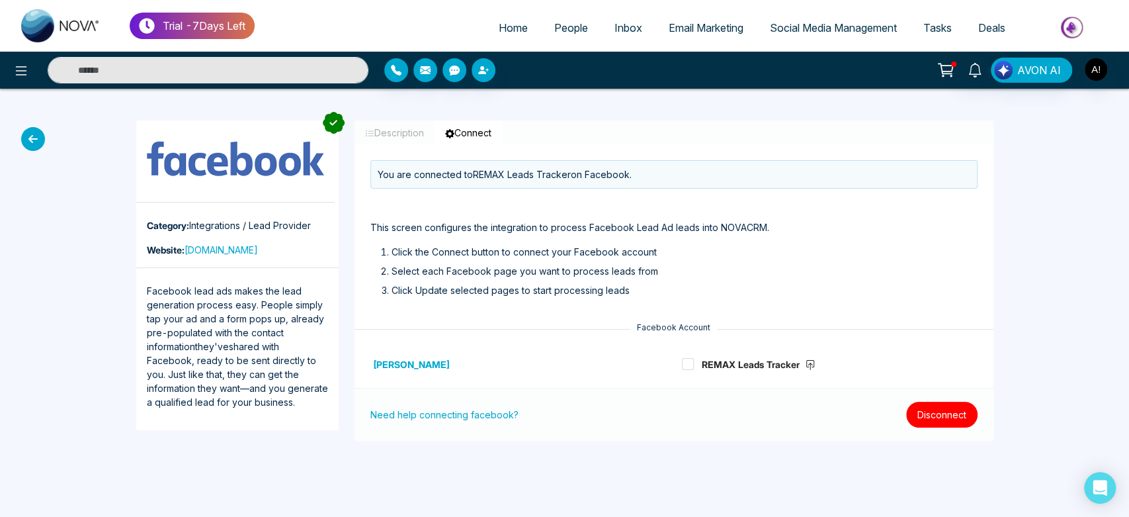
click at [939, 411] on button "Disconnect" at bounding box center [941, 415] width 71 height 26
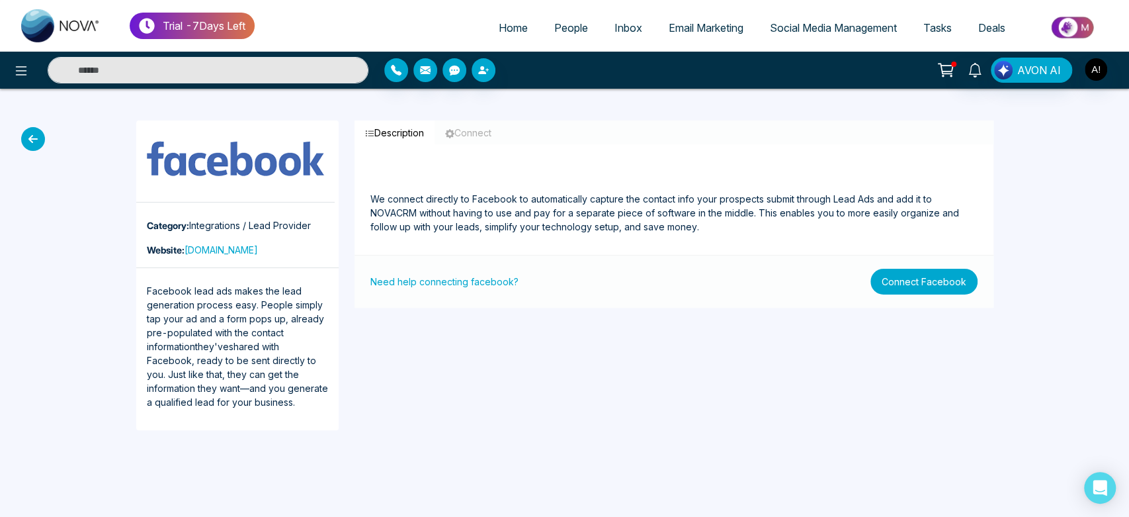
click at [905, 284] on button "Connect Facebook" at bounding box center [924, 282] width 107 height 26
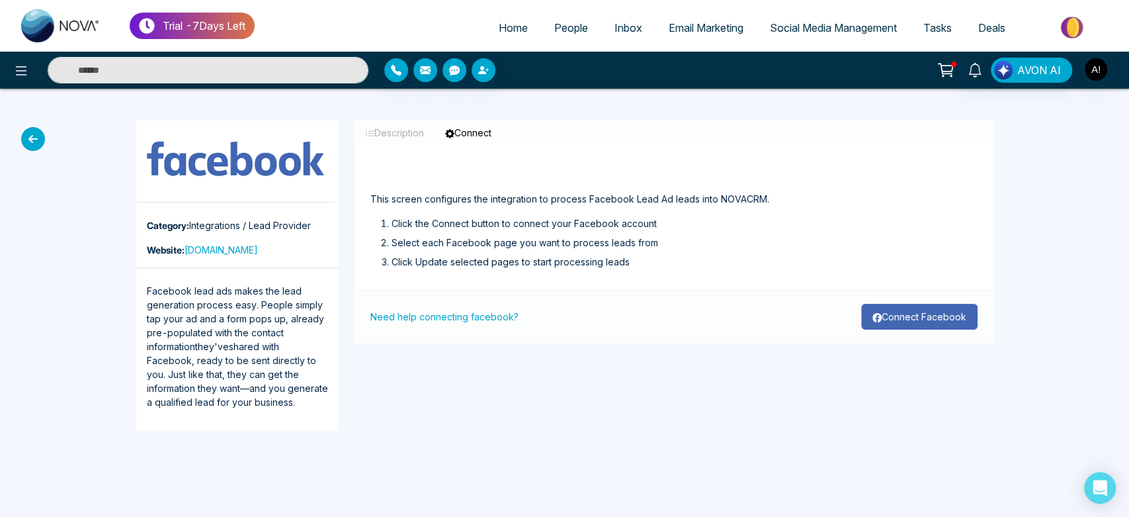
click at [923, 325] on button "Connect Facebook" at bounding box center [919, 317] width 116 height 26
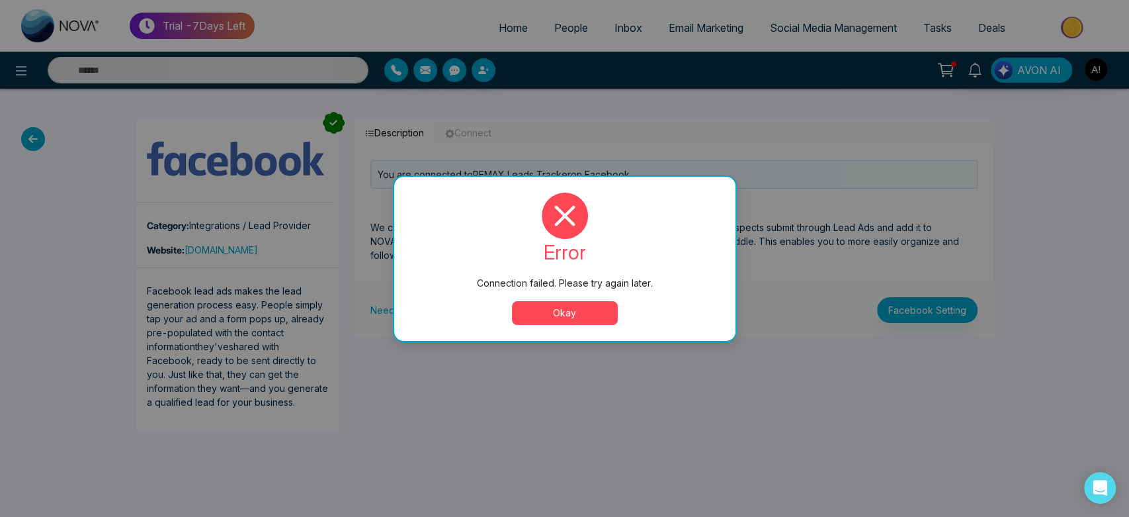
click at [579, 316] on button "Okay" at bounding box center [565, 313] width 106 height 24
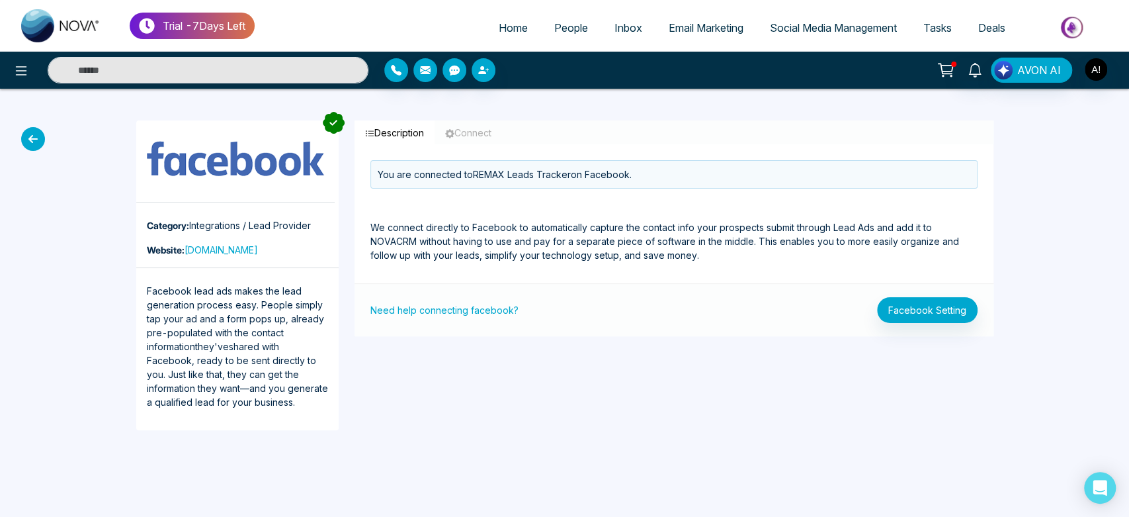
click at [513, 21] on link "Home" at bounding box center [514, 27] width 56 height 25
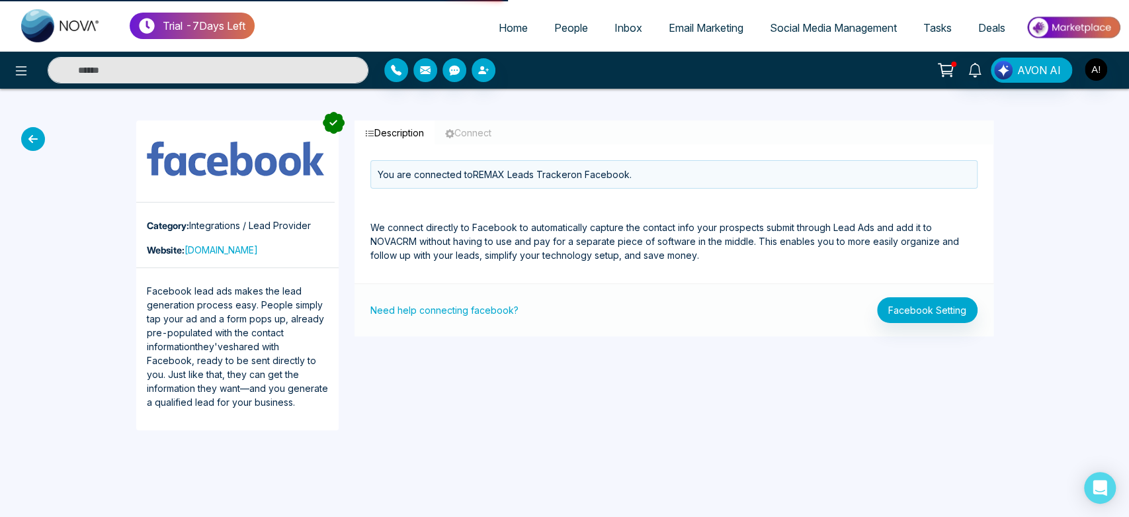
select select "*"
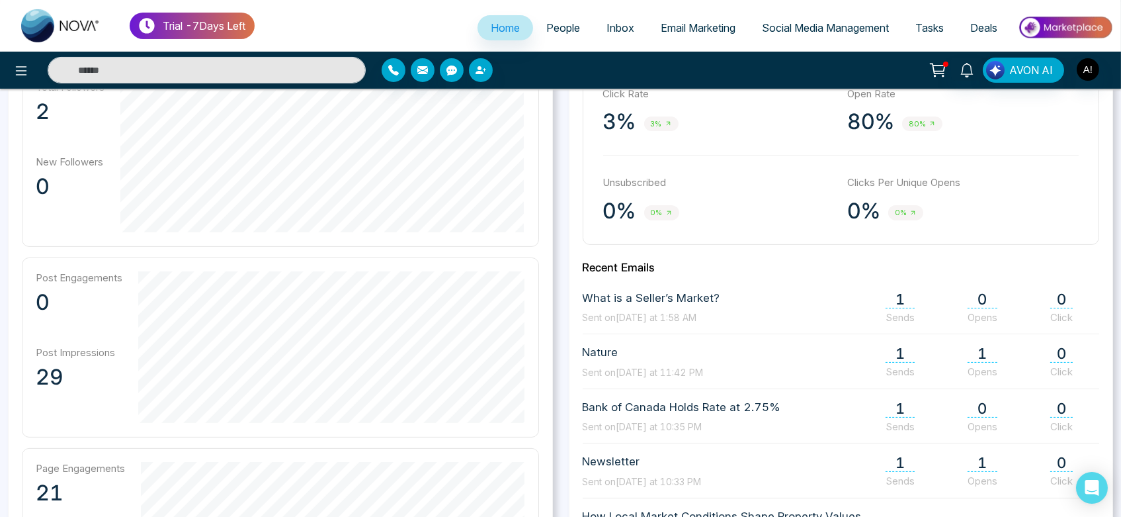
scroll to position [445, 0]
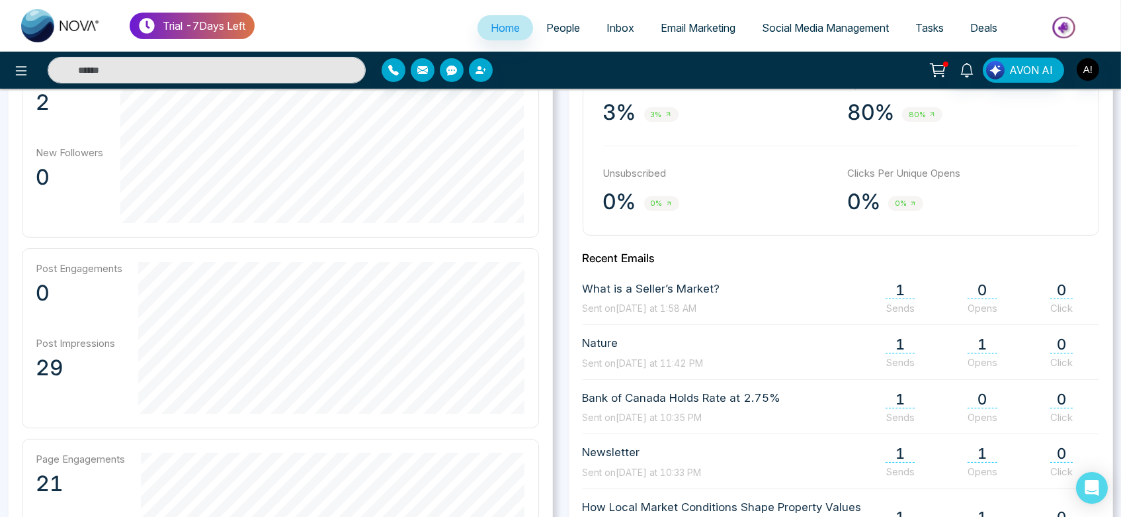
click at [830, 15] on link "Social Media Management" at bounding box center [825, 27] width 153 height 25
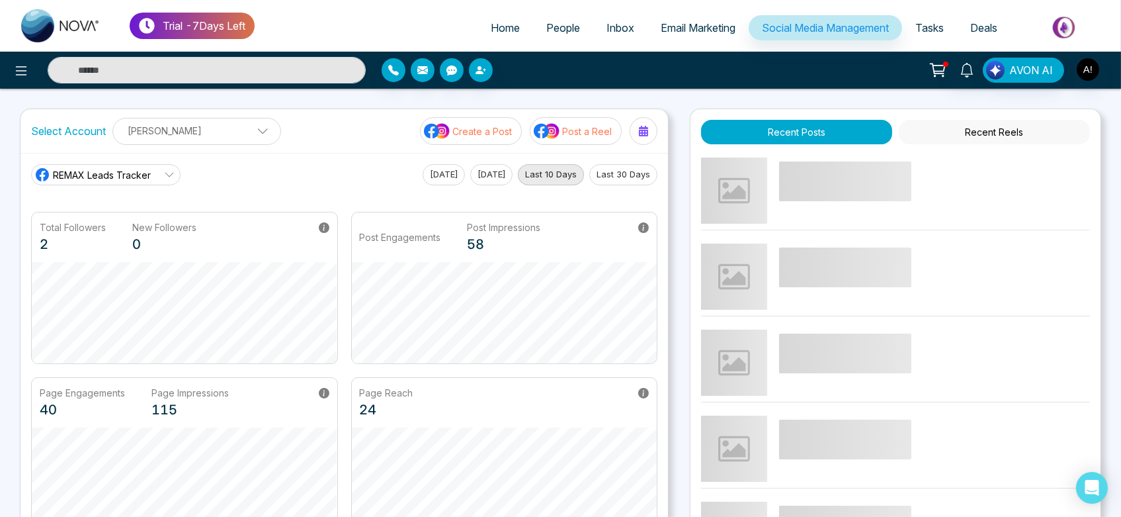
click at [483, 170] on button "[DATE]" at bounding box center [491, 174] width 42 height 21
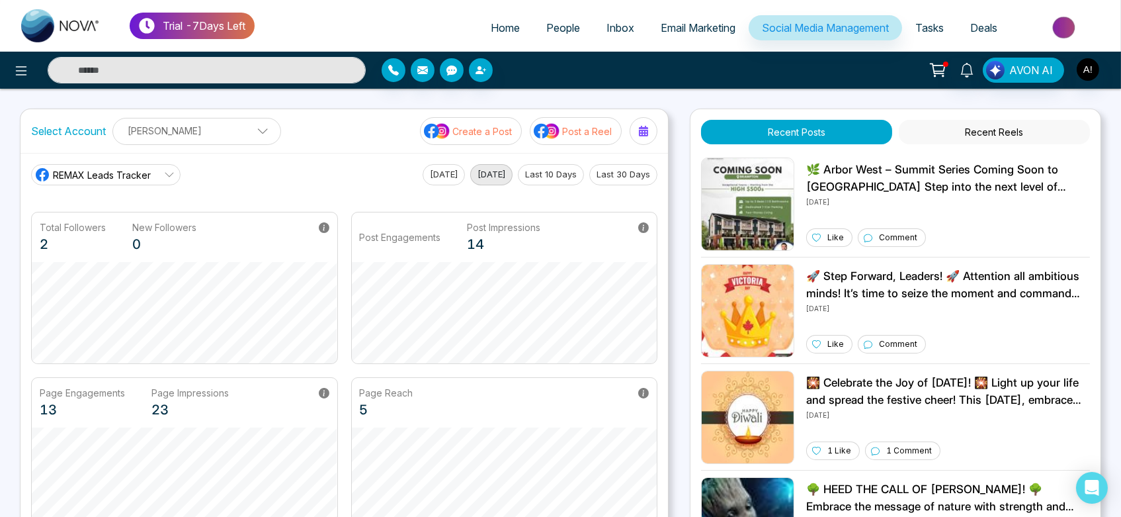
click at [626, 175] on button "Last 30 Days" at bounding box center [623, 174] width 68 height 21
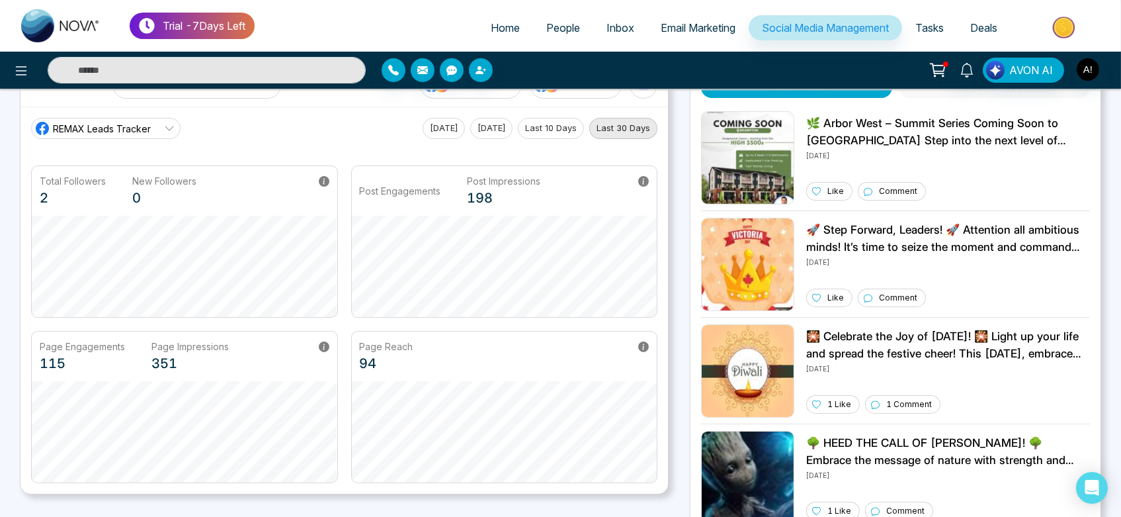
scroll to position [41, 0]
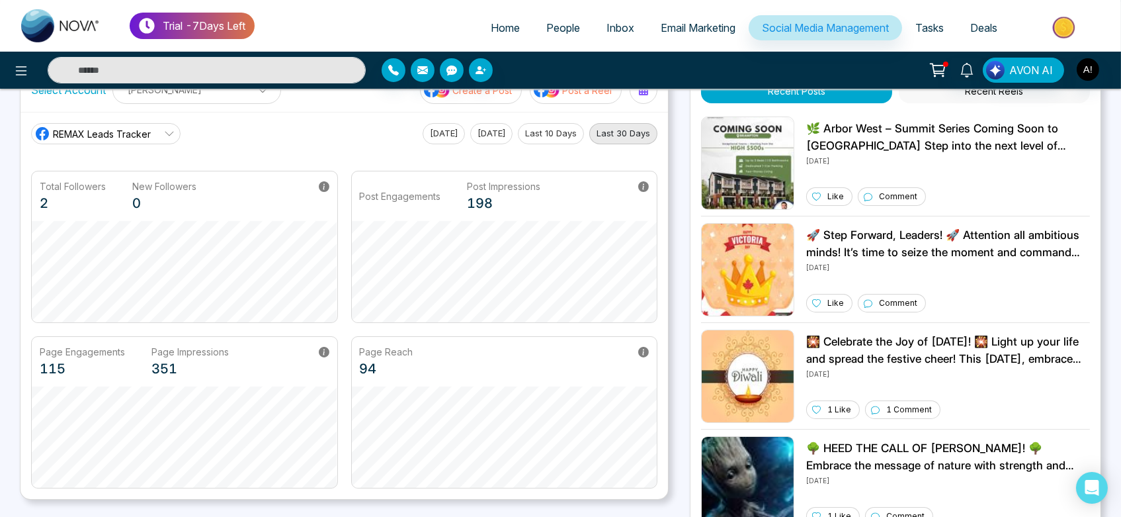
click at [559, 134] on button "Last 10 Days" at bounding box center [551, 133] width 66 height 21
click at [501, 136] on button "[DATE]" at bounding box center [491, 133] width 42 height 21
click at [437, 136] on button "[DATE]" at bounding box center [444, 133] width 42 height 21
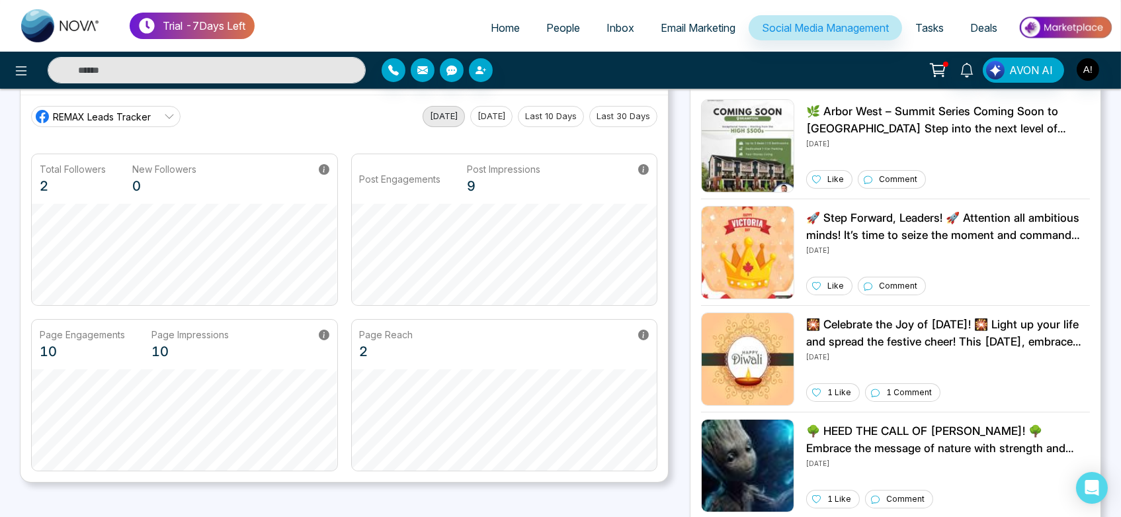
scroll to position [28, 0]
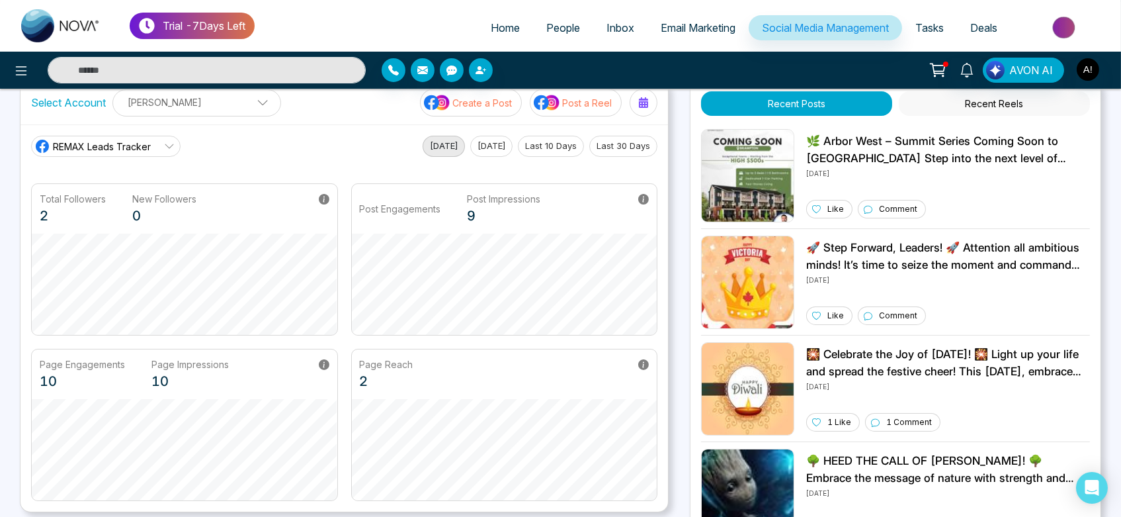
click at [159, 139] on link "REMAX Leads Tracker" at bounding box center [105, 146] width 149 height 21
click at [146, 208] on span "Robotics" at bounding box center [116, 206] width 112 height 15
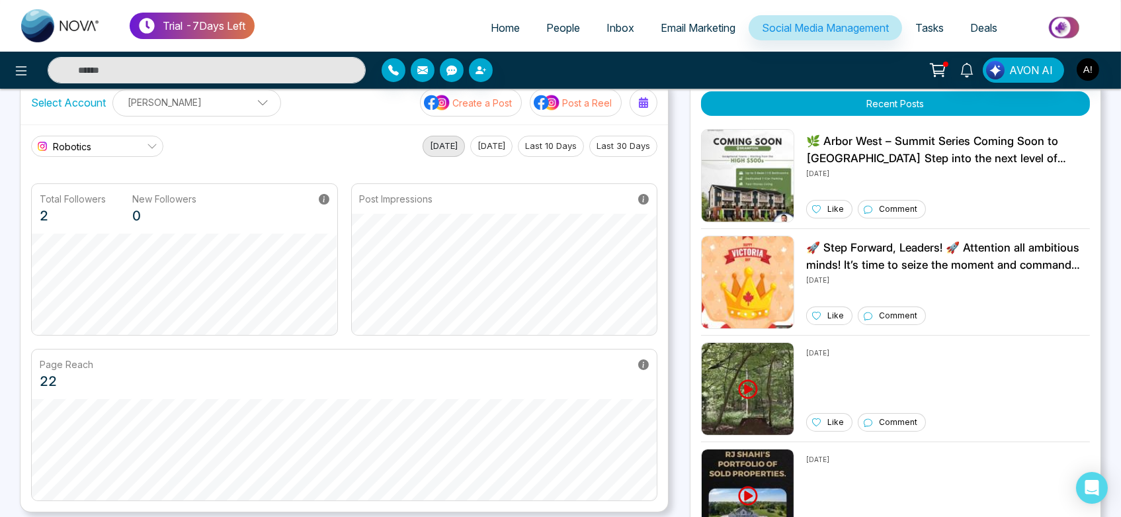
click at [502, 136] on div "Robotics REMAX Leads Tracker Robotics [DATE] [DATE] Last 10 Days Last 30 Days" at bounding box center [344, 146] width 626 height 21
click at [499, 147] on button "[DATE]" at bounding box center [491, 146] width 42 height 21
click at [559, 147] on button "Last 10 Days" at bounding box center [551, 146] width 66 height 21
click at [615, 148] on button "Last 30 Days" at bounding box center [623, 146] width 68 height 21
click at [634, 151] on button "Last 30 Days" at bounding box center [623, 146] width 68 height 21
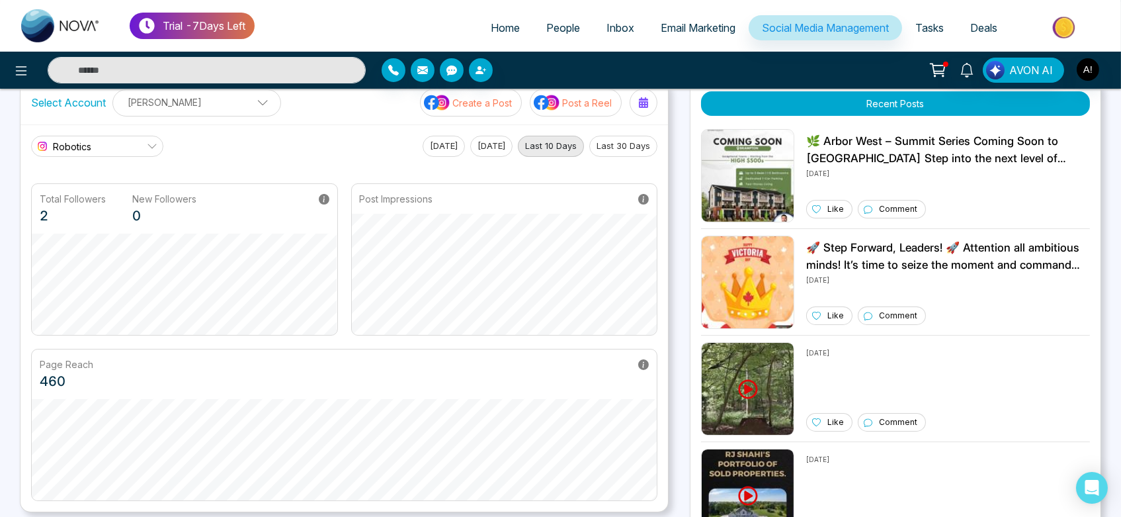
click at [623, 149] on button "Last 30 Days" at bounding box center [623, 146] width 68 height 21
click at [640, 145] on button "Last 30 Days" at bounding box center [623, 146] width 68 height 21
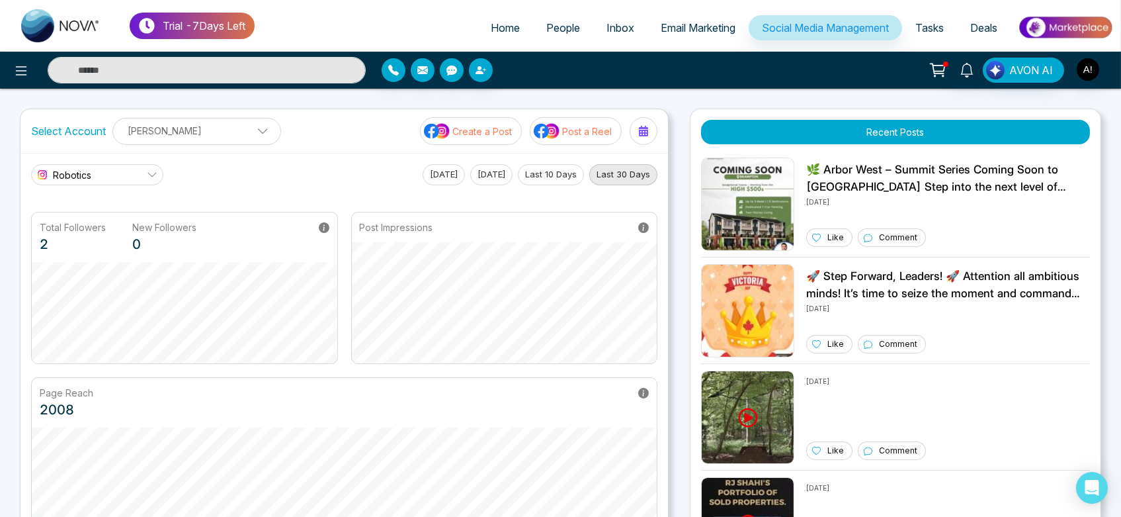
click at [433, 171] on button "[DATE]" at bounding box center [444, 174] width 42 height 21
click at [94, 171] on link "Robotics" at bounding box center [97, 174] width 132 height 21
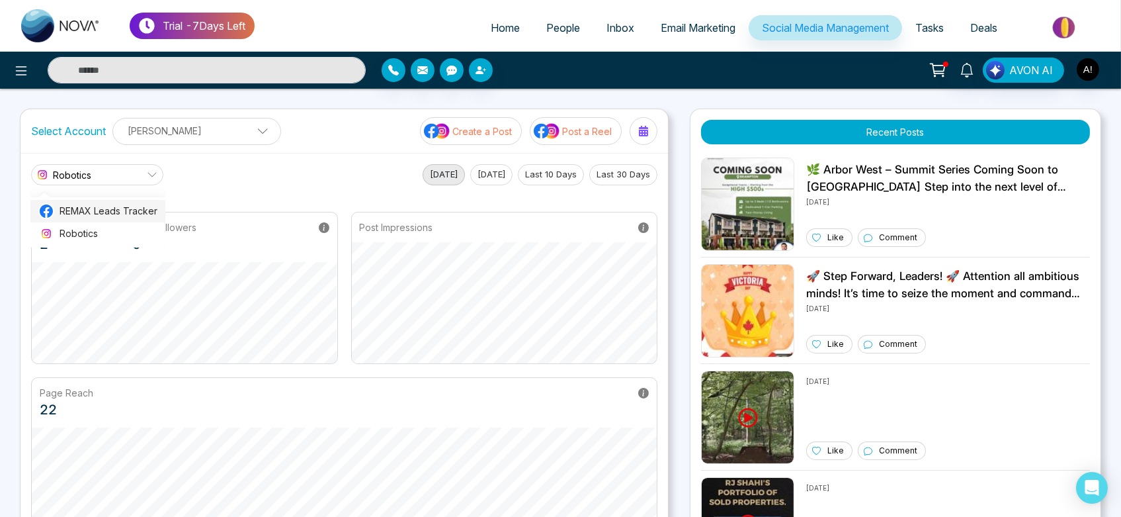
click at [130, 216] on span "REMAX Leads Tracker" at bounding box center [109, 211] width 98 height 15
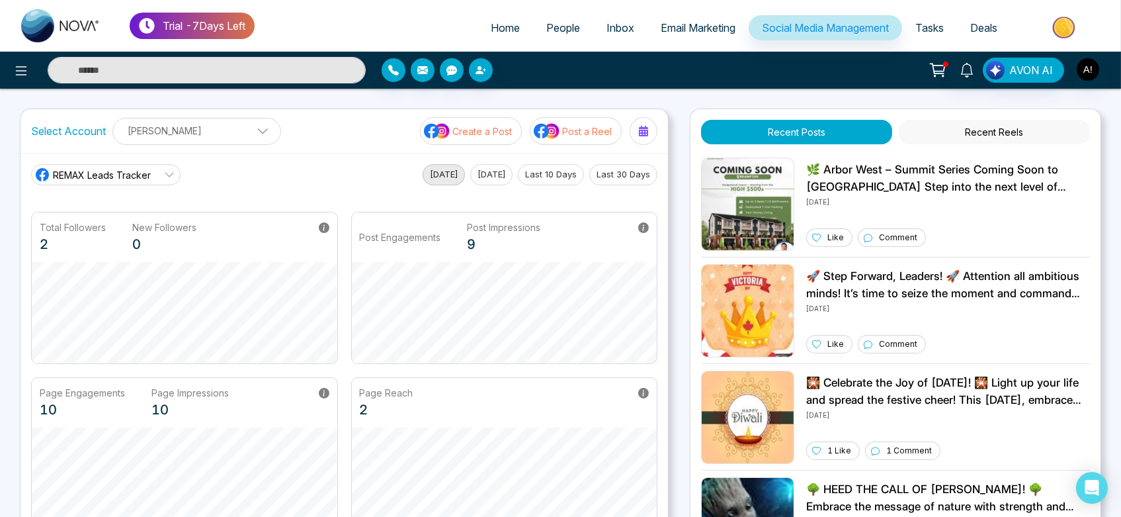
click at [939, 28] on span "Tasks" at bounding box center [930, 27] width 28 height 13
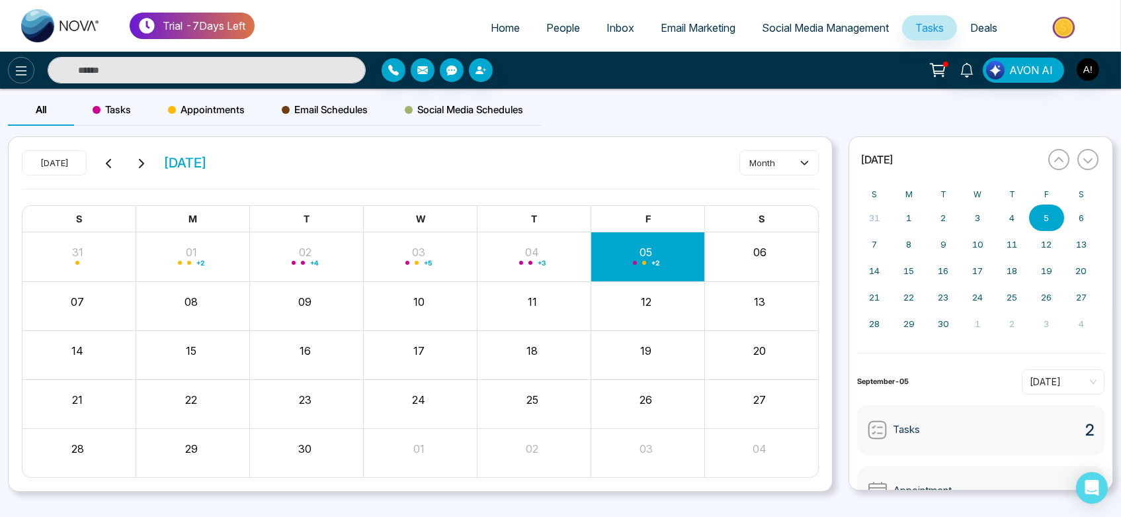
click at [21, 73] on icon at bounding box center [21, 71] width 16 height 16
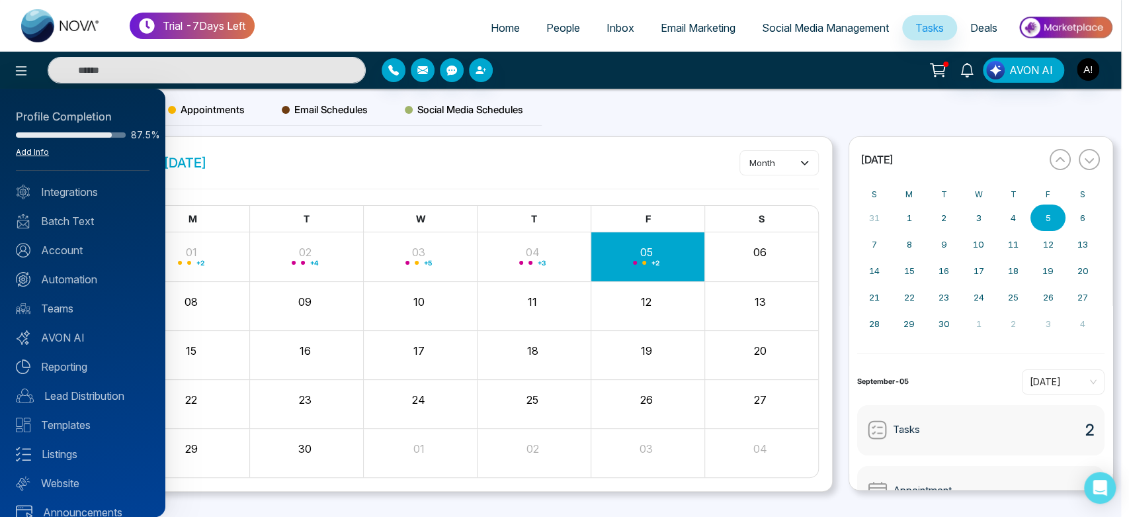
click at [37, 152] on link "Add Info" at bounding box center [32, 152] width 33 height 10
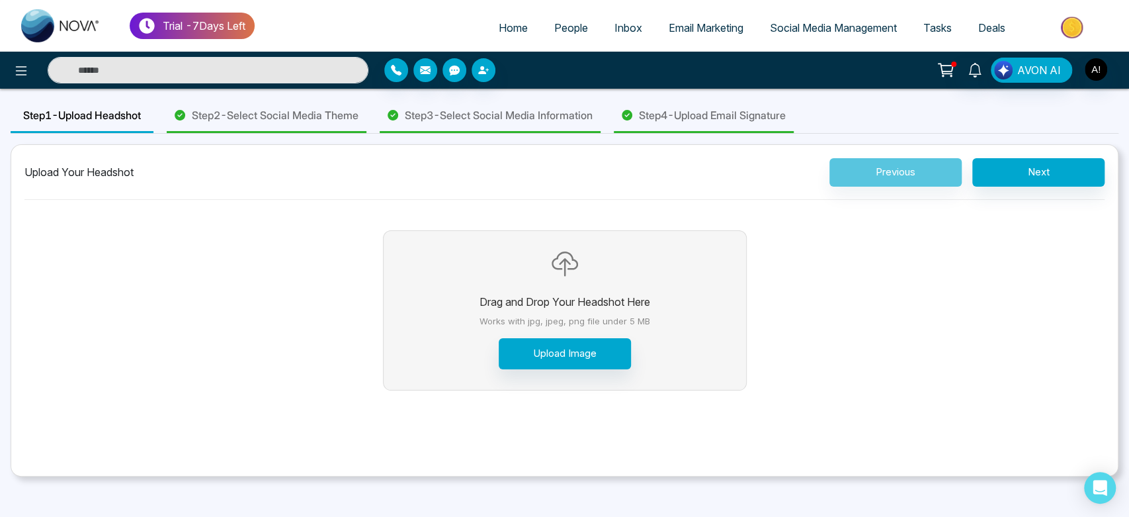
click at [320, 108] on span "Step 2 - Select Social Media Theme" at bounding box center [275, 115] width 167 height 16
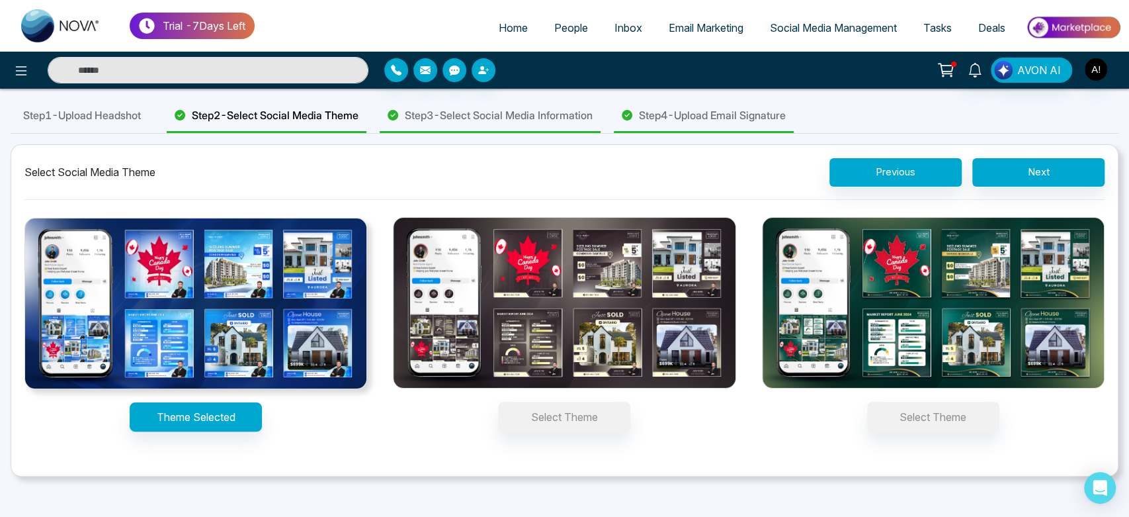
click at [579, 128] on div "Step 3 - Select Social Media Information" at bounding box center [490, 116] width 221 height 34
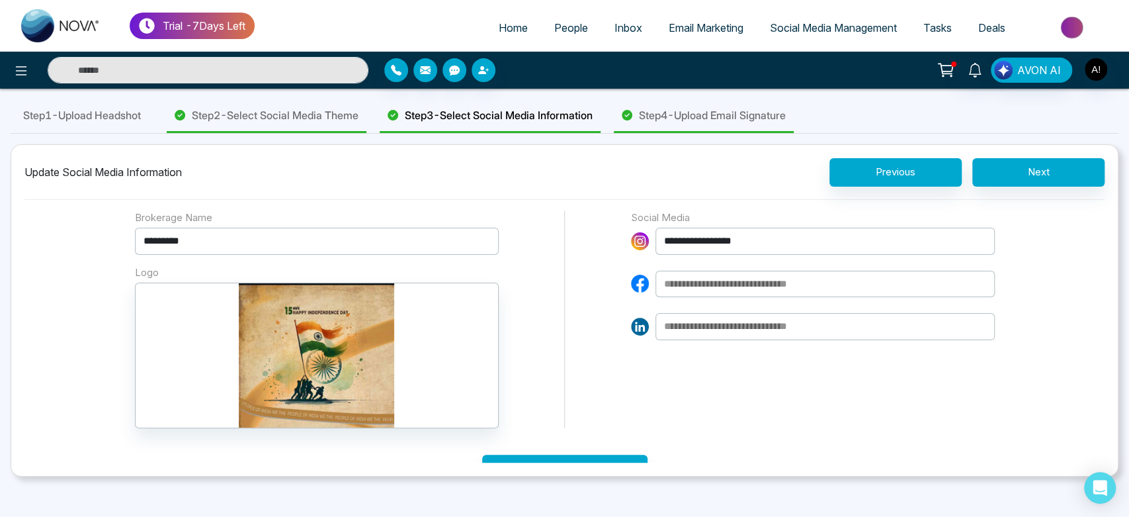
click at [732, 121] on span "Step 4 - Upload Email Signature" at bounding box center [712, 115] width 147 height 16
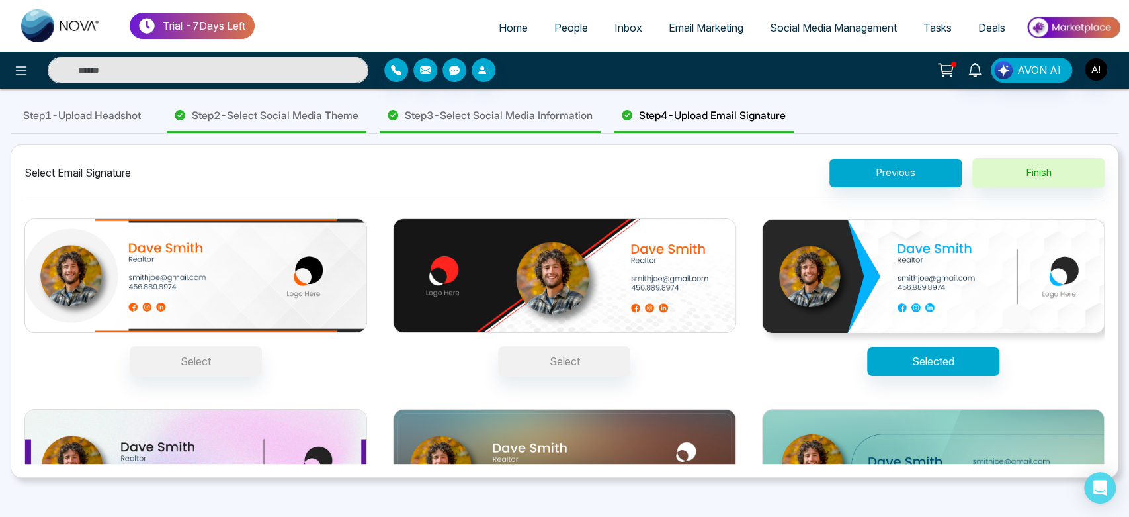
click at [508, 36] on link "Home" at bounding box center [514, 27] width 56 height 25
select select "*"
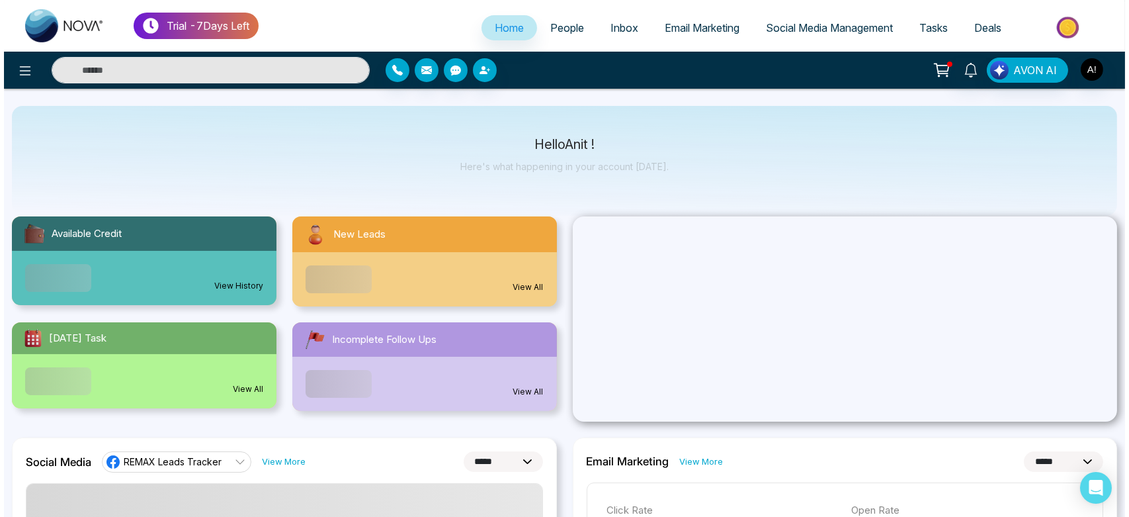
scroll to position [20, 0]
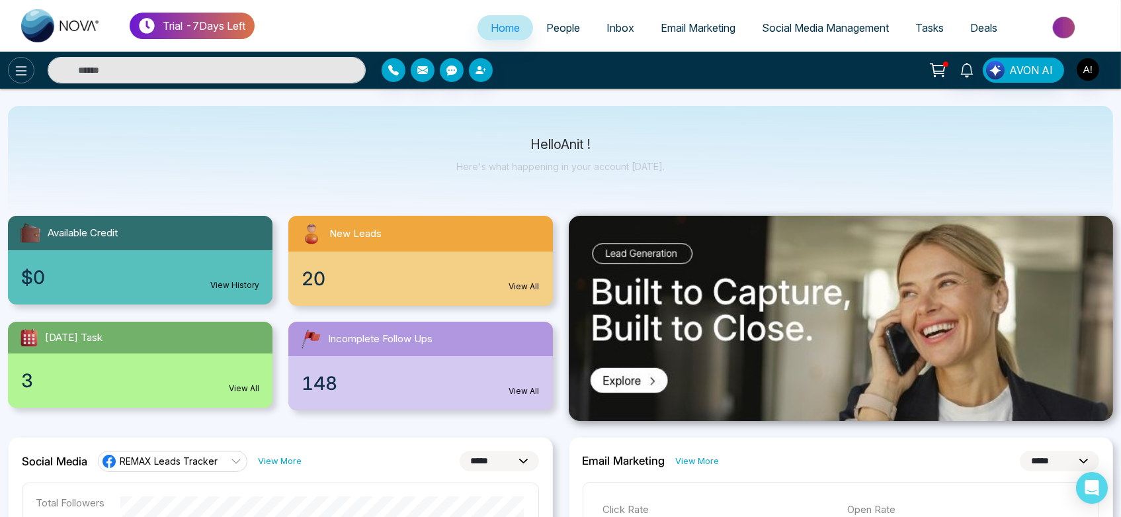
click at [14, 77] on icon at bounding box center [21, 71] width 16 height 16
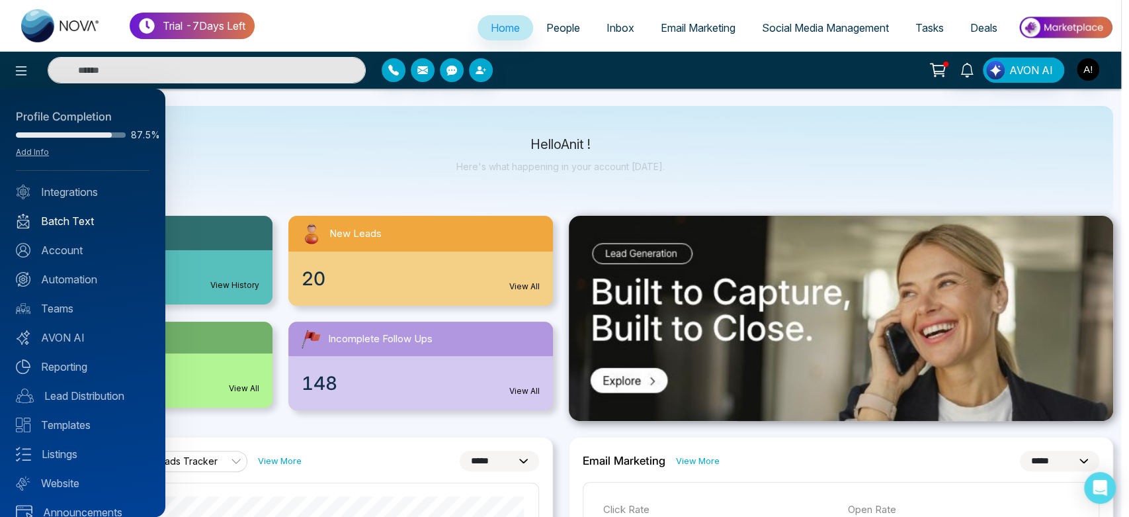
click at [80, 218] on link "Batch Text" at bounding box center [83, 221] width 134 height 16
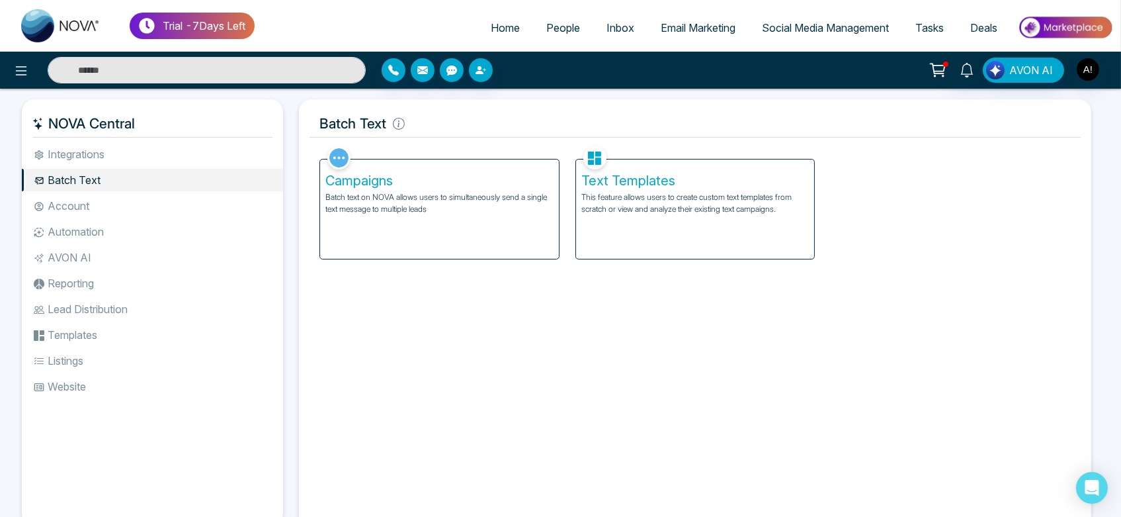
click at [480, 238] on div "Campaigns Batch text on NOVA allows users to simultaneously send a single text …" at bounding box center [439, 208] width 239 height 99
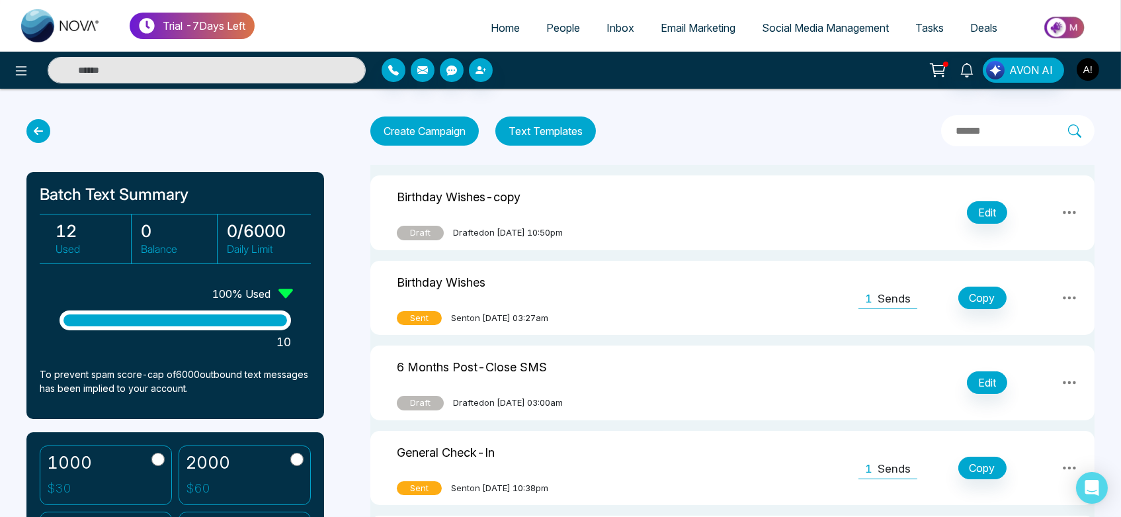
click at [1091, 62] on img "button" at bounding box center [1088, 69] width 22 height 22
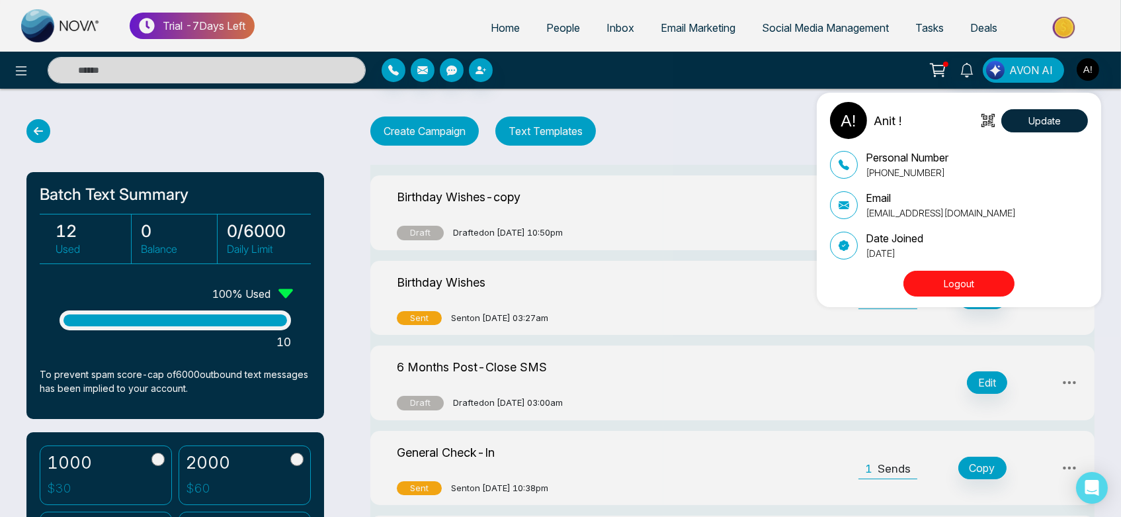
click at [978, 278] on button "Logout" at bounding box center [959, 284] width 111 height 26
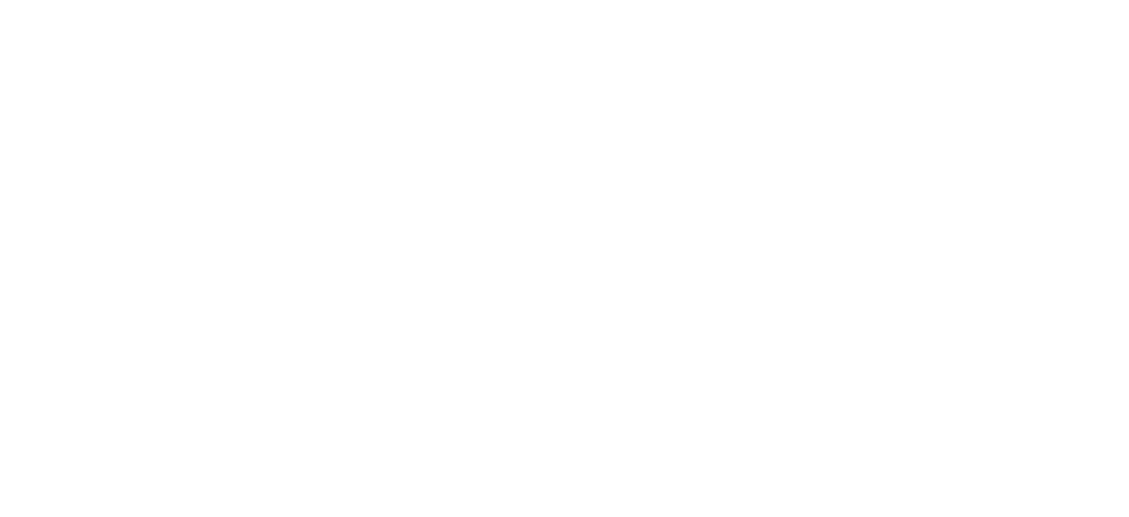
select select "*"
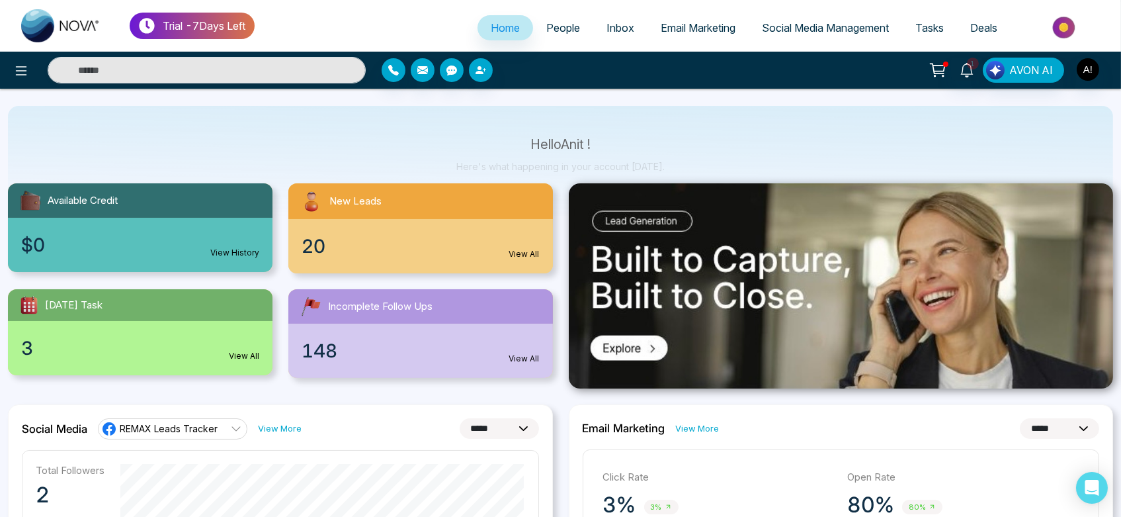
scroll to position [53, 0]
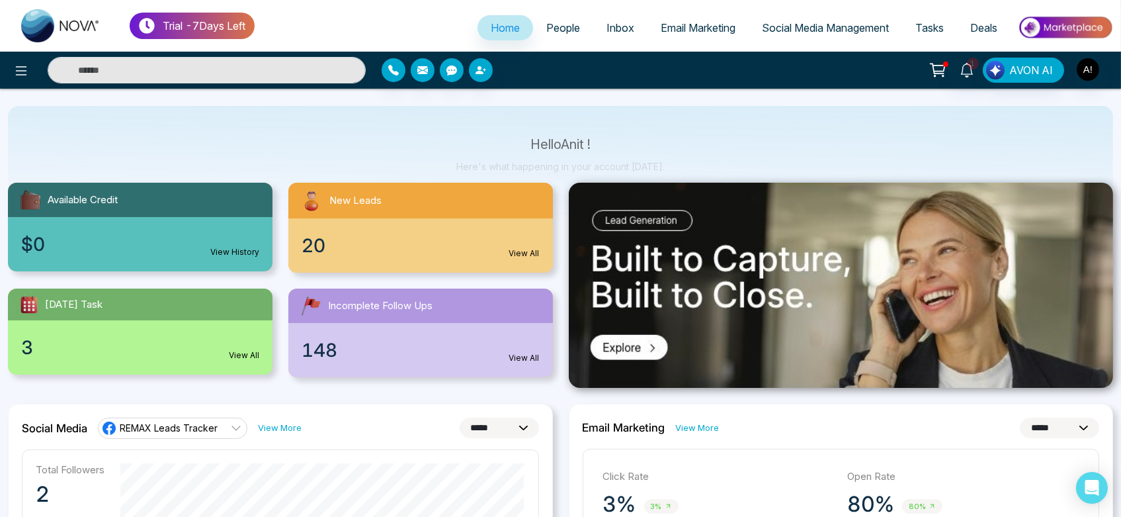
click at [519, 246] on div "20 View All" at bounding box center [420, 245] width 265 height 54
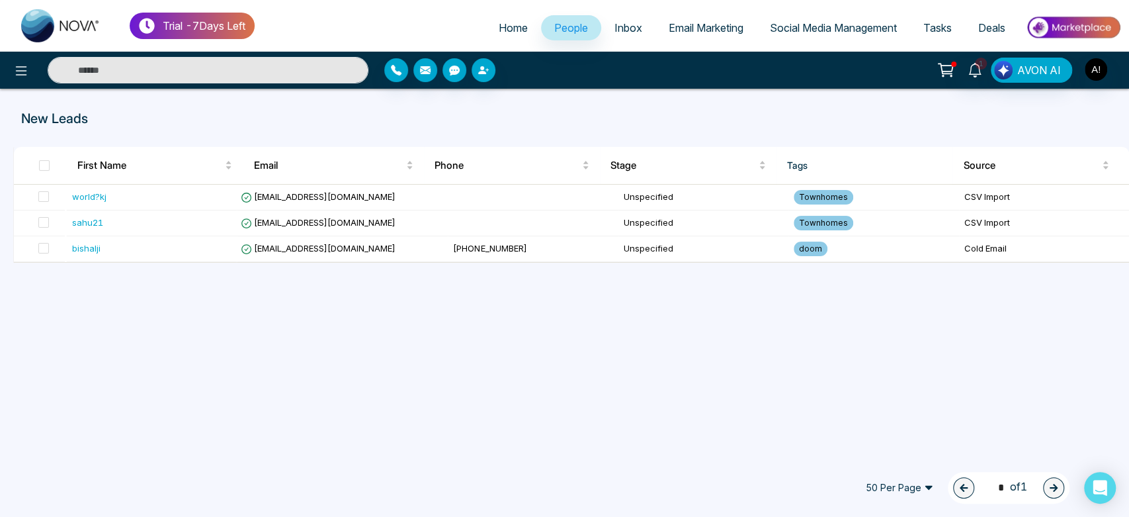
click at [500, 30] on span "Home" at bounding box center [513, 27] width 29 height 13
select select "*"
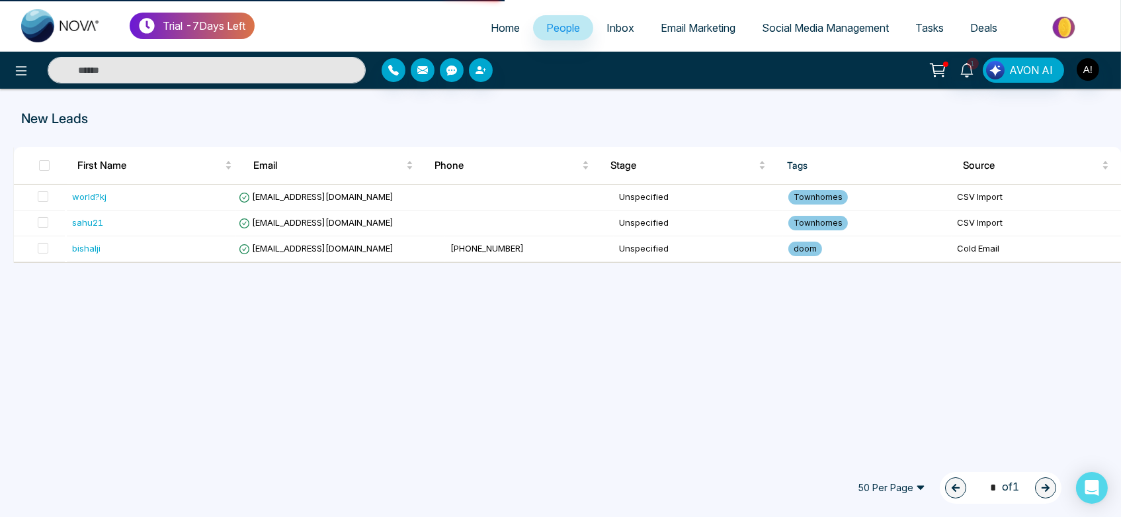
select select "*"
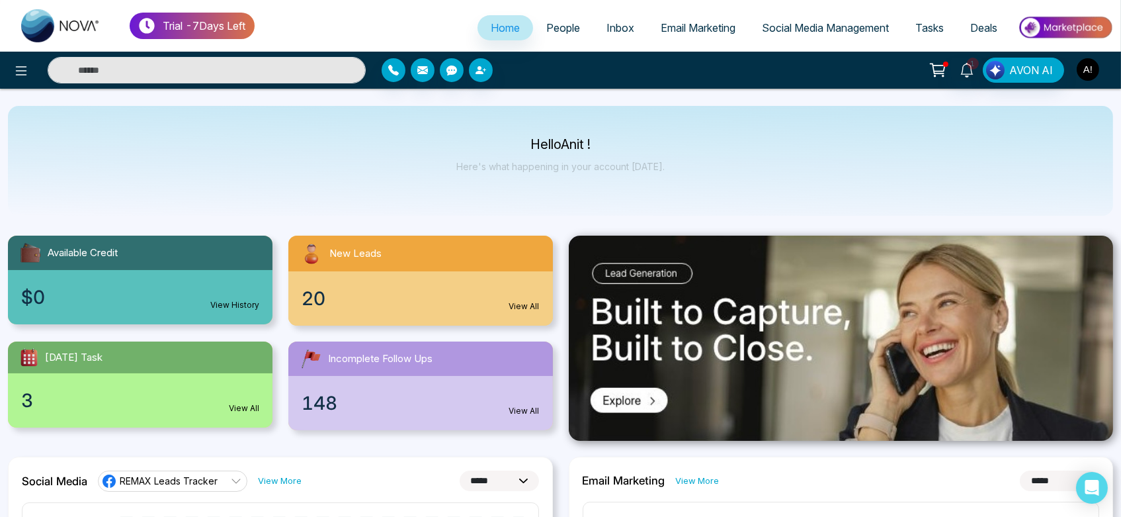
click at [1089, 68] on img "button" at bounding box center [1088, 69] width 22 height 22
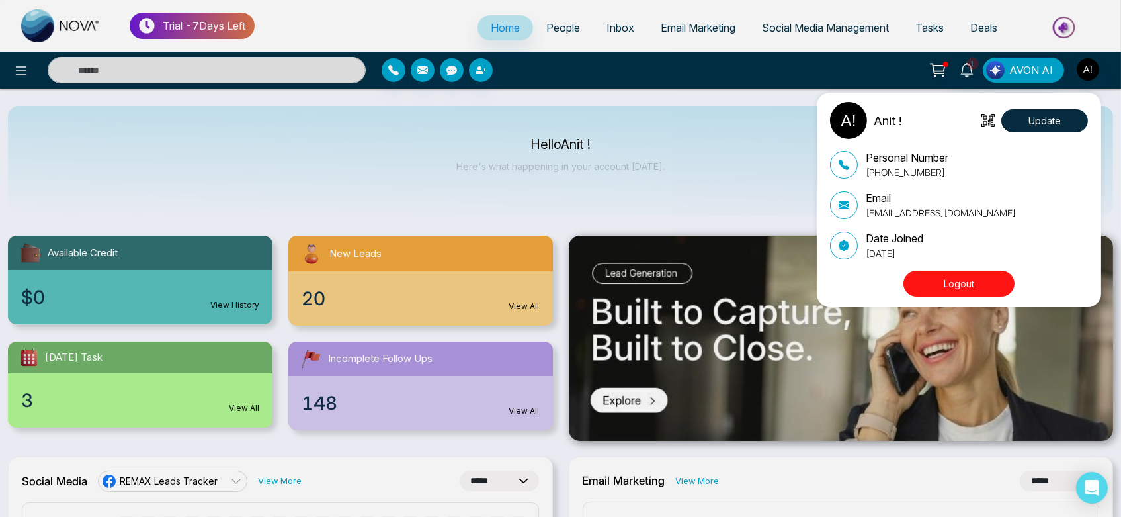
click at [978, 279] on button "Logout" at bounding box center [959, 284] width 111 height 26
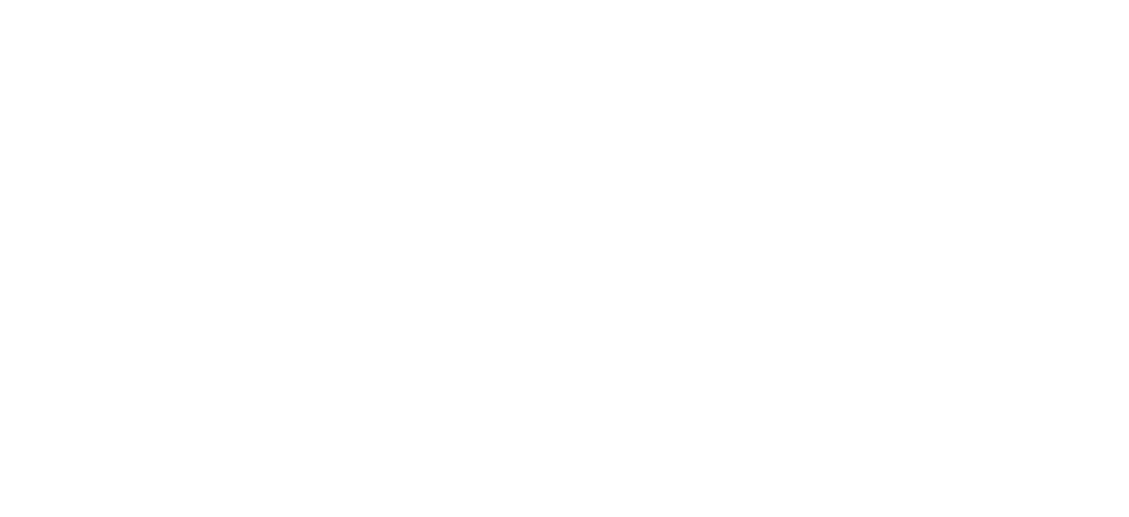
select select "*"
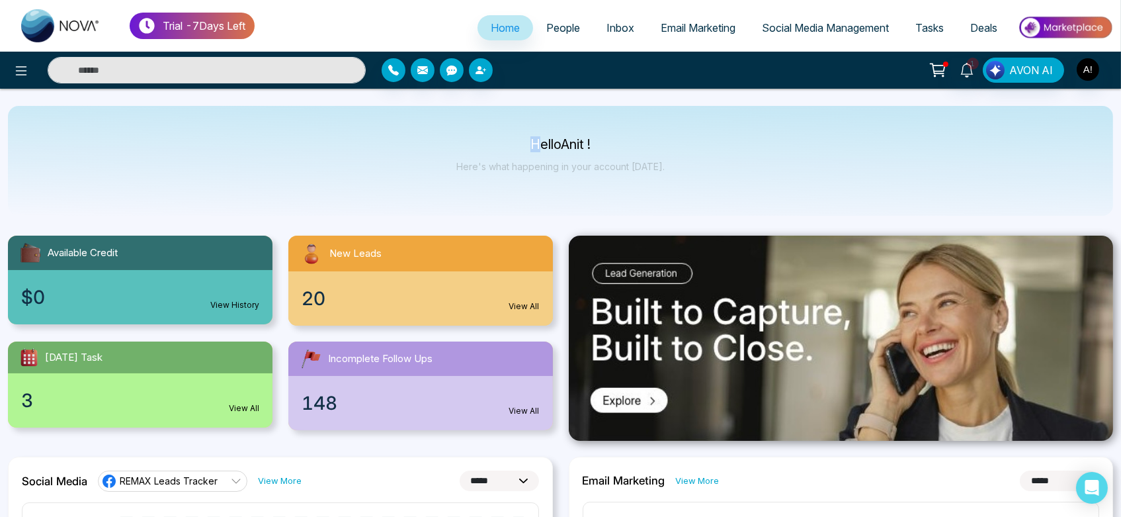
drag, startPoint x: 517, startPoint y: 138, endPoint x: 646, endPoint y: 161, distance: 130.9
click at [646, 161] on div "Hello Anit ! Here's what happening in your account [DATE]." at bounding box center [560, 161] width 208 height 44
click at [646, 161] on p "Here's what happening in your account [DATE]." at bounding box center [560, 166] width 208 height 11
click at [720, 36] on link "Email Marketing" at bounding box center [698, 27] width 101 height 25
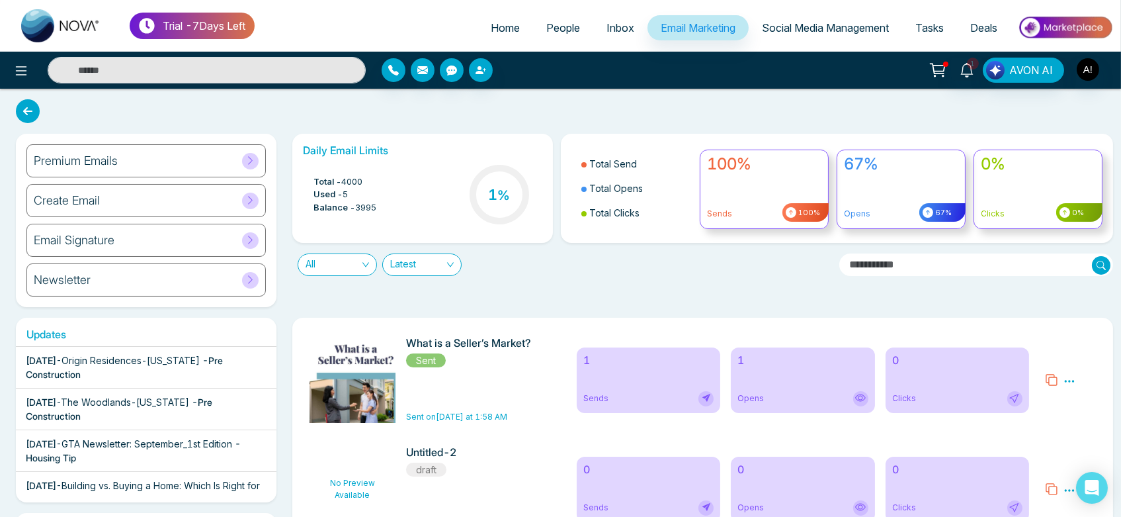
click at [184, 160] on div "Premium Emails" at bounding box center [145, 160] width 239 height 33
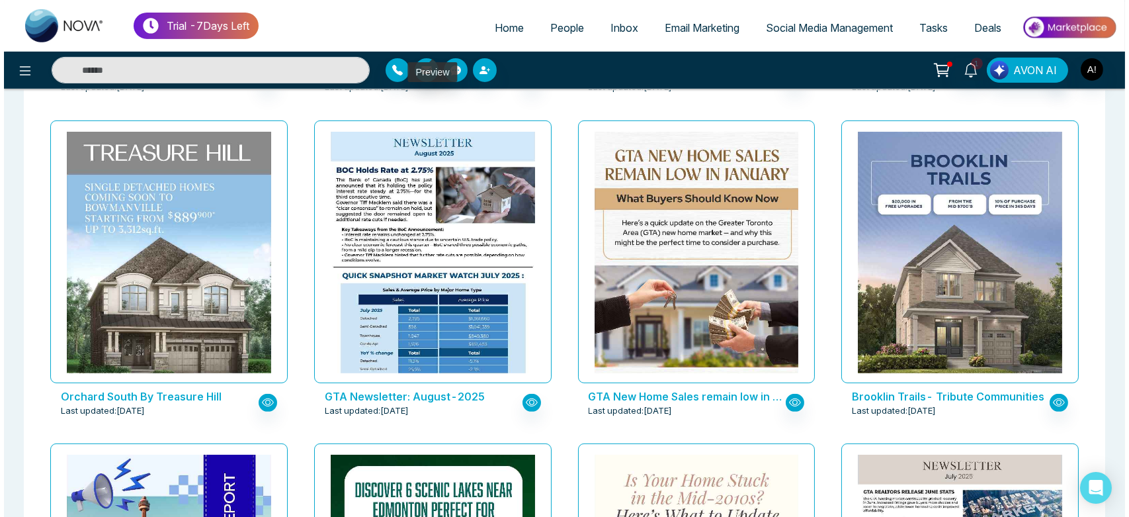
scroll to position [1048, 0]
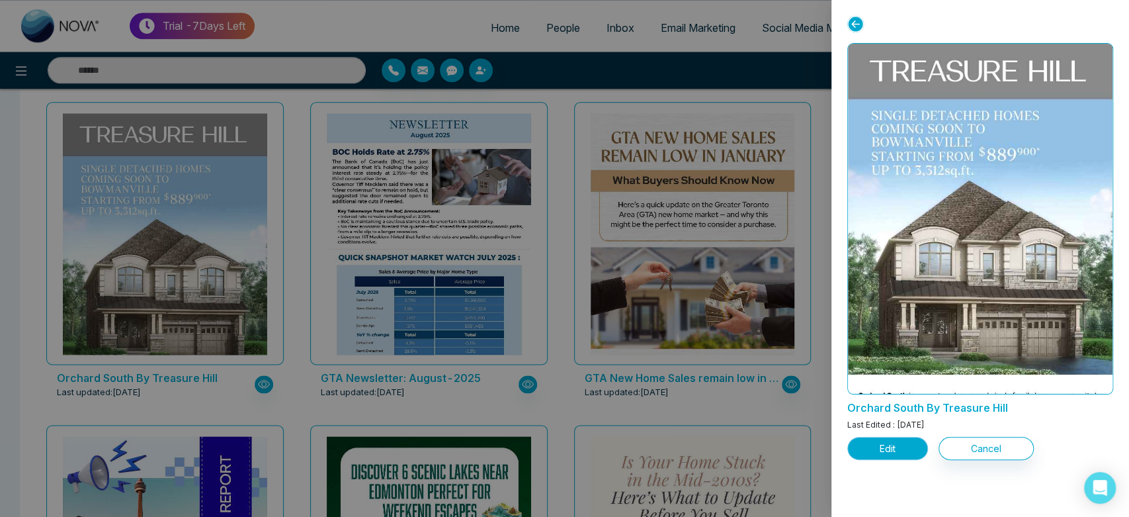
click at [857, 447] on button "Edit" at bounding box center [887, 448] width 81 height 23
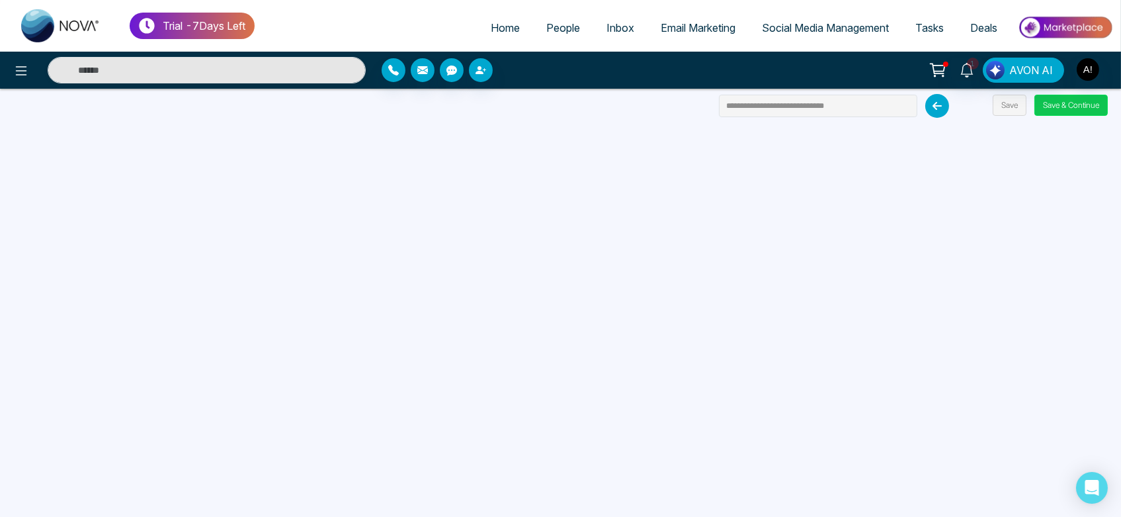
click at [1070, 103] on button "Save & Continue" at bounding box center [1071, 105] width 73 height 21
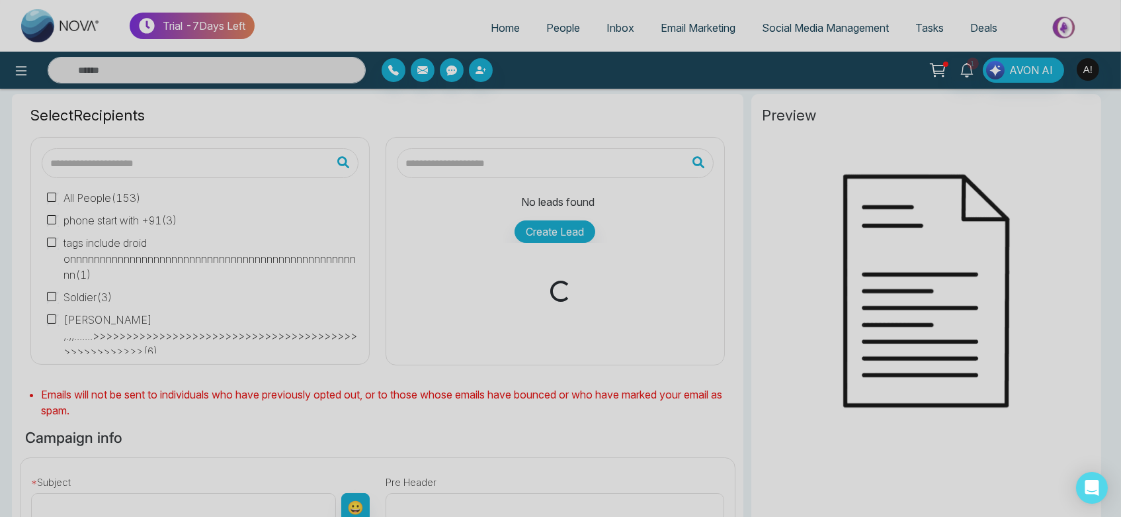
scroll to position [58, 0]
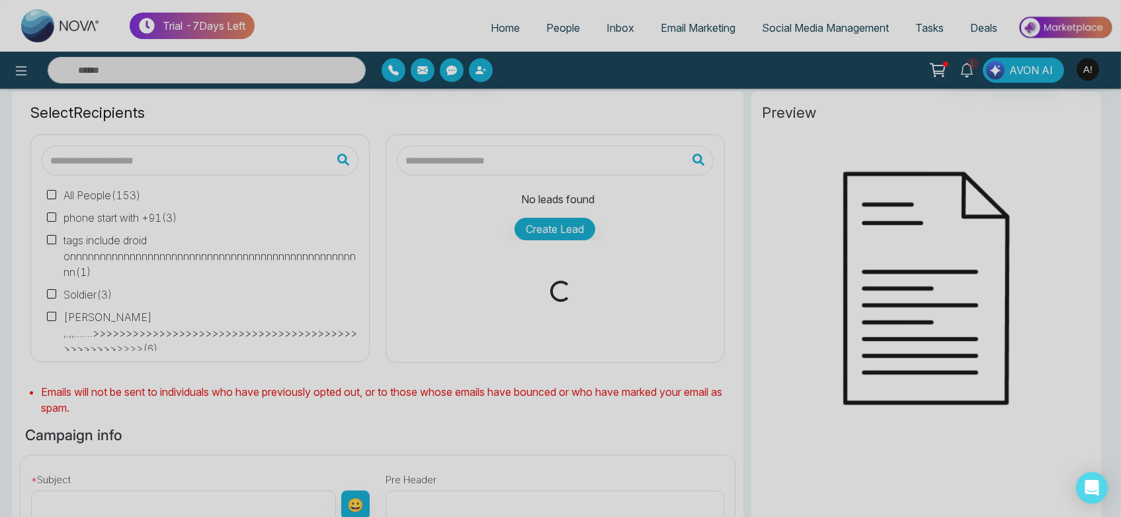
type input "**********"
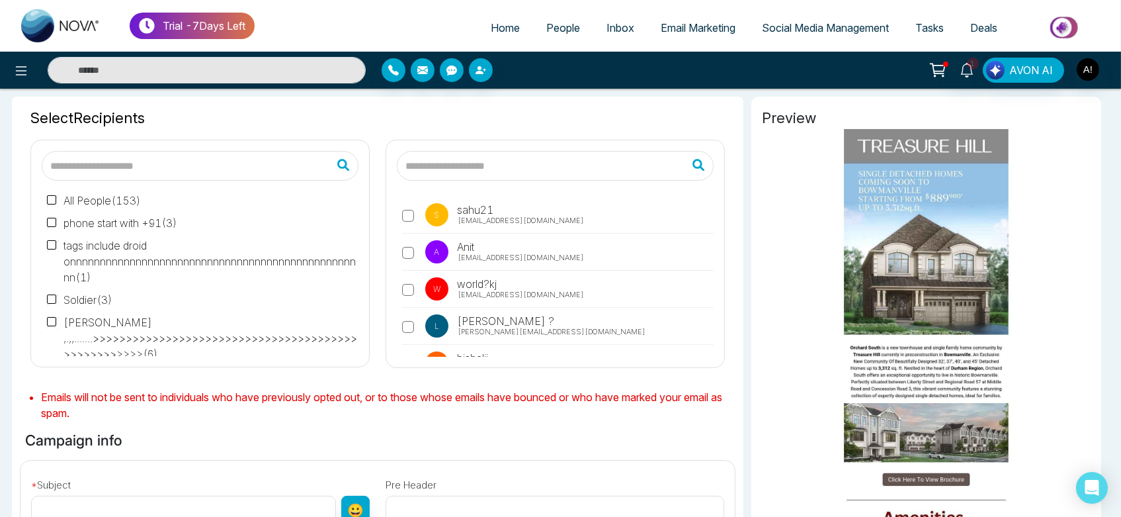
click at [452, 257] on span "A Anit [EMAIL_ADDRESS][DOMAIN_NAME]" at bounding box center [451, 252] width 54 height 19
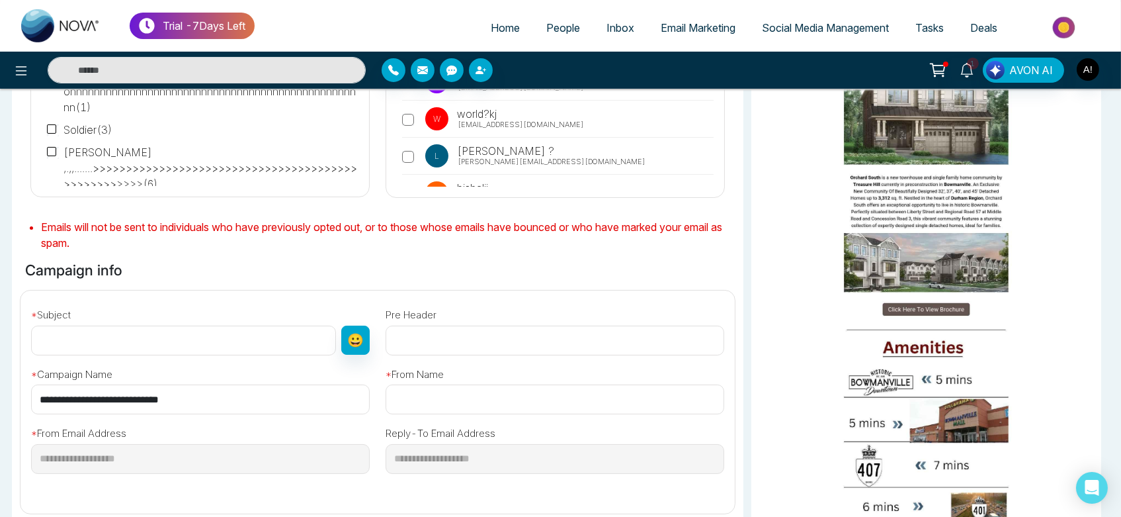
scroll to position [235, 0]
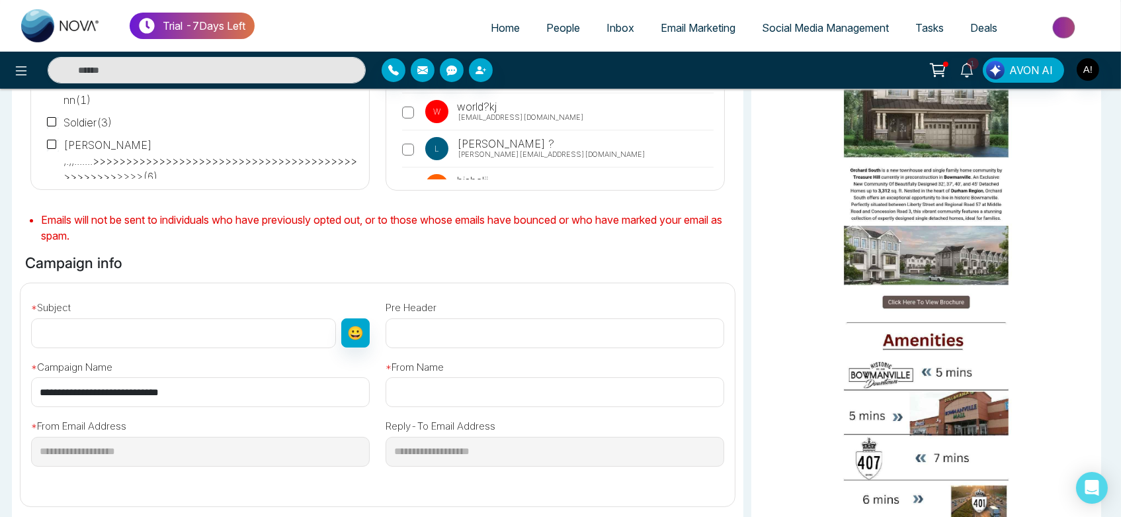
drag, startPoint x: 194, startPoint y: 387, endPoint x: 1, endPoint y: 388, distance: 193.2
click at [1, 388] on div "Selected Recipients ( 1 ) All People ( 153 ) phone start with +91 ( 3 ) tags in…" at bounding box center [560, 296] width 1121 height 775
click at [149, 333] on input "text" at bounding box center [183, 333] width 305 height 30
paste input "**********"
type input "**********"
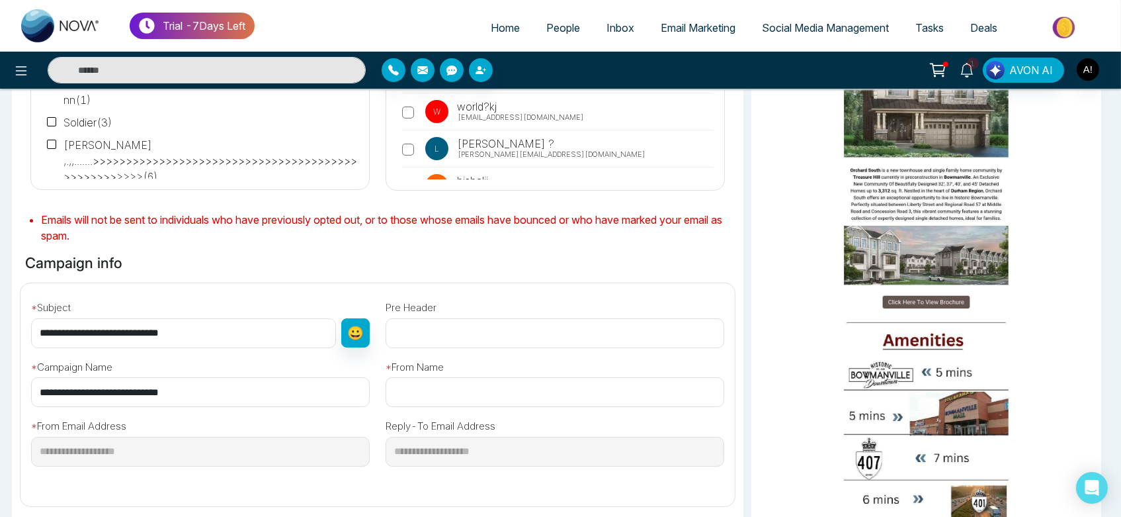
click at [448, 377] on input "text" at bounding box center [555, 392] width 339 height 30
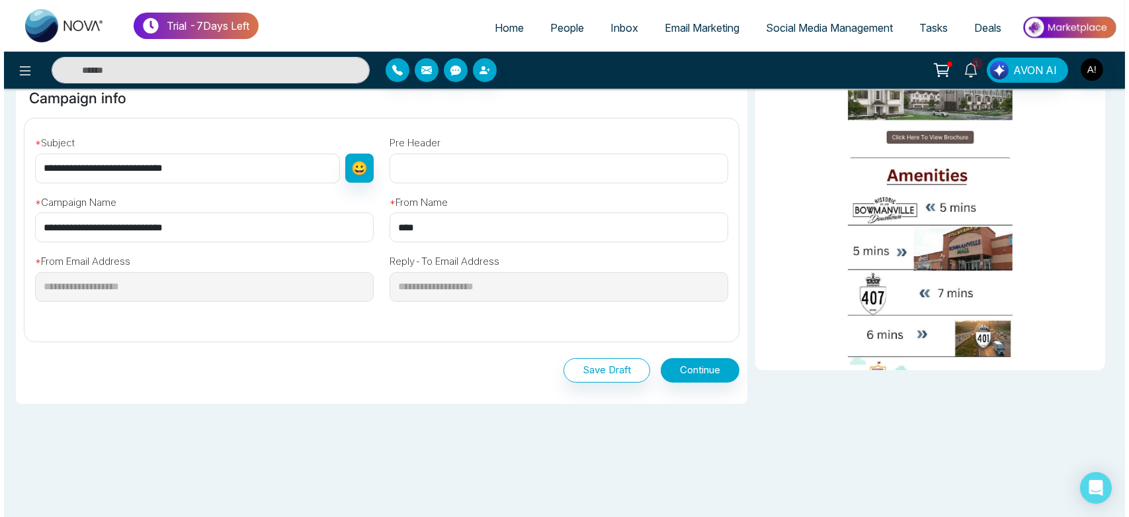
scroll to position [401, 0]
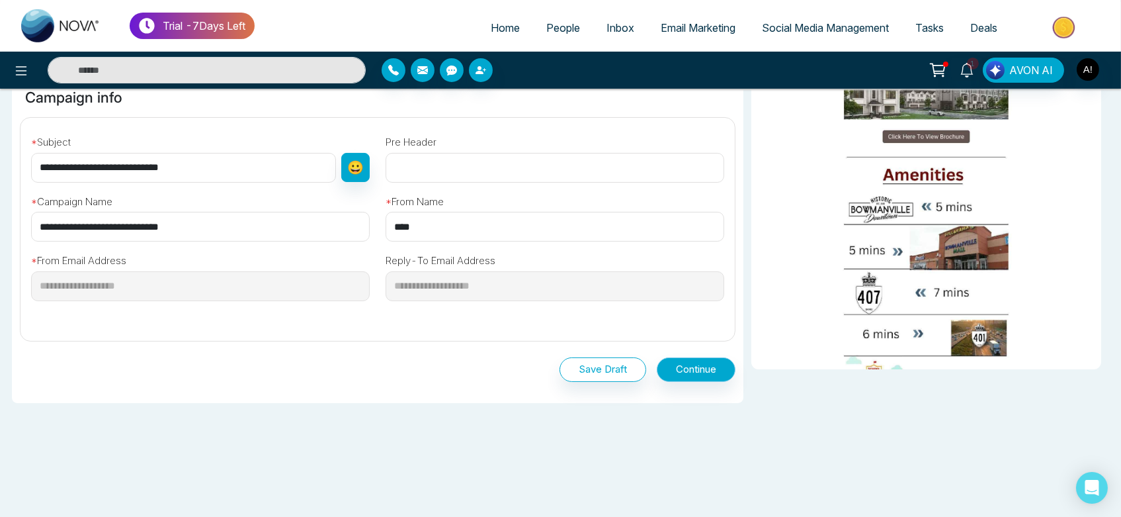
type input "****"
click at [687, 374] on button "Continue" at bounding box center [696, 369] width 79 height 24
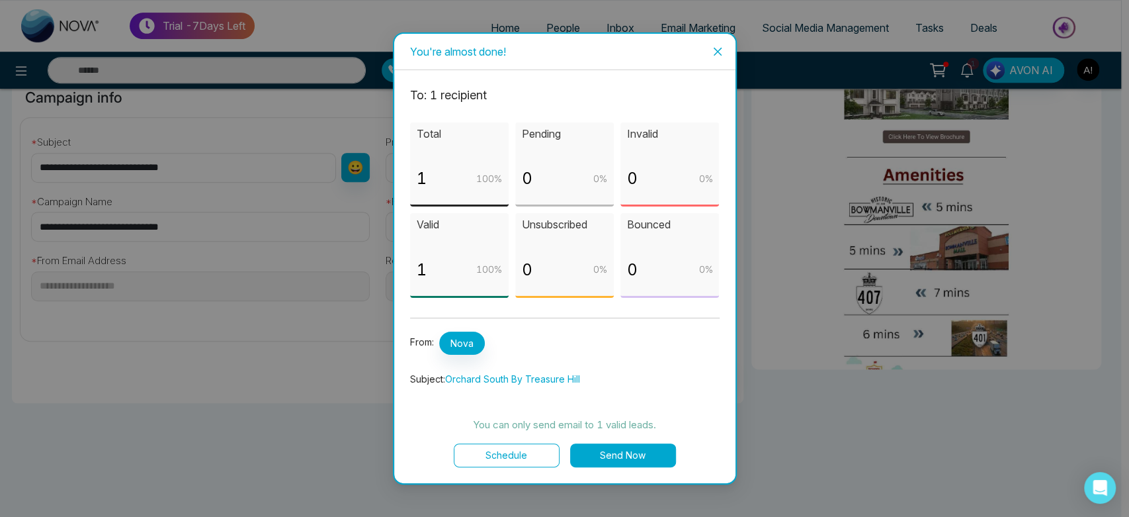
click at [513, 460] on button "Schedule" at bounding box center [507, 455] width 106 height 24
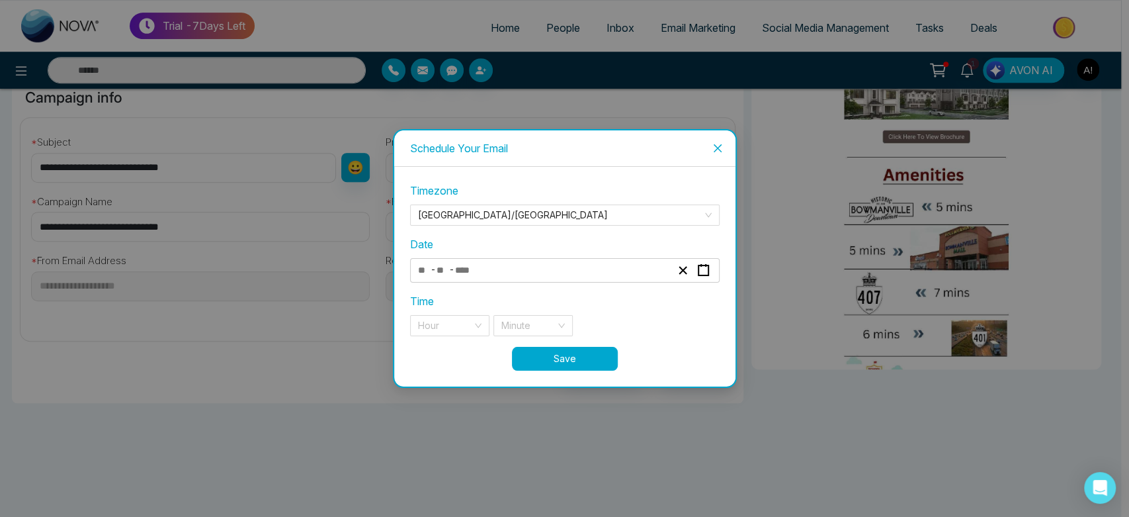
click at [532, 269] on div "- -" at bounding box center [544, 270] width 257 height 18
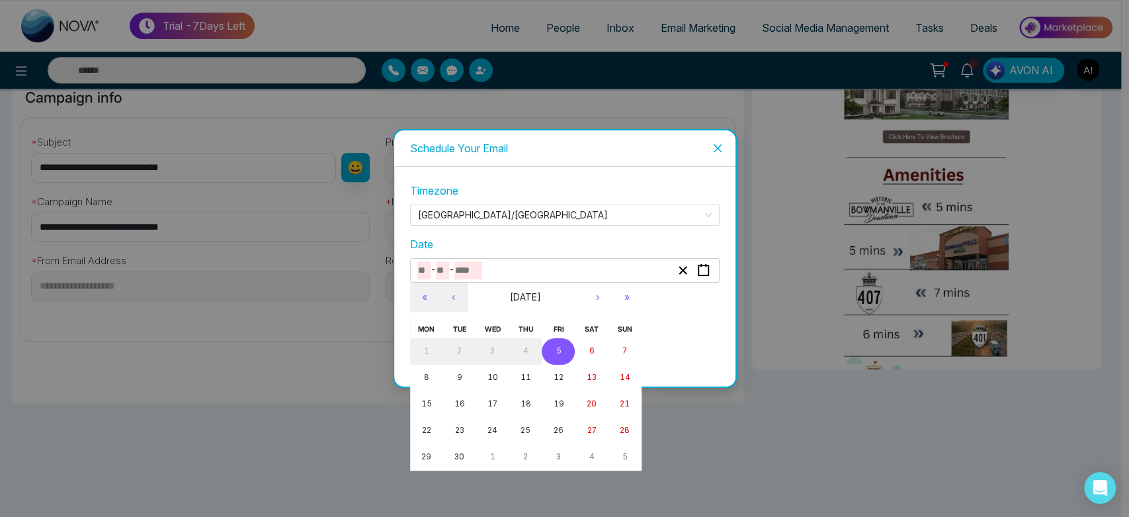
click at [554, 353] on button "5" at bounding box center [558, 351] width 33 height 26
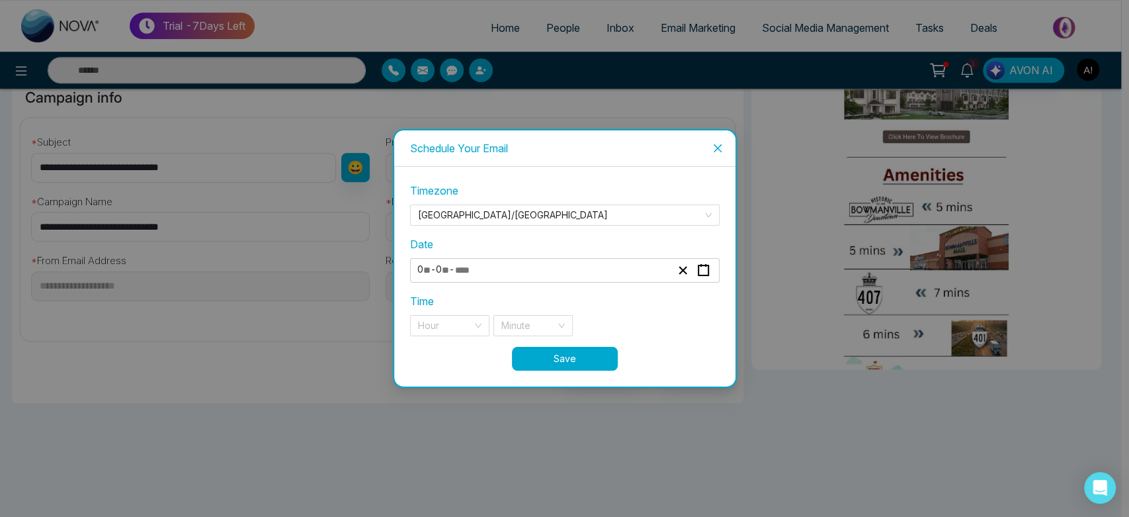
type input "*"
type input "****"
click at [439, 328] on input "search" at bounding box center [445, 326] width 54 height 20
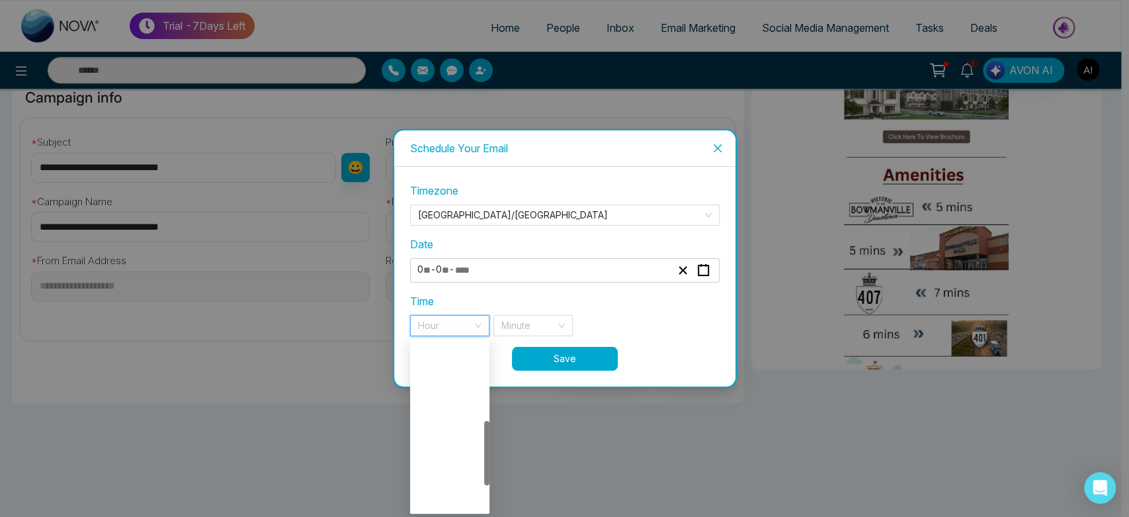
scroll to position [275, 0]
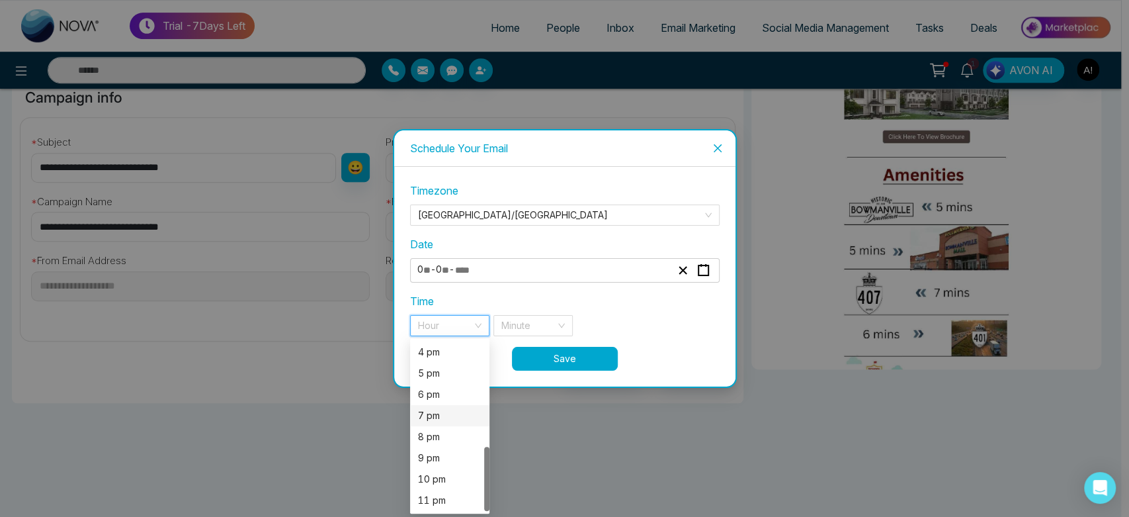
click at [444, 416] on div "7 pm" at bounding box center [450, 415] width 64 height 15
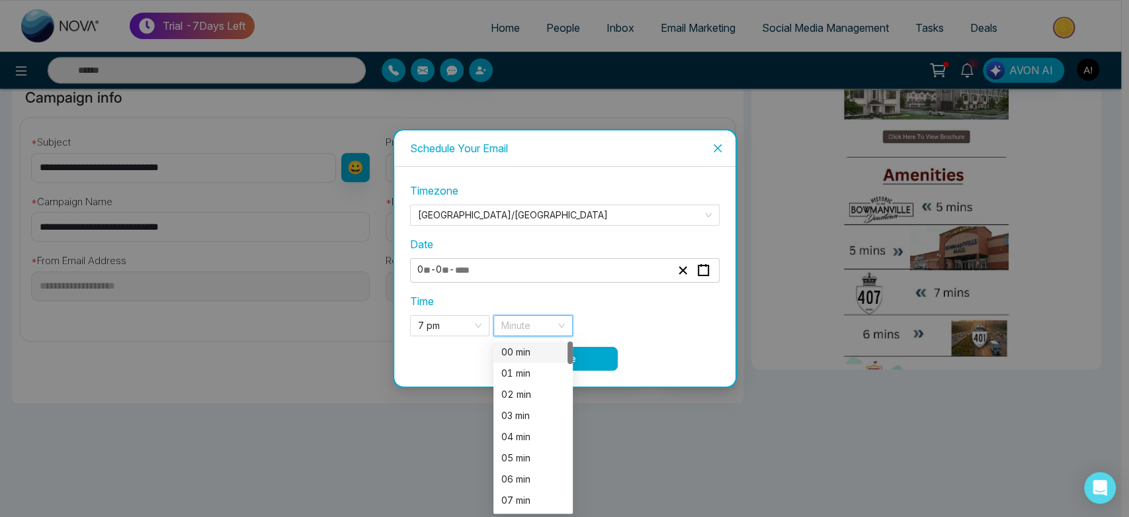
click at [544, 331] on input "search" at bounding box center [528, 326] width 54 height 20
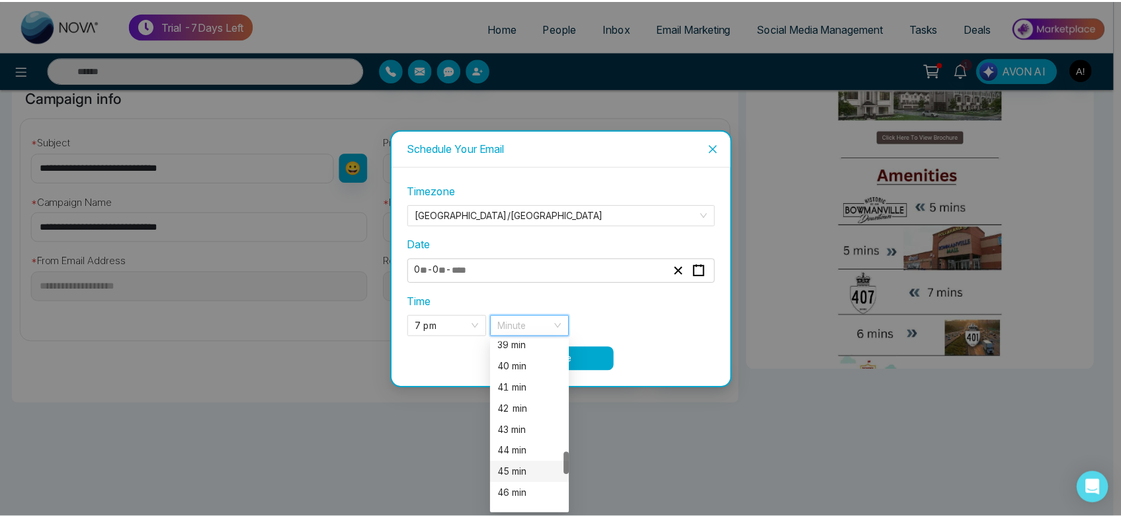
scroll to position [833, 0]
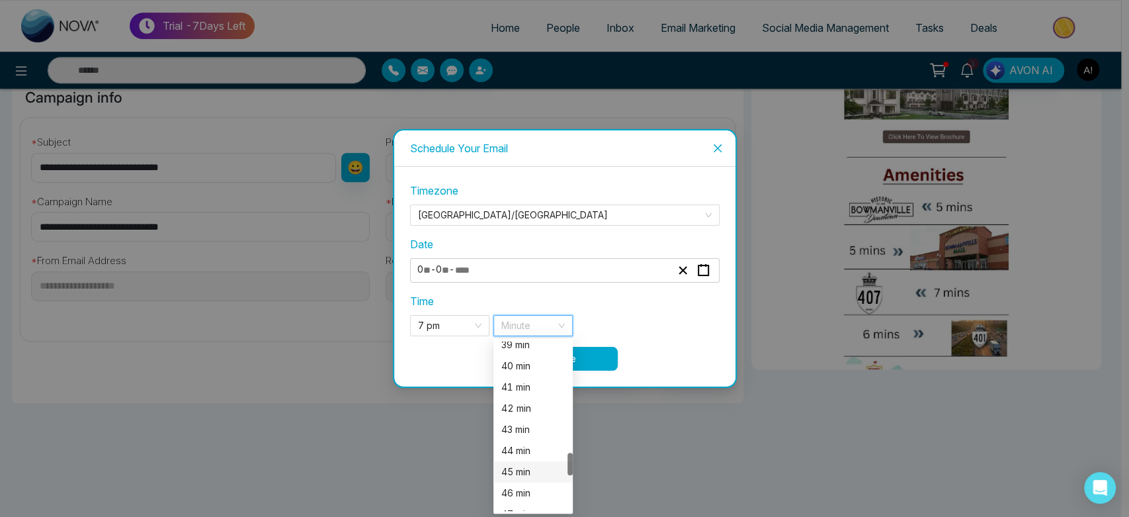
click at [521, 480] on div "45 min" at bounding box center [532, 471] width 79 height 21
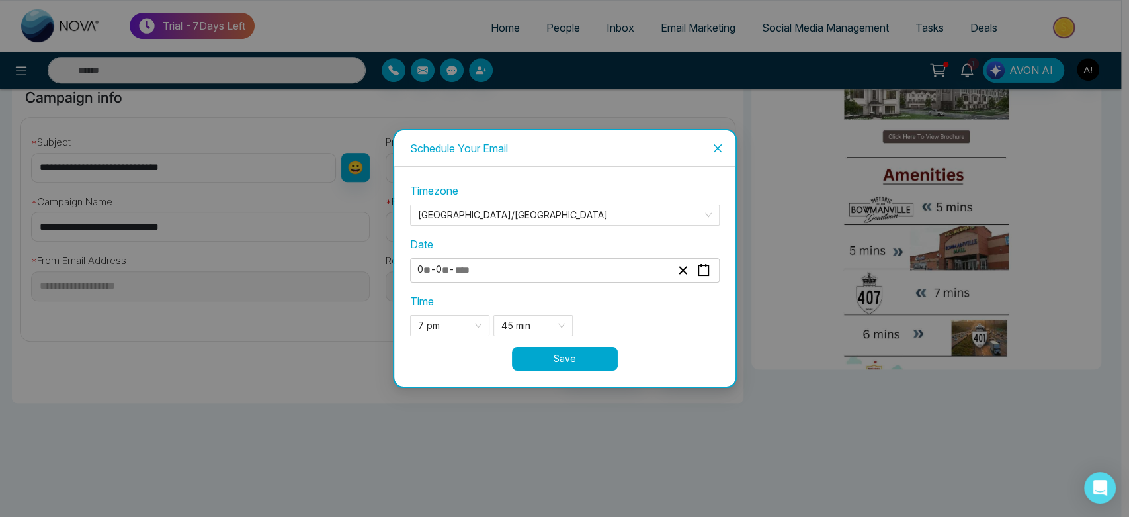
click at [590, 351] on button "Save" at bounding box center [565, 359] width 106 height 24
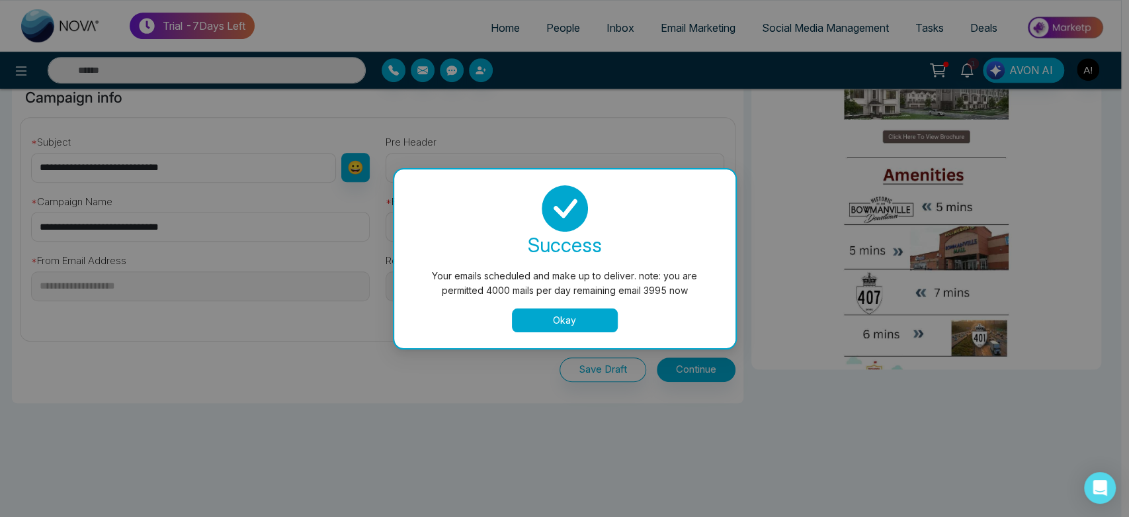
click at [577, 314] on button "Okay" at bounding box center [565, 320] width 106 height 24
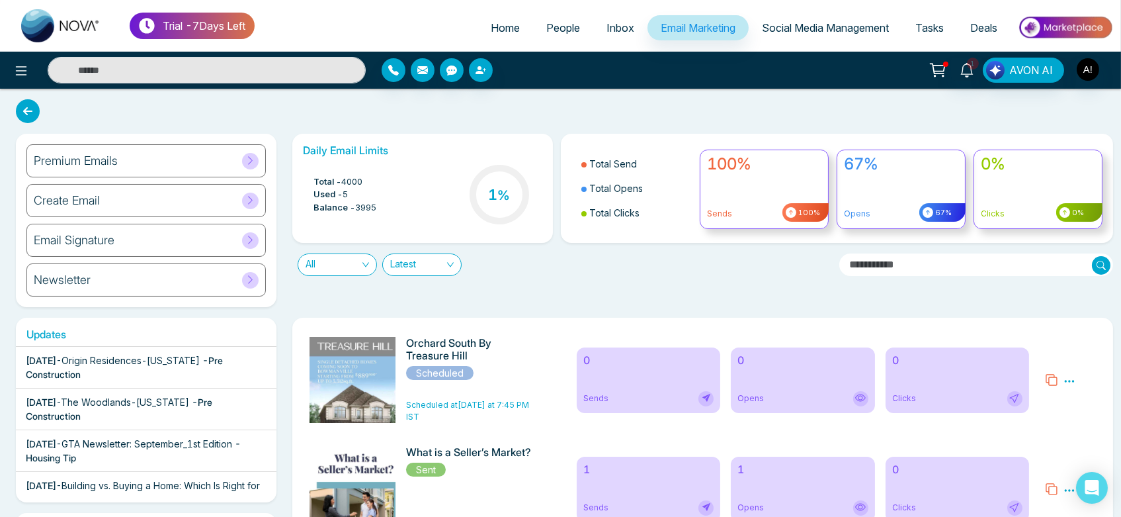
click at [497, 23] on span "Home" at bounding box center [505, 27] width 29 height 13
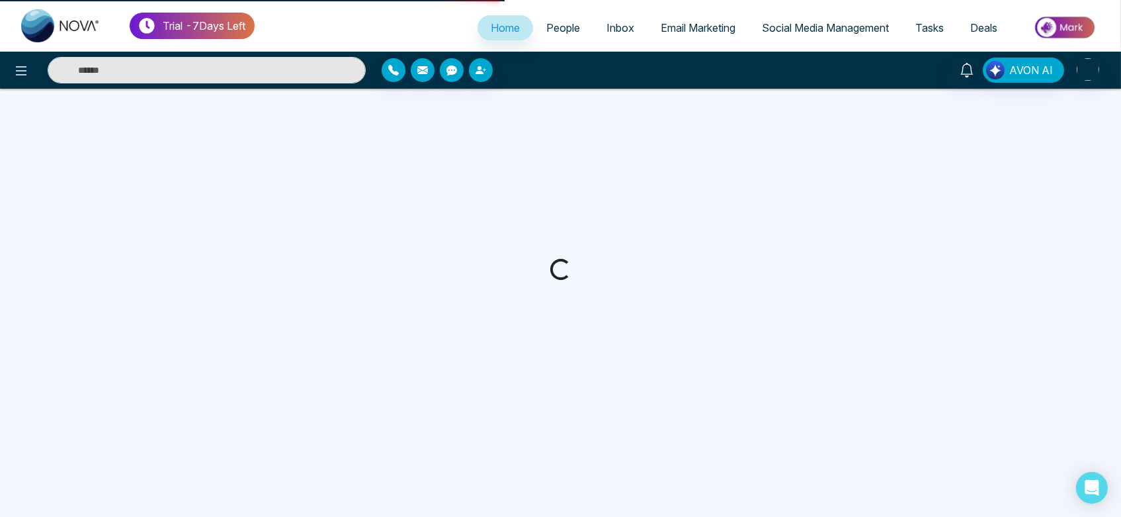
select select "*"
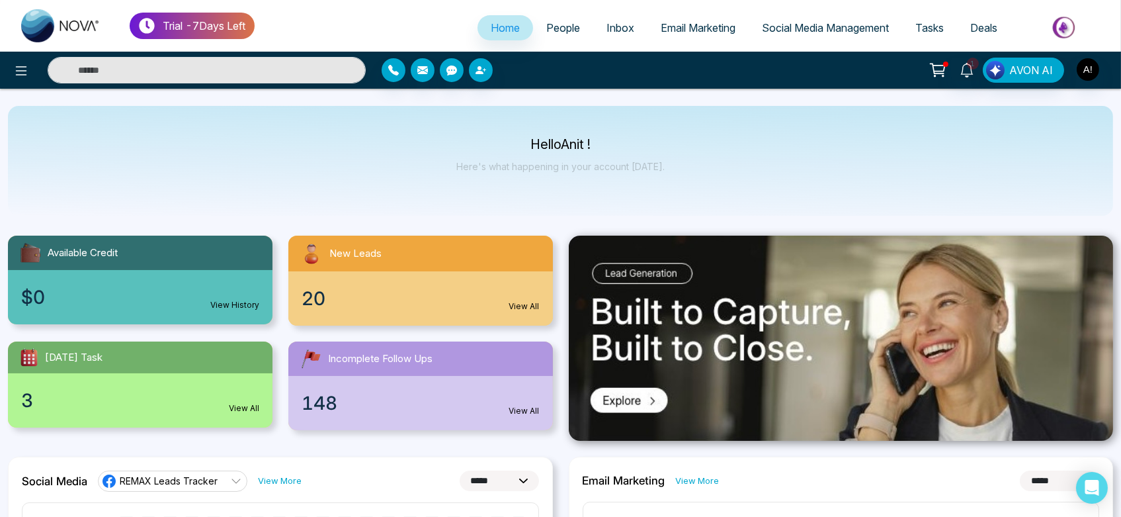
scroll to position [18, 0]
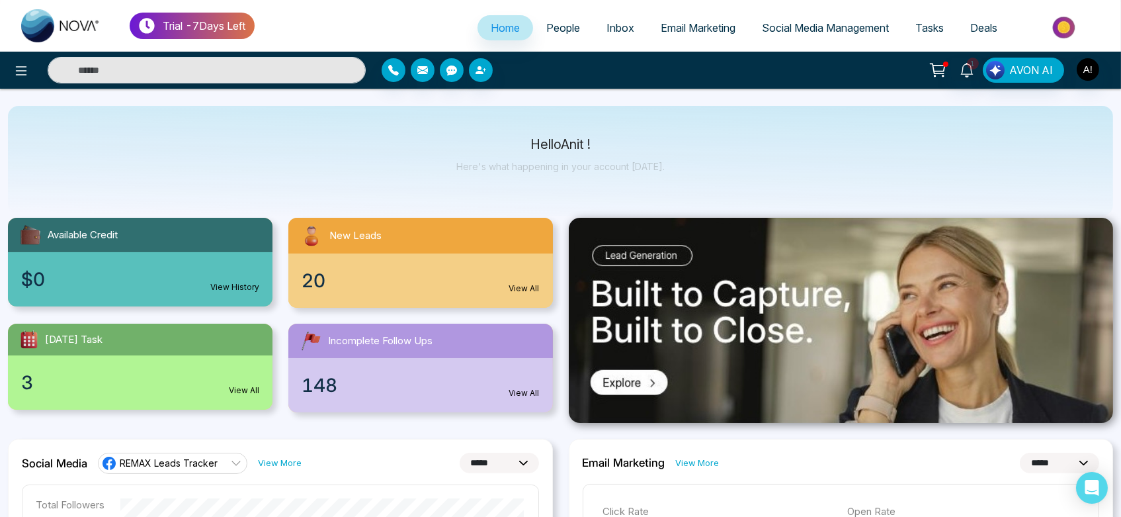
drag, startPoint x: 514, startPoint y: 138, endPoint x: 676, endPoint y: 178, distance: 167.0
click at [676, 178] on div "Hello Anit ! Here's what happening in your account [DATE]." at bounding box center [560, 161] width 1105 height 110
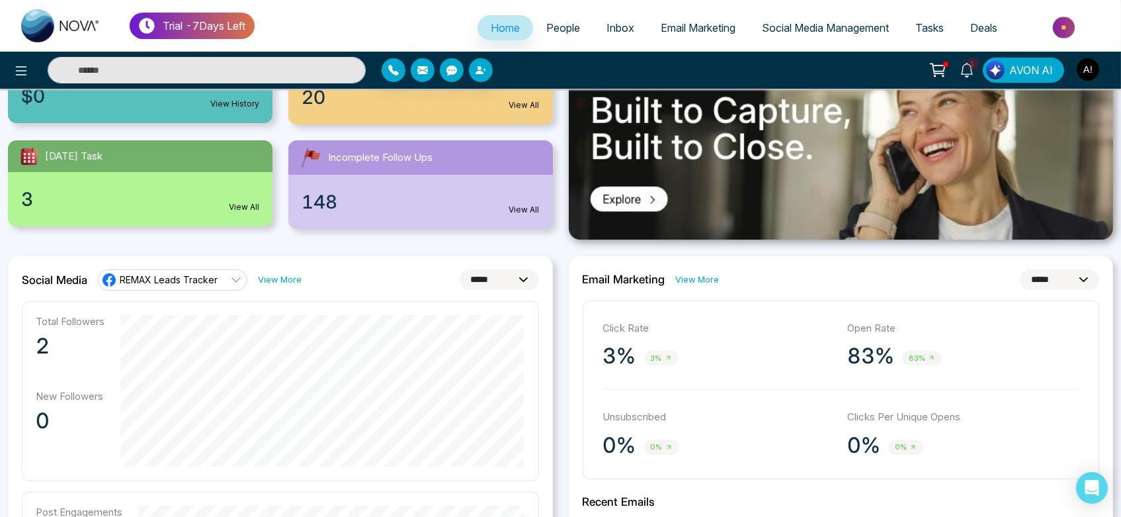
scroll to position [0, 0]
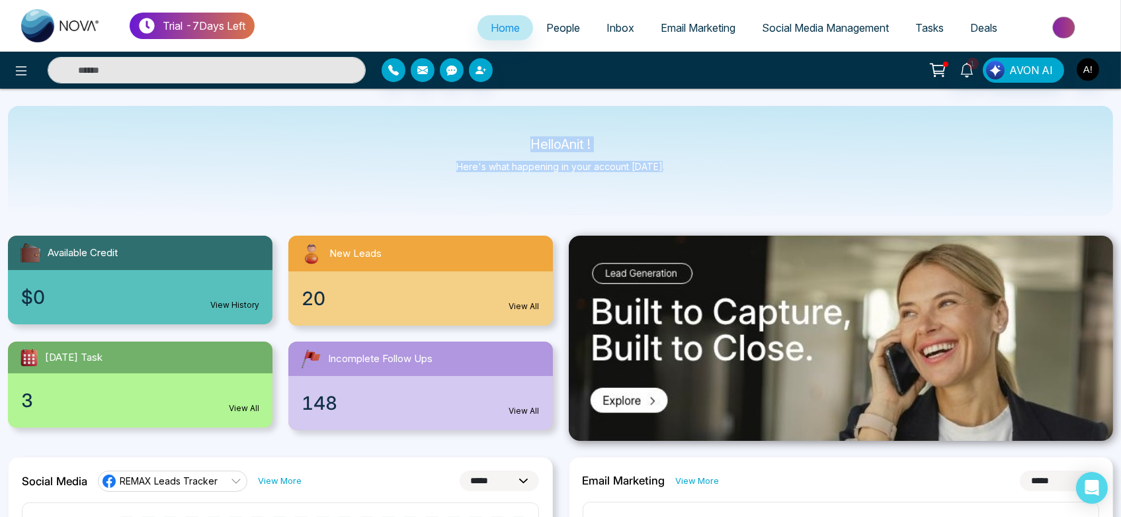
drag, startPoint x: 525, startPoint y: 134, endPoint x: 720, endPoint y: 162, distance: 197.2
click at [720, 162] on div "Hello Anit ! Here's what happening in your account [DATE]." at bounding box center [560, 161] width 1105 height 110
click at [542, 122] on div "Hello Anit ! Here's what happening in your account [DATE]." at bounding box center [560, 161] width 1105 height 110
drag, startPoint x: 517, startPoint y: 153, endPoint x: 652, endPoint y: 205, distance: 145.3
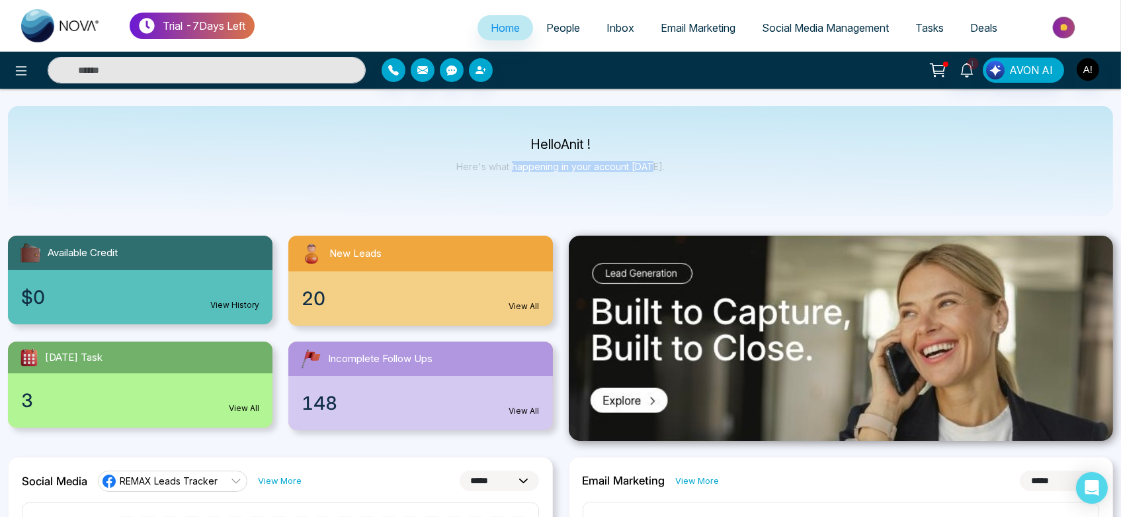
click at [652, 205] on div "Hello Anit ! Here's what happening in your account [DATE]." at bounding box center [560, 161] width 1105 height 110
